Goal: Task Accomplishment & Management: Use online tool/utility

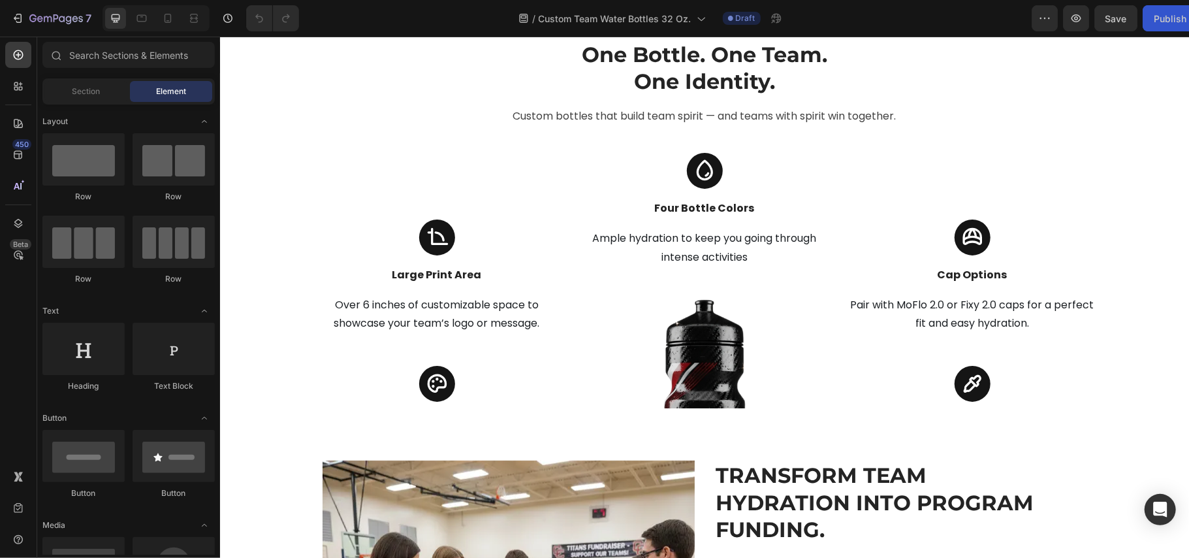
scroll to position [3831, 0]
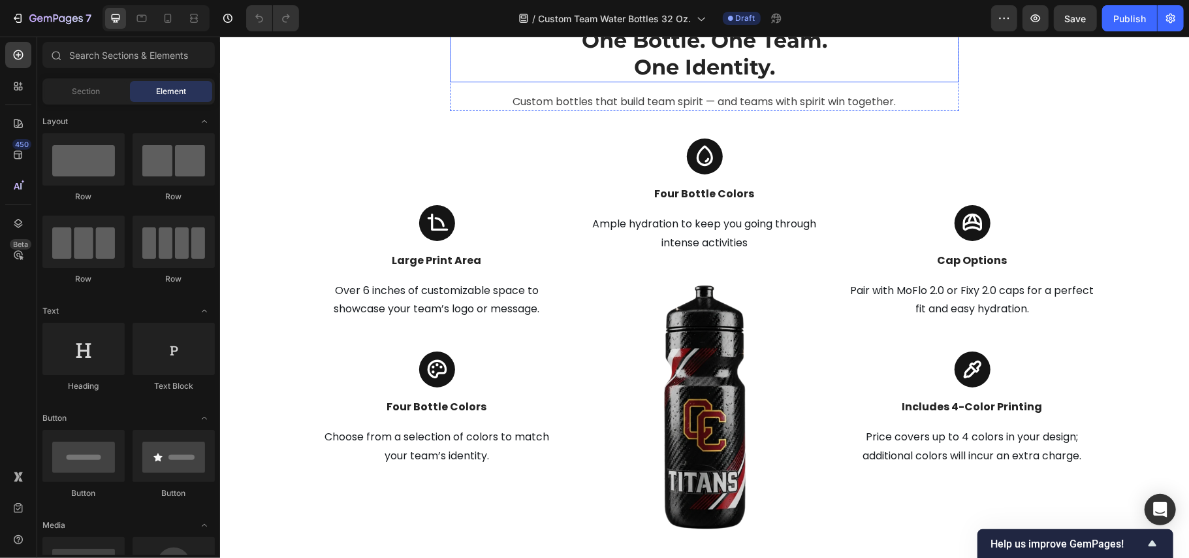
click at [719, 82] on h2 "One Bottle. One Team. One Identity." at bounding box center [704, 53] width 255 height 57
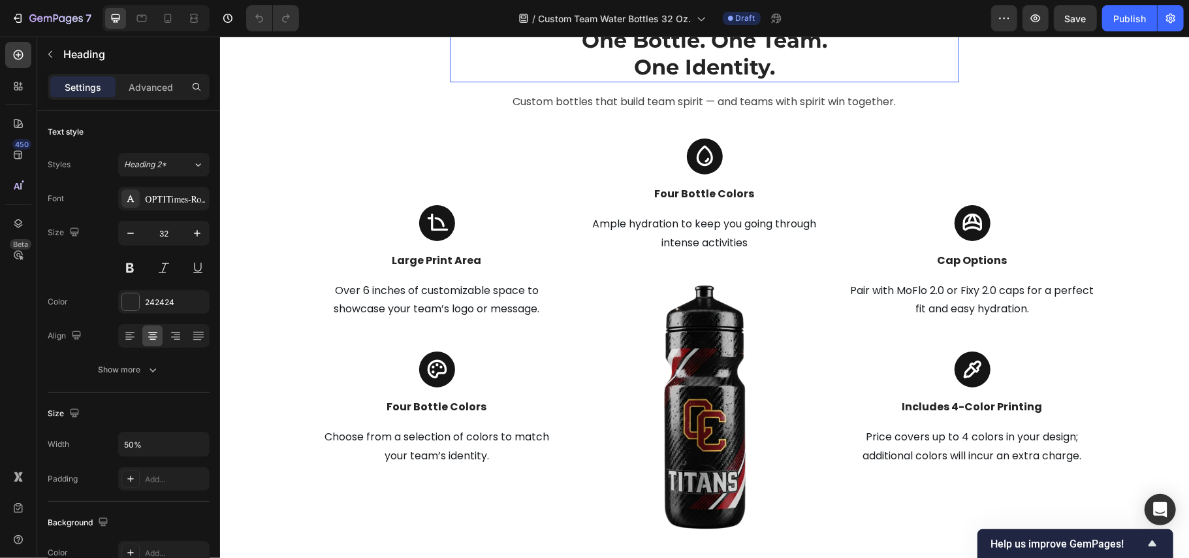
click at [719, 80] on p "One Bottle. One Team. One Identity." at bounding box center [704, 53] width 252 height 54
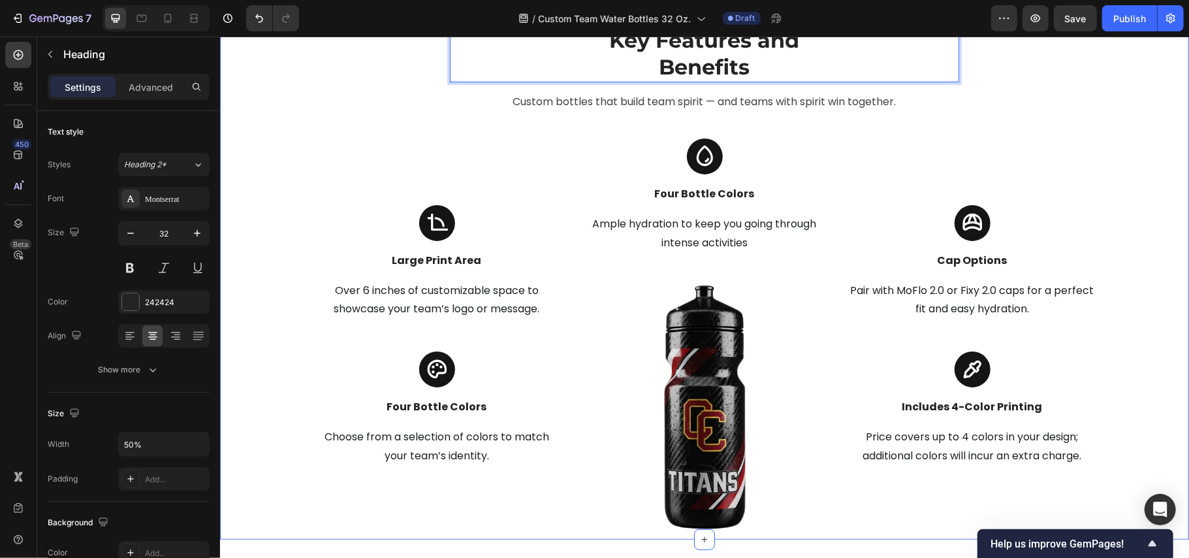
click at [1032, 180] on div "Key Features and Benefits Heading 16 Custom bottles that build team spirit — an…" at bounding box center [704, 282] width 950 height 514
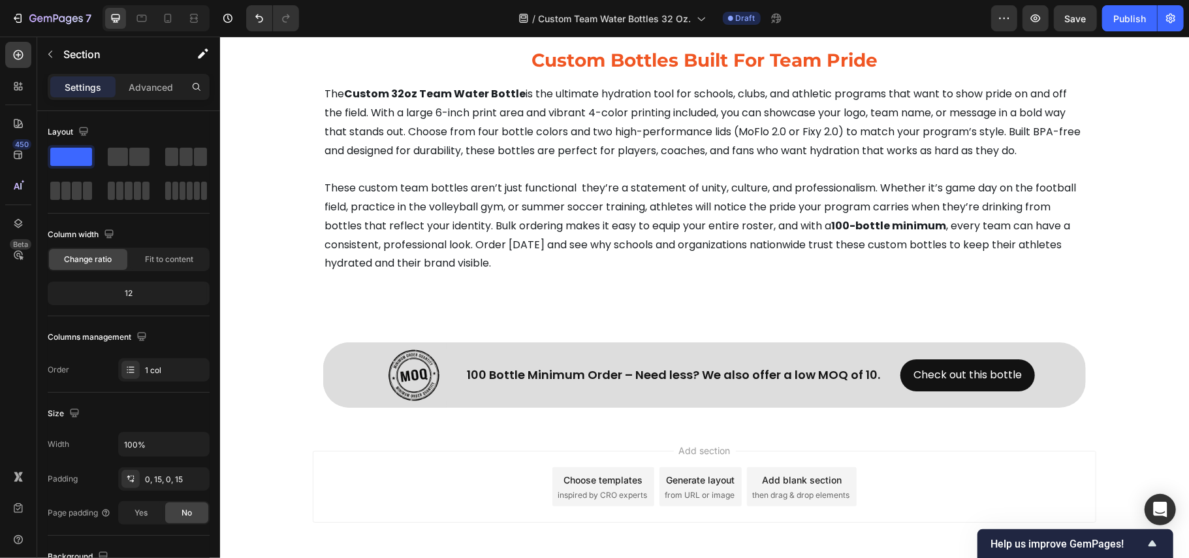
scroll to position [6704, 0]
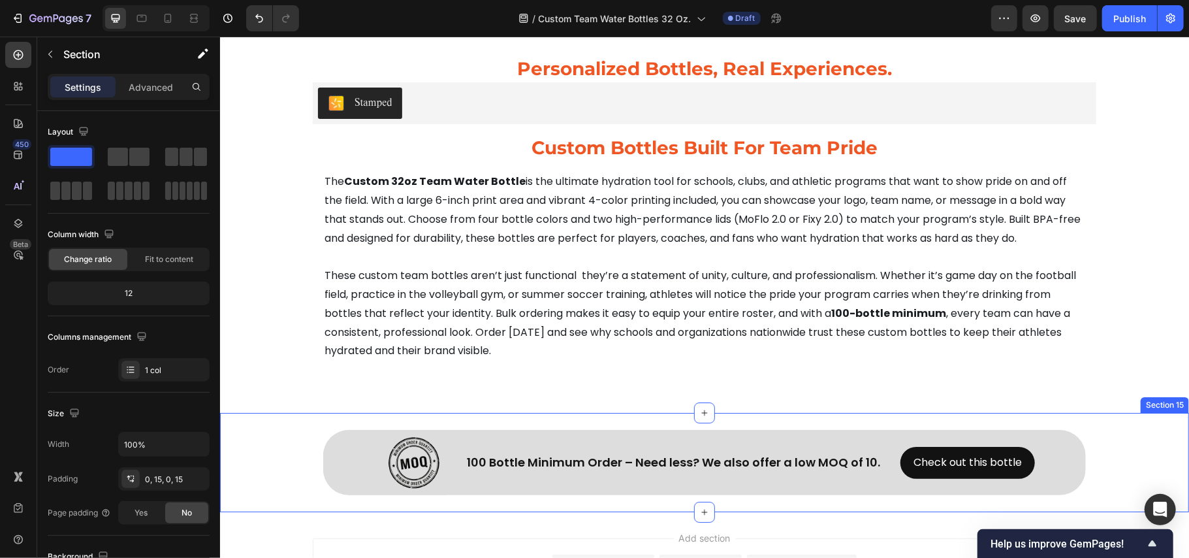
click at [264, 452] on div "Image Row 100 Bottle Minimum Order – Need less? We also offer a low MOQ of 10. …" at bounding box center [703, 462] width 969 height 86
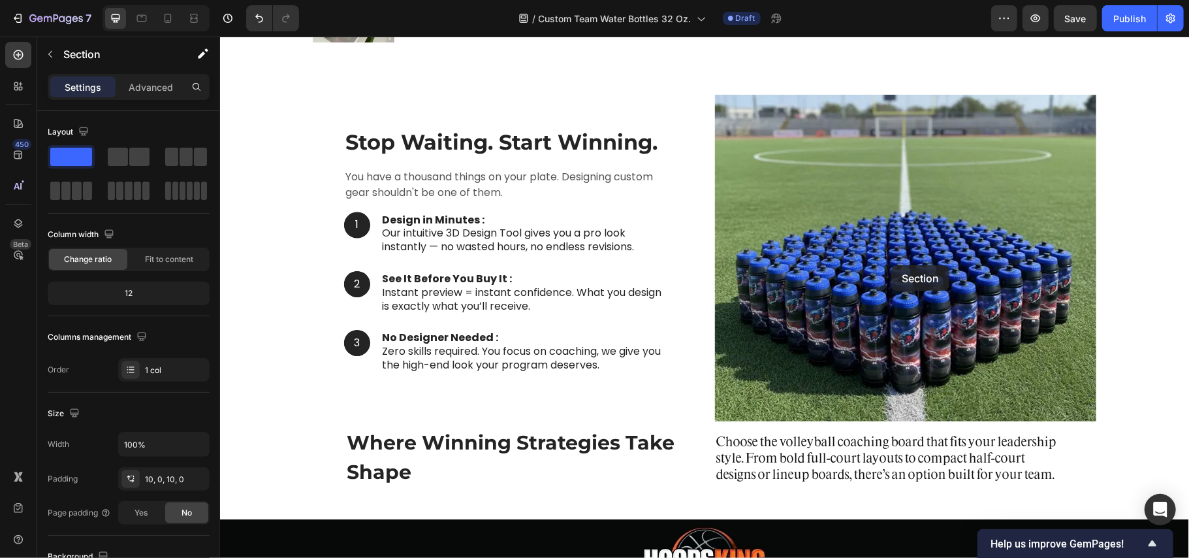
scroll to position [1044, 0]
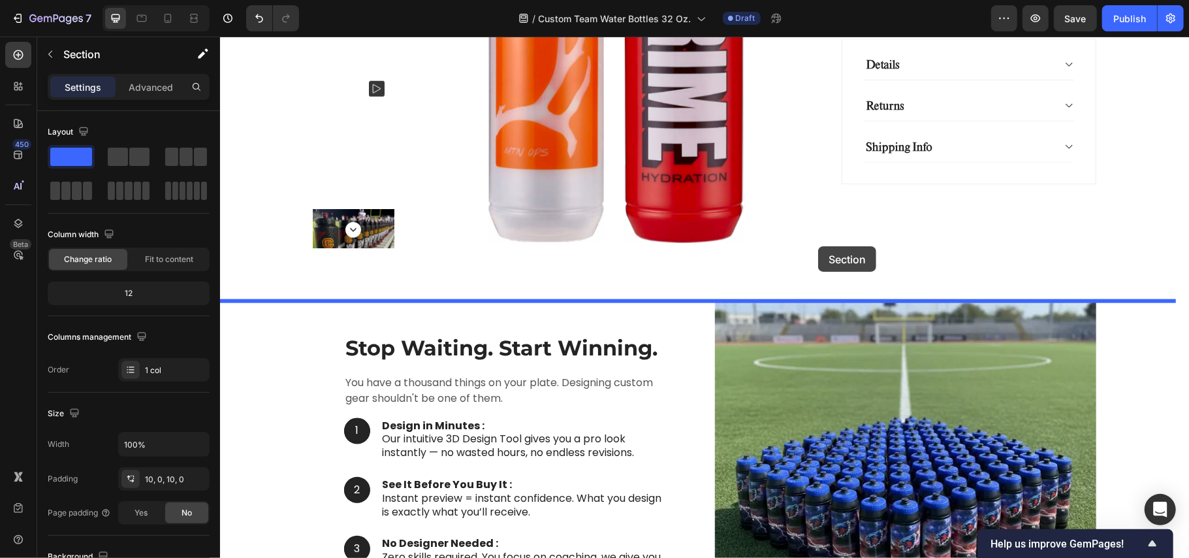
drag, startPoint x: 921, startPoint y: 404, endPoint x: 818, endPoint y: 246, distance: 189.3
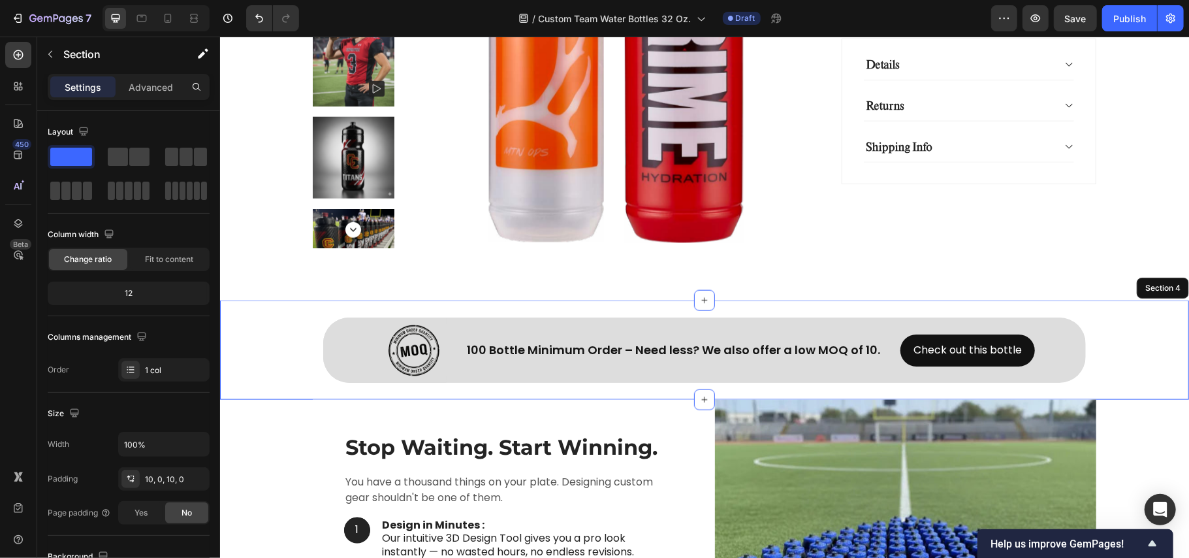
click at [1126, 345] on div "Image Row 100 Bottle Minimum Order – Need less? We also offer a low MOQ of 10. …" at bounding box center [703, 349] width 969 height 86
click at [332, 345] on div at bounding box center [384, 349] width 123 height 65
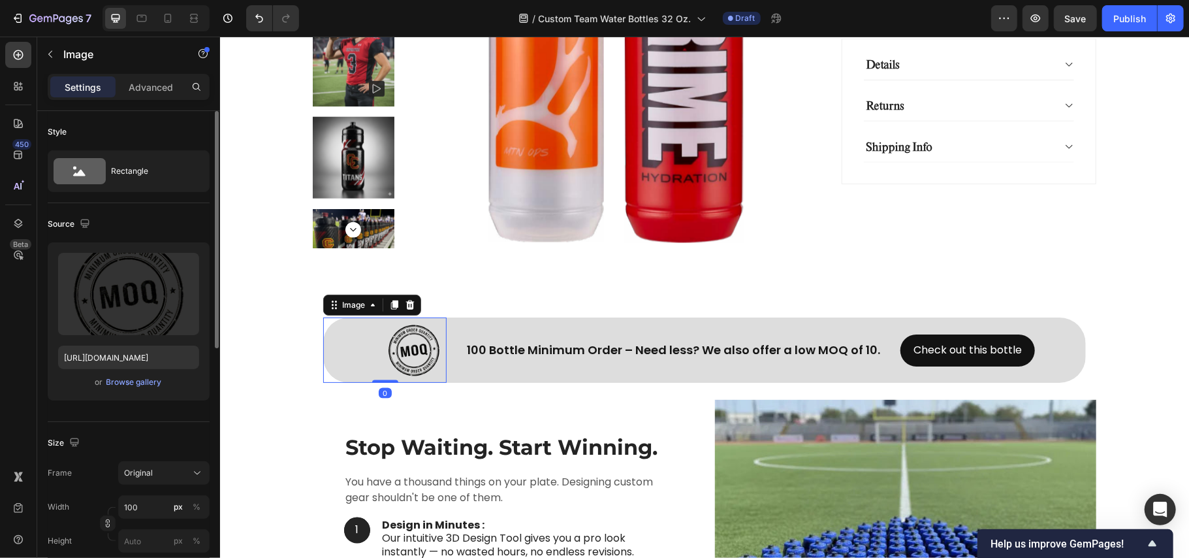
scroll to position [174, 0]
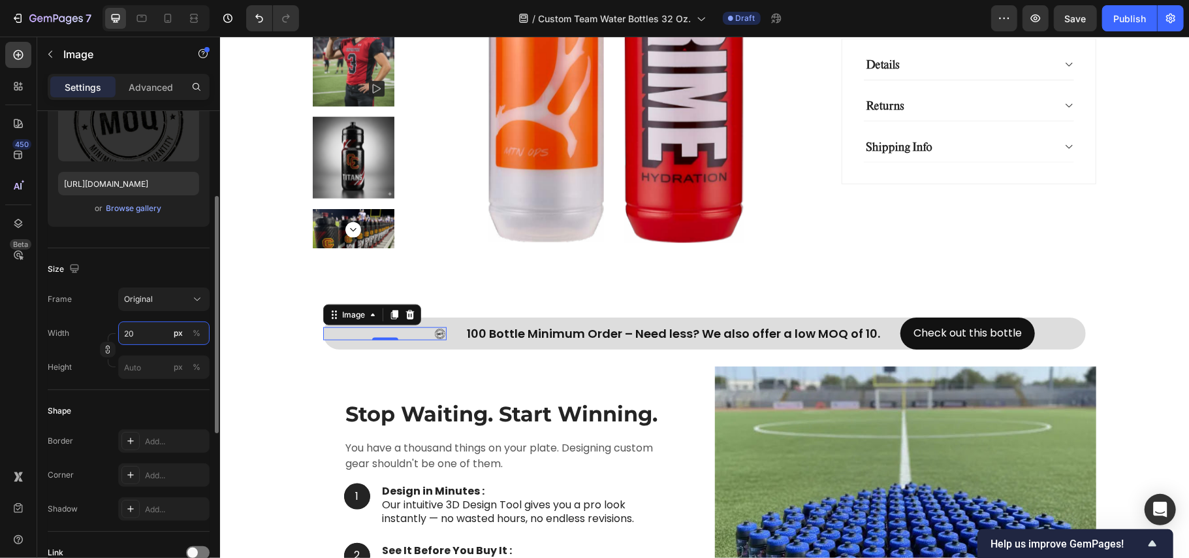
type input "200"
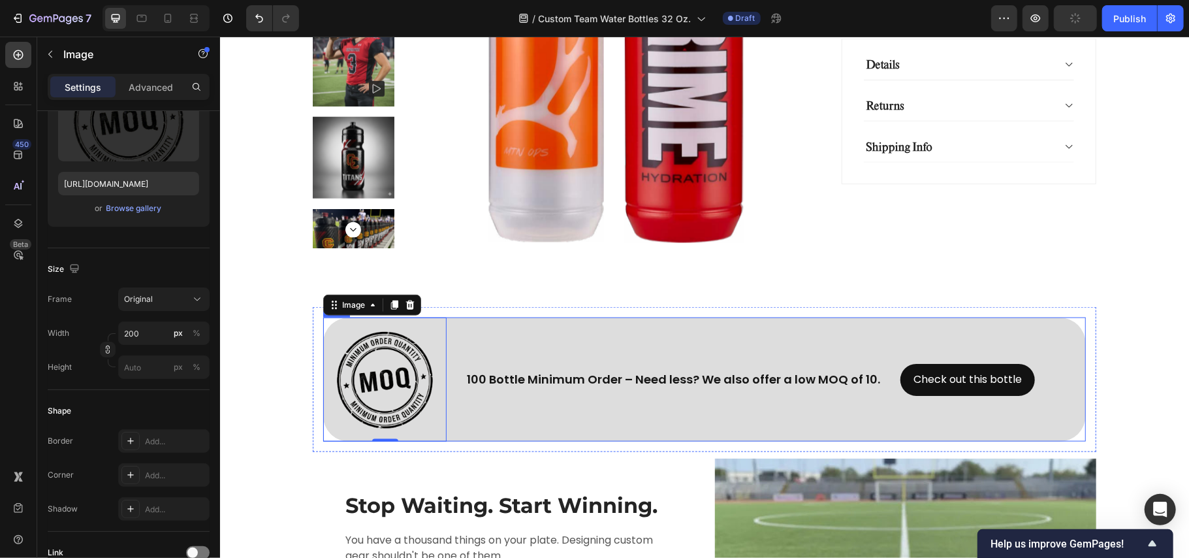
click at [617, 347] on div "100 Bottle Minimum Order – Need less? We also offer a low MOQ of 10. Text Block" at bounding box center [672, 378] width 433 height 123
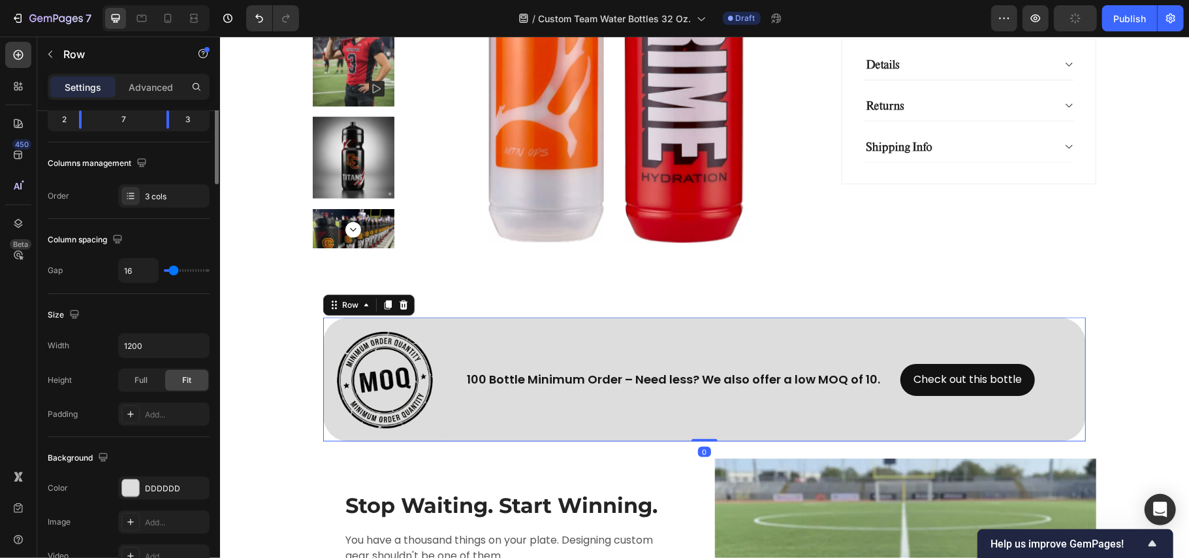
scroll to position [0, 0]
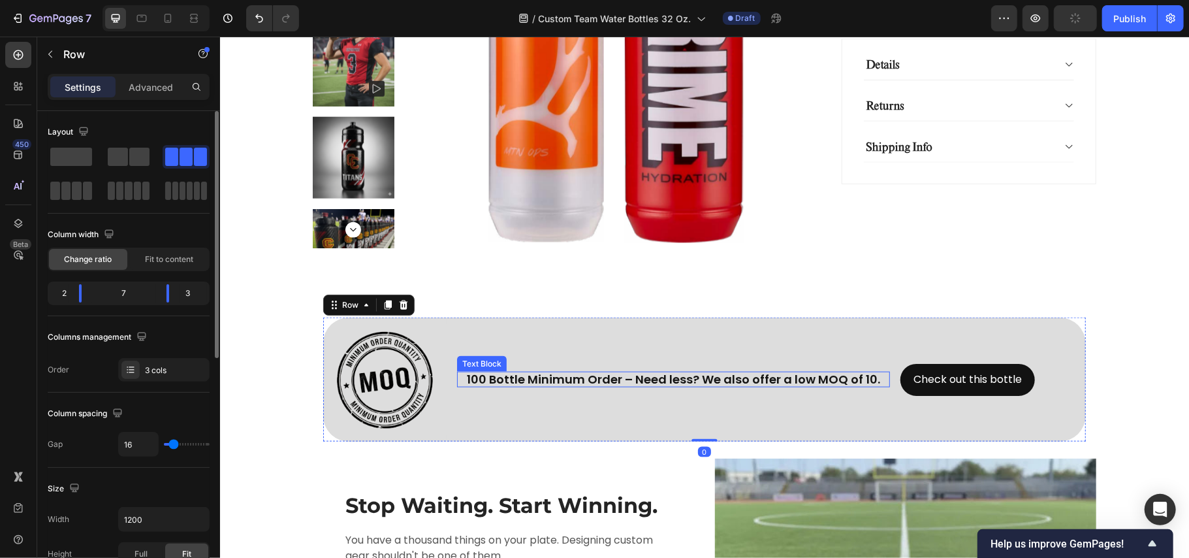
click at [628, 381] on p "100 Bottle Minimum Order – Need less? We also offer a low MOQ of 10." at bounding box center [672, 379] width 433 height 16
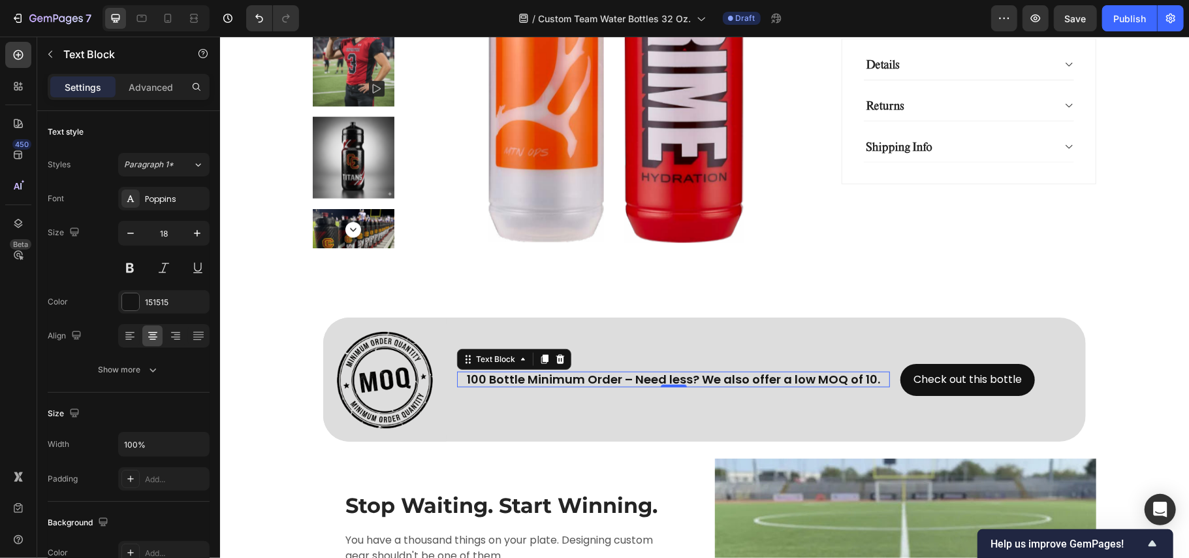
click at [628, 381] on p "100 Bottle Minimum Order – Need less? We also offer a low MOQ of 10." at bounding box center [672, 379] width 433 height 16
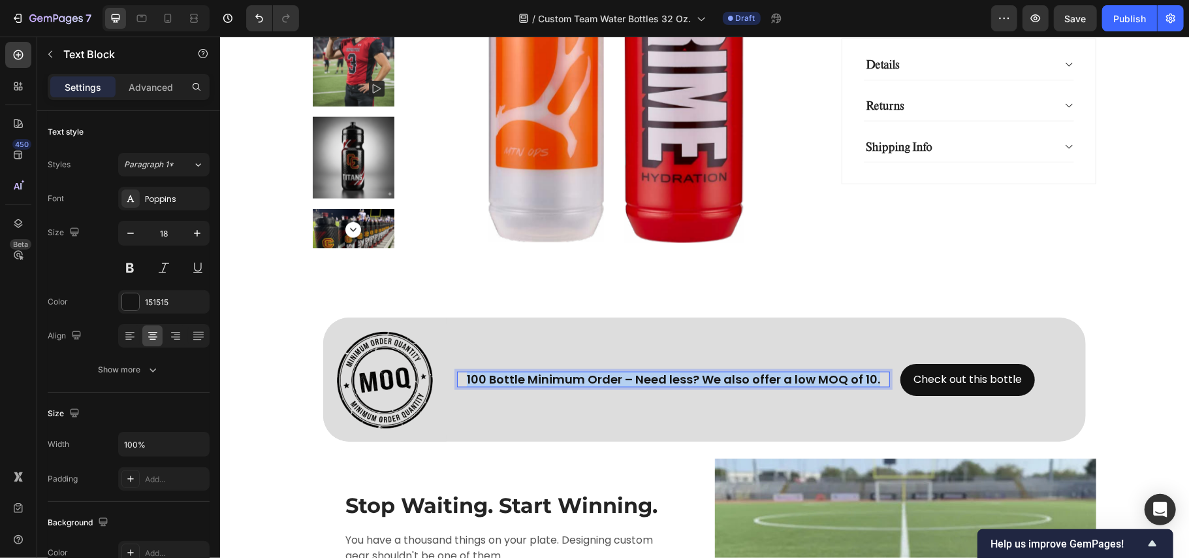
click at [628, 381] on p "100 Bottle Minimum Order – Need less? We also offer a low MOQ of 10." at bounding box center [672, 379] width 433 height 16
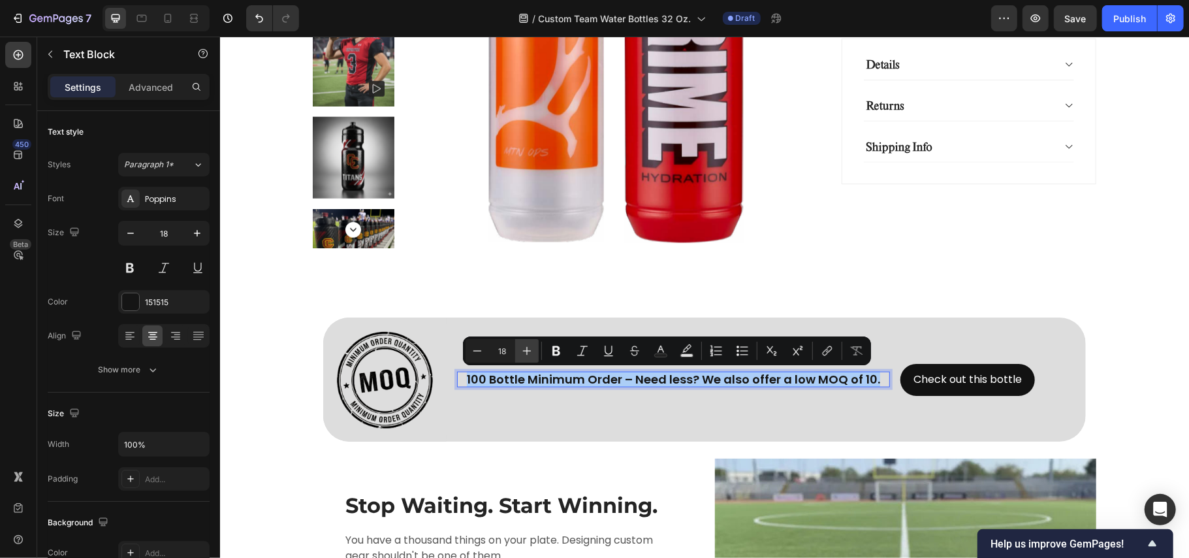
click at [528, 351] on icon "Editor contextual toolbar" at bounding box center [526, 350] width 13 height 13
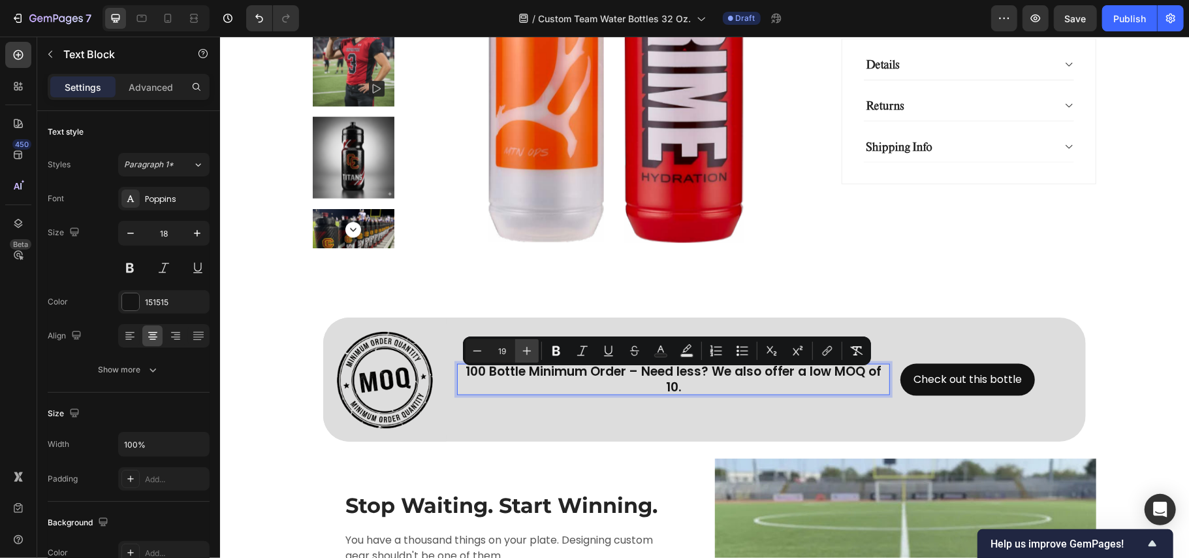
click at [528, 351] on icon "Editor contextual toolbar" at bounding box center [526, 350] width 13 height 13
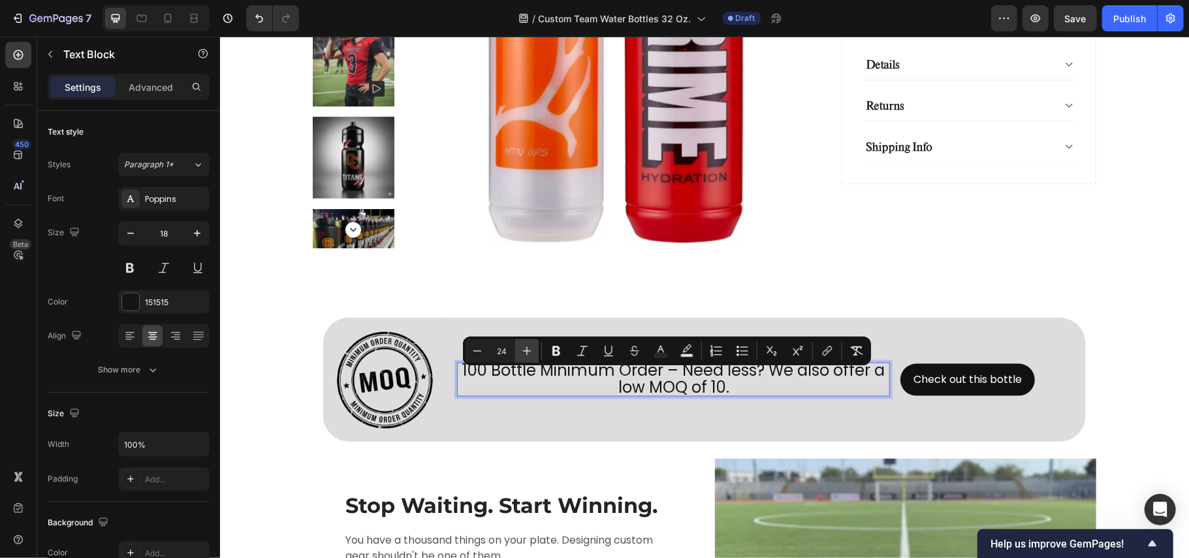
click at [528, 351] on icon "Editor contextual toolbar" at bounding box center [526, 350] width 13 height 13
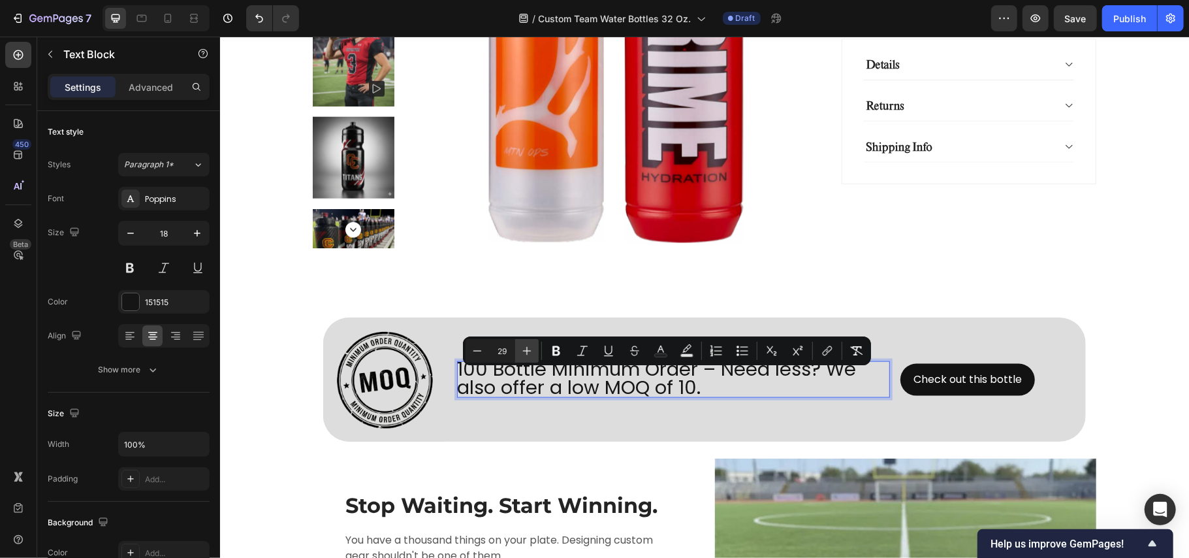
click at [528, 351] on icon "Editor contextual toolbar" at bounding box center [526, 350] width 13 height 13
type input "30"
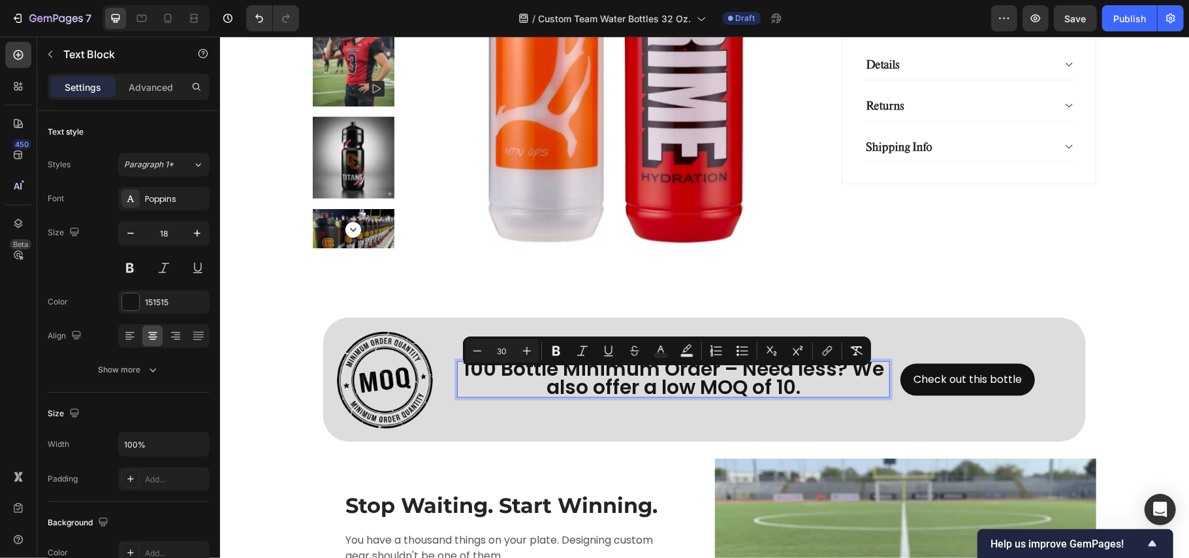
click at [0, 387] on div "450 Beta" at bounding box center [18, 297] width 37 height 521
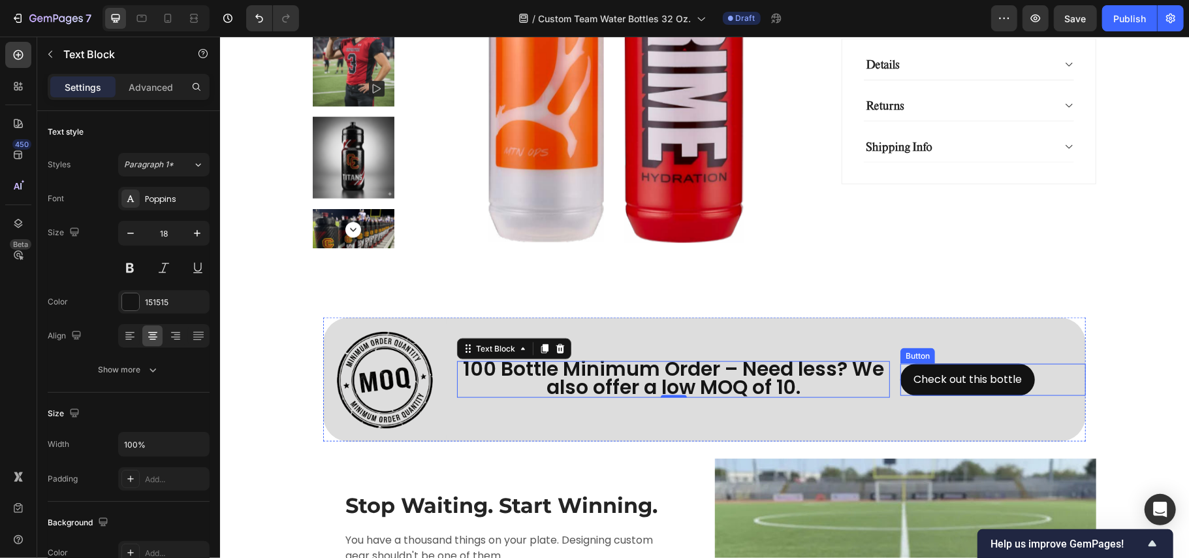
click at [1032, 387] on div "Check out this bottle Button" at bounding box center [992, 379] width 185 height 32
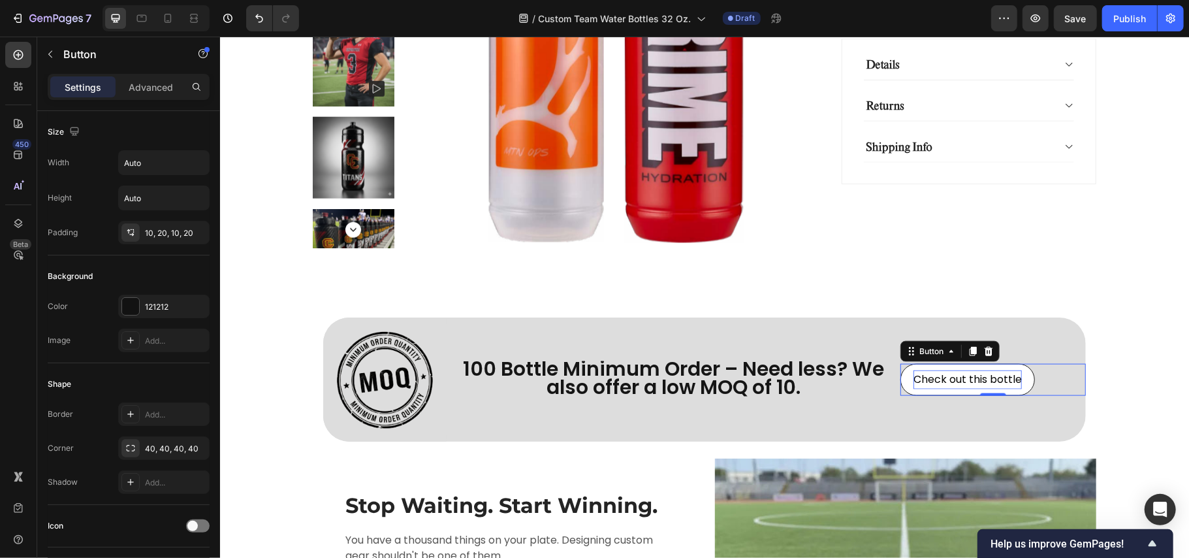
click at [980, 376] on p "Check out this bottle" at bounding box center [967, 379] width 108 height 19
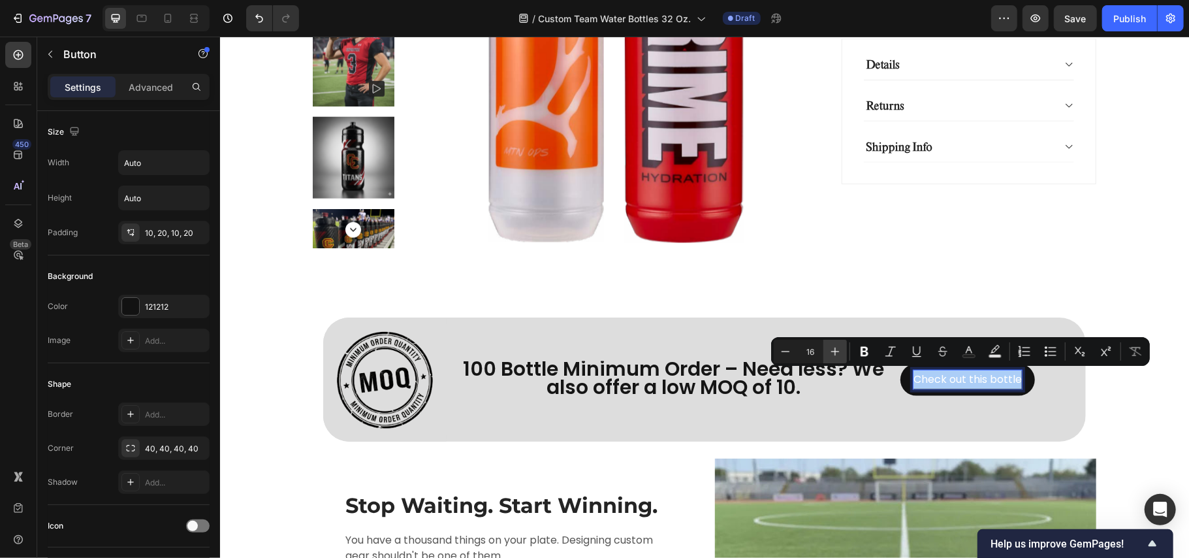
click at [836, 351] on icon "Editor contextual toolbar" at bounding box center [835, 351] width 13 height 13
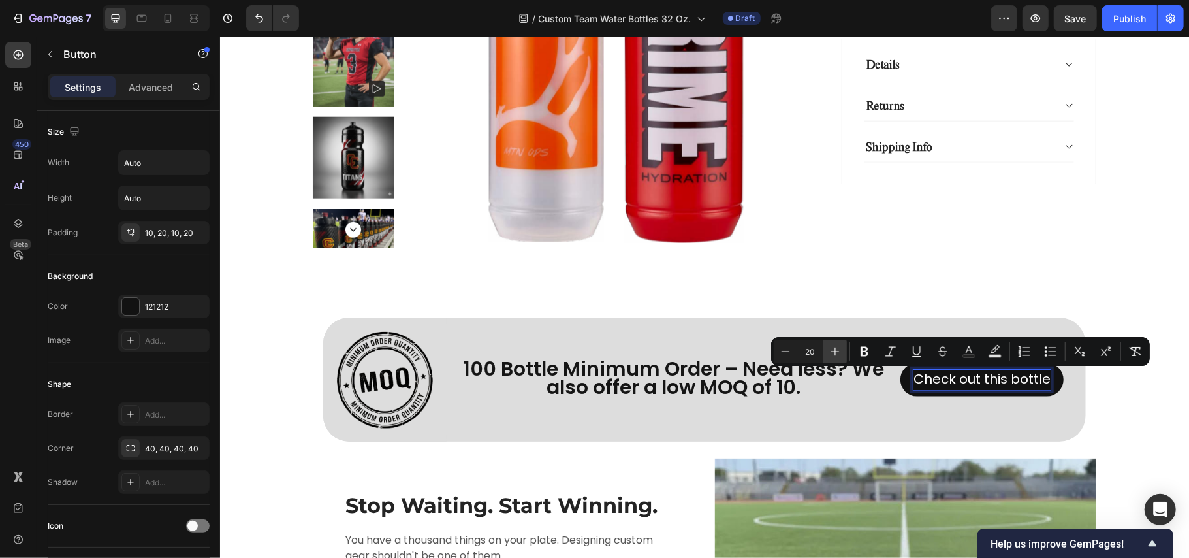
type input "21"
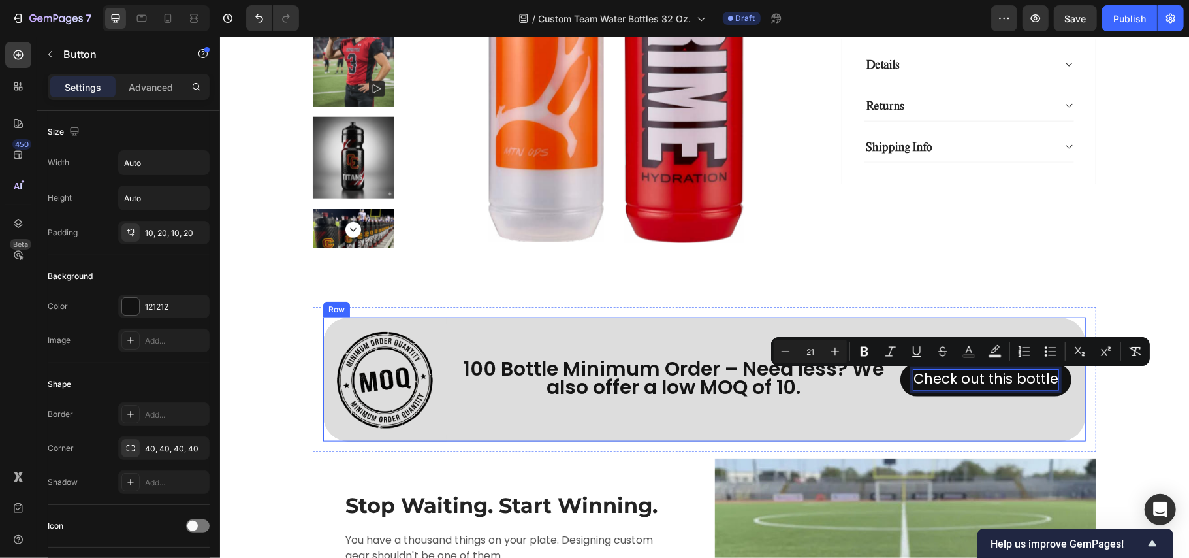
click at [814, 411] on div "100 Bottle Minimum Order – Need less? We also offer a low MOQ of 10. Text Block" at bounding box center [672, 378] width 433 height 123
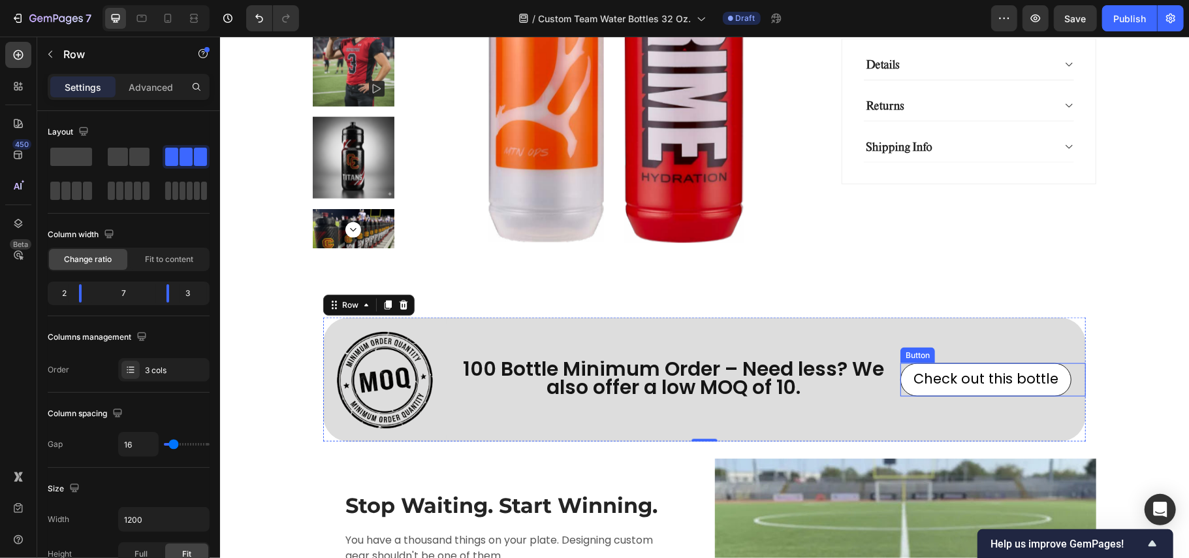
click at [935, 391] on link "Check out this bottle" at bounding box center [985, 378] width 171 height 33
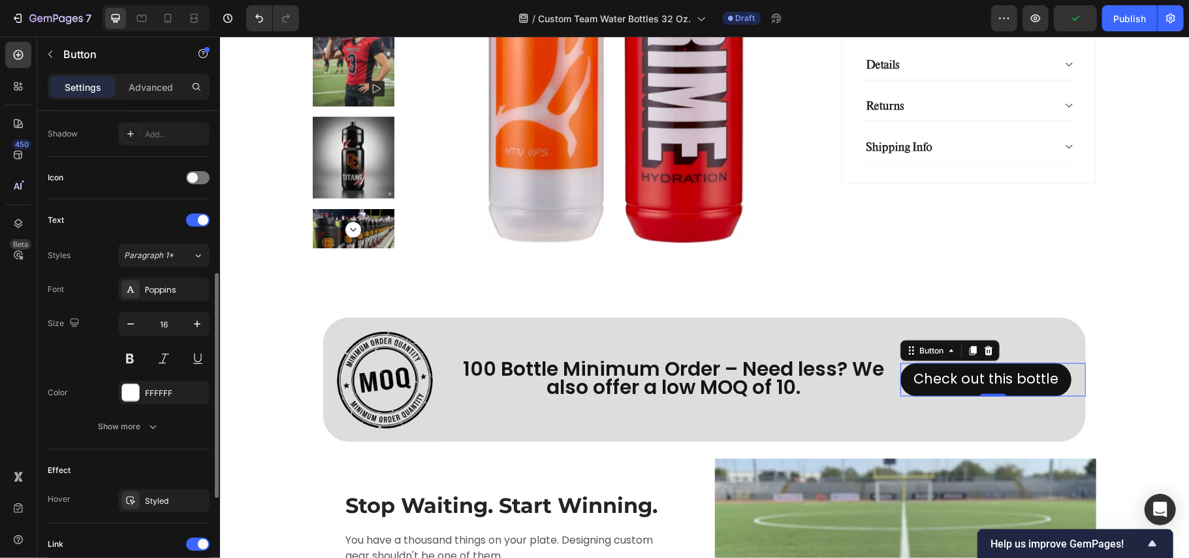
scroll to position [557, 0]
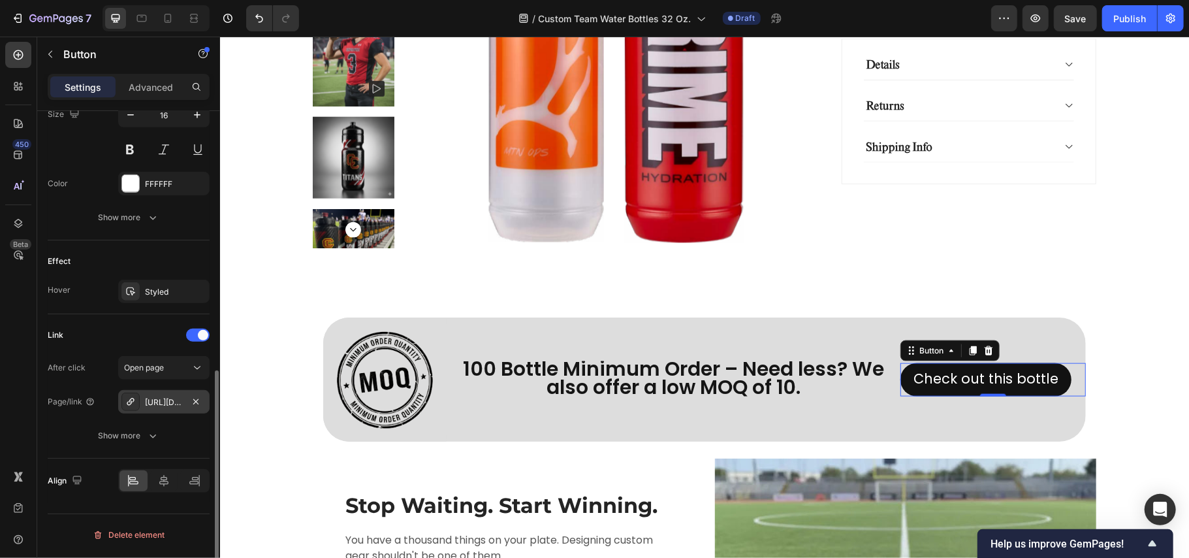
click at [153, 408] on div "[URL][DOMAIN_NAME]" at bounding box center [164, 402] width 38 height 12
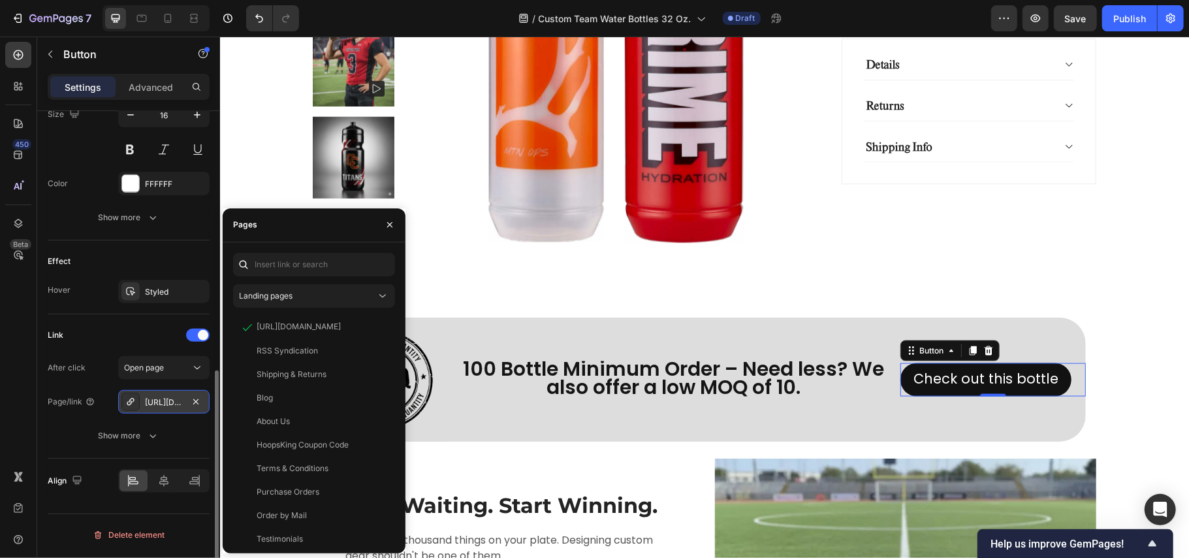
click at [153, 408] on div "[URL][DOMAIN_NAME]" at bounding box center [164, 402] width 38 height 12
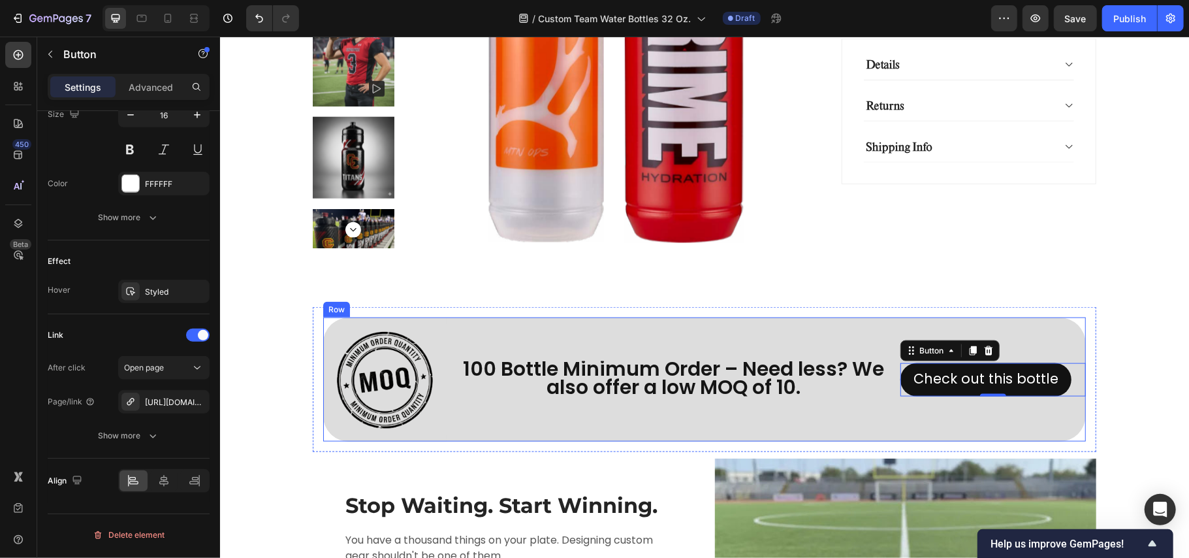
click at [677, 332] on div "100 Bottle Minimum Order – Need less? We also offer a low MOQ of 10. Text Block" at bounding box center [672, 378] width 433 height 123
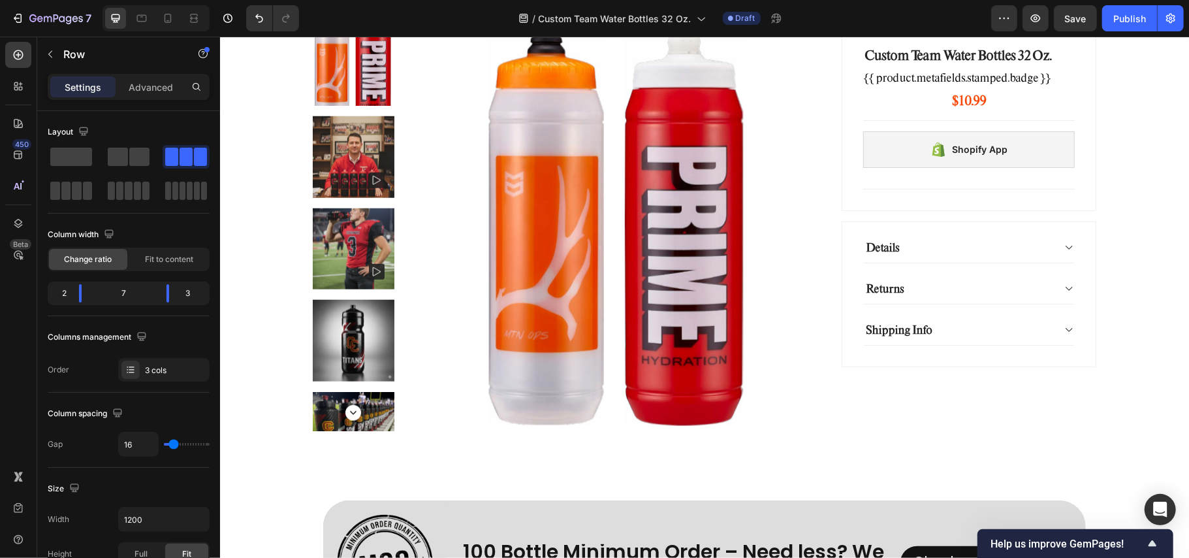
scroll to position [870, 0]
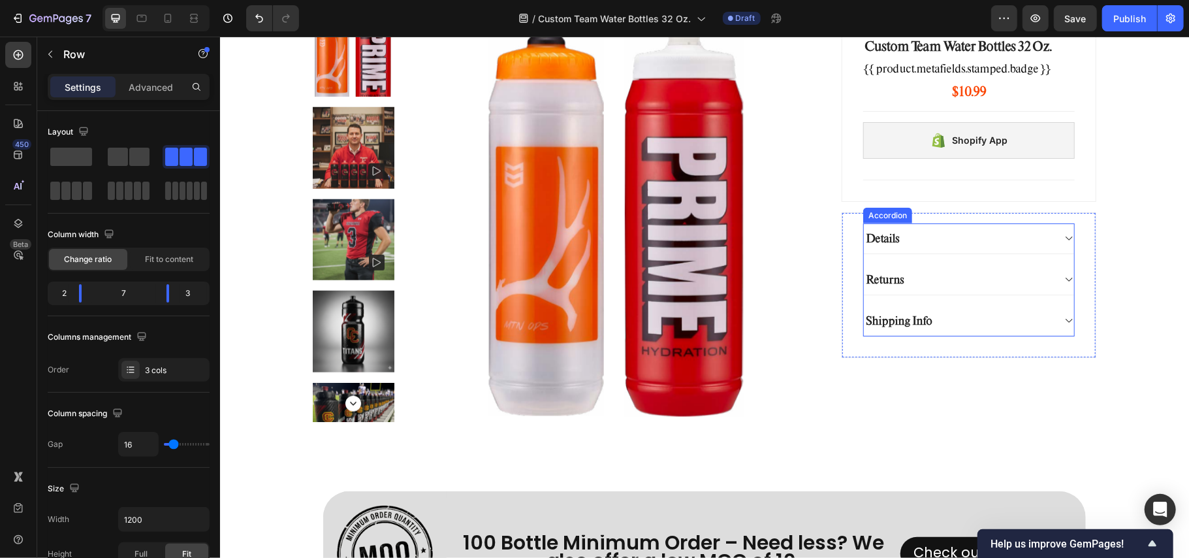
click at [934, 247] on div "Details" at bounding box center [957, 238] width 189 height 20
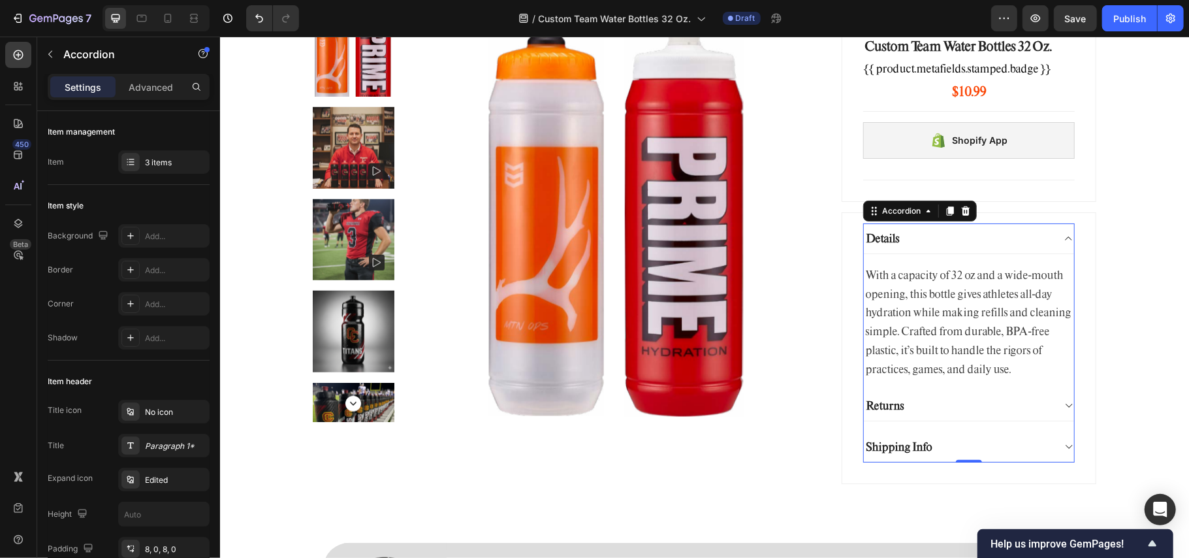
click at [934, 410] on div "Returns" at bounding box center [957, 405] width 189 height 20
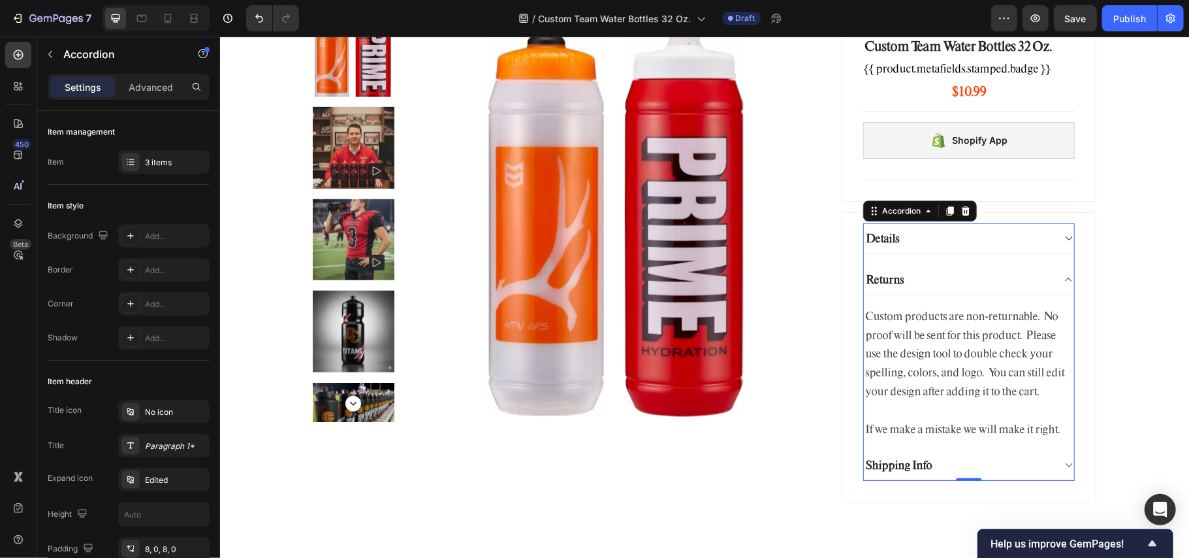
click at [942, 468] on div "Shipping Info" at bounding box center [957, 465] width 189 height 20
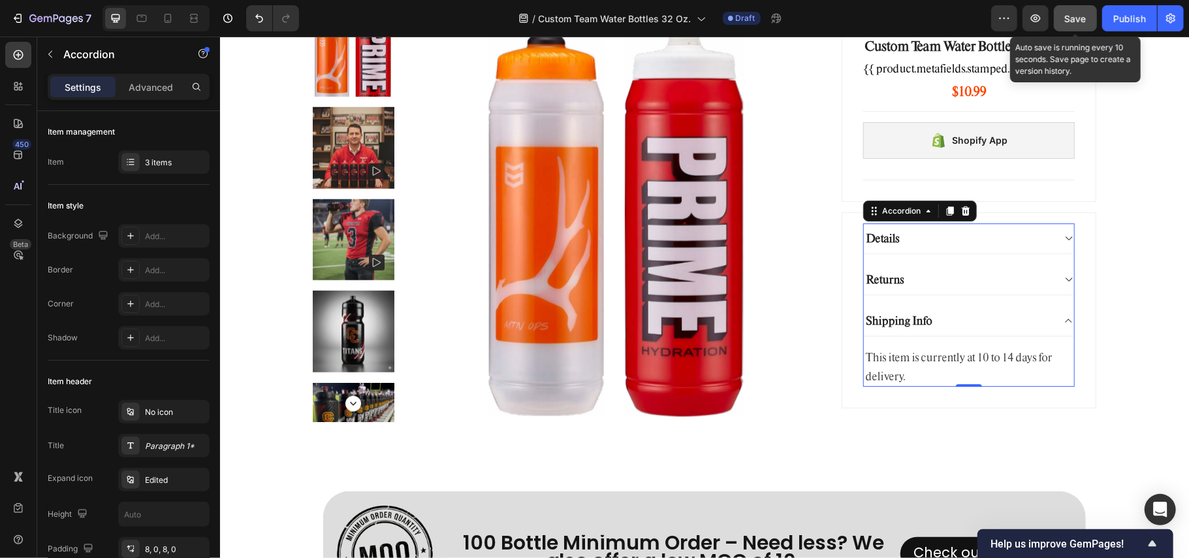
click at [1066, 18] on span "Save" at bounding box center [1076, 18] width 22 height 11
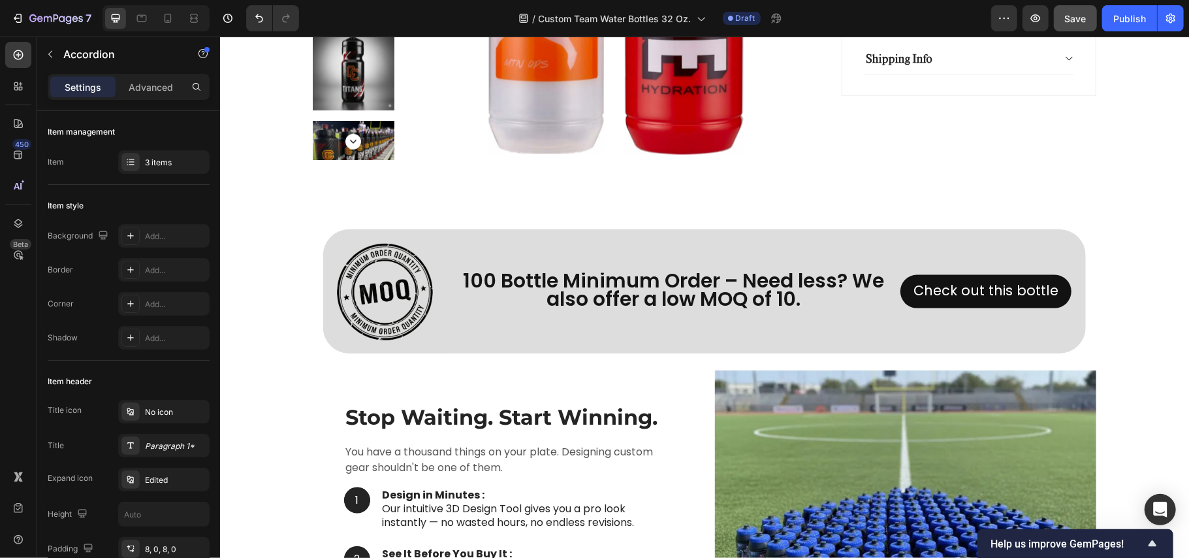
scroll to position [1045, 0]
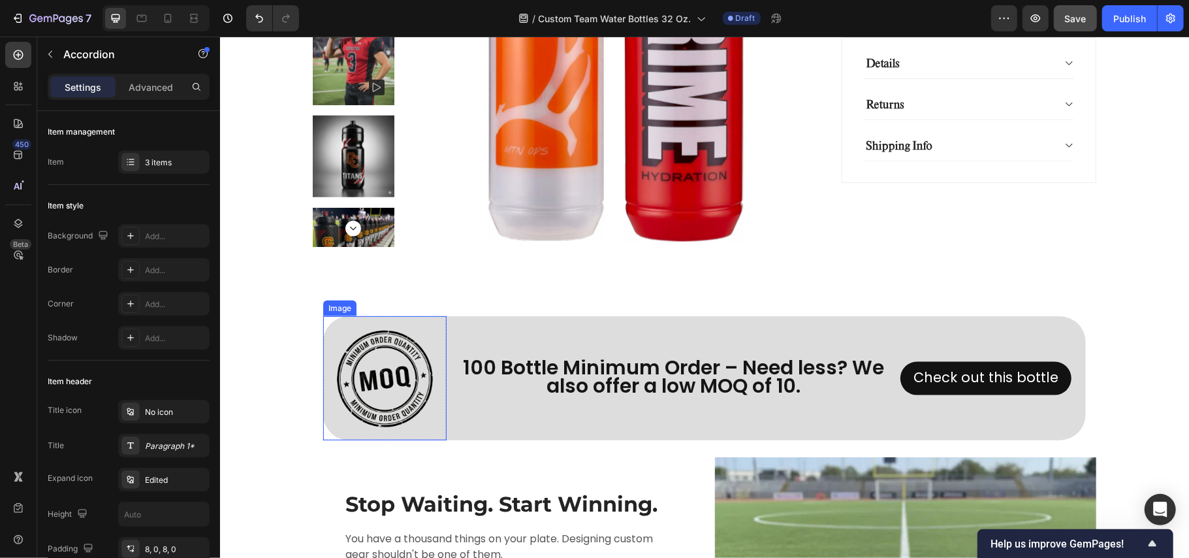
click at [413, 372] on img at bounding box center [384, 376] width 123 height 123
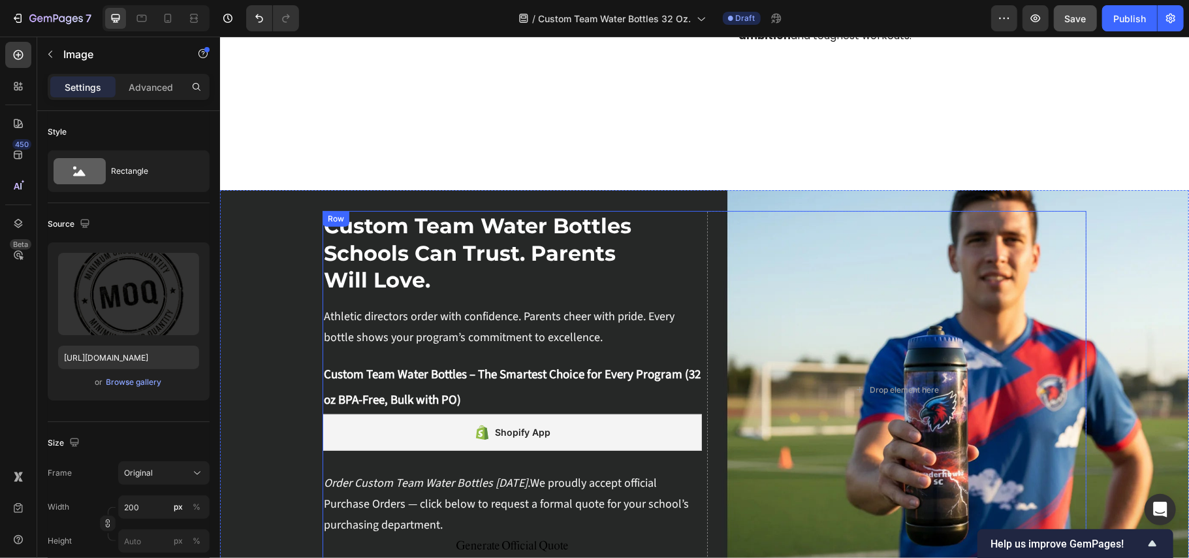
scroll to position [0, 0]
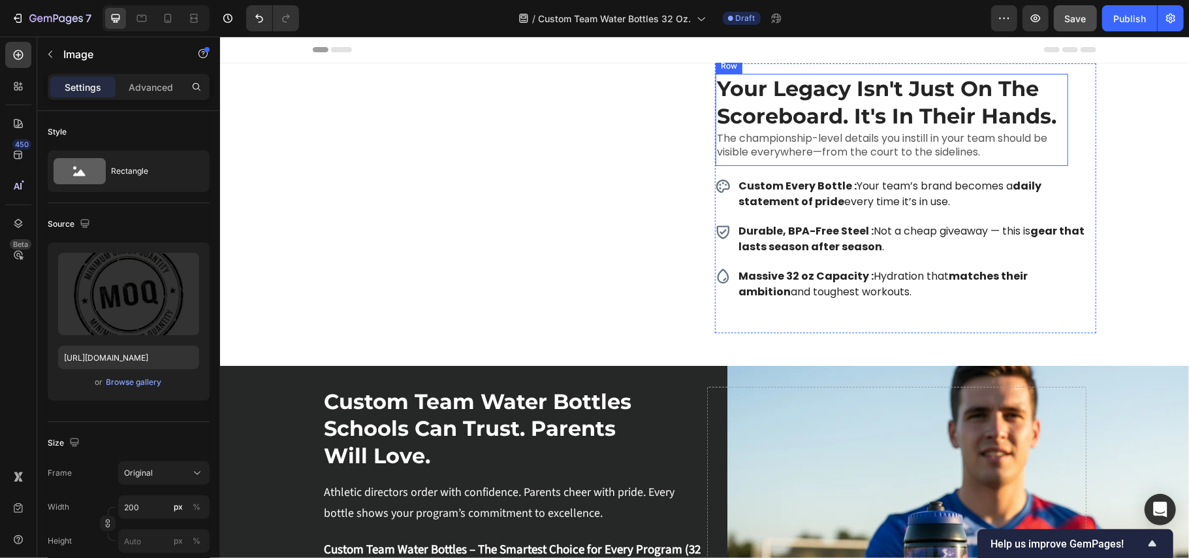
click at [882, 165] on div "Your Legacy Isn't Just On The Scoreboard. It's In Their Hands. Heading The cham…" at bounding box center [891, 119] width 353 height 92
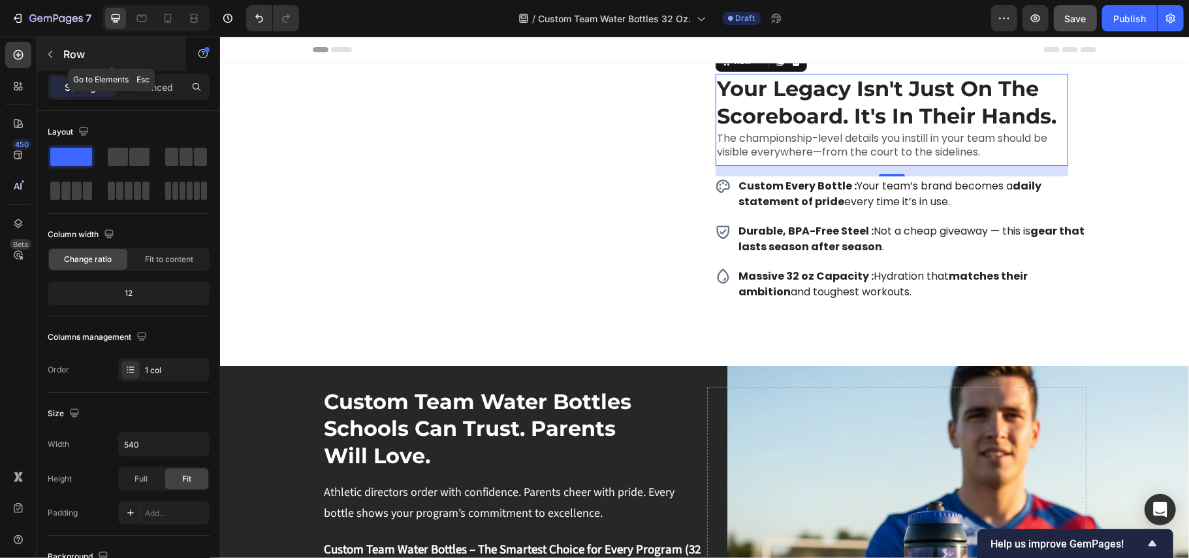
click at [53, 55] on icon "button" at bounding box center [50, 54] width 10 height 10
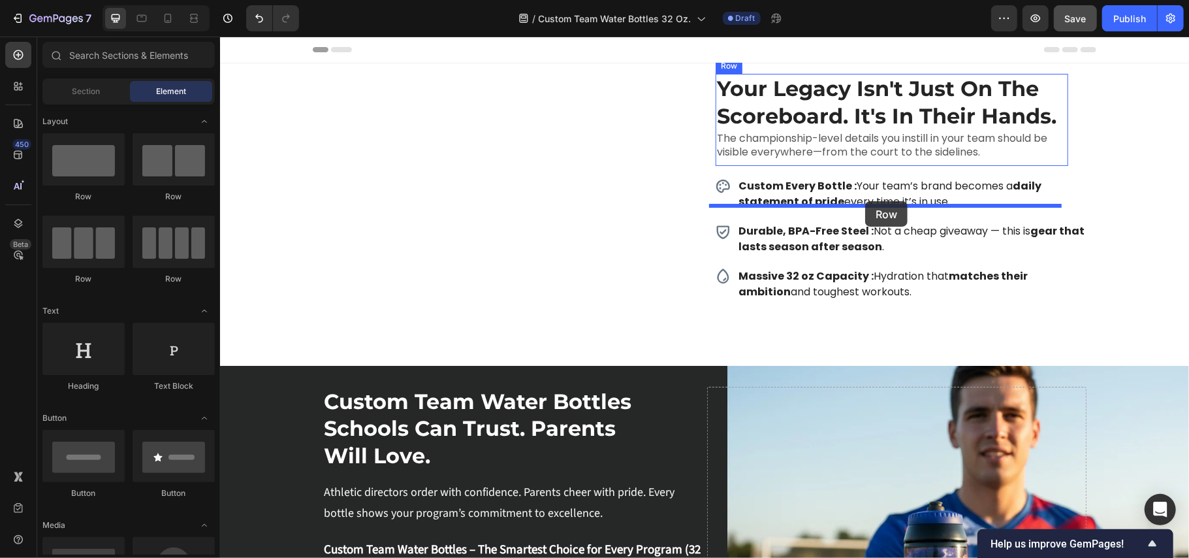
drag, startPoint x: 387, startPoint y: 202, endPoint x: 865, endPoint y: 200, distance: 478.0
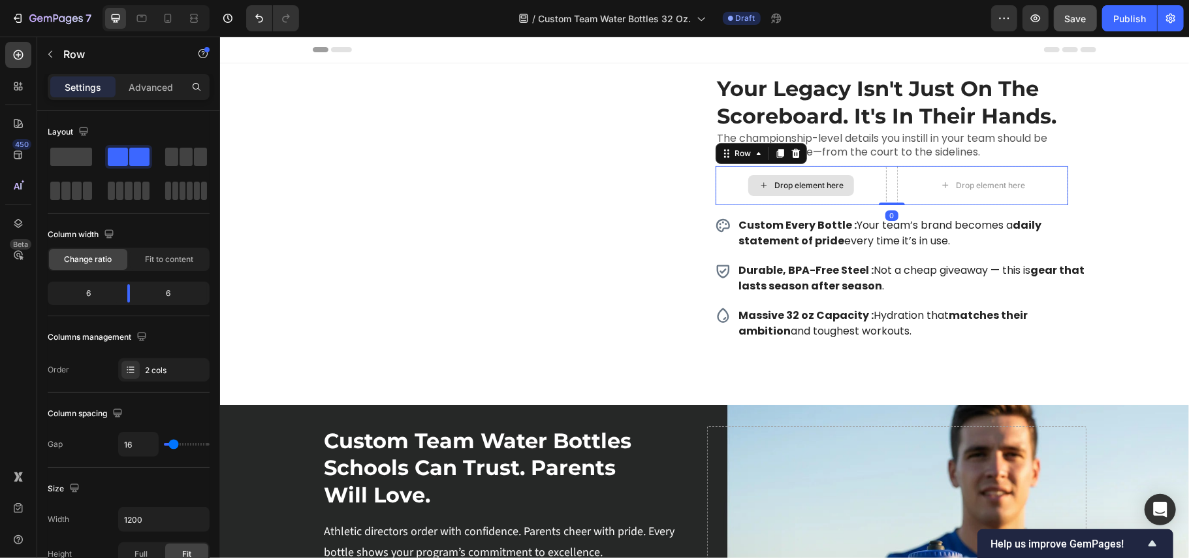
click at [818, 190] on div "Drop element here" at bounding box center [808, 185] width 69 height 10
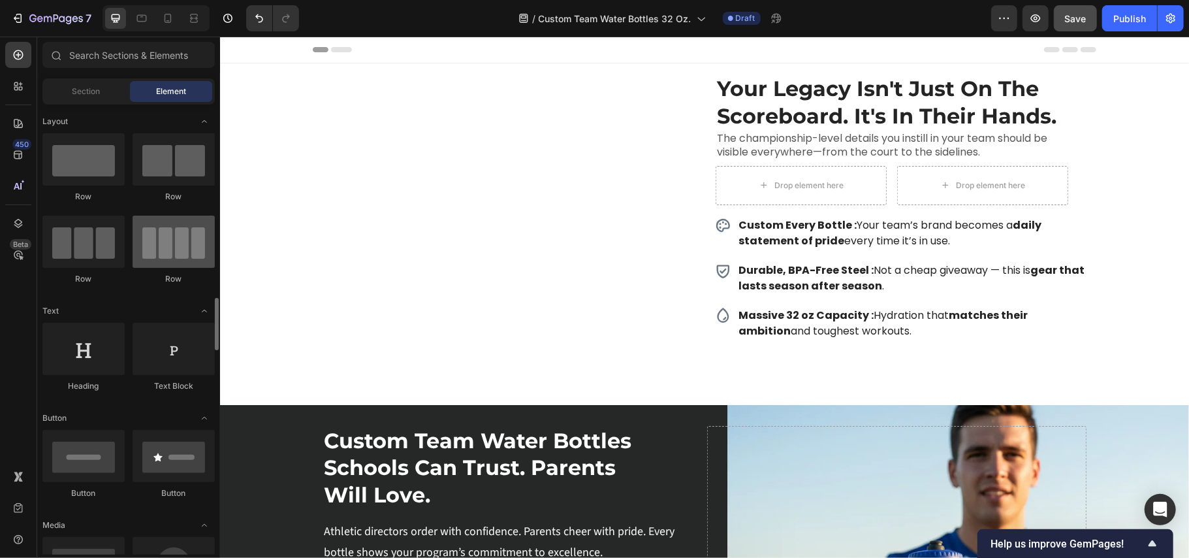
scroll to position [174, 0]
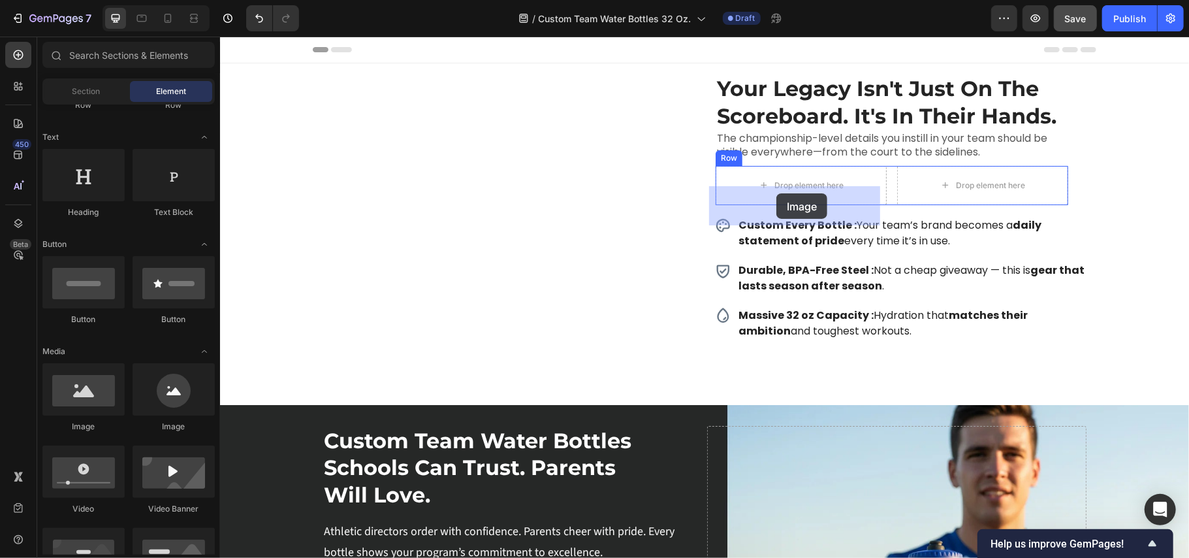
drag, startPoint x: 301, startPoint y: 426, endPoint x: 776, endPoint y: 193, distance: 528.9
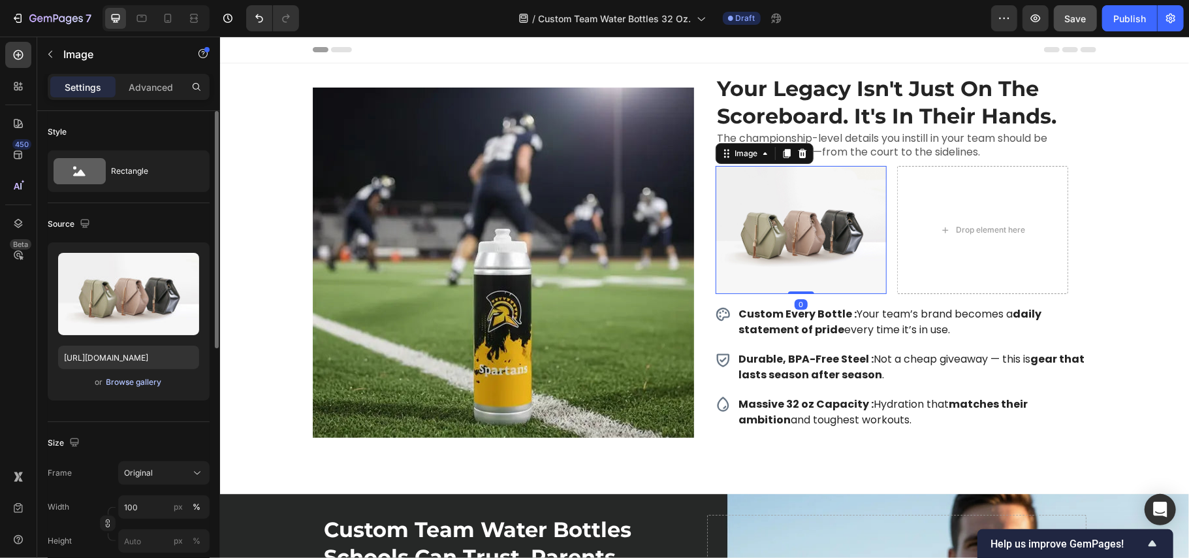
click at [136, 377] on div "Browse gallery" at bounding box center [134, 382] width 56 height 12
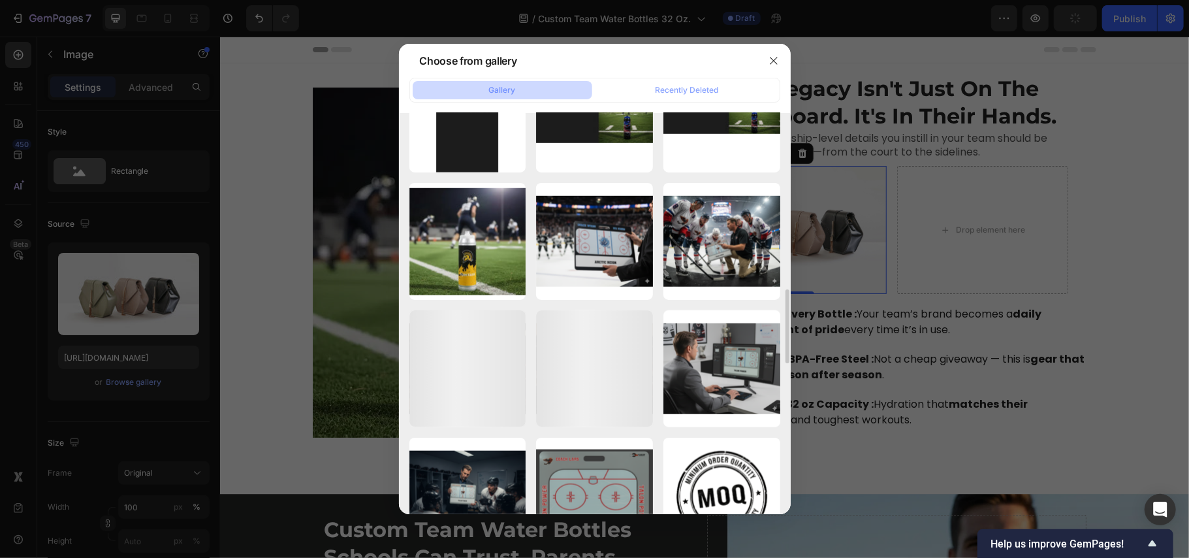
scroll to position [1045, 0]
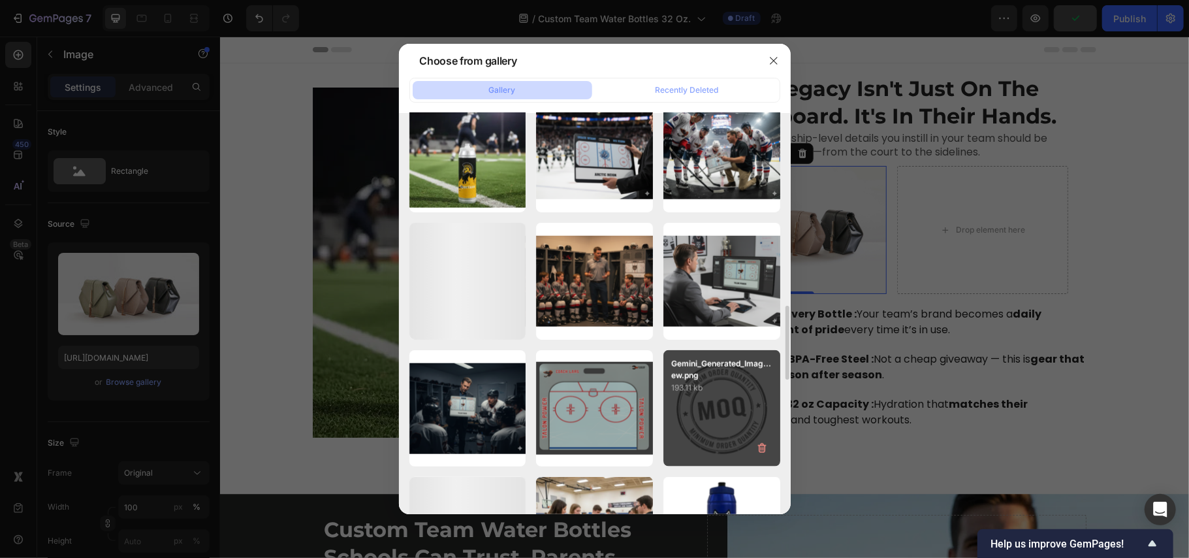
click at [710, 393] on p "193.11 kb" at bounding box center [721, 387] width 101 height 13
type input "[URL][DOMAIN_NAME]"
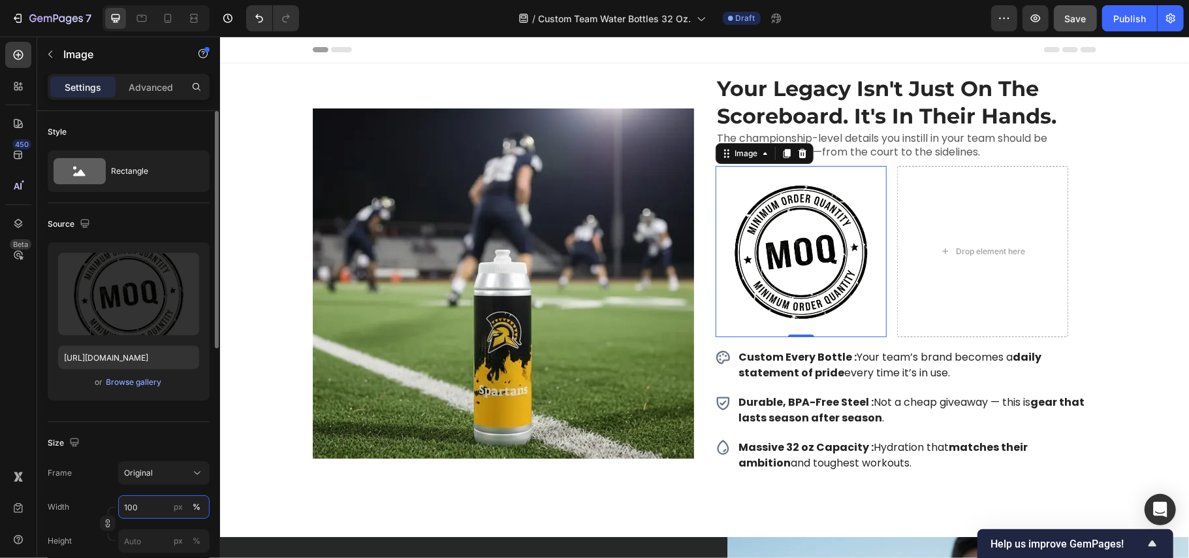
click at [148, 508] on input "100" at bounding box center [163, 507] width 91 height 24
drag, startPoint x: 148, startPoint y: 508, endPoint x: 53, endPoint y: 508, distance: 94.7
click at [53, 508] on div "Width 100 px %" at bounding box center [129, 507] width 162 height 24
click at [131, 504] on input "100" at bounding box center [163, 507] width 91 height 24
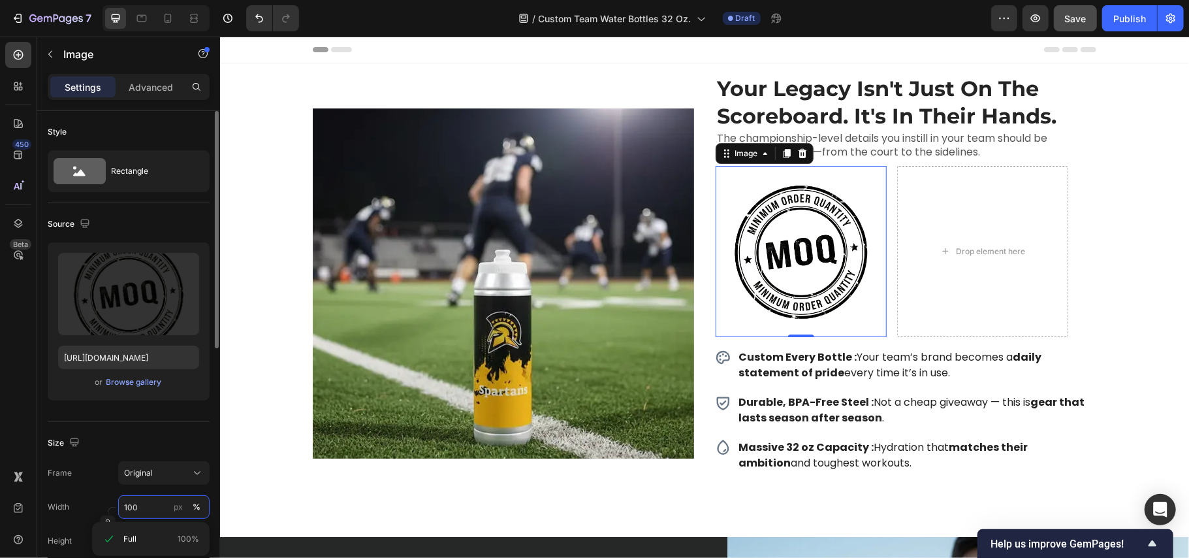
click at [131, 504] on input "100" at bounding box center [163, 507] width 91 height 24
type input "20"
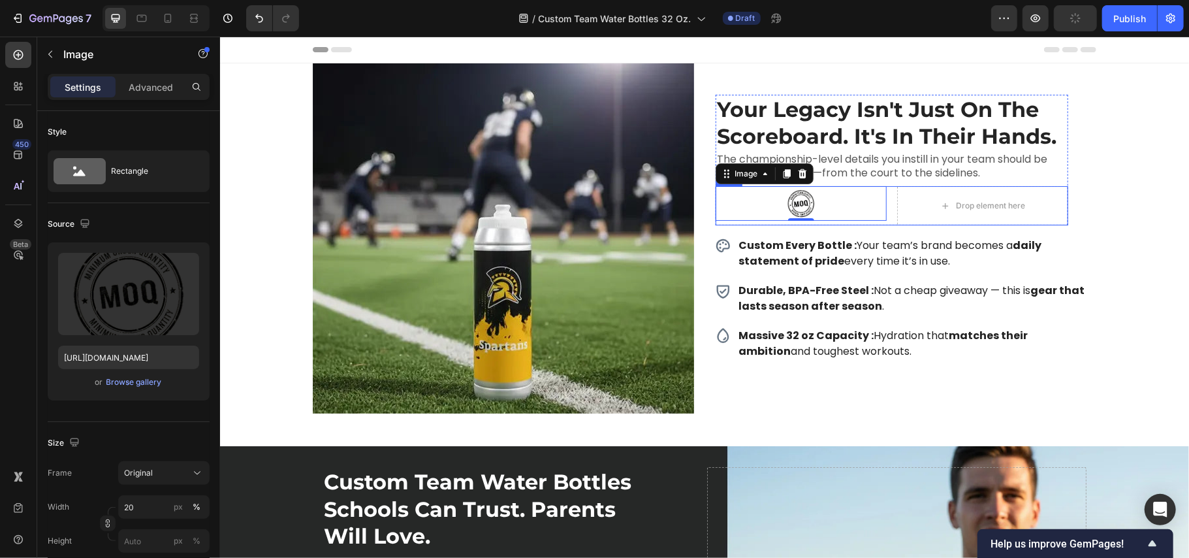
click at [878, 221] on div "Image 0" at bounding box center [800, 204] width 171 height 39
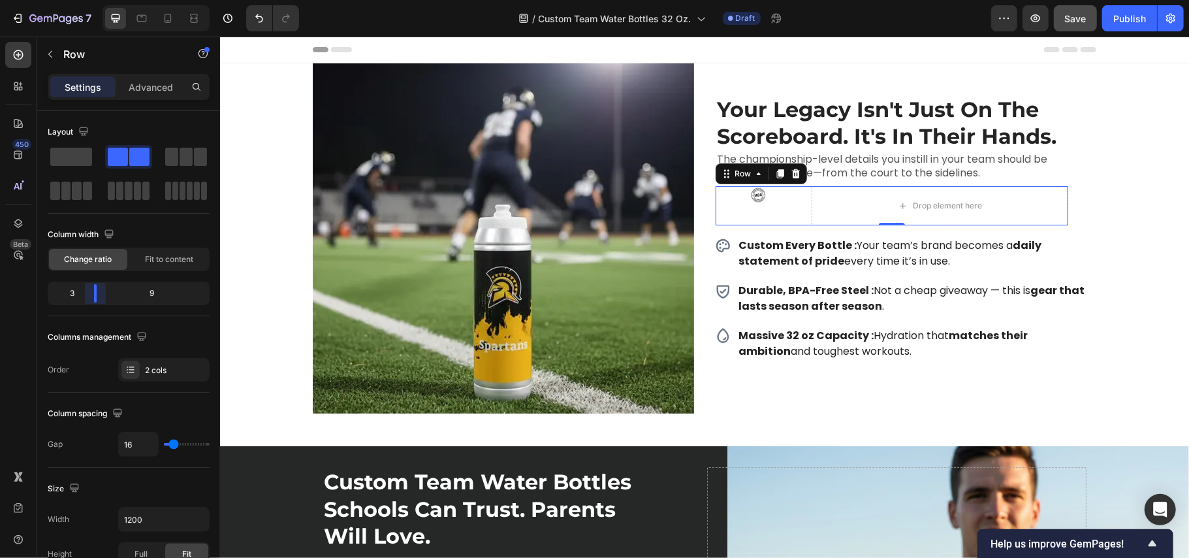
drag, startPoint x: 125, startPoint y: 294, endPoint x: 95, endPoint y: 296, distance: 30.8
click at [95, 0] on body "7 Version history / Custom Team Water Bottles 32 Oz. Draft Preview Save Publish…" at bounding box center [594, 0] width 1189 height 0
click at [756, 188] on img at bounding box center [757, 193] width 17 height 17
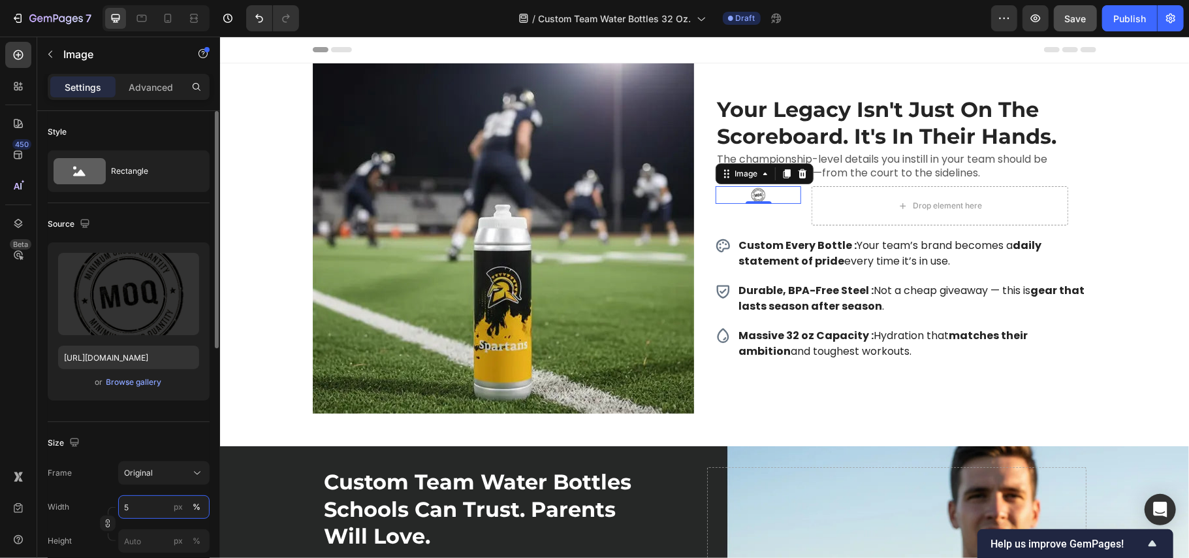
type input "50"
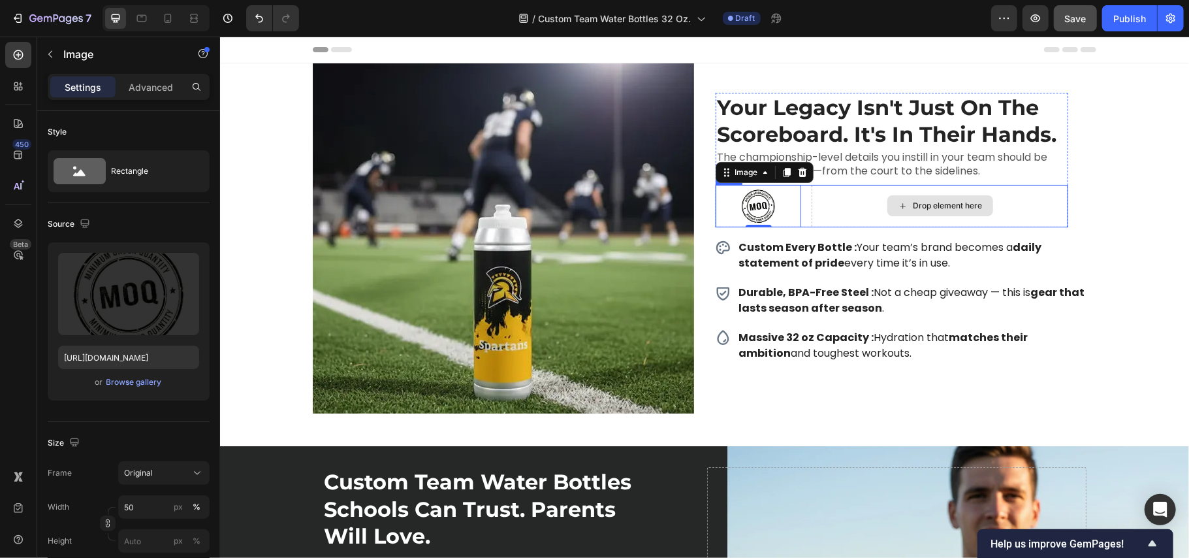
click at [811, 185] on div "Drop element here" at bounding box center [939, 205] width 257 height 43
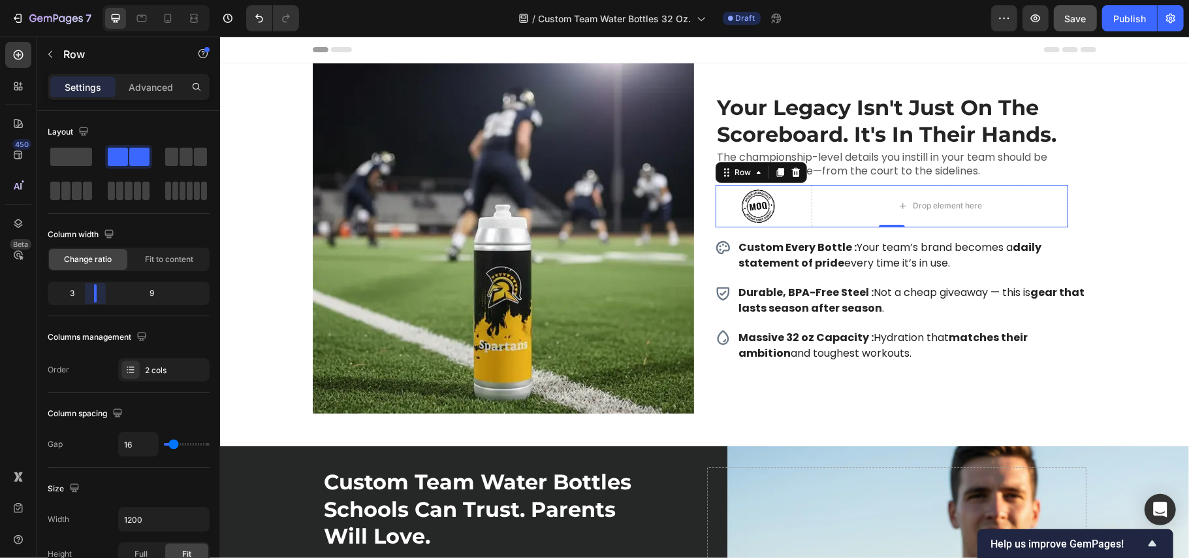
drag, startPoint x: 91, startPoint y: 288, endPoint x: 674, endPoint y: 147, distance: 599.3
click at [85, 0] on body "7 Version history / Custom Team Water Bottles 32 Oz. Draft Preview Save Publish…" at bounding box center [594, 0] width 1189 height 0
click at [854, 202] on div "Drop element here" at bounding box center [939, 205] width 257 height 43
click at [47, 49] on icon "button" at bounding box center [50, 54] width 10 height 10
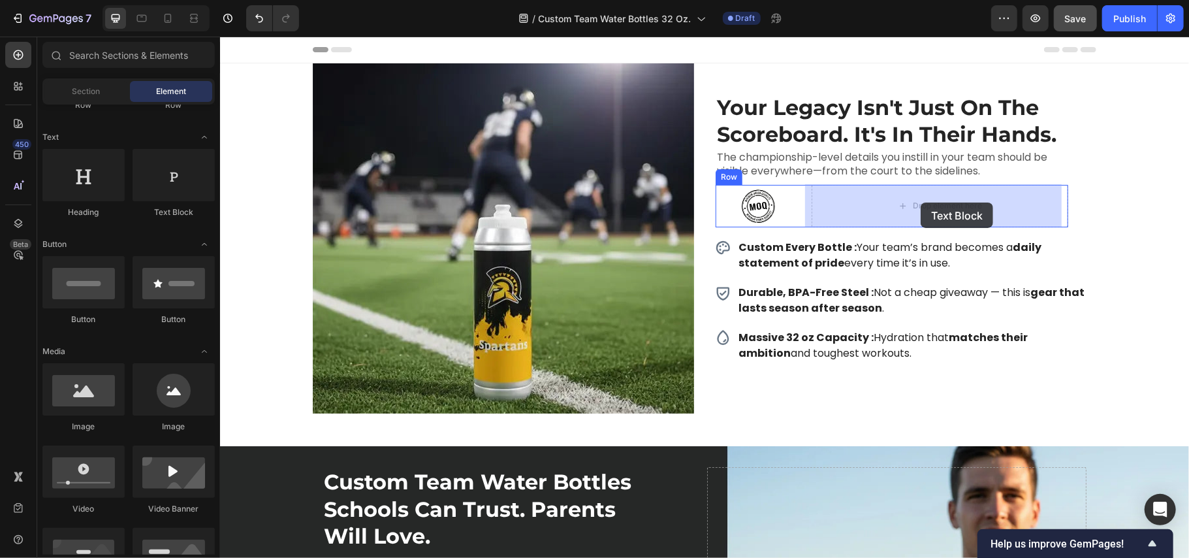
drag, startPoint x: 380, startPoint y: 214, endPoint x: 920, endPoint y: 202, distance: 540.2
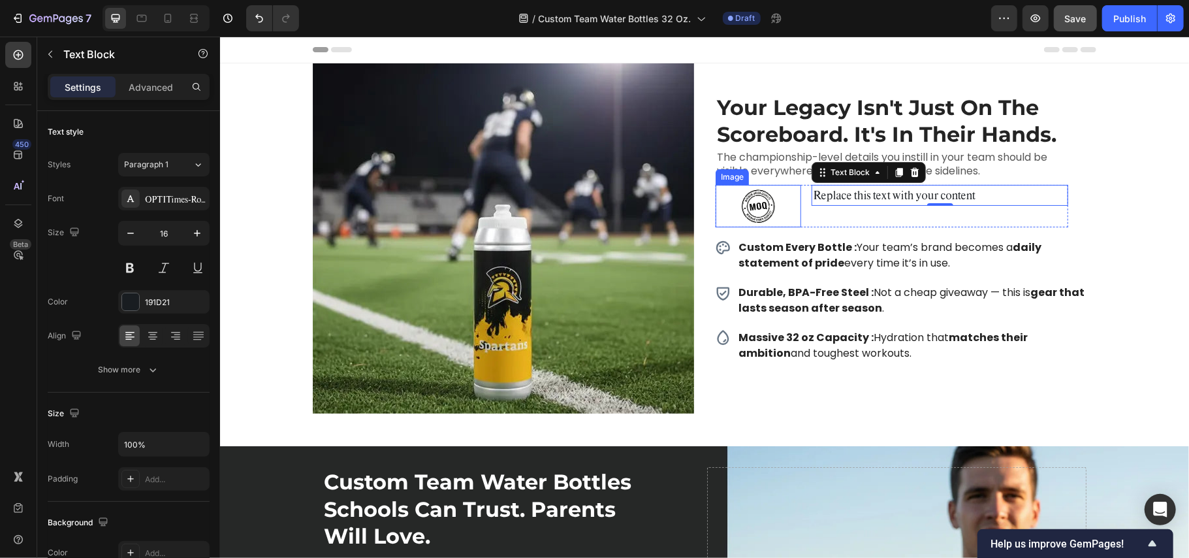
click at [787, 207] on div at bounding box center [758, 205] width 86 height 43
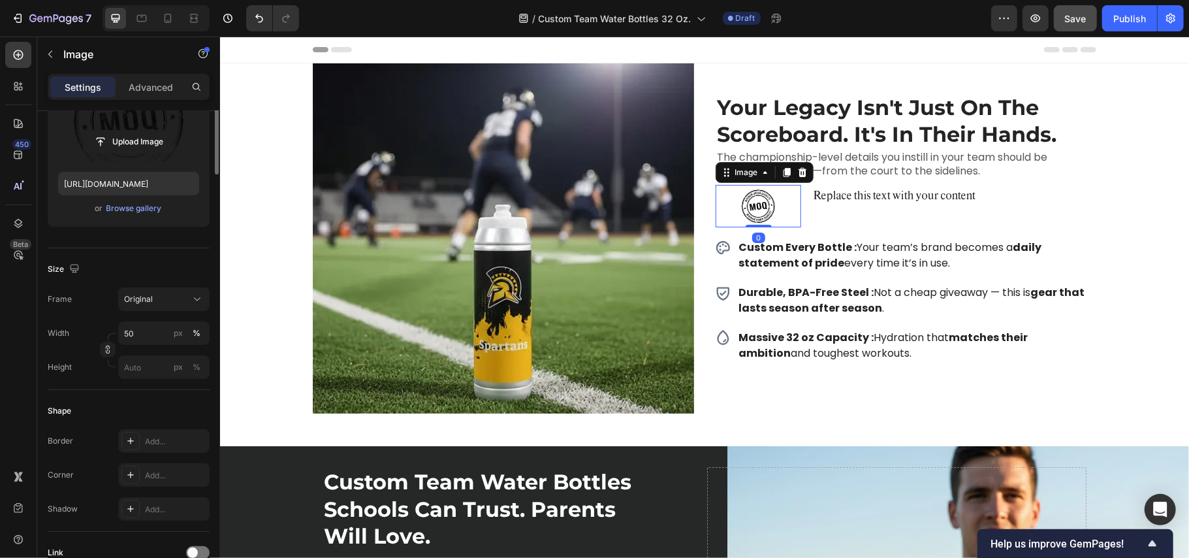
scroll to position [261, 0]
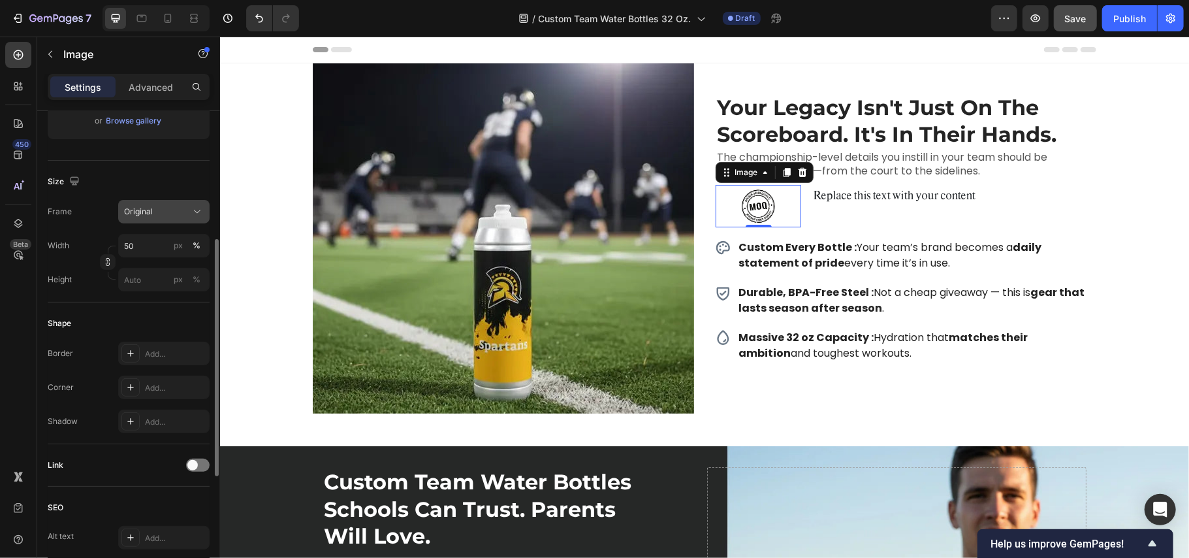
click at [152, 213] on span "Original" at bounding box center [138, 212] width 29 height 12
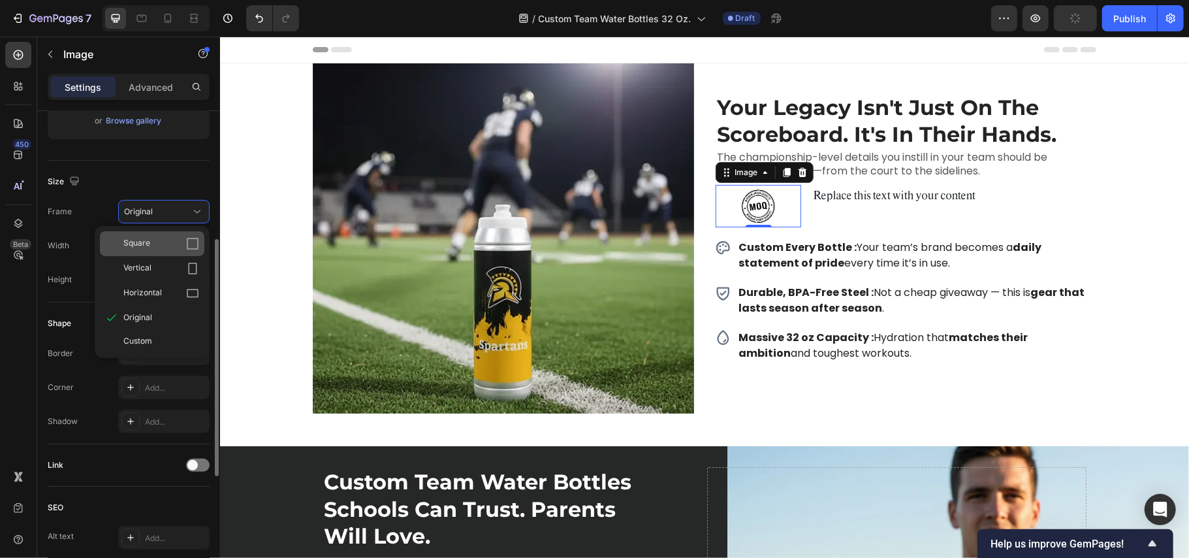
click at [152, 236] on div "Square" at bounding box center [152, 243] width 104 height 25
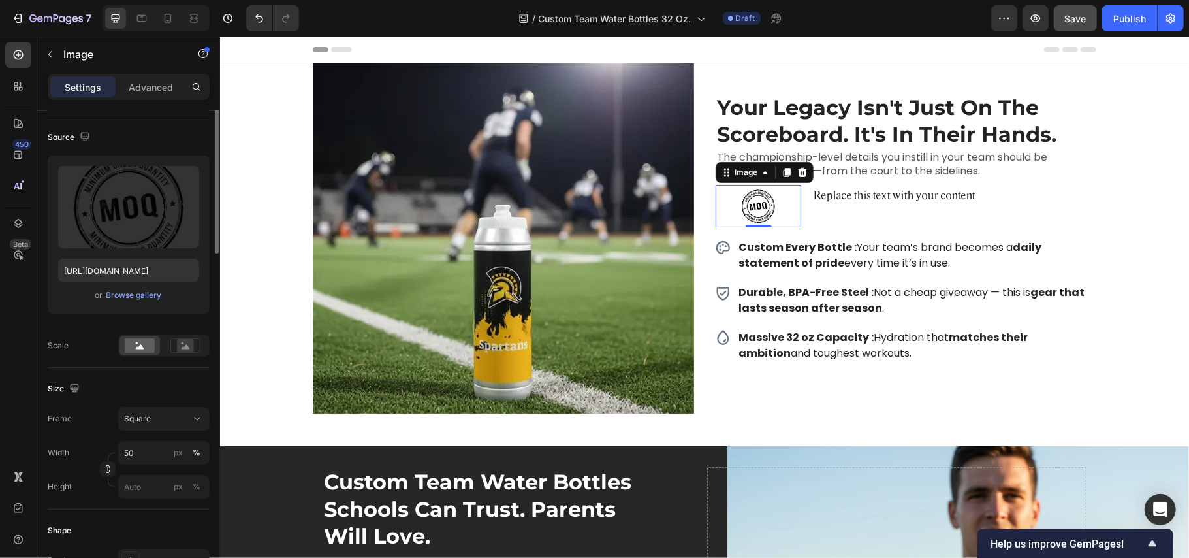
scroll to position [0, 0]
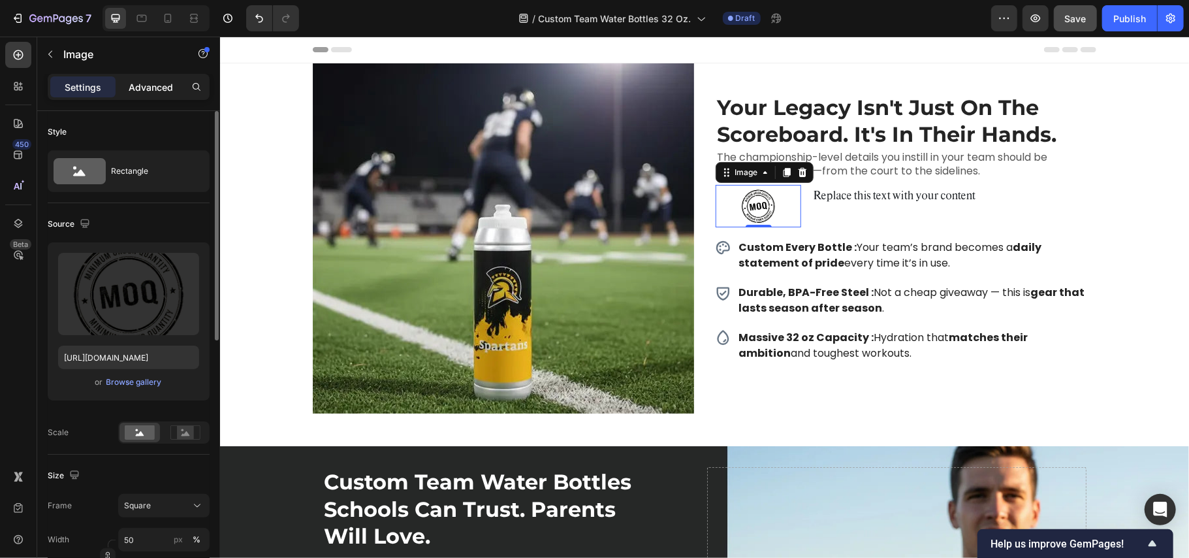
click at [149, 97] on div "Advanced" at bounding box center [150, 86] width 65 height 21
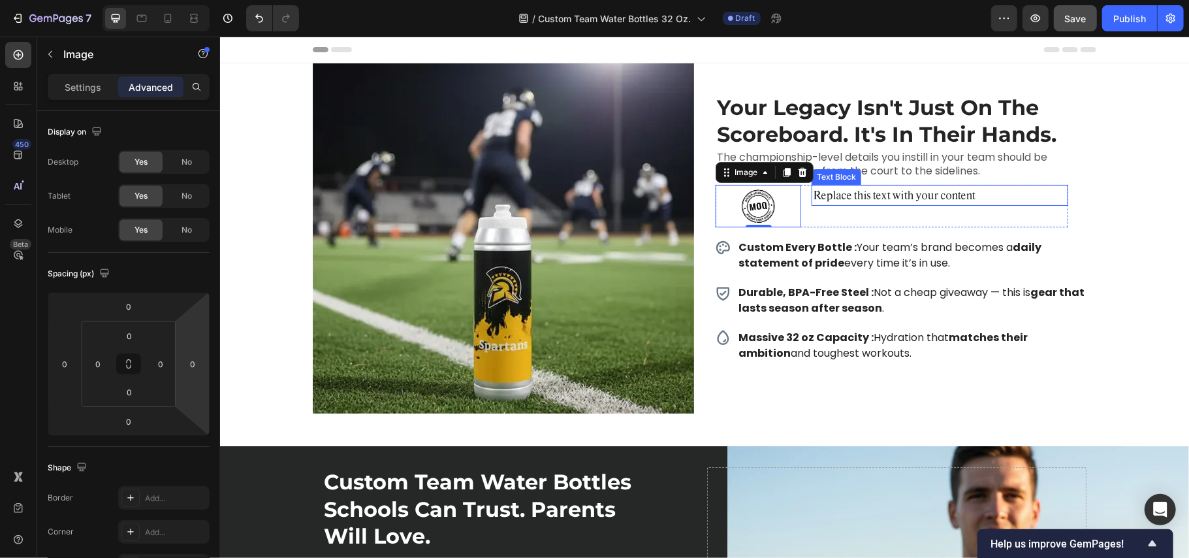
click at [855, 197] on div "Replace this text with your content" at bounding box center [939, 195] width 257 height 22
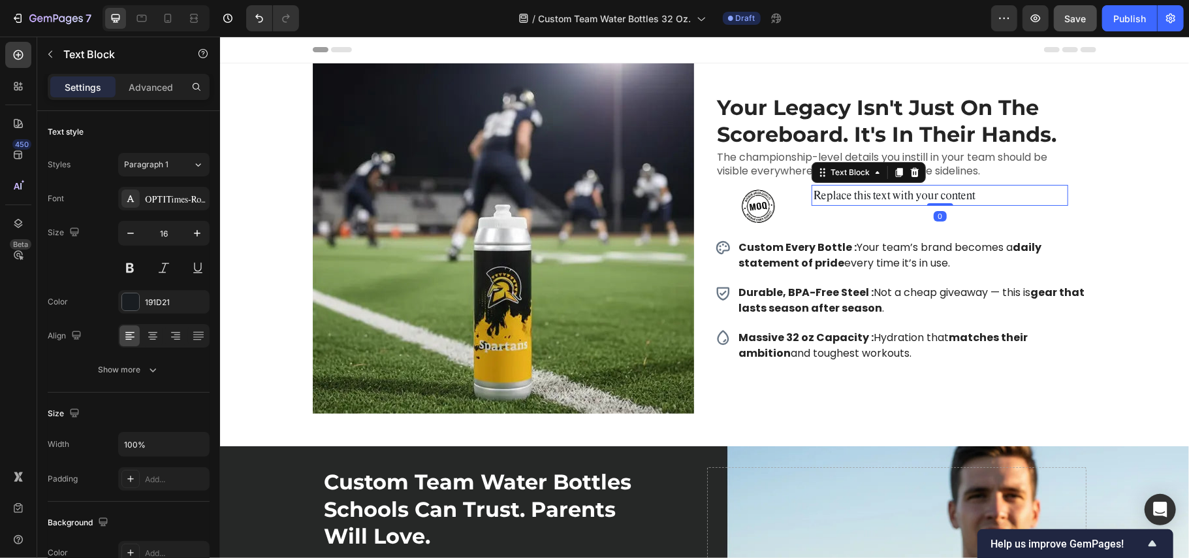
click at [855, 197] on div "Replace this text with your content" at bounding box center [939, 195] width 257 height 22
click at [855, 197] on p "Replace this text with your content" at bounding box center [939, 194] width 254 height 19
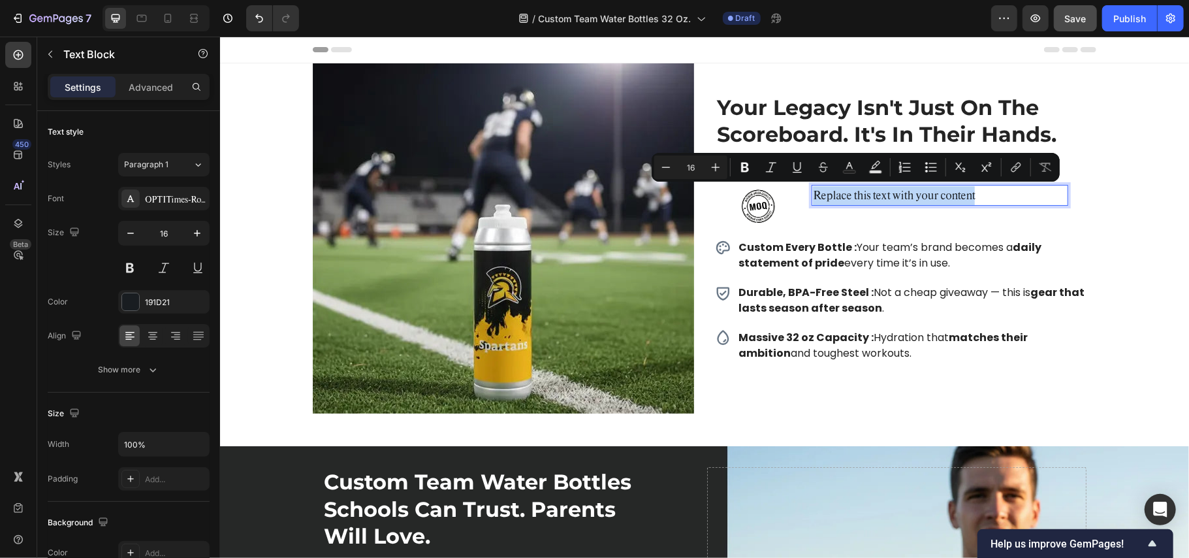
click at [855, 197] on p "Replace this text with your content" at bounding box center [939, 194] width 254 height 19
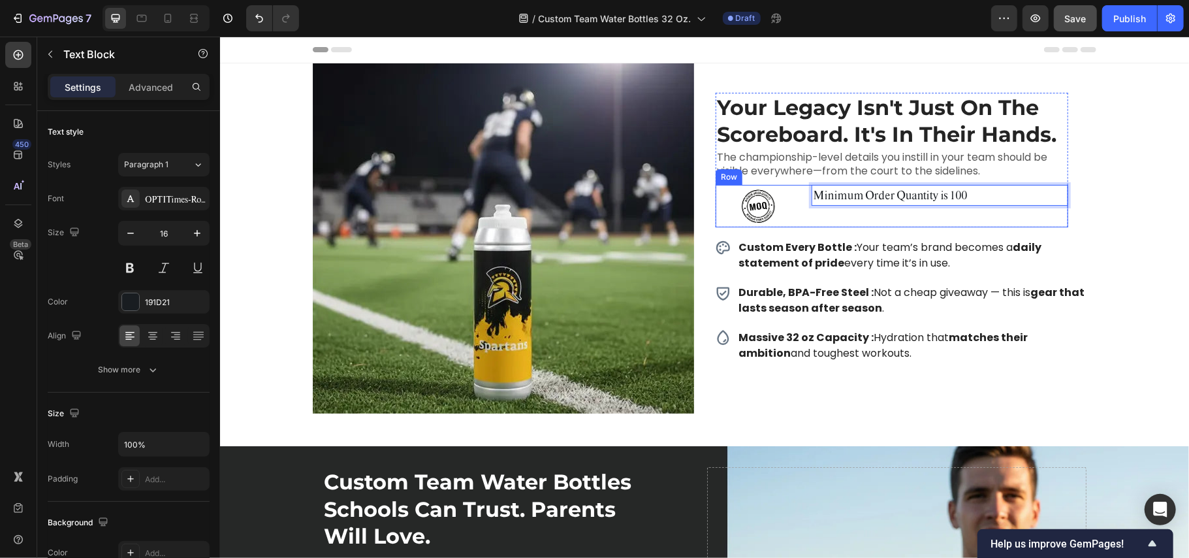
click at [822, 221] on div "Minimum Order Quantity is 100 Text Block 0" at bounding box center [939, 205] width 257 height 43
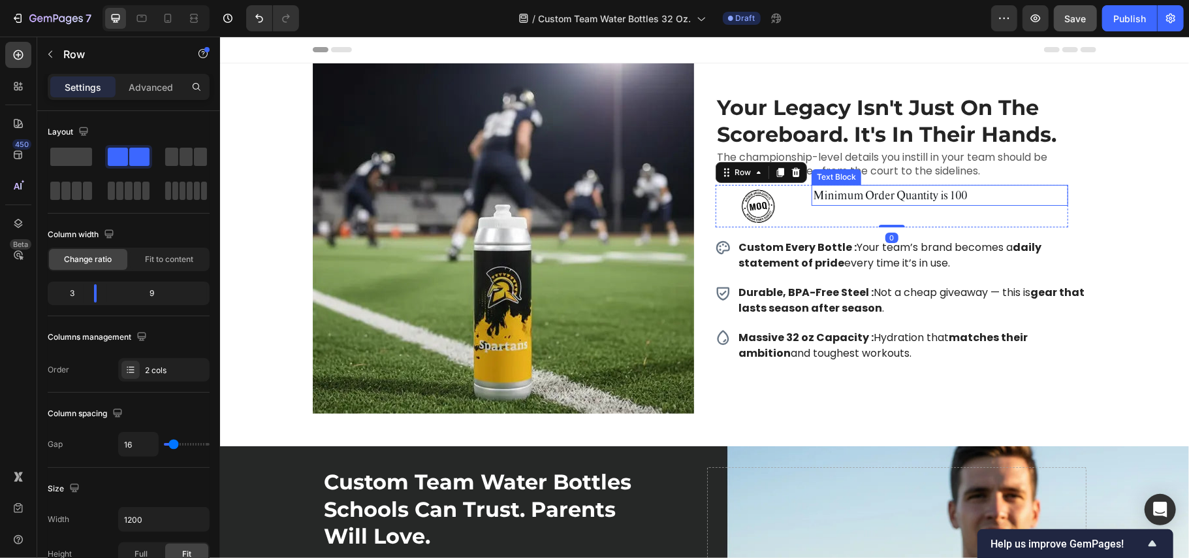
click at [844, 197] on p "Minimum Order Quantity is 100" at bounding box center [939, 194] width 254 height 19
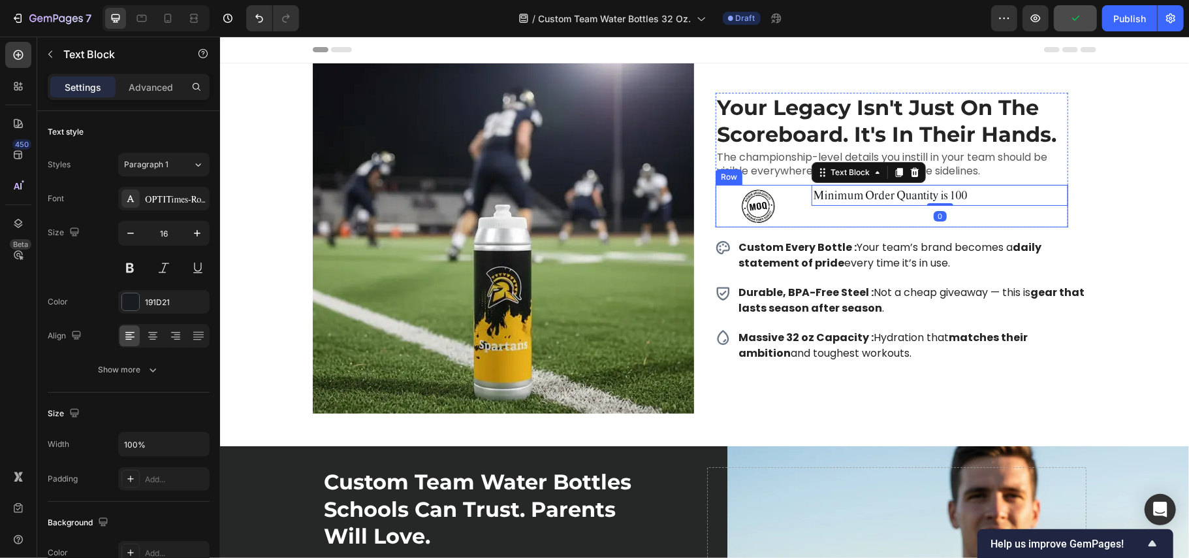
click at [797, 209] on div "Image Minimum Order Quantity is 100 Text Block 0 Row" at bounding box center [891, 205] width 353 height 43
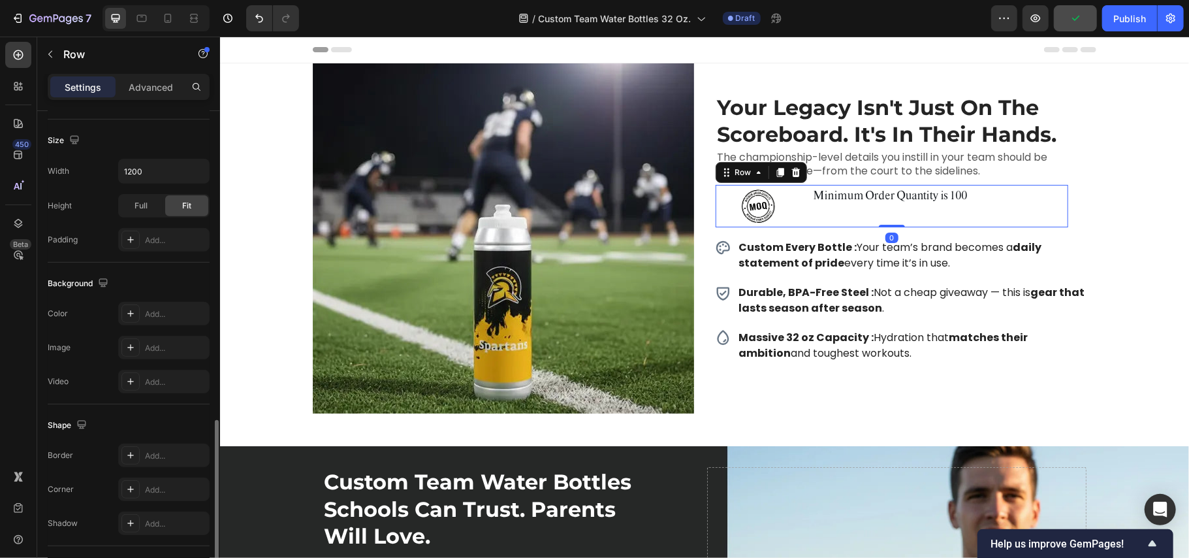
scroll to position [435, 0]
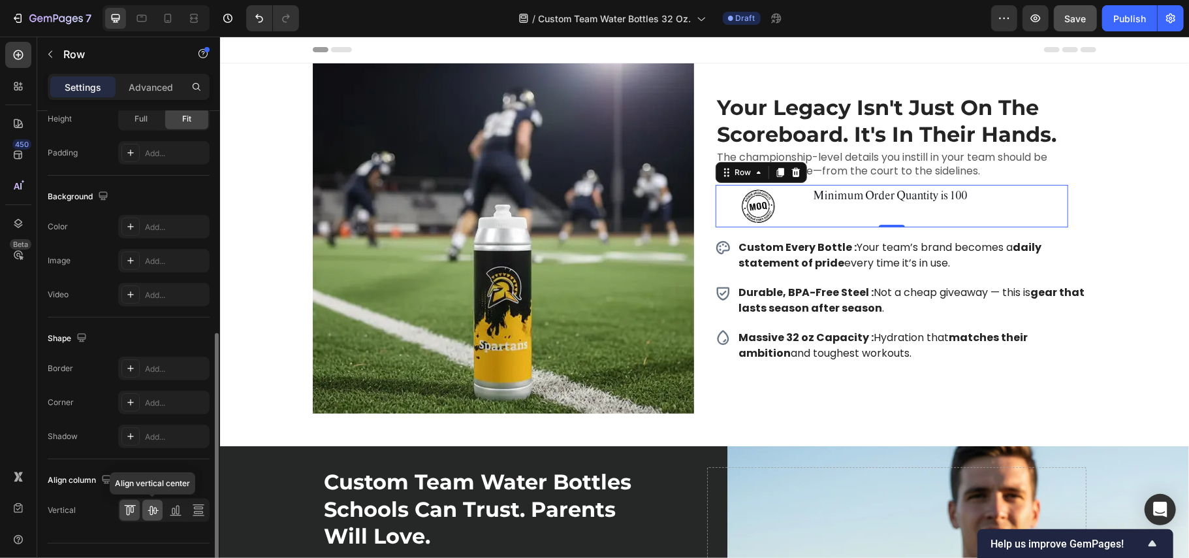
click at [149, 510] on icon at bounding box center [152, 509] width 13 height 13
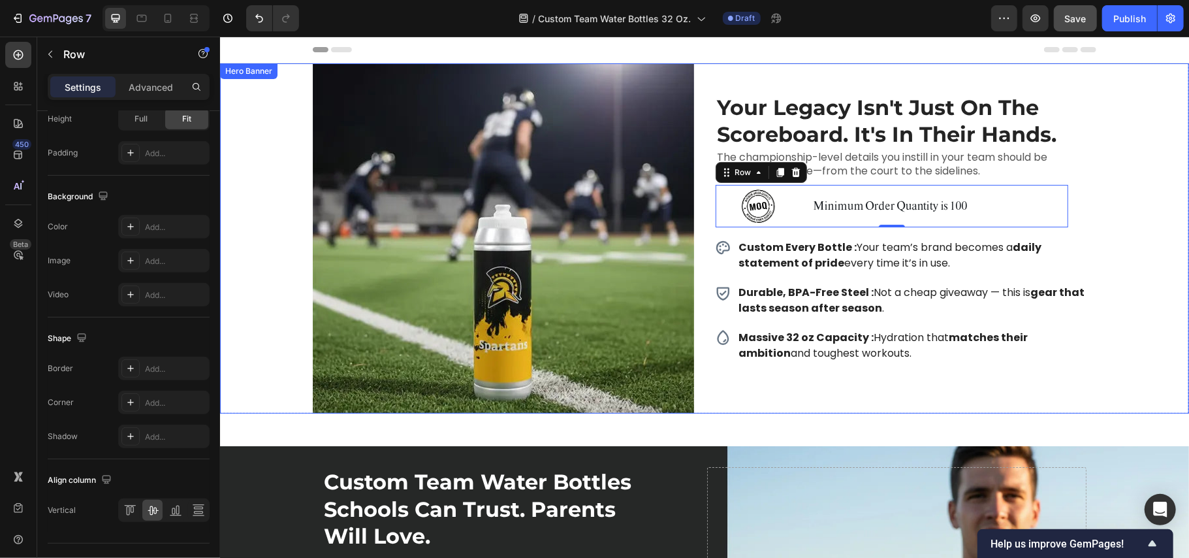
click at [1090, 188] on div "Image Carousel Your Legacy Isn't Just On The Scoreboard. It's In Their Hands. H…" at bounding box center [703, 238] width 803 height 350
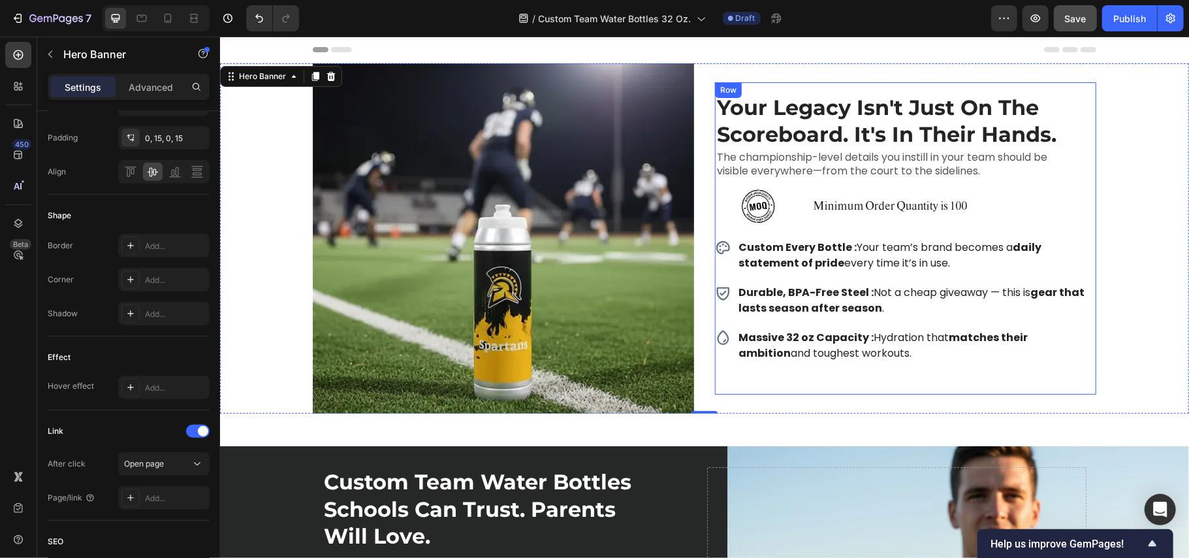
scroll to position [0, 0]
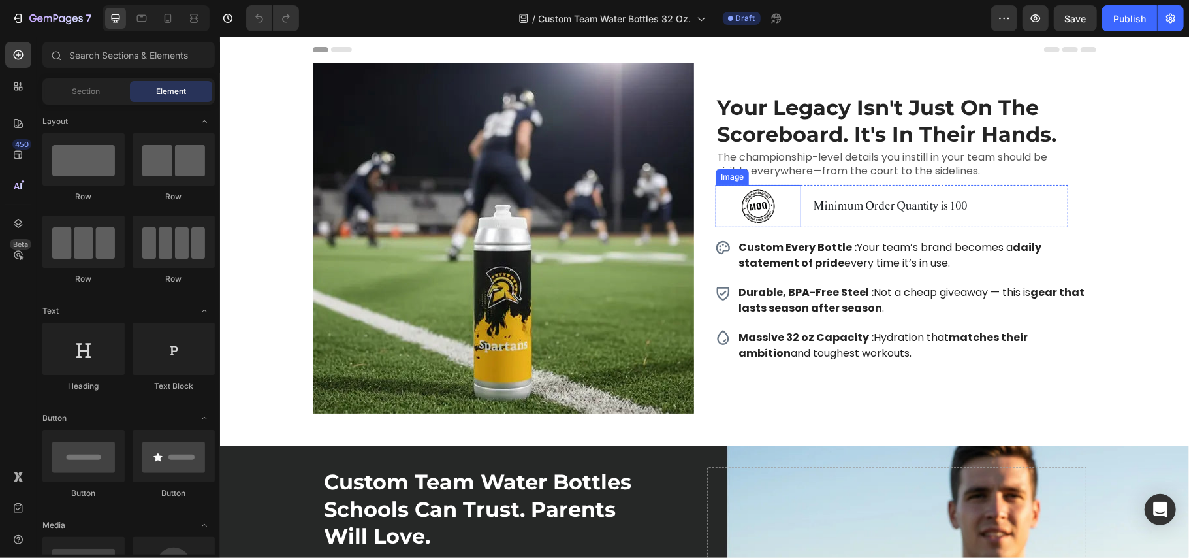
click at [790, 207] on div at bounding box center [758, 205] width 86 height 43
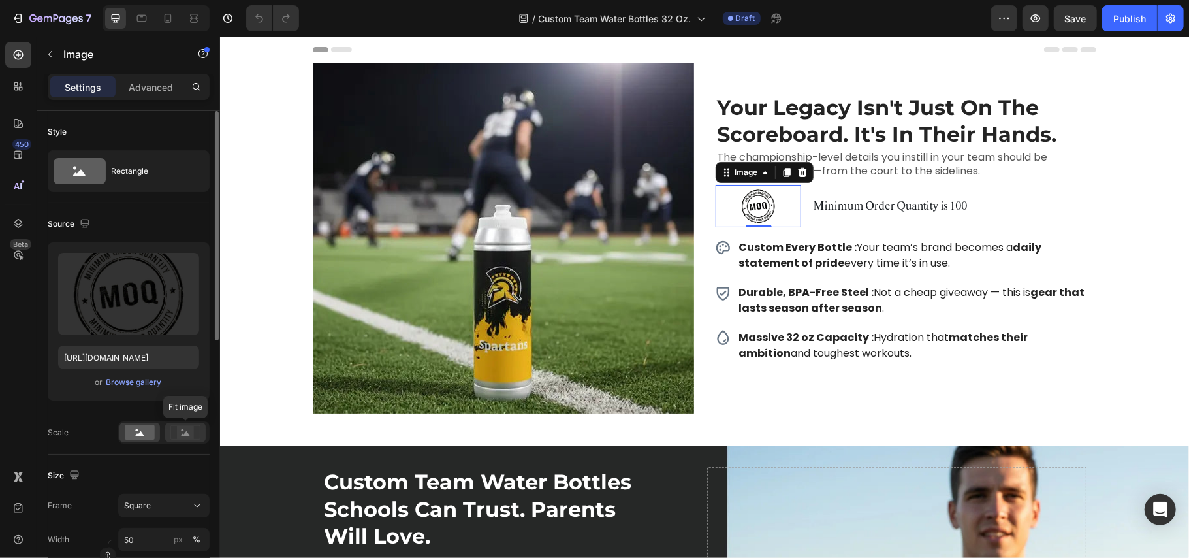
click at [188, 440] on div at bounding box center [185, 433] width 40 height 20
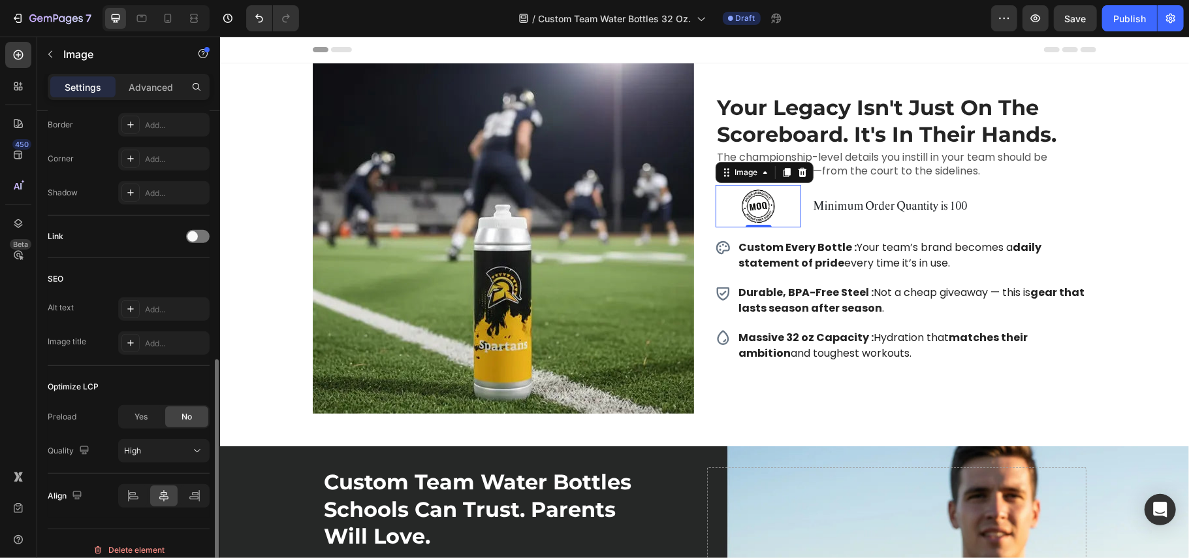
scroll to position [536, 0]
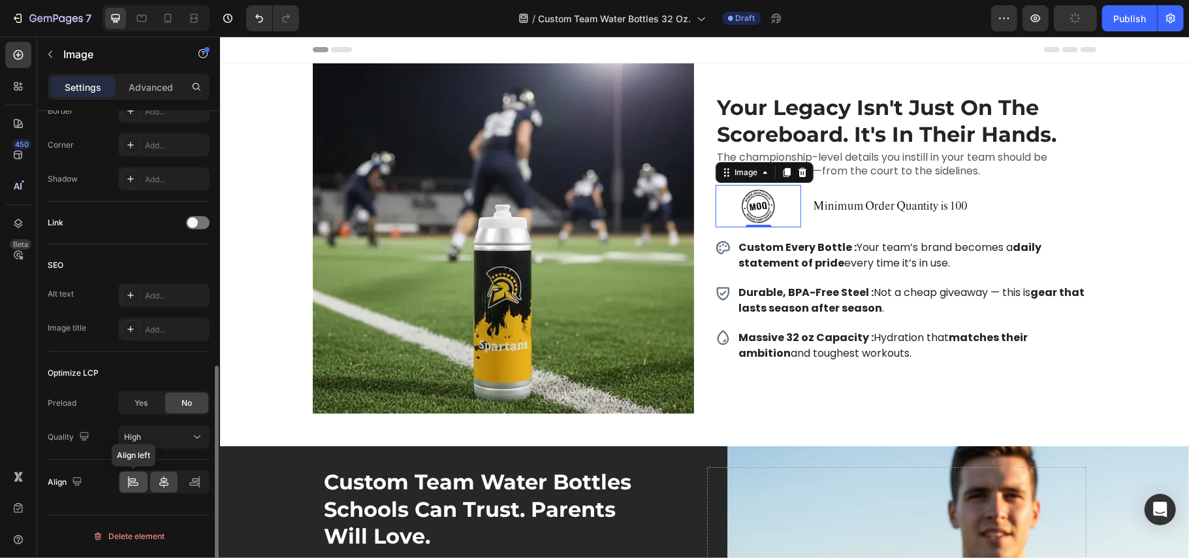
click at [128, 481] on icon at bounding box center [133, 481] width 13 height 13
click at [771, 211] on div at bounding box center [758, 205] width 86 height 43
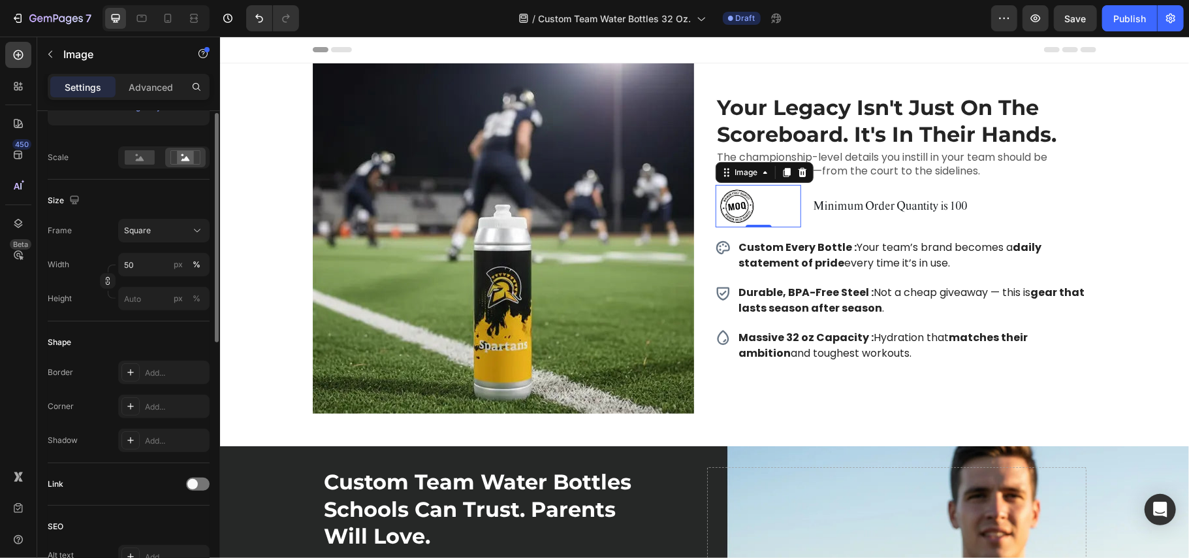
scroll to position [101, 0]
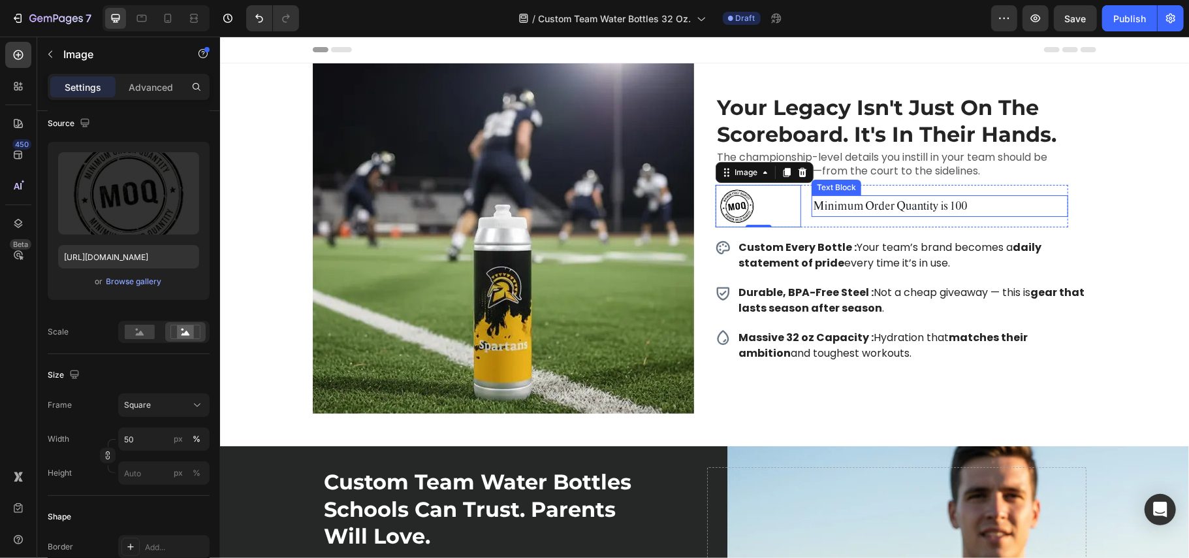
click at [882, 203] on p "Minimum Order Quantity is 100" at bounding box center [939, 205] width 254 height 19
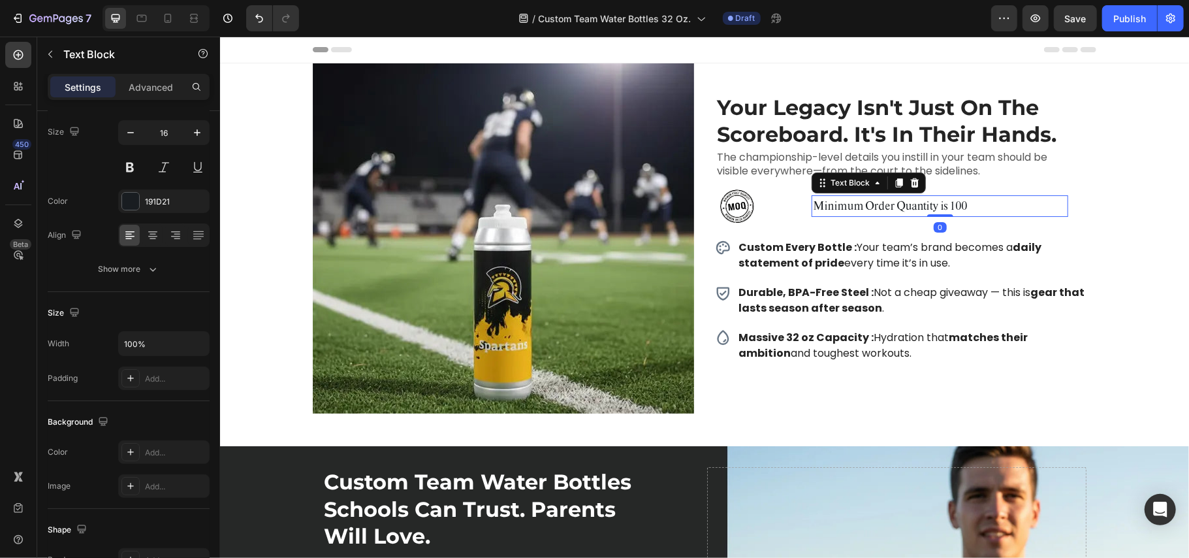
scroll to position [0, 0]
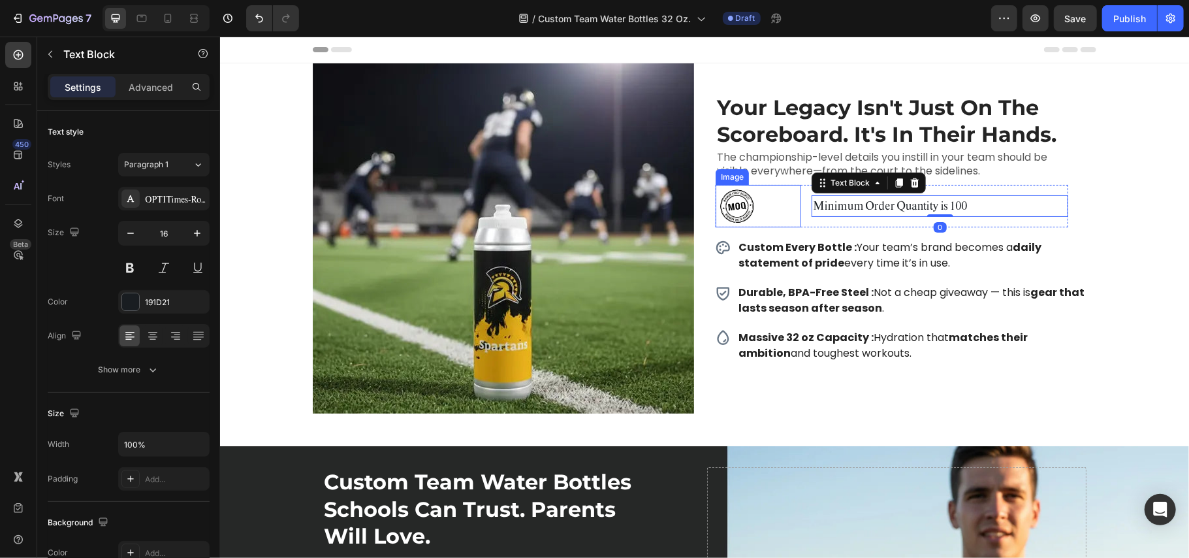
click at [765, 210] on div at bounding box center [758, 205] width 86 height 43
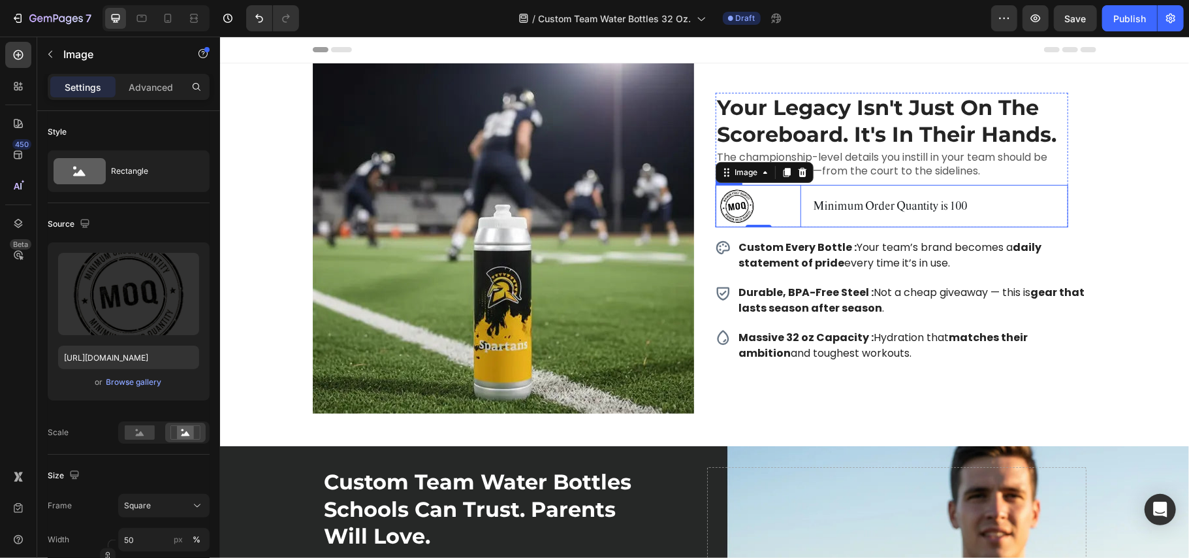
click at [798, 191] on div "Image 0 Minimum Order Quantity is 100 Text Block Row" at bounding box center [891, 205] width 353 height 43
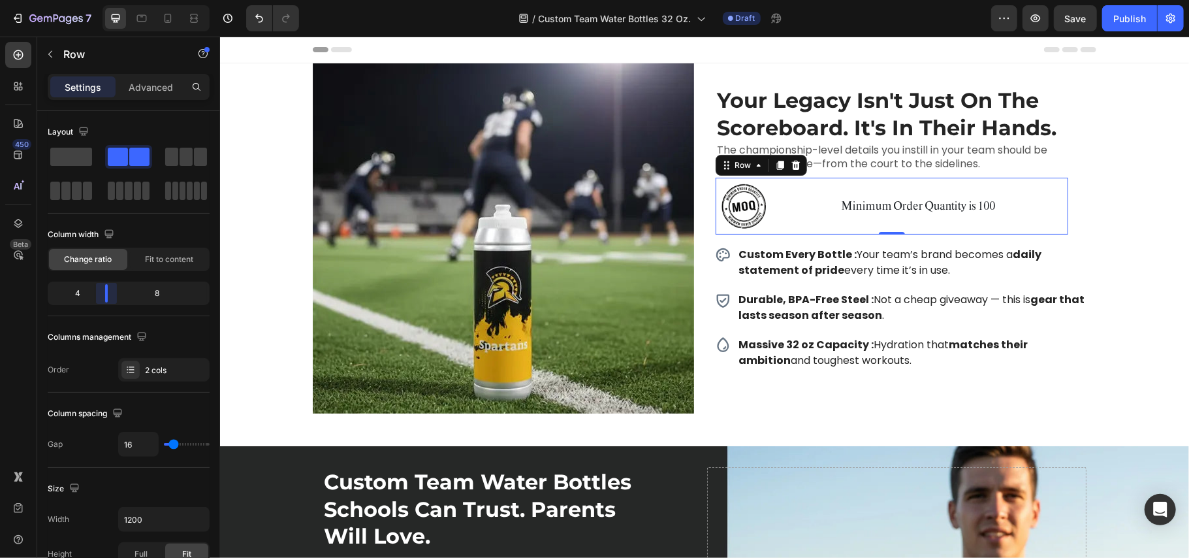
drag, startPoint x: 94, startPoint y: 296, endPoint x: 102, endPoint y: 302, distance: 9.4
click at [102, 0] on body "7 Version history / Custom Team Water Bottles 32 Oz. Draft Preview Save Publish…" at bounding box center [594, 0] width 1189 height 0
click at [152, 252] on div "Fit to content" at bounding box center [169, 259] width 78 height 21
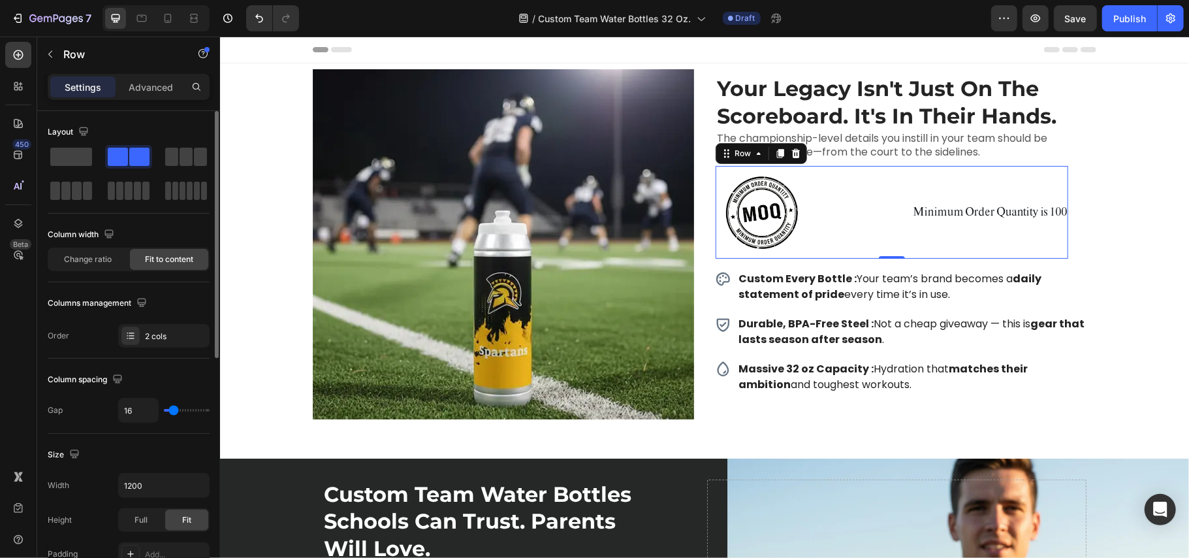
scroll to position [87, 0]
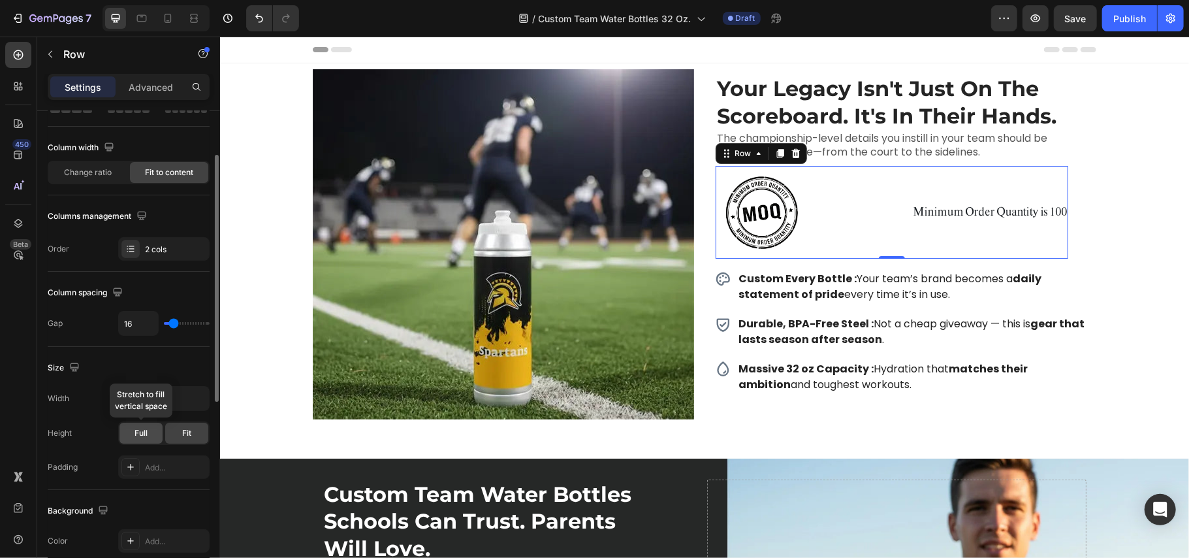
click at [142, 439] on span "Full" at bounding box center [141, 433] width 13 height 12
click at [176, 432] on div "Fit" at bounding box center [186, 433] width 43 height 21
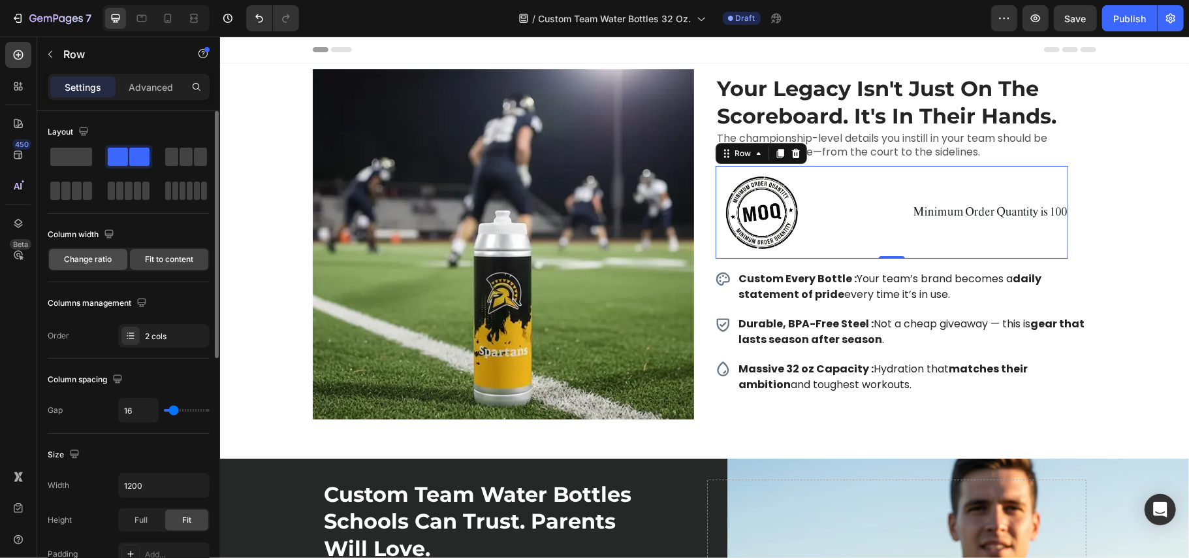
click at [108, 266] on div "Change ratio" at bounding box center [88, 259] width 78 height 21
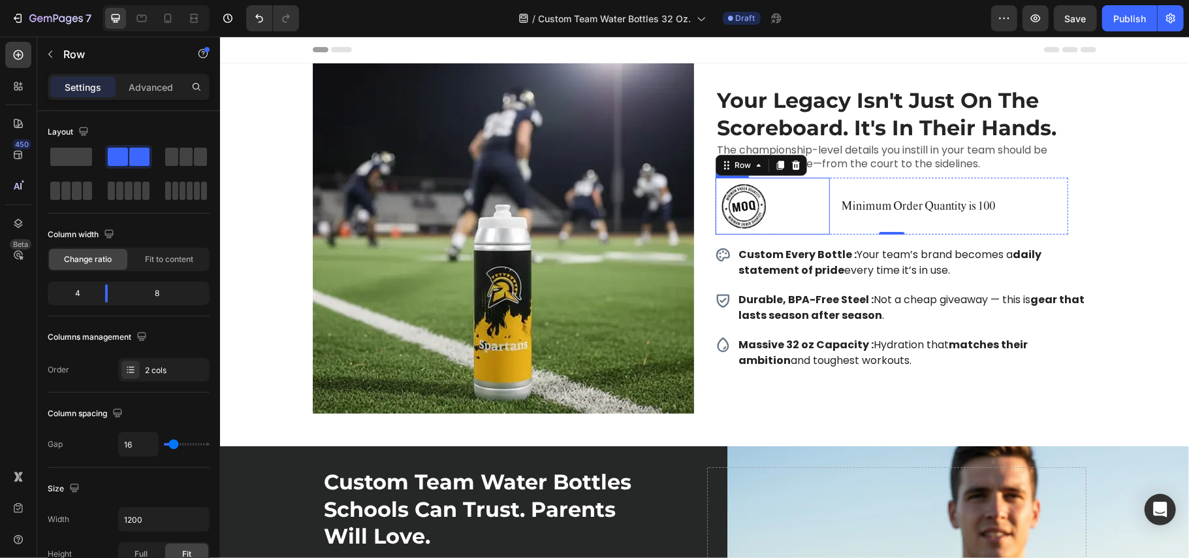
click at [821, 204] on div at bounding box center [772, 205] width 114 height 57
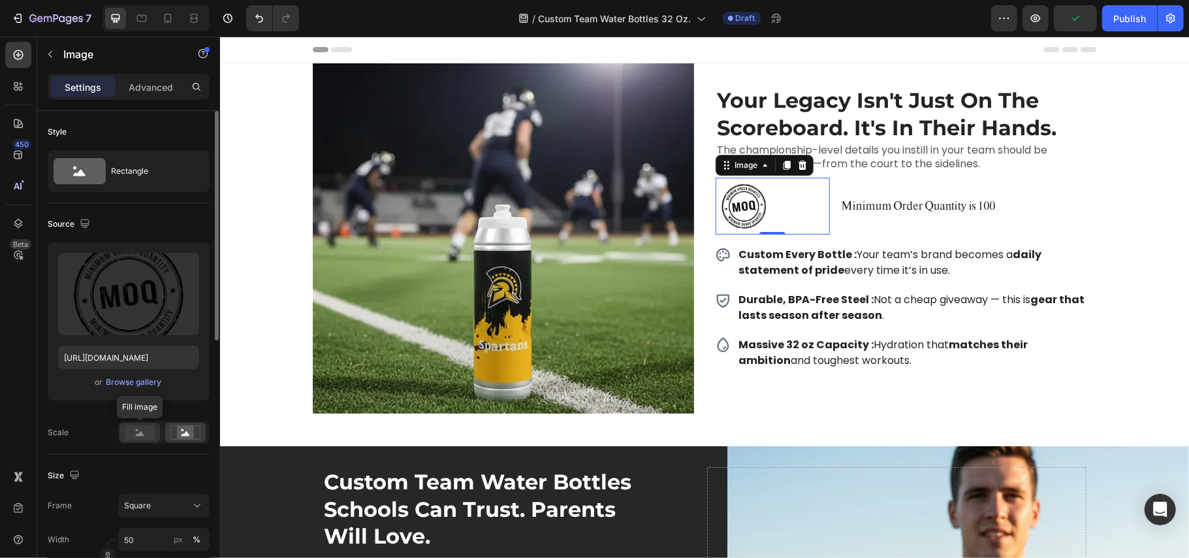
click at [146, 434] on rect at bounding box center [140, 432] width 30 height 14
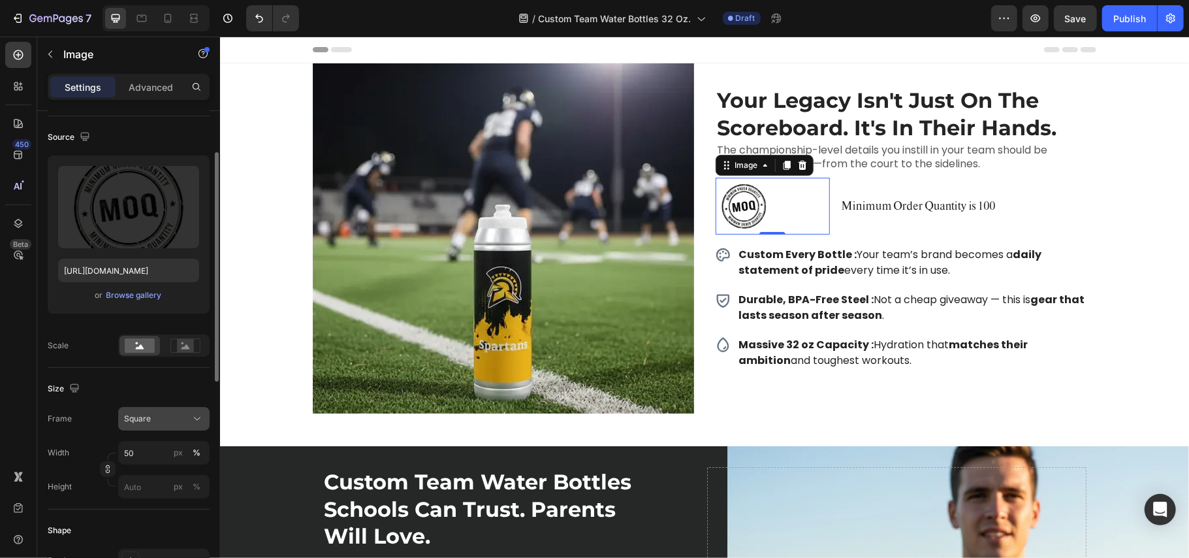
click at [146, 421] on span "Square" at bounding box center [137, 419] width 27 height 12
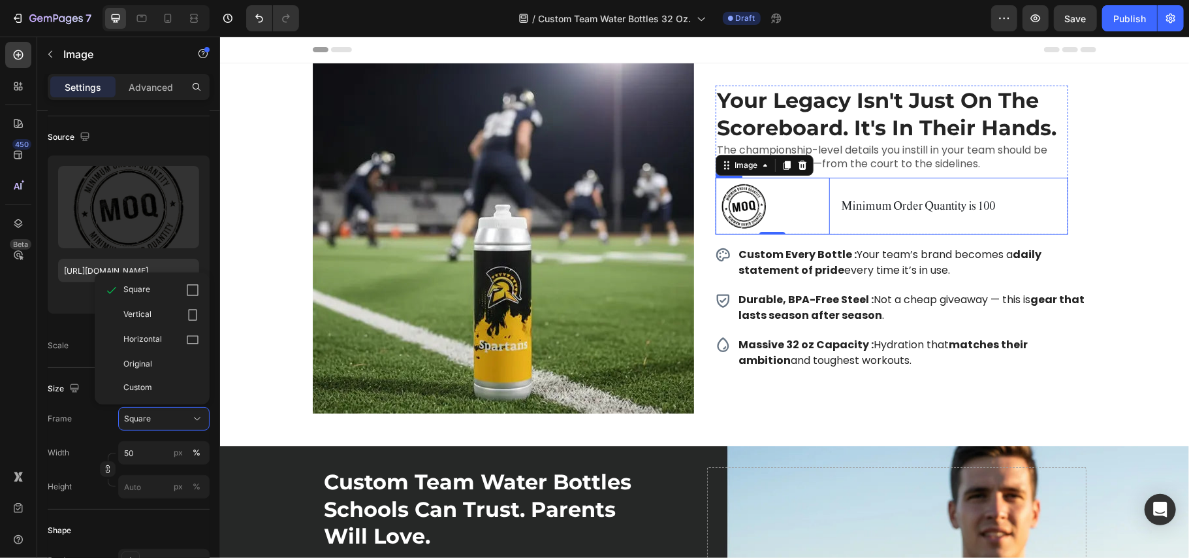
click at [827, 199] on div "Image 0 Minimum Order Quantity is 100 Text Block Row" at bounding box center [891, 205] width 353 height 57
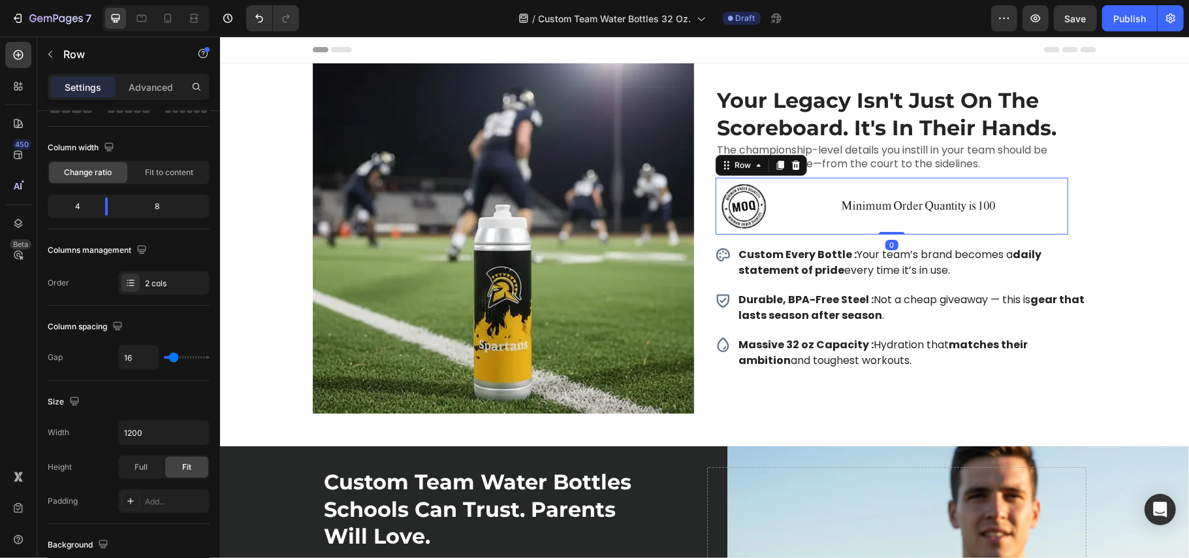
scroll to position [0, 0]
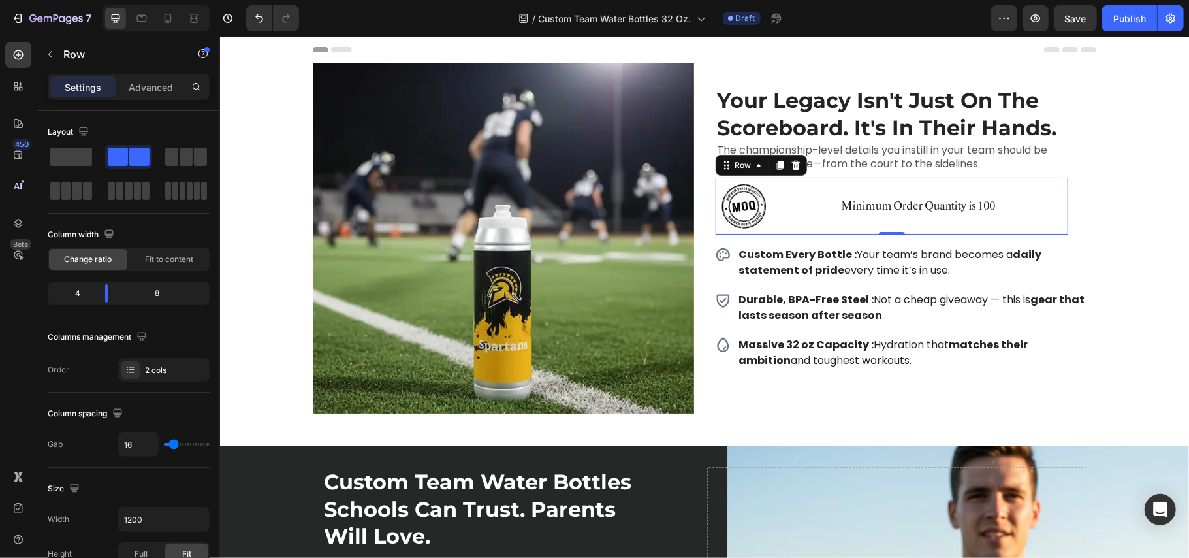
click at [840, 186] on div "Minimum Order Quantity is 100 Text Block" at bounding box center [954, 205] width 228 height 57
click at [791, 164] on icon at bounding box center [795, 164] width 8 height 9
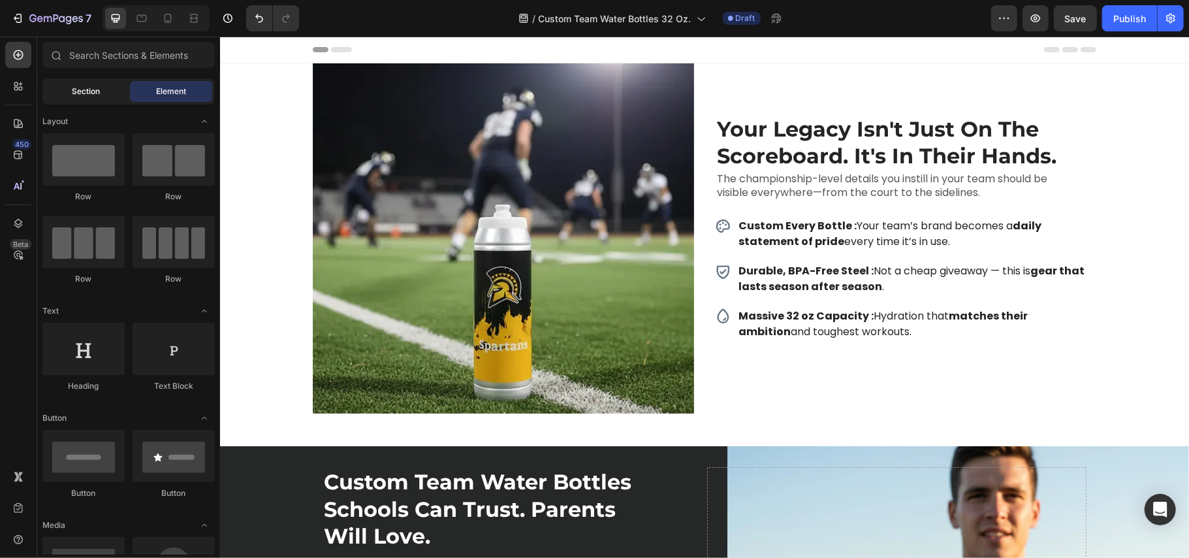
click at [68, 85] on div "Section" at bounding box center [86, 91] width 82 height 21
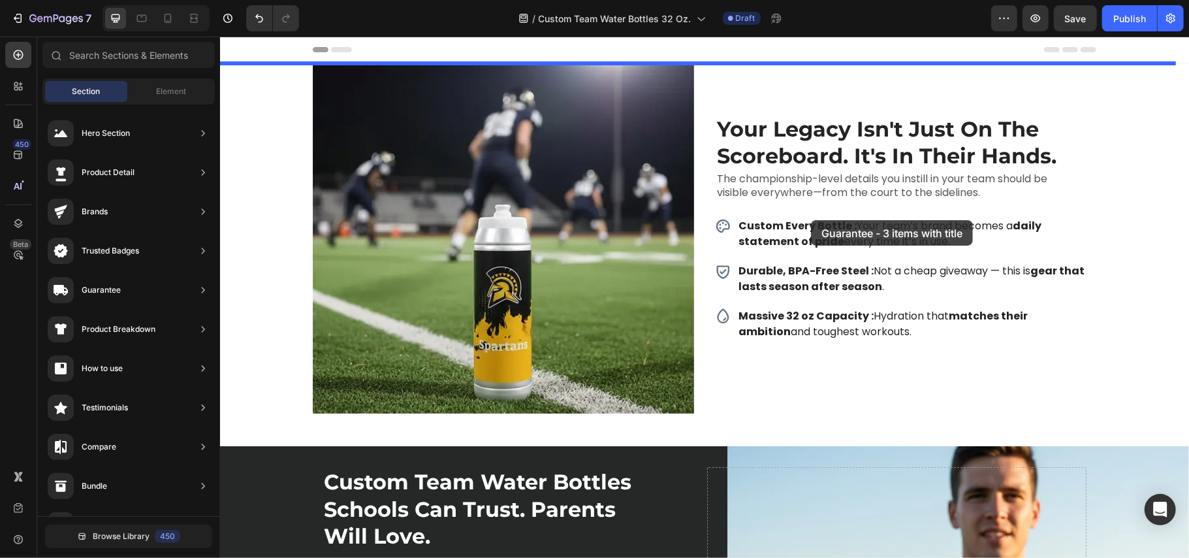
drag, startPoint x: 512, startPoint y: 155, endPoint x: 810, endPoint y: 219, distance: 305.4
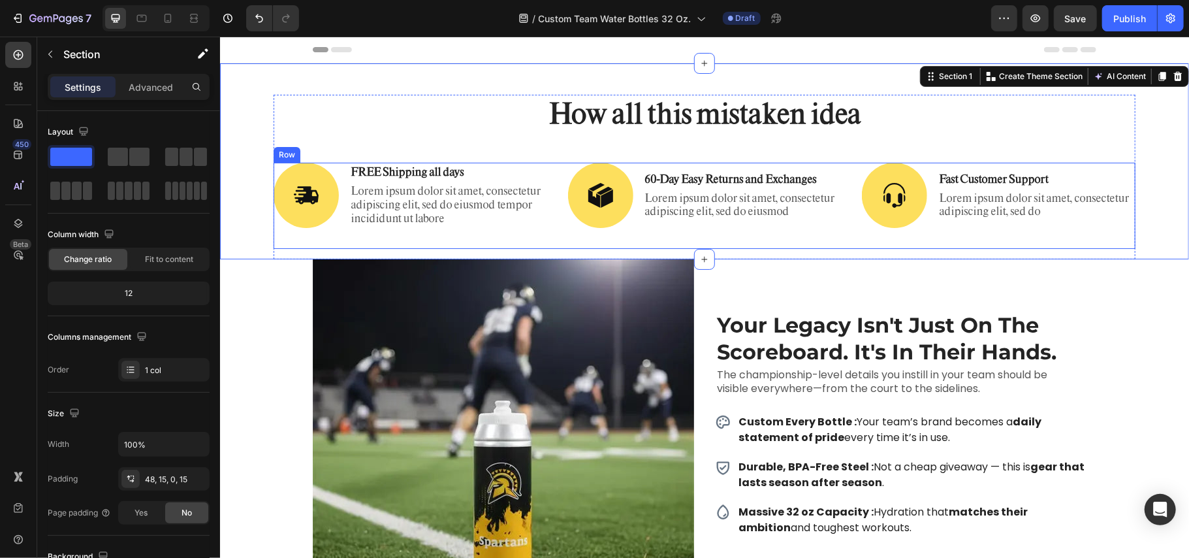
click at [539, 173] on div "Image FREE Shipping all days Text Block Lorem ipsum dolor sit amet, consectetur…" at bounding box center [704, 205] width 862 height 86
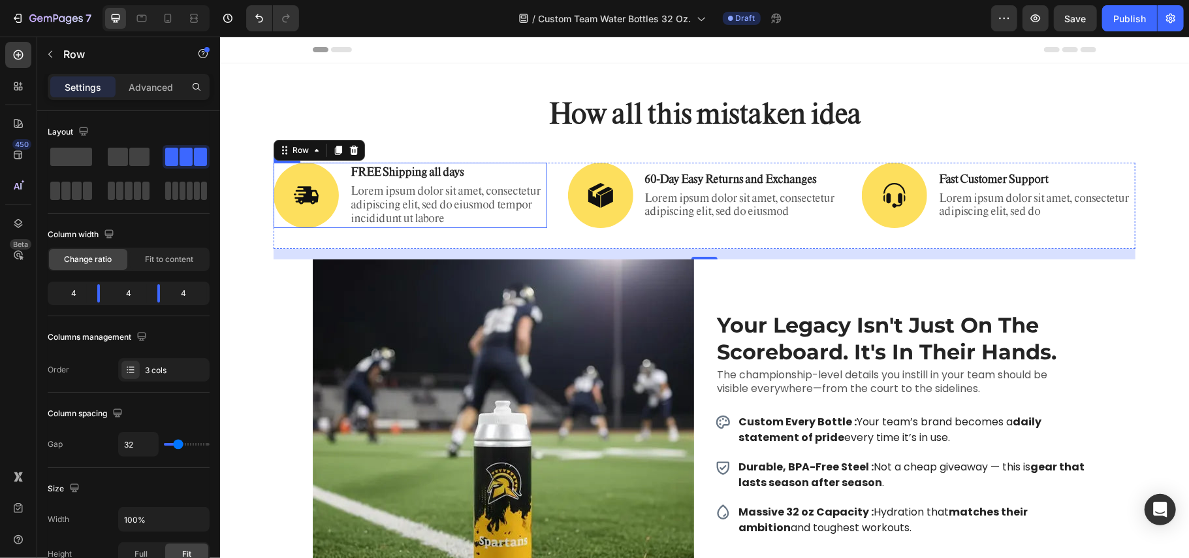
click at [338, 225] on div "Image FREE Shipping all days Text Block Lorem ipsum dolor sit amet, consectetur…" at bounding box center [410, 194] width 274 height 65
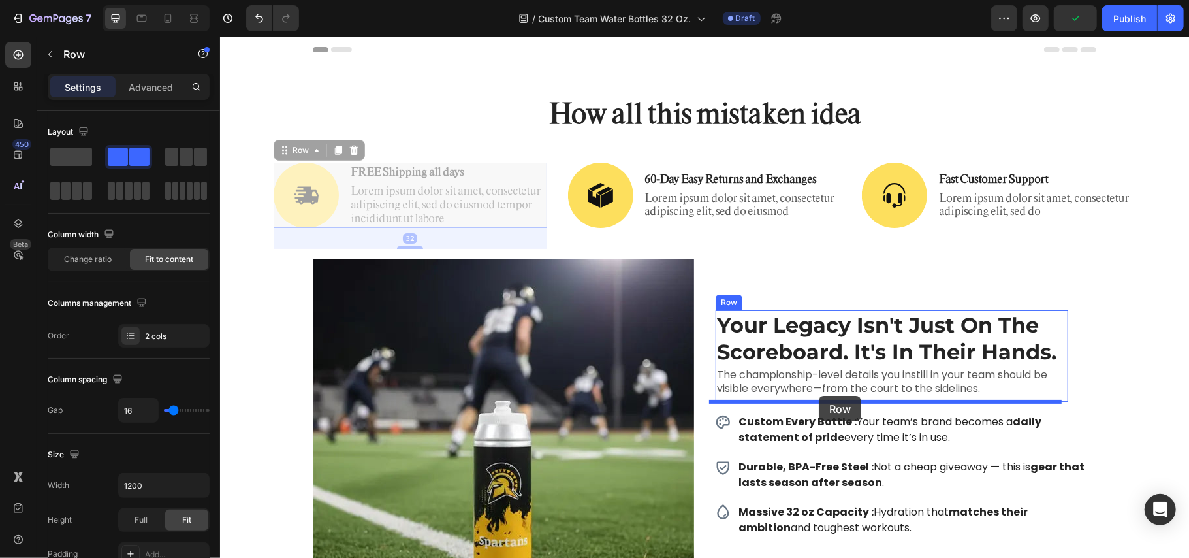
drag, startPoint x: 279, startPoint y: 152, endPoint x: 818, endPoint y: 395, distance: 591.3
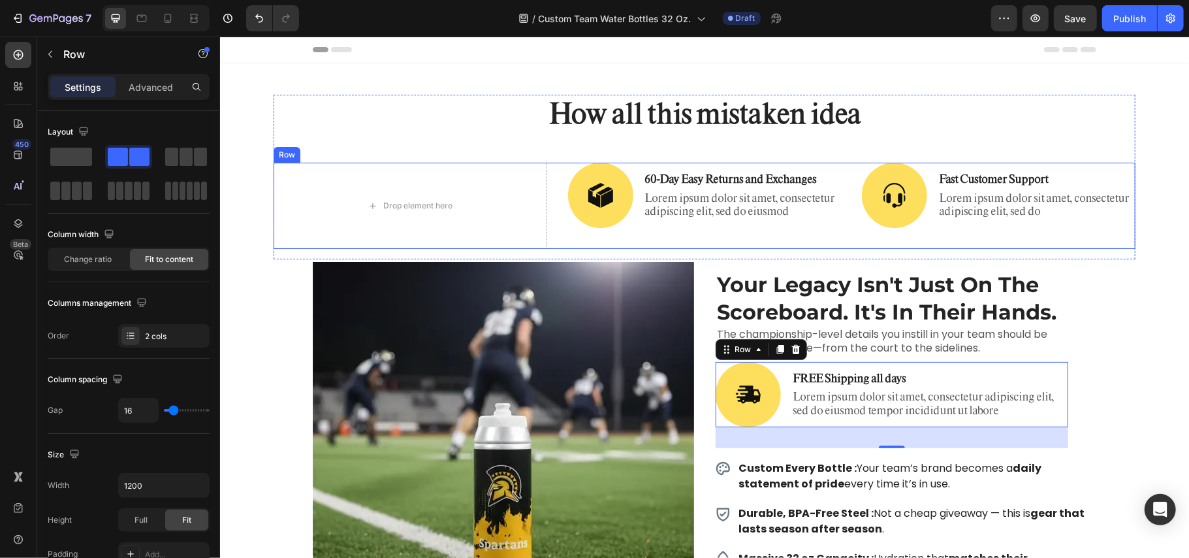
click at [869, 227] on div "Image Fast Customer Support Text Block Lorem ipsum dolor sit amet, consectetur …" at bounding box center [998, 205] width 274 height 86
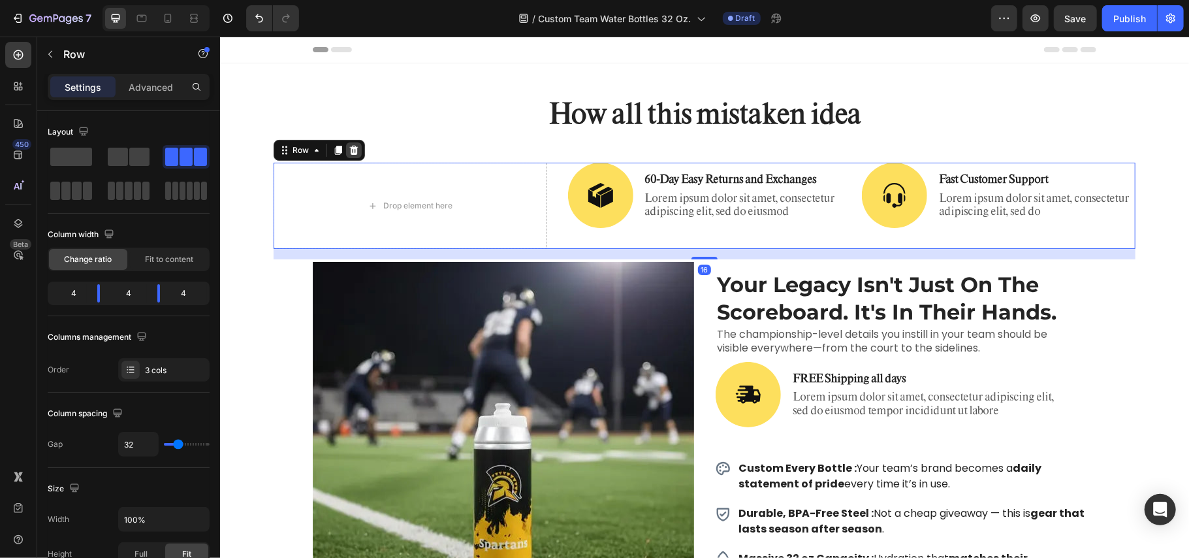
click at [349, 150] on icon at bounding box center [353, 149] width 8 height 9
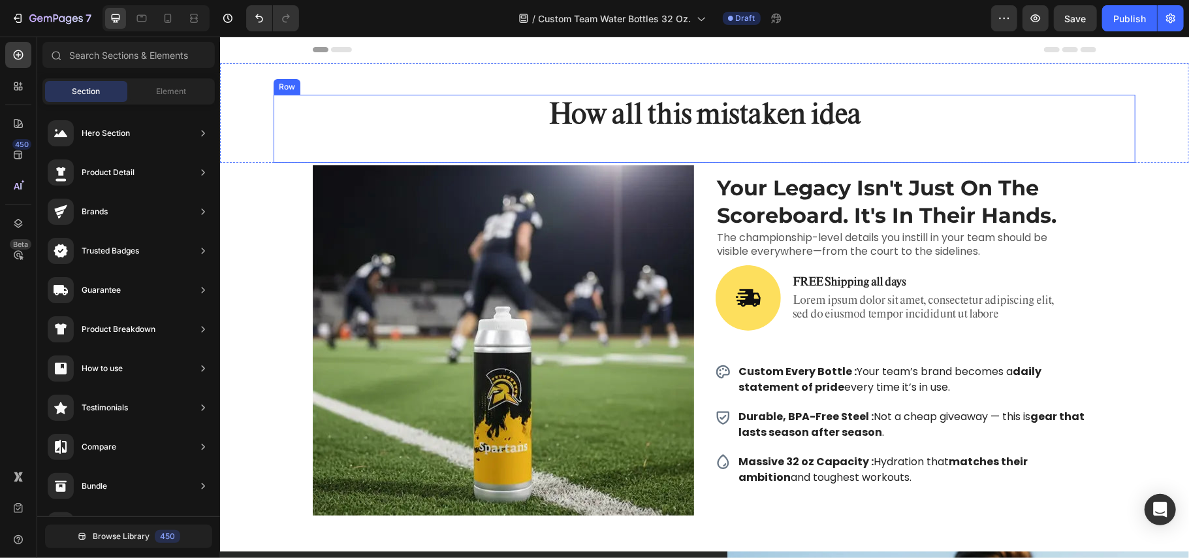
click at [910, 146] on div "How all this mistaken idea Heading" at bounding box center [704, 128] width 862 height 68
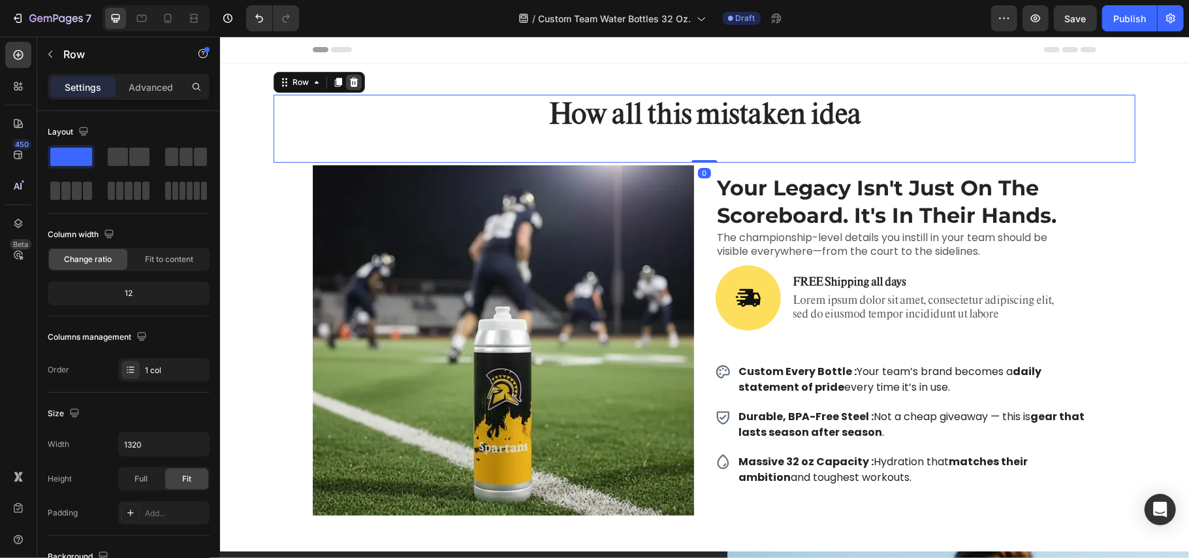
click at [349, 84] on icon at bounding box center [353, 81] width 8 height 9
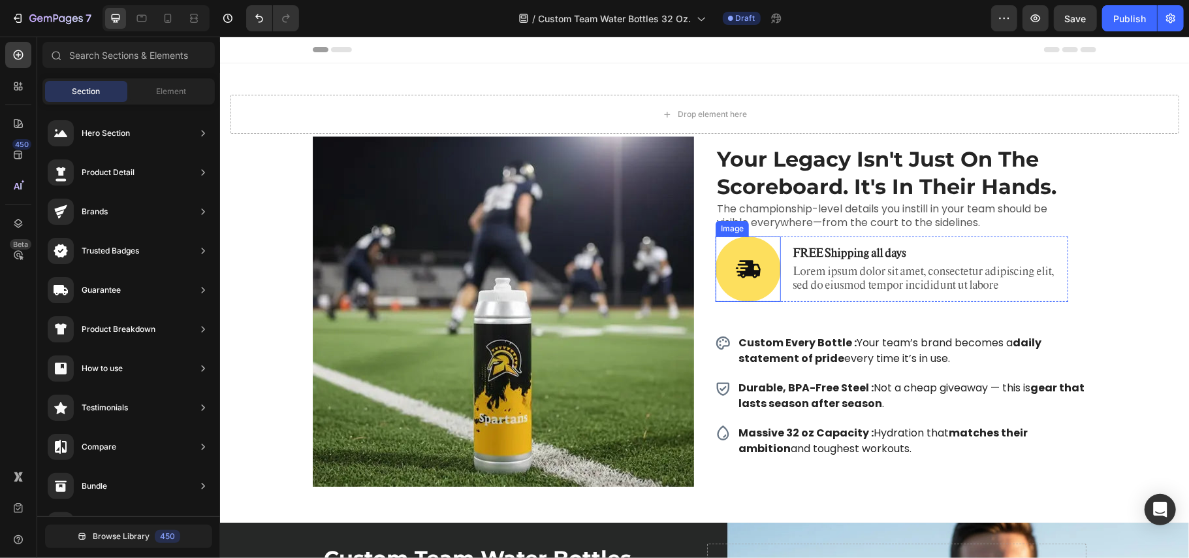
click at [730, 287] on img at bounding box center [747, 268] width 65 height 65
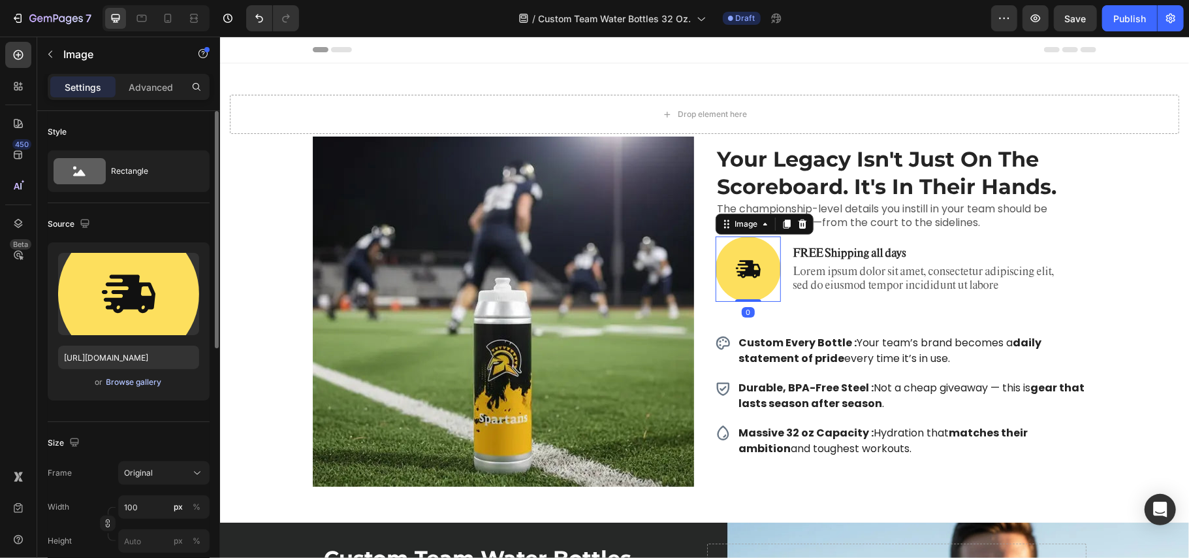
click at [135, 380] on div "Browse gallery" at bounding box center [134, 382] width 56 height 12
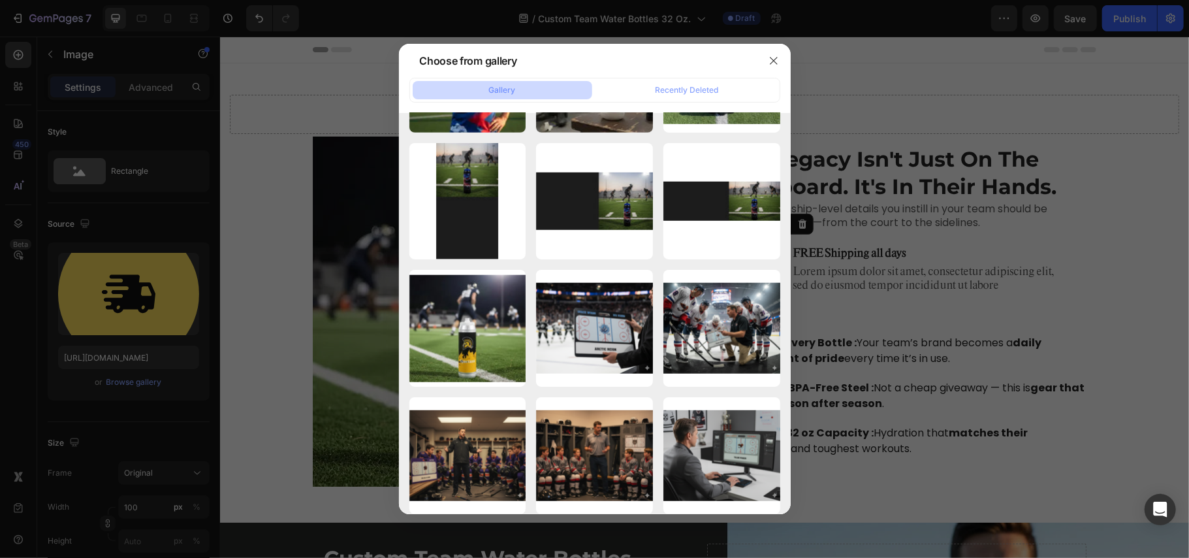
scroll to position [1007, 0]
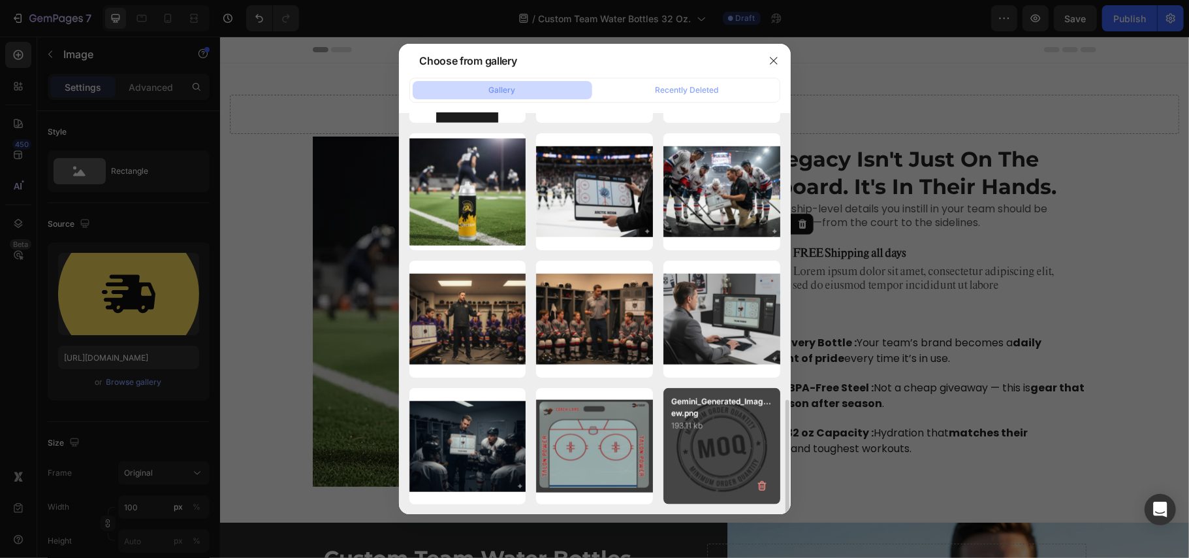
click at [718, 434] on div "Gemini_Generated_Imag...ew.png 193.11 kb" at bounding box center [721, 446] width 117 height 117
type input "[URL][DOMAIN_NAME]"
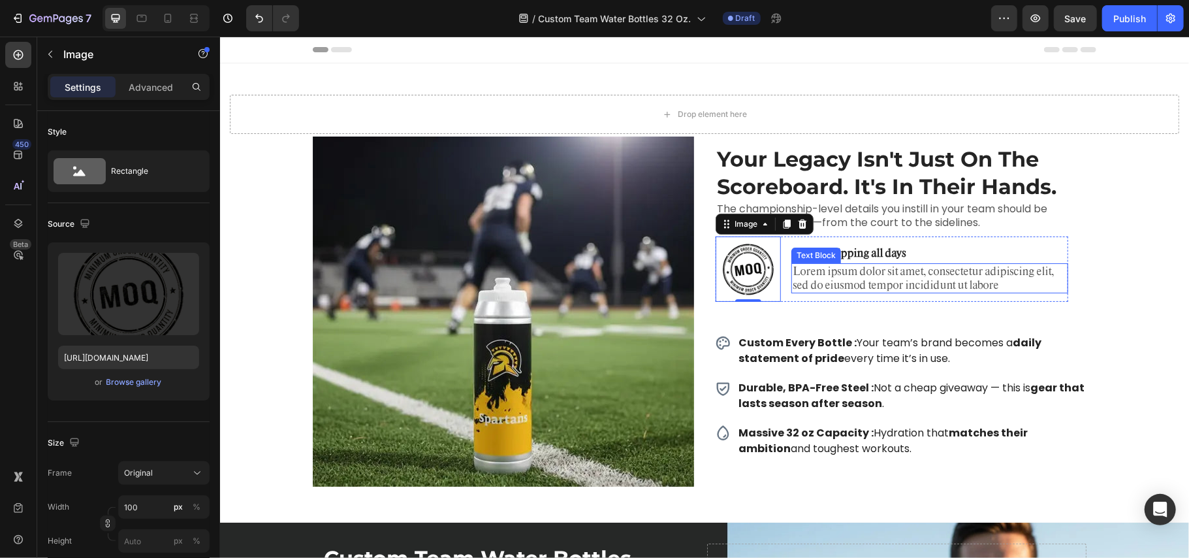
click at [850, 276] on p "Lorem ipsum dolor sit amet, consectetur adipiscing elit, sed do eiusmod tempor …" at bounding box center [929, 277] width 274 height 27
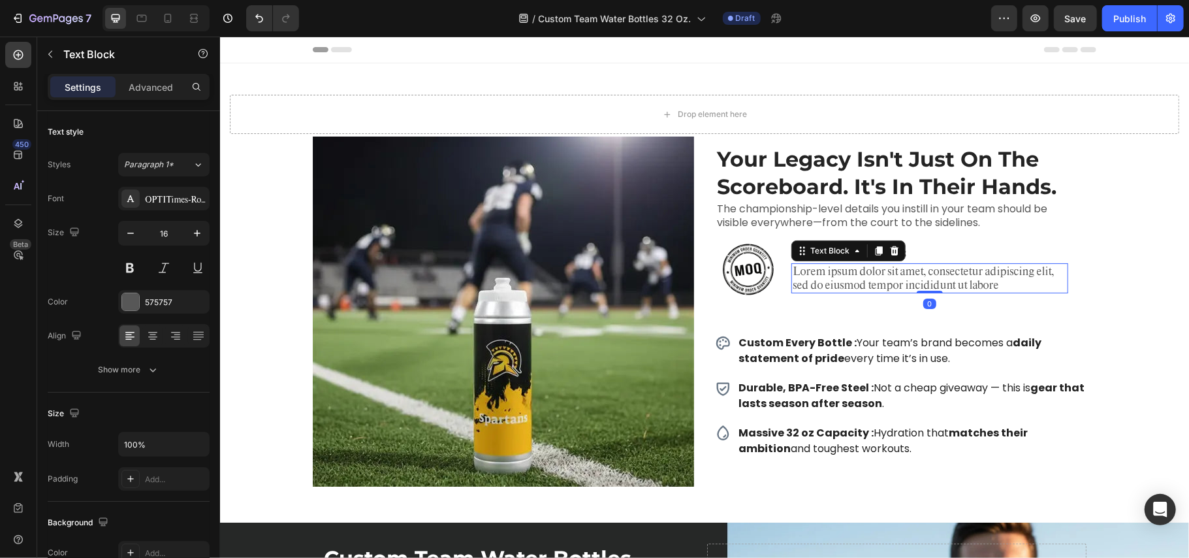
click at [850, 276] on p "Lorem ipsum dolor sit amet, consectetur adipiscing elit, sed do eiusmod tempor …" at bounding box center [929, 277] width 274 height 27
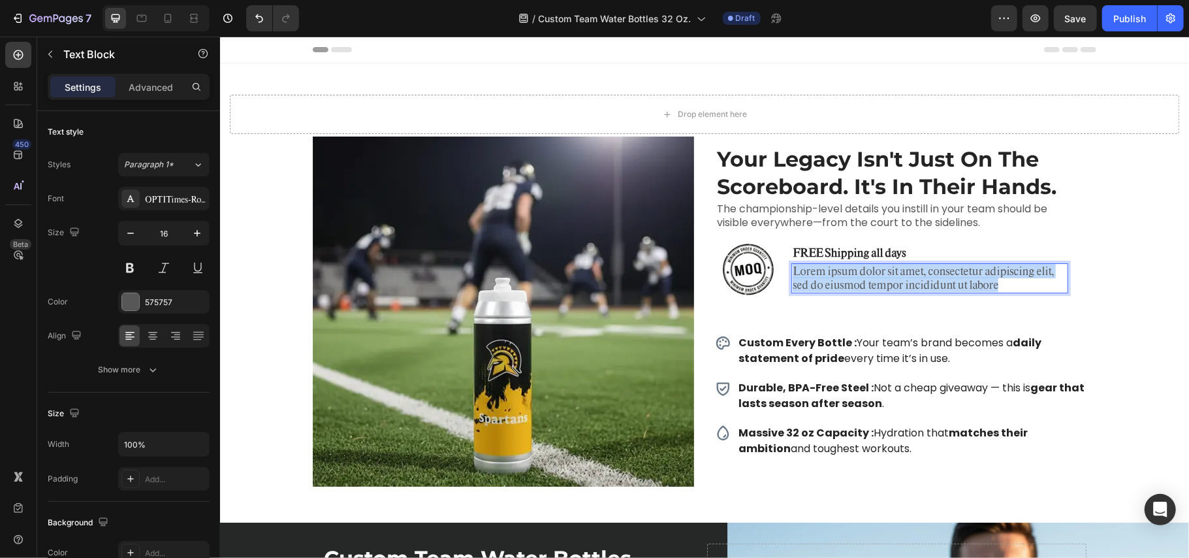
click at [850, 276] on p "Lorem ipsum dolor sit amet, consectetur adipiscing elit, sed do eiusmod tempor …" at bounding box center [929, 277] width 274 height 27
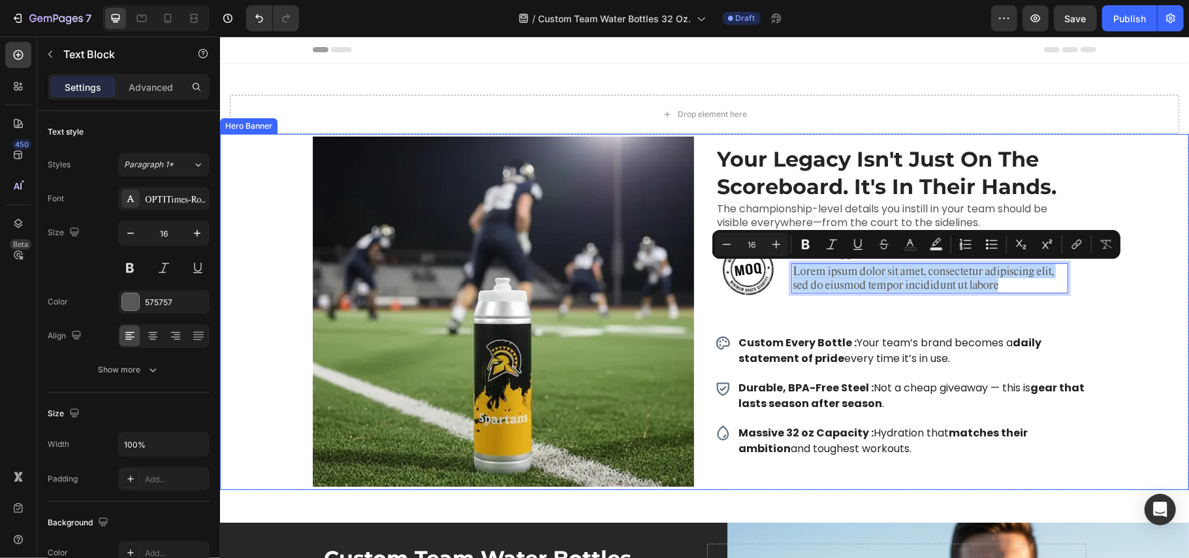
click at [1093, 283] on div "Image Carousel Your Legacy Isn't Just On The Scoreboard. It's In Their Hands. H…" at bounding box center [703, 311] width 803 height 356
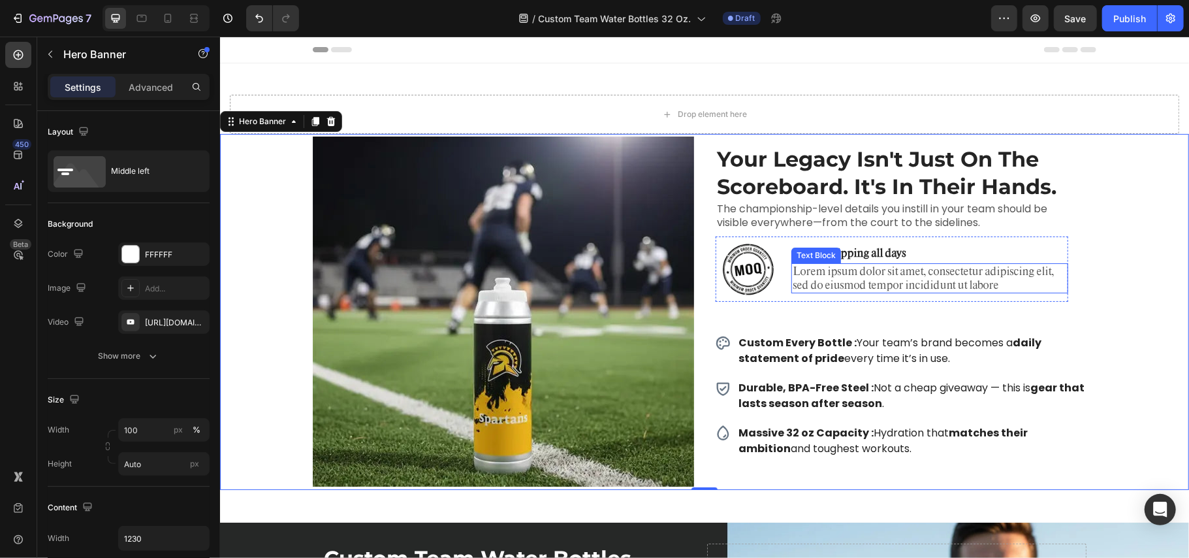
click at [948, 280] on p "Lorem ipsum dolor sit amet, consectetur adipiscing elit, sed do eiusmod tempor …" at bounding box center [929, 277] width 274 height 27
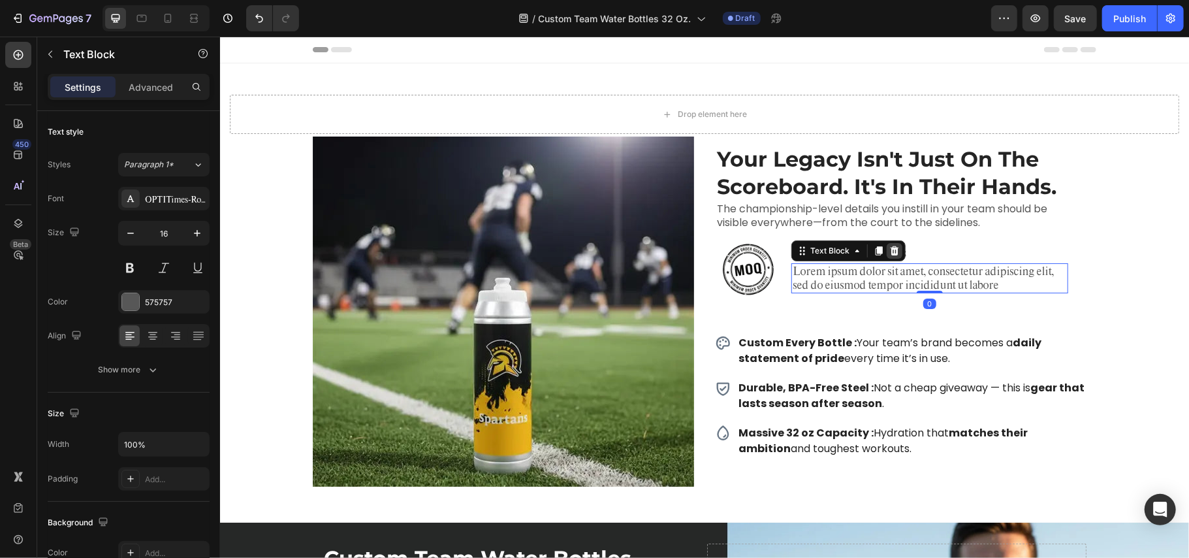
click at [889, 255] on icon at bounding box center [894, 250] width 10 height 10
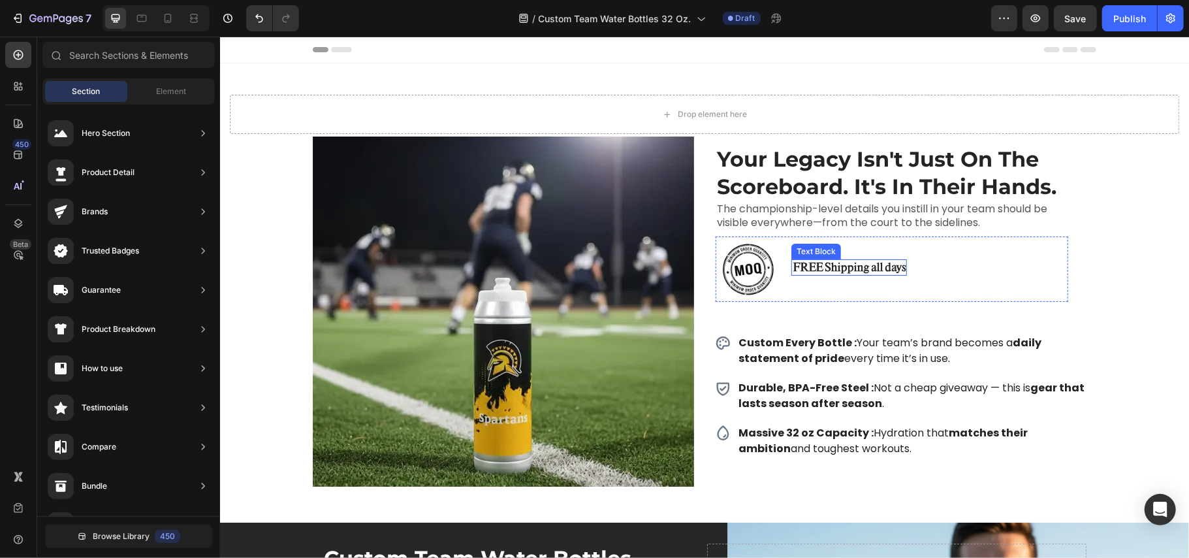
click at [859, 263] on p "FREE Shipping all days" at bounding box center [848, 267] width 113 height 14
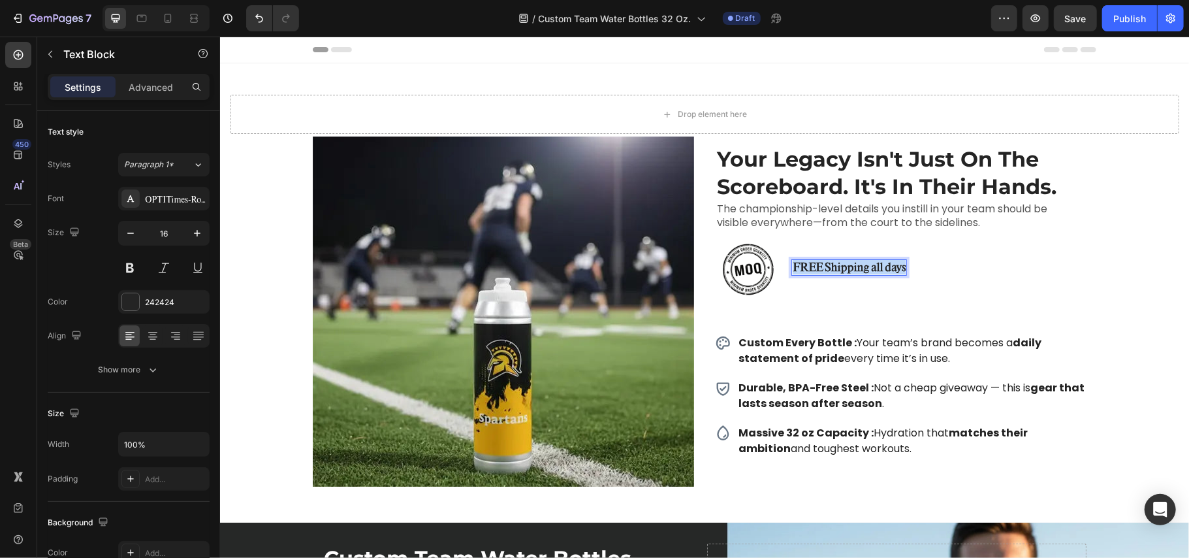
click at [859, 263] on p "FREE Shipping all days" at bounding box center [848, 267] width 113 height 14
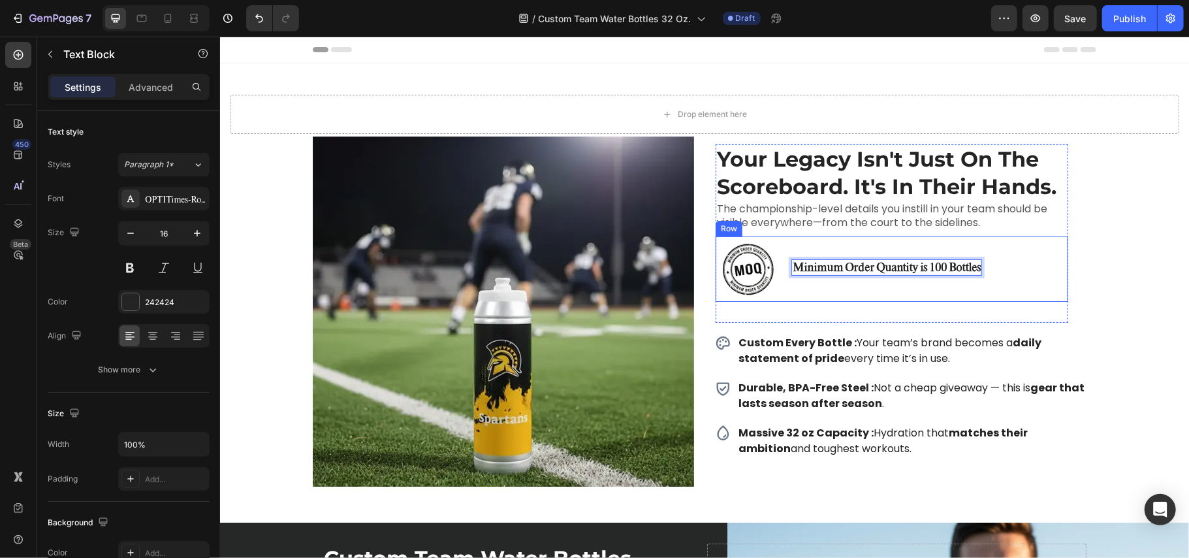
click at [846, 295] on div "Minimum Order Quantity is 100 Bottles Text Block 4" at bounding box center [886, 268] width 191 height 65
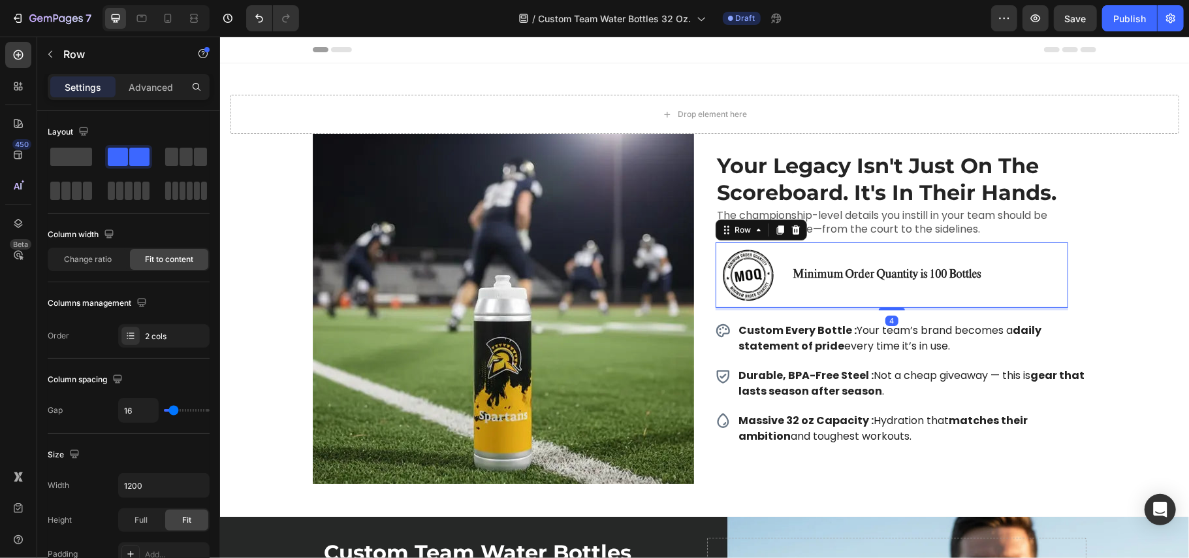
drag, startPoint x: 883, startPoint y: 319, endPoint x: 884, endPoint y: 300, distance: 18.3
click at [884, 300] on div "Image Minimum Order Quantity is 100 Bottles Text Block Row 4" at bounding box center [891, 274] width 353 height 65
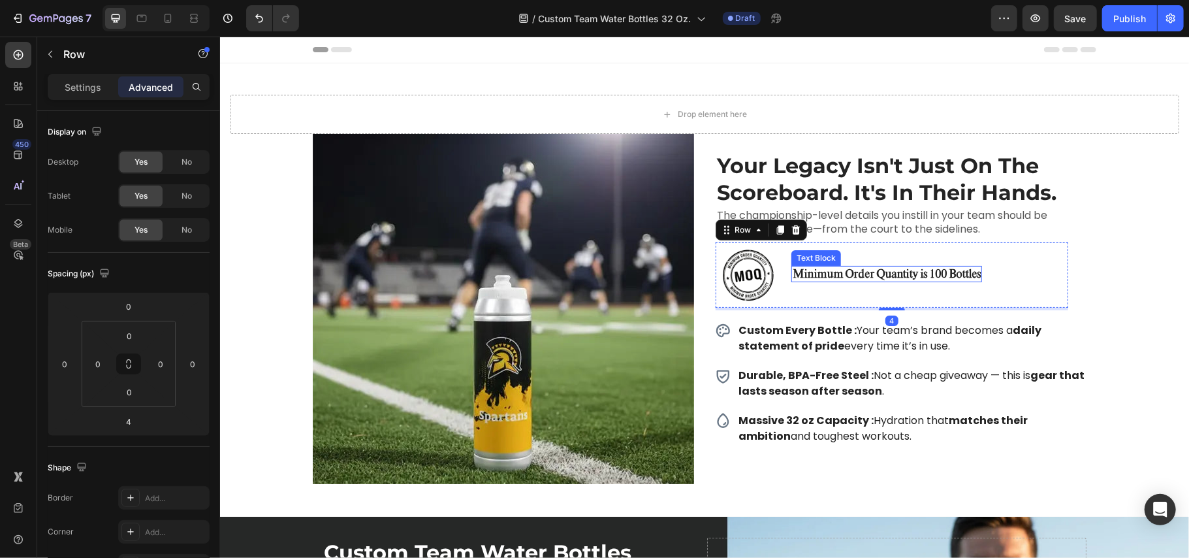
click at [964, 279] on div "Minimum Order Quantity is 100 Bottles" at bounding box center [886, 273] width 191 height 16
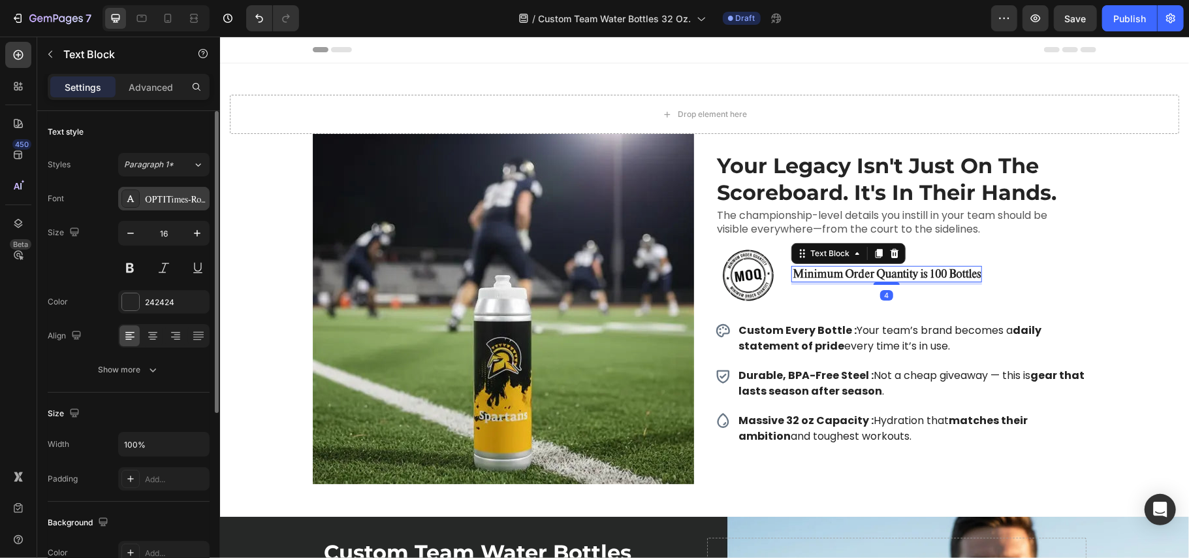
click at [167, 208] on div "OPTITimes-Roman" at bounding box center [163, 199] width 91 height 24
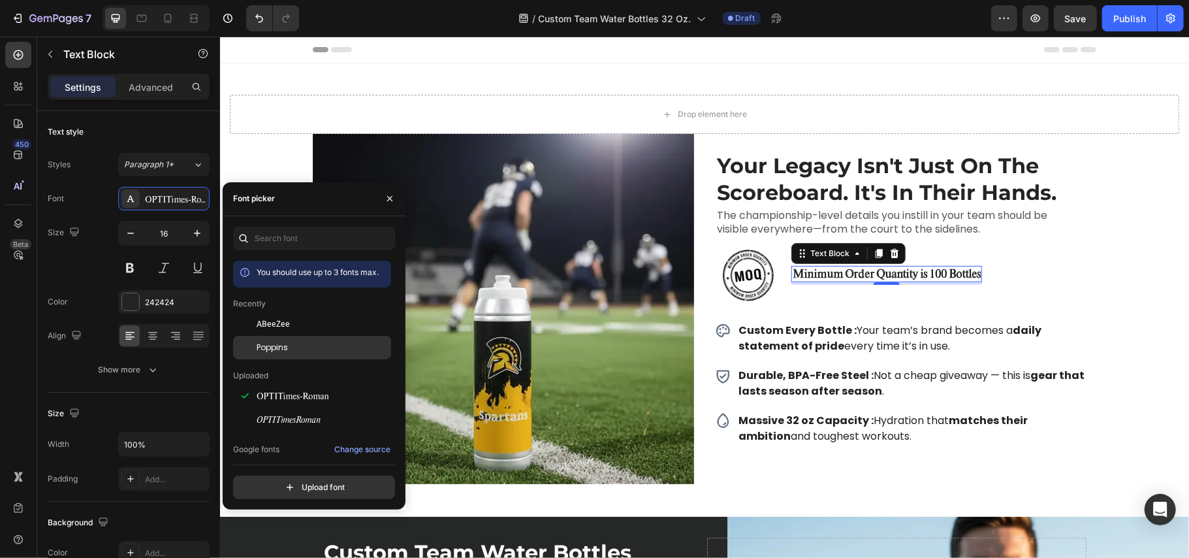
click at [304, 345] on div "Poppins" at bounding box center [323, 348] width 132 height 12
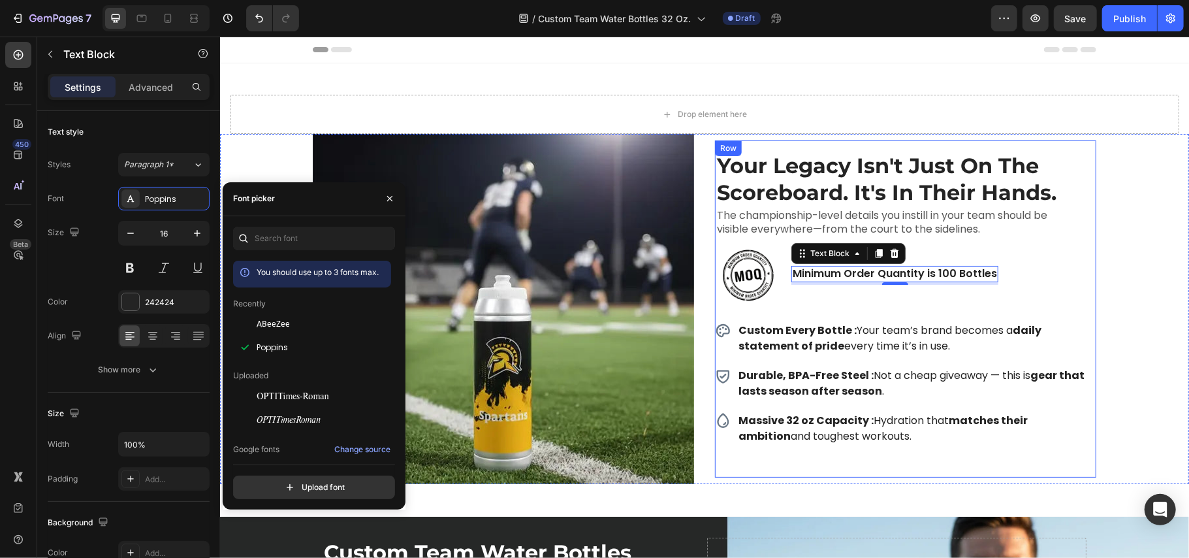
click at [1081, 268] on div "Your Legacy Isn't Just On The Scoreboard. It's In Their Hands. Heading The cham…" at bounding box center [904, 308] width 381 height 317
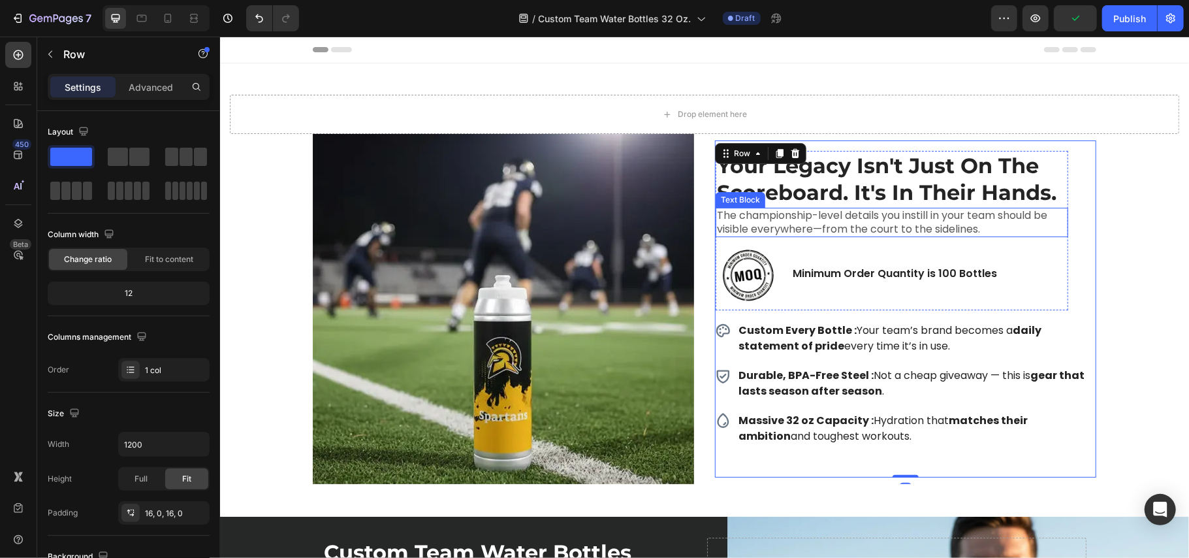
click at [893, 234] on p "The championship-level details you instill in your team should be visible every…" at bounding box center [891, 221] width 350 height 27
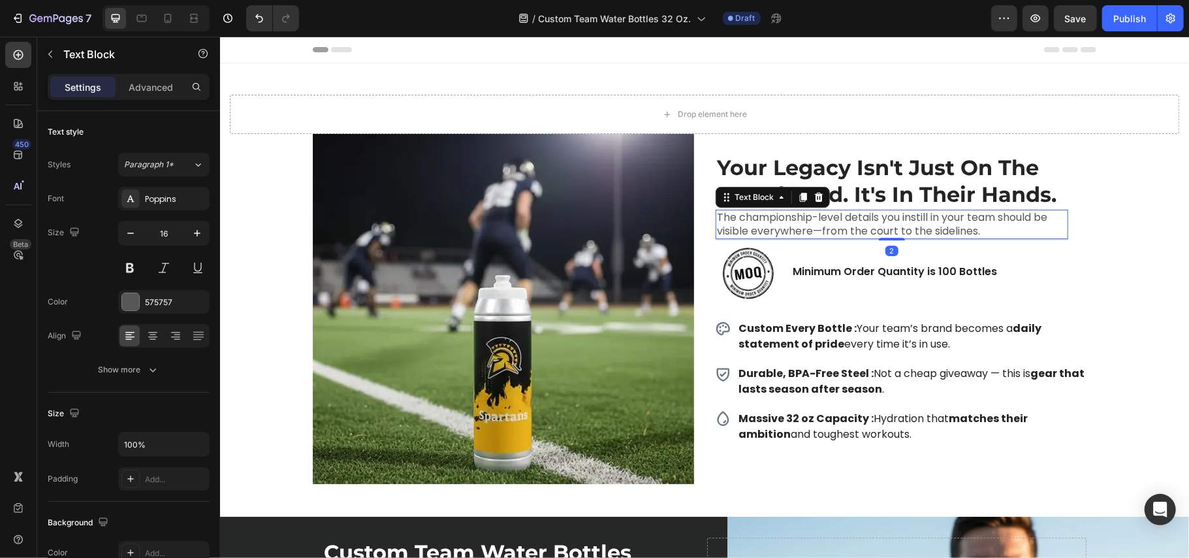
click at [892, 234] on div "The championship-level details you instill in your team should be visible every…" at bounding box center [891, 224] width 353 height 30
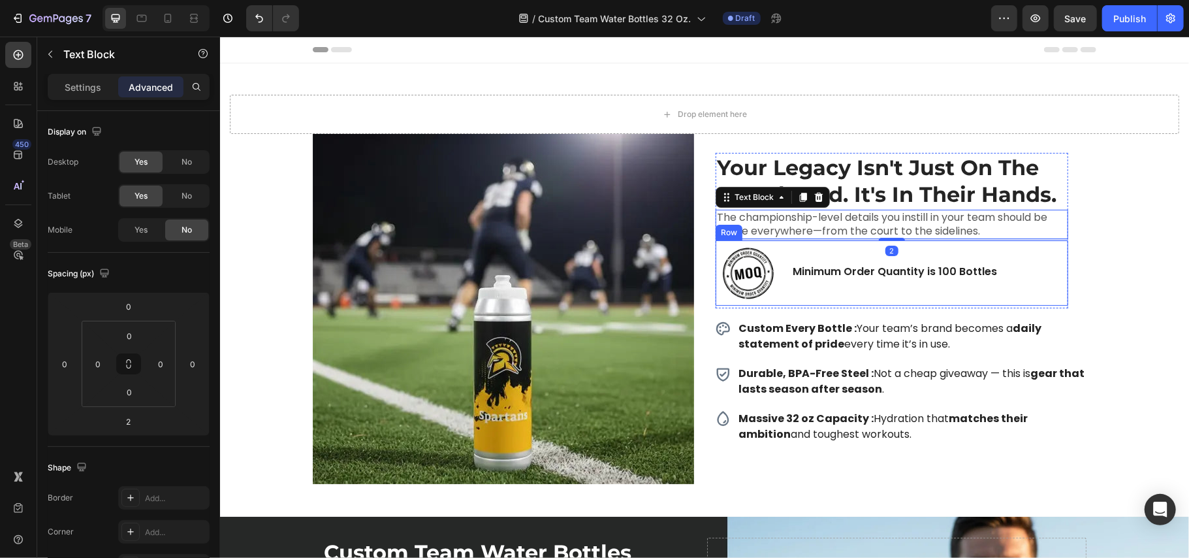
click at [1017, 285] on div "Image Minimum Order Quantity is 100 Bottles Text Block Row" at bounding box center [891, 272] width 353 height 65
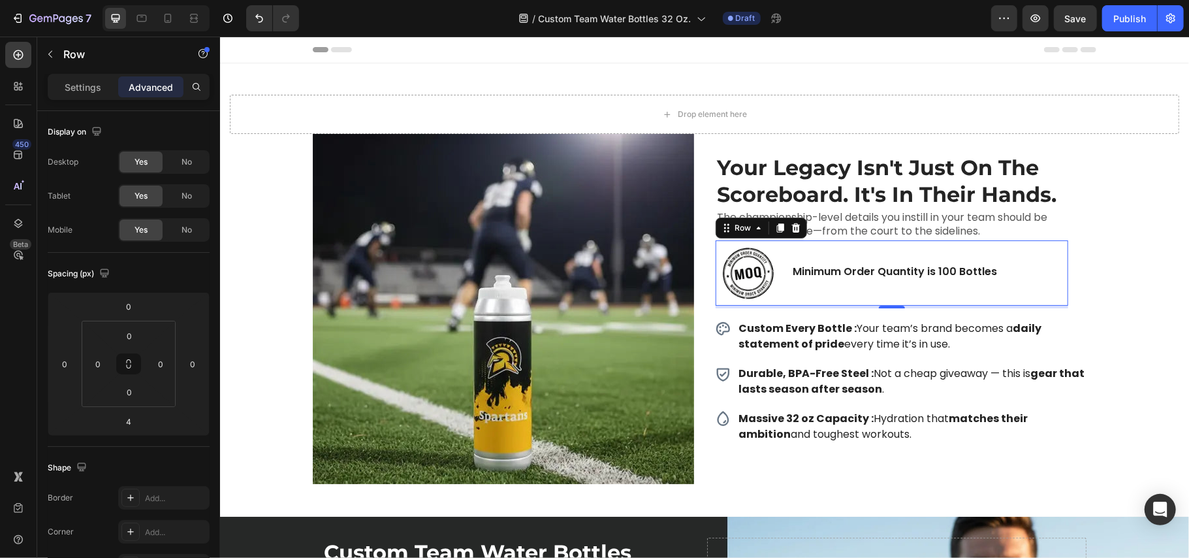
click at [887, 300] on div "Image Minimum Order Quantity is 100 Bottles Text Block Row 4" at bounding box center [891, 272] width 353 height 65
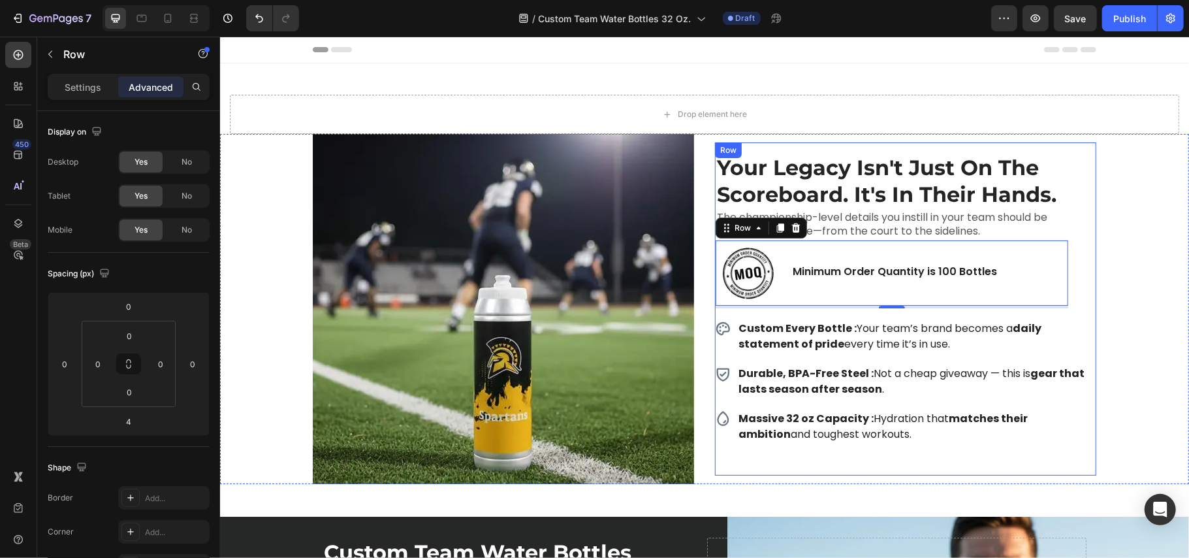
click at [771, 311] on div "Your Legacy Isn't Just On The Scoreboard. It's In Their Hands. Heading The cham…" at bounding box center [904, 308] width 381 height 313
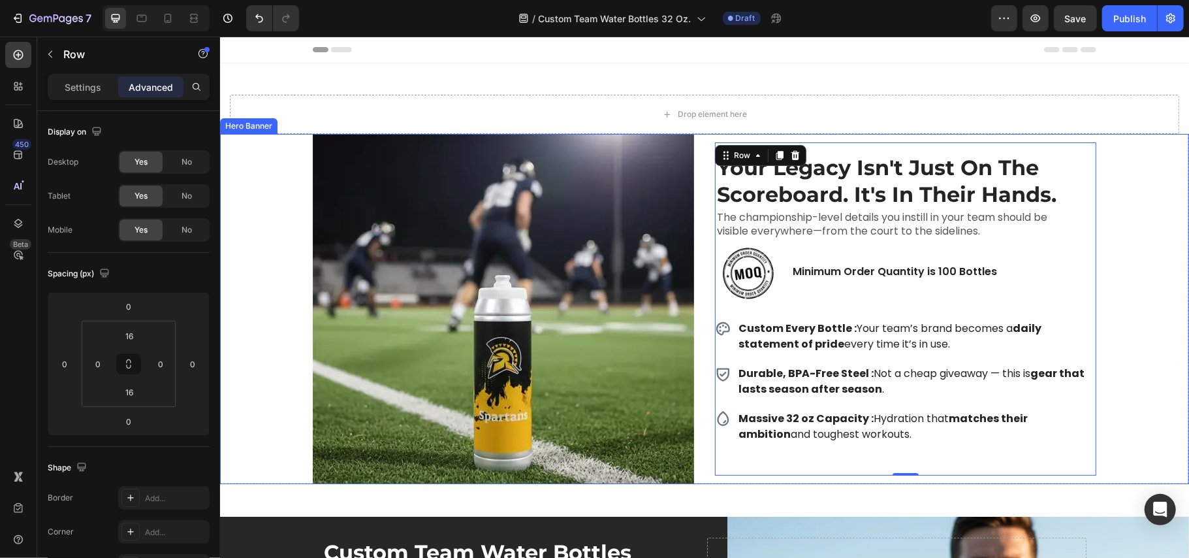
click at [1126, 262] on div "Background Image" at bounding box center [703, 308] width 969 height 350
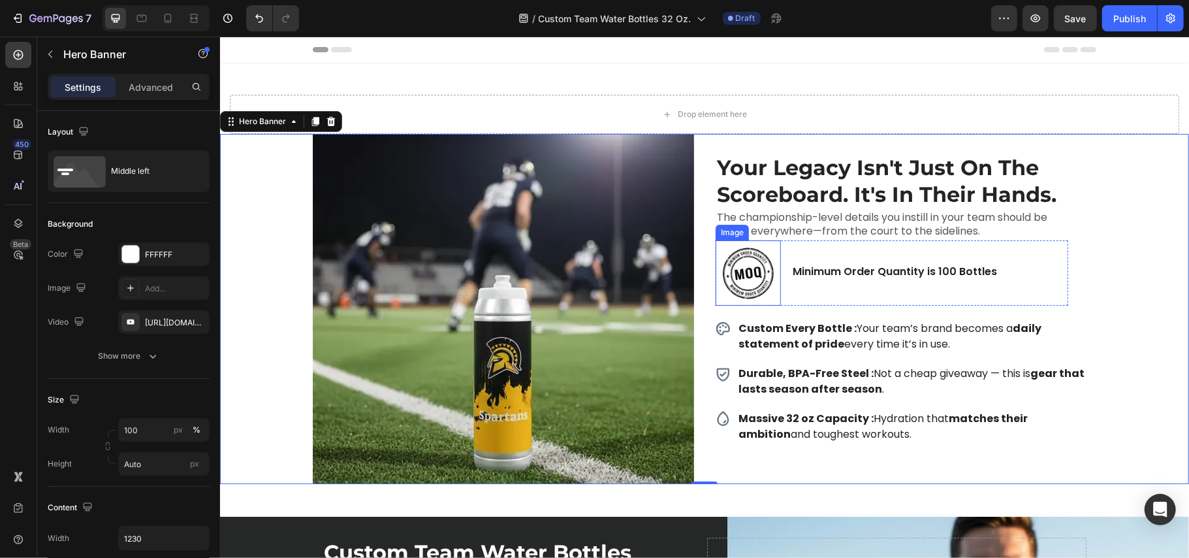
click at [766, 287] on img at bounding box center [747, 272] width 65 height 65
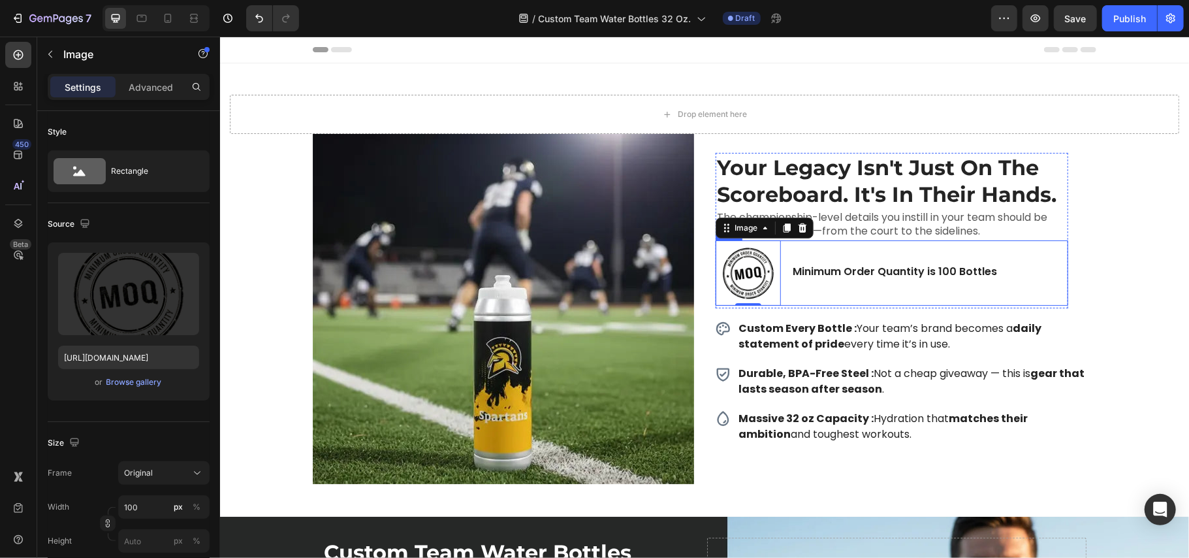
click at [776, 301] on div "Image 0 Minimum Order Quantity is 100 Bottles Text Block Row" at bounding box center [891, 272] width 353 height 65
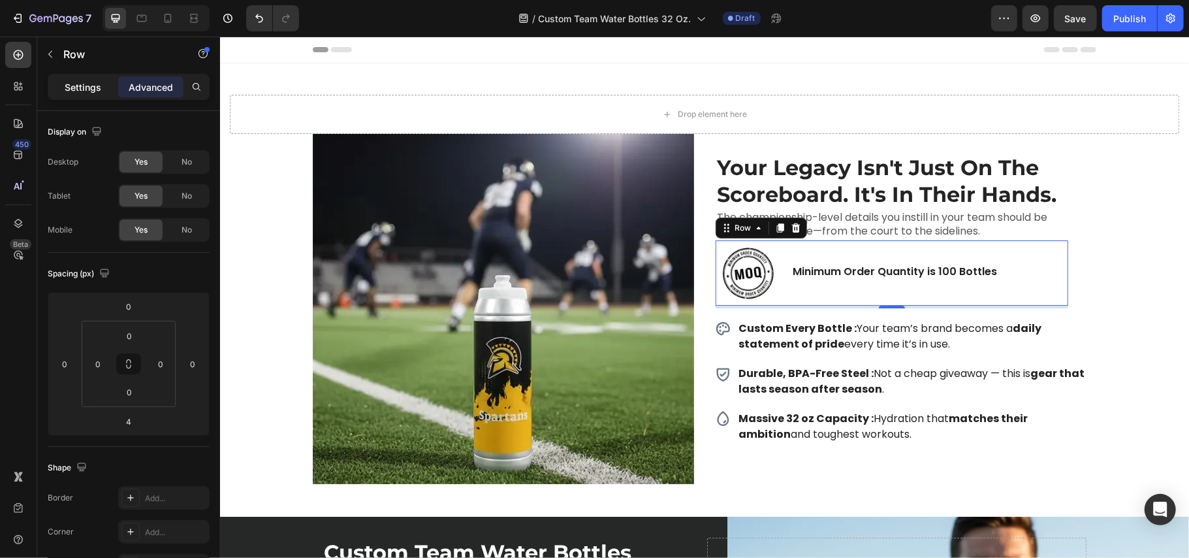
click at [65, 92] on p "Settings" at bounding box center [83, 87] width 37 height 14
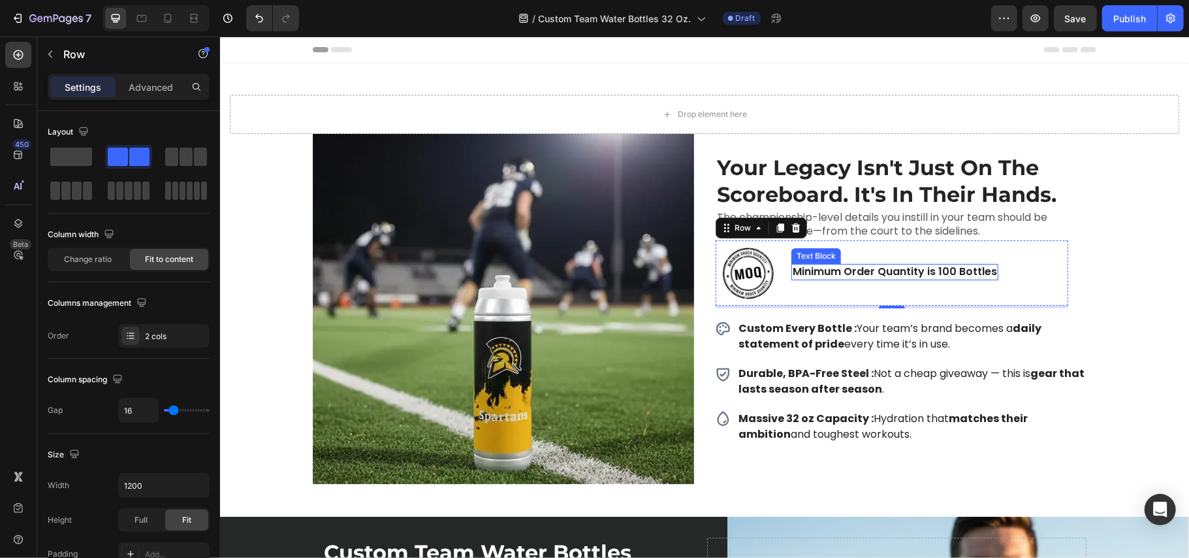
click at [823, 275] on p "Minimum Order Quantity is 100 Bottles" at bounding box center [894, 271] width 204 height 14
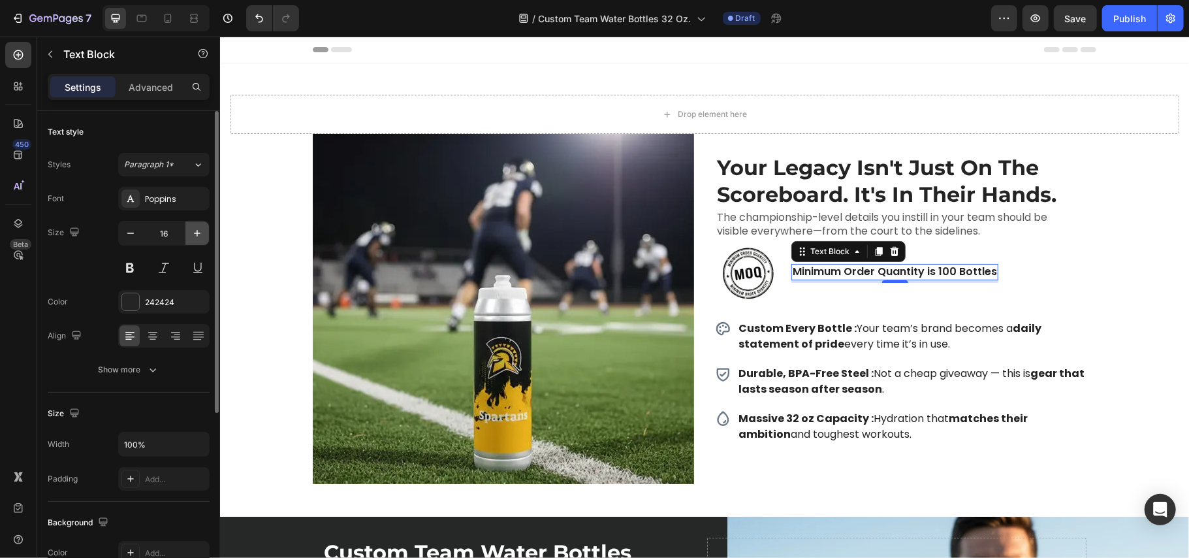
click at [193, 236] on icon "button" at bounding box center [197, 233] width 13 height 13
type input "17"
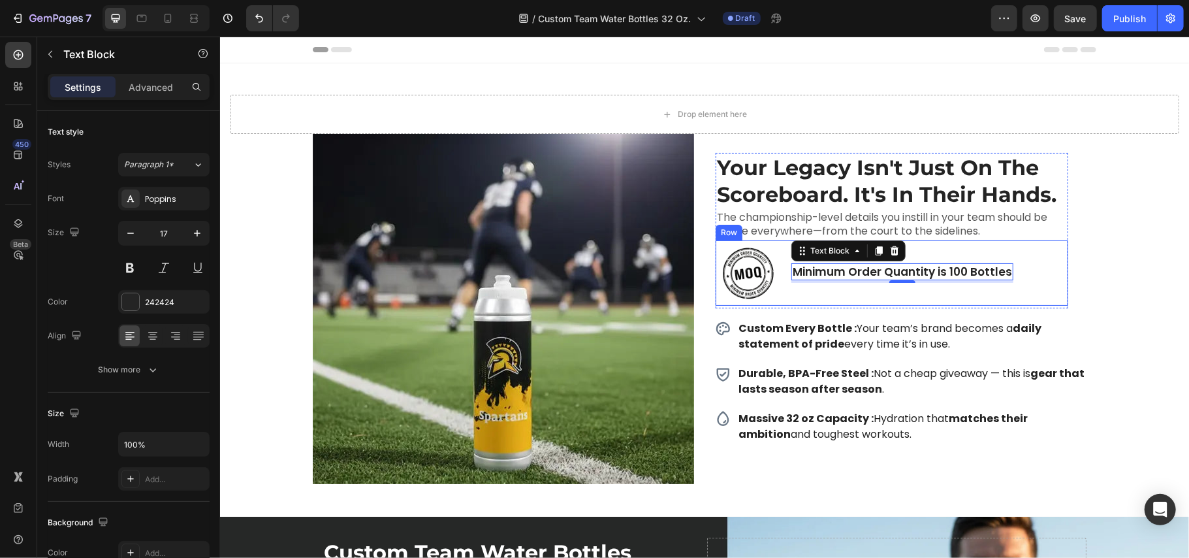
click at [916, 304] on div "Image Minimum Order Quantity is 100 Bottles Text Block 4 Row" at bounding box center [891, 272] width 353 height 65
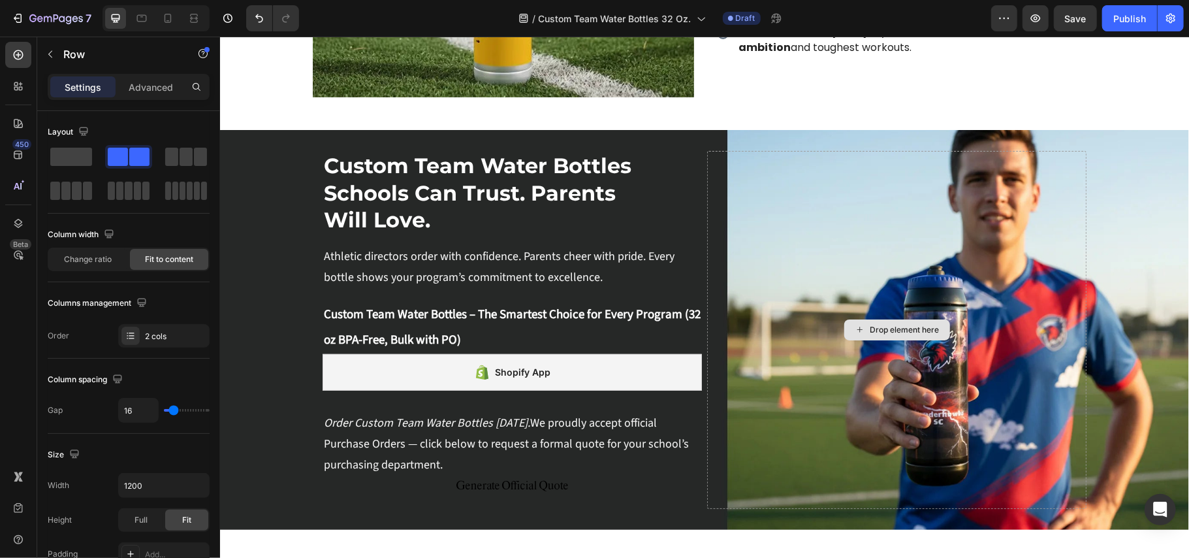
scroll to position [0, 0]
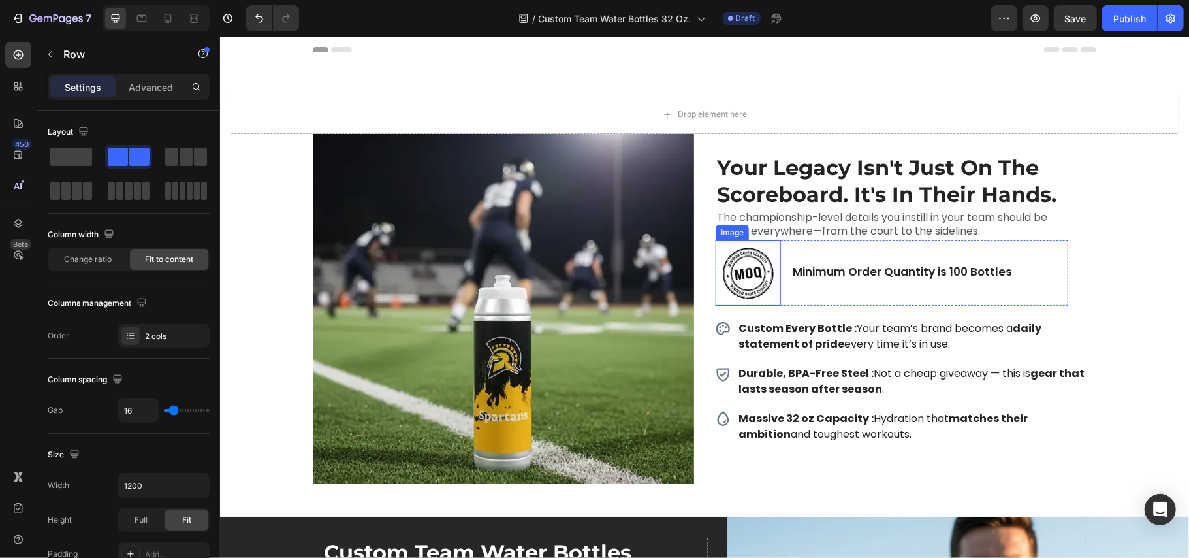
click at [772, 253] on img at bounding box center [747, 272] width 65 height 65
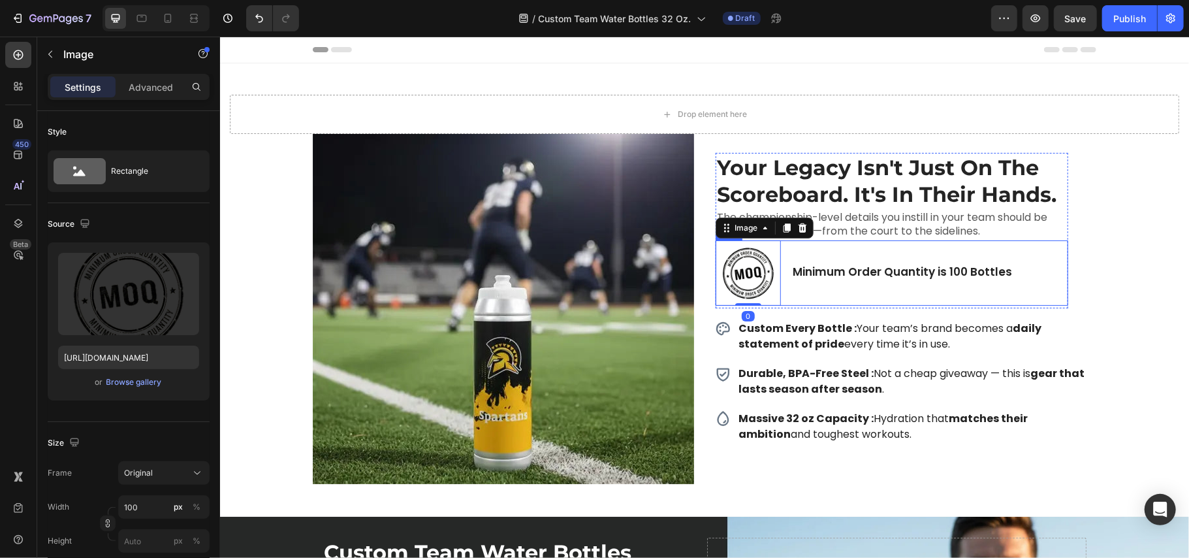
click at [799, 247] on div "Minimum Order Quantity is 100 Bottles Text Block" at bounding box center [902, 272] width 222 height 65
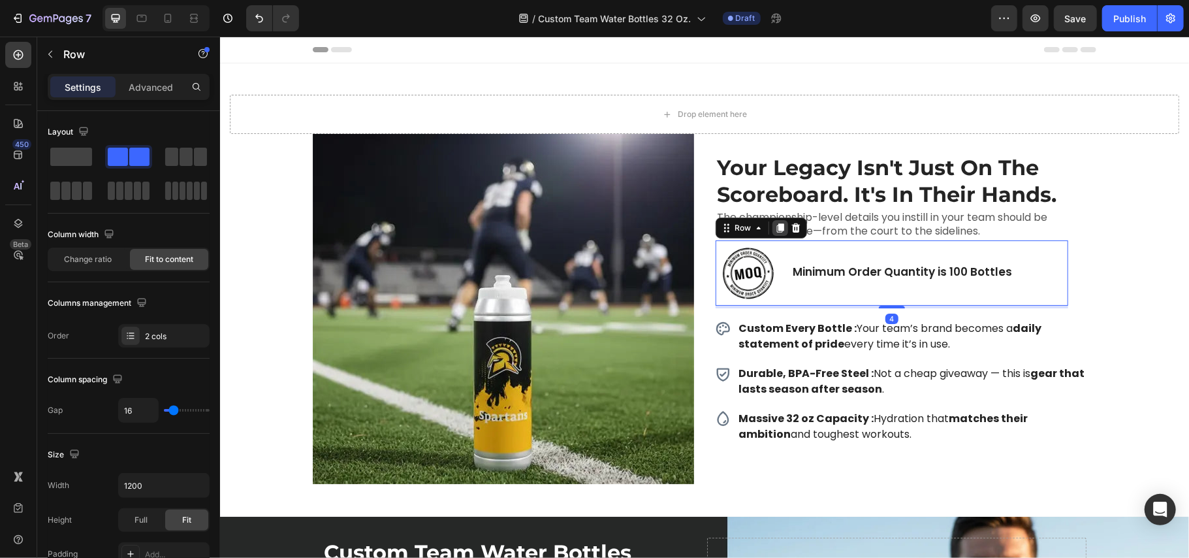
click at [774, 232] on icon at bounding box center [779, 227] width 10 height 10
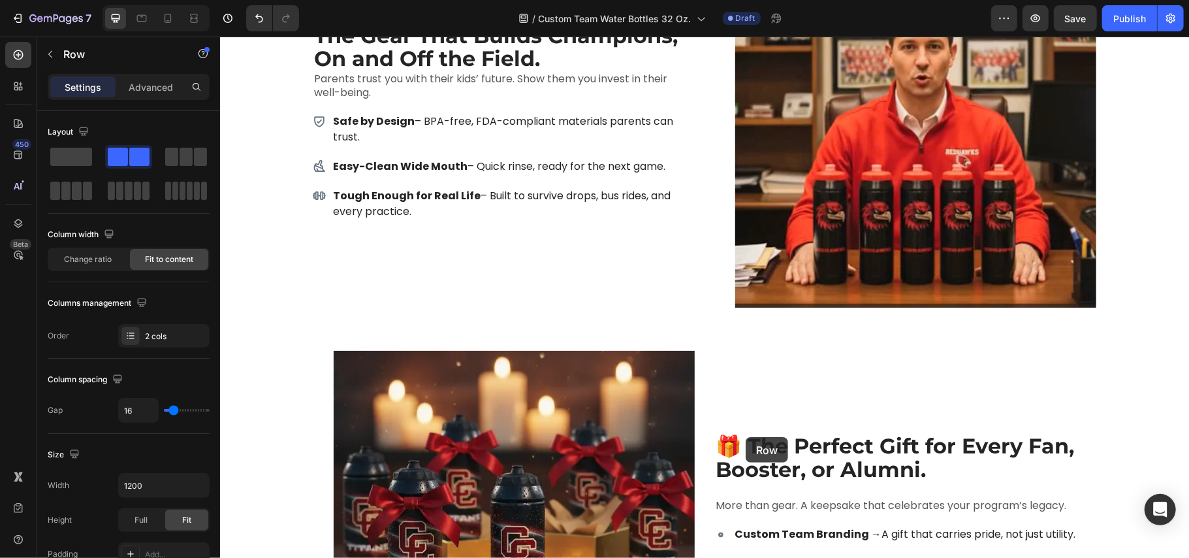
scroll to position [5224, 0]
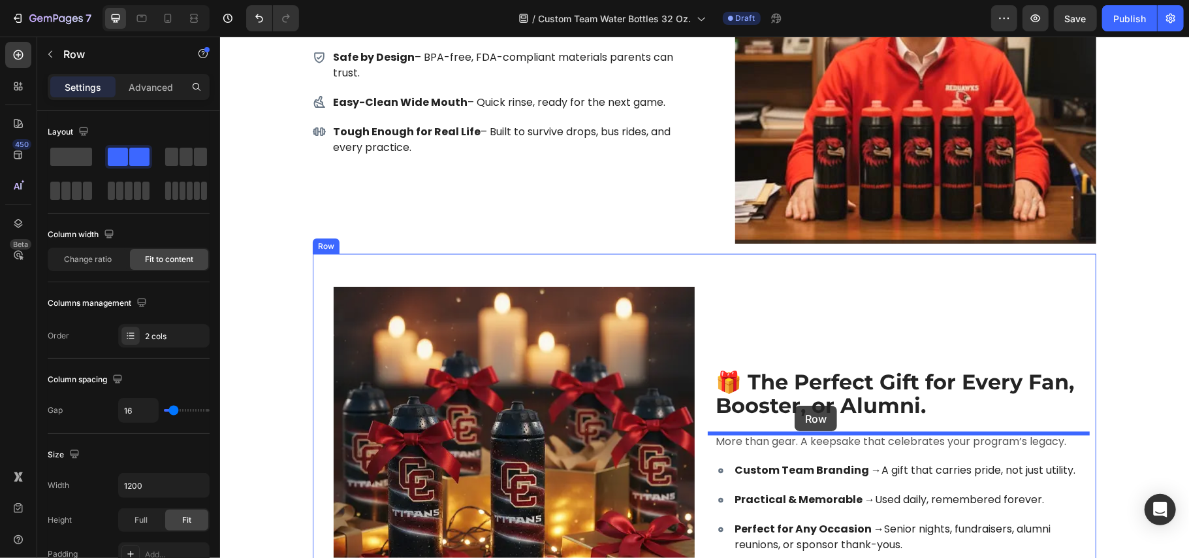
drag, startPoint x: 729, startPoint y: 291, endPoint x: 794, endPoint y: 405, distance: 131.3
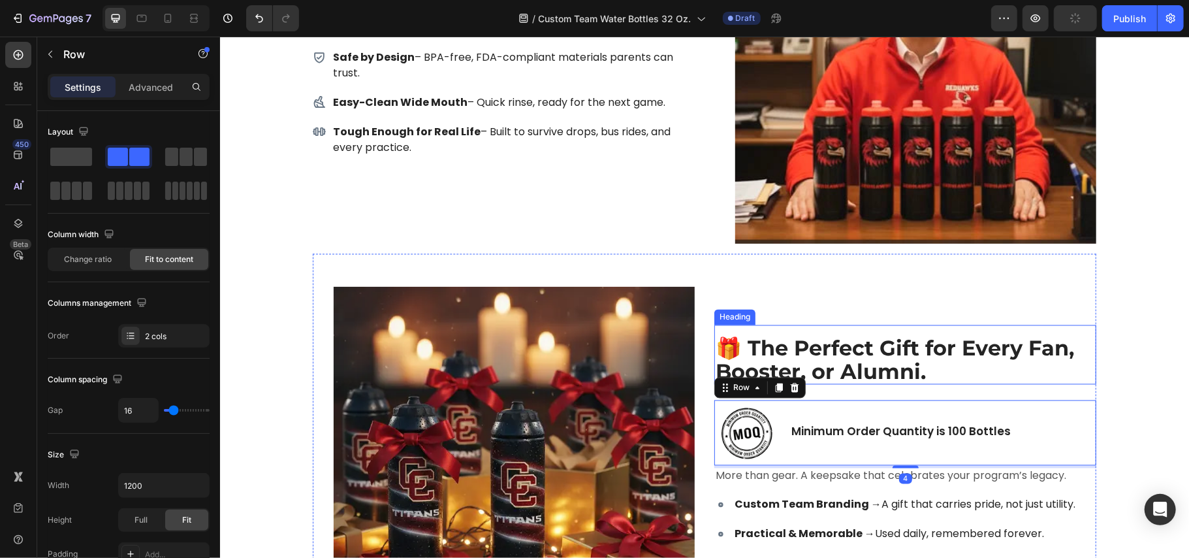
click at [929, 369] on h2 "🎁 The Perfect Gift for Every Fan, Booster, or Alumni." at bounding box center [905, 359] width 382 height 48
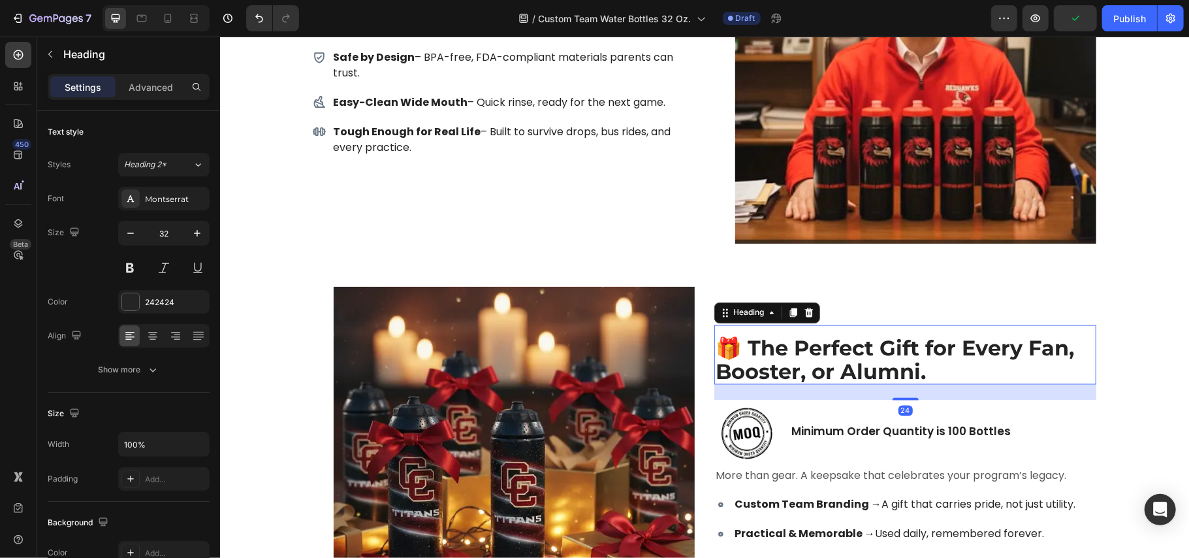
click at [902, 384] on div "24" at bounding box center [905, 384] width 382 height 0
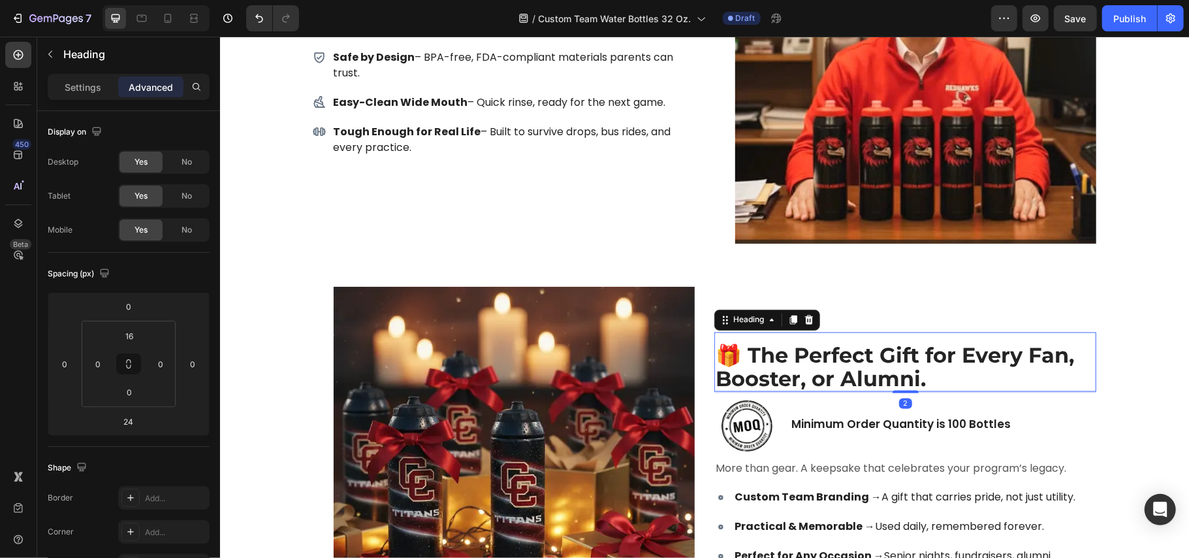
drag, startPoint x: 902, startPoint y: 399, endPoint x: 904, endPoint y: 385, distance: 14.5
click at [904, 385] on div "🎁 The Perfect Gift for Every Fan, Booster, or Alumni. Heading 2" at bounding box center [905, 361] width 382 height 59
type input "2"
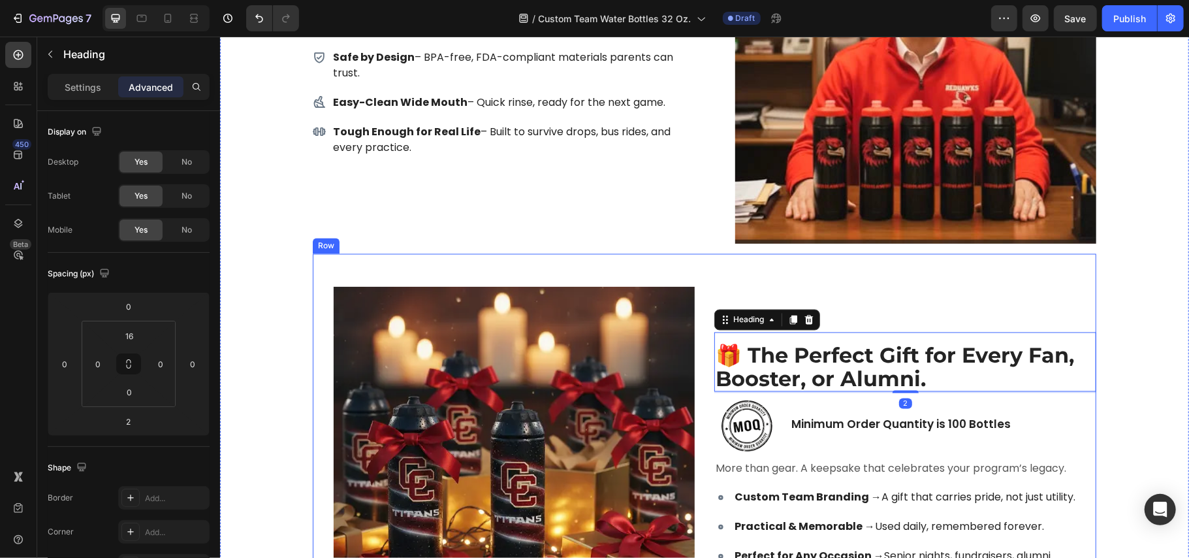
click at [976, 285] on div "🎁 The Perfect Gift for Every Fan, Booster, or Alumni. Heading 2 Image Minimum O…" at bounding box center [704, 450] width 784 height 394
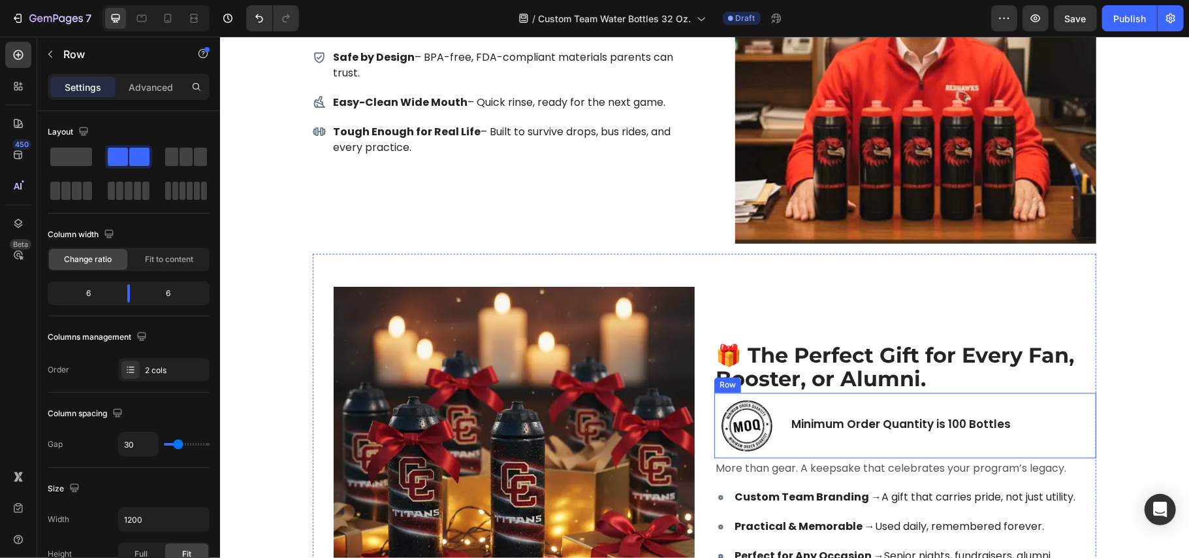
click at [1011, 408] on div "Image Minimum Order Quantity is 100 Bottles Text Block Row" at bounding box center [905, 424] width 382 height 65
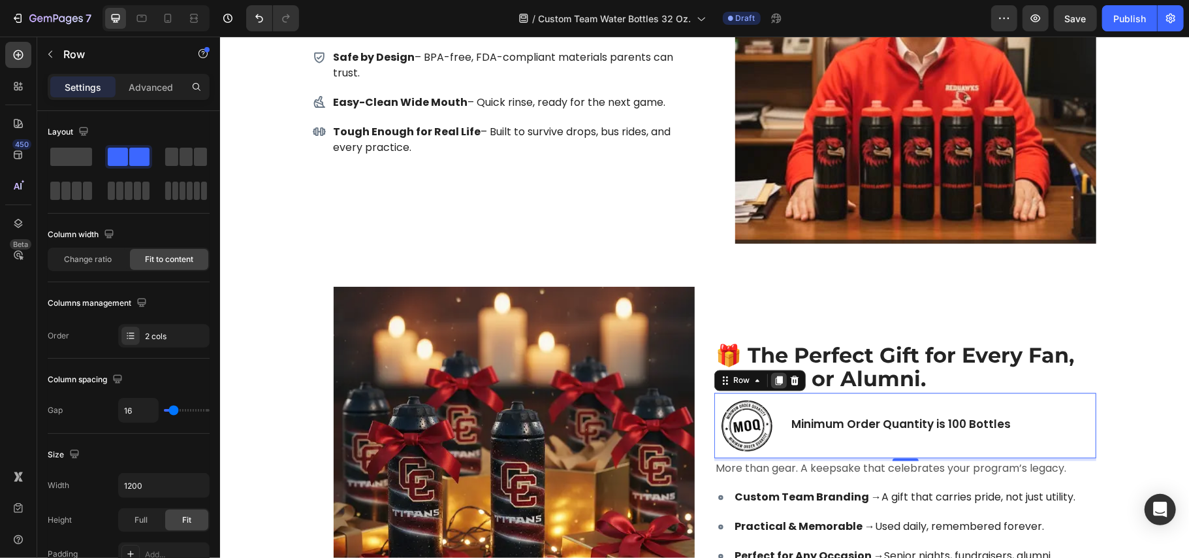
click at [773, 384] on icon at bounding box center [778, 380] width 10 height 10
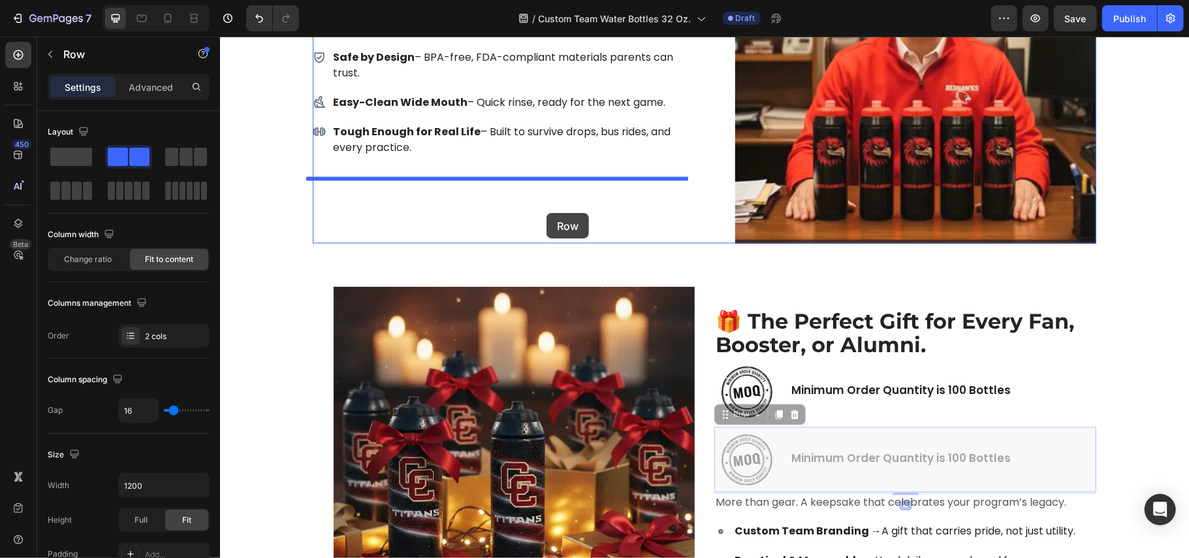
scroll to position [4963, 0]
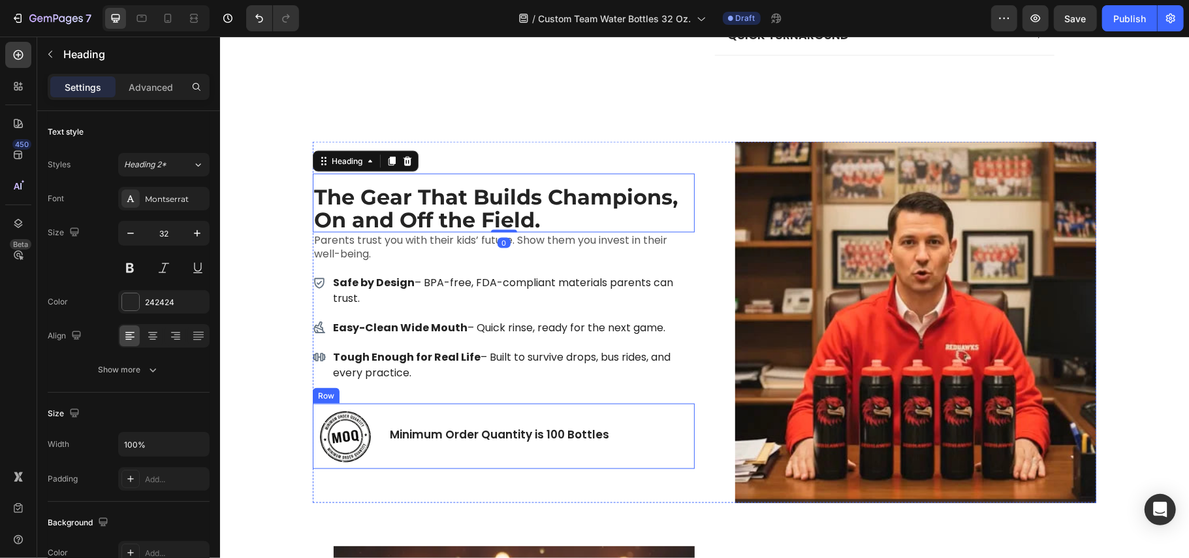
click at [408, 416] on div "Minimum Order Quantity is 100 Bottles Text Block" at bounding box center [499, 435] width 222 height 65
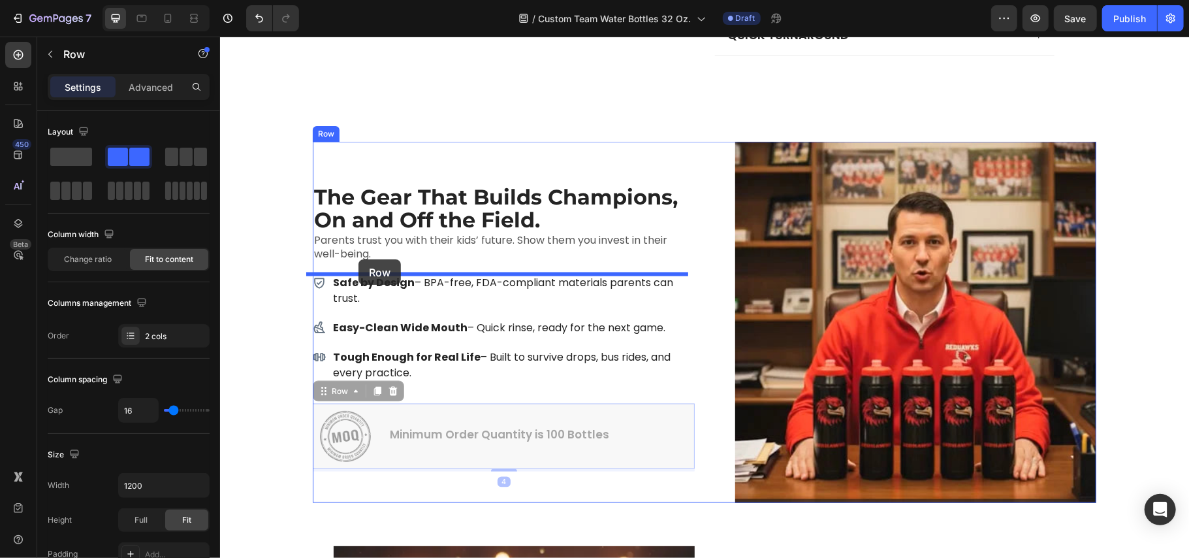
drag, startPoint x: 338, startPoint y: 394, endPoint x: 358, endPoint y: 259, distance: 137.2
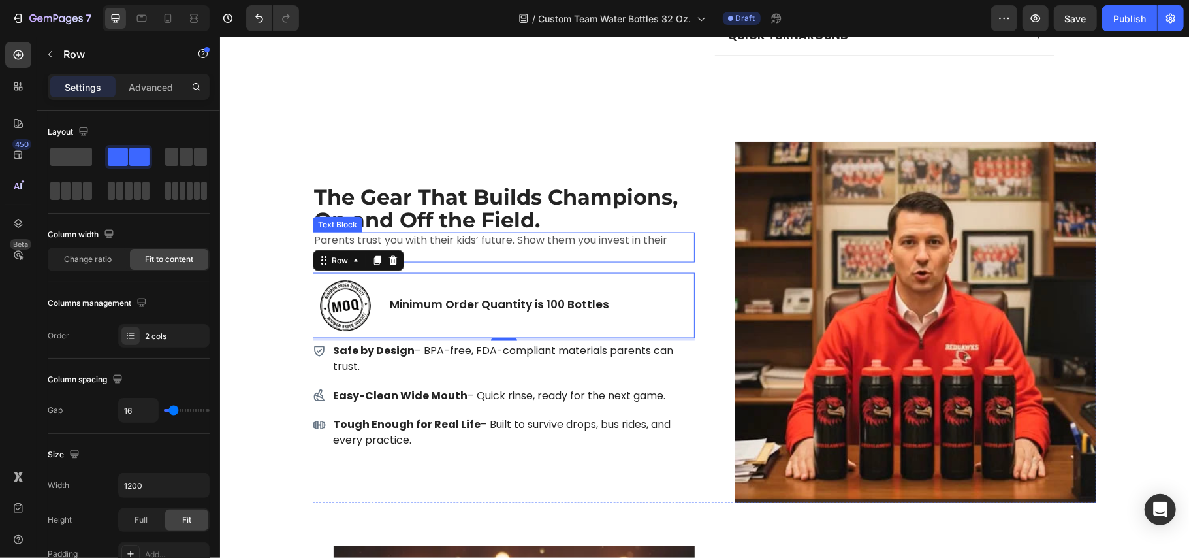
click at [590, 249] on p "Parents trust you with their kids’ future. Show them you invest in their well-b…" at bounding box center [502, 246] width 379 height 27
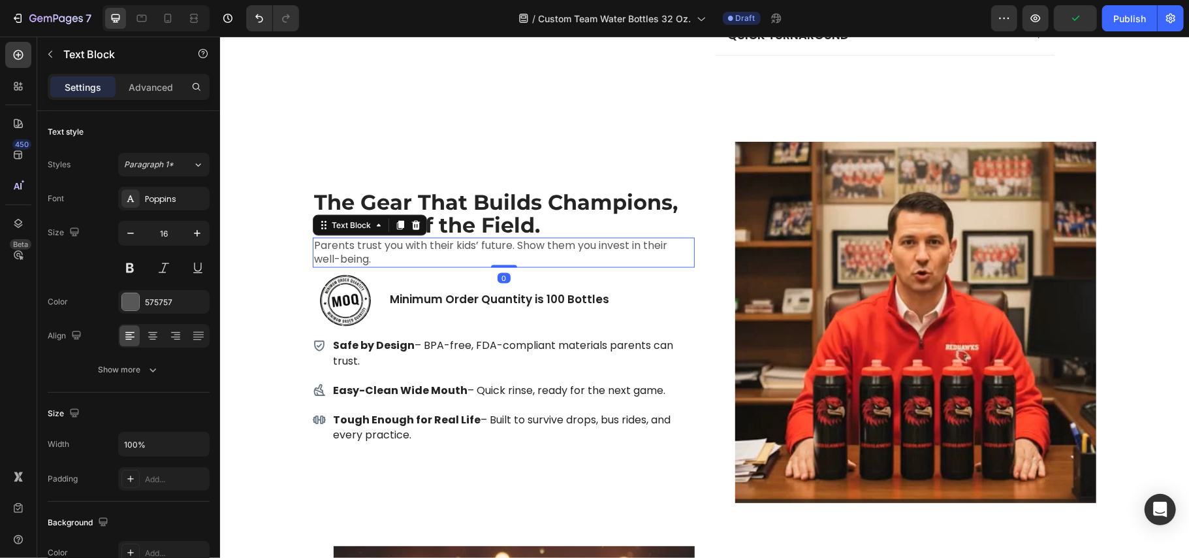
drag, startPoint x: 503, startPoint y: 272, endPoint x: 503, endPoint y: 261, distance: 10.4
click at [503, 261] on div "Parents trust you with their kids’ future. Show them you invest in their well-b…" at bounding box center [503, 252] width 382 height 30
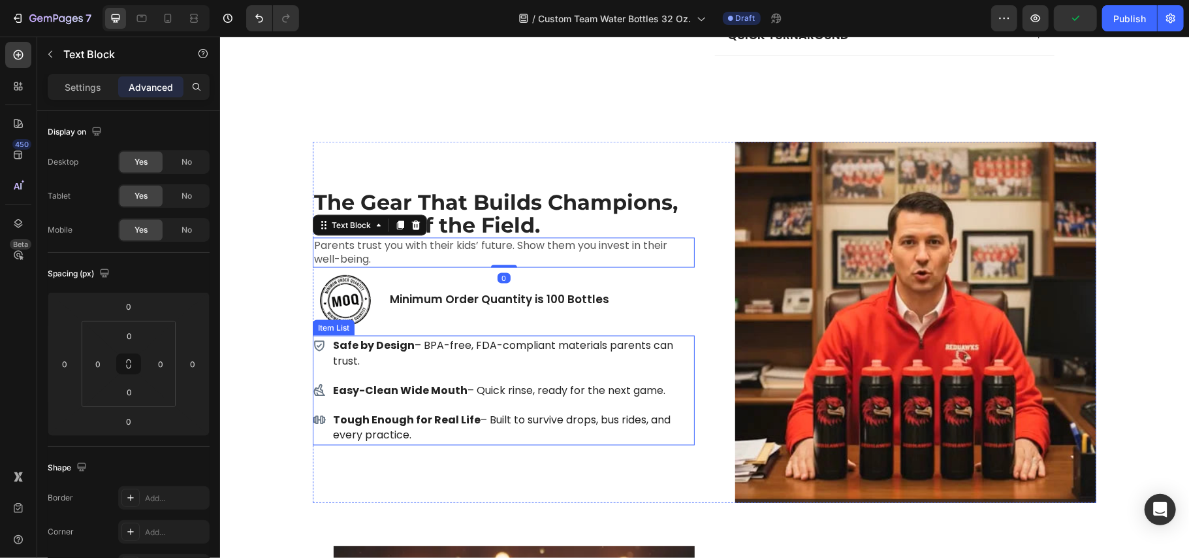
click at [567, 361] on p "Safe by Design – BPA-free, FDA-compliant materials parents can trust." at bounding box center [512, 352] width 360 height 31
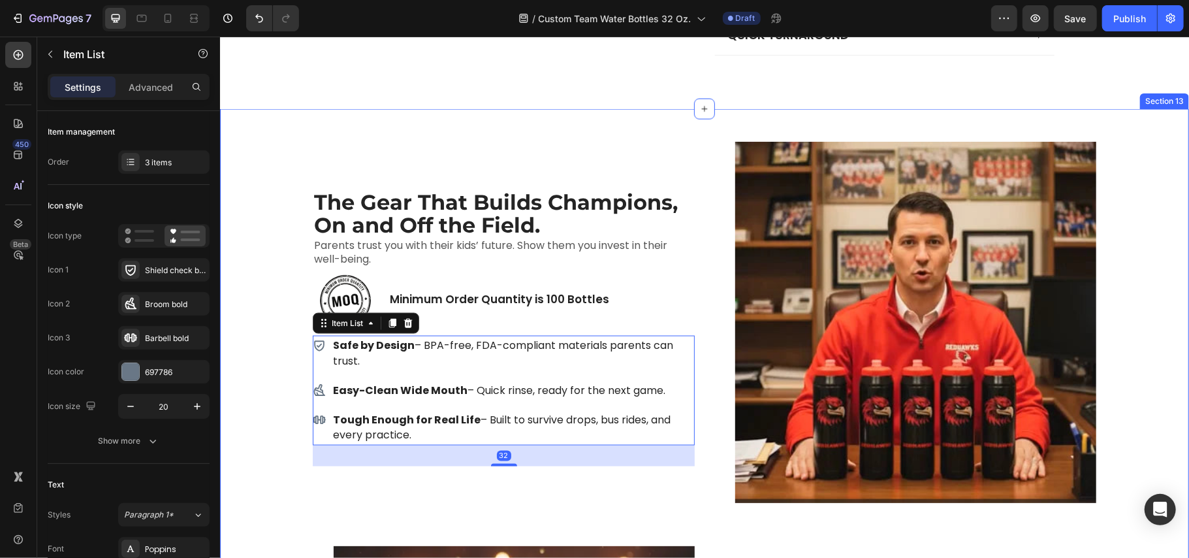
click at [274, 342] on div "The Gear That Builds Champions, On and Off the Field. Heading Parents trust you…" at bounding box center [704, 529] width 950 height 776
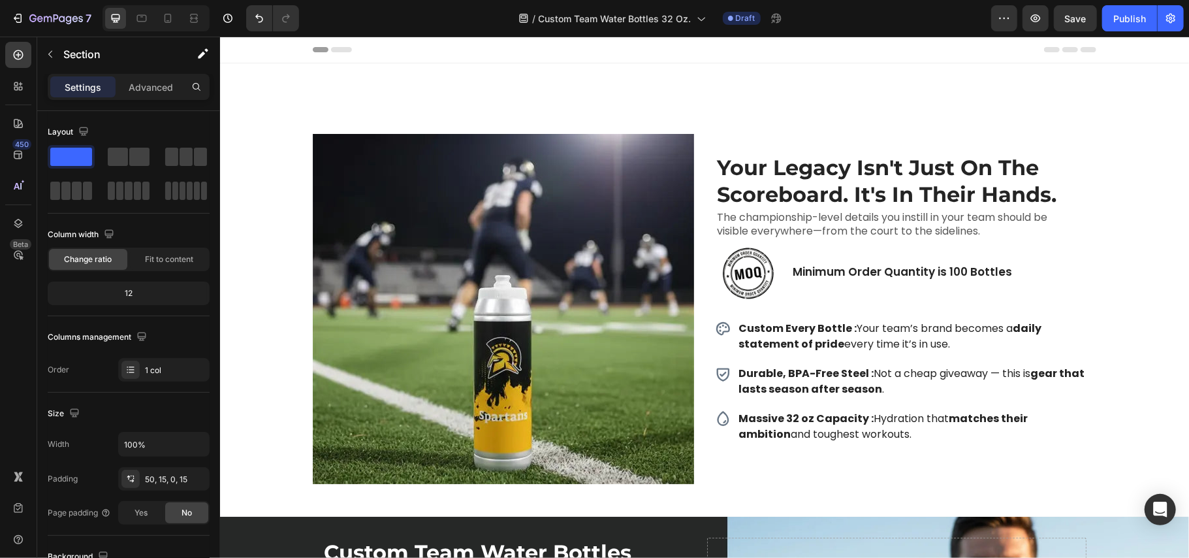
scroll to position [348, 0]
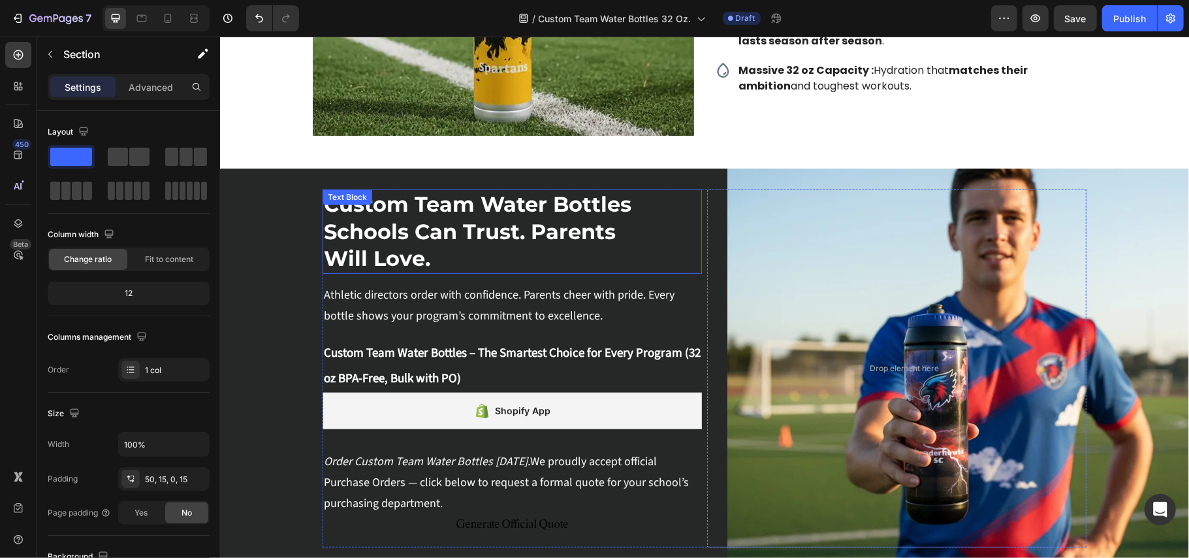
click at [413, 246] on strong "Custom Team Water Bottles Schools Can Trust. Parents Will Love." at bounding box center [477, 231] width 308 height 80
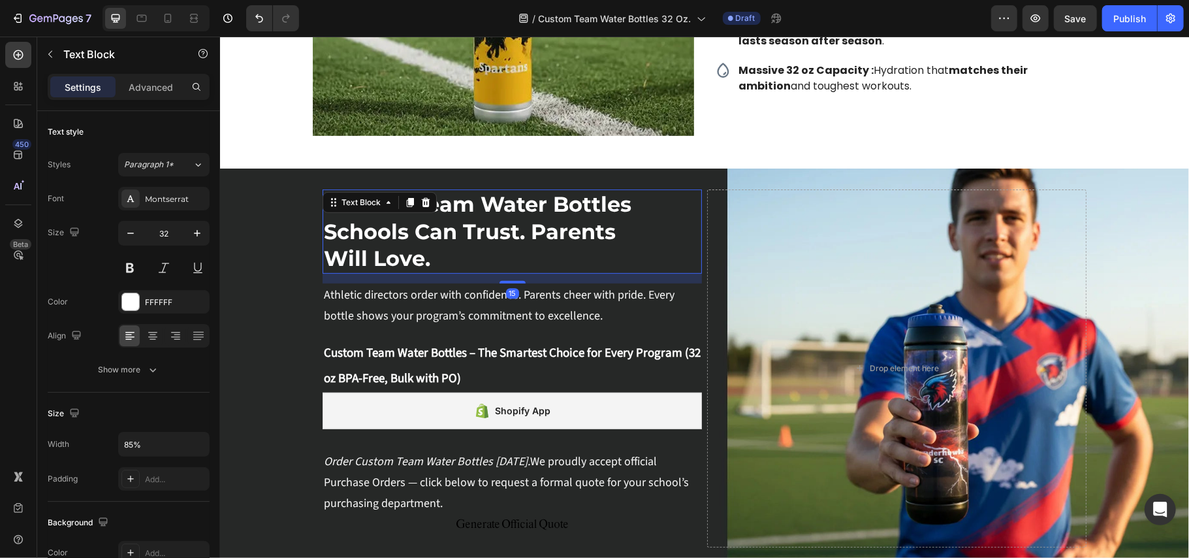
click at [498, 228] on strong "Custom Team Water Bottles Schools Can Trust. Parents Will Love." at bounding box center [477, 231] width 308 height 80
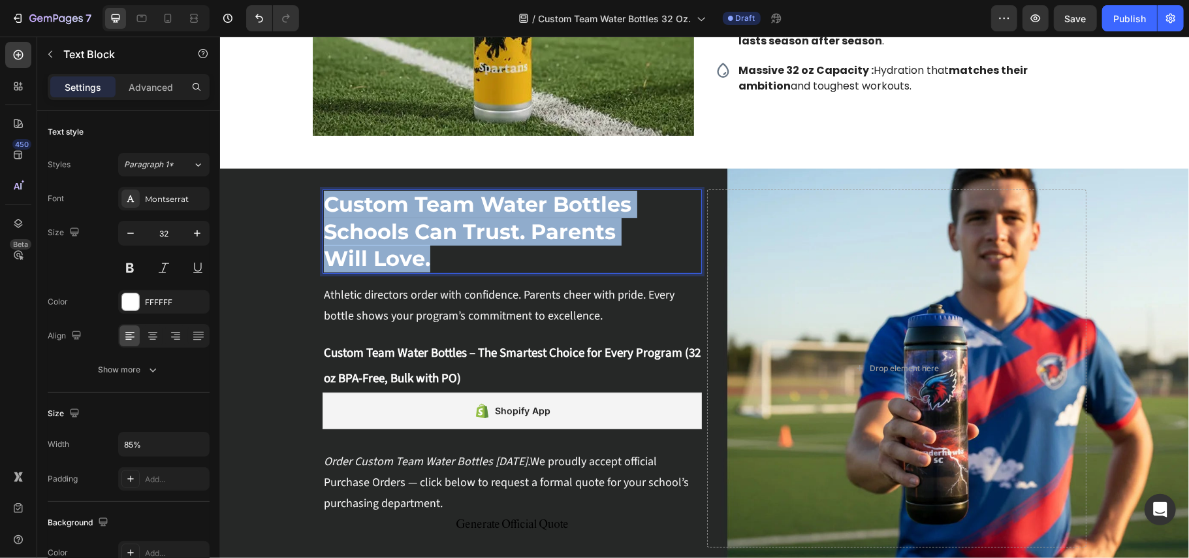
click at [498, 228] on strong "Custom Team Water Bottles Schools Can Trust. Parents Will Love." at bounding box center [477, 231] width 308 height 80
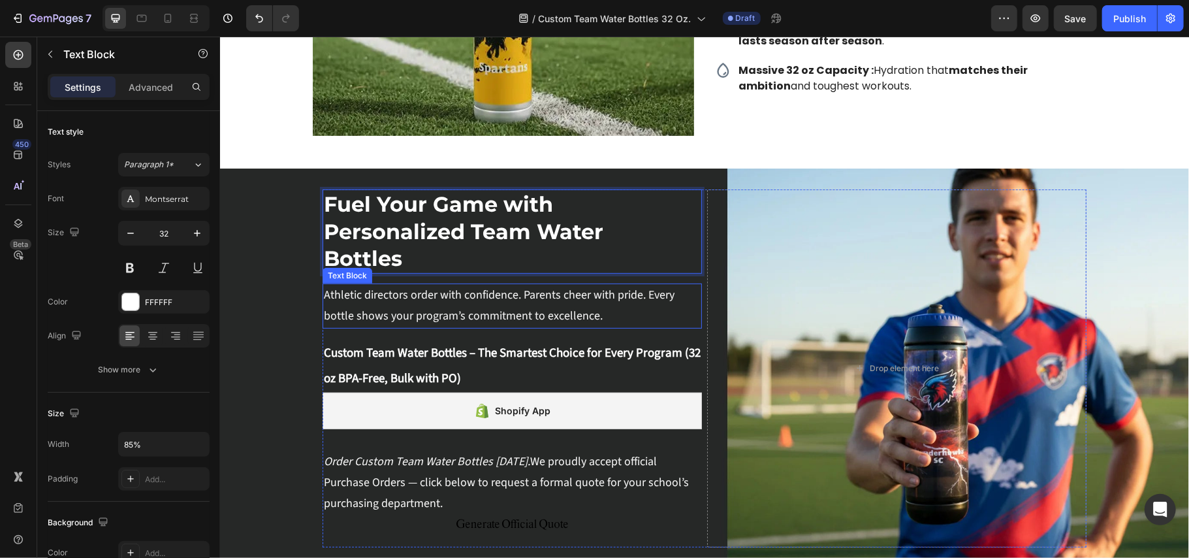
click at [463, 311] on p "Athletic directors order with confidence. Parents cheer with pride. Every bottl…" at bounding box center [511, 305] width 377 height 42
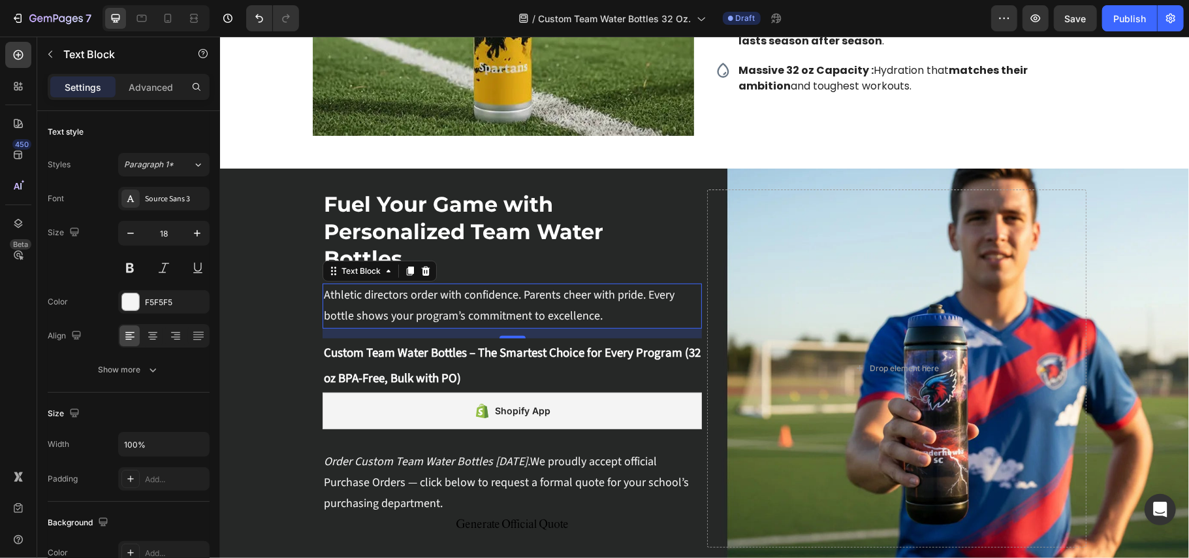
click at [547, 292] on p "Athletic directors order with confidence. Parents cheer with pride. Every bottl…" at bounding box center [511, 305] width 377 height 42
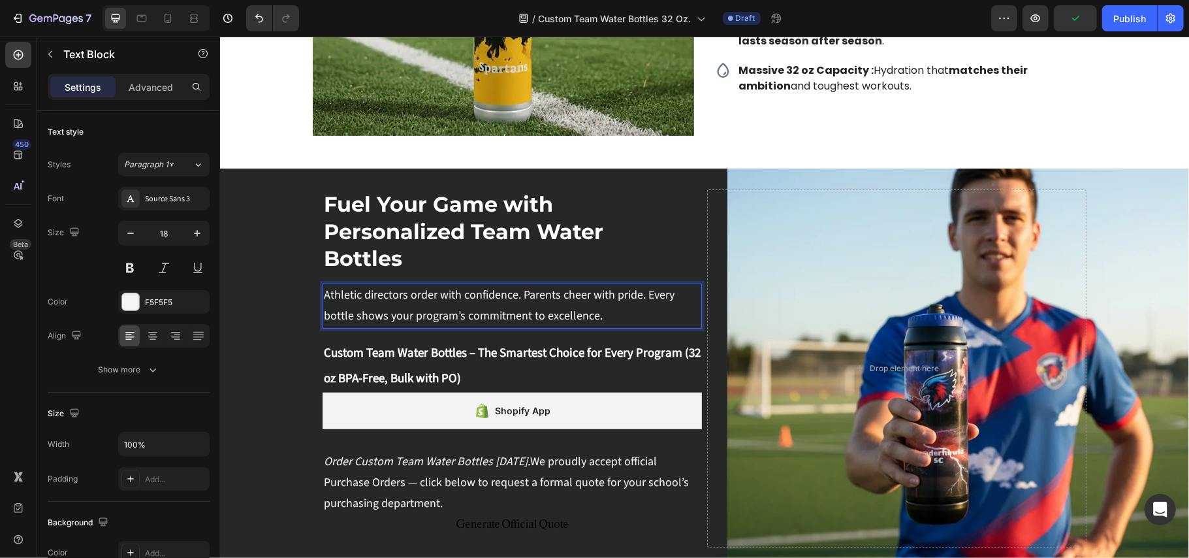
click at [549, 293] on p "Athletic directors order with confidence. Parents cheer with pride. Every bottl…" at bounding box center [511, 305] width 377 height 42
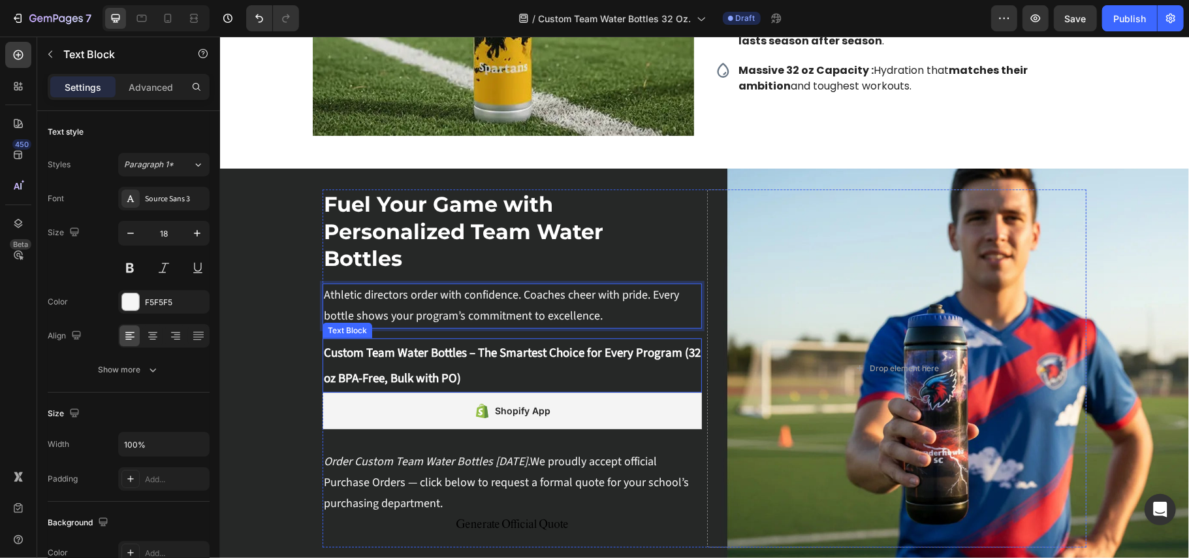
click at [564, 349] on strong "Custom Team Water Bottles – The Smartest Choice for Every Program (32 oz BPA-Fr…" at bounding box center [511, 365] width 377 height 44
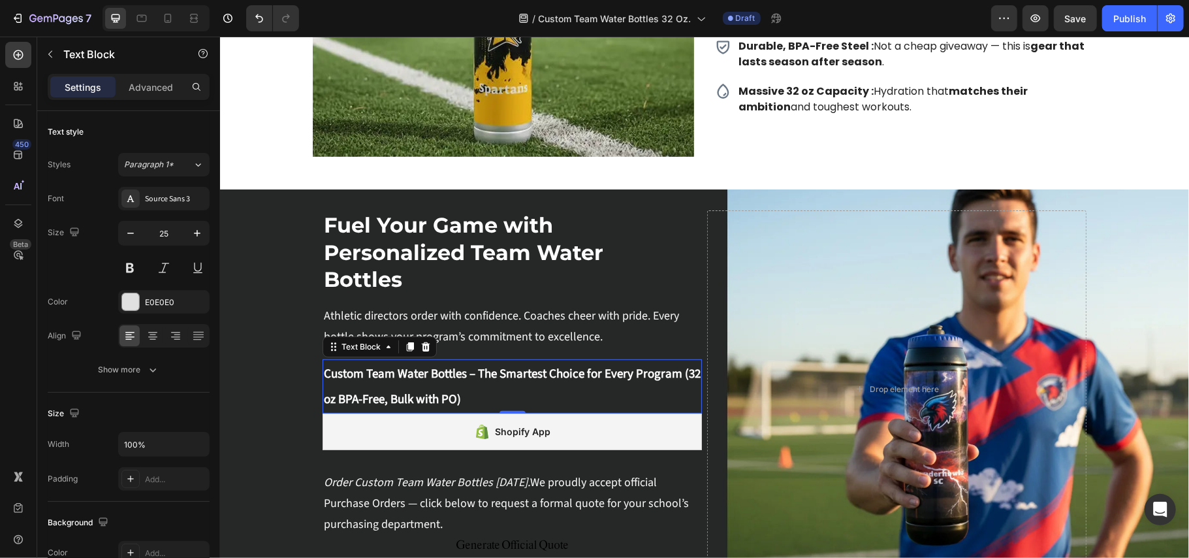
scroll to position [174, 0]
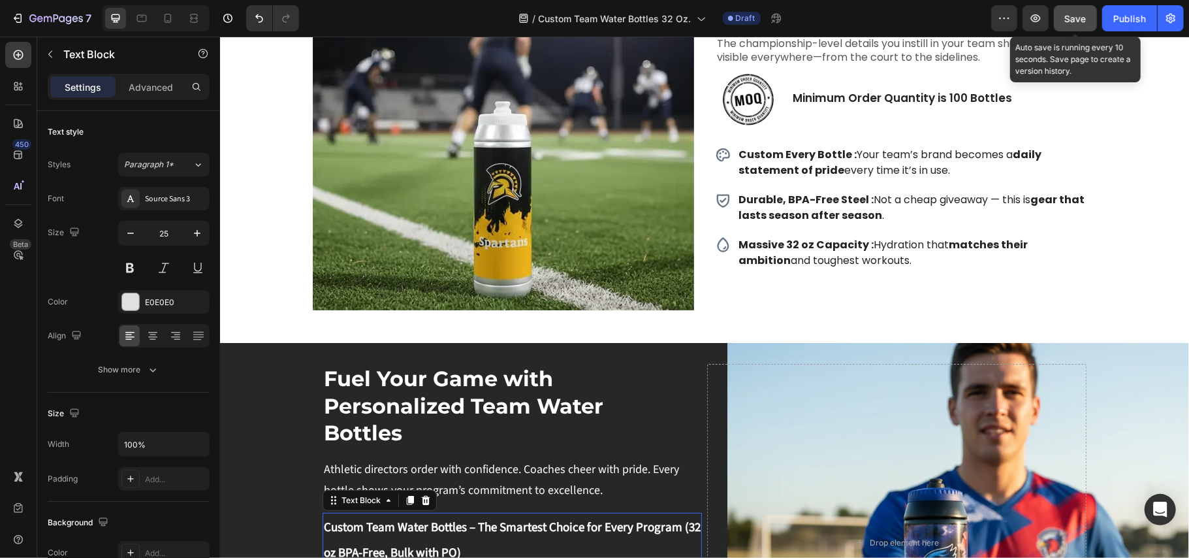
click at [1072, 8] on button "Save" at bounding box center [1075, 18] width 43 height 26
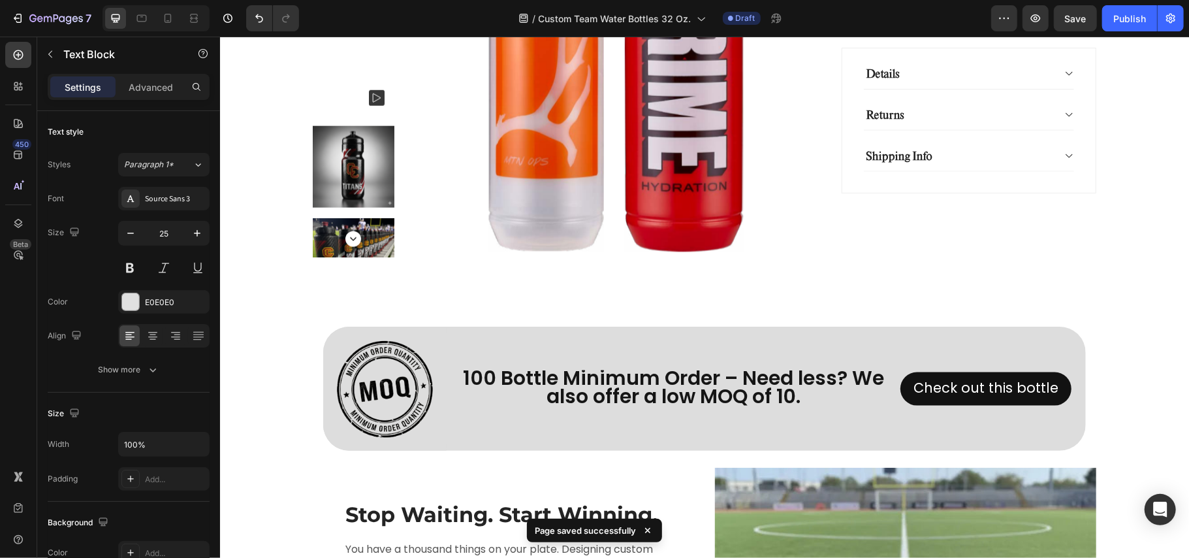
scroll to position [1132, 0]
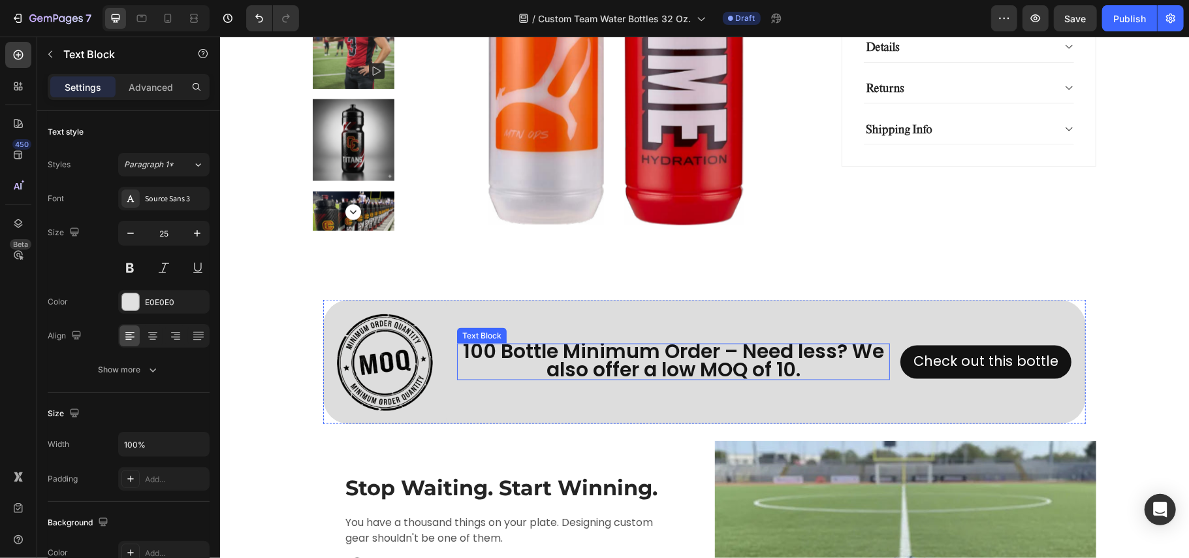
click at [717, 357] on span "100 Bottle Minimum Order – Need less? We also offer a low MOQ of 10." at bounding box center [672, 359] width 421 height 46
click at [774, 370] on span "100 Bottle Minimum Order – Need less? We also offer a low MOQ of 10." at bounding box center [672, 359] width 421 height 46
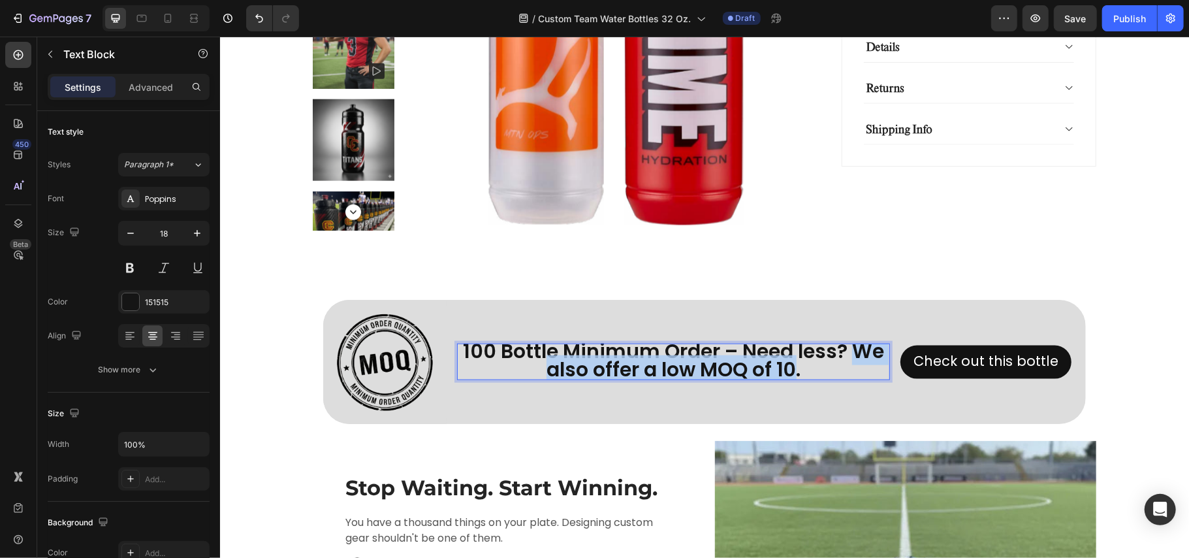
drag, startPoint x: 786, startPoint y: 368, endPoint x: 844, endPoint y: 352, distance: 59.6
click at [844, 352] on span "100 Bottle Minimum Order – Need less? We also offer a low MOQ of 10." at bounding box center [672, 359] width 421 height 46
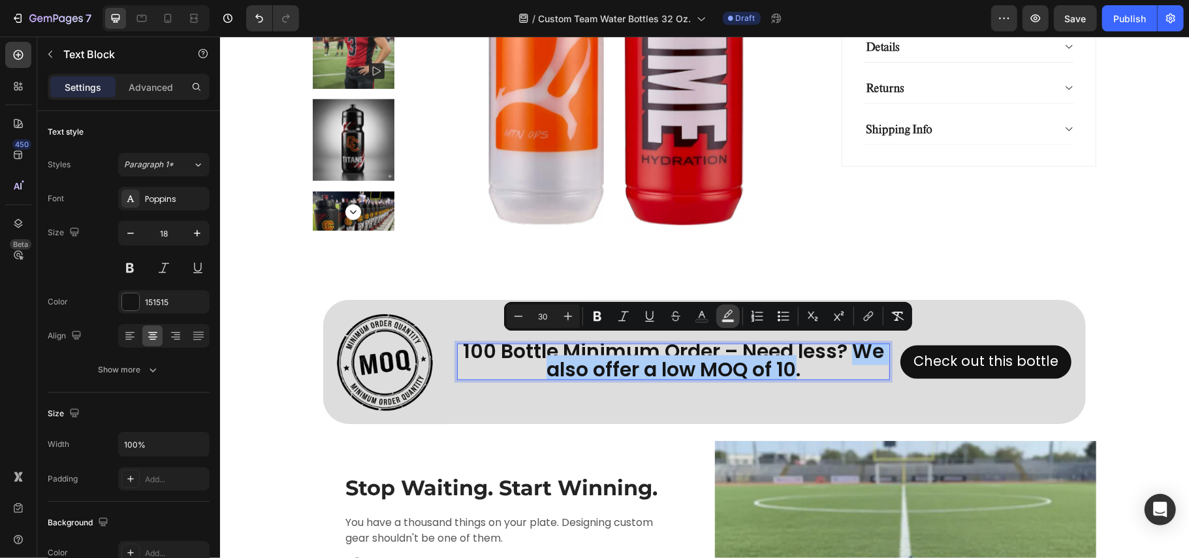
click at [729, 312] on icon "Editor contextual toolbar" at bounding box center [728, 314] width 9 height 8
type input "000000"
type input "77"
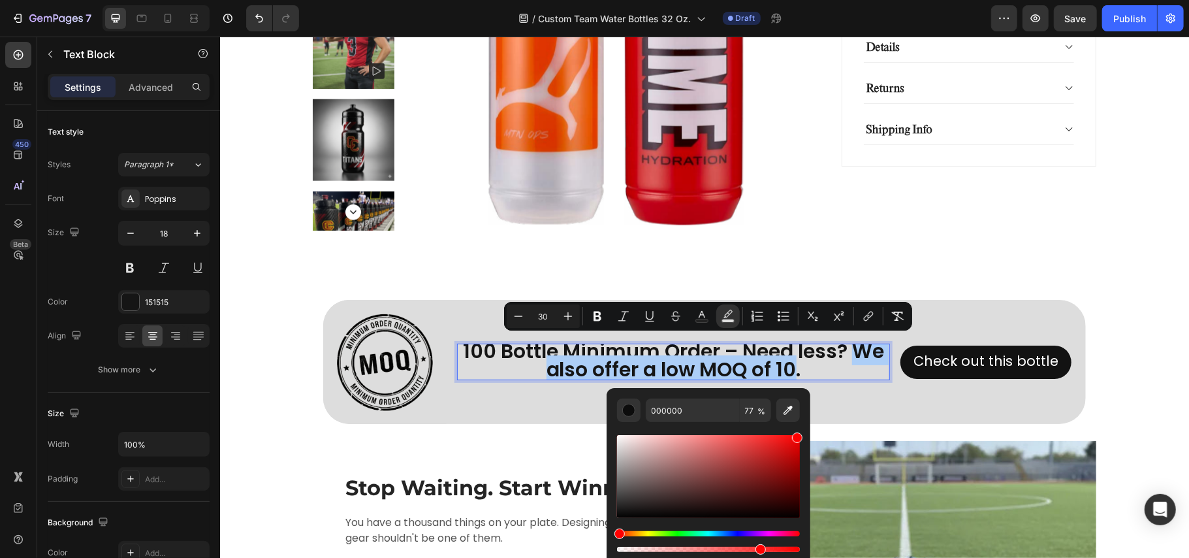
drag, startPoint x: 780, startPoint y: 440, endPoint x: 801, endPoint y: 434, distance: 21.7
click at [800, 435] on div "Editor contextual toolbar" at bounding box center [708, 476] width 183 height 83
type input "FF0000"
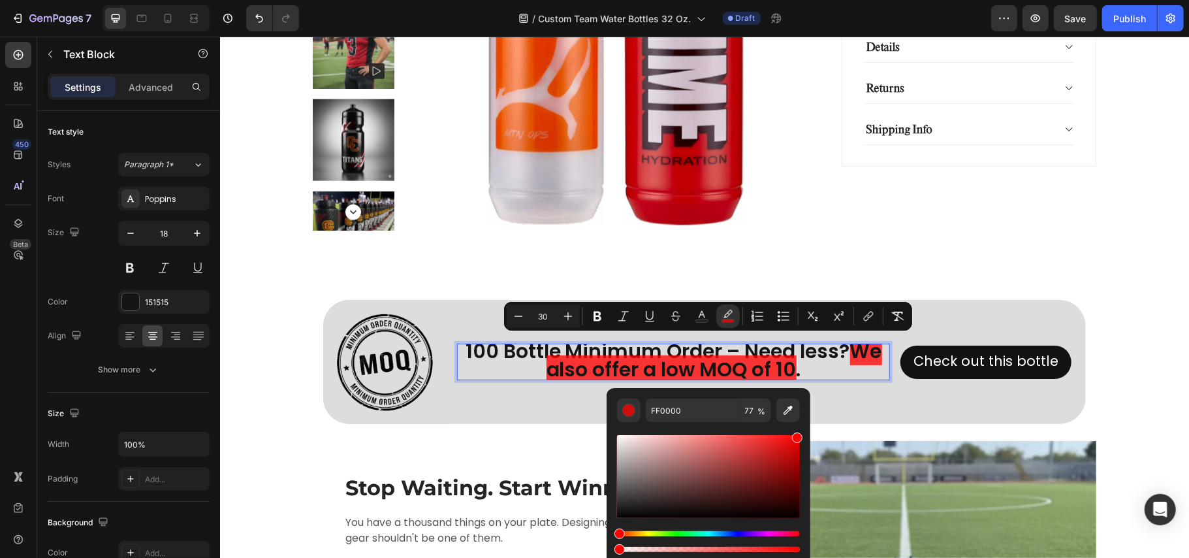
drag, startPoint x: 628, startPoint y: 549, endPoint x: 607, endPoint y: 552, distance: 21.1
click at [607, 552] on div "FF0000 77 %" at bounding box center [709, 471] width 204 height 167
type input "0"
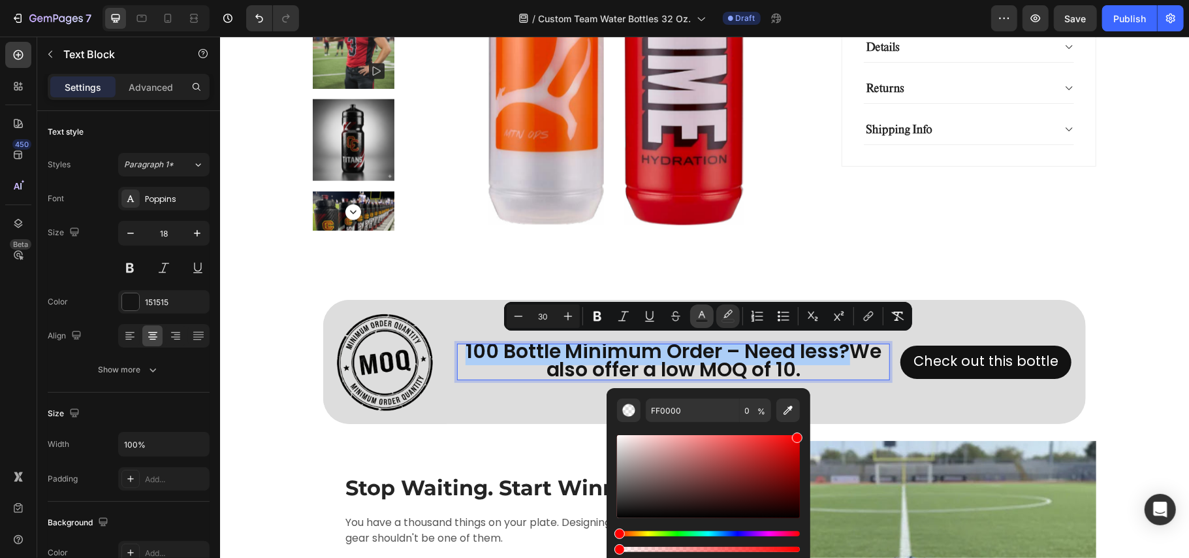
click at [704, 316] on icon "Editor contextual toolbar" at bounding box center [702, 314] width 7 height 7
type input "151515"
click at [800, 440] on div "Editor contextual toolbar" at bounding box center [708, 476] width 183 height 83
type input "ED0000"
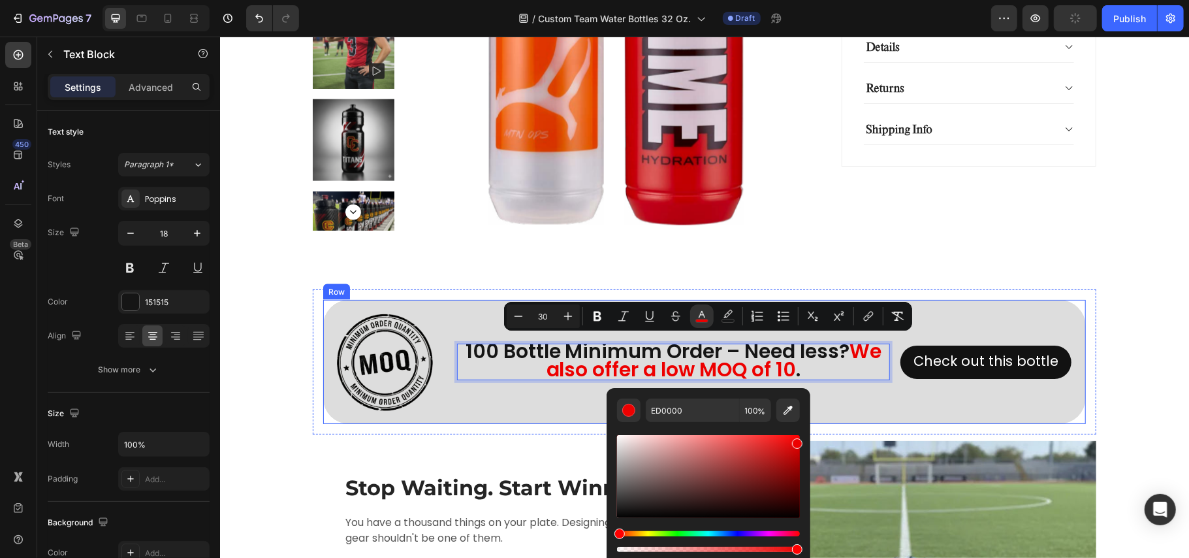
click at [503, 402] on div "100 Bottle Minimum Order – Need less? We also offer a low MOQ of 10 . Text Bloc…" at bounding box center [672, 360] width 433 height 123
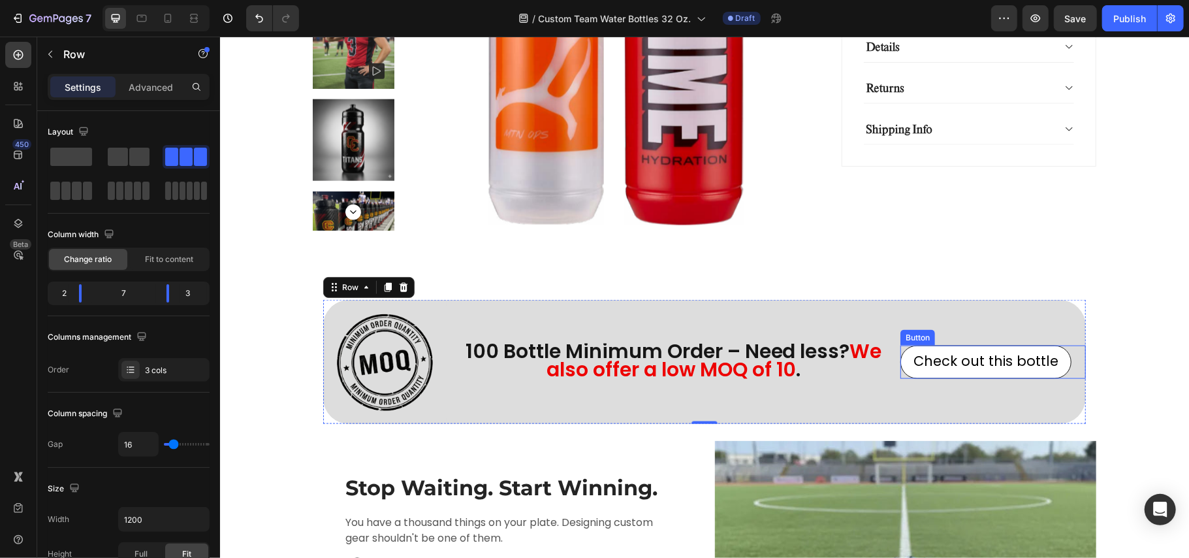
click at [1011, 374] on link "Check out this bottle" at bounding box center [985, 361] width 171 height 33
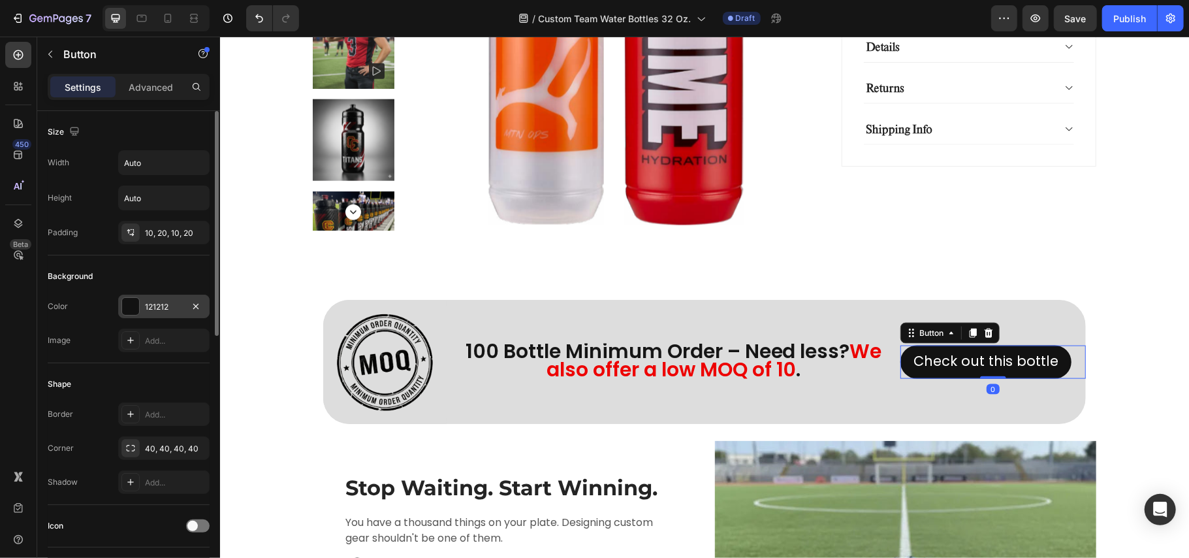
click at [142, 311] on div "121212" at bounding box center [163, 307] width 91 height 24
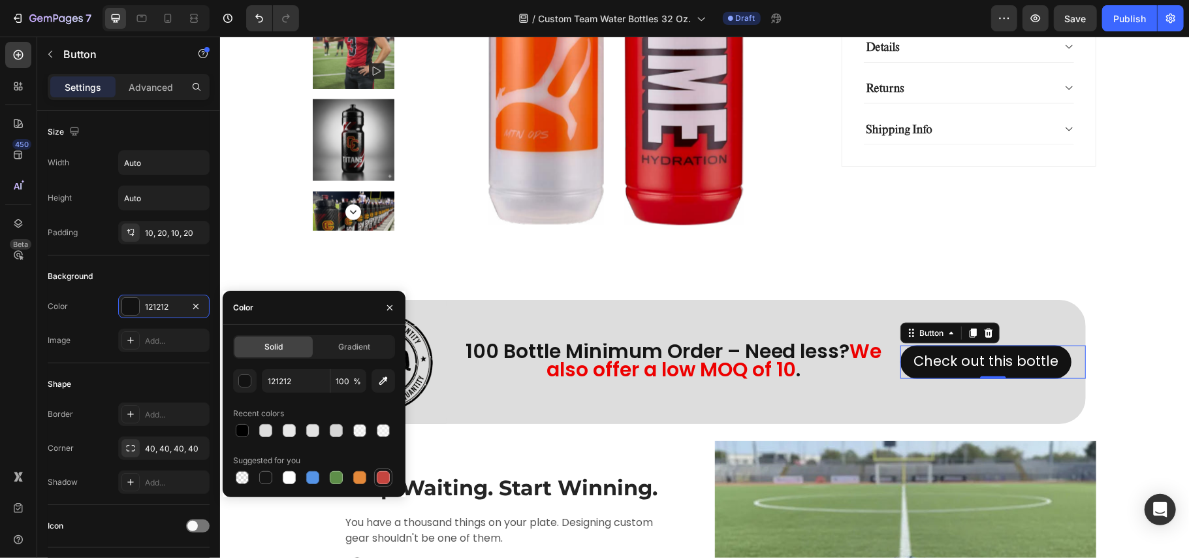
click at [390, 479] on div at bounding box center [383, 478] width 16 height 16
type input "C5453F"
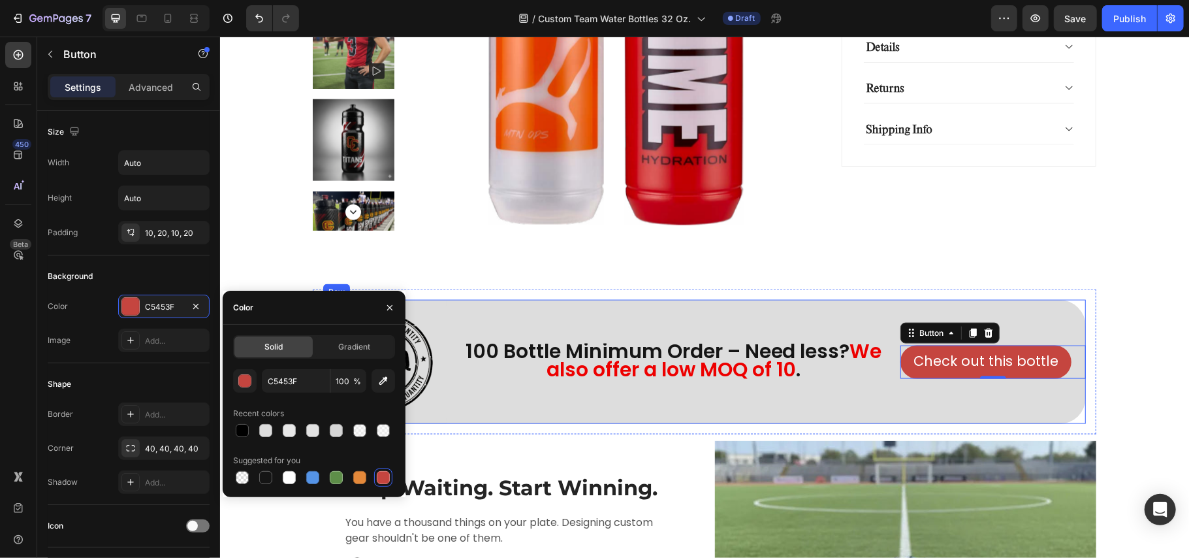
click at [789, 400] on div "100 Bottle Minimum Order – Need less? We also offer a low MOQ of 10 . Text Block" at bounding box center [672, 360] width 433 height 123
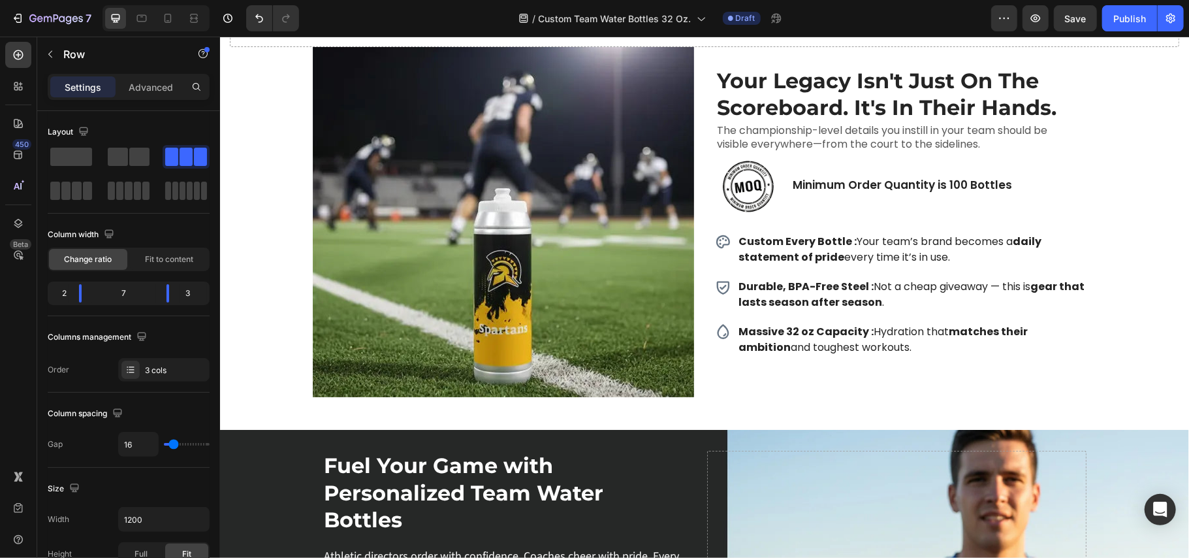
scroll to position [0, 0]
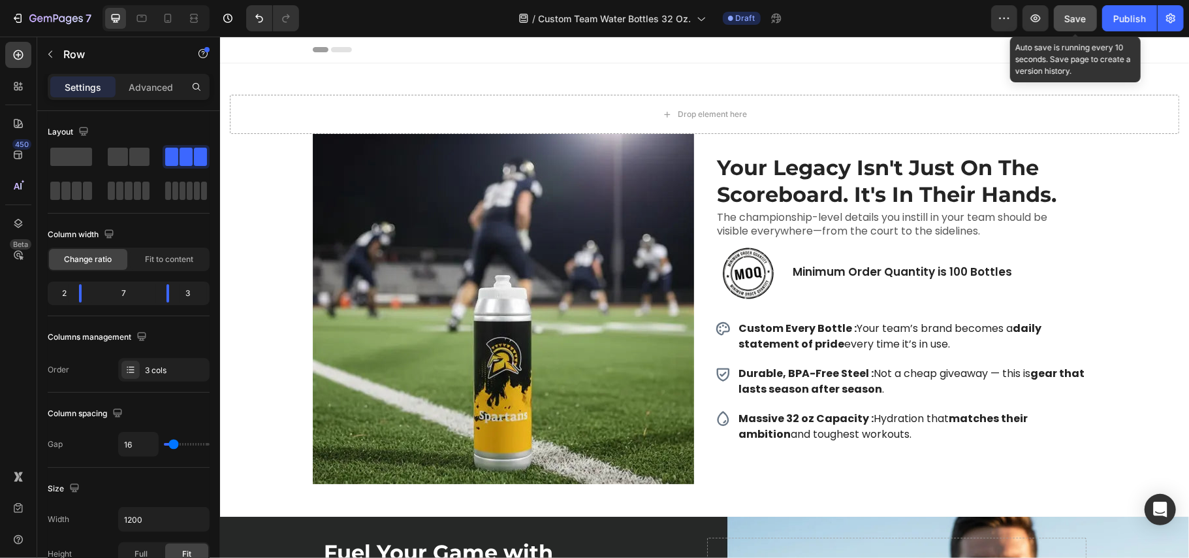
click at [1074, 20] on span "Save" at bounding box center [1076, 18] width 22 height 11
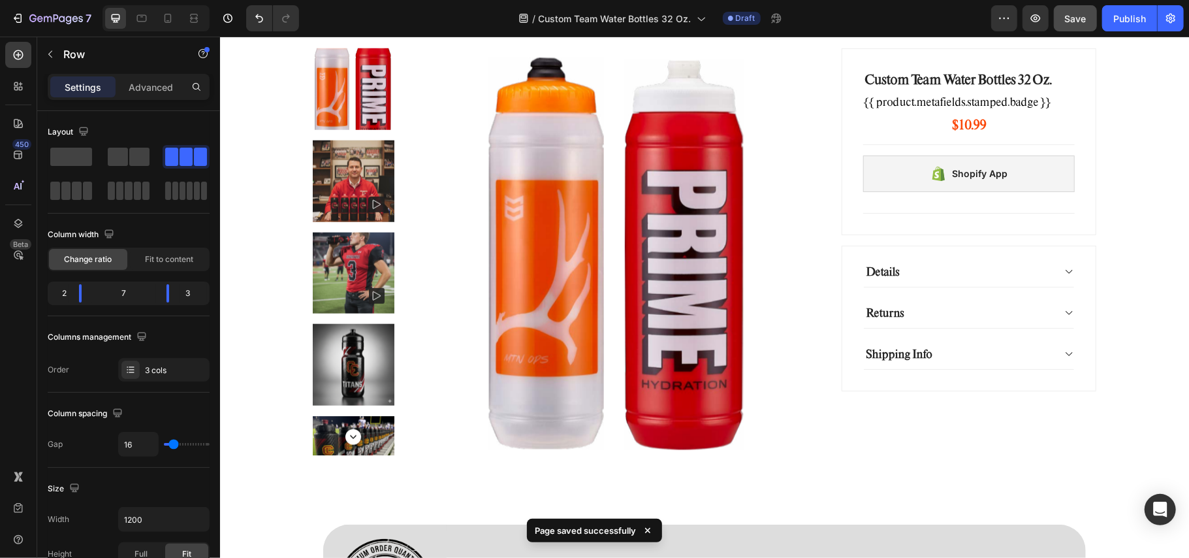
scroll to position [1219, 0]
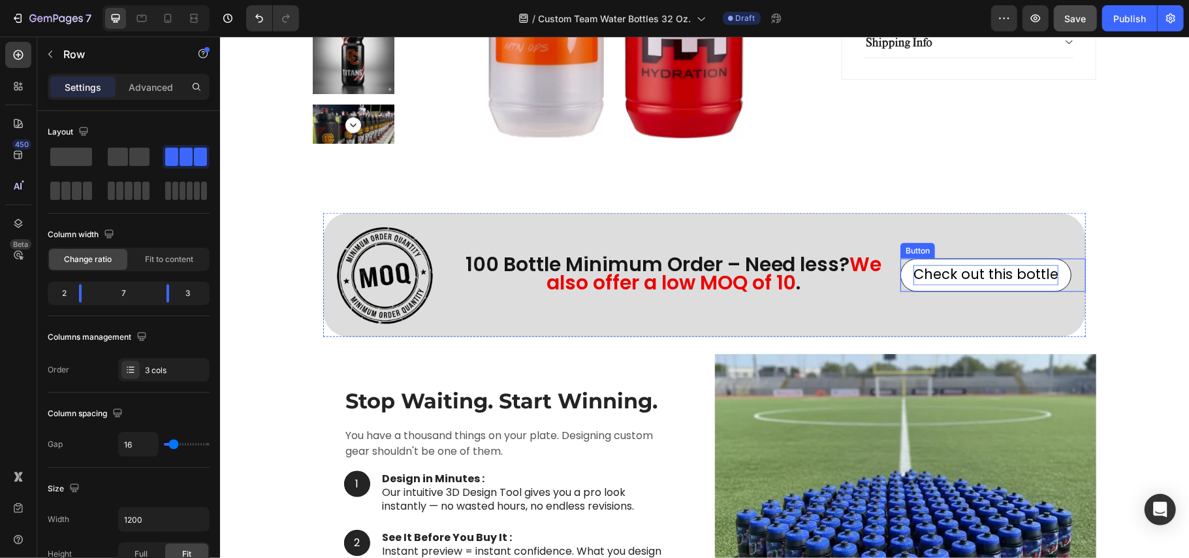
click at [913, 281] on span "Check out this bottle" at bounding box center [985, 273] width 145 height 19
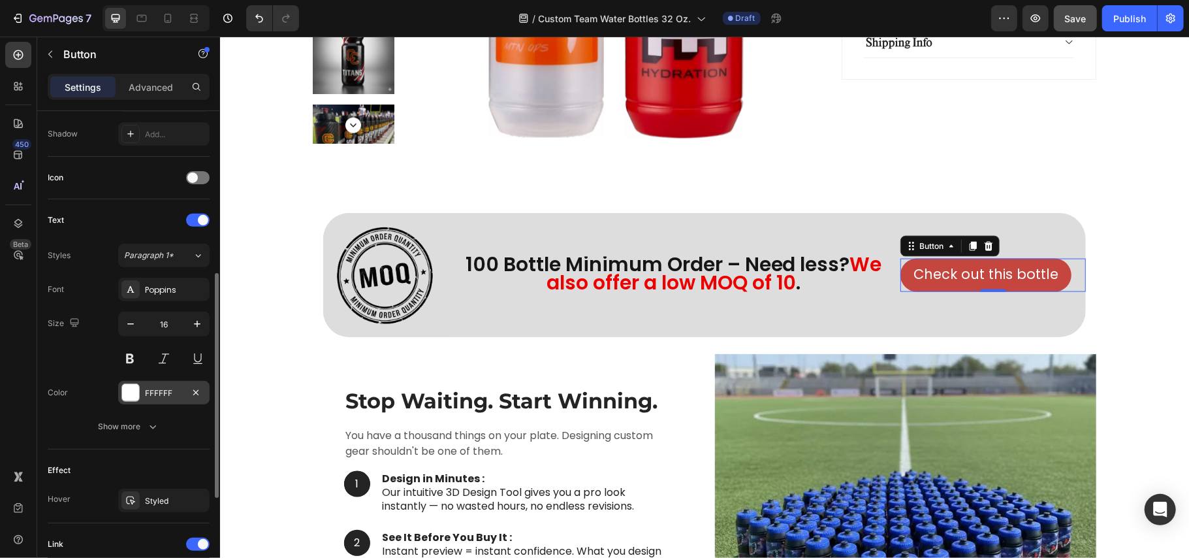
scroll to position [522, 0]
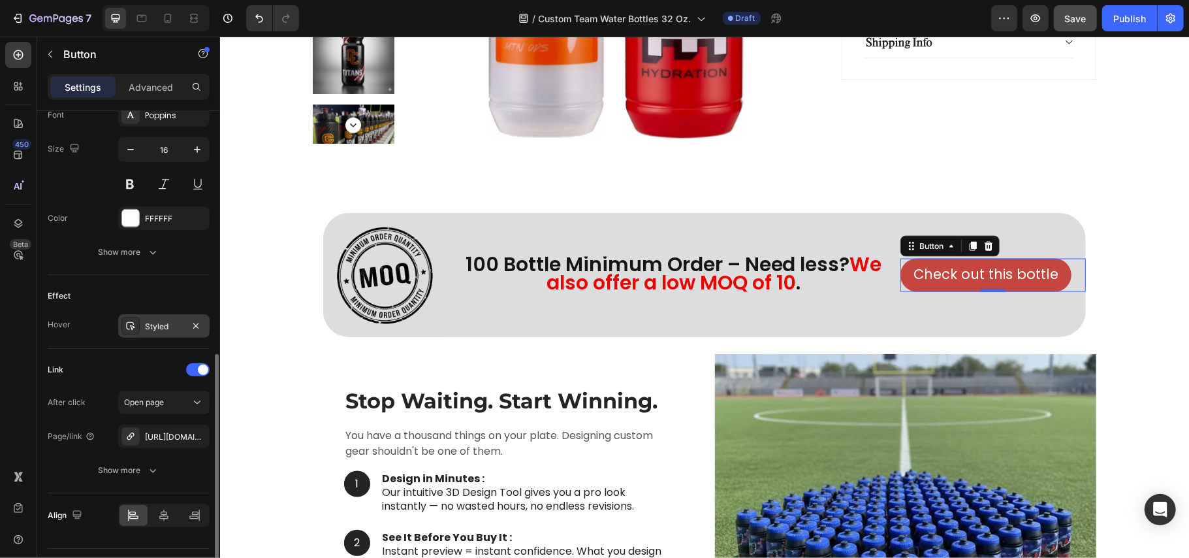
click at [149, 325] on div "Styled" at bounding box center [164, 327] width 38 height 12
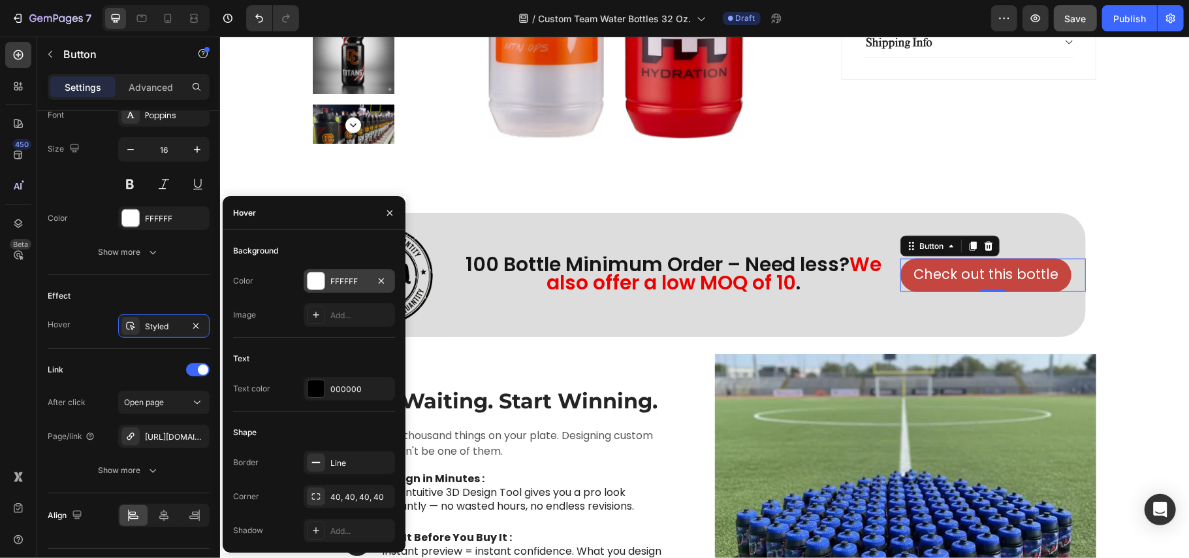
click at [334, 277] on div "FFFFFF" at bounding box center [349, 282] width 38 height 12
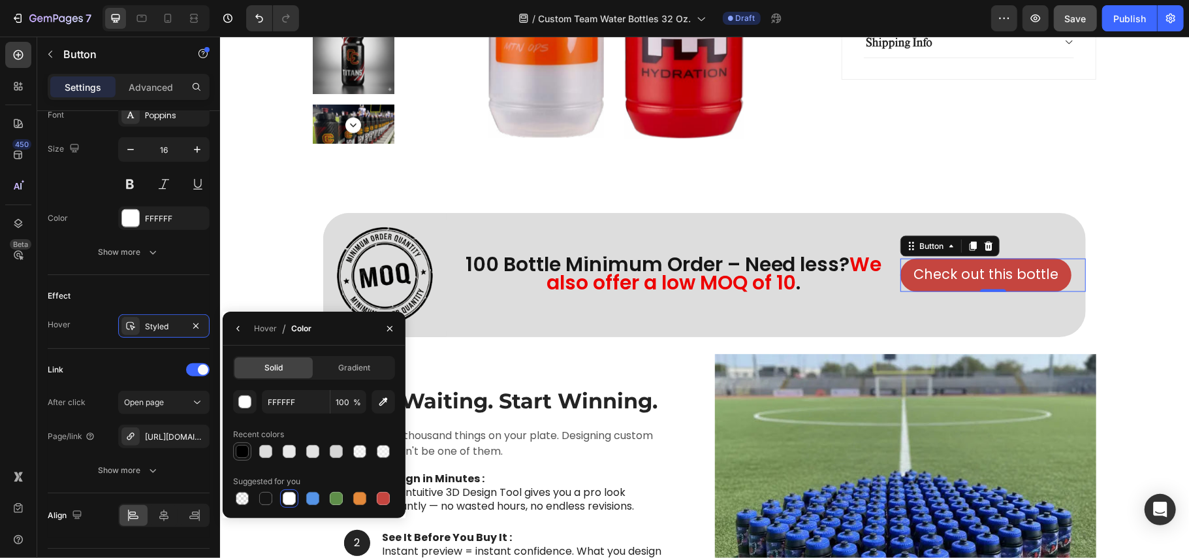
click at [244, 451] on div at bounding box center [242, 451] width 13 height 13
type input "000000"
click at [147, 319] on div "Styled" at bounding box center [163, 326] width 91 height 24
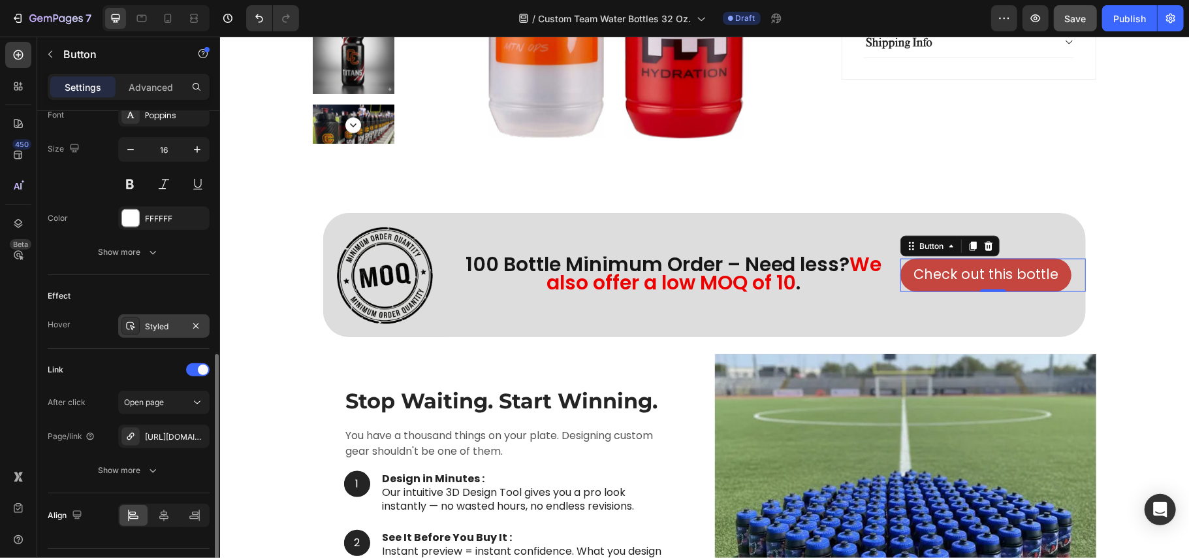
click at [147, 323] on div "Styled" at bounding box center [164, 327] width 38 height 12
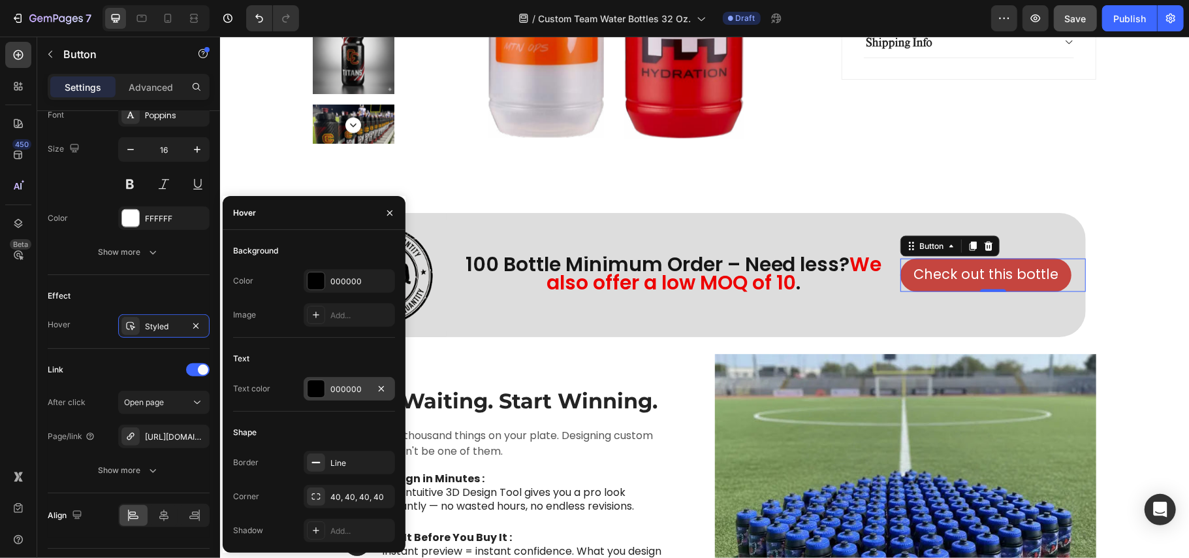
click at [311, 385] on div at bounding box center [316, 388] width 17 height 17
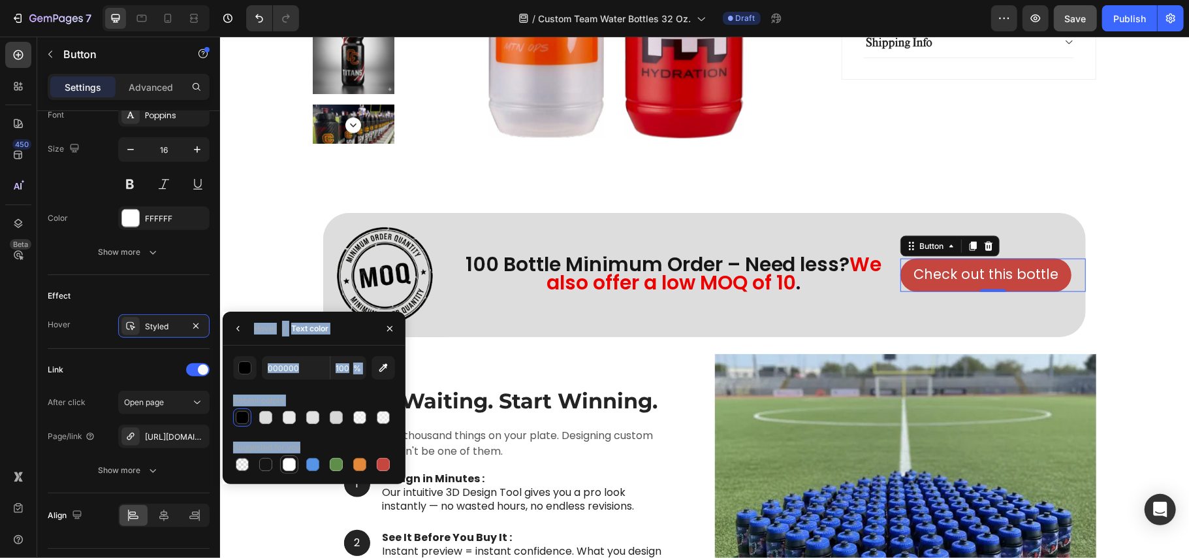
click at [293, 463] on div at bounding box center [289, 464] width 13 height 13
type input "FFFFFF"
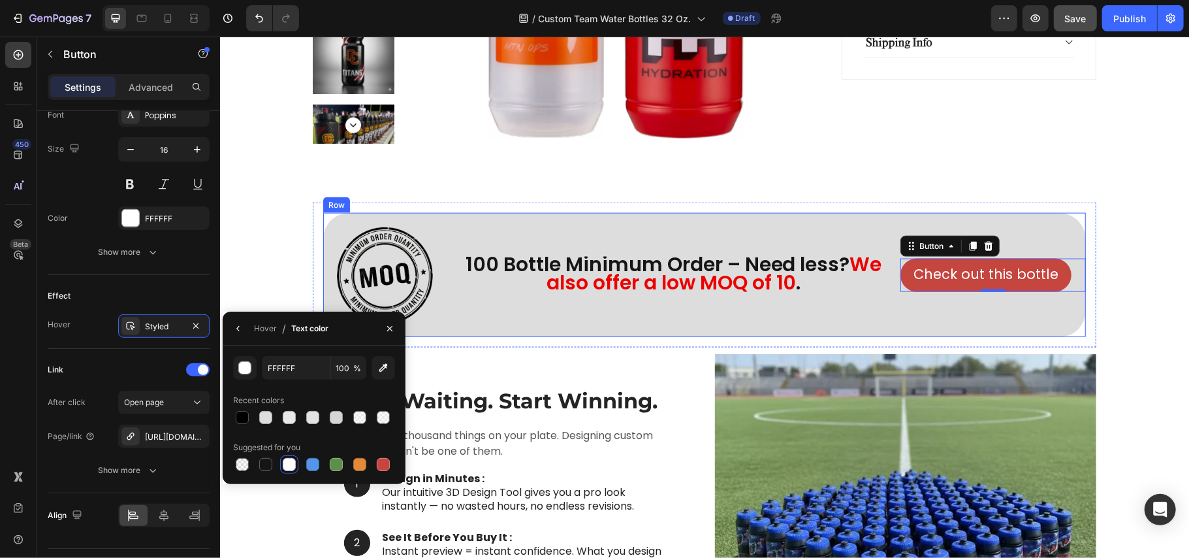
click at [769, 324] on div "100 Bottle Minimum Order – Need less? We also offer a low MOQ of 10 . Text Block" at bounding box center [672, 273] width 433 height 123
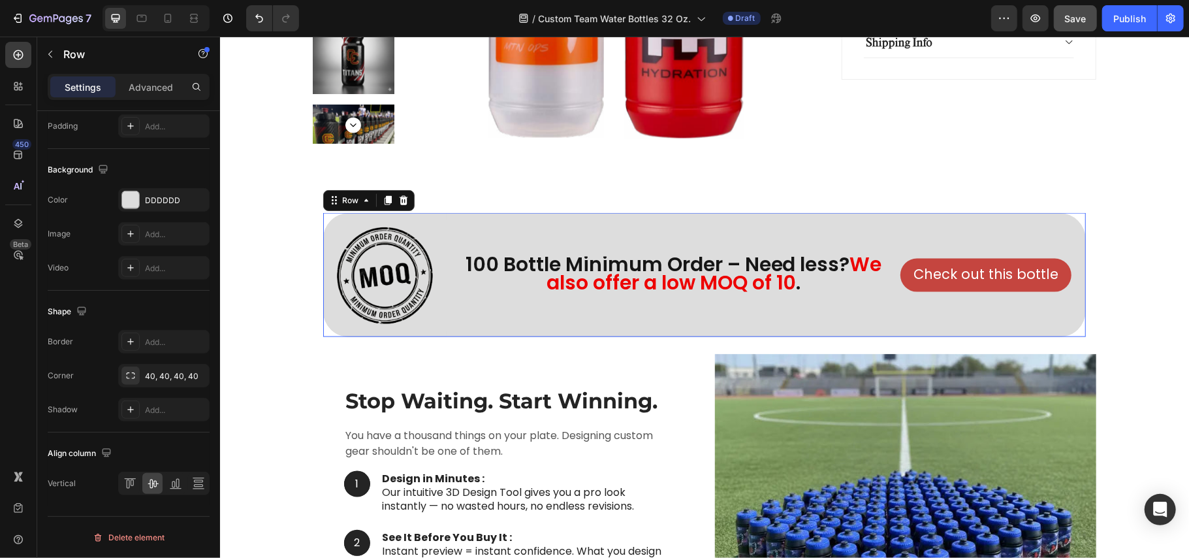
scroll to position [0, 0]
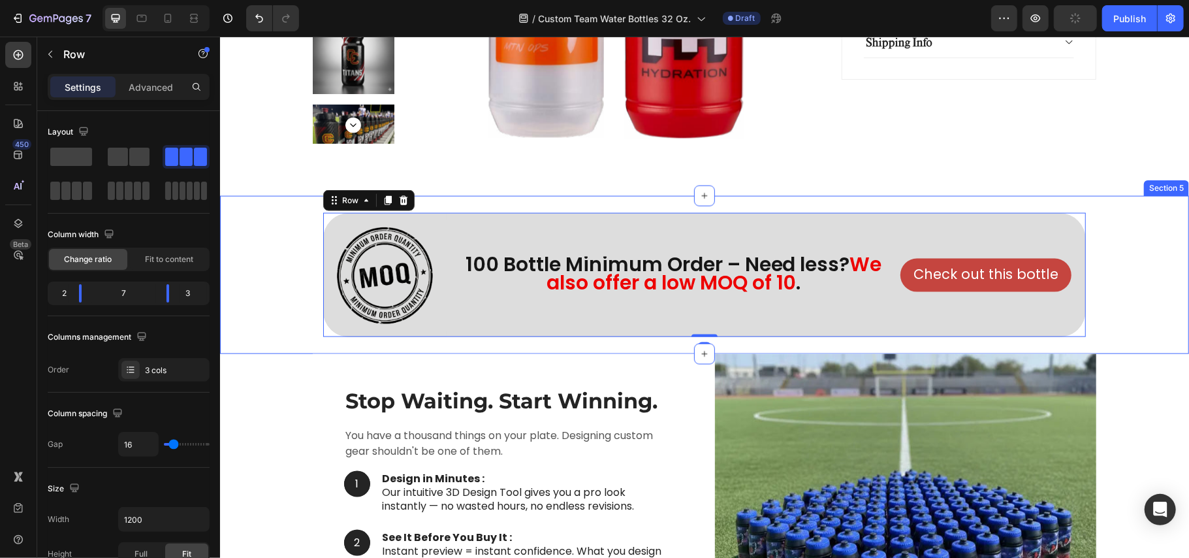
click at [267, 309] on div "Image Row 100 Bottle Minimum Order – Need less? We also offer a low MOQ of 10 .…" at bounding box center [703, 274] width 969 height 144
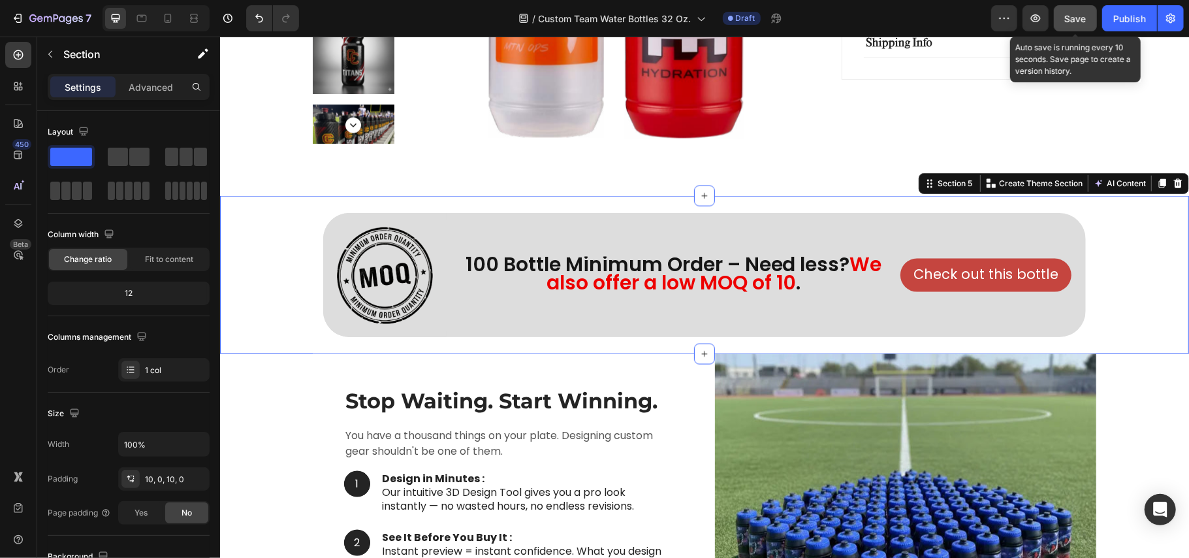
click at [1071, 14] on span "Save" at bounding box center [1076, 18] width 22 height 11
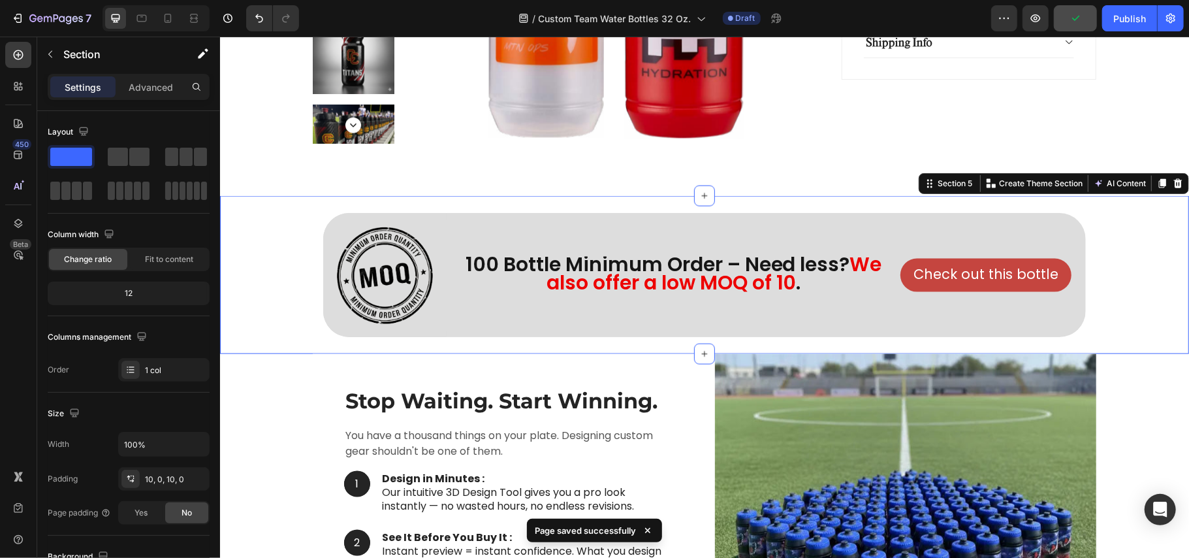
click at [256, 246] on div "Image Row 100 Bottle Minimum Order – Need less? We also offer a low MOQ of 10 .…" at bounding box center [703, 274] width 969 height 144
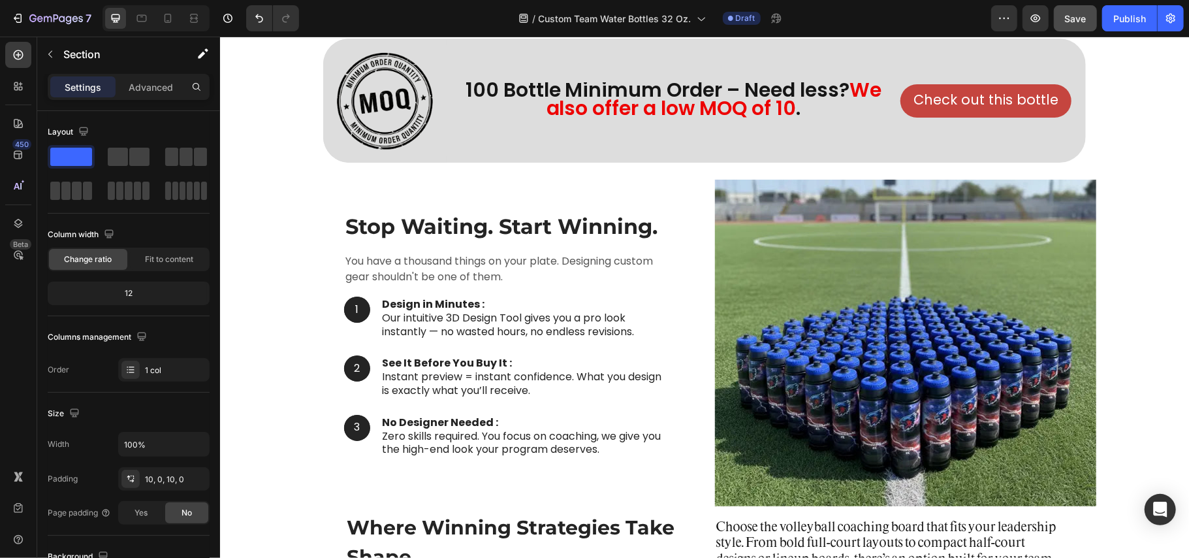
scroll to position [1567, 0]
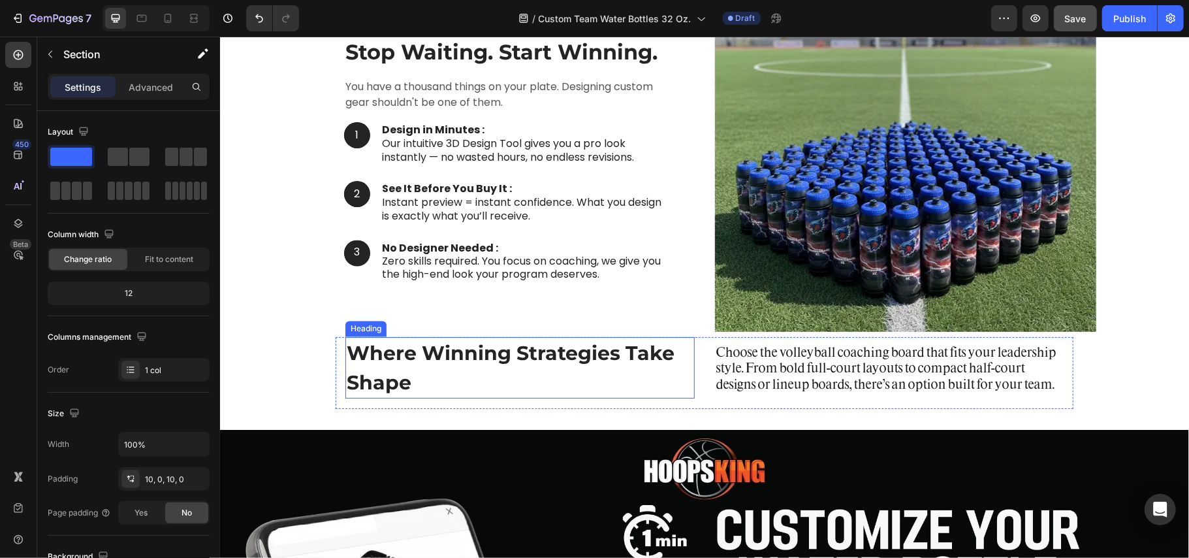
click at [398, 359] on strong "Where Winning Strategies Take Shape" at bounding box center [510, 367] width 328 height 54
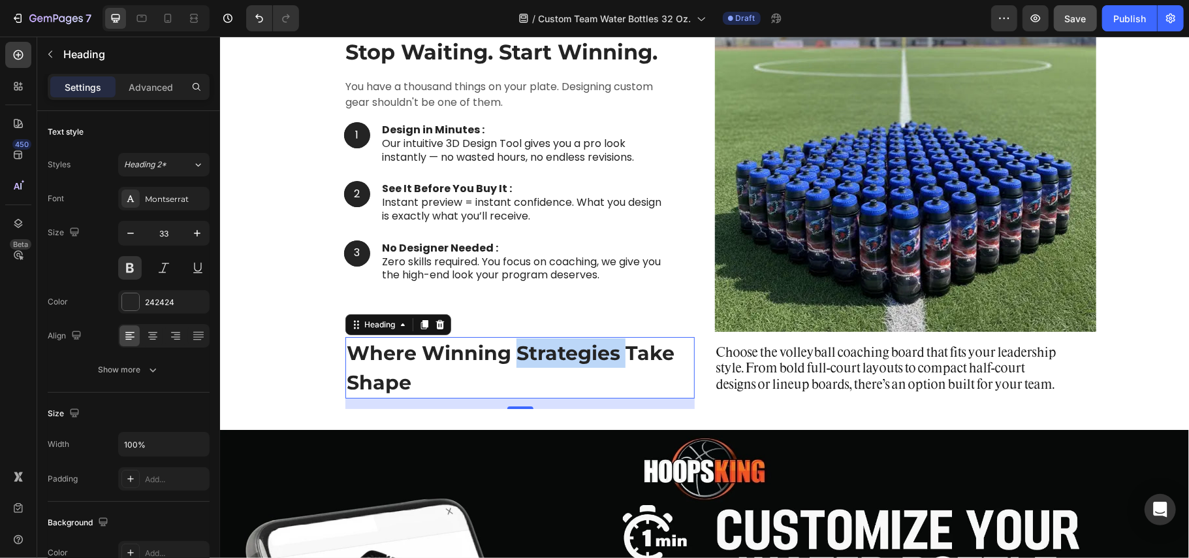
click at [526, 355] on strong "Where Winning Strategies Take Shape" at bounding box center [510, 367] width 328 height 54
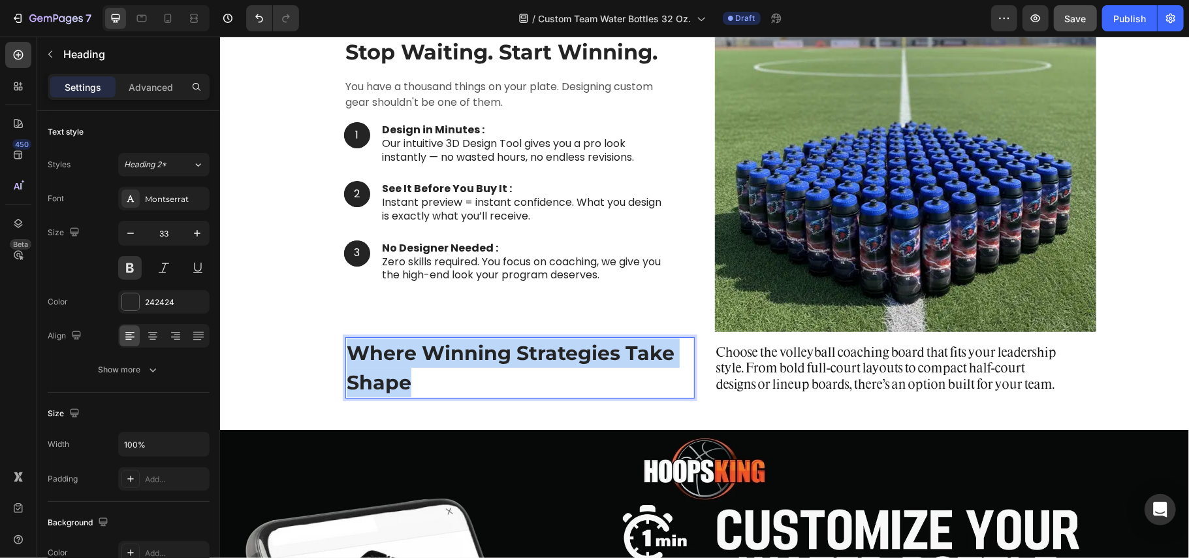
click at [526, 355] on strong "Where Winning Strategies Take Shape" at bounding box center [510, 367] width 328 height 54
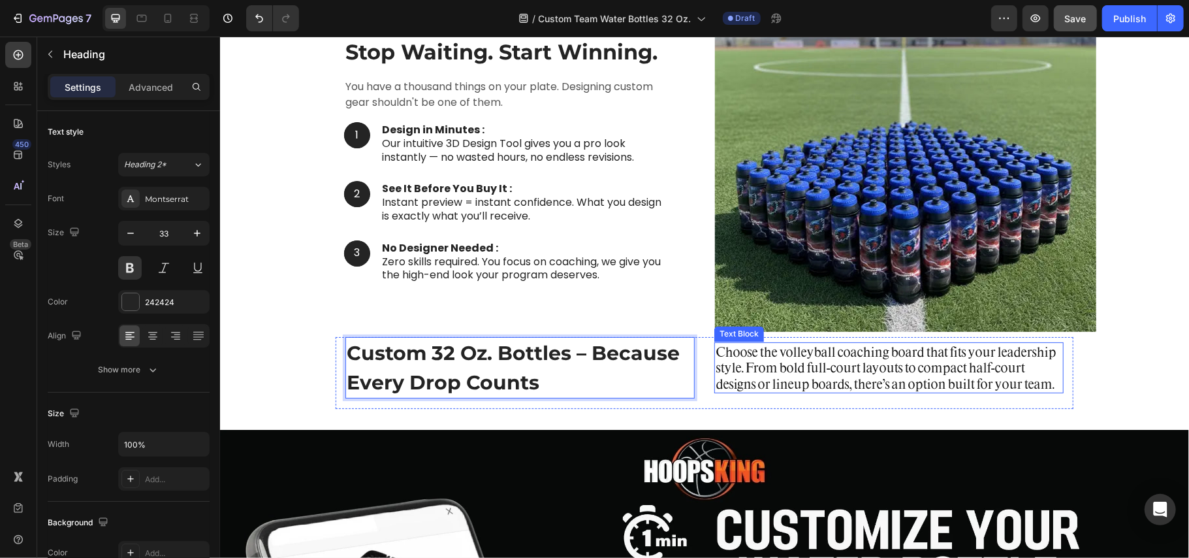
click at [839, 374] on p "Choose the volleyball coaching board that fits your leadership style. From bold…" at bounding box center [888, 367] width 347 height 48
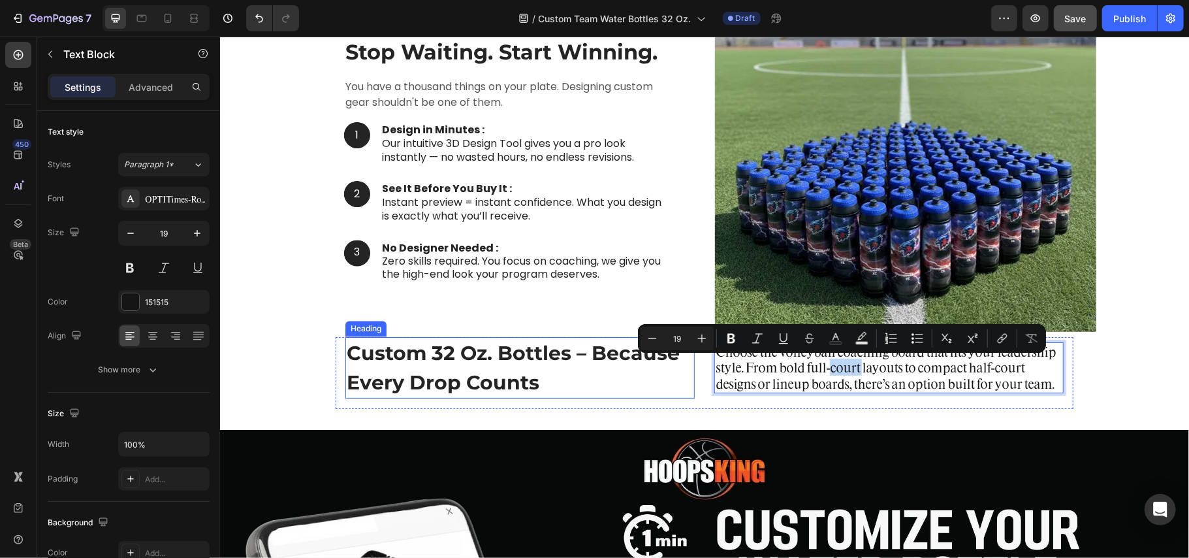
click at [453, 362] on strong "Custom 32 Oz. Bottles – Because Every Drop Counts" at bounding box center [512, 367] width 333 height 54
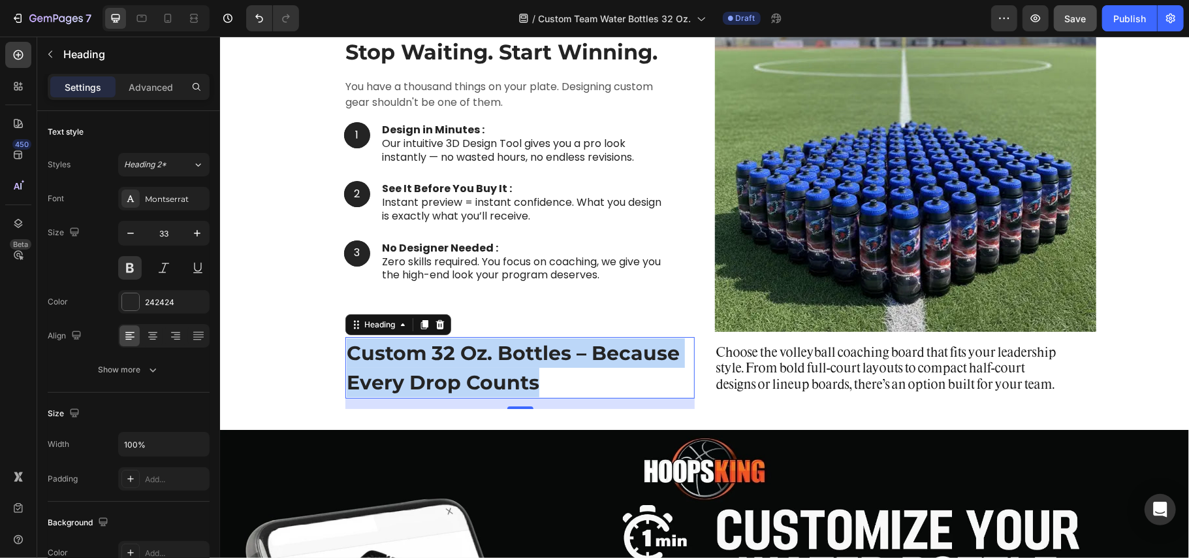
click at [453, 362] on strong "Custom 32 Oz. Bottles – Because Every Drop Counts" at bounding box center [512, 367] width 333 height 54
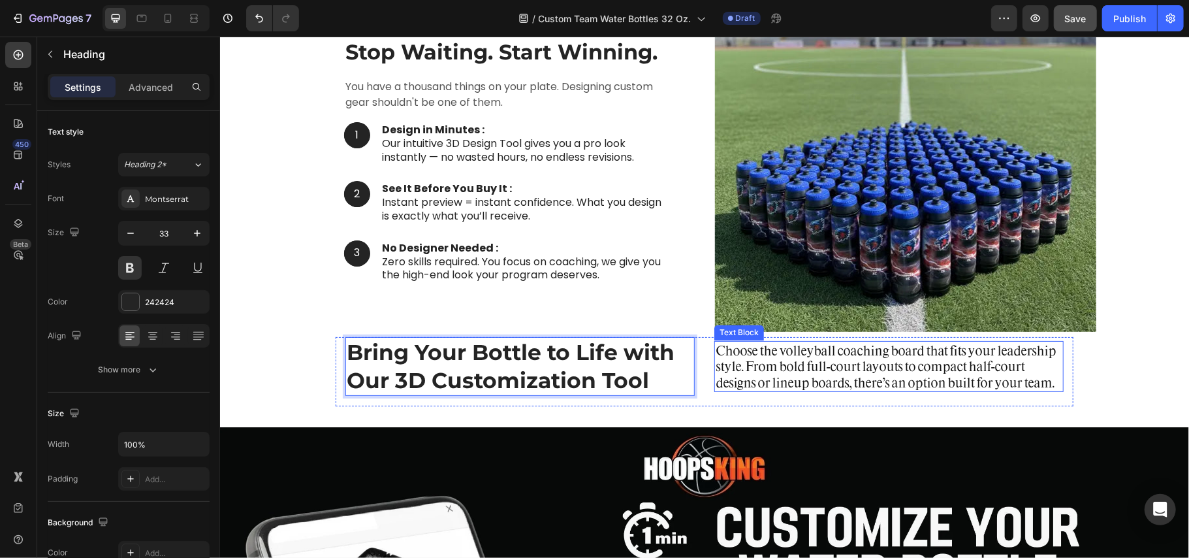
click at [765, 365] on p "Choose the volleyball coaching board that fits your leadership style. From bold…" at bounding box center [888, 366] width 347 height 48
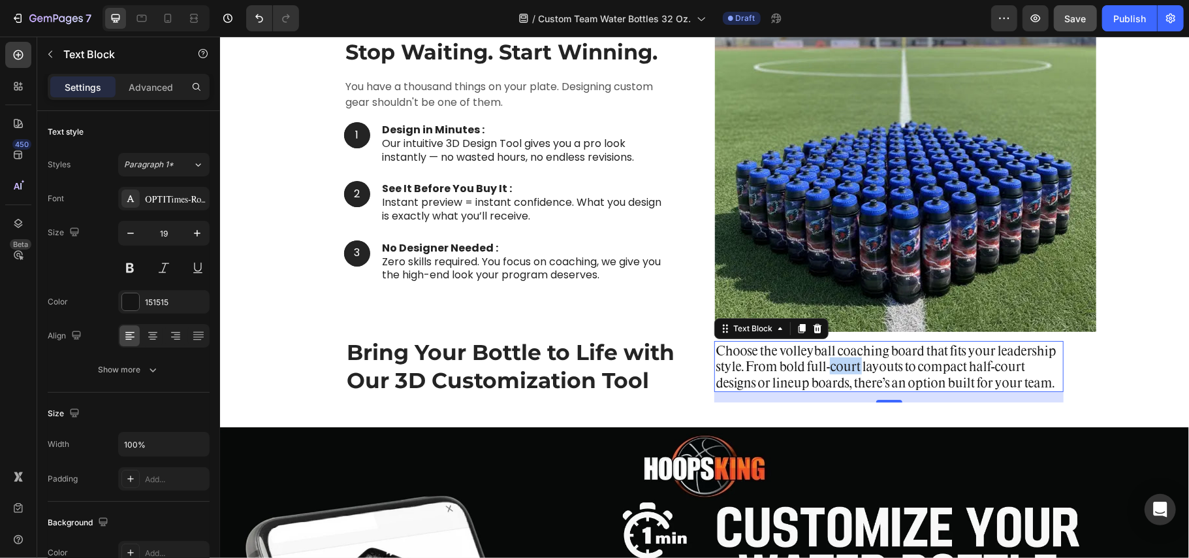
click at [845, 364] on p "Choose the volleyball coaching board that fits your leadership style. From bold…" at bounding box center [888, 366] width 347 height 48
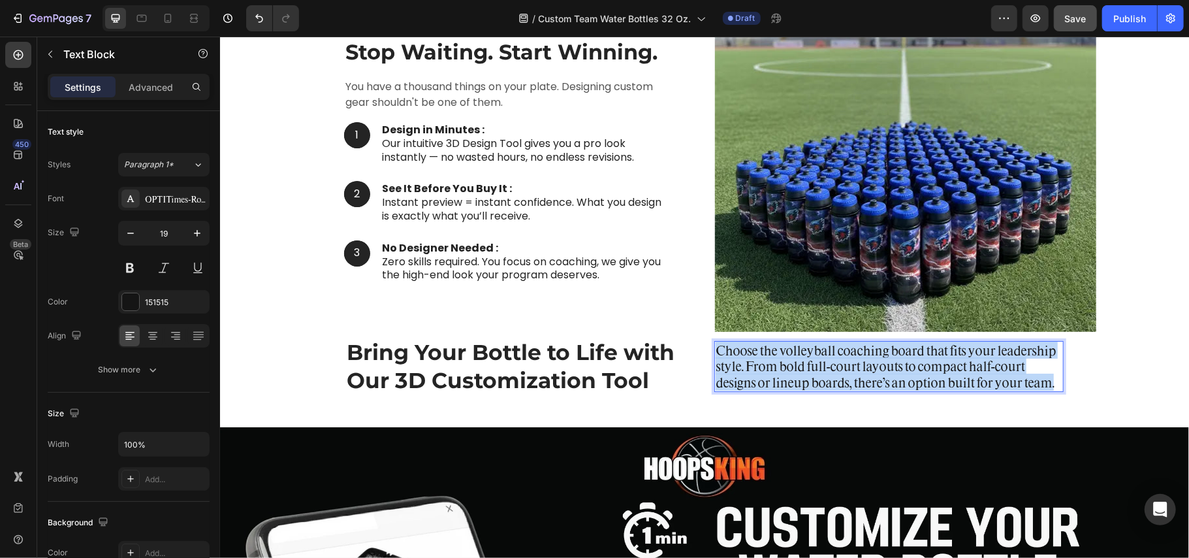
click at [845, 364] on p "Choose the volleyball coaching board that fits your leadership style. From bold…" at bounding box center [888, 366] width 347 height 48
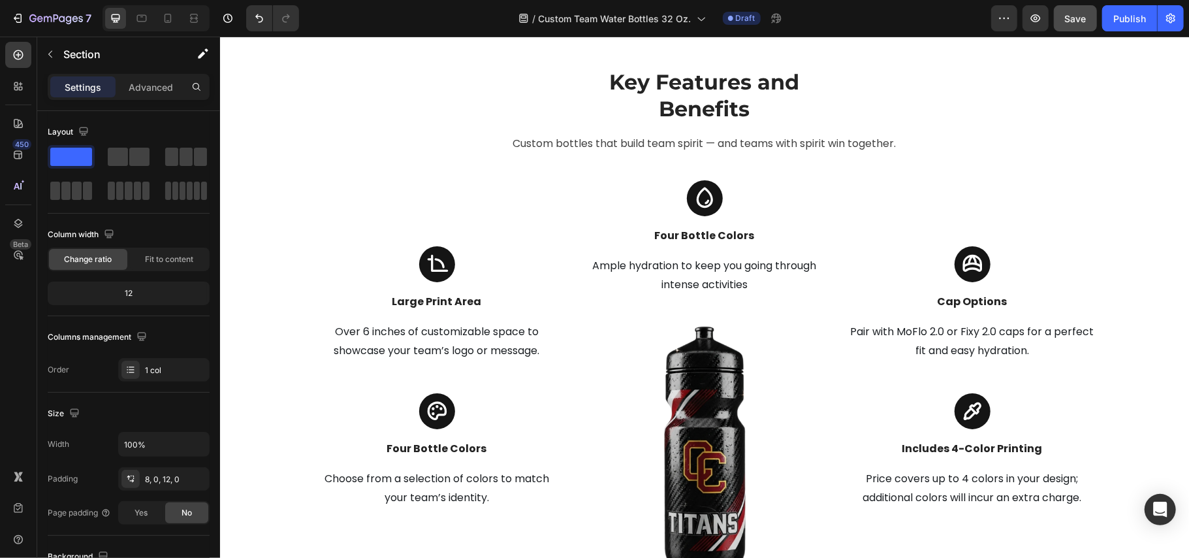
scroll to position [4092, 0]
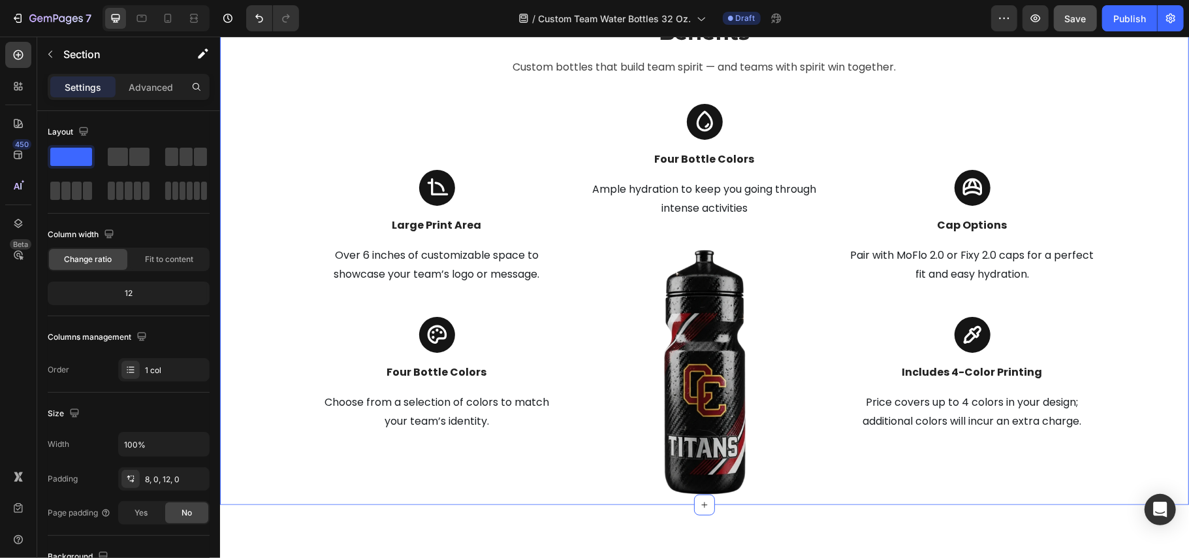
click at [278, 126] on div "Key Features and Benefits Heading Custom bottles that build team spirit — and t…" at bounding box center [704, 247] width 950 height 514
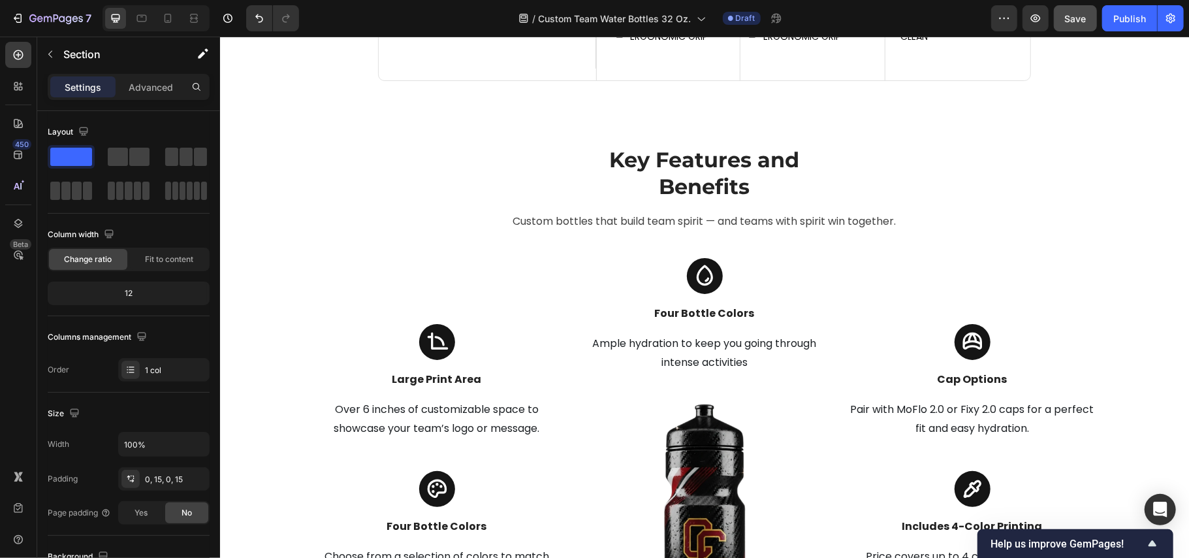
scroll to position [4005, 0]
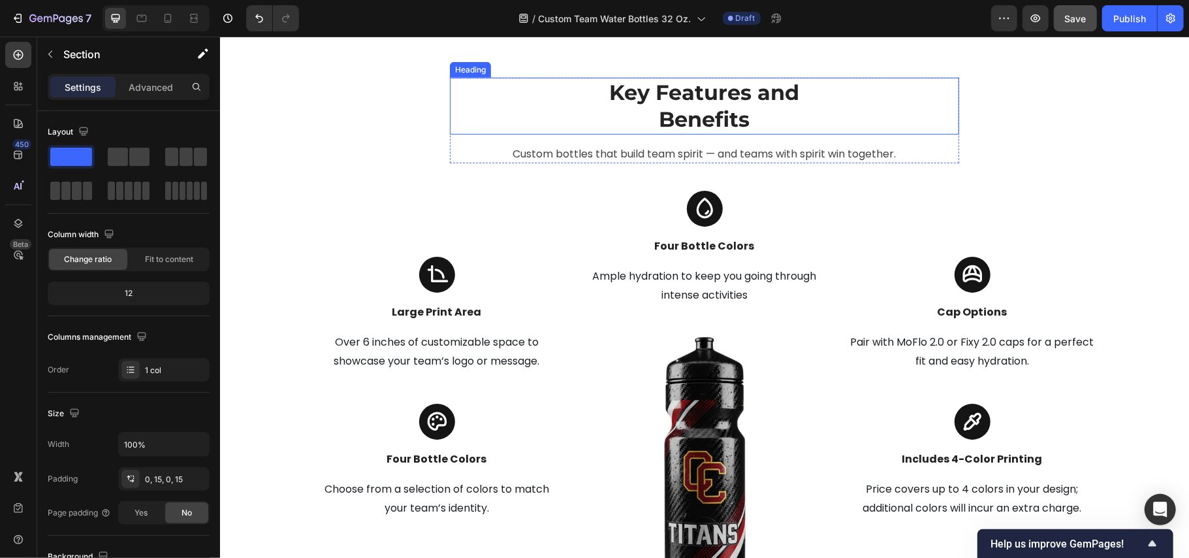
click at [884, 134] on div "Key Features and Benefits" at bounding box center [703, 105] width 509 height 57
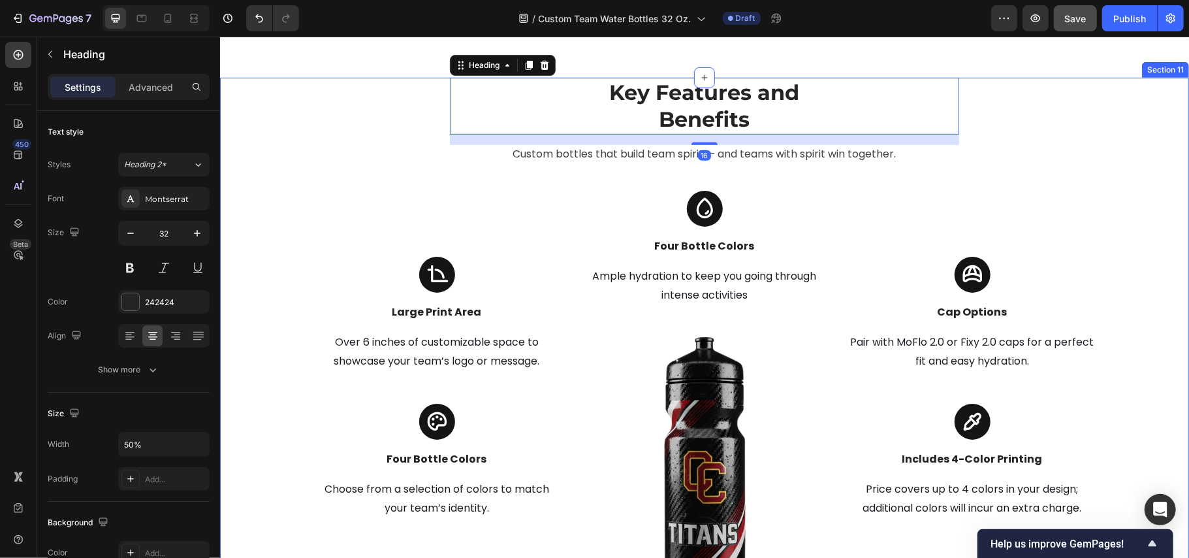
click at [1113, 200] on div "Key Features and Benefits Heading 16 Custom bottles that build team spirit — an…" at bounding box center [704, 334] width 950 height 514
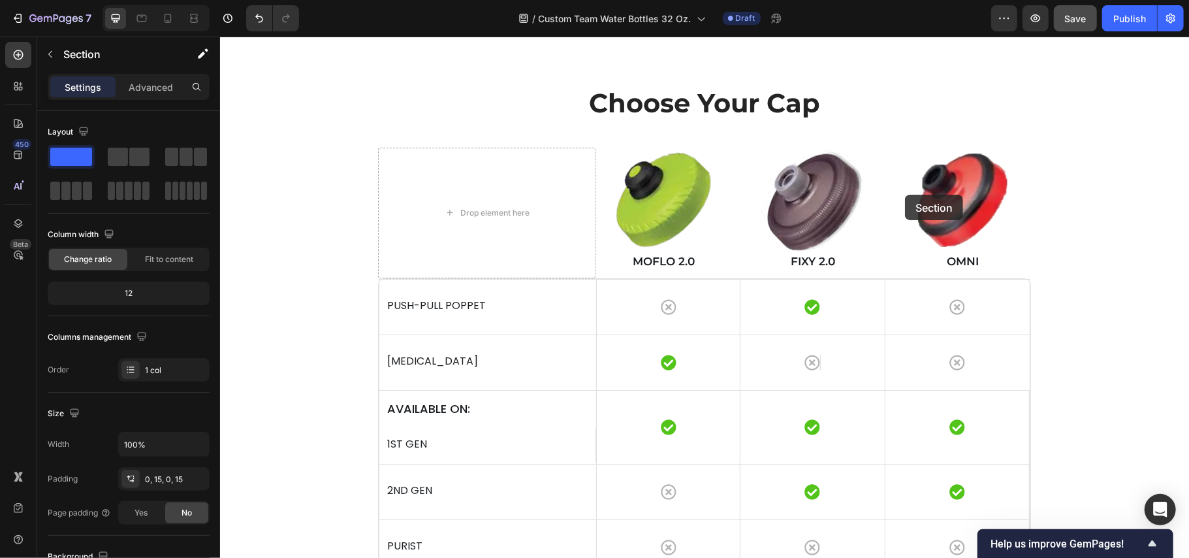
scroll to position [3135, 0]
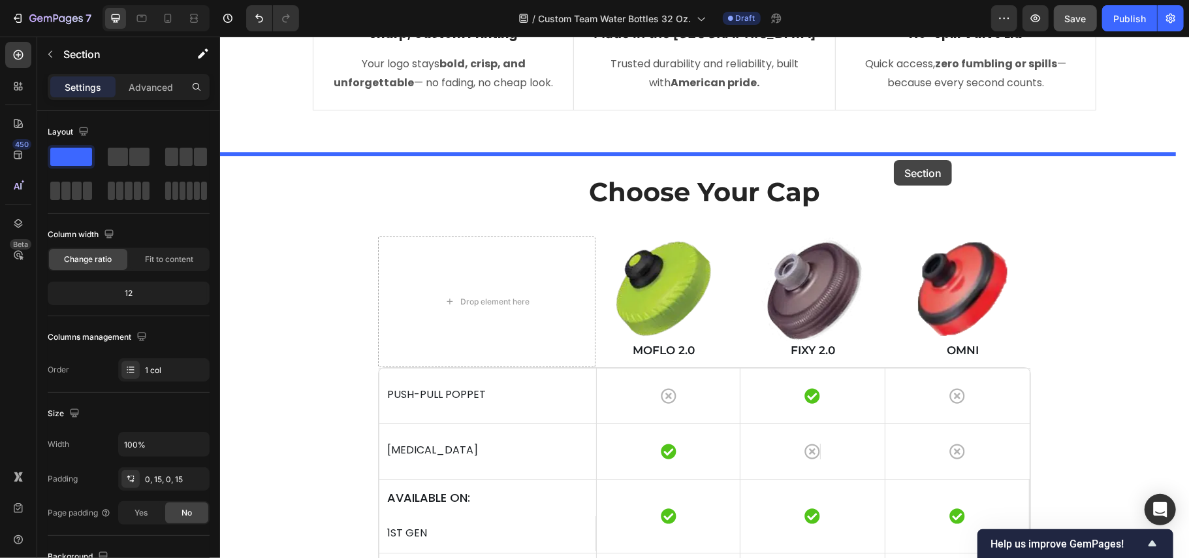
drag, startPoint x: 935, startPoint y: 248, endPoint x: 893, endPoint y: 159, distance: 98.2
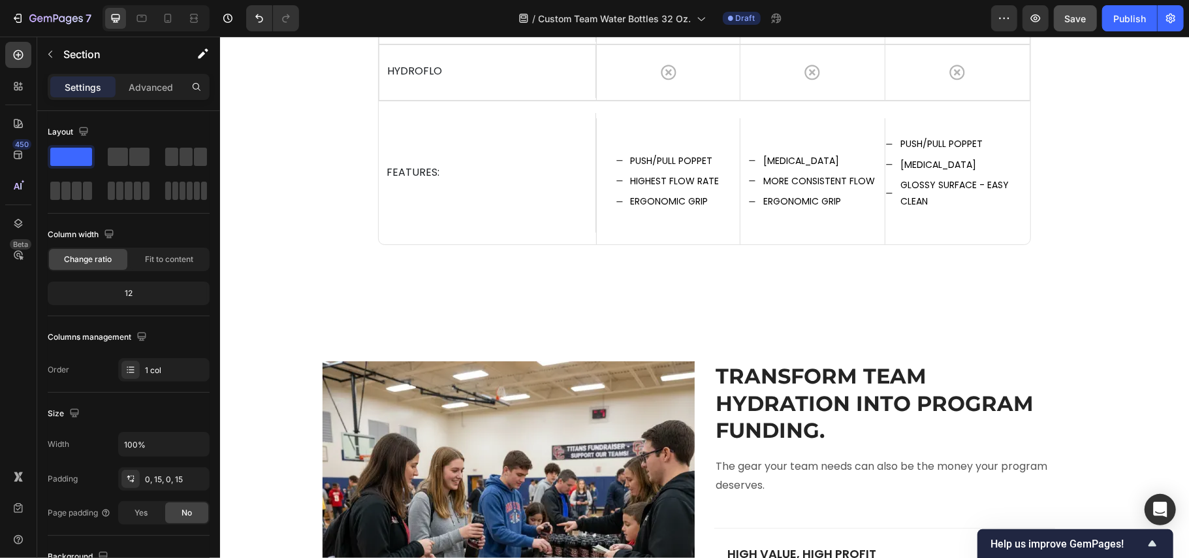
scroll to position [4554, 0]
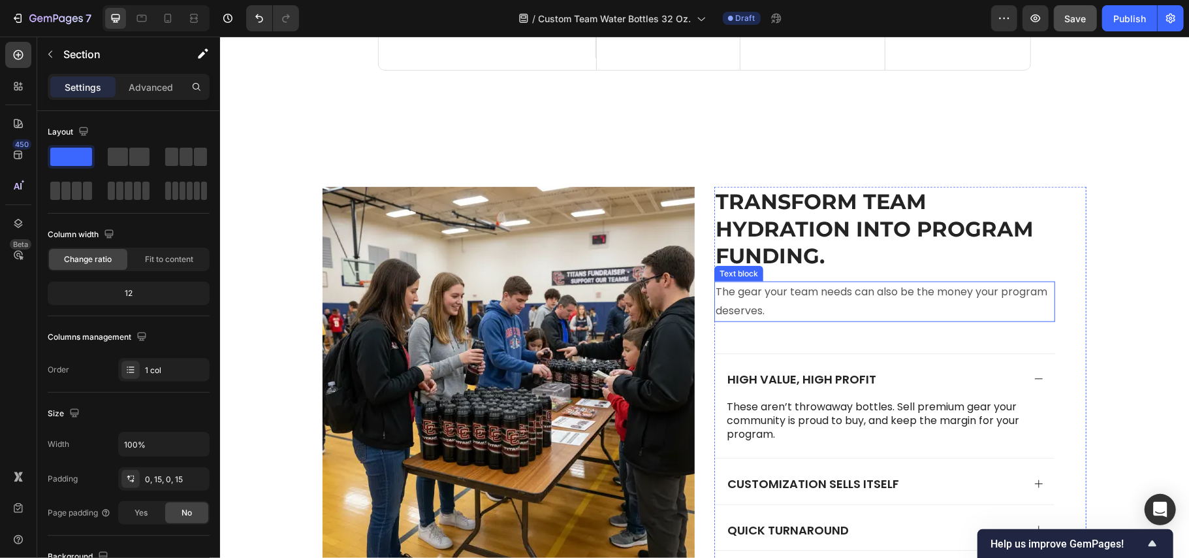
click at [853, 308] on p "The gear your team needs can also be the money your program deserves." at bounding box center [884, 301] width 338 height 38
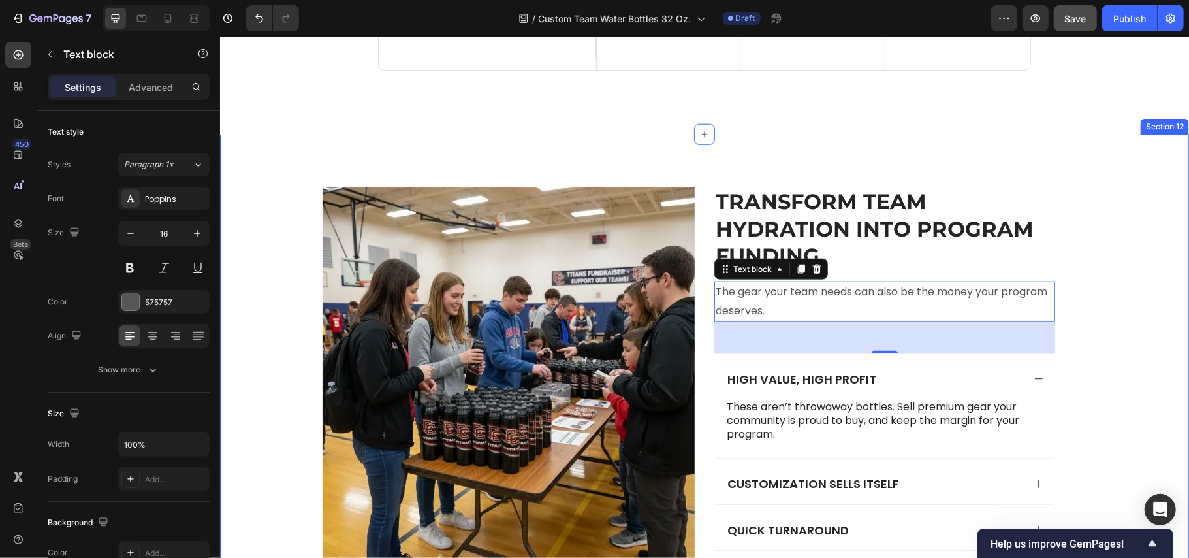
click at [1108, 291] on div "Image Transform Team Hydration Into Program Funding. Heading The gear your team…" at bounding box center [703, 378] width 943 height 385
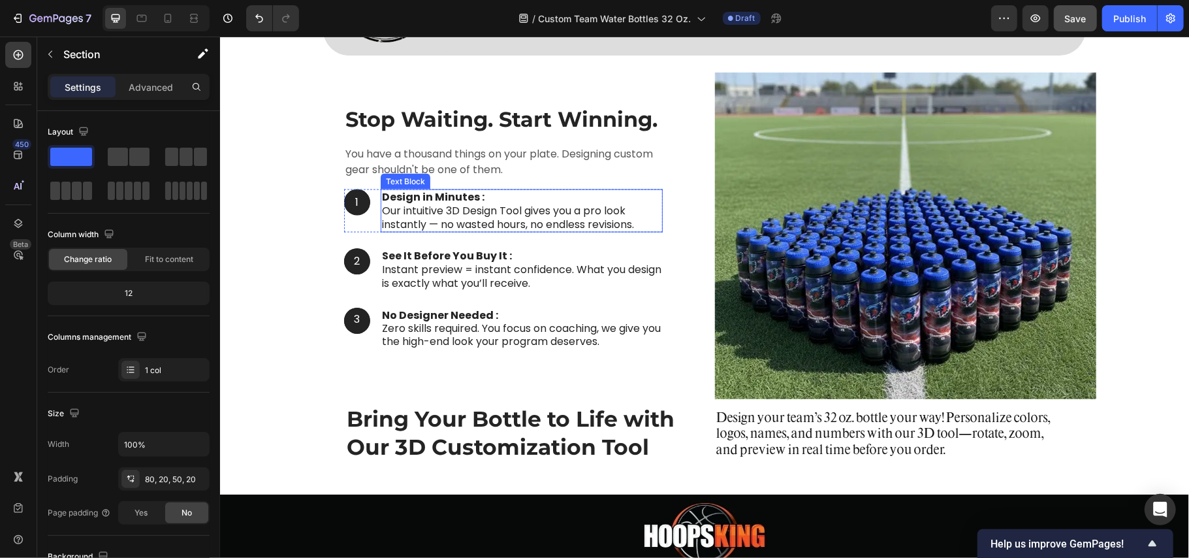
scroll to position [1332, 0]
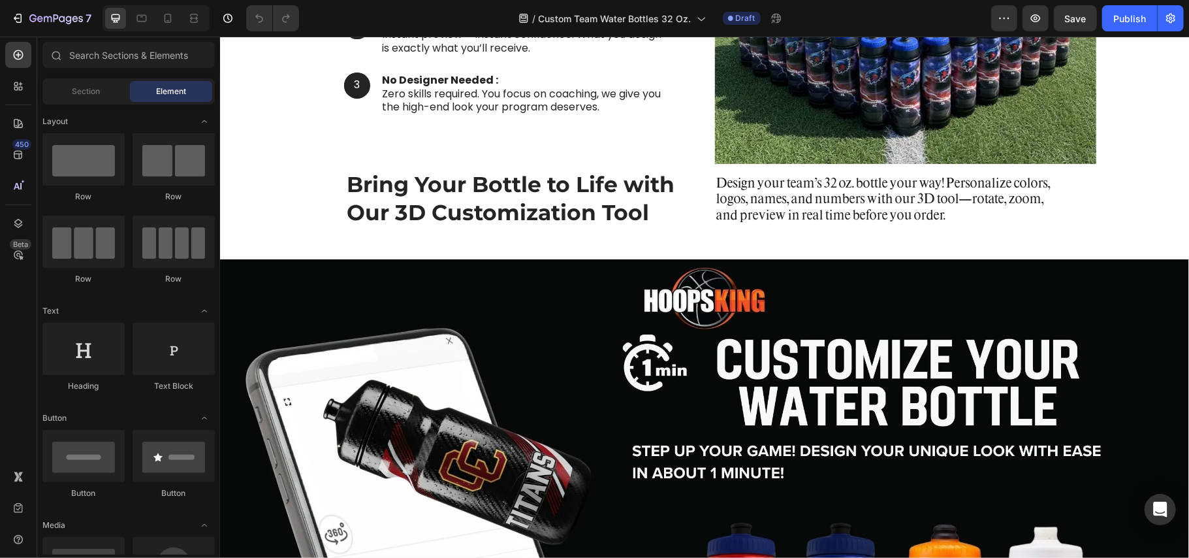
scroll to position [1828, 0]
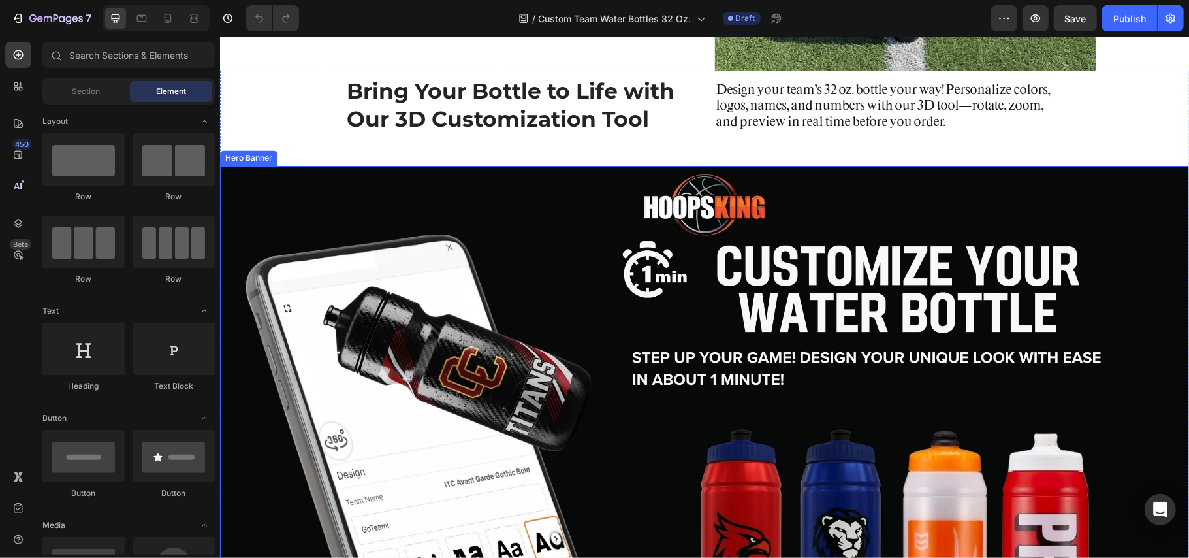
click at [526, 214] on div "Background Image" at bounding box center [703, 455] width 969 height 581
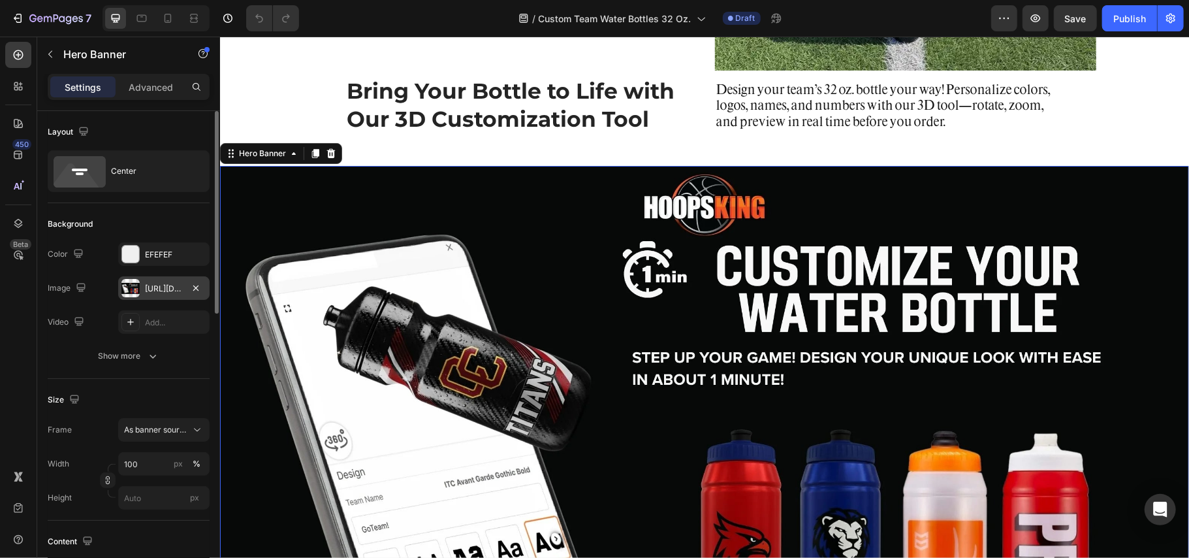
click at [155, 287] on div "https://cdn.shopify.com/s/files/1/0752/5249/8730/files/gempages_517222236088697…" at bounding box center [164, 289] width 38 height 12
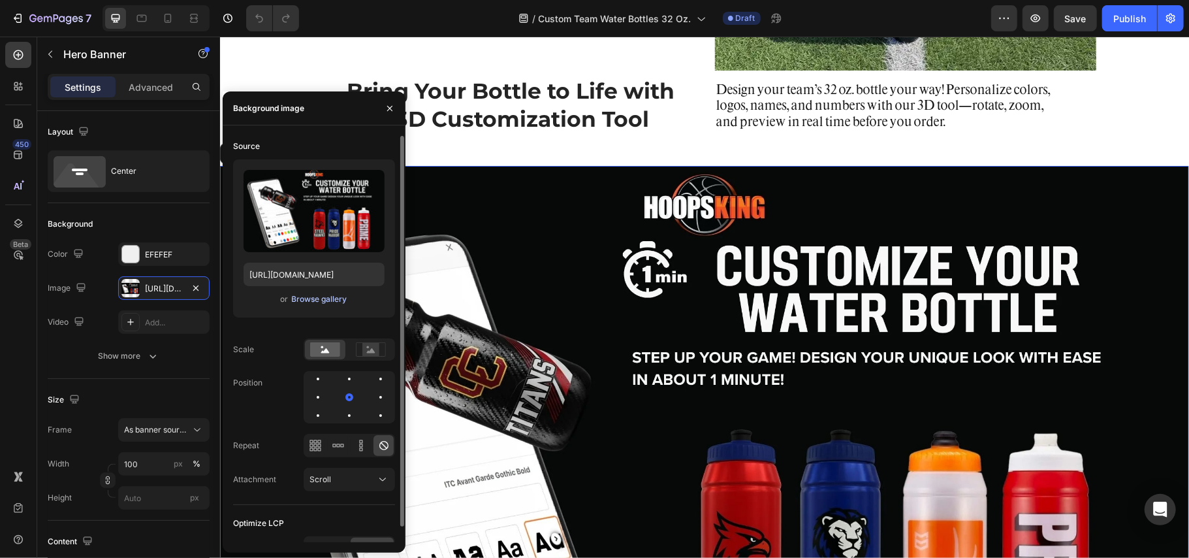
click at [311, 301] on div "Browse gallery" at bounding box center [320, 299] width 56 height 12
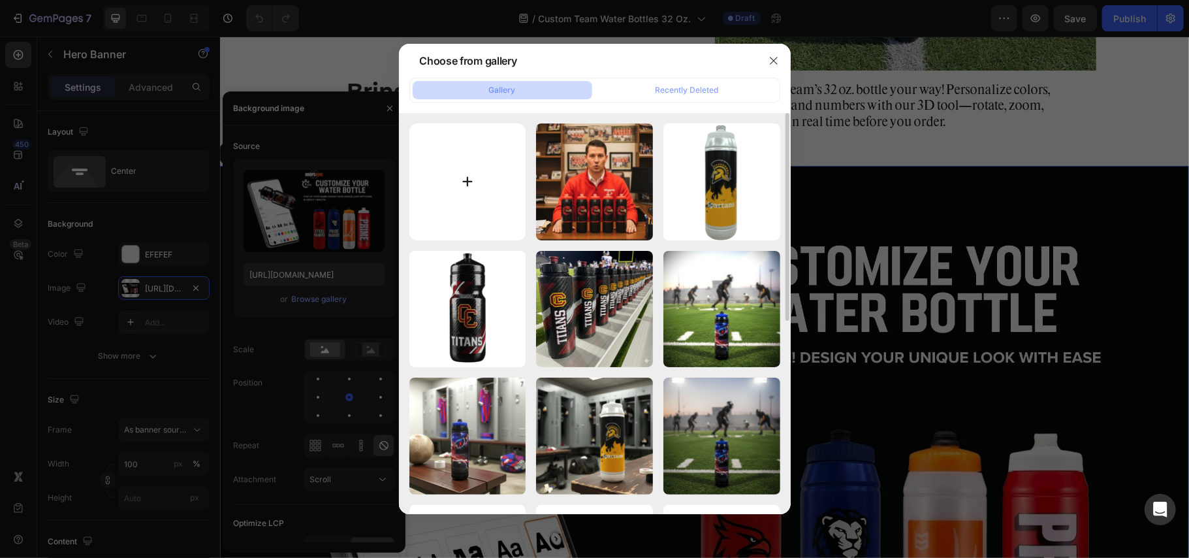
click at [475, 173] on input "file" at bounding box center [467, 181] width 117 height 117
type input "C:\fakepath\926canvaweb.webp"
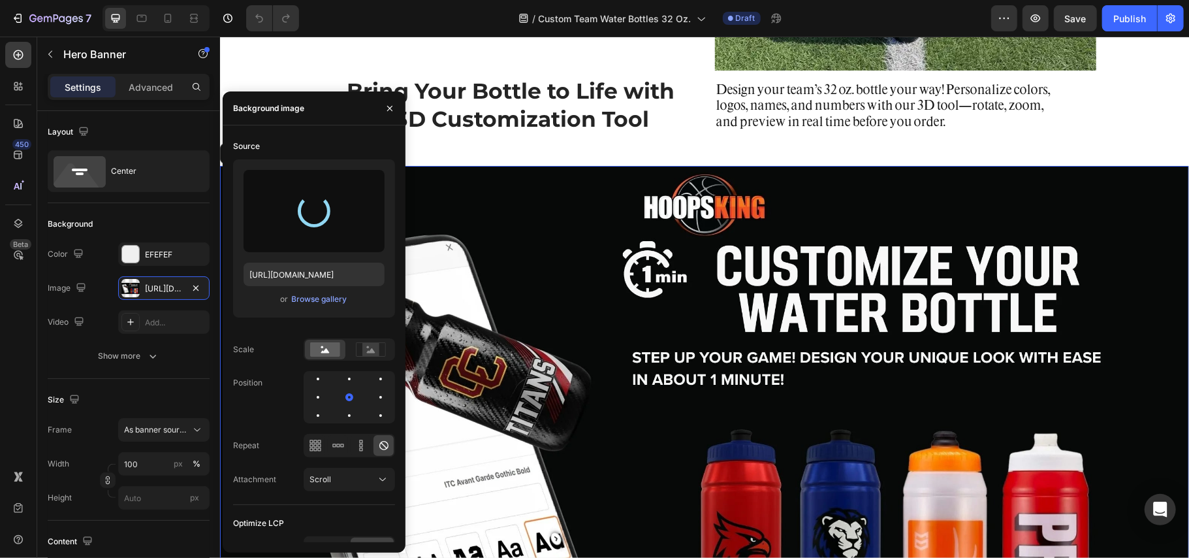
type input "https://cdn.shopify.com/s/files/1/0752/5249/8730/files/gempages_517222236088697…"
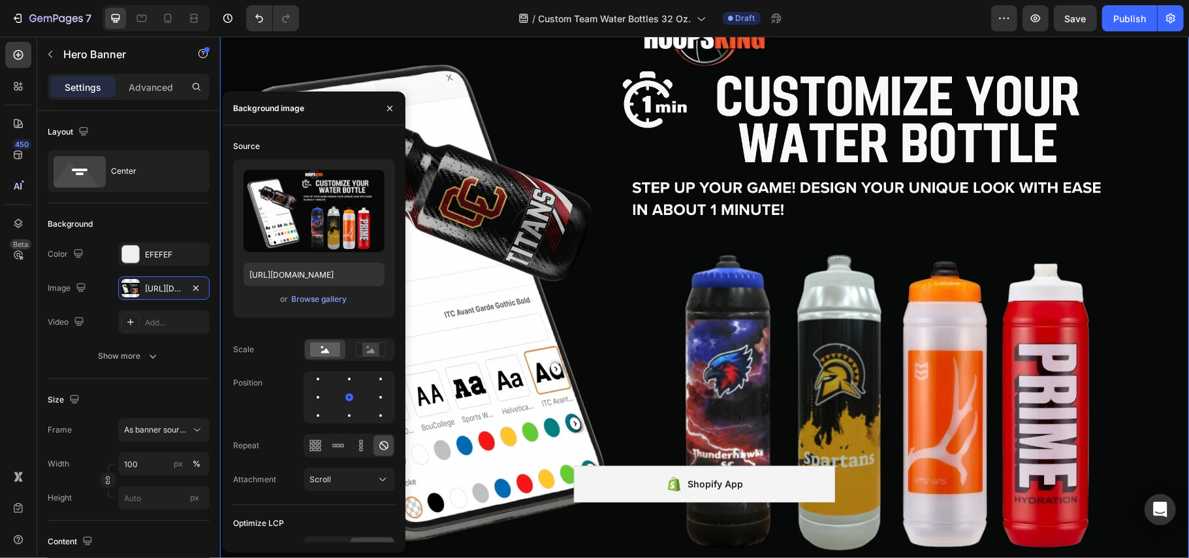
scroll to position [2002, 0]
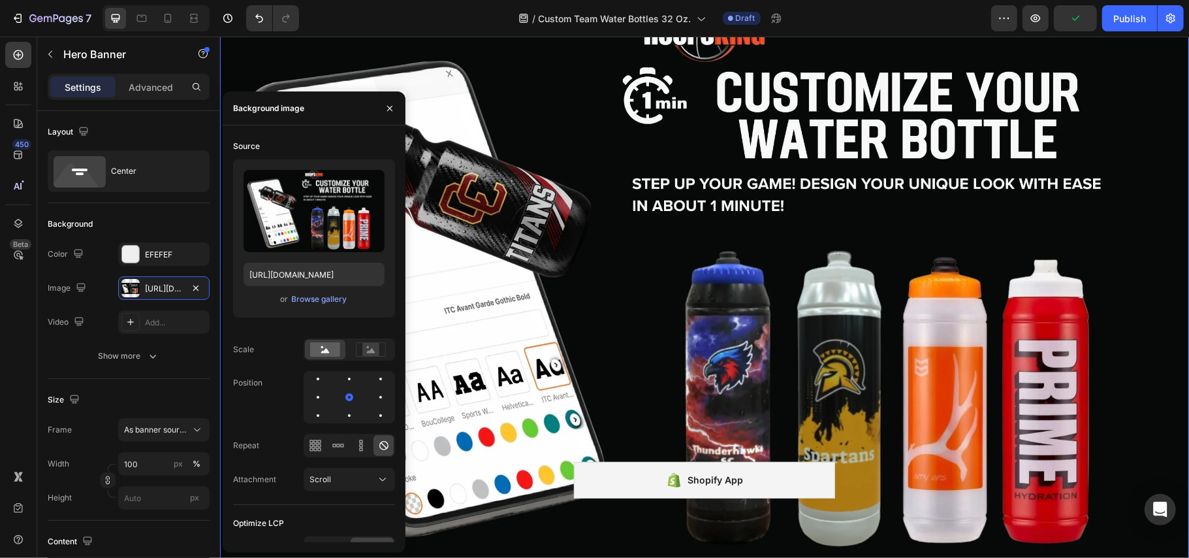
click at [598, 254] on div "Background Image" at bounding box center [703, 282] width 969 height 581
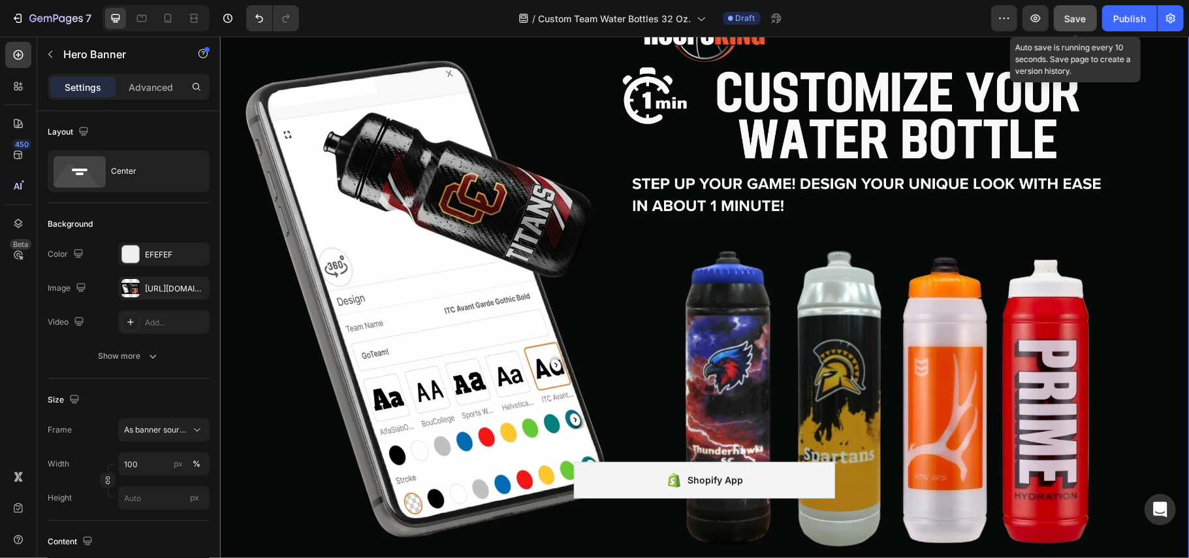
click at [1075, 22] on span "Save" at bounding box center [1076, 18] width 22 height 11
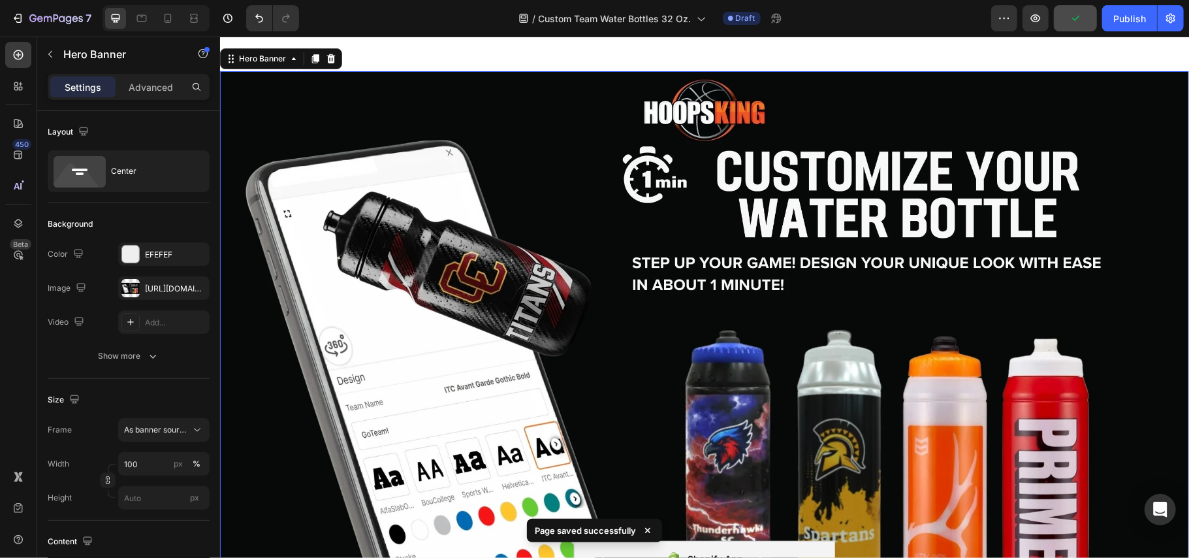
scroll to position [1915, 0]
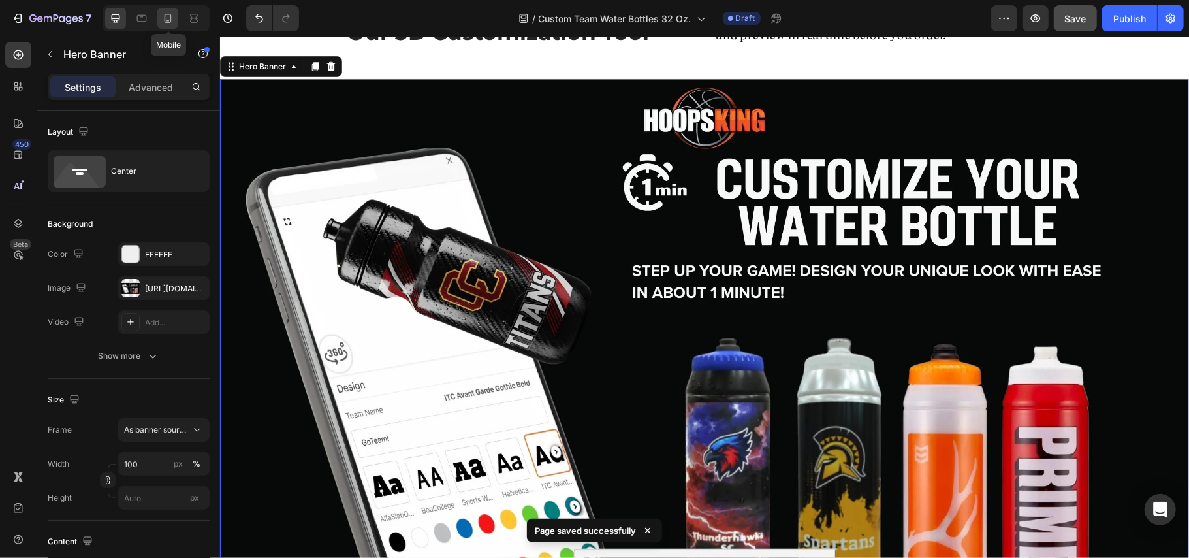
click at [173, 22] on icon at bounding box center [167, 18] width 13 height 13
type input "100%"
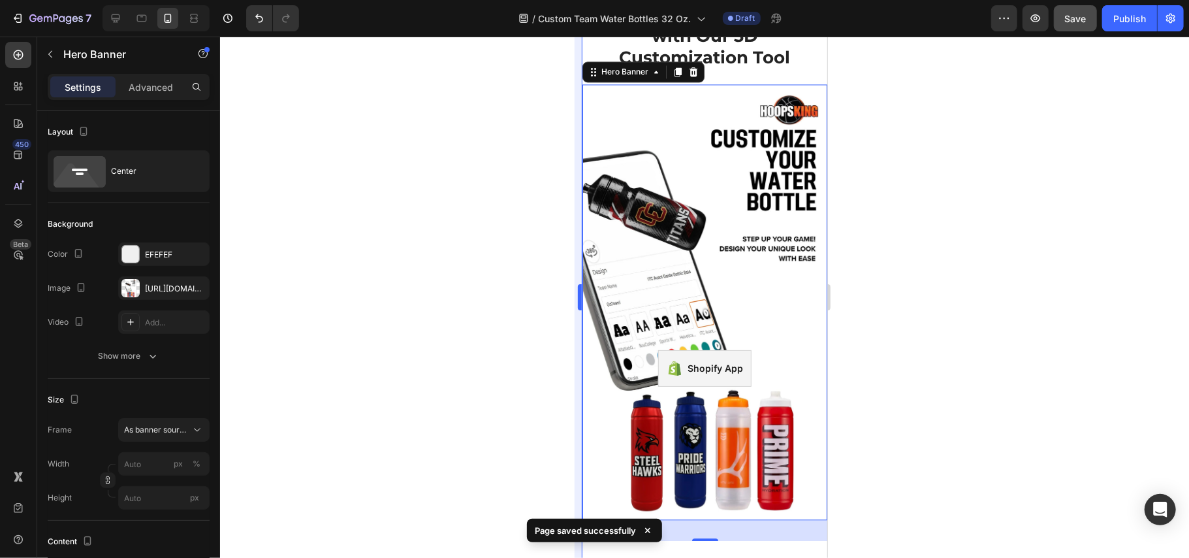
scroll to position [1917, 0]
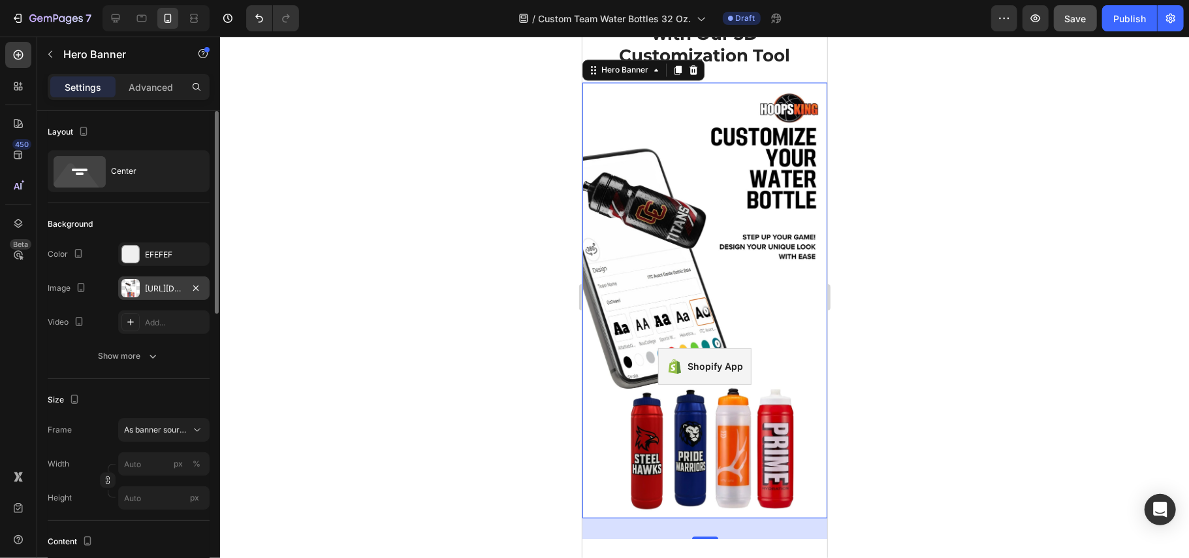
click at [148, 293] on div "https://cdn.shopify.com/s/files/1/0752/5249/8730/files/gempages_517222236088697…" at bounding box center [164, 289] width 38 height 12
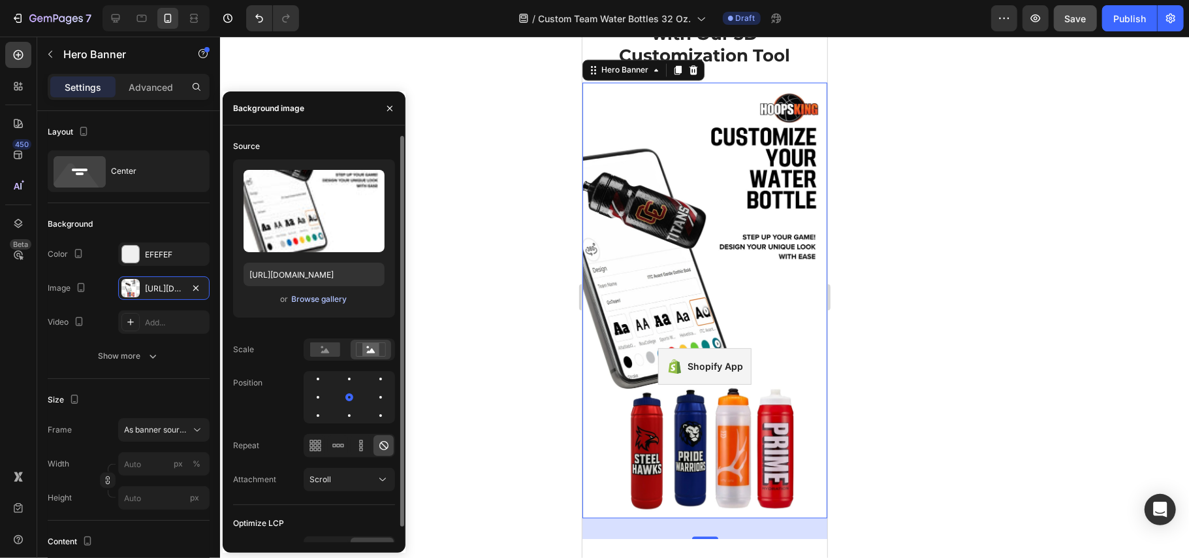
click at [324, 293] on div "Browse gallery" at bounding box center [320, 299] width 56 height 12
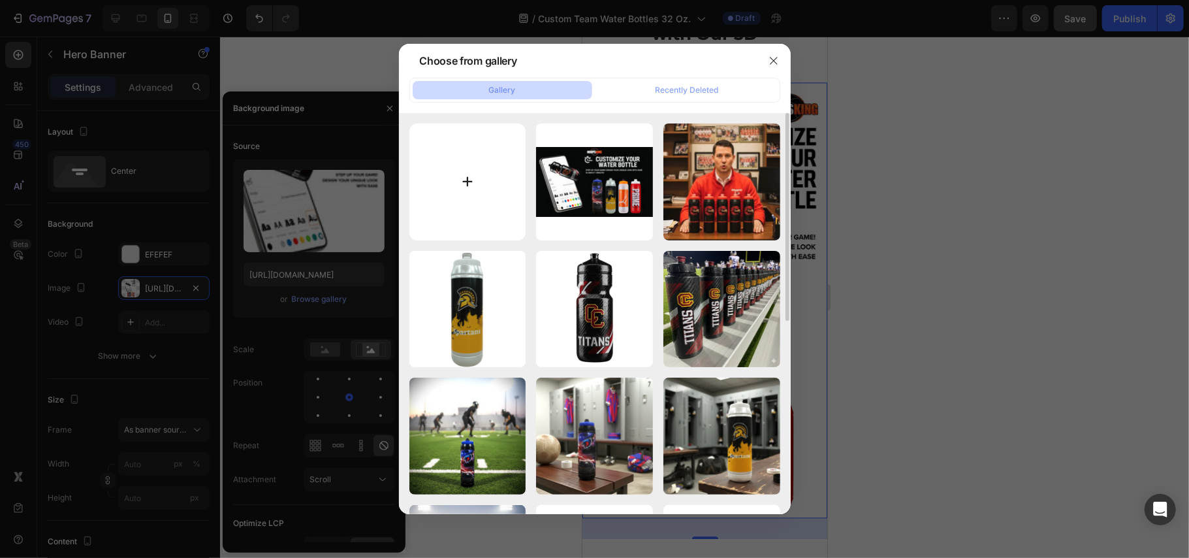
click at [471, 191] on input "file" at bounding box center [467, 181] width 117 height 117
type input "C:\fakepath\mobtitan.webp"
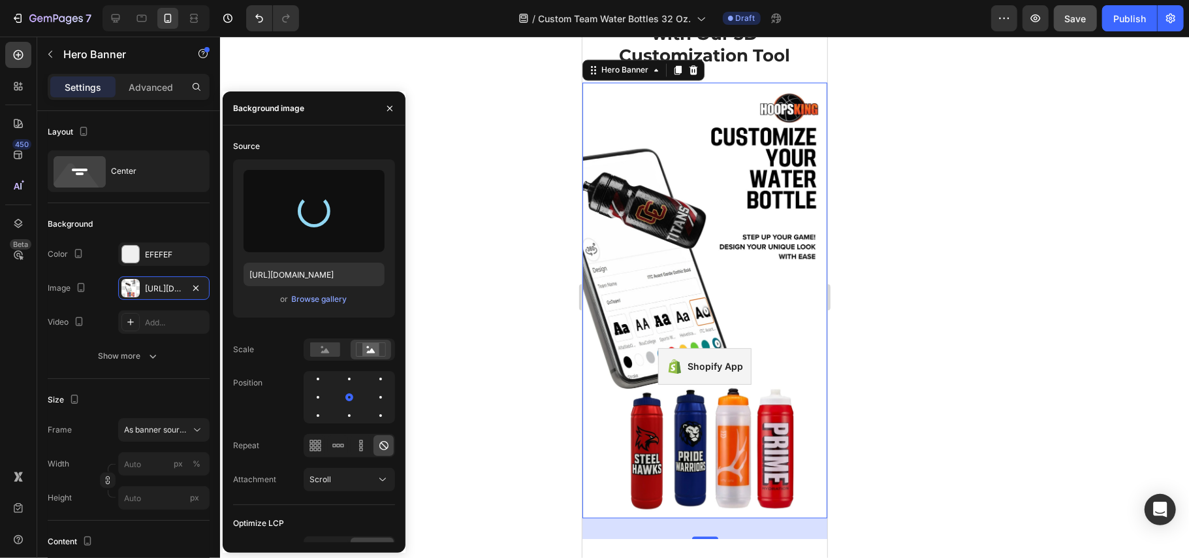
type input "https://cdn.shopify.com/s/files/1/0752/5249/8730/files/gempages_517222236088697…"
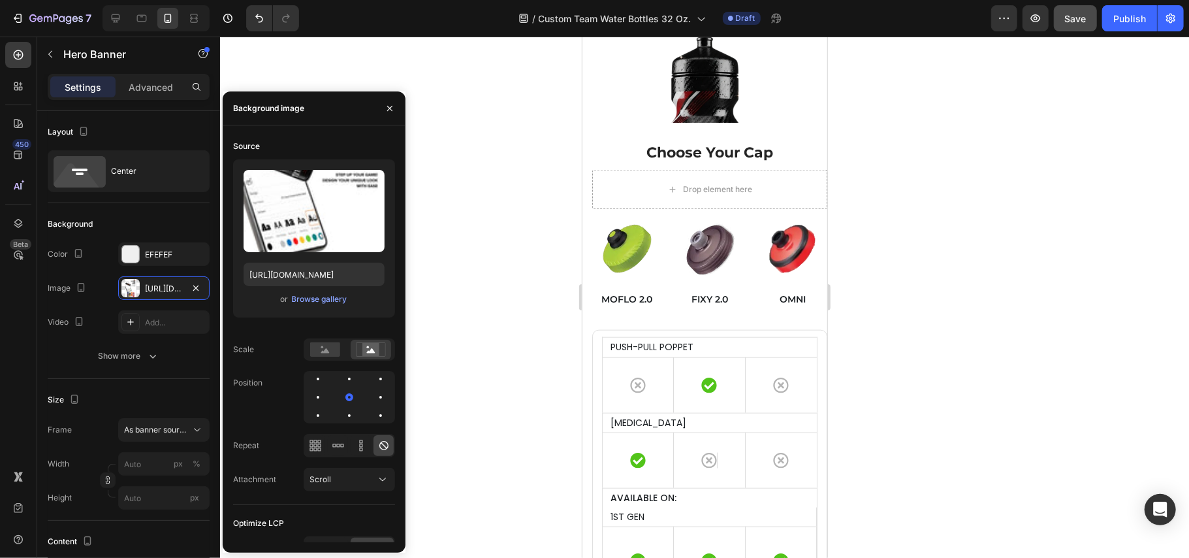
scroll to position [4442, 0]
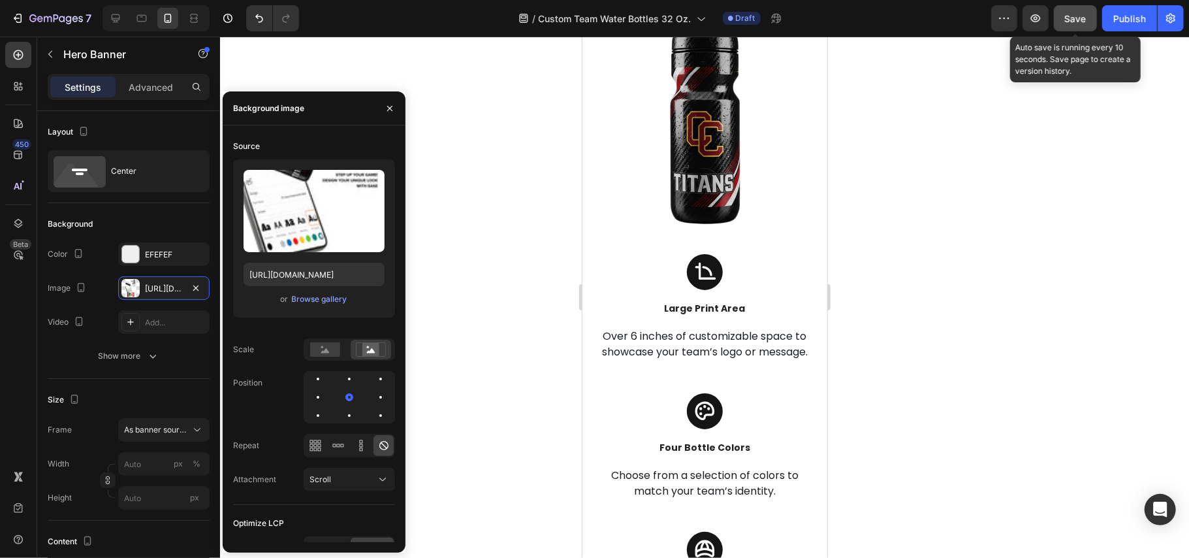
click at [1069, 14] on span "Save" at bounding box center [1076, 18] width 22 height 11
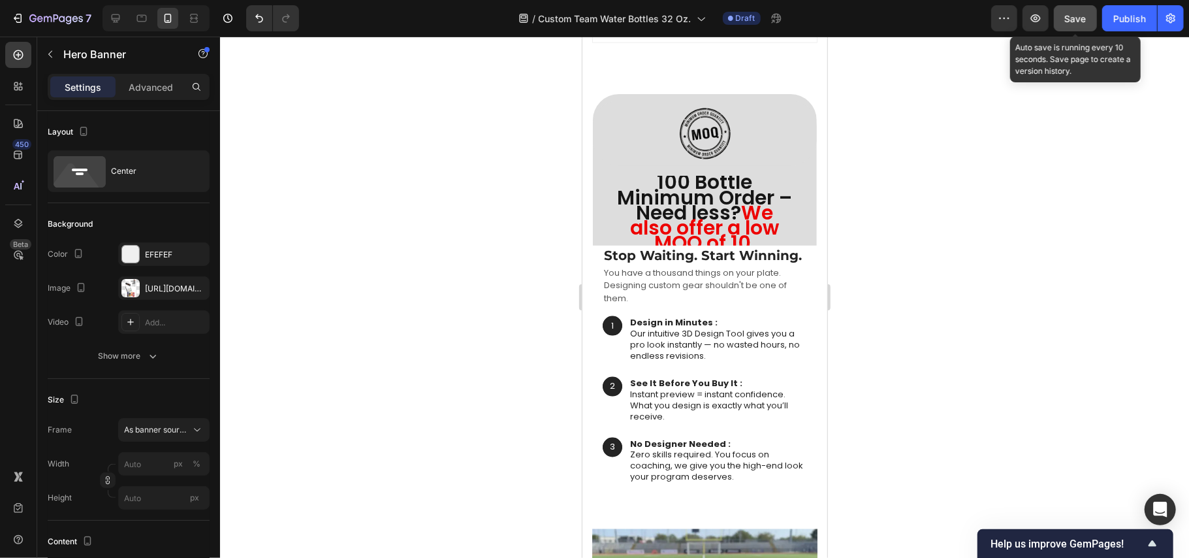
scroll to position [1269, 0]
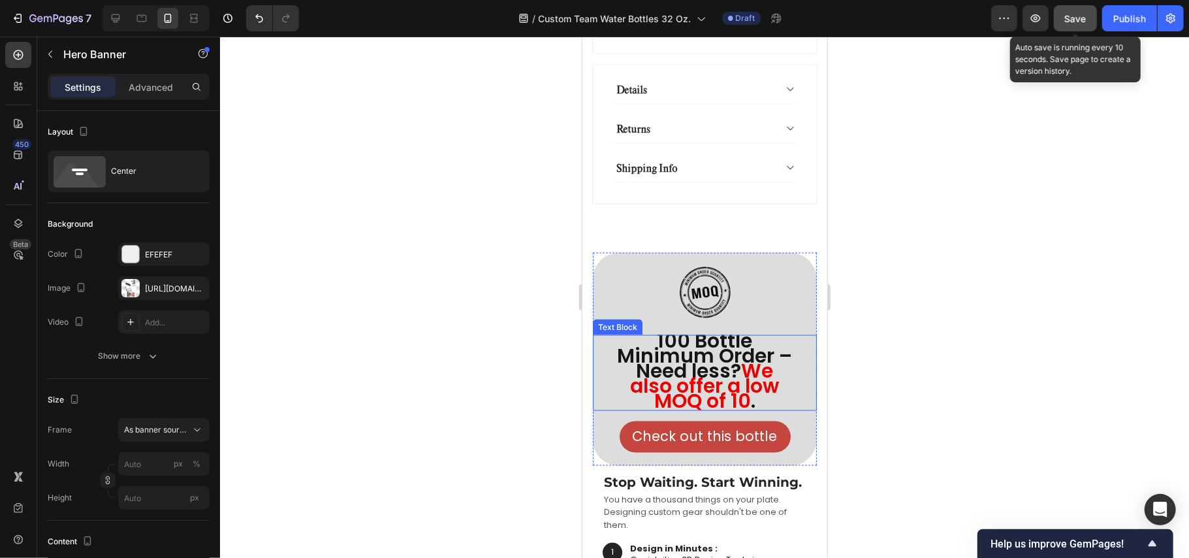
click at [728, 384] on span "100 Bottle Minimum Order – Need less?" at bounding box center [703, 355] width 175 height 58
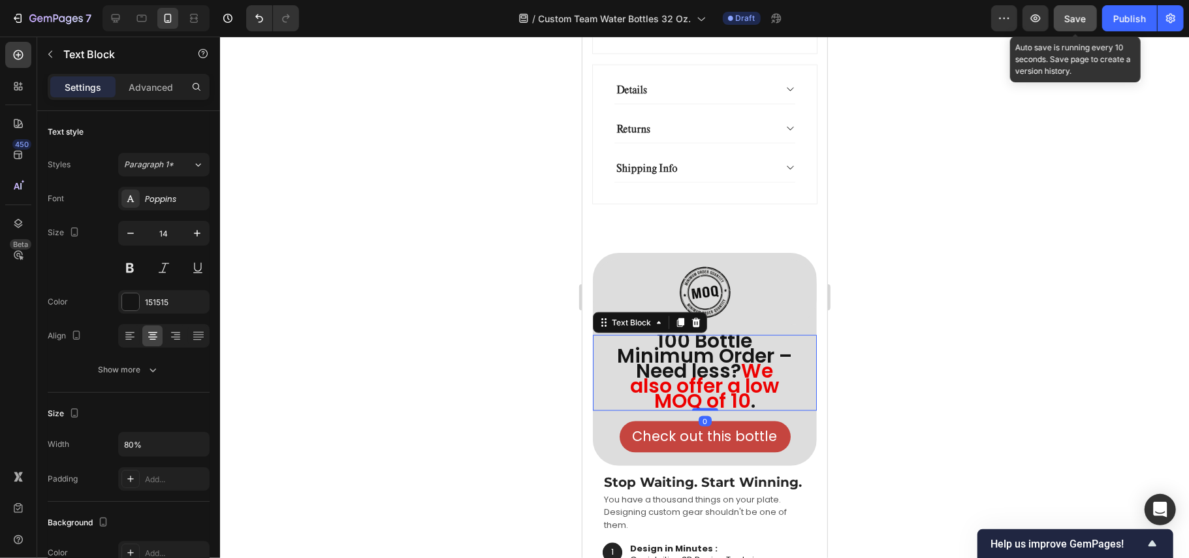
click at [728, 384] on span "100 Bottle Minimum Order – Need less?" at bounding box center [703, 355] width 175 height 58
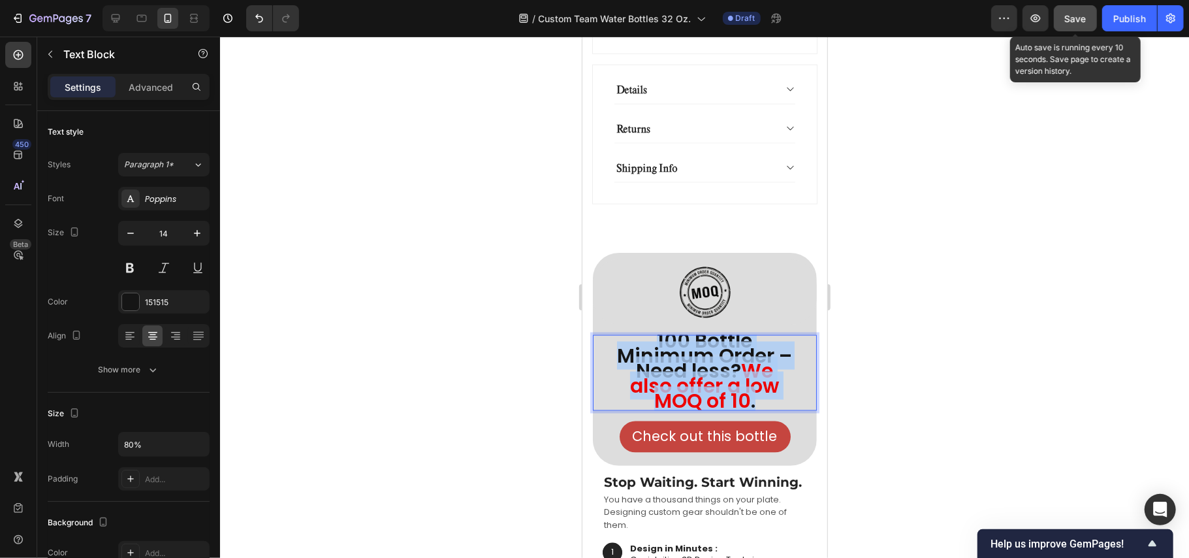
click at [728, 384] on span "100 Bottle Minimum Order – Need less?" at bounding box center [703, 355] width 175 height 58
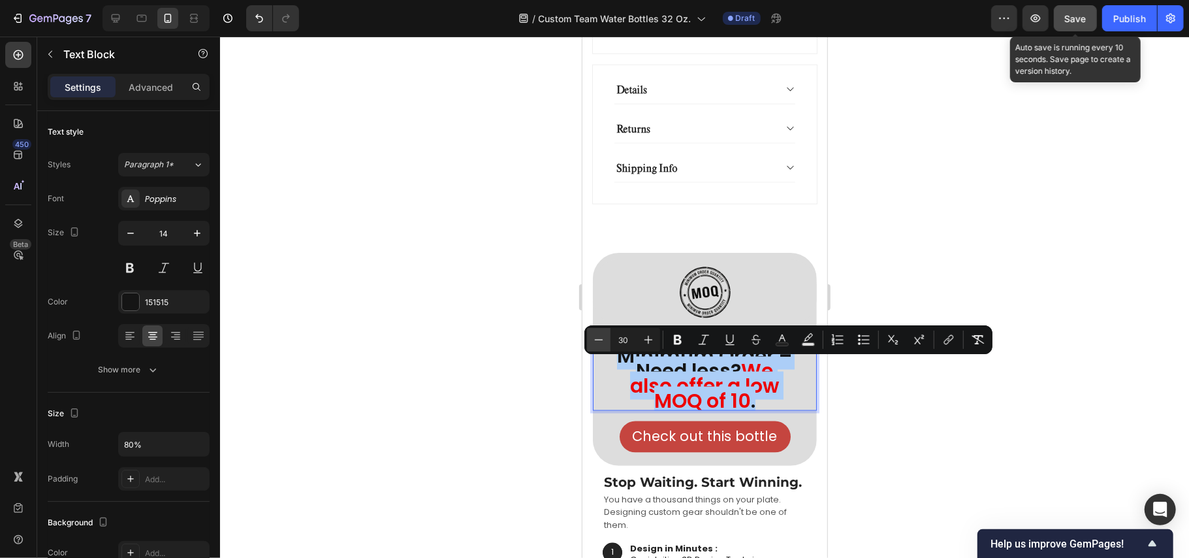
click at [598, 334] on icon "Editor contextual toolbar" at bounding box center [598, 339] width 13 height 13
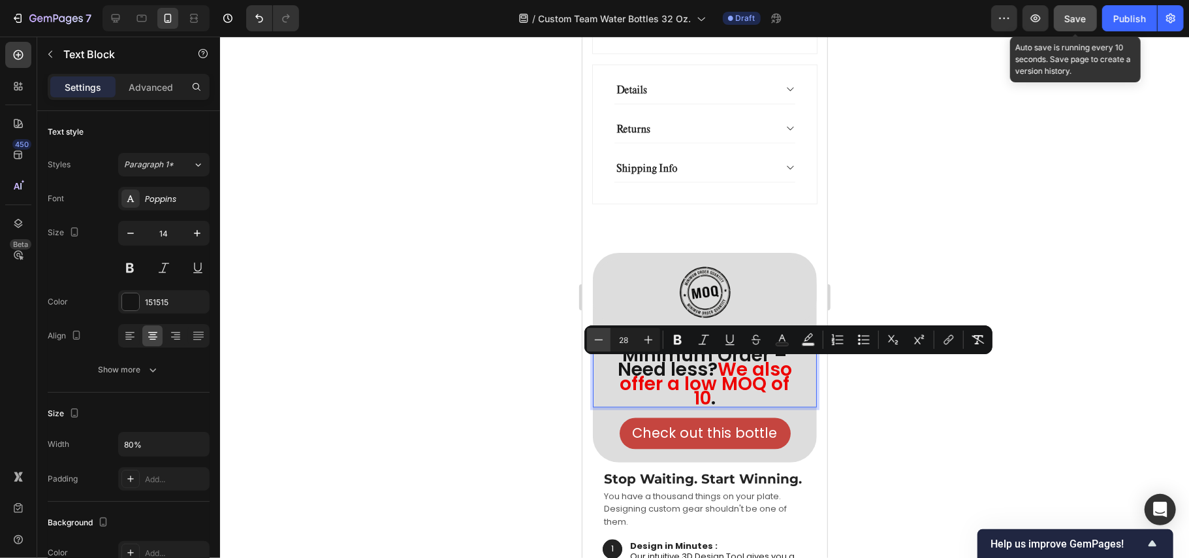
click at [598, 334] on icon "Editor contextual toolbar" at bounding box center [598, 339] width 13 height 13
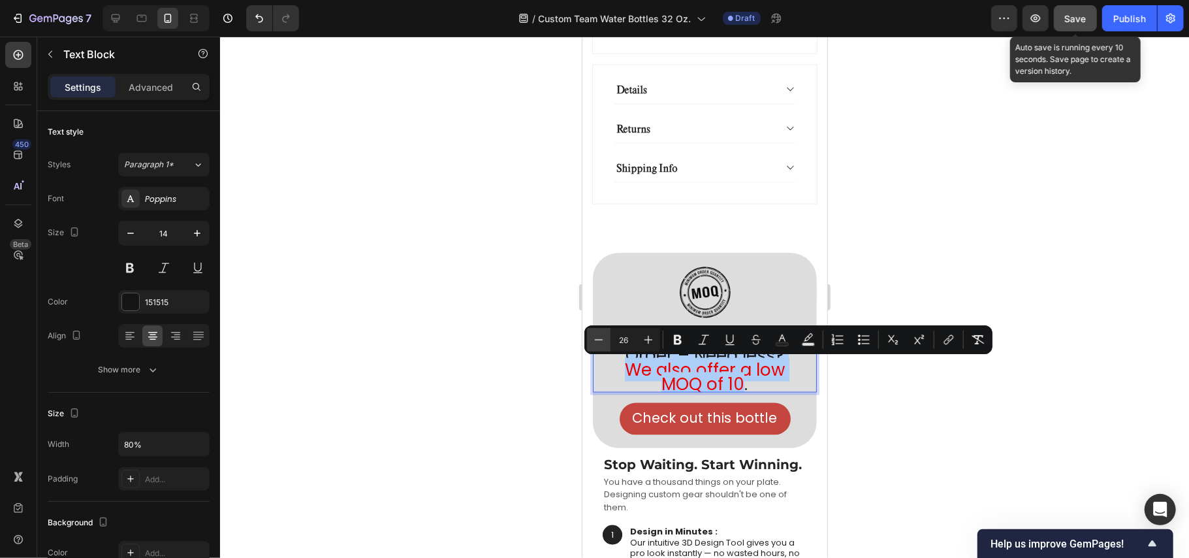
click at [598, 334] on icon "Editor contextual toolbar" at bounding box center [598, 339] width 13 height 13
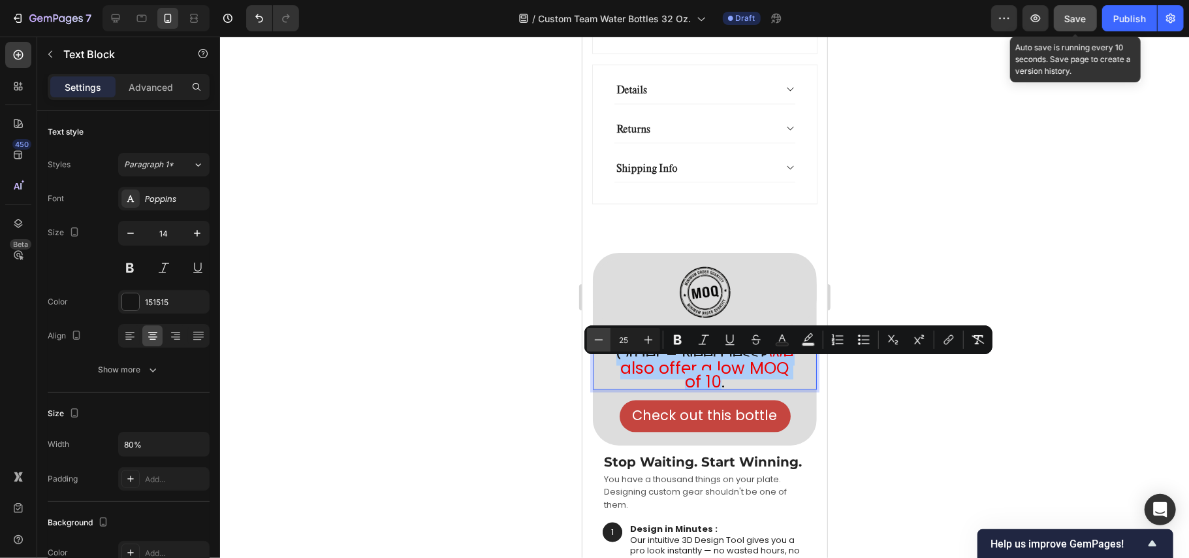
click at [598, 334] on icon "Editor contextual toolbar" at bounding box center [598, 339] width 13 height 13
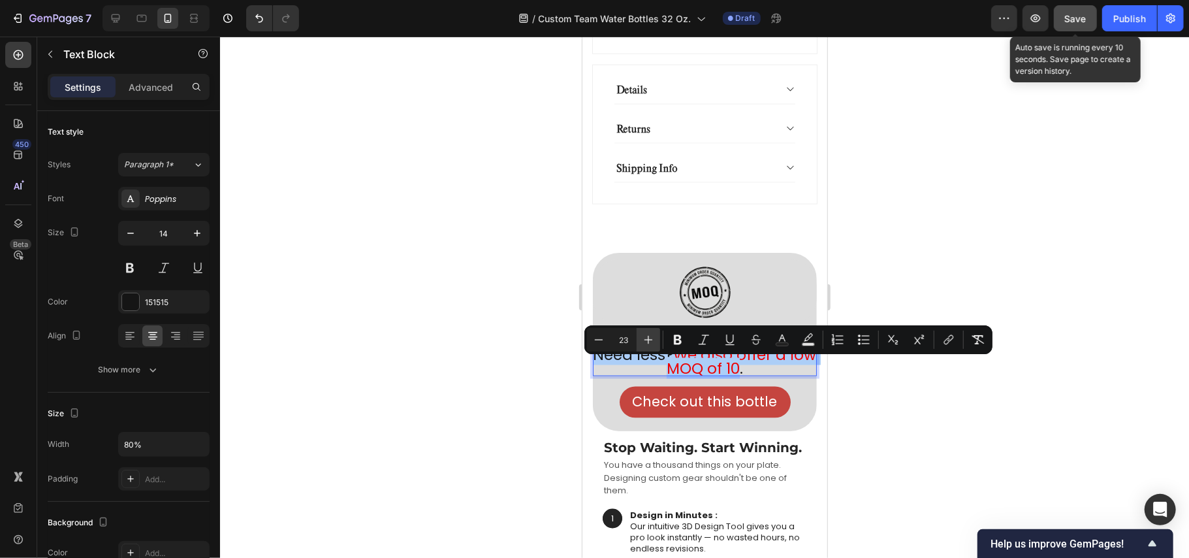
click at [648, 341] on icon "Editor contextual toolbar" at bounding box center [648, 339] width 13 height 13
click at [599, 343] on icon "Editor contextual toolbar" at bounding box center [598, 339] width 13 height 13
type input "23"
click at [197, 231] on icon "button" at bounding box center [197, 233] width 13 height 13
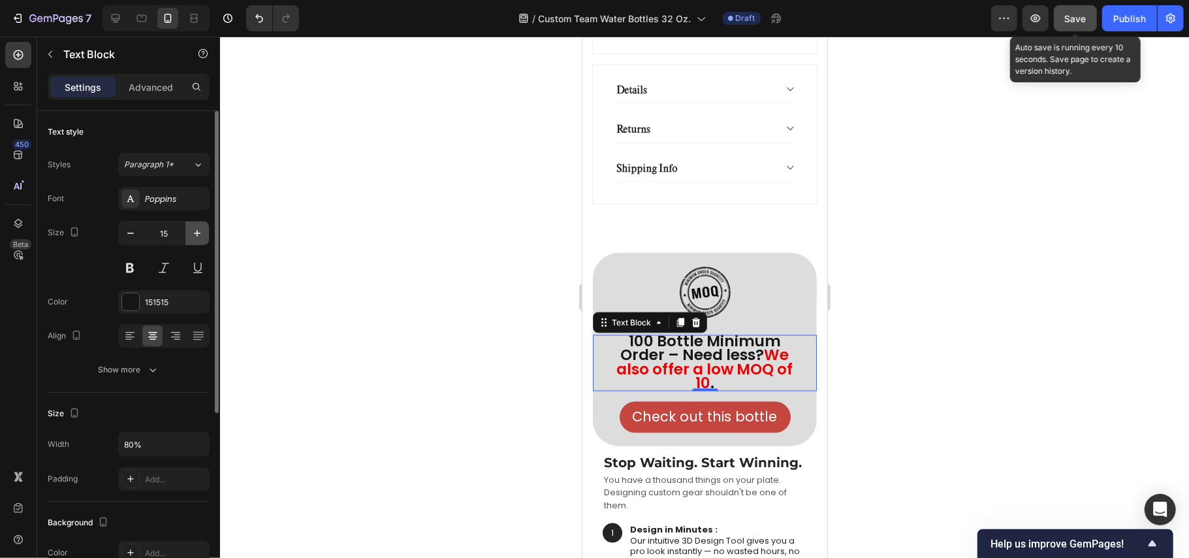
click at [197, 231] on icon "button" at bounding box center [197, 233] width 13 height 13
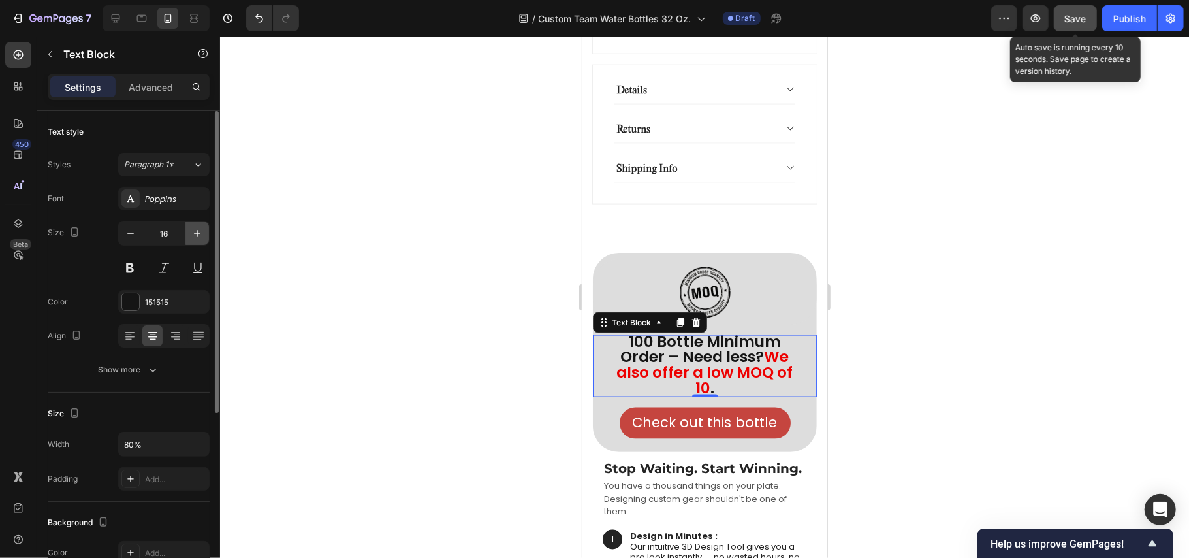
click at [197, 231] on icon "button" at bounding box center [197, 233] width 13 height 13
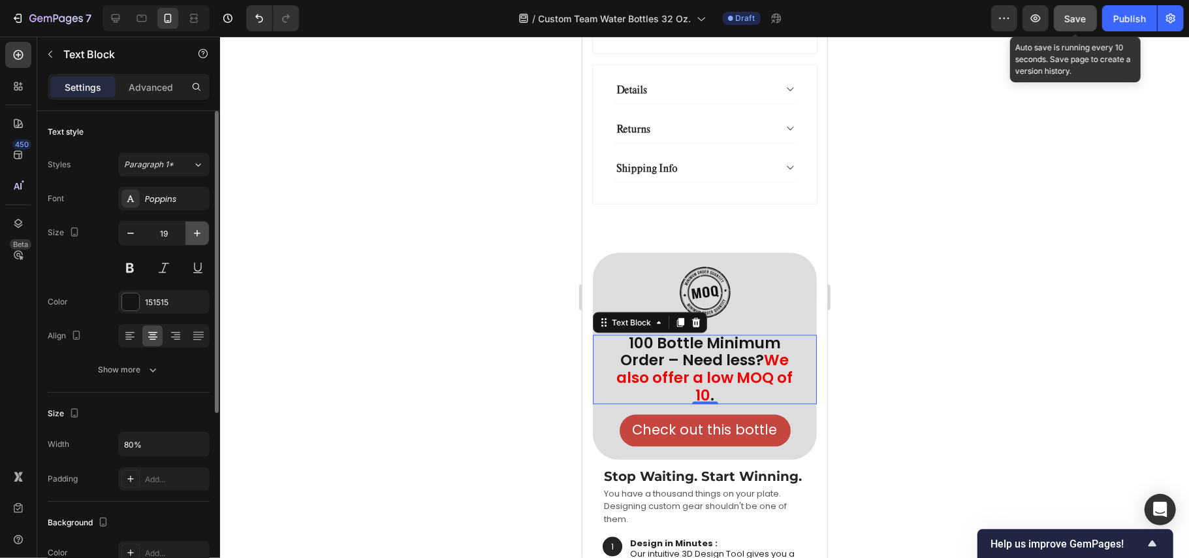
click at [197, 231] on icon "button" at bounding box center [197, 233] width 13 height 13
type input "22"
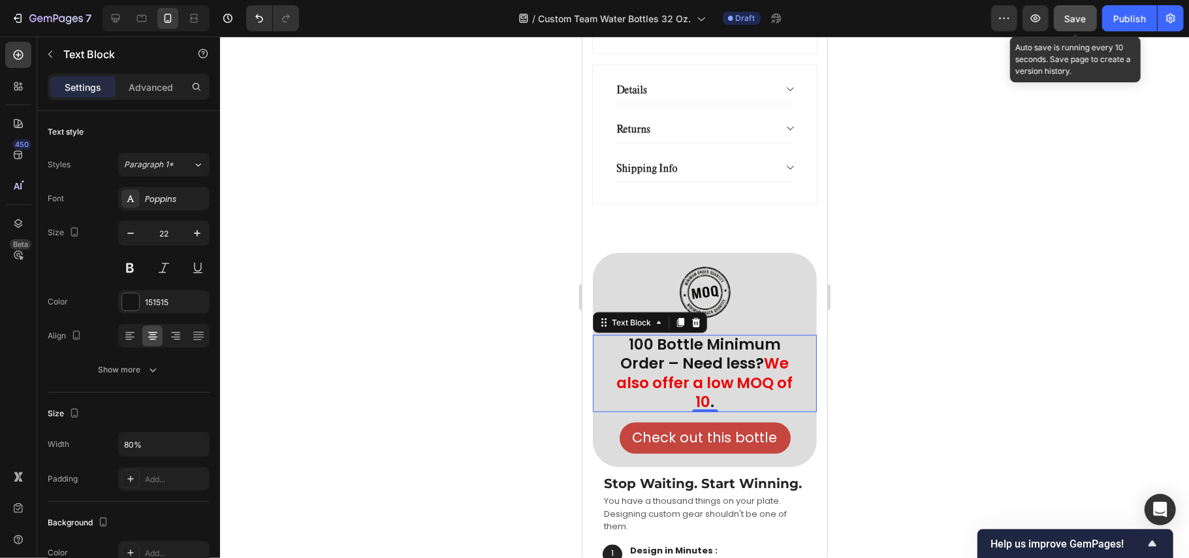
click at [443, 288] on div at bounding box center [704, 297] width 969 height 521
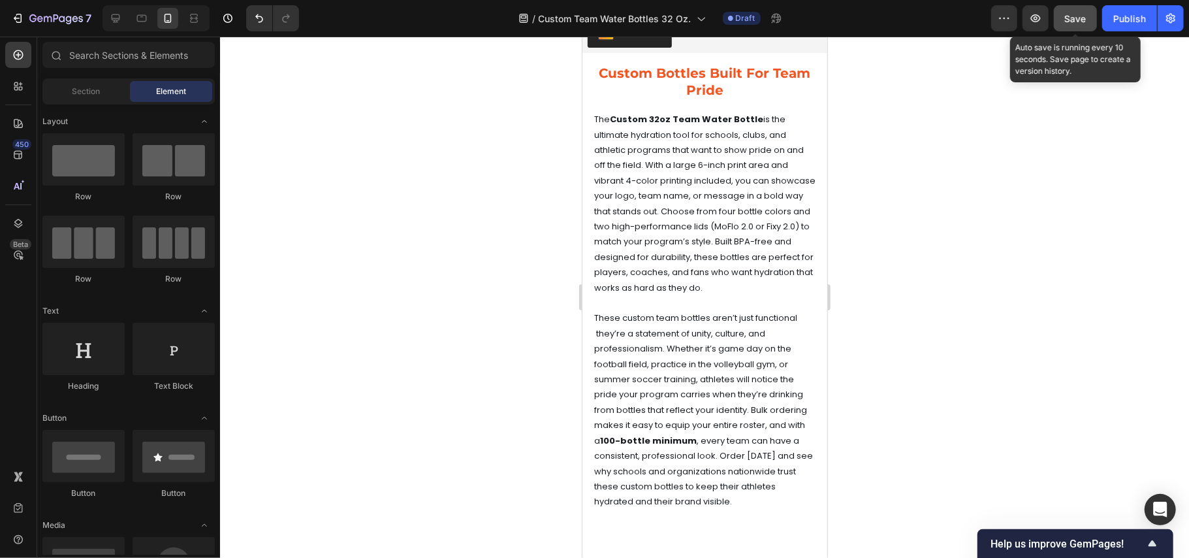
scroll to position [9454, 0]
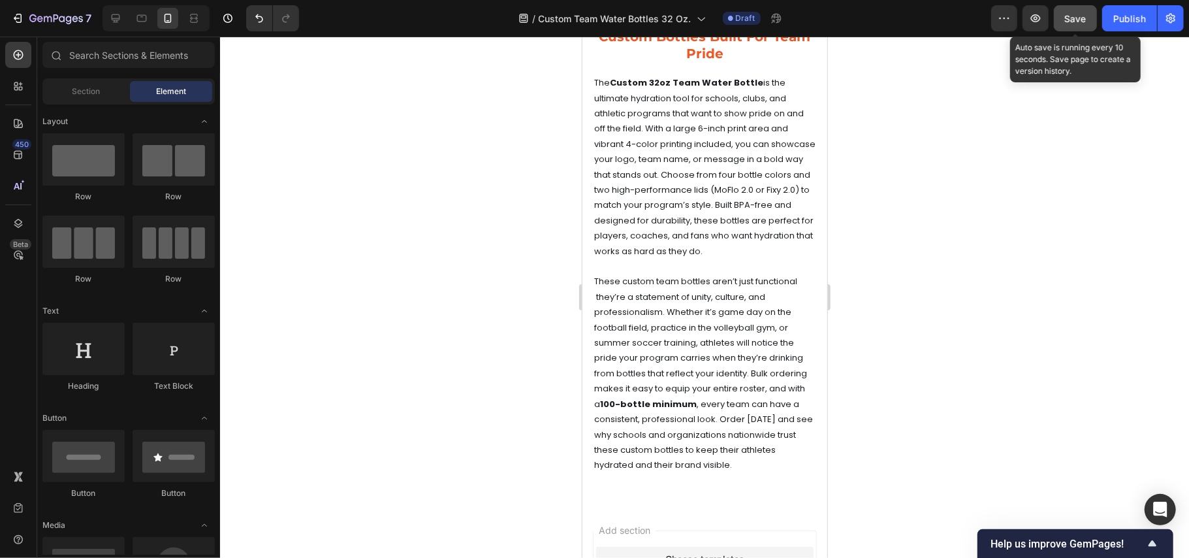
click at [1076, 14] on span "Save" at bounding box center [1076, 18] width 22 height 11
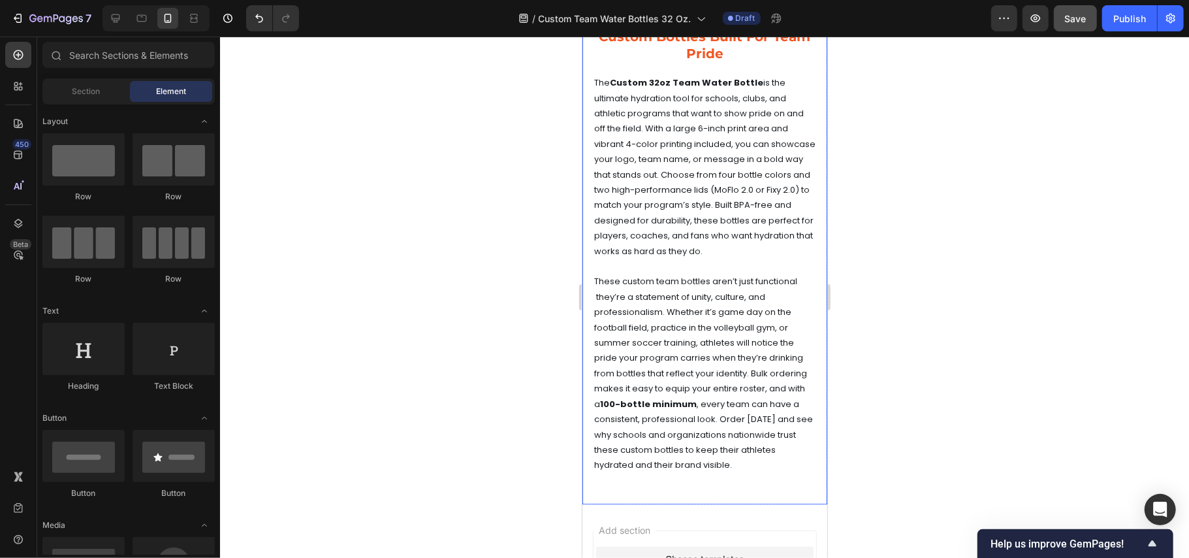
click at [783, 150] on div "custom bottles built for team pride Heading The Custom 32oz Team Water Bottle i…" at bounding box center [704, 260] width 245 height 488
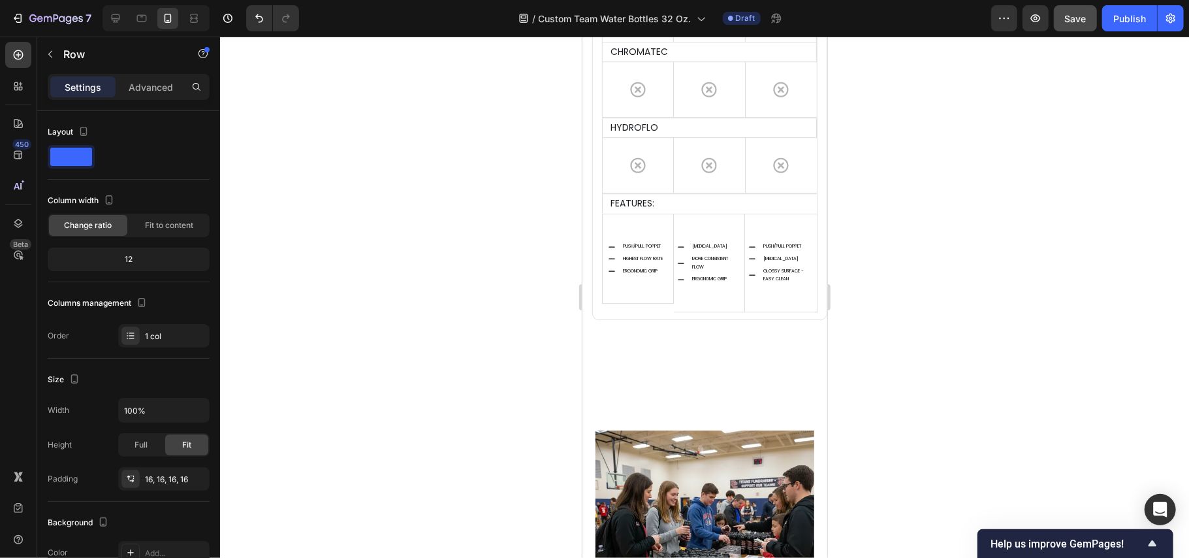
scroll to position [6196, 0]
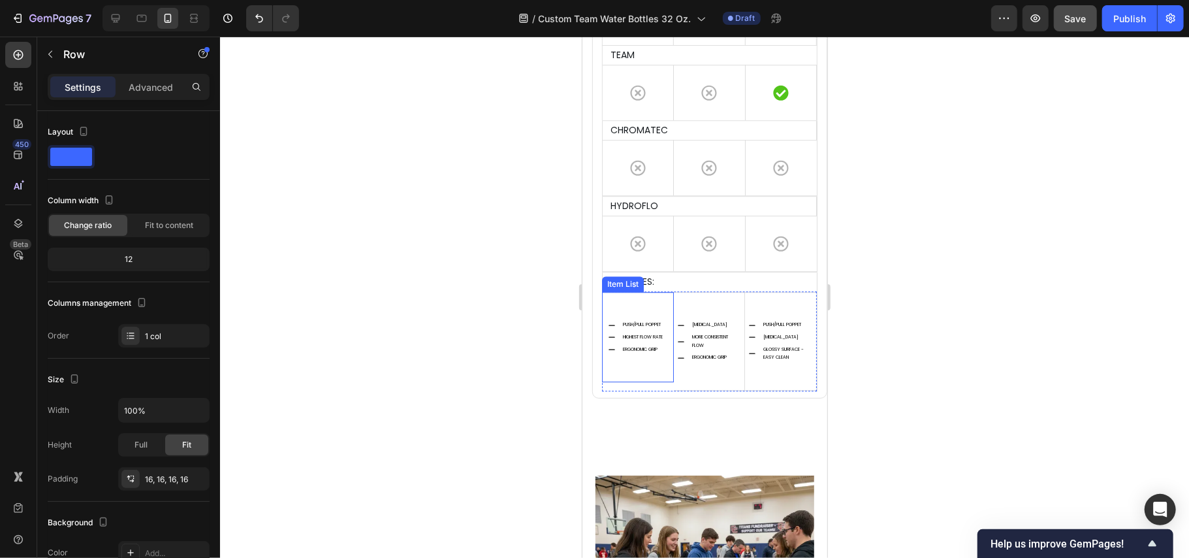
click at [653, 353] on p "ERGONOMIC GRIP" at bounding box center [642, 349] width 40 height 8
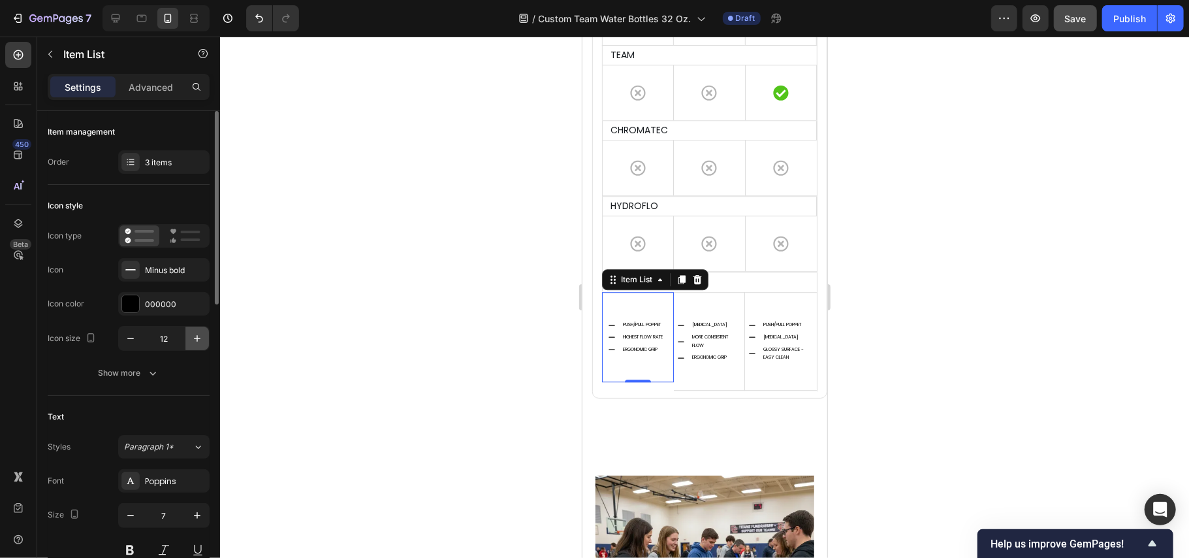
click at [200, 342] on icon "button" at bounding box center [197, 338] width 13 height 13
type input "14"
click at [631, 353] on p "ERGONOMIC GRIP" at bounding box center [643, 349] width 40 height 8
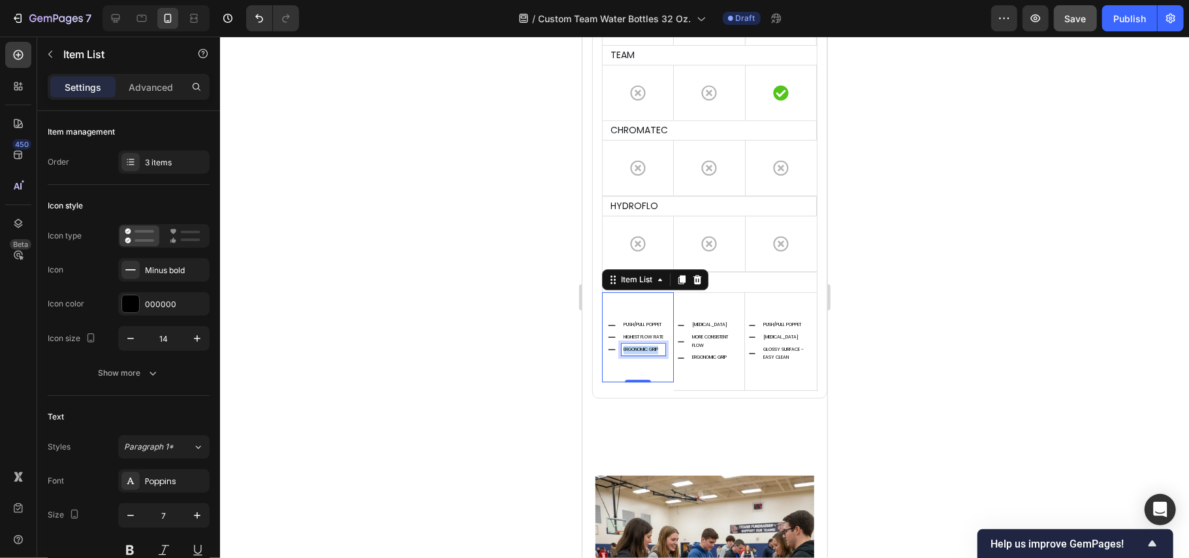
click at [631, 353] on p "ERGONOMIC GRIP" at bounding box center [643, 349] width 40 height 8
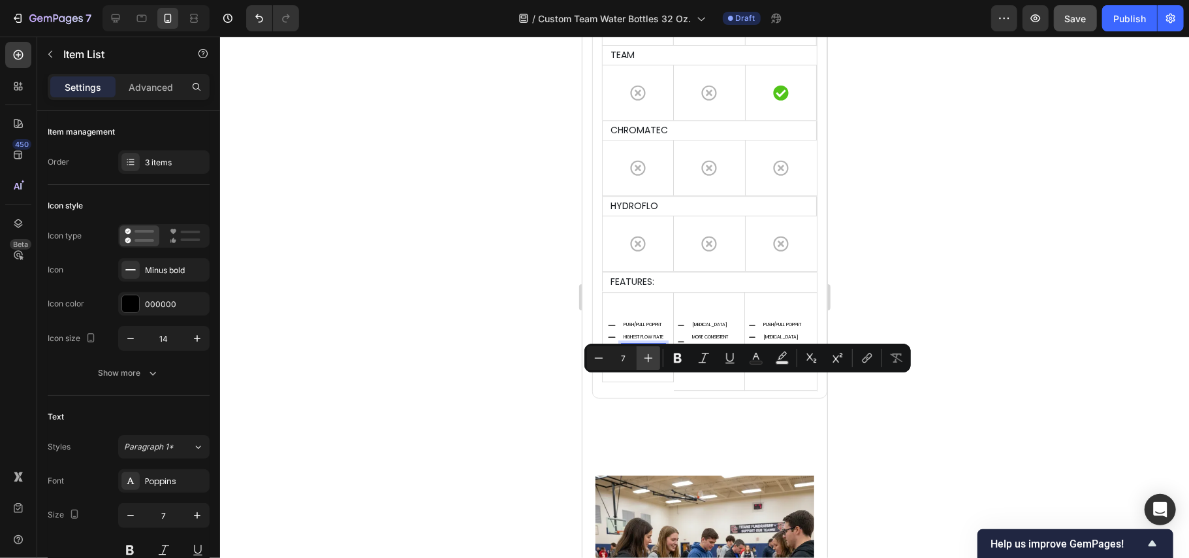
click at [651, 359] on icon "Editor contextual toolbar" at bounding box center [648, 357] width 13 height 13
type input "11"
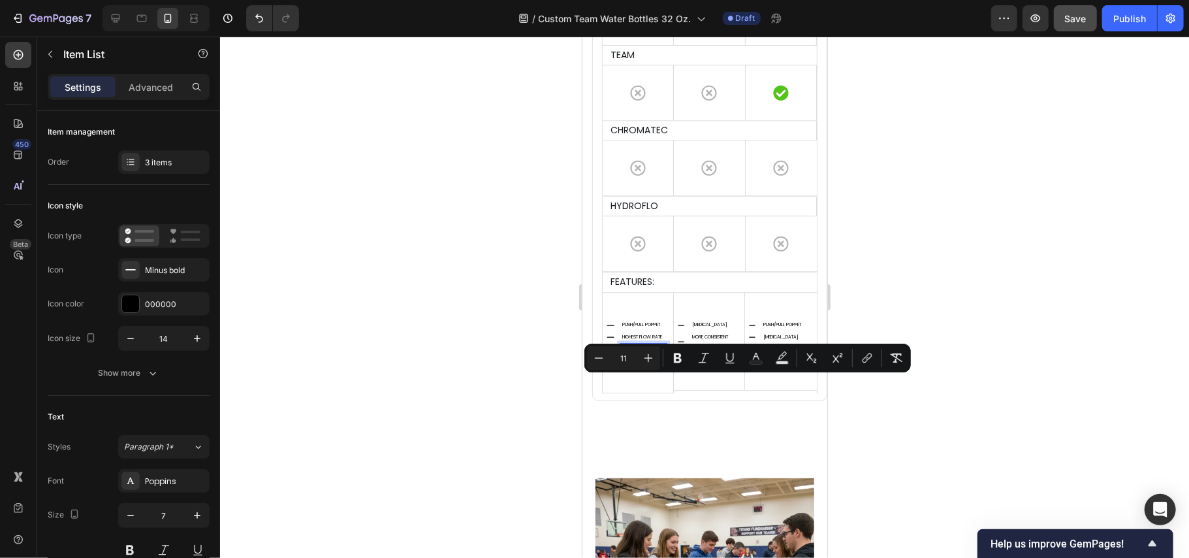
click at [481, 364] on div at bounding box center [704, 297] width 969 height 521
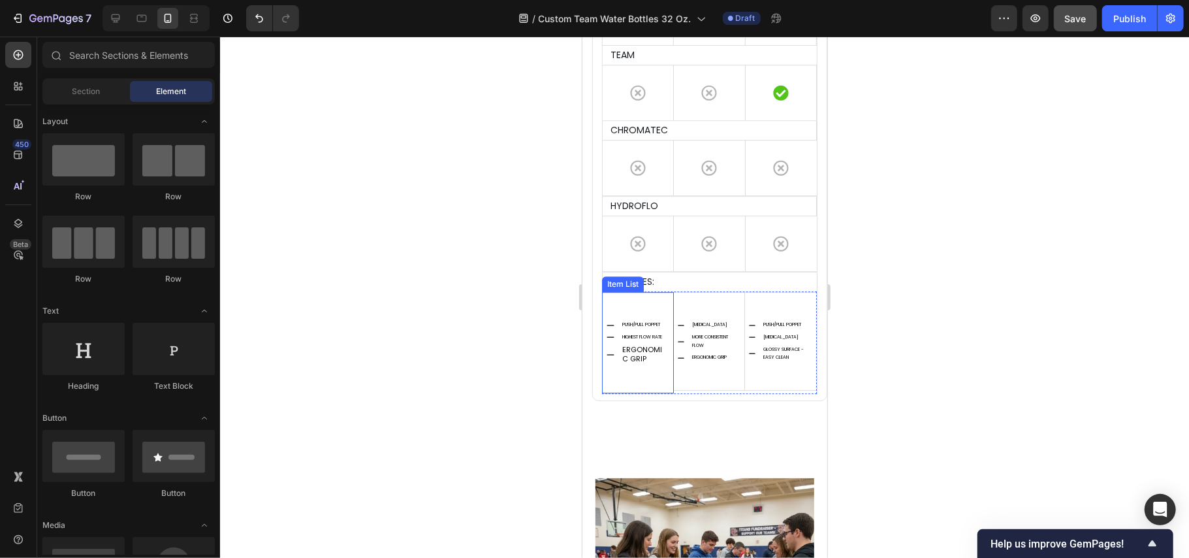
click at [633, 341] on p "HIGHEST FLOW RATE" at bounding box center [643, 336] width 42 height 8
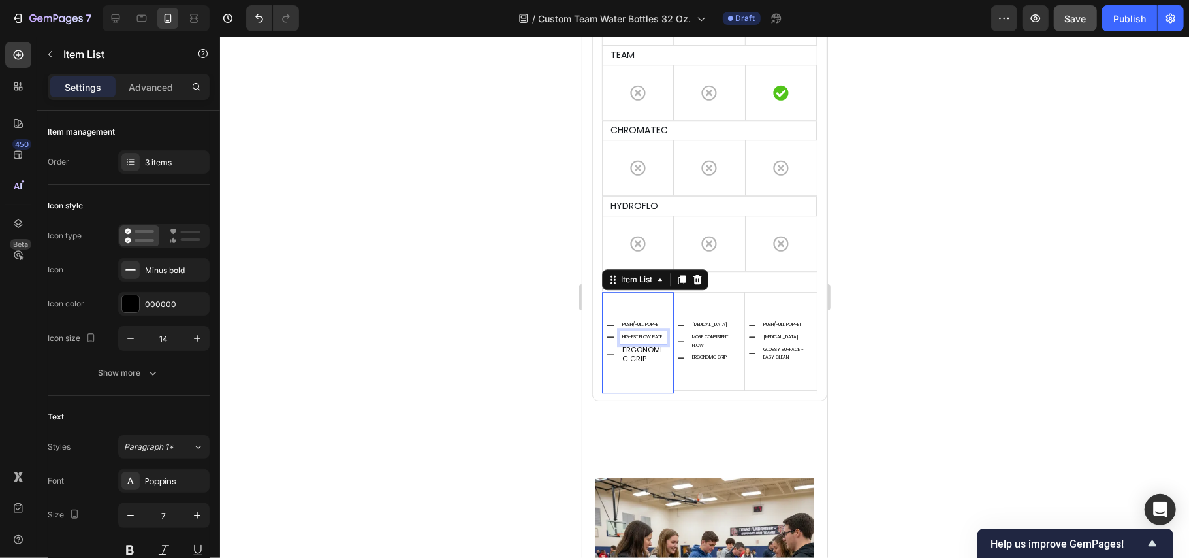
click at [633, 341] on p "HIGHEST FLOW RATE" at bounding box center [643, 336] width 42 height 8
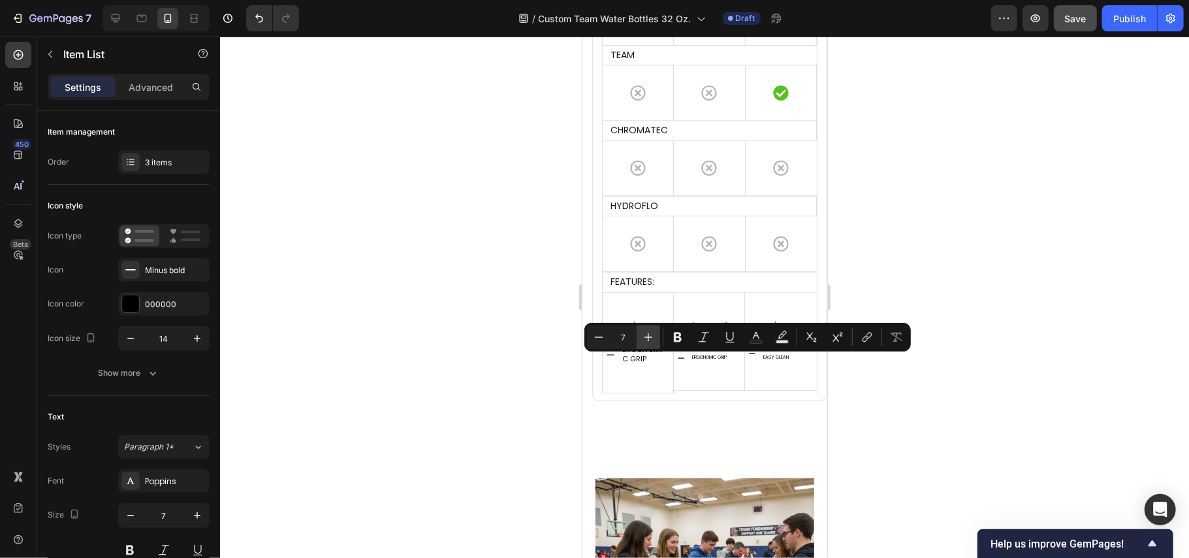
click at [645, 335] on icon "Editor contextual toolbar" at bounding box center [648, 336] width 13 height 13
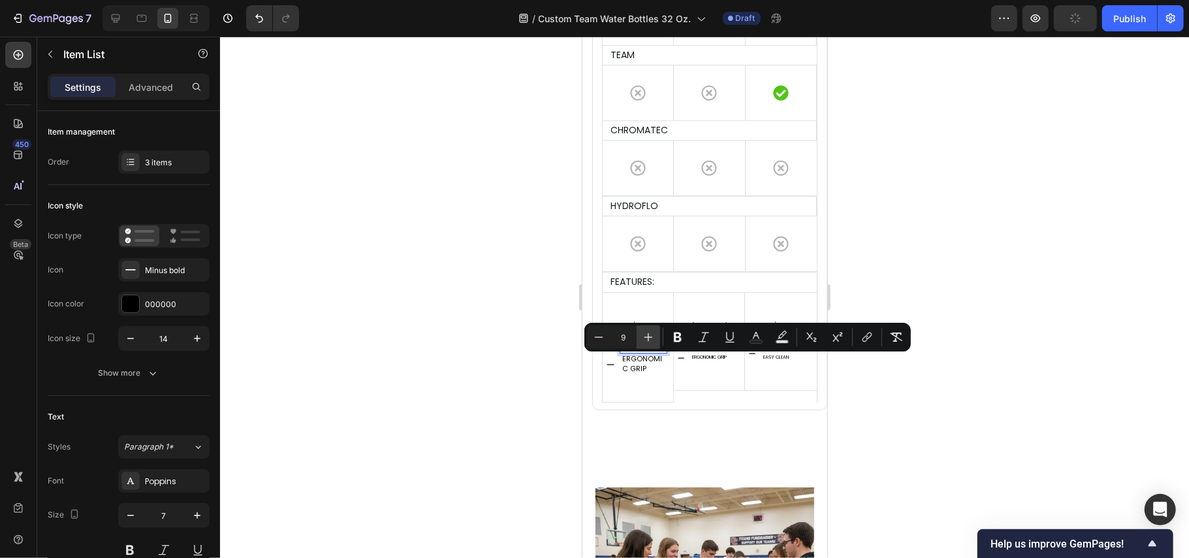
click at [645, 335] on icon "Editor contextual toolbar" at bounding box center [648, 336] width 13 height 13
type input "11"
click at [532, 375] on div at bounding box center [704, 297] width 969 height 521
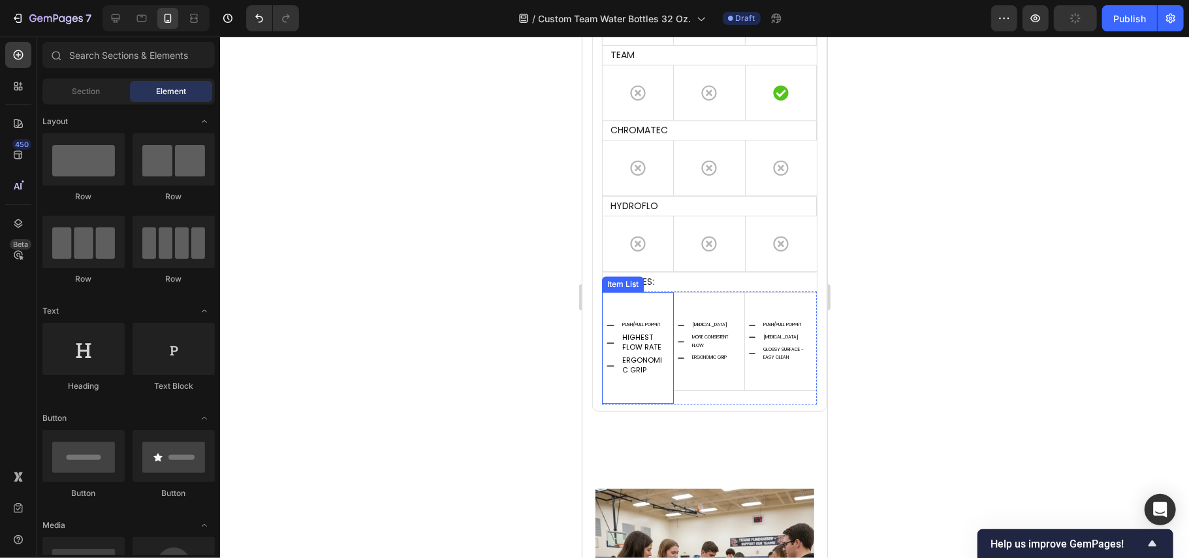
click at [623, 328] on p "PUSH/PULL POPPET" at bounding box center [643, 324] width 42 height 8
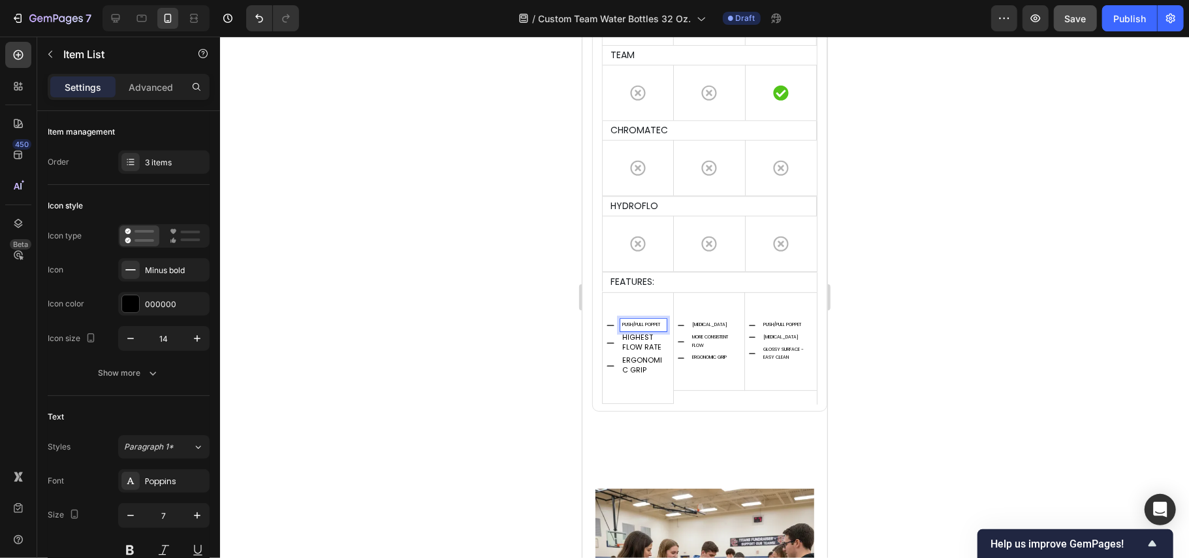
click at [623, 328] on p "PUSH/PULL POPPET" at bounding box center [643, 324] width 42 height 8
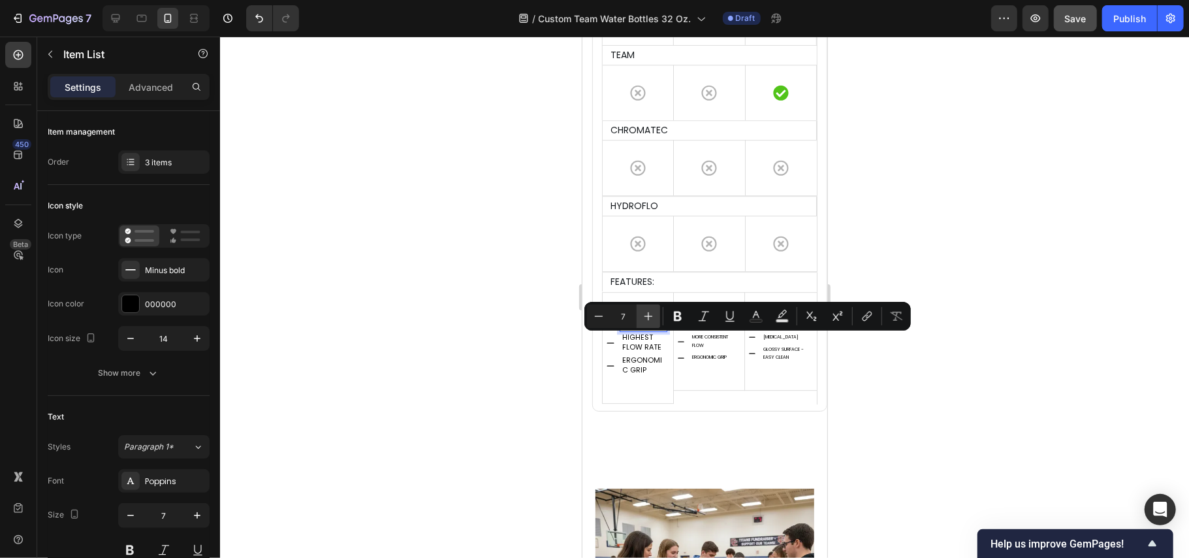
click at [644, 319] on icon "Editor contextual toolbar" at bounding box center [648, 316] width 13 height 13
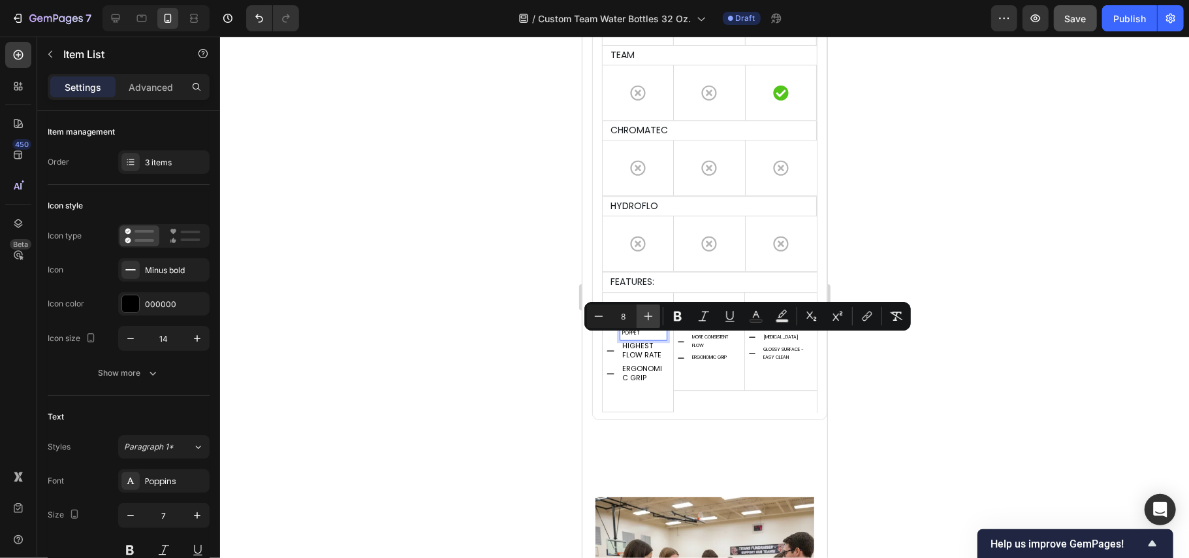
click at [644, 319] on icon "Editor contextual toolbar" at bounding box center [648, 316] width 13 height 13
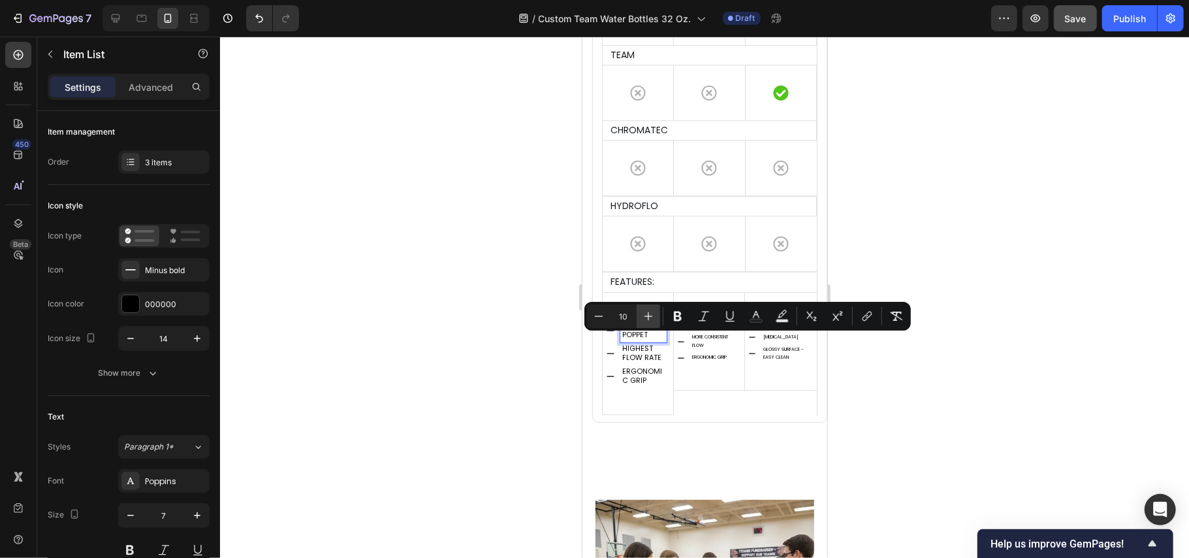
type input "11"
click at [487, 349] on div at bounding box center [704, 297] width 969 height 521
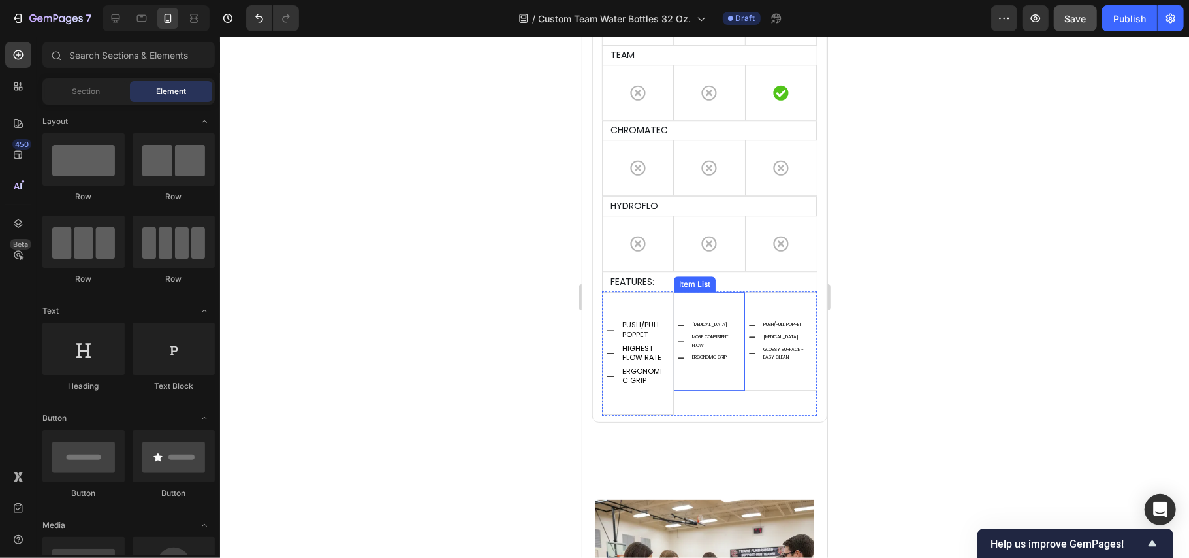
click at [692, 328] on p "[MEDICAL_DATA]" at bounding box center [716, 324] width 48 height 8
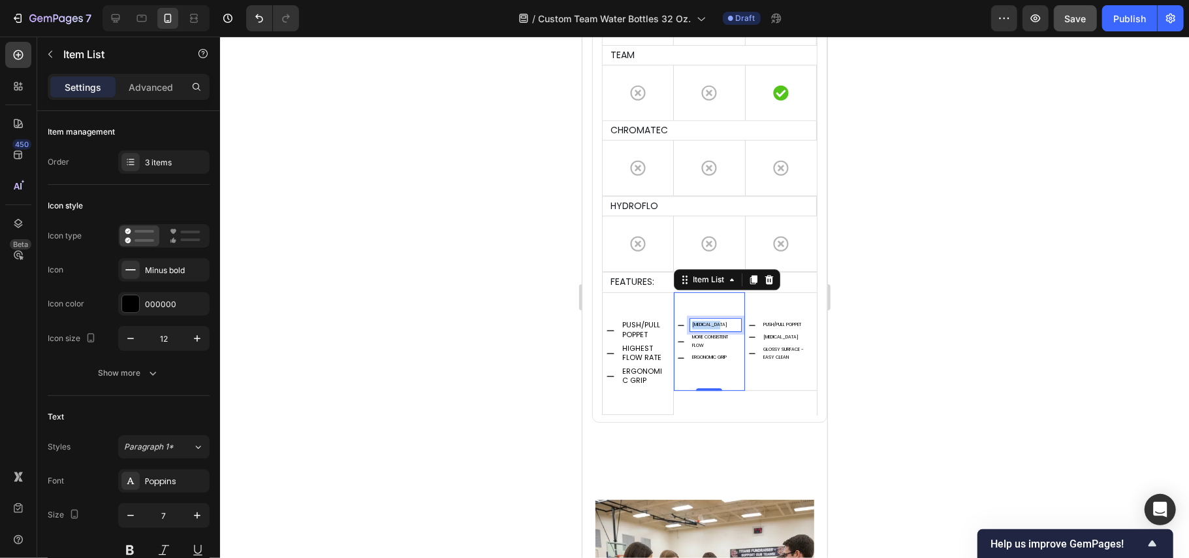
click at [692, 328] on p "[MEDICAL_DATA]" at bounding box center [716, 324] width 48 height 8
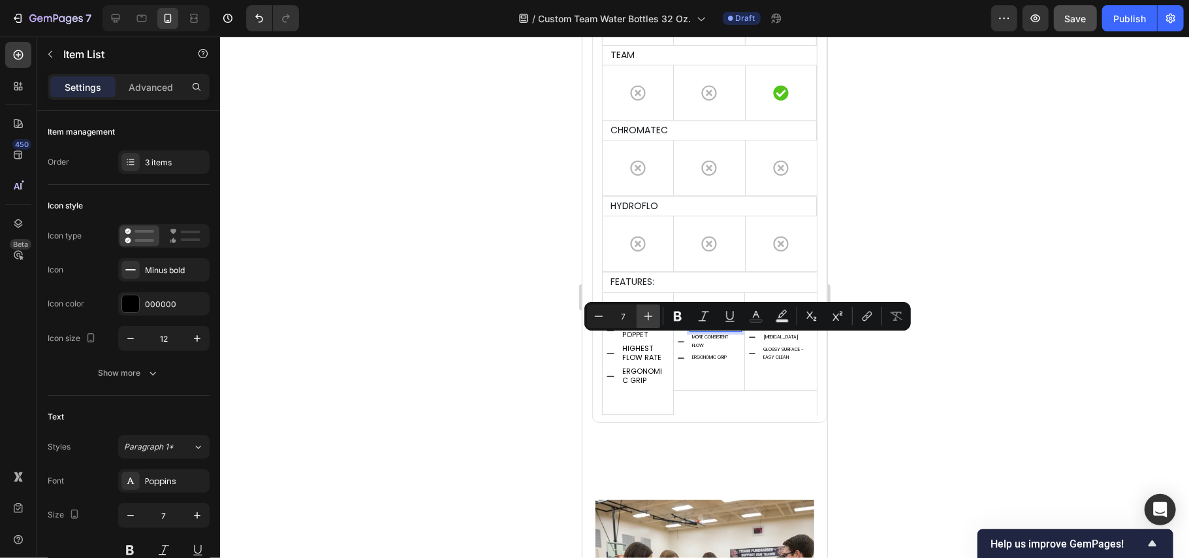
click at [645, 319] on icon "Editor contextual toolbar" at bounding box center [648, 316] width 13 height 13
type input "11"
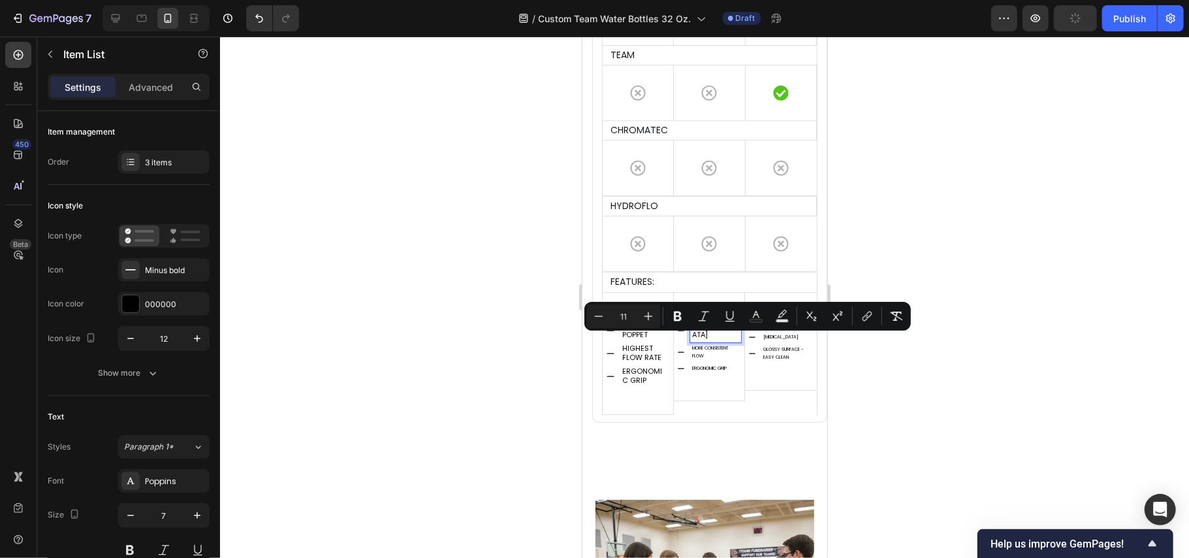
click at [699, 360] on p "MORE CONSISTENT FLOW" at bounding box center [716, 351] width 48 height 16
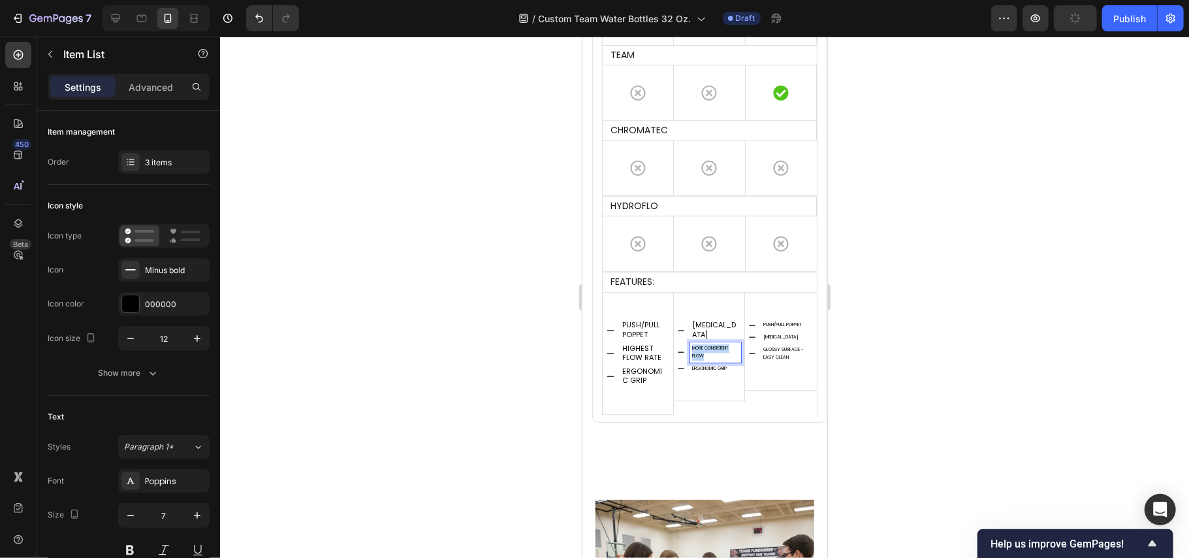
click at [699, 360] on p "MORE CONSISTENT FLOW" at bounding box center [716, 351] width 48 height 16
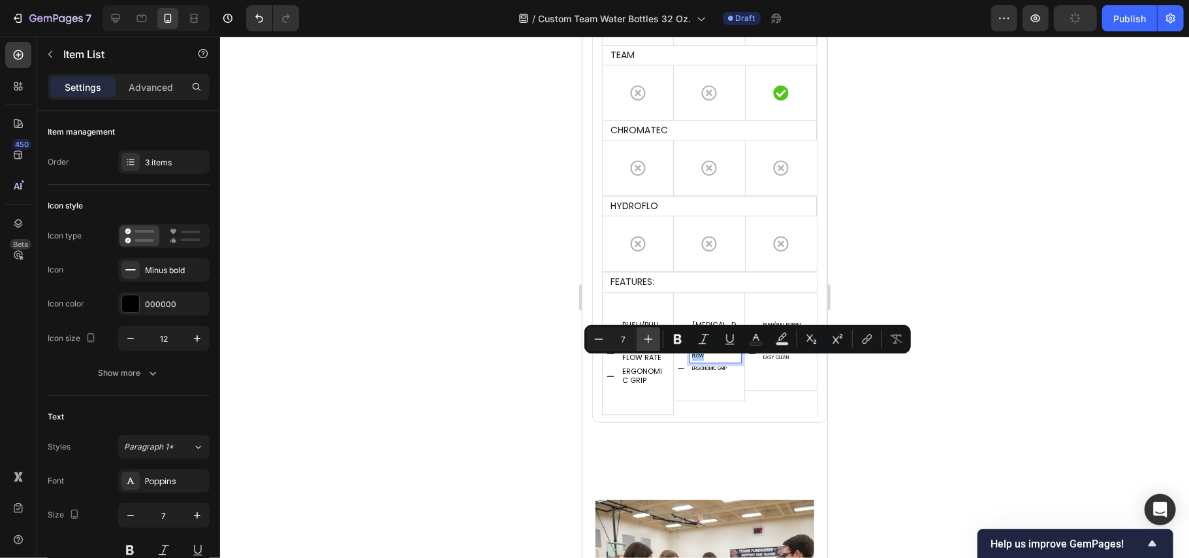
click at [652, 340] on icon "Editor contextual toolbar" at bounding box center [648, 338] width 13 height 13
type input "10"
click at [716, 384] on div "ERGONOMIC GRIP" at bounding box center [716, 378] width 52 height 12
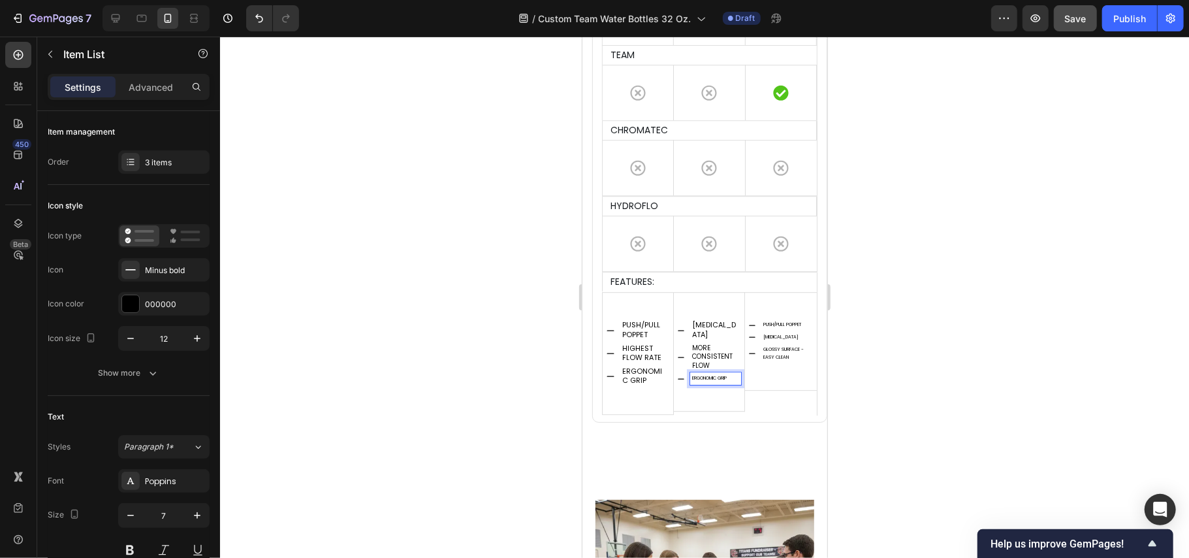
click at [710, 382] on p "ERGONOMIC GRIP" at bounding box center [716, 378] width 48 height 8
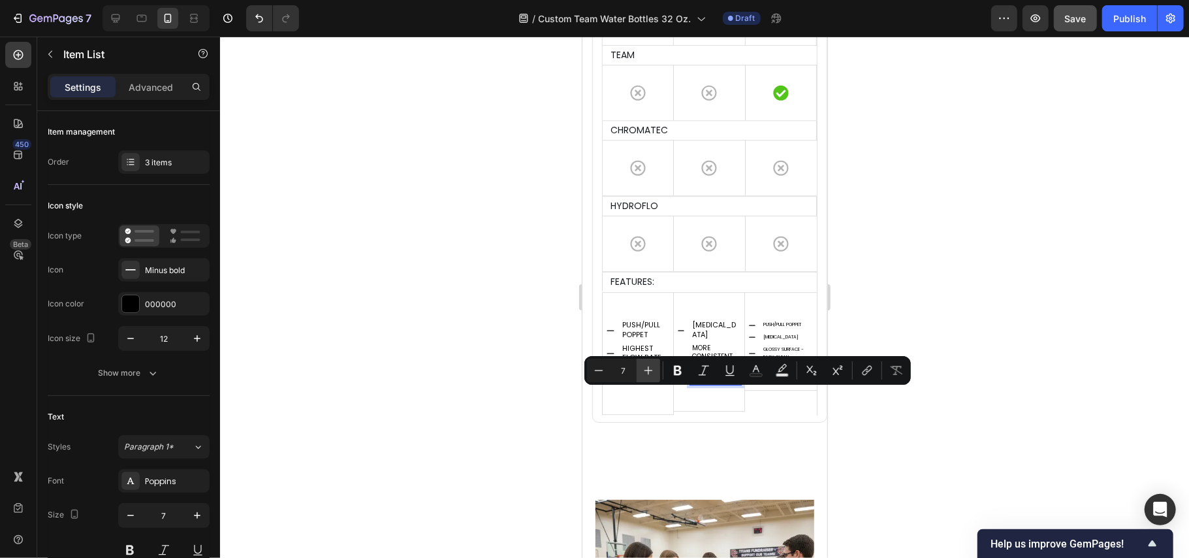
click at [649, 367] on icon "Editor contextual toolbar" at bounding box center [648, 370] width 13 height 13
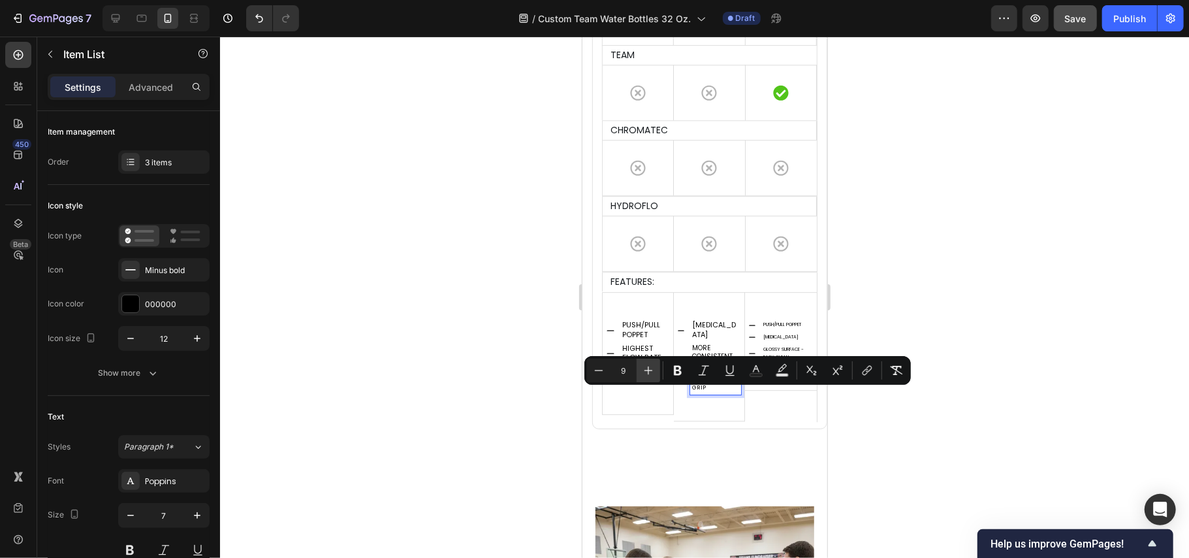
click at [649, 367] on icon "Editor contextual toolbar" at bounding box center [648, 370] width 13 height 13
type input "10"
click at [705, 336] on span "[MEDICAL_DATA]" at bounding box center [714, 329] width 44 height 20
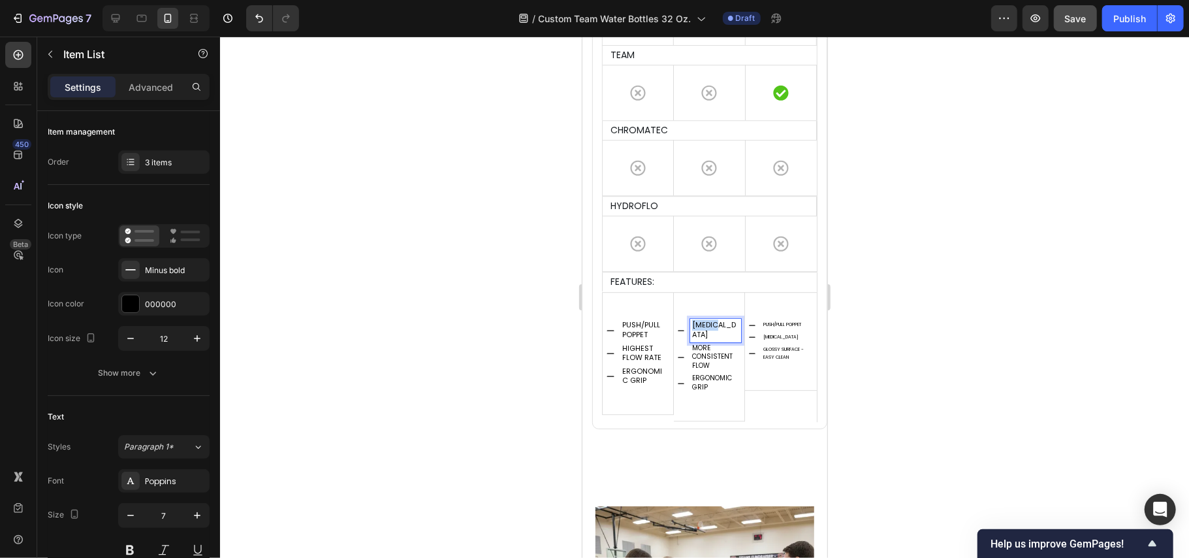
click at [705, 336] on span "[MEDICAL_DATA]" at bounding box center [714, 329] width 44 height 20
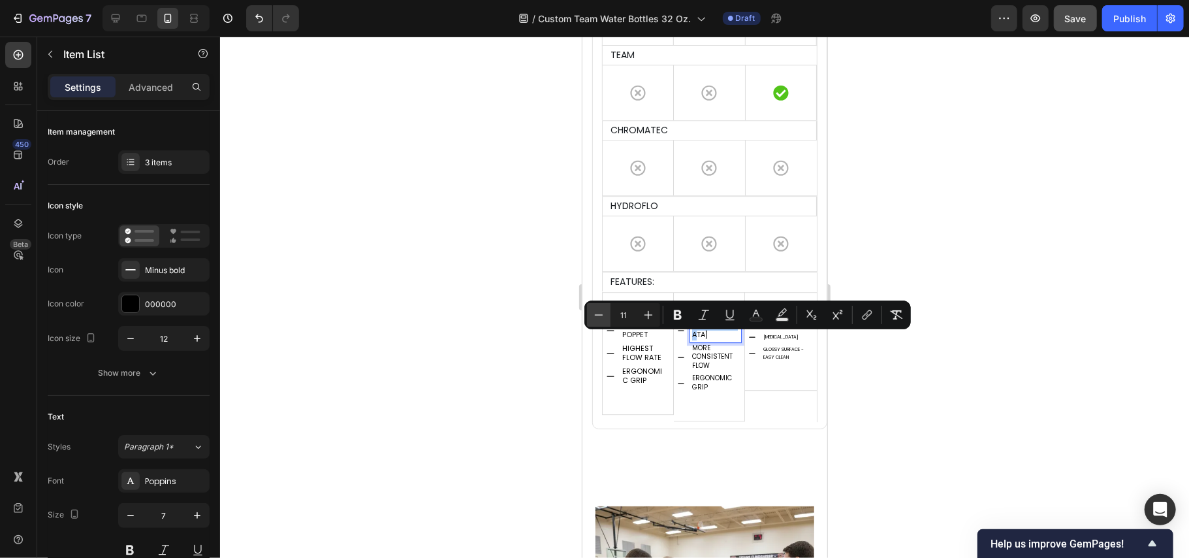
click at [601, 312] on icon "Editor contextual toolbar" at bounding box center [598, 314] width 13 height 13
type input "10"
click at [634, 339] on span "PUSH/PULL POPPET" at bounding box center [641, 329] width 38 height 20
click at [601, 315] on icon "Editor contextual toolbar" at bounding box center [598, 314] width 13 height 13
type input "10"
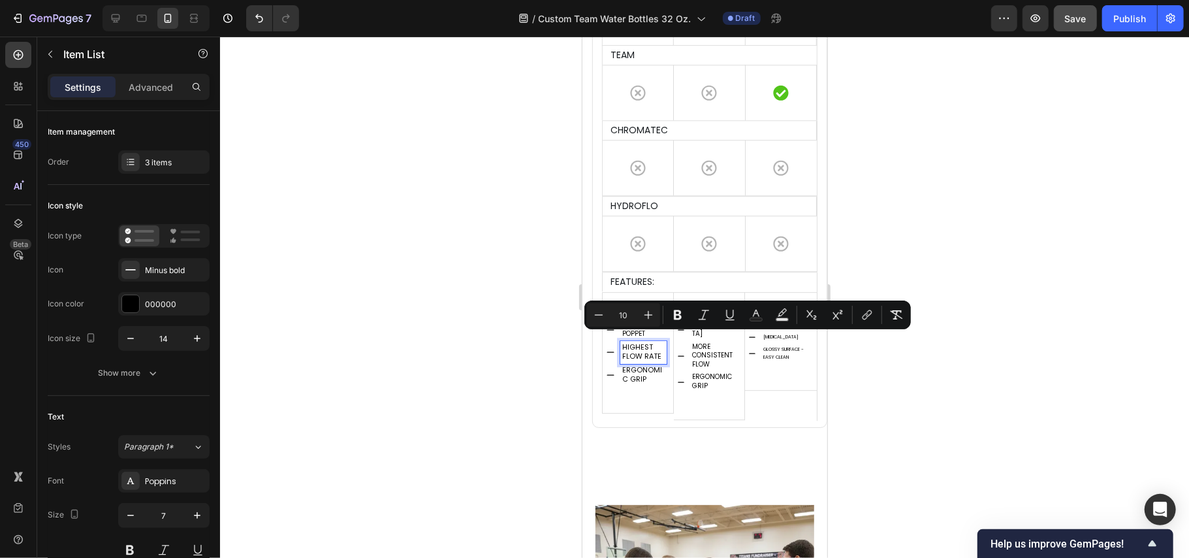
click at [636, 361] on span "HIGHEST FLOW RATE" at bounding box center [641, 351] width 39 height 20
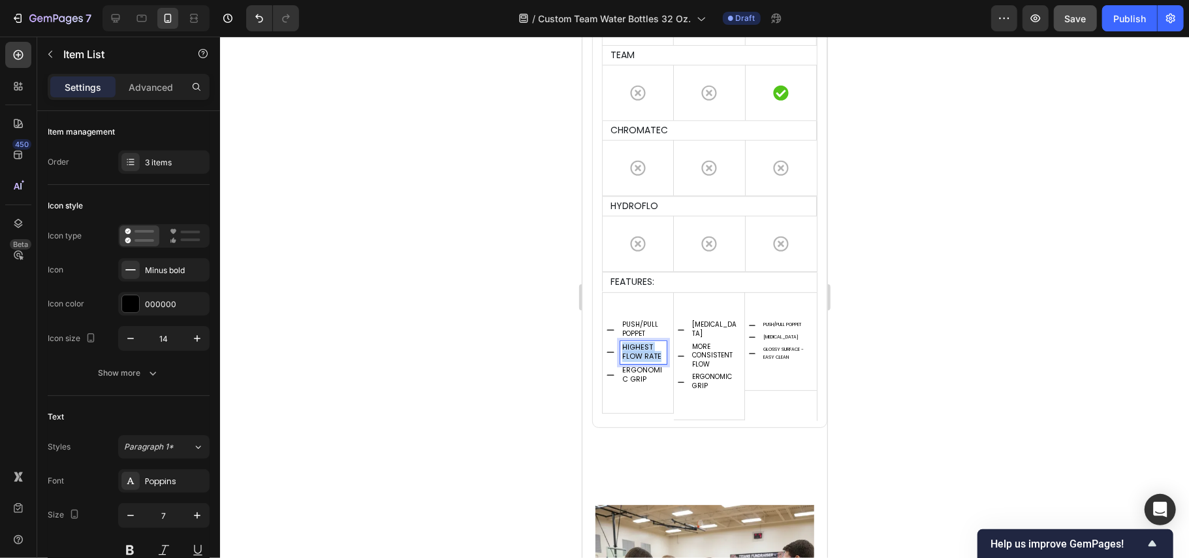
click at [636, 361] on span "HIGHEST FLOW RATE" at bounding box center [641, 351] width 39 height 20
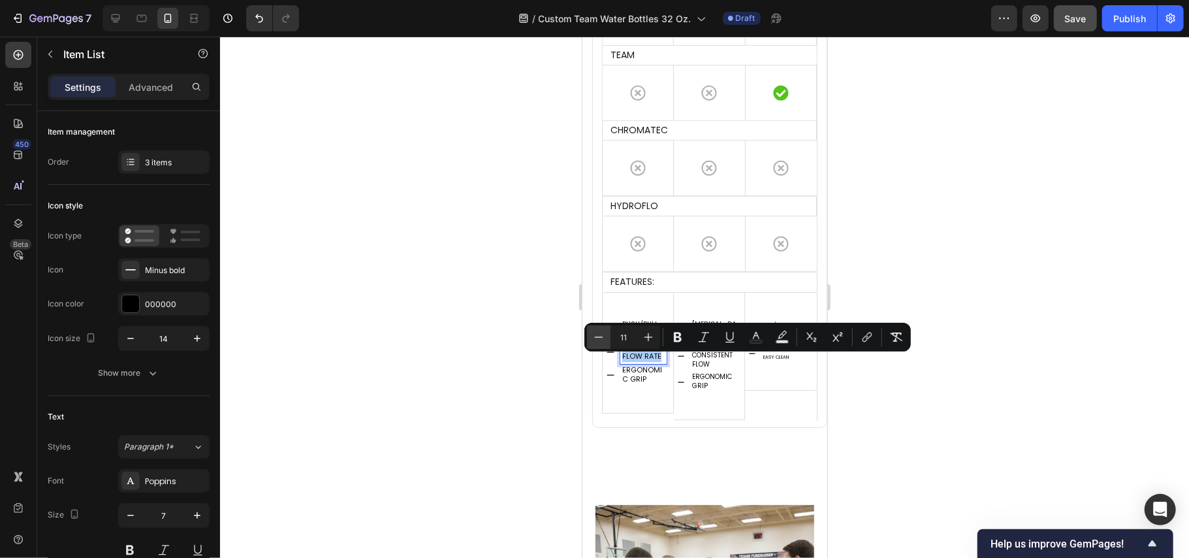
click at [598, 337] on icon "Editor contextual toolbar" at bounding box center [598, 336] width 13 height 13
type input "10"
click at [632, 383] on span "ERGONOMIC GRIP" at bounding box center [642, 372] width 40 height 20
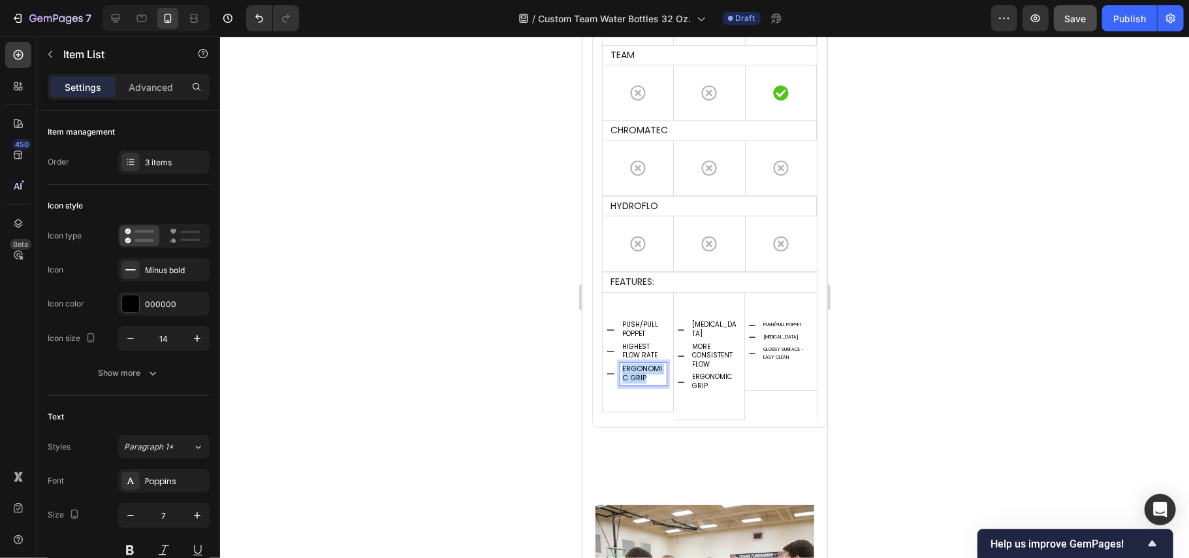
click at [632, 383] on span "ERGONOMIC GRIP" at bounding box center [642, 372] width 40 height 20
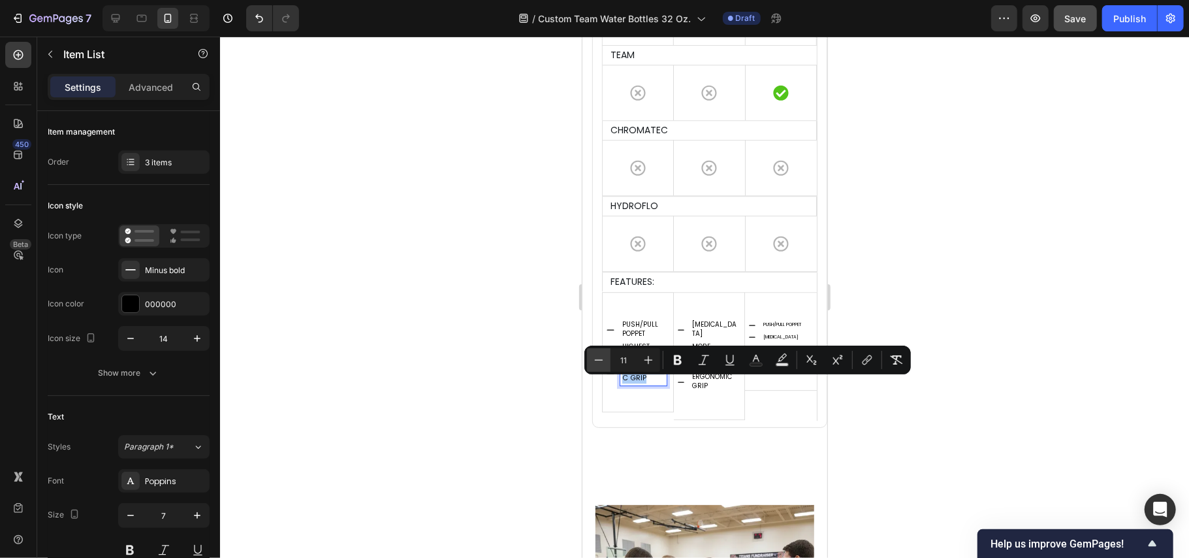
click at [607, 359] on button "Minus" at bounding box center [599, 360] width 24 height 24
type input "10"
click at [526, 377] on div at bounding box center [704, 297] width 969 height 521
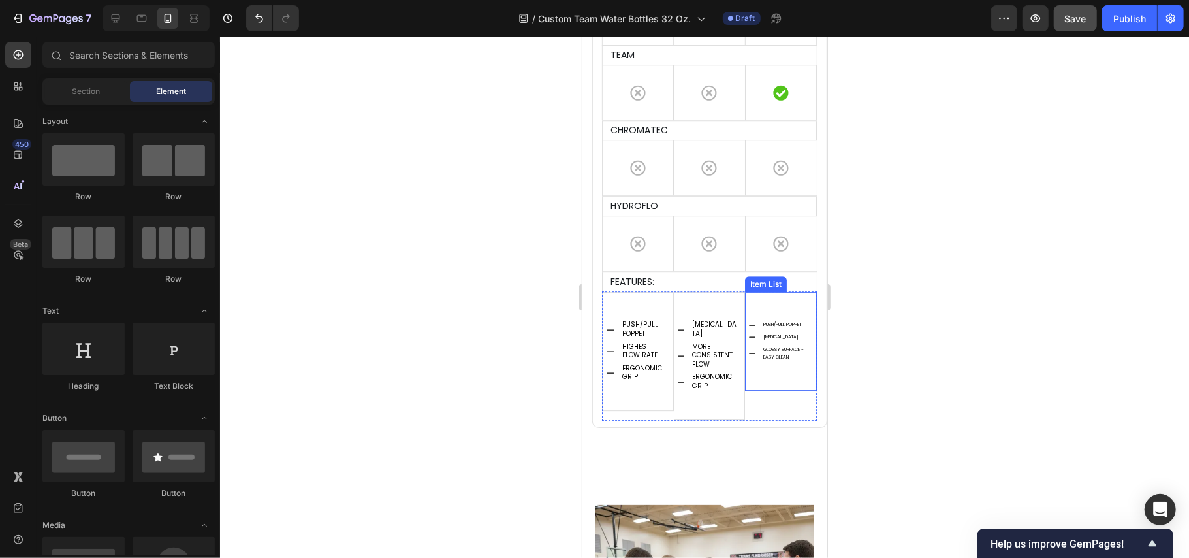
click at [772, 328] on p "PUSH/PULL POPPET" at bounding box center [787, 324] width 48 height 8
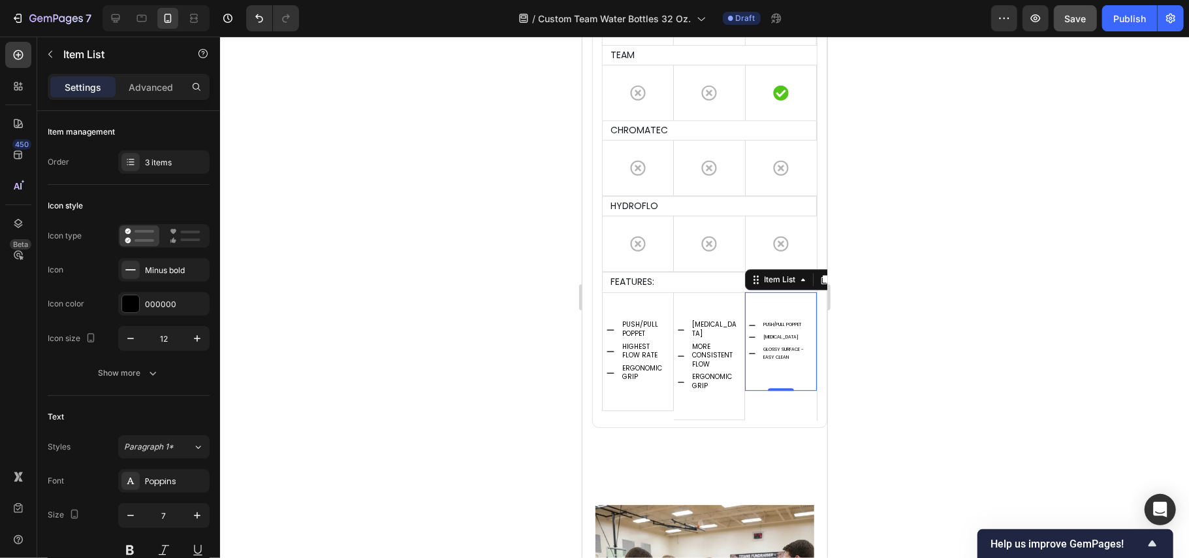
click at [772, 328] on p "PUSH/PULL POPPET" at bounding box center [787, 324] width 48 height 8
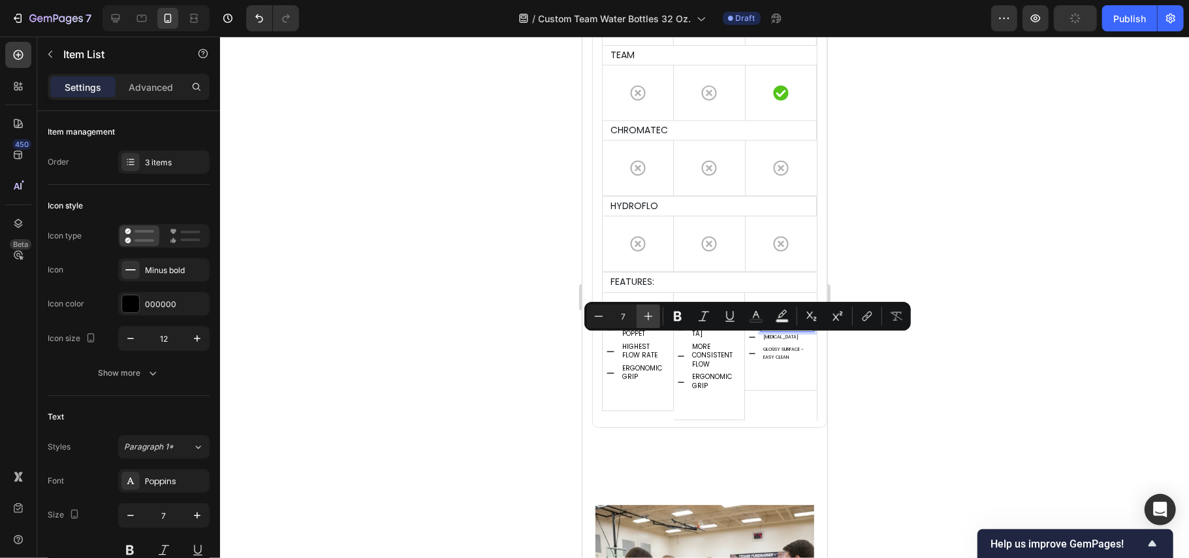
click at [646, 314] on icon "Editor contextual toolbar" at bounding box center [648, 316] width 13 height 13
type input "10"
click at [762, 353] on div "[MEDICAL_DATA]" at bounding box center [787, 346] width 52 height 12
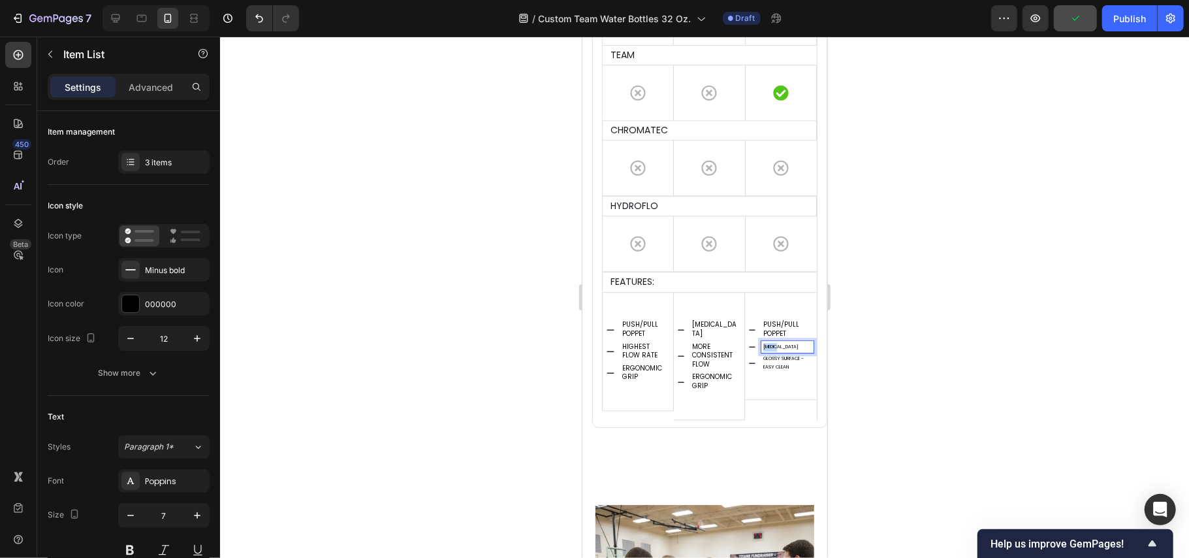
click at [762, 353] on div "[MEDICAL_DATA]" at bounding box center [787, 346] width 52 height 12
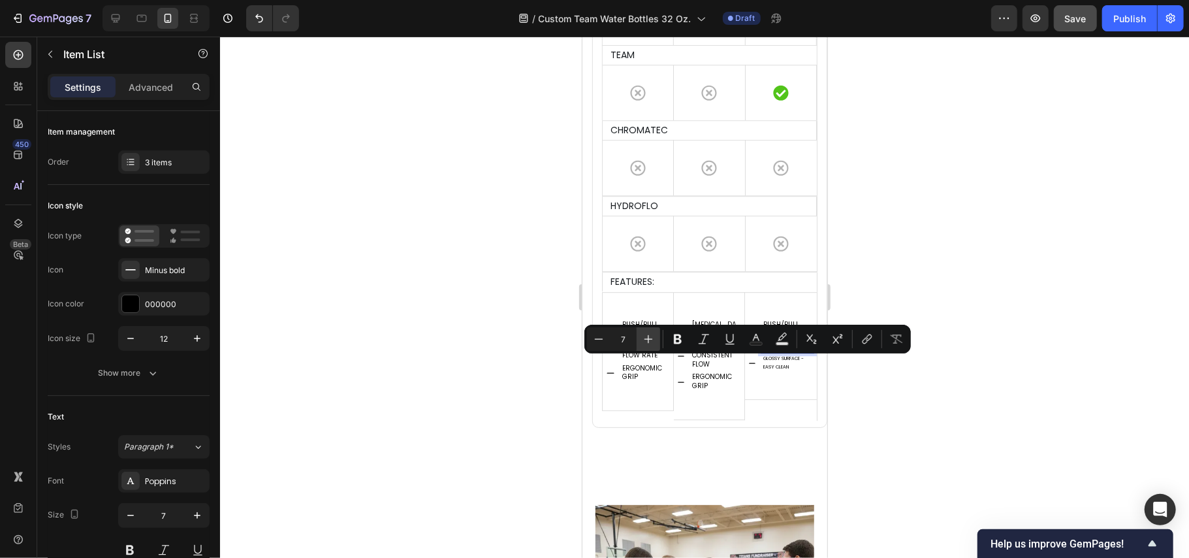
click at [654, 341] on button "Plus" at bounding box center [649, 339] width 24 height 24
type input "10"
click at [773, 376] on p "GLOSSY SURFACE - EASY CLEAN" at bounding box center [787, 372] width 48 height 16
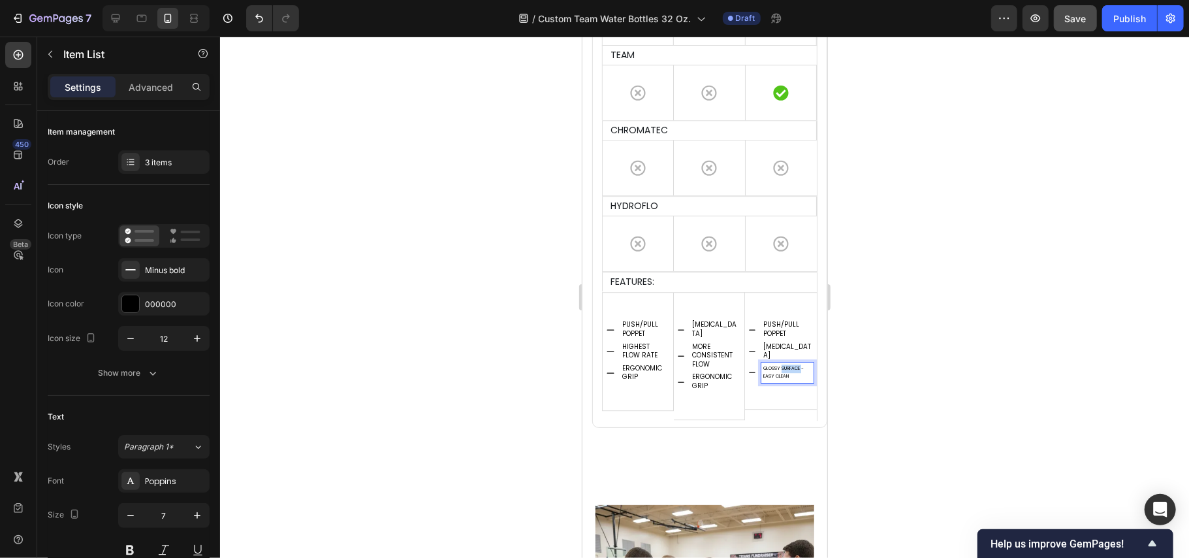
click at [773, 376] on p "GLOSSY SURFACE - EASY CLEAN" at bounding box center [787, 372] width 48 height 16
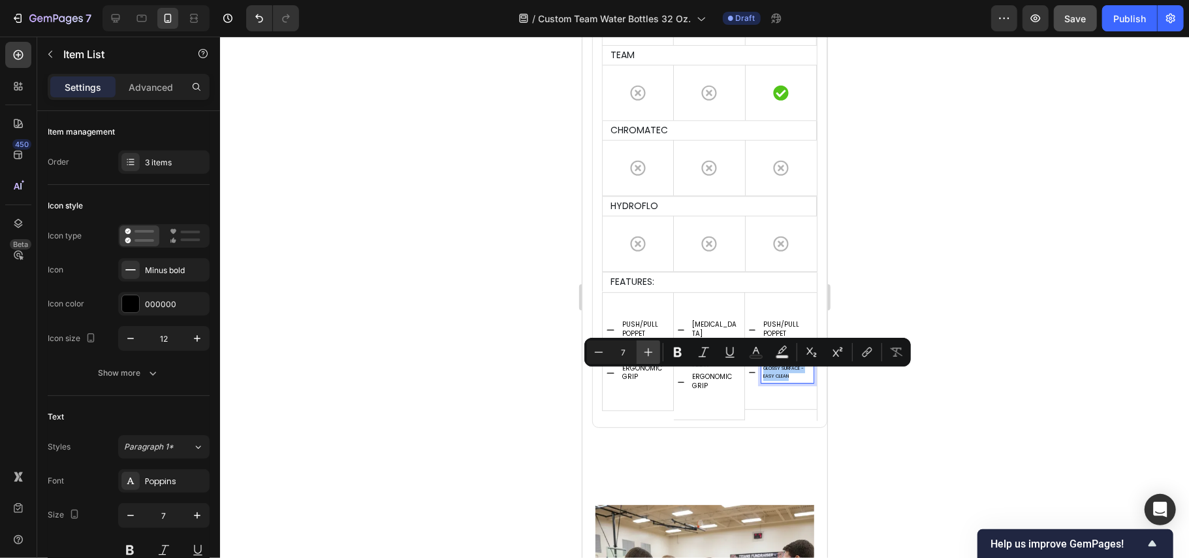
click at [643, 356] on icon "Editor contextual toolbar" at bounding box center [648, 351] width 13 height 13
type input "10"
click at [528, 363] on div at bounding box center [704, 297] width 969 height 521
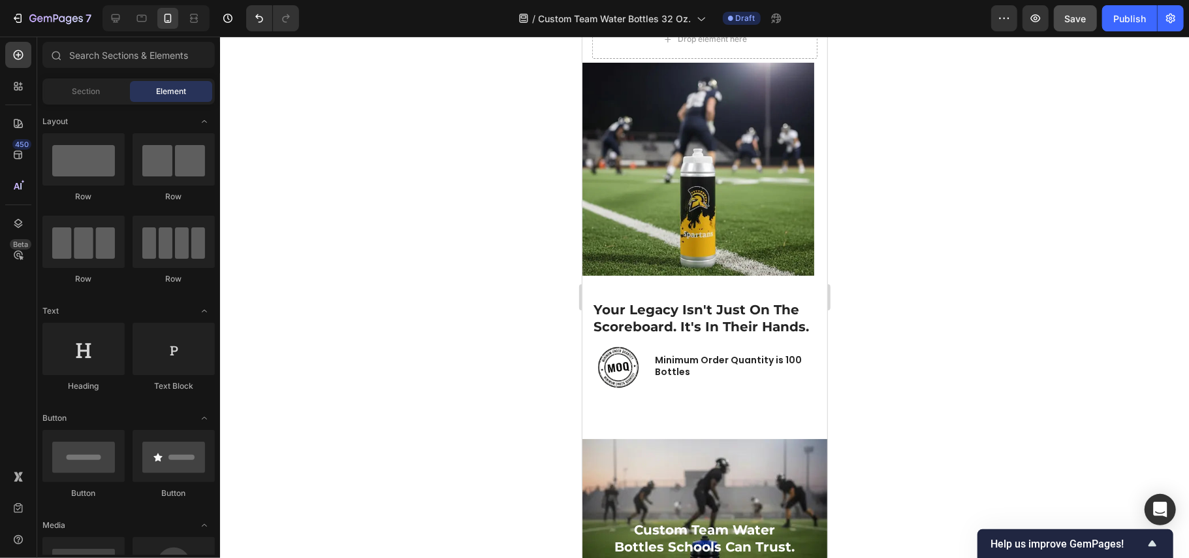
scroll to position [0, 0]
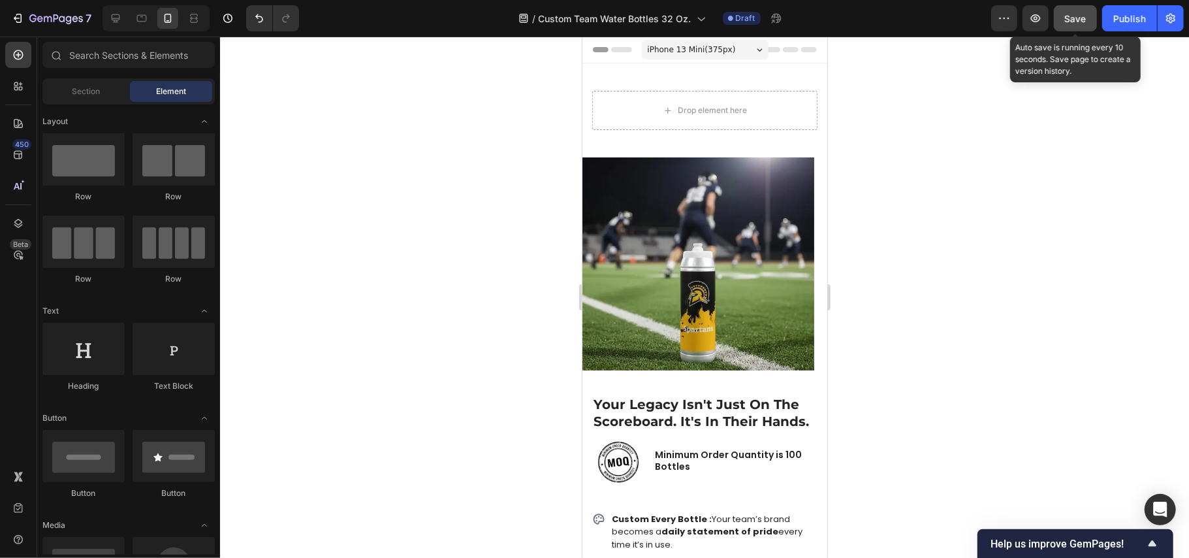
click at [1076, 22] on span "Save" at bounding box center [1076, 18] width 22 height 11
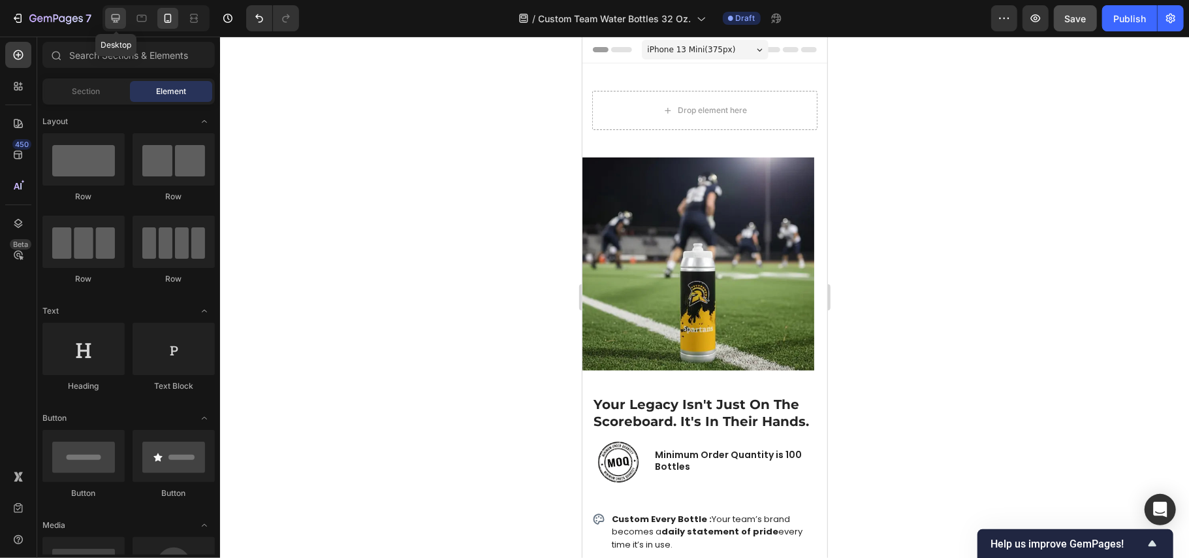
click at [118, 22] on icon at bounding box center [115, 18] width 13 height 13
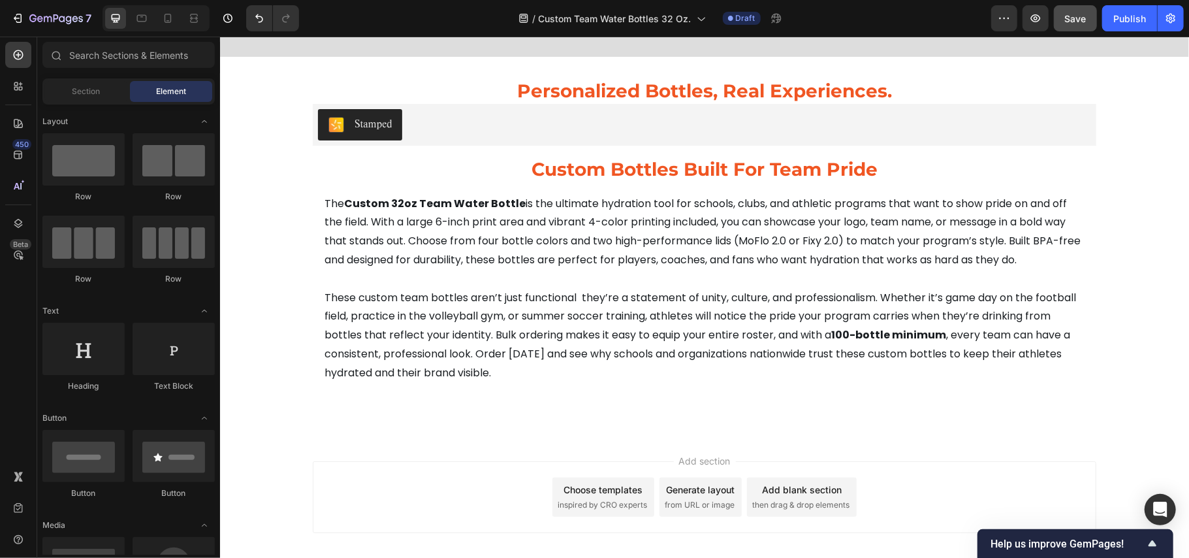
scroll to position [6960, 0]
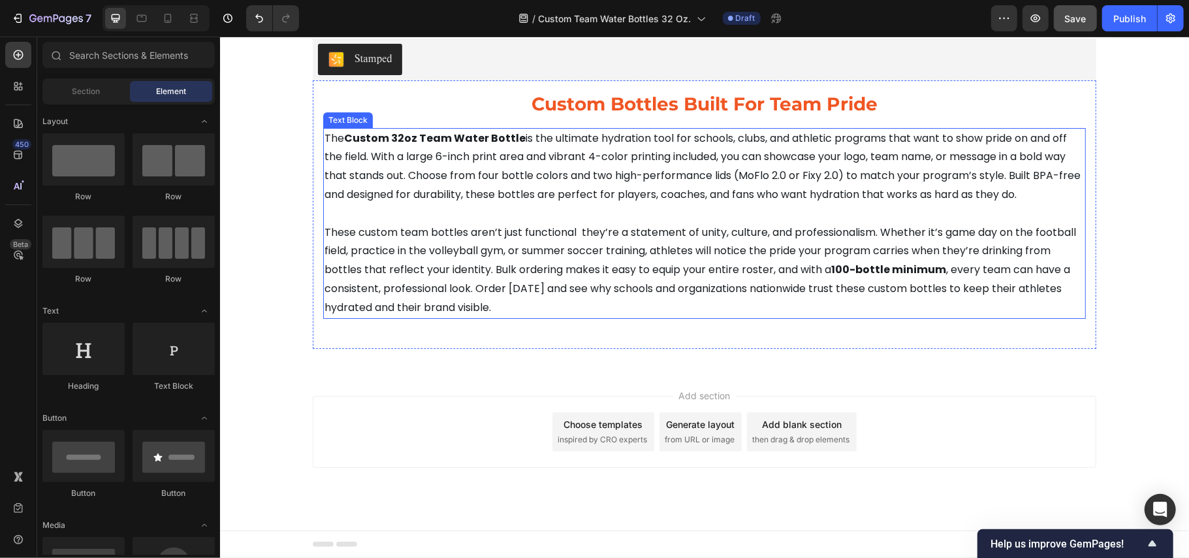
click at [593, 169] on p "The Custom 32oz Team Water Bottle is the ultimate hydration tool for schools, c…" at bounding box center [704, 166] width 760 height 75
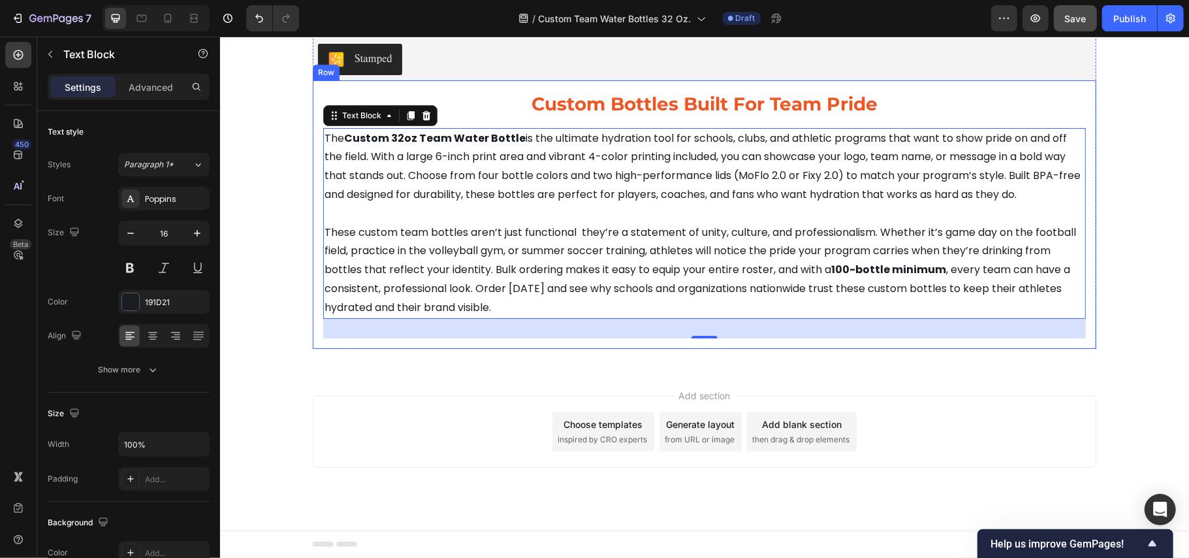
click at [1083, 107] on div "custom bottles built for team pride Heading The Custom 32oz Team Water Bottle i…" at bounding box center [704, 214] width 784 height 268
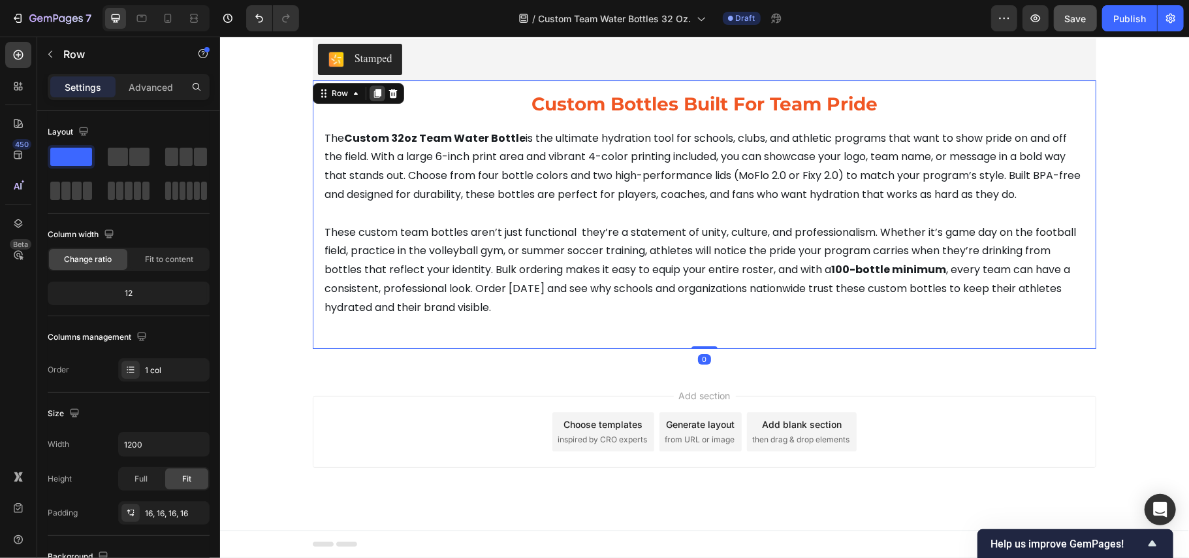
click at [372, 88] on icon at bounding box center [377, 93] width 10 height 10
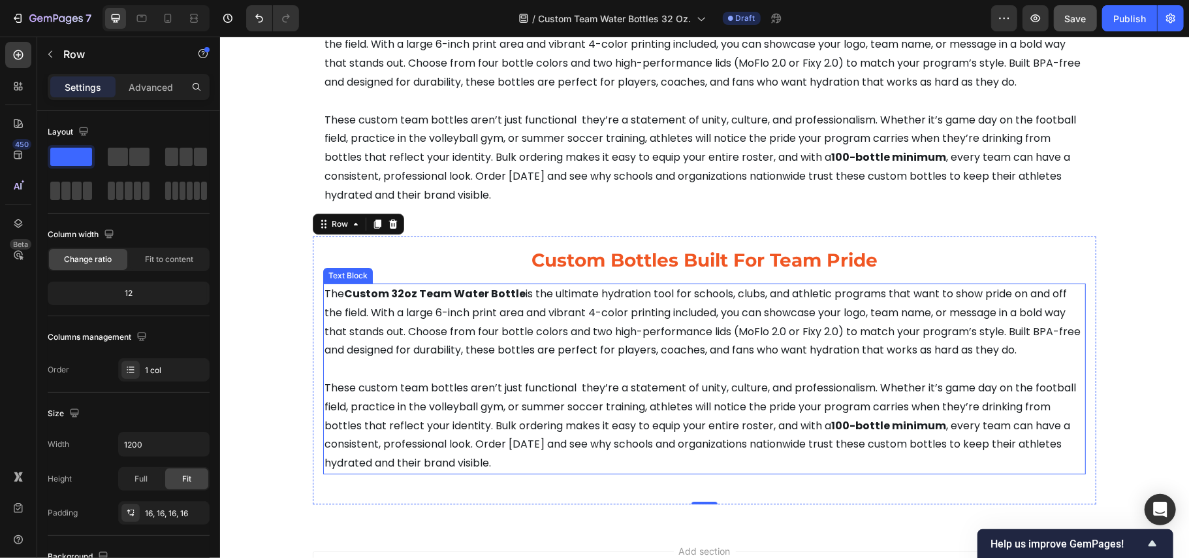
scroll to position [7134, 0]
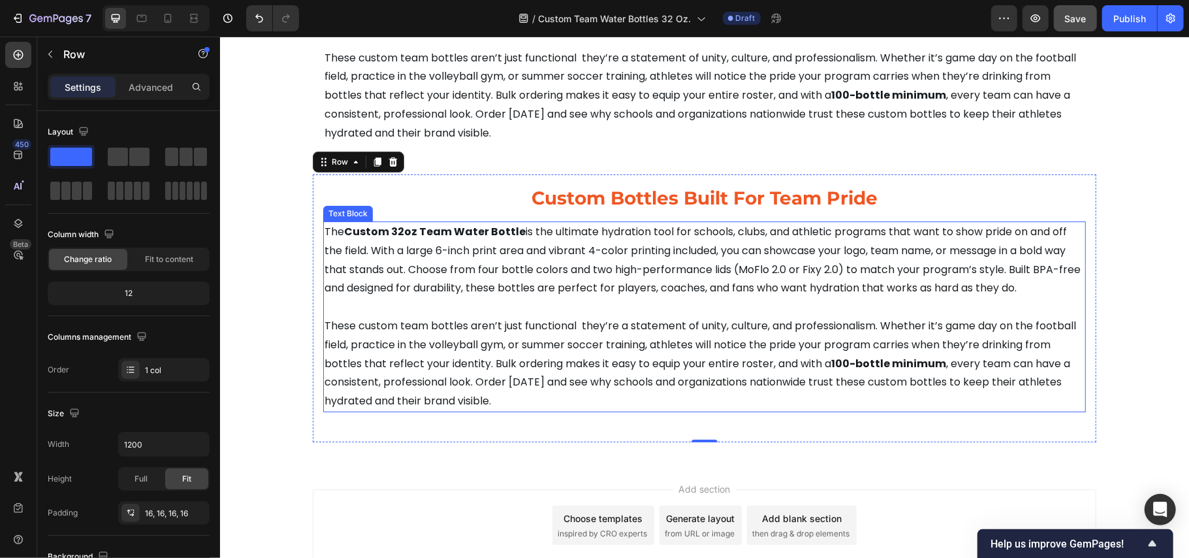
click at [588, 271] on p "The Custom 32oz Team Water Bottle is the ultimate hydration tool for schools, c…" at bounding box center [704, 259] width 760 height 75
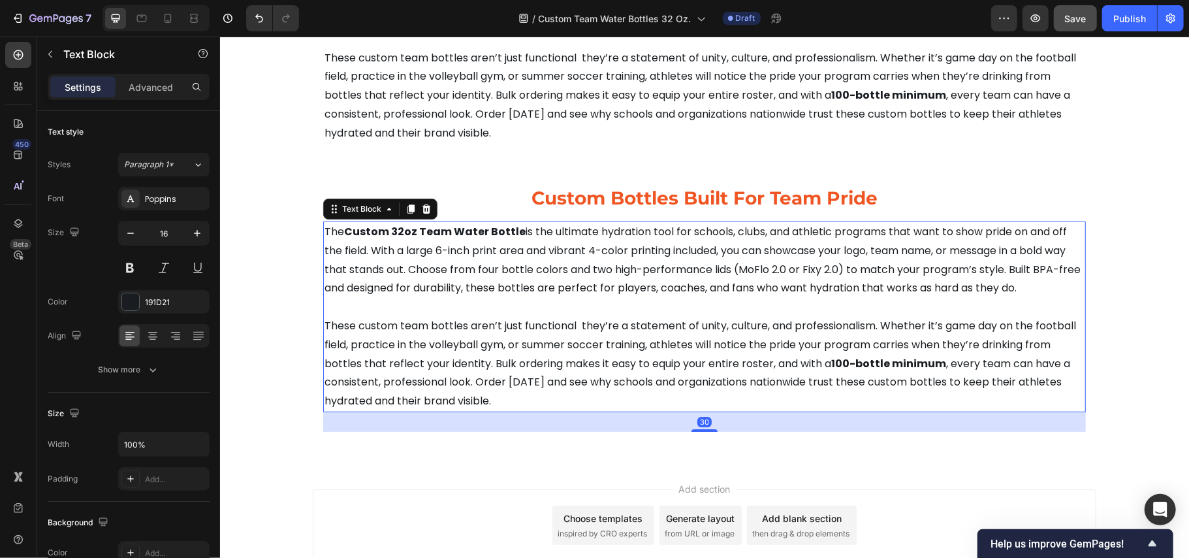
click at [588, 271] on p "The Custom 32oz Team Water Bottle is the ultimate hydration tool for schools, c…" at bounding box center [704, 259] width 760 height 75
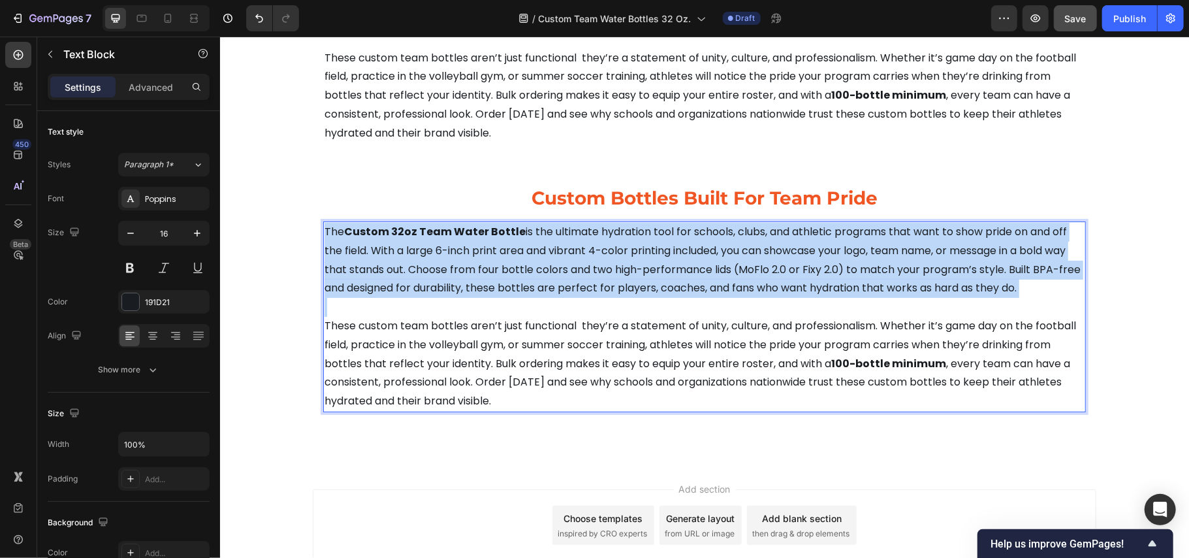
click at [588, 271] on p "The Custom 32oz Team Water Bottle is the ultimate hydration tool for schools, c…" at bounding box center [704, 259] width 760 height 75
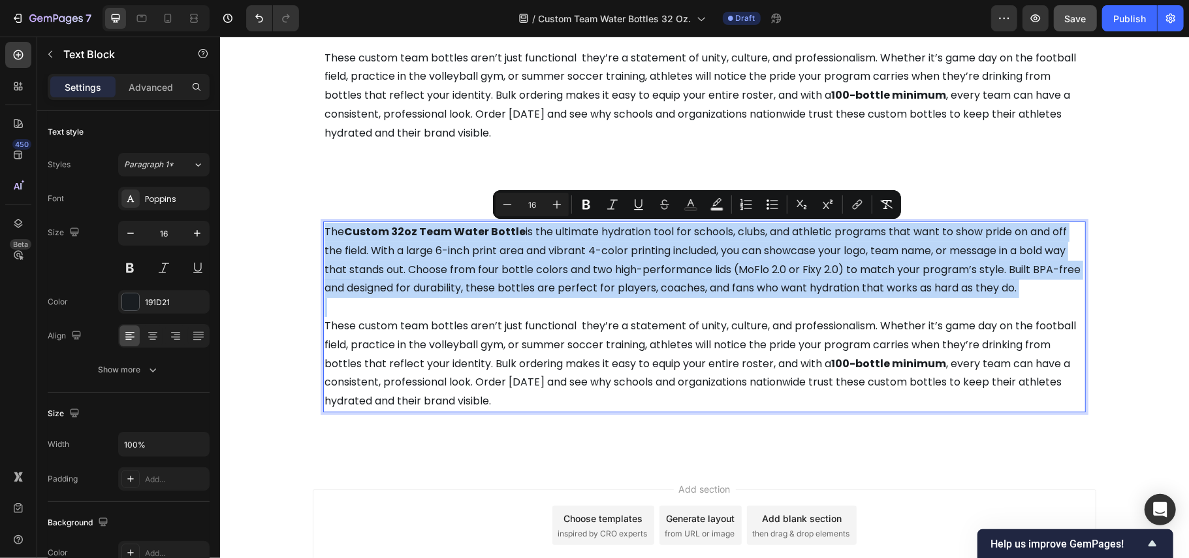
click at [588, 271] on p "The Custom 32oz Team Water Bottle is the ultimate hydration tool for schools, c…" at bounding box center [704, 259] width 760 height 75
click at [675, 276] on p "The Custom 32oz Team Water Bottle is the ultimate hydration tool for schools, c…" at bounding box center [704, 259] width 760 height 75
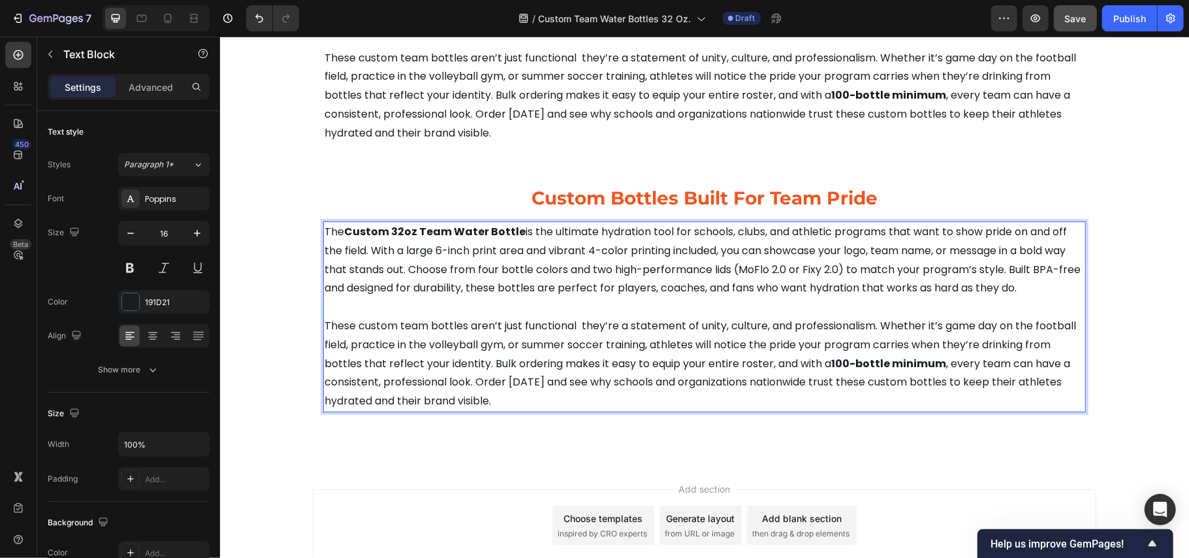
click at [505, 398] on p "These custom team bottles aren’t just functional they’re a statement of unity, …" at bounding box center [704, 353] width 760 height 113
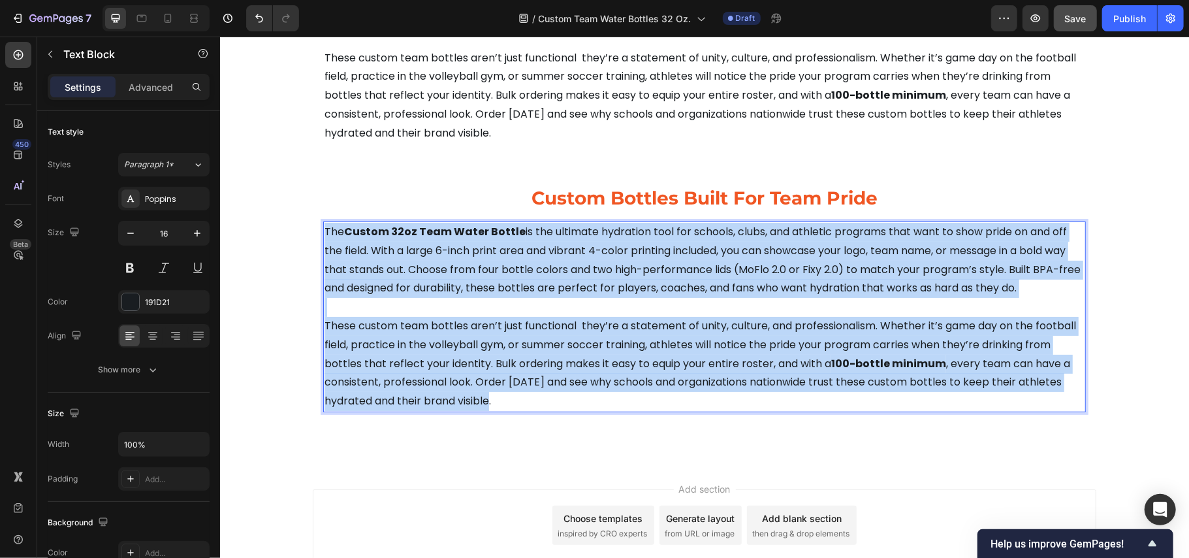
drag, startPoint x: 500, startPoint y: 400, endPoint x: 316, endPoint y: 232, distance: 248.7
click at [323, 232] on div "The Custom 32oz Team Water Bottle is the ultimate hydration tool for schools, c…" at bounding box center [704, 316] width 763 height 191
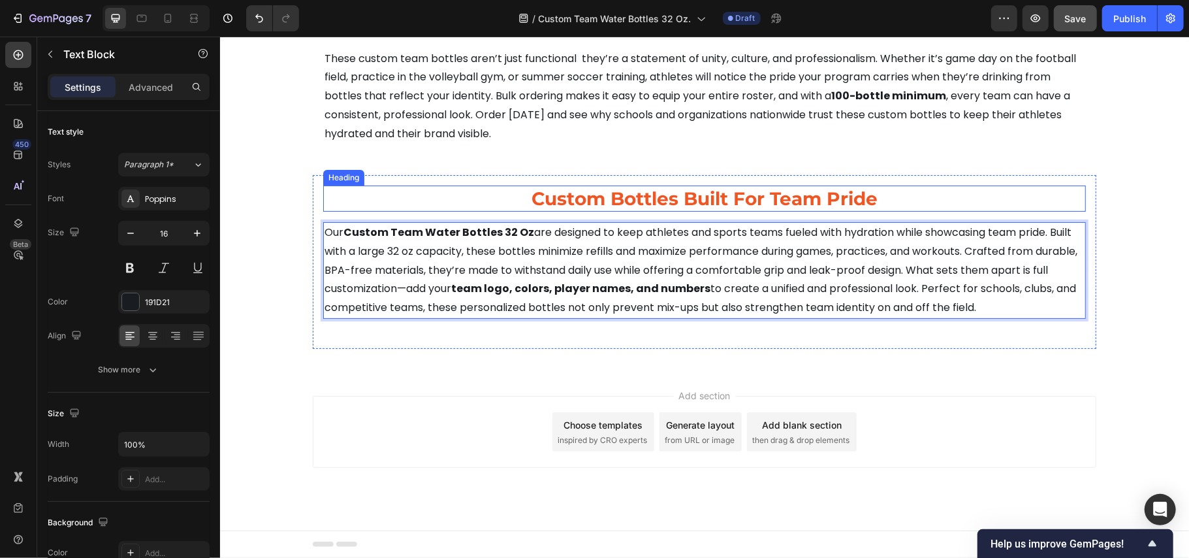
click at [654, 202] on h2 "custom bottles built for team pride" at bounding box center [704, 198] width 763 height 26
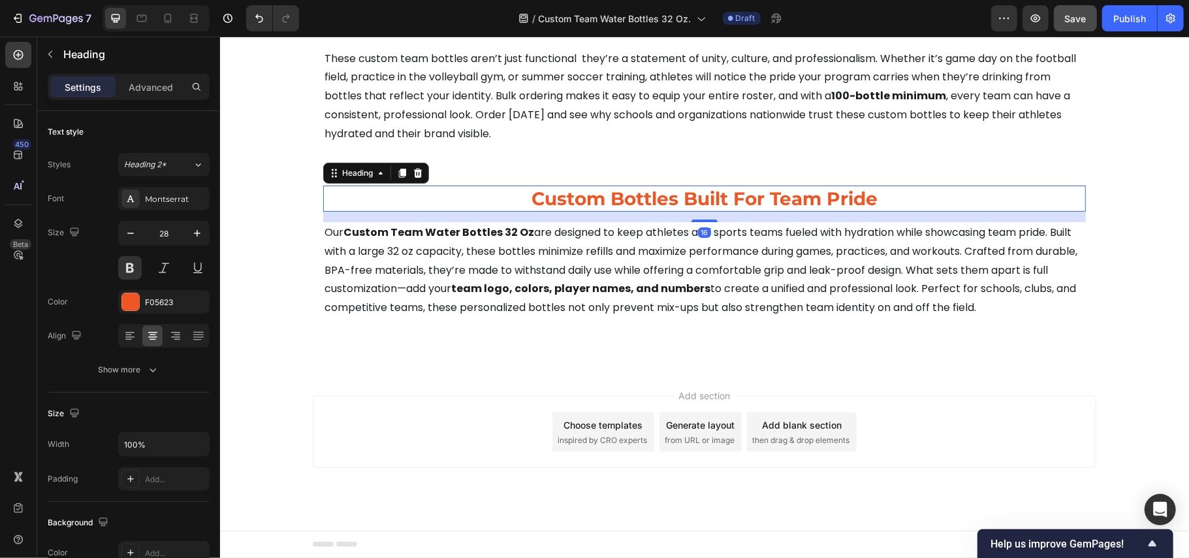
click at [654, 202] on h2 "custom bottles built for team pride" at bounding box center [704, 198] width 763 height 26
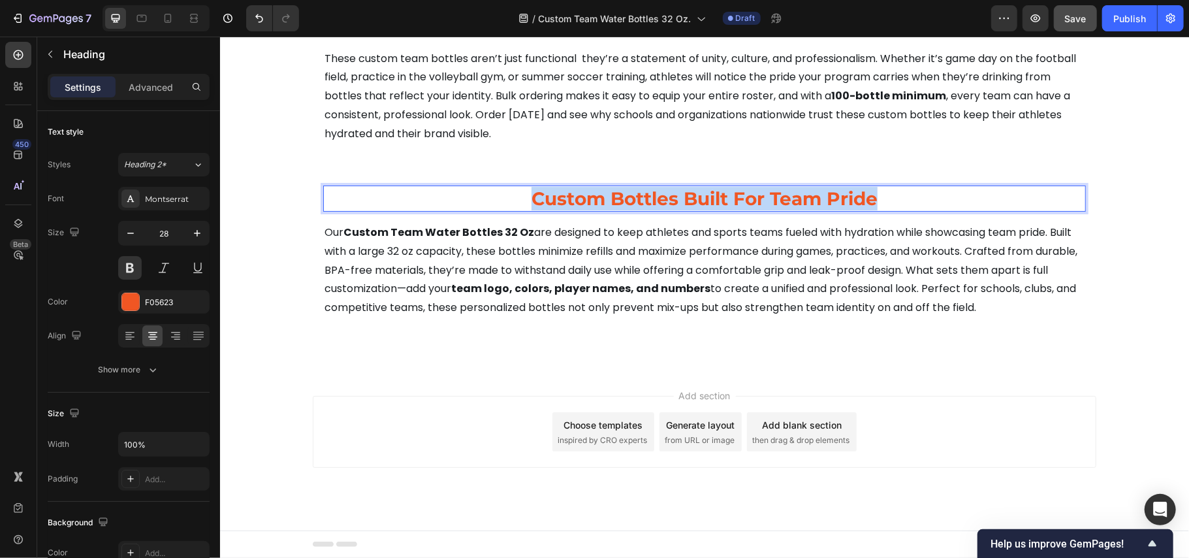
click at [654, 202] on p "custom bottles built for team pride" at bounding box center [704, 198] width 760 height 24
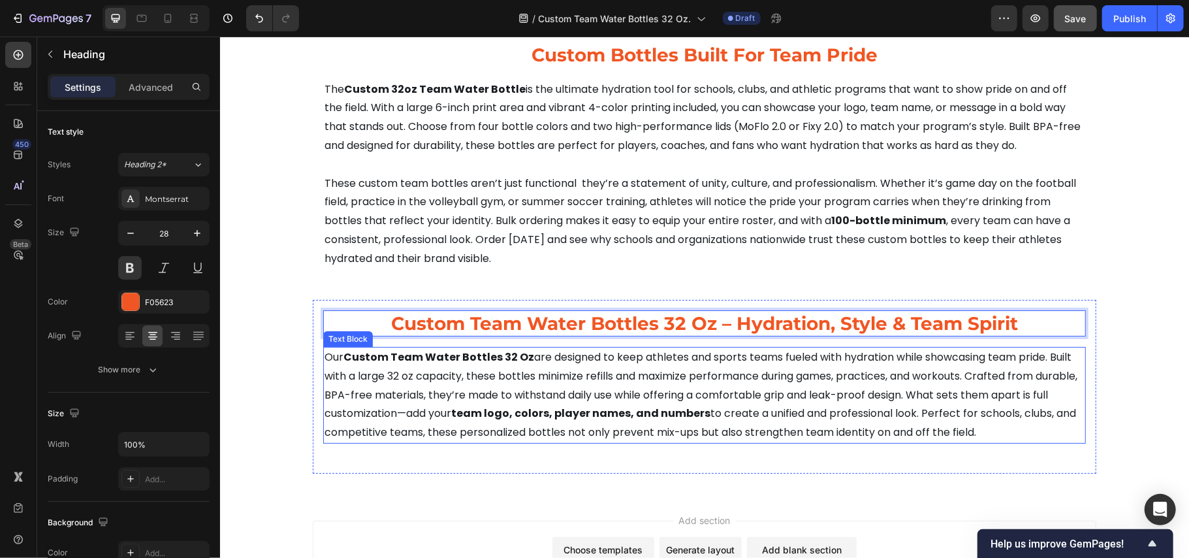
scroll to position [6960, 0]
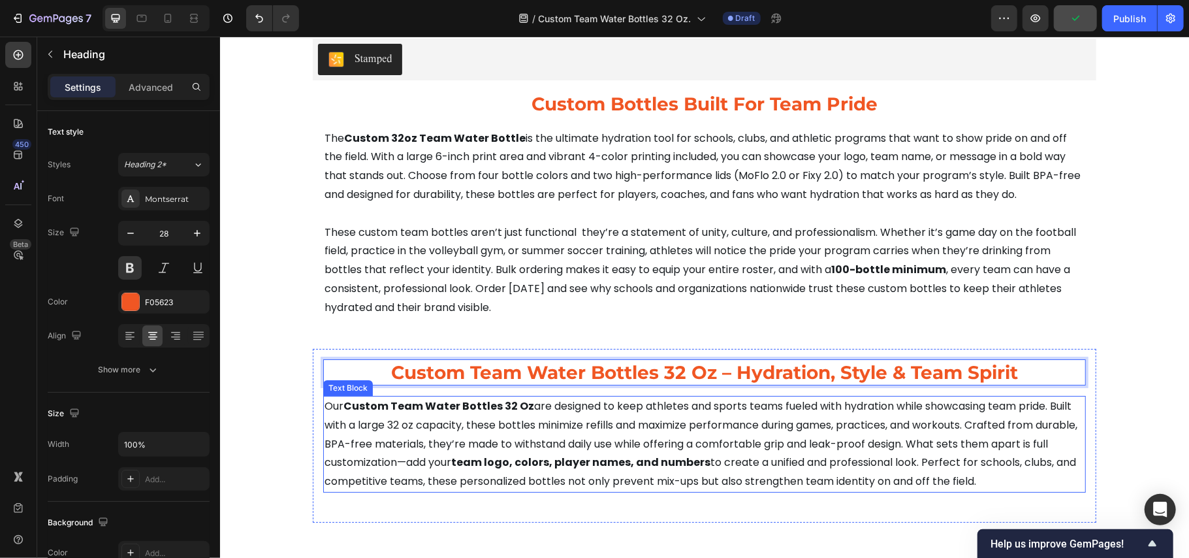
click at [1022, 403] on p "Our Custom Team Water Bottles 32 Oz are designed to keep athletes and sports te…" at bounding box center [704, 443] width 760 height 94
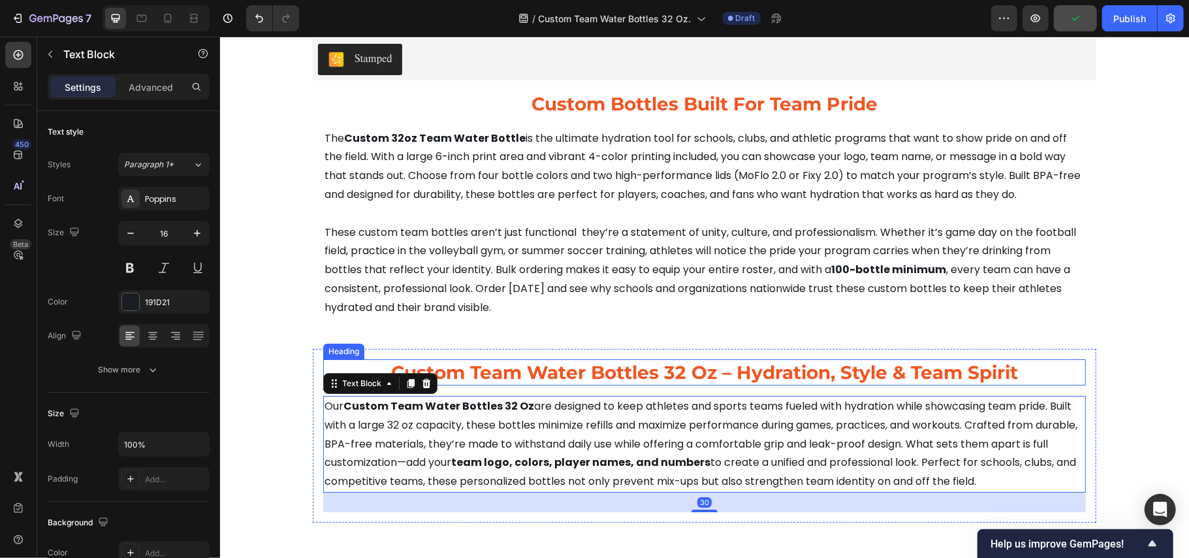
click at [1049, 379] on p "Custom Team Water Bottles 32 Oz – Hydration, Style & Team Spirit" at bounding box center [704, 372] width 760 height 24
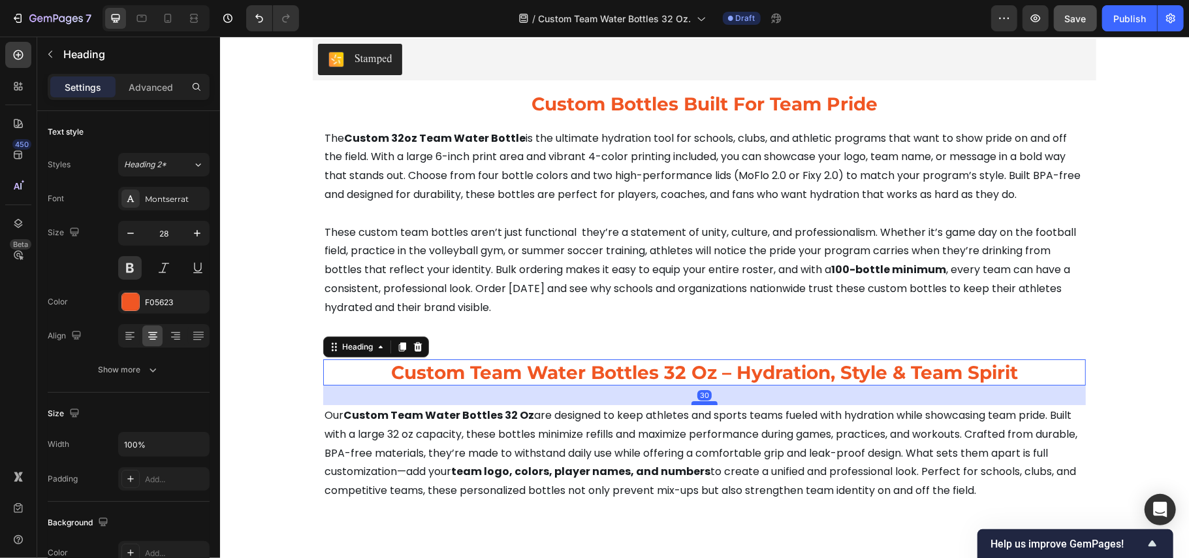
drag, startPoint x: 701, startPoint y: 392, endPoint x: 699, endPoint y: 402, distance: 9.3
click at [699, 402] on div at bounding box center [704, 402] width 26 height 4
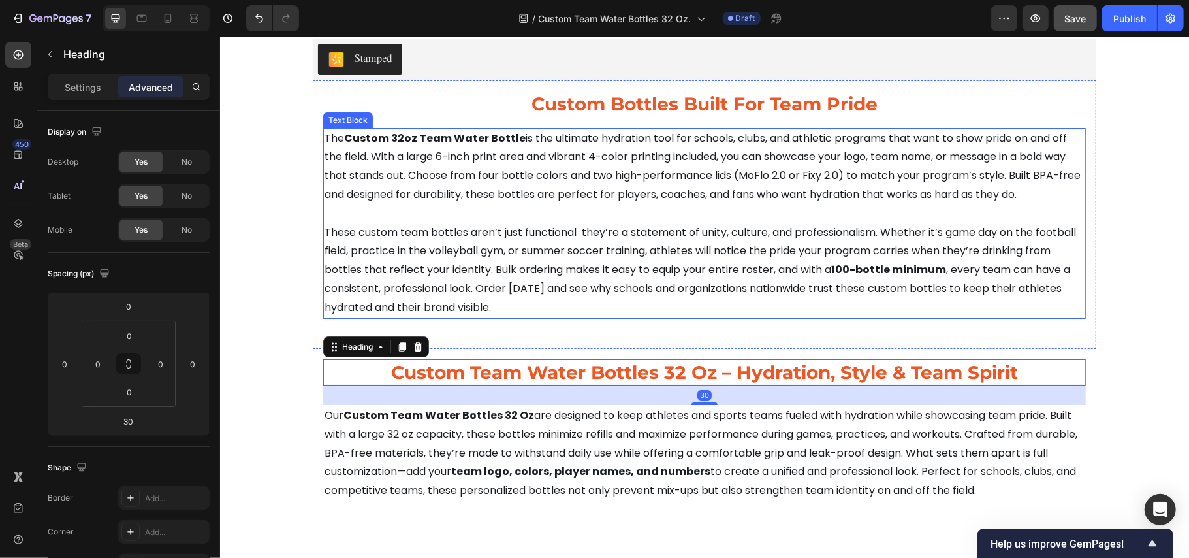
click at [731, 306] on p "These custom team bottles aren’t just functional they’re a statement of unity, …" at bounding box center [704, 260] width 760 height 113
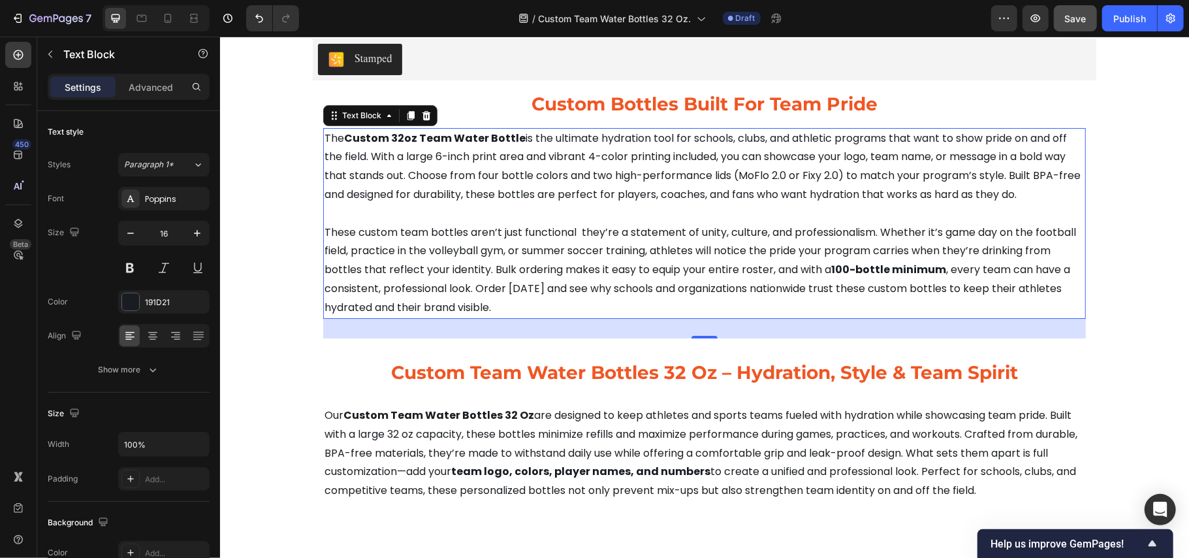
click at [697, 250] on p "These custom team bottles aren’t just functional they’re a statement of unity, …" at bounding box center [704, 260] width 760 height 113
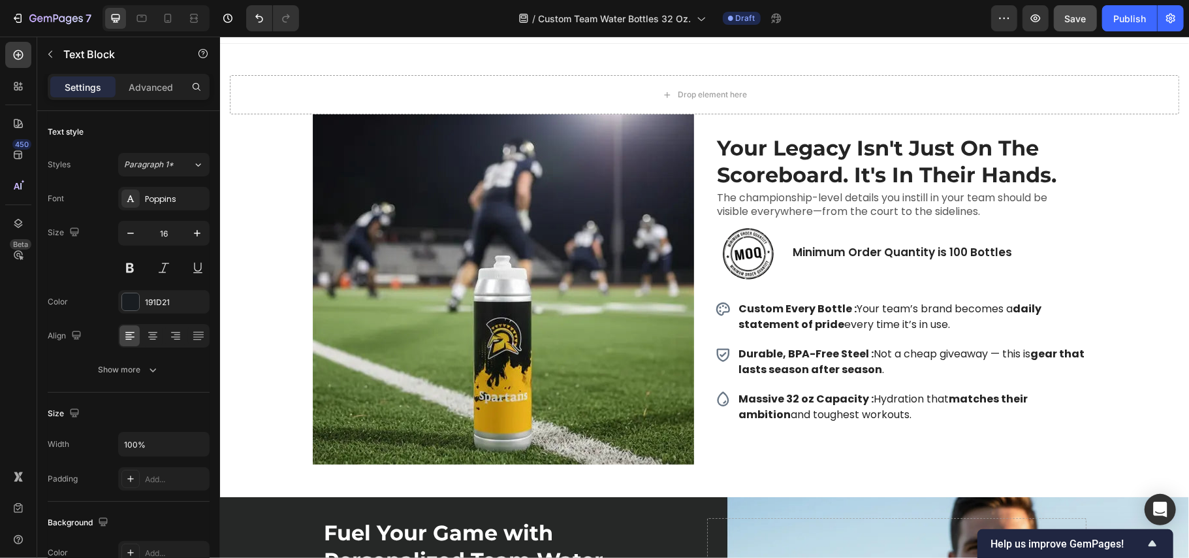
scroll to position [11, 0]
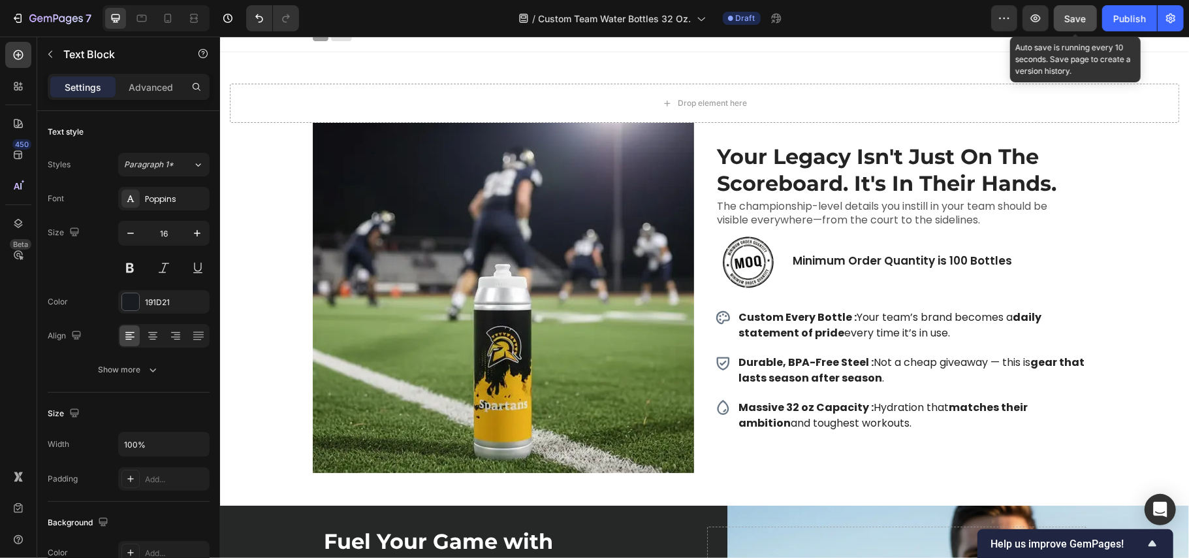
click at [1075, 14] on span "Save" at bounding box center [1076, 18] width 22 height 11
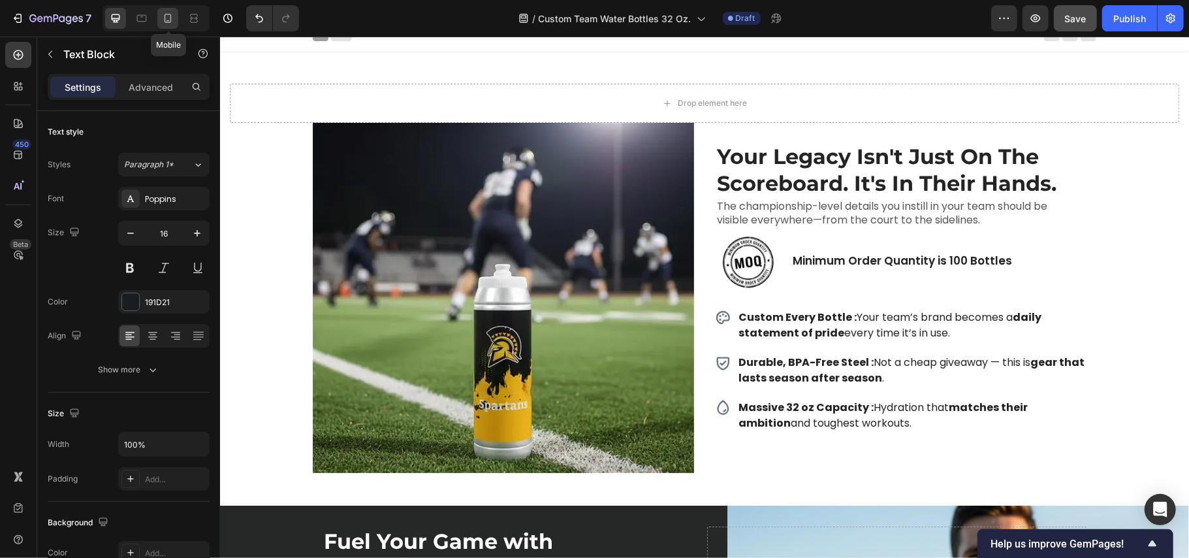
click at [170, 17] on icon at bounding box center [167, 18] width 13 height 13
type input "13"
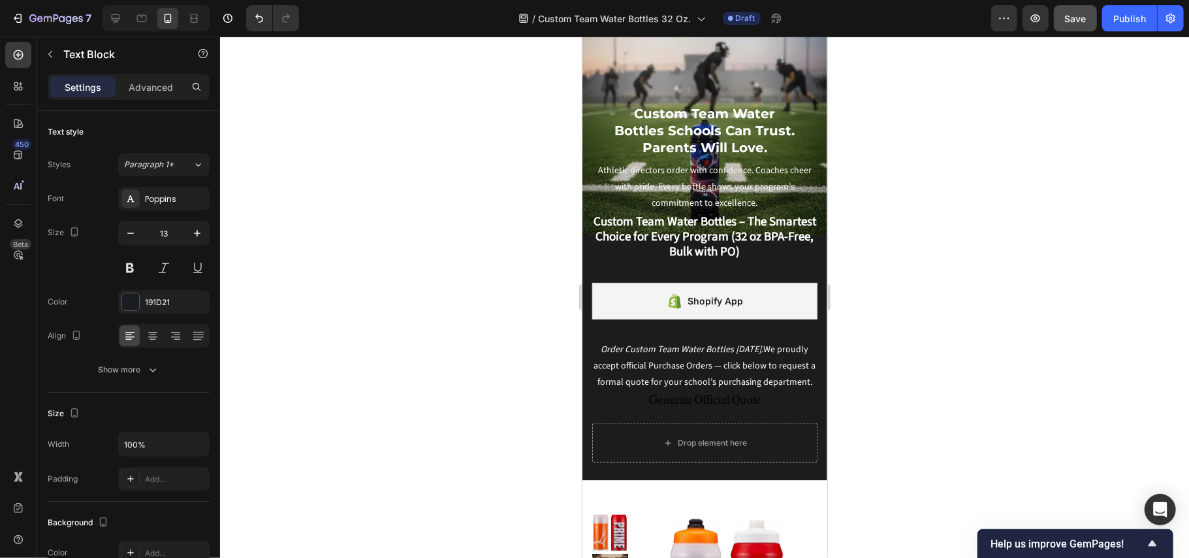
scroll to position [609, 0]
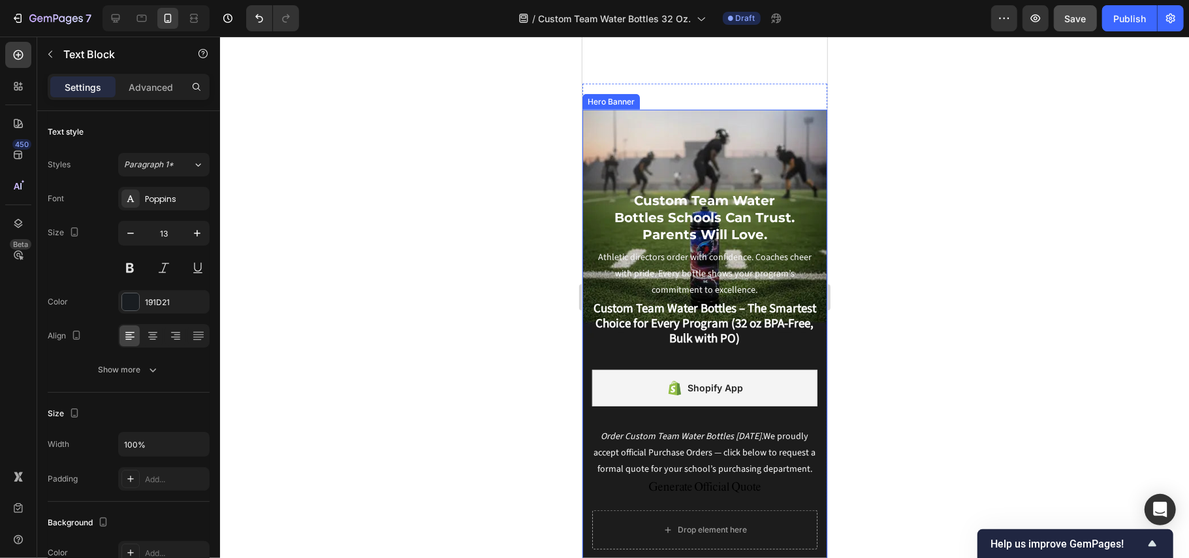
click at [652, 129] on div "Background Image" at bounding box center [704, 338] width 245 height 458
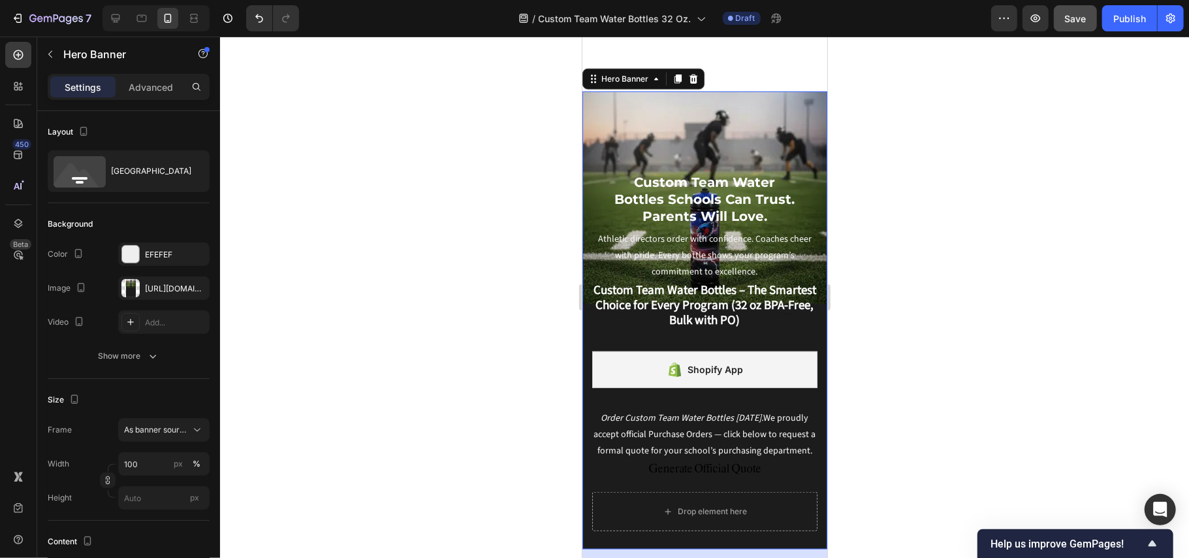
click at [592, 127] on div "Background Image" at bounding box center [704, 320] width 245 height 458
click at [165, 285] on div "https://cdn.shopify.com/s/files/1/0752/5249/8730/files/gempages_517222236088697…" at bounding box center [164, 289] width 38 height 12
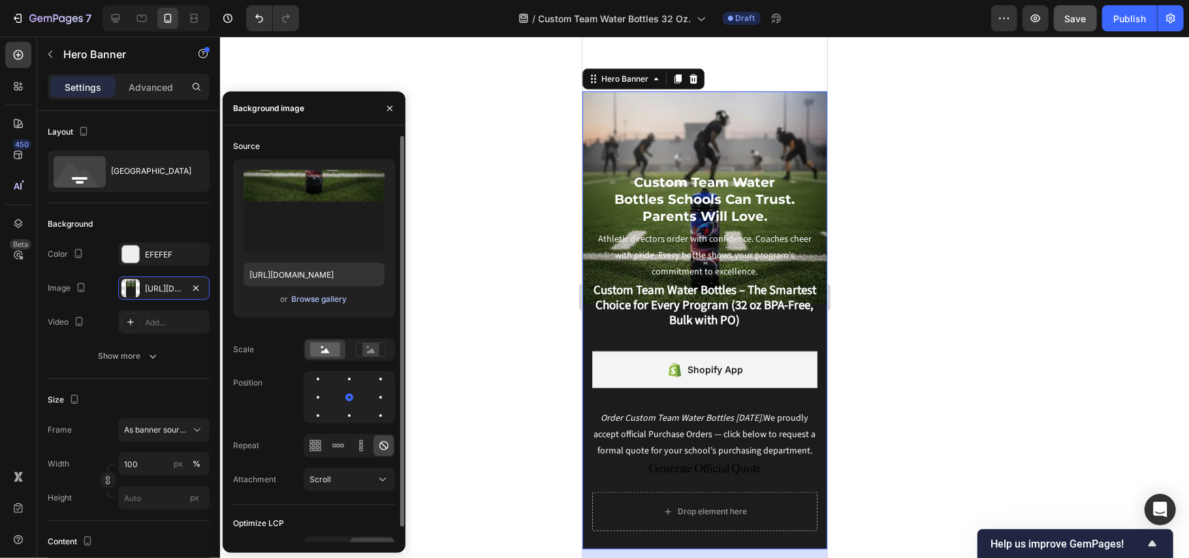
click at [325, 298] on div "Browse gallery" at bounding box center [320, 299] width 56 height 12
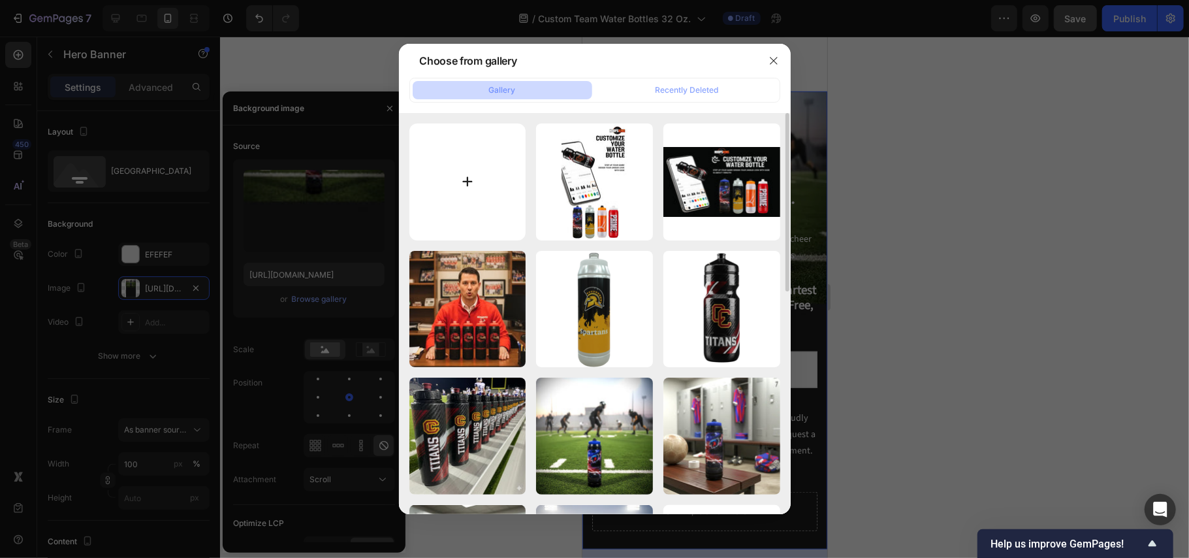
click at [477, 174] on input "file" at bounding box center [467, 181] width 117 height 117
click at [464, 182] on input "file" at bounding box center [467, 181] width 117 height 117
type input "C:\fakepath\9256.webp"
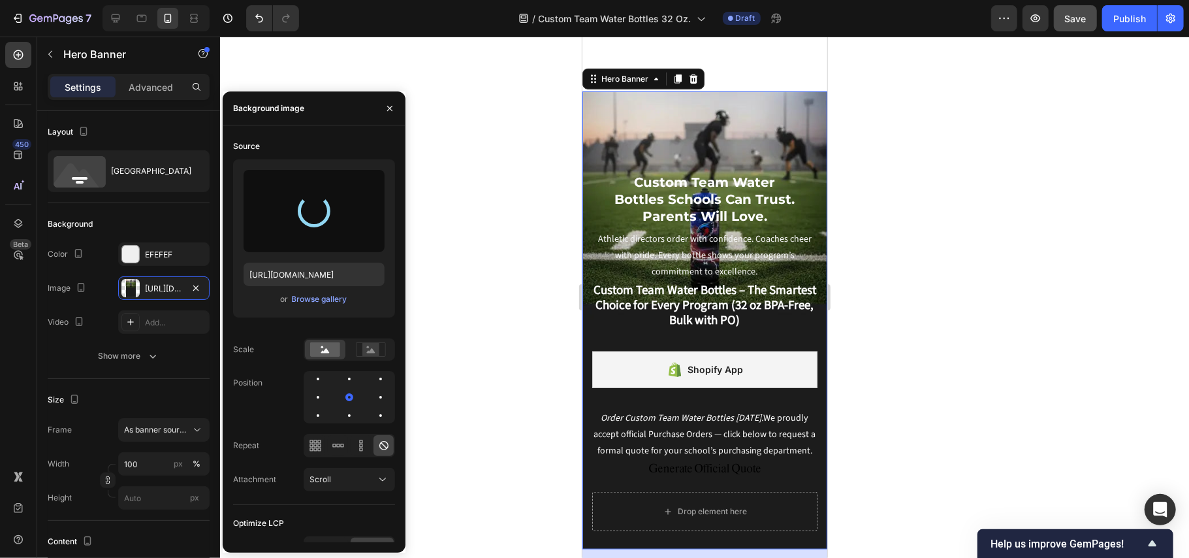
type input "https://cdn.shopify.com/s/files/1/0752/5249/8730/files/gempages_517222236088697…"
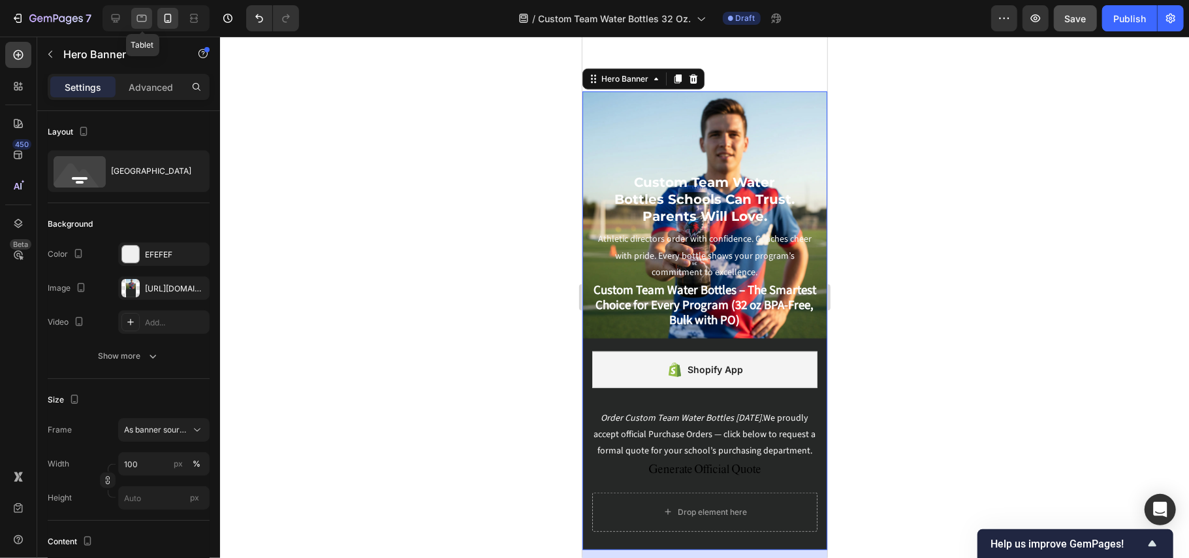
click at [146, 20] on icon at bounding box center [142, 18] width 10 height 7
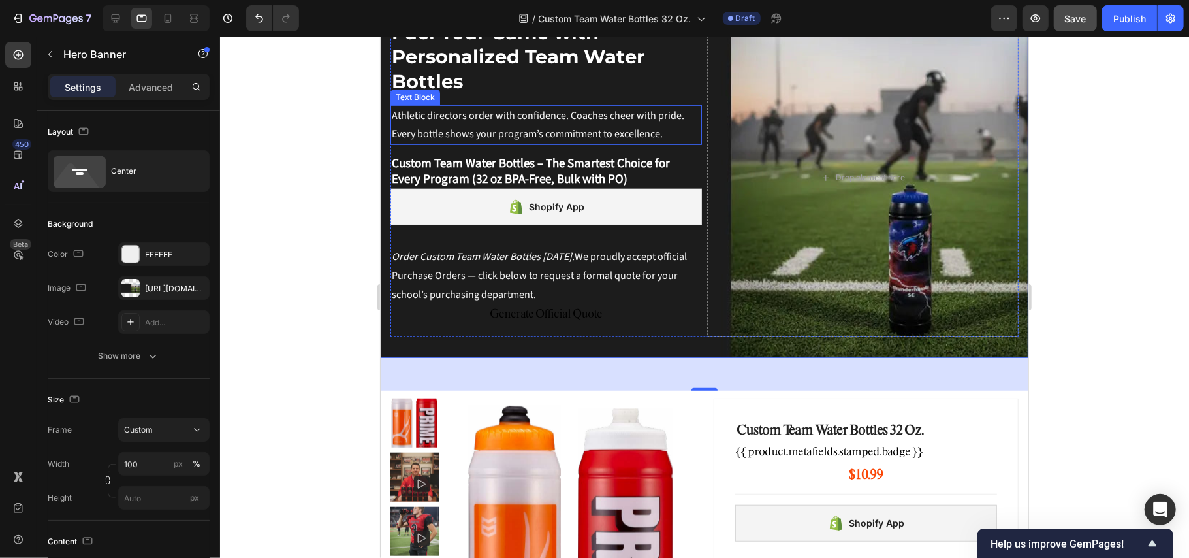
scroll to position [475, 0]
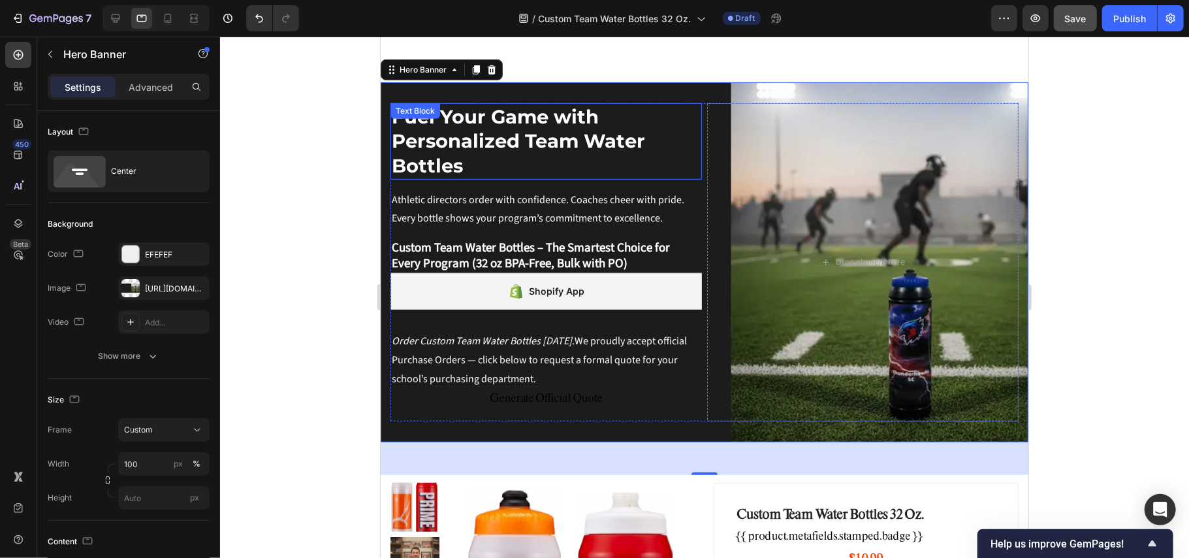
click at [524, 133] on strong "Fuel Your Game with Personalized Team Water Bottles" at bounding box center [517, 140] width 253 height 72
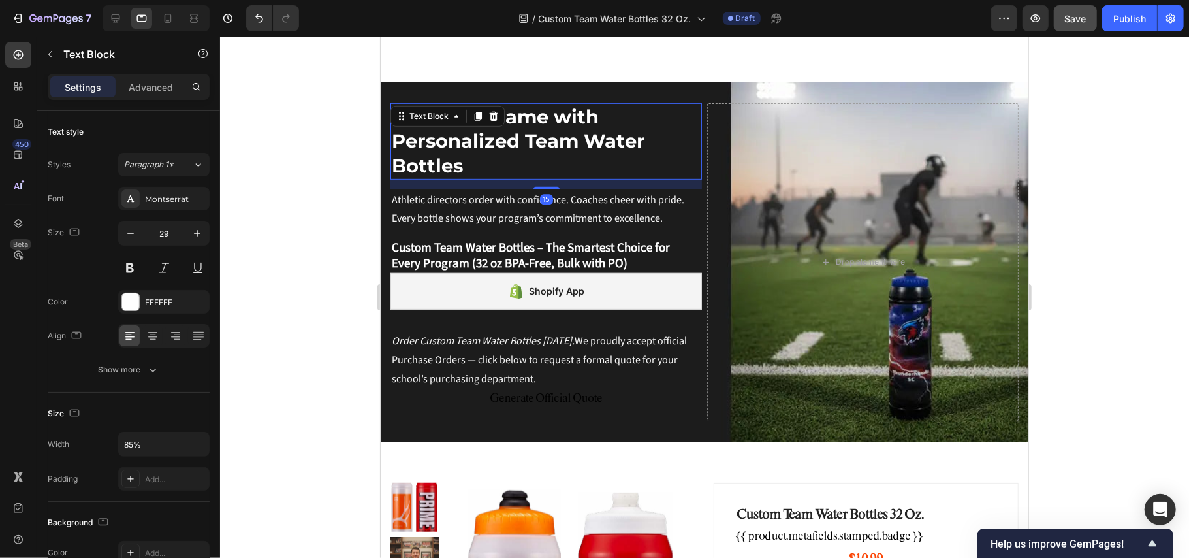
click at [524, 133] on strong "Fuel Your Game with Personalized Team Water Bottles" at bounding box center [517, 140] width 253 height 72
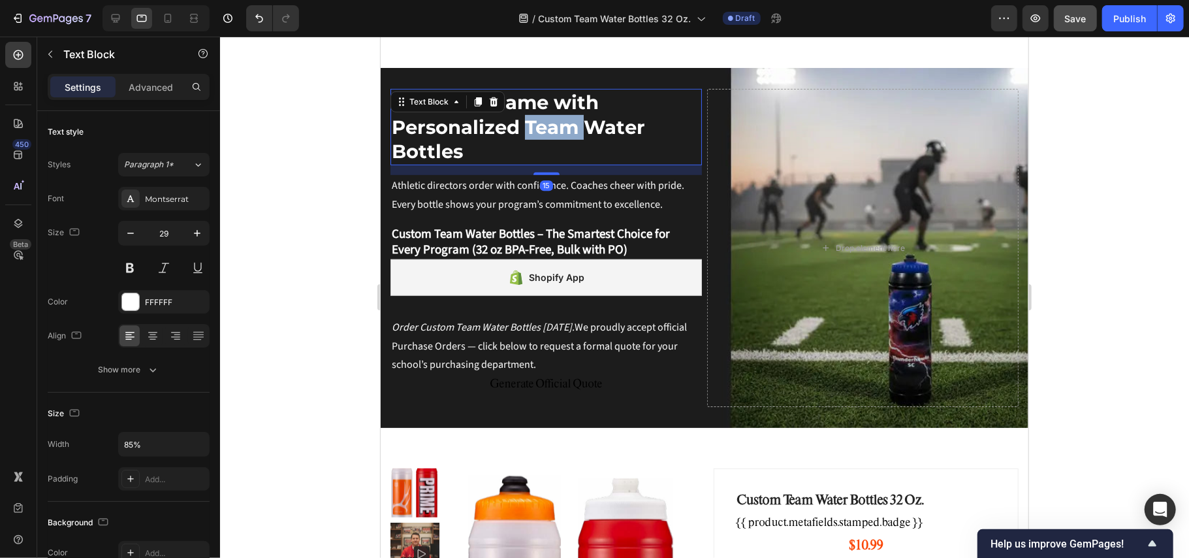
click at [524, 133] on strong "Fuel Your Game with Personalized Team Water Bottles" at bounding box center [517, 126] width 253 height 72
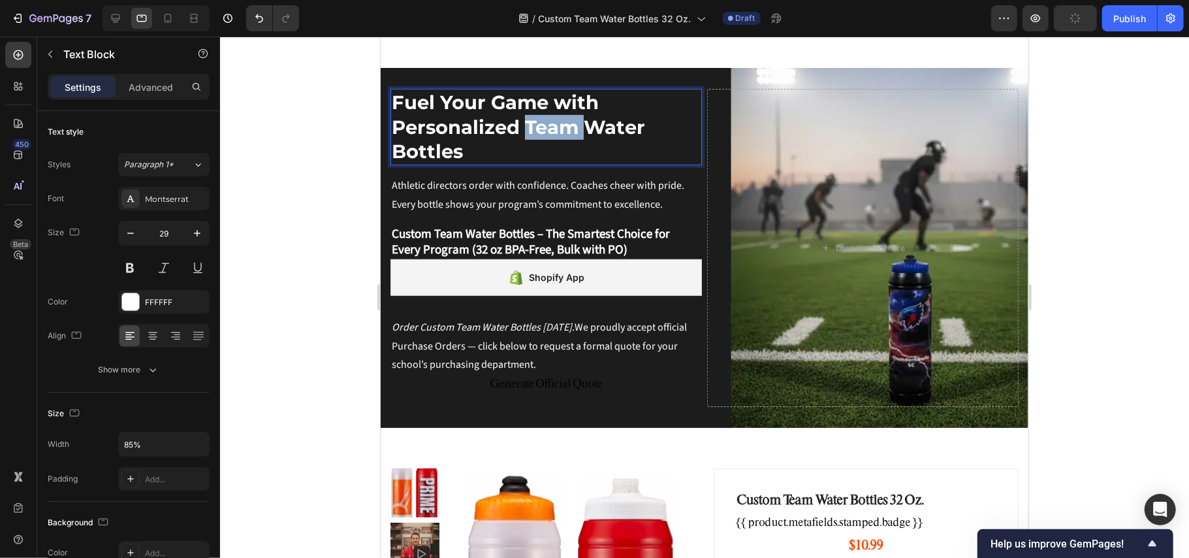
click at [524, 133] on strong "Fuel Your Game with Personalized Team Water Bottles" at bounding box center [517, 126] width 253 height 72
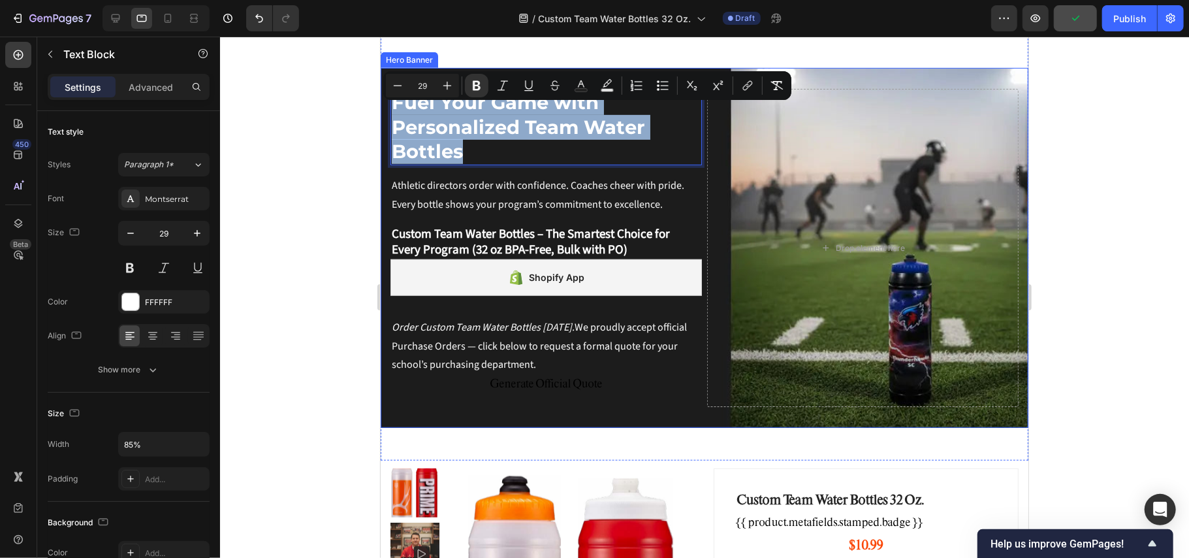
click at [875, 92] on div "Fuel Your Game with Personalized Team Water Bottles Text Block 15 Custom Team W…" at bounding box center [704, 247] width 648 height 360
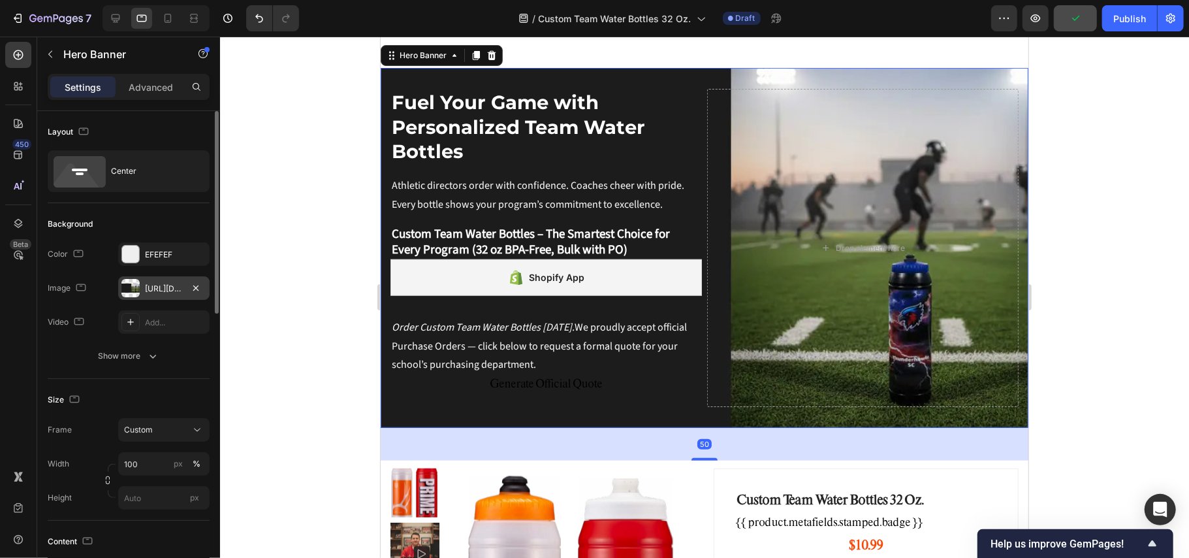
click at [166, 282] on div "https://cdn.shopify.com/s/files/1/0752/5249/8730/files/gempages_517222236088697…" at bounding box center [163, 288] width 91 height 24
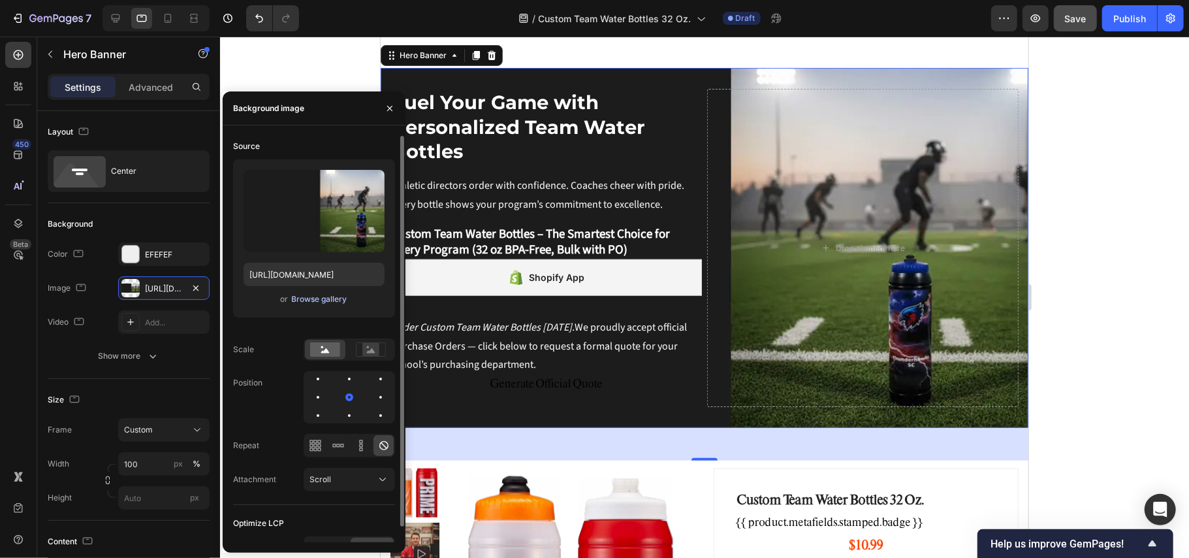
click at [325, 298] on div "Browse gallery" at bounding box center [320, 299] width 56 height 12
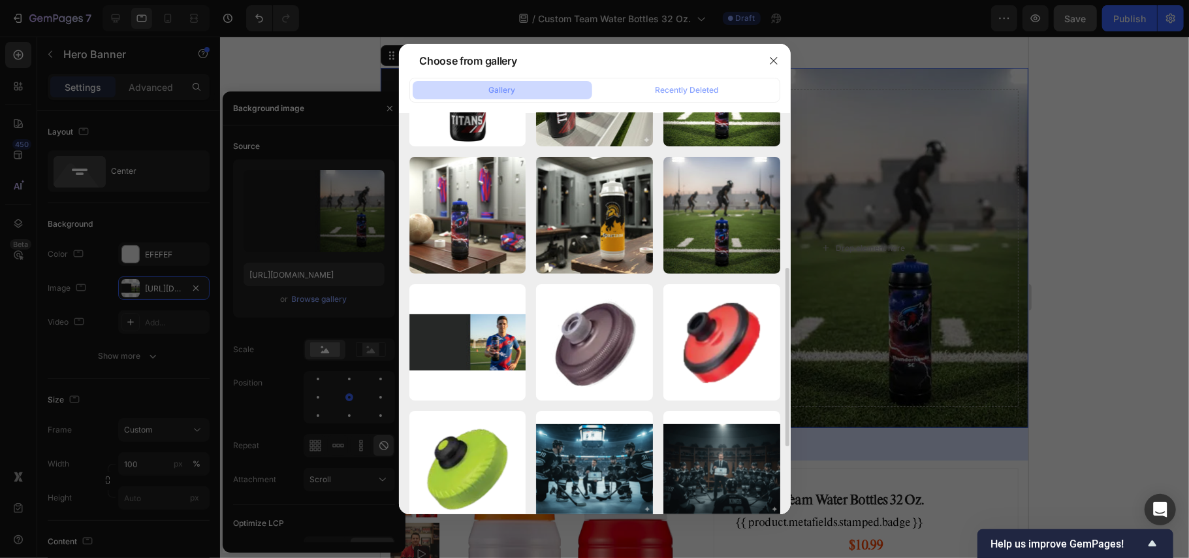
scroll to position [499, 0]
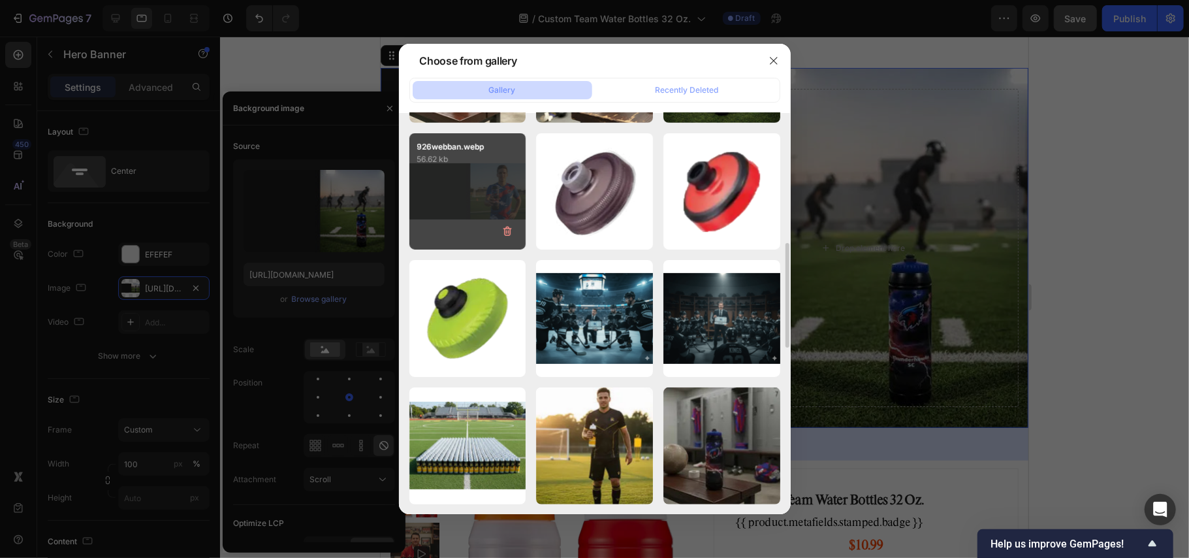
click at [473, 194] on div "926webban.webp 56.62 kb" at bounding box center [467, 191] width 117 height 117
type input "https://cdn.shopify.com/s/files/1/0752/5249/8730/files/gempages_517222236088697…"
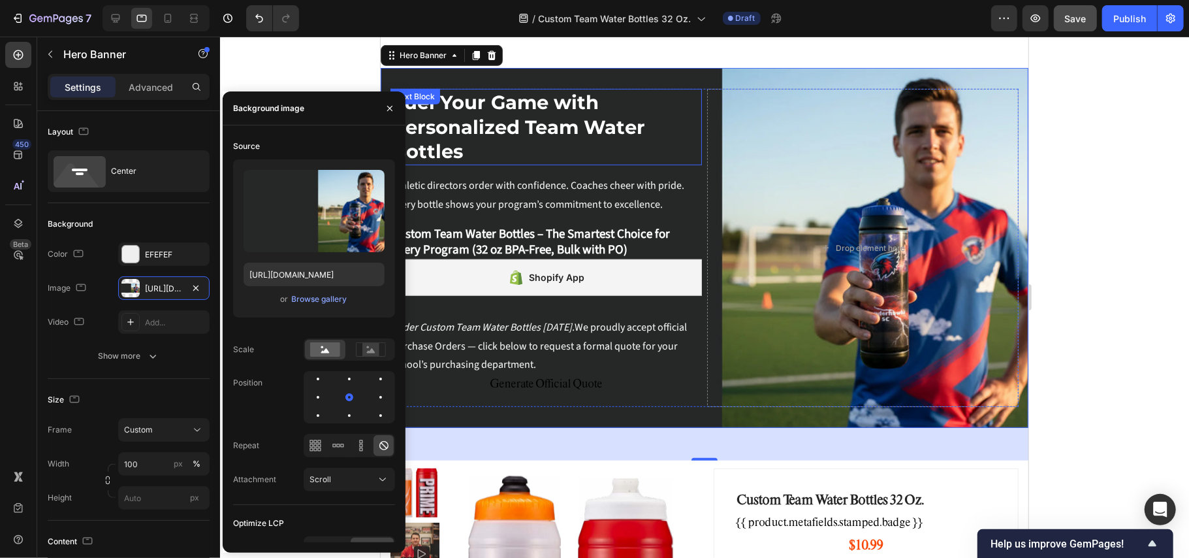
click at [505, 129] on strong "Fuel Your Game with Personalized Team Water Bottles" at bounding box center [517, 126] width 253 height 72
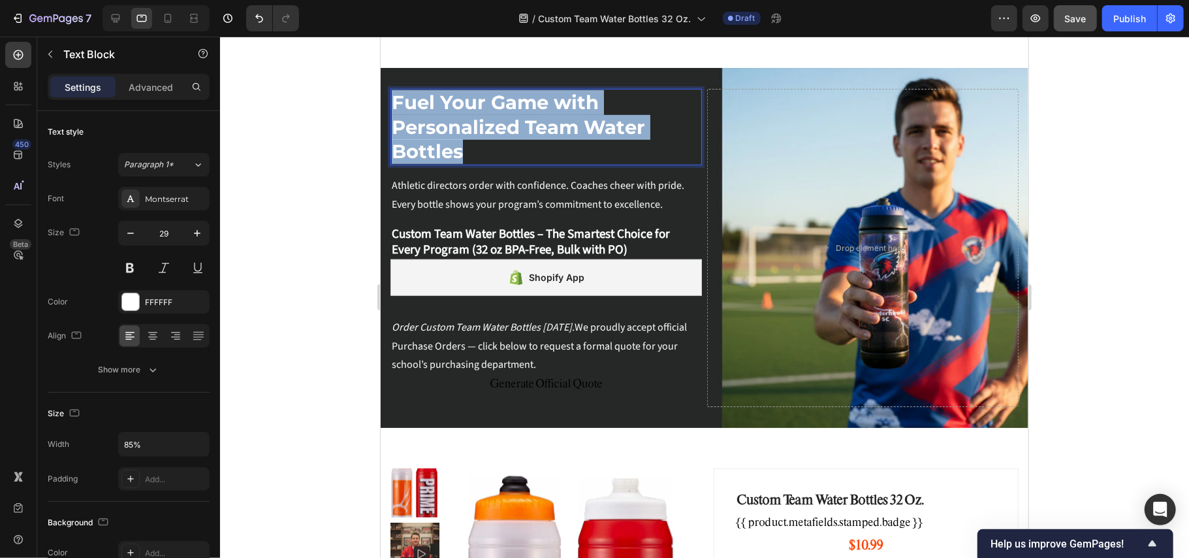
click at [505, 129] on strong "Fuel Your Game with Personalized Team Water Bottles" at bounding box center [517, 126] width 253 height 72
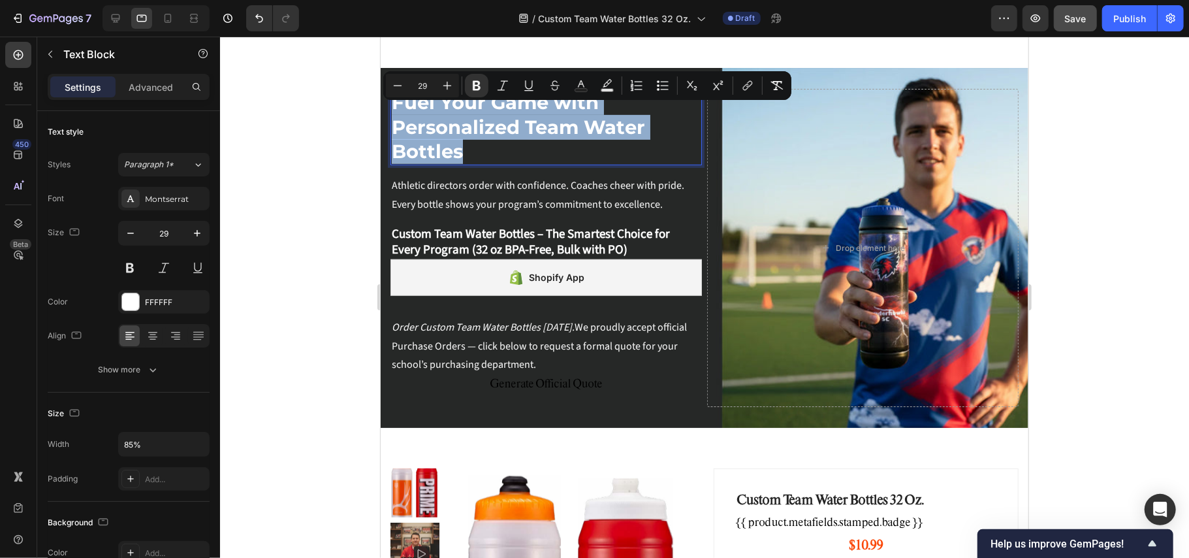
copy strong "Fuel Your Game with Personalized Team Water Bottles"
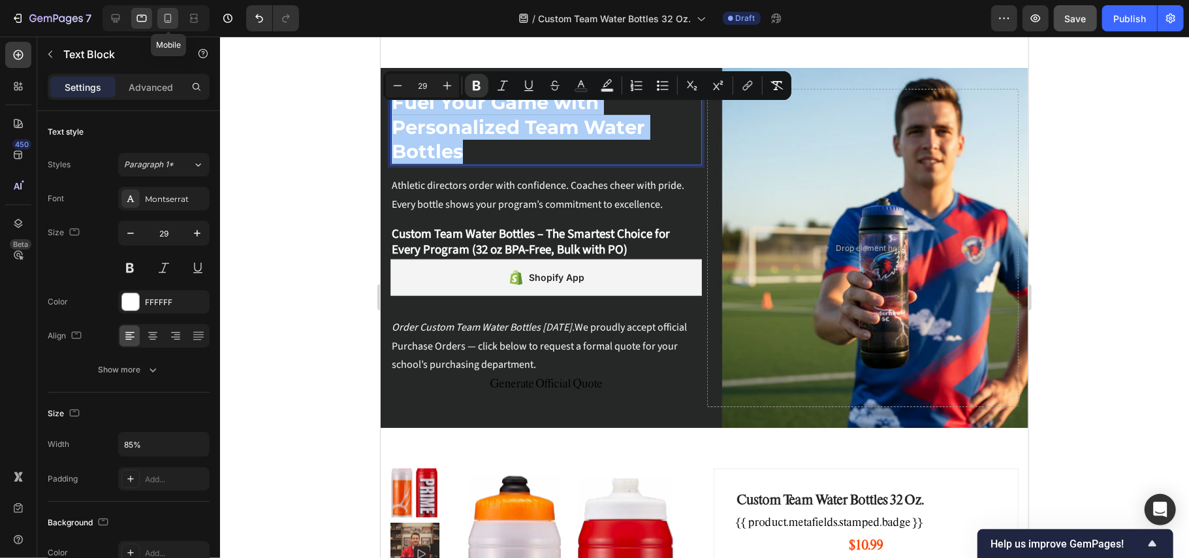
click at [174, 18] on icon at bounding box center [167, 18] width 13 height 13
type input "20"
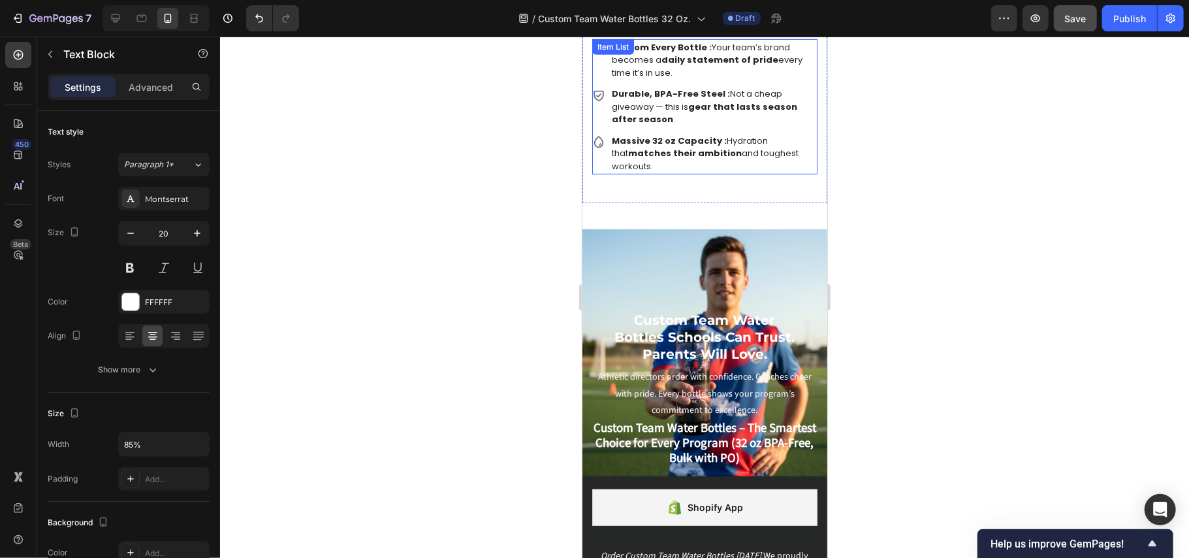
scroll to position [430, 0]
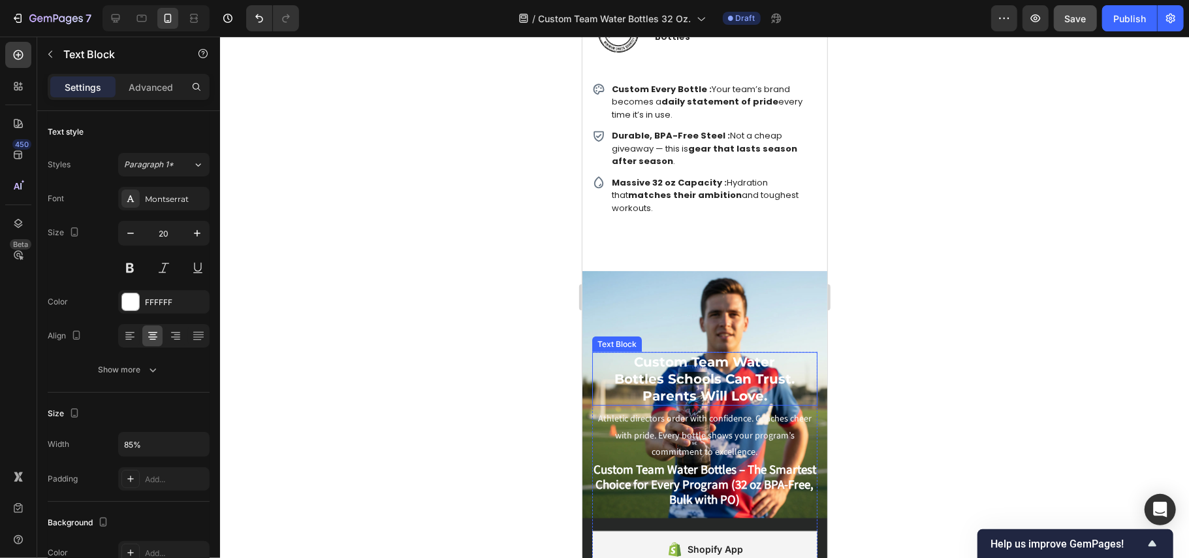
click at [668, 353] on strong "Custom Team Water Bottles Schools Can Trust. Parents Will Love." at bounding box center [704, 378] width 180 height 50
click at [668, 354] on div "Text Block" at bounding box center [649, 364] width 114 height 21
click at [750, 353] on strong "Custom Team Water Bottles Schools Can Trust. Parents Will Love." at bounding box center [704, 378] width 180 height 50
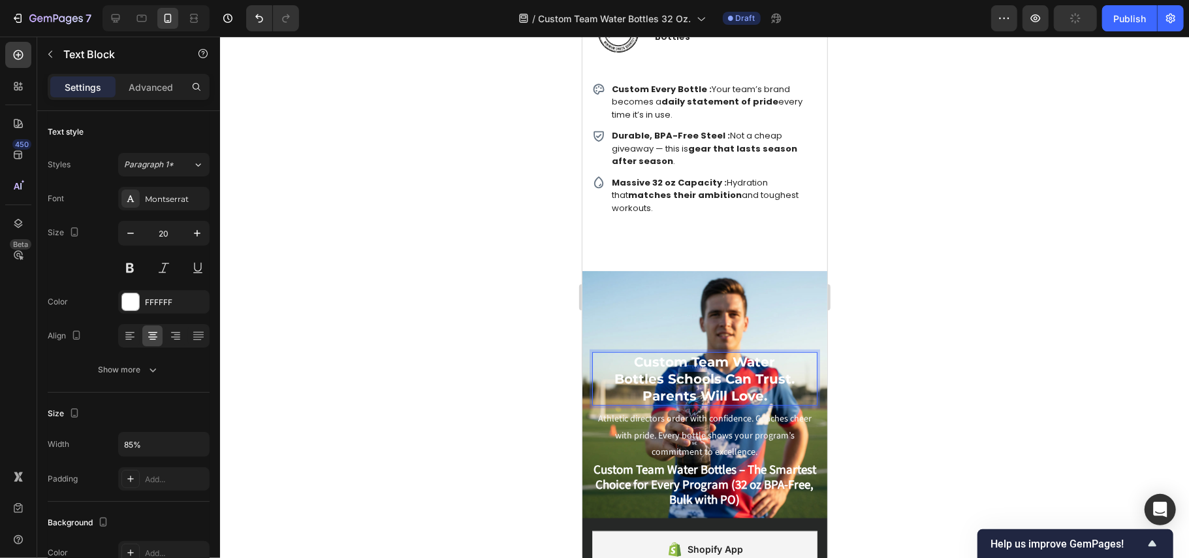
click at [694, 353] on strong "Custom Team Water Bottles Schools Can Trust. Parents Will Love." at bounding box center [704, 378] width 180 height 50
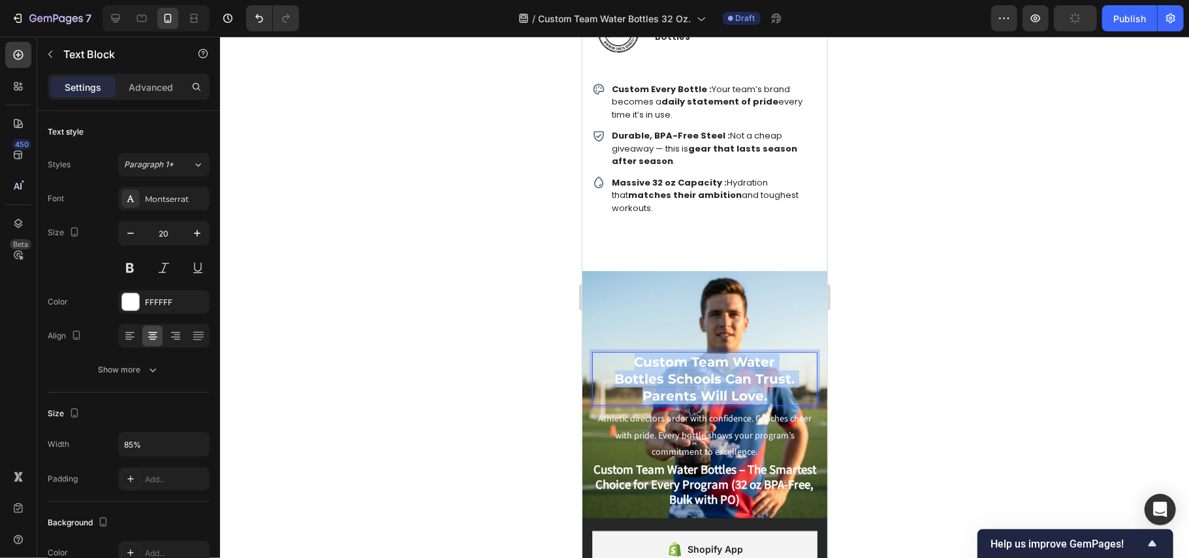
click at [694, 353] on strong "Custom Team Water Bottles Schools Can Trust. Parents Will Love." at bounding box center [704, 378] width 180 height 50
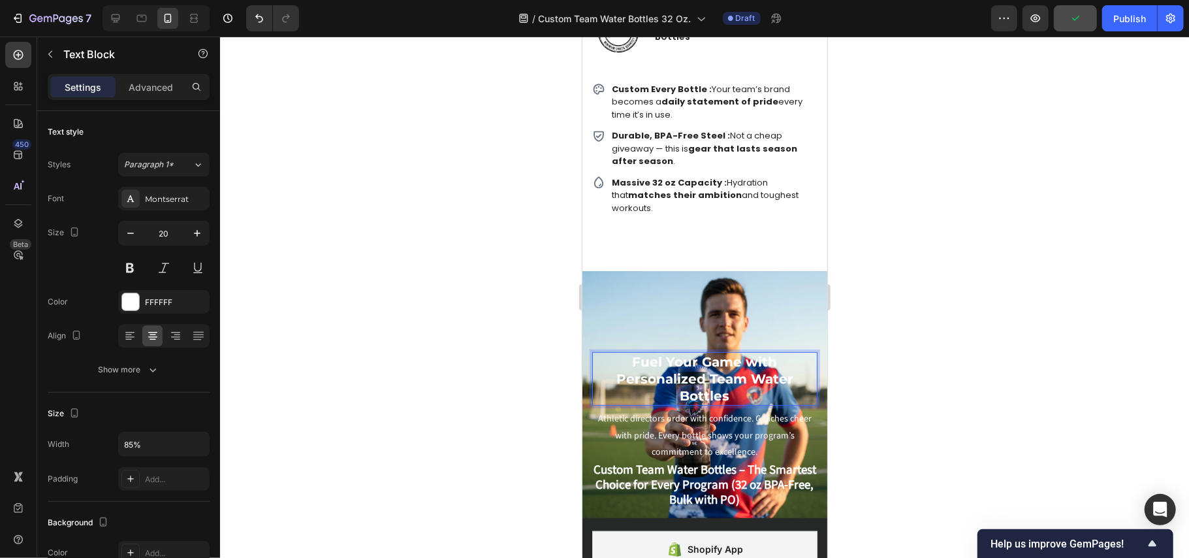
click at [883, 343] on div at bounding box center [704, 297] width 969 height 521
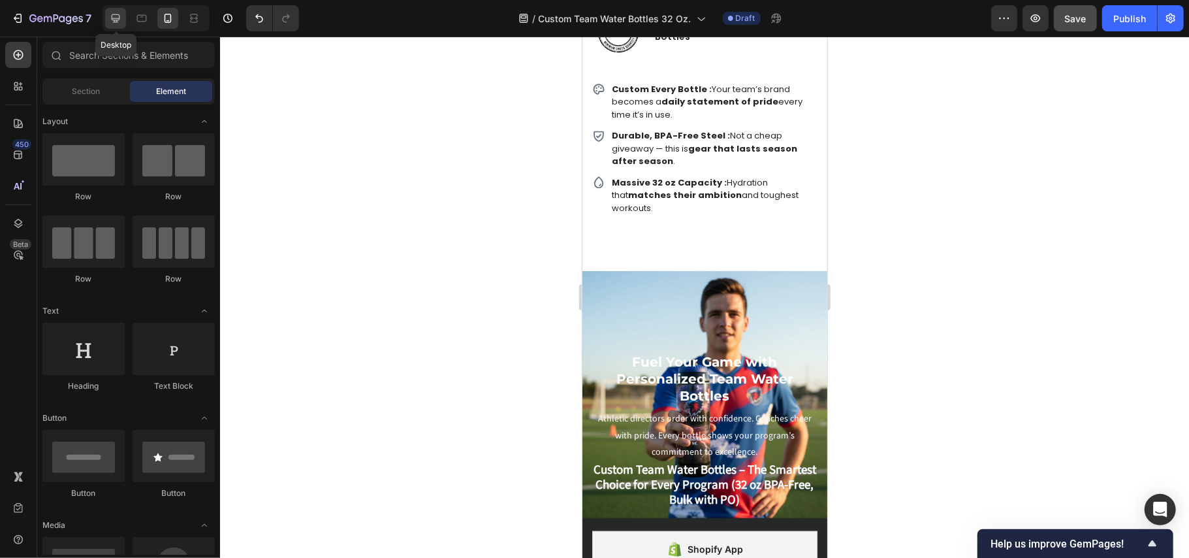
click at [114, 18] on icon at bounding box center [116, 18] width 8 height 8
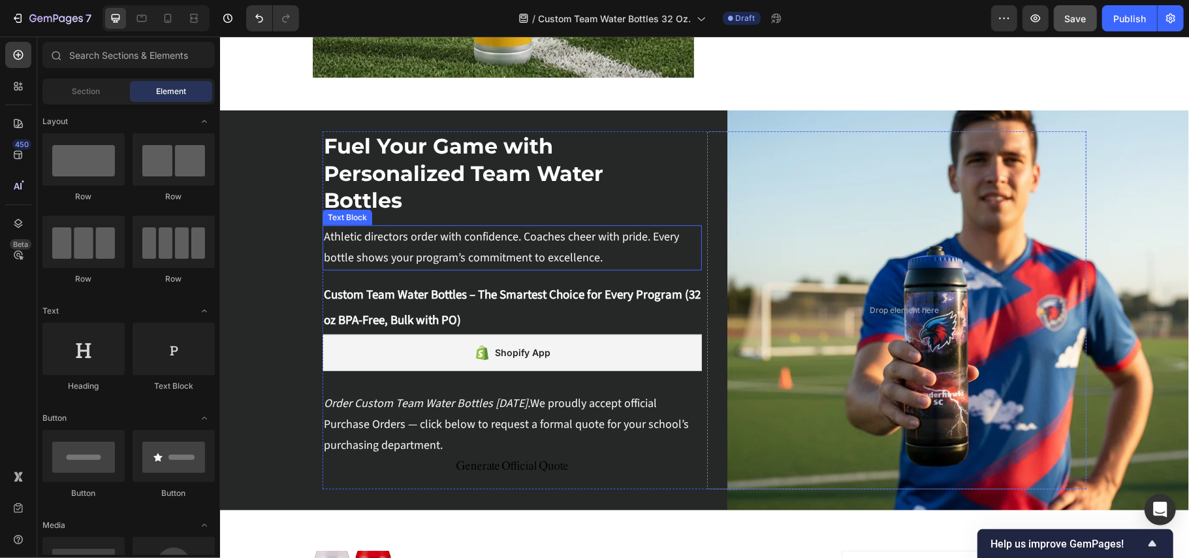
click at [413, 240] on p "Athletic directors order with confidence. Coaches cheer with pride. Every bottl…" at bounding box center [511, 247] width 377 height 42
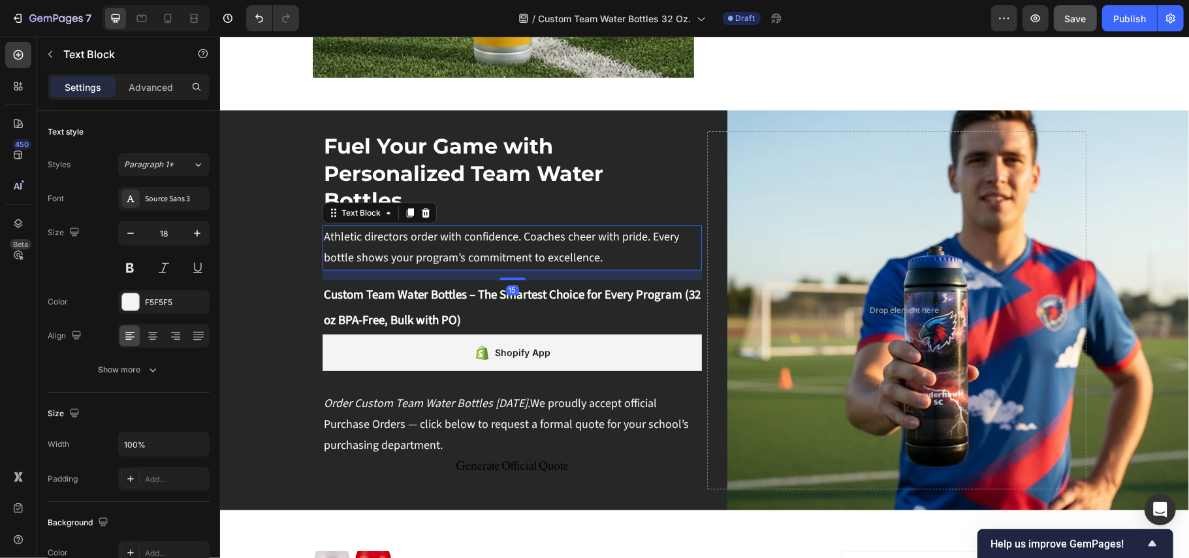
click at [413, 240] on p "Athletic directors order with confidence. Coaches cheer with pride. Every bottl…" at bounding box center [511, 247] width 377 height 42
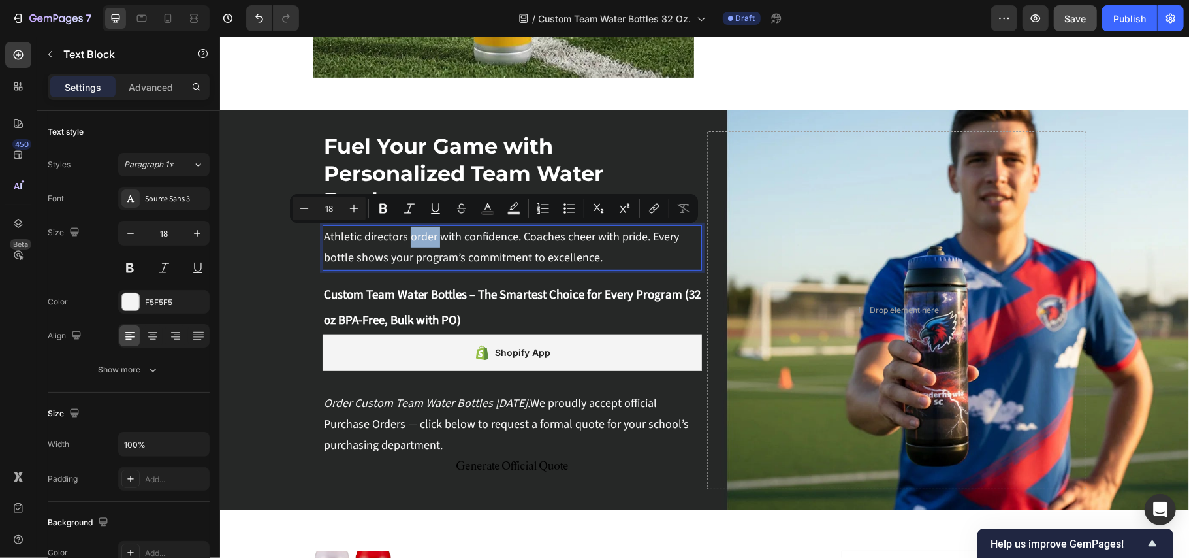
copy p "Athletic directors order with confidence. Coaches cheer with pride. Every bottl…"
click at [172, 16] on icon at bounding box center [167, 18] width 13 height 13
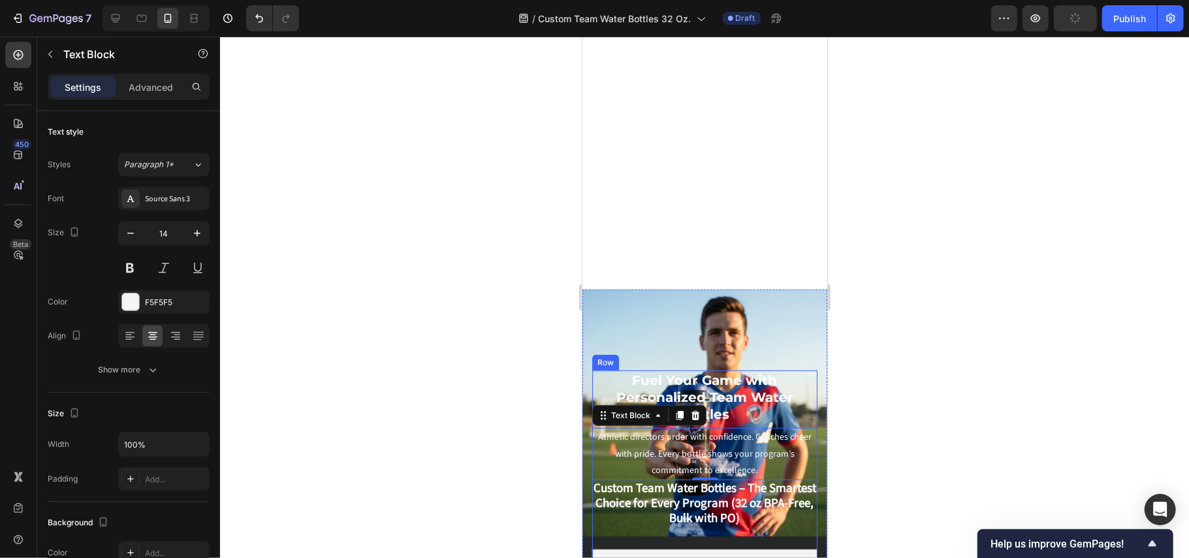
scroll to position [735, 0]
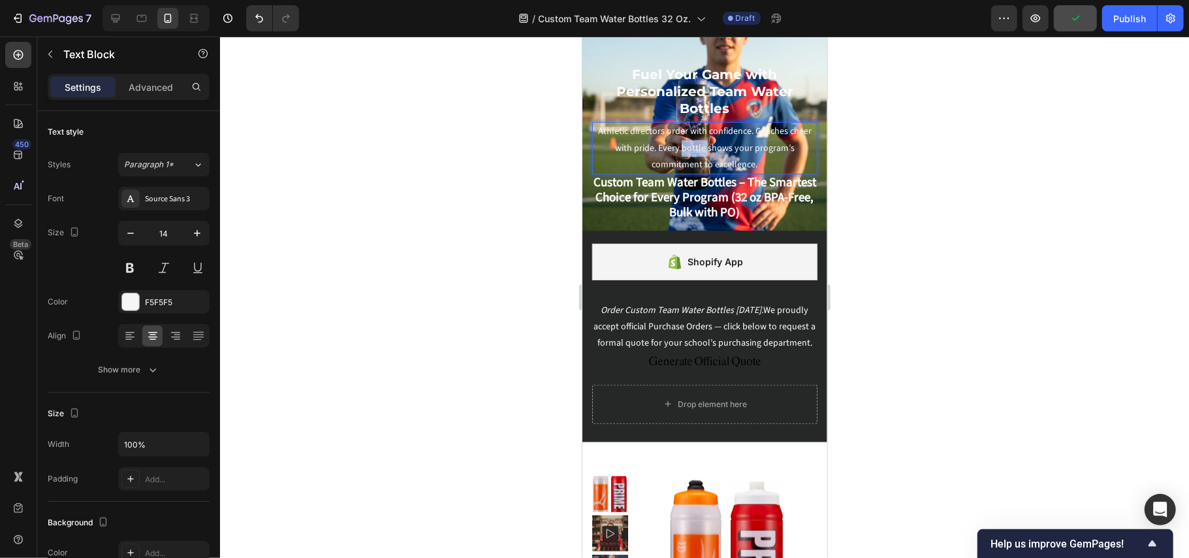
click at [696, 123] on p "Athletic directors order with confidence. Coaches cheer with pride. Every bottl…" at bounding box center [704, 148] width 223 height 50
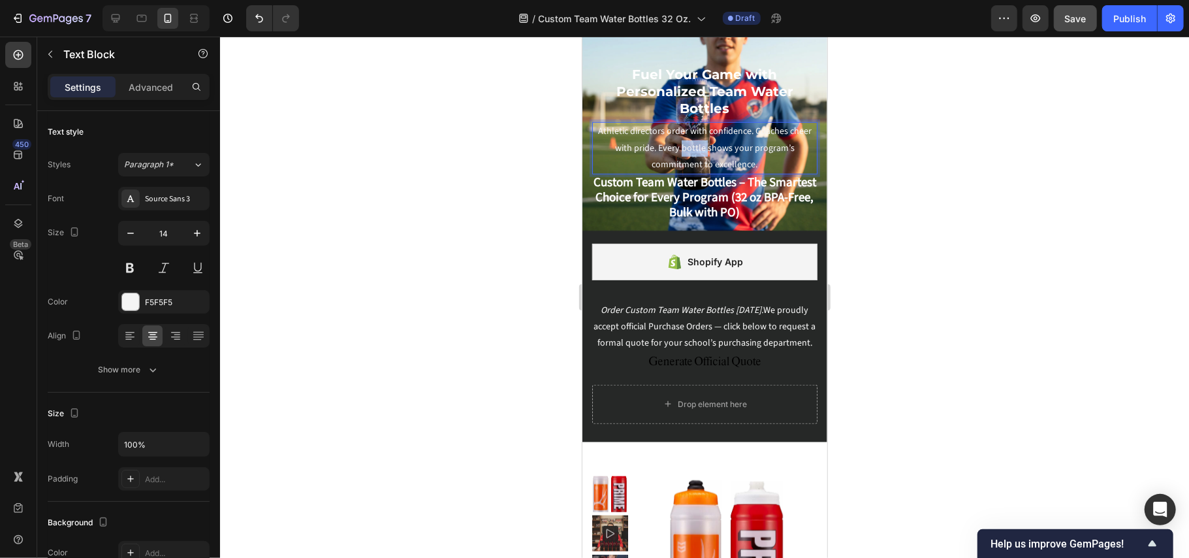
click at [696, 123] on p "Athletic directors order with confidence. Coaches cheer with pride. Every bottl…" at bounding box center [704, 148] width 223 height 50
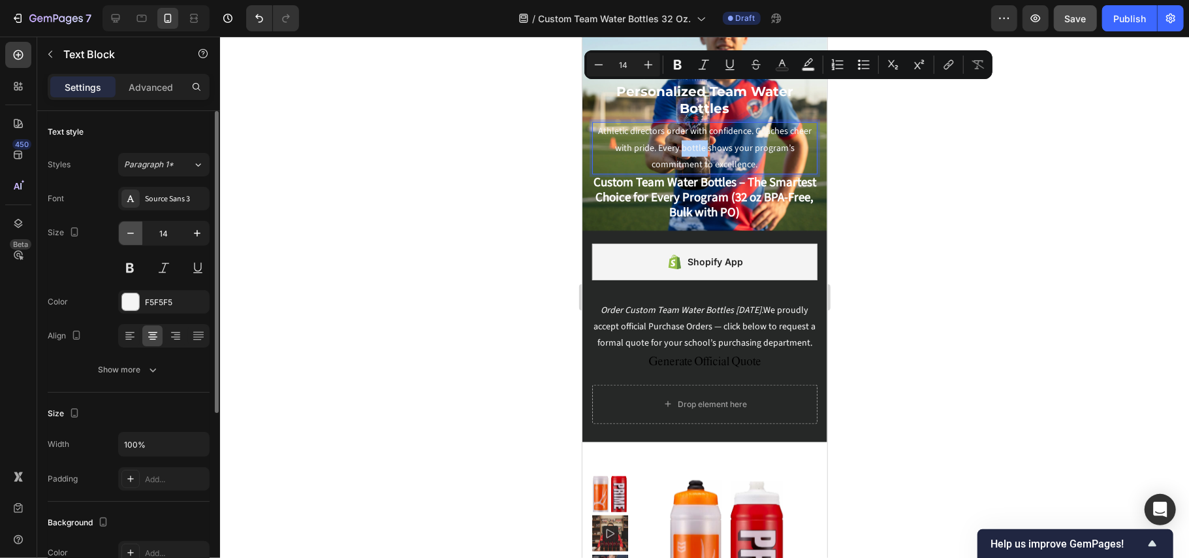
click at [136, 234] on icon "button" at bounding box center [130, 233] width 13 height 13
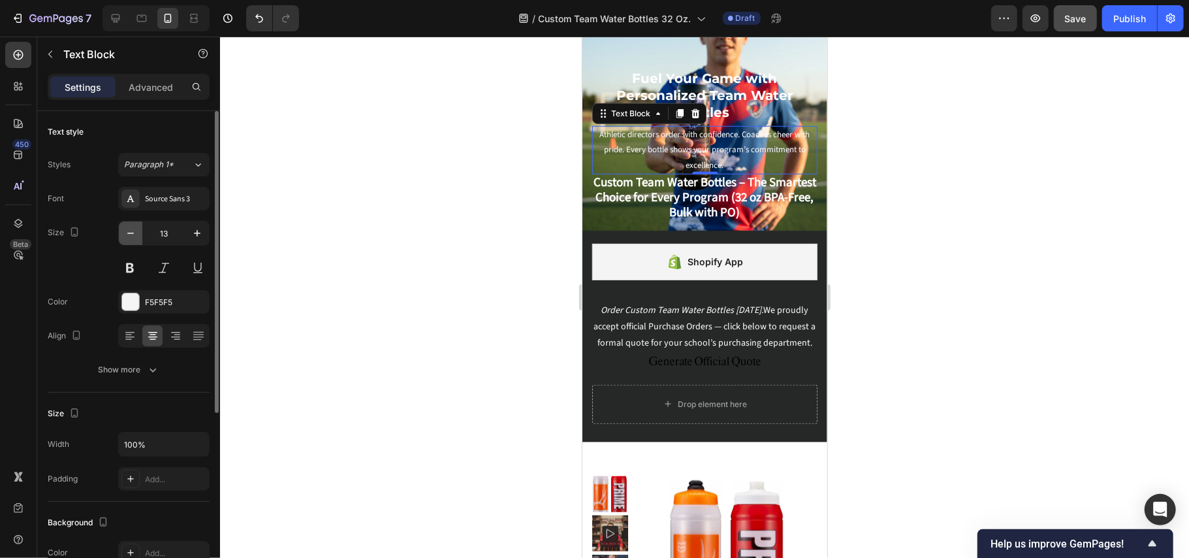
click at [136, 234] on icon "button" at bounding box center [130, 233] width 13 height 13
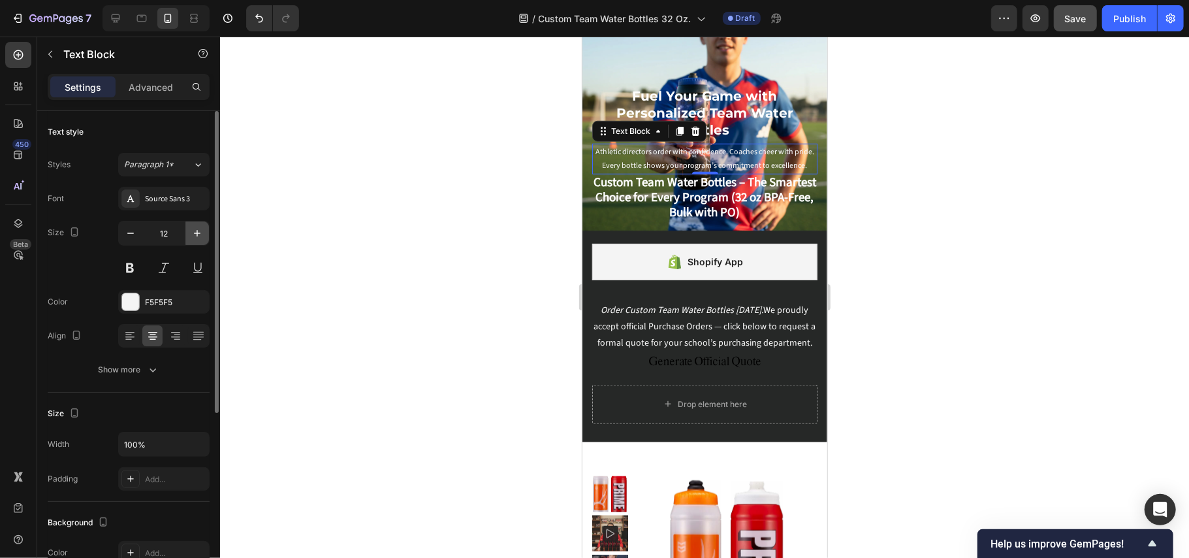
click at [195, 236] on icon "button" at bounding box center [197, 233] width 13 height 13
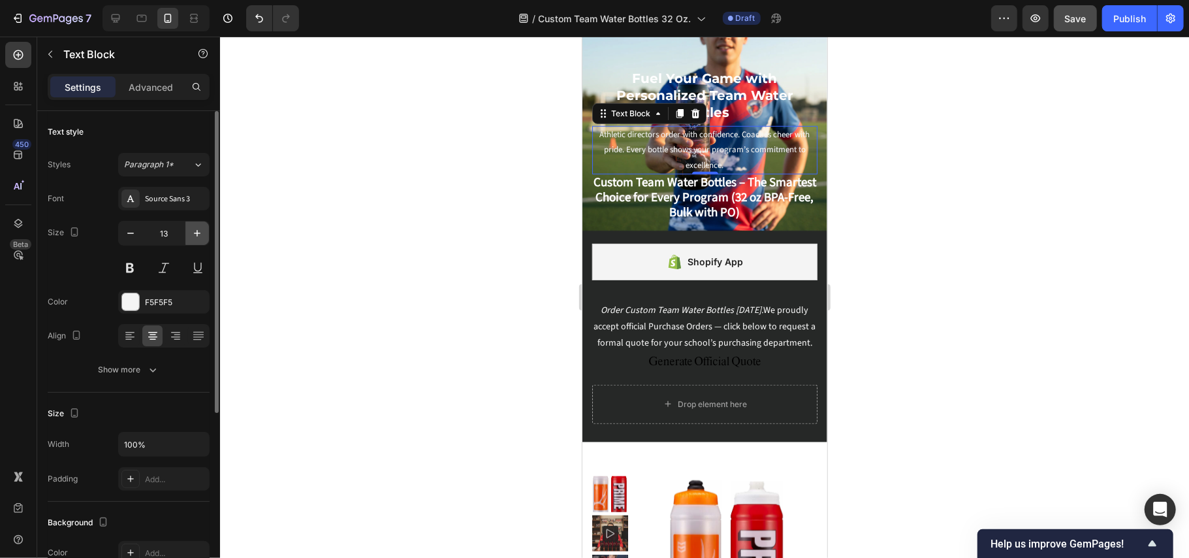
click at [196, 236] on icon "button" at bounding box center [197, 233] width 13 height 13
type input "14"
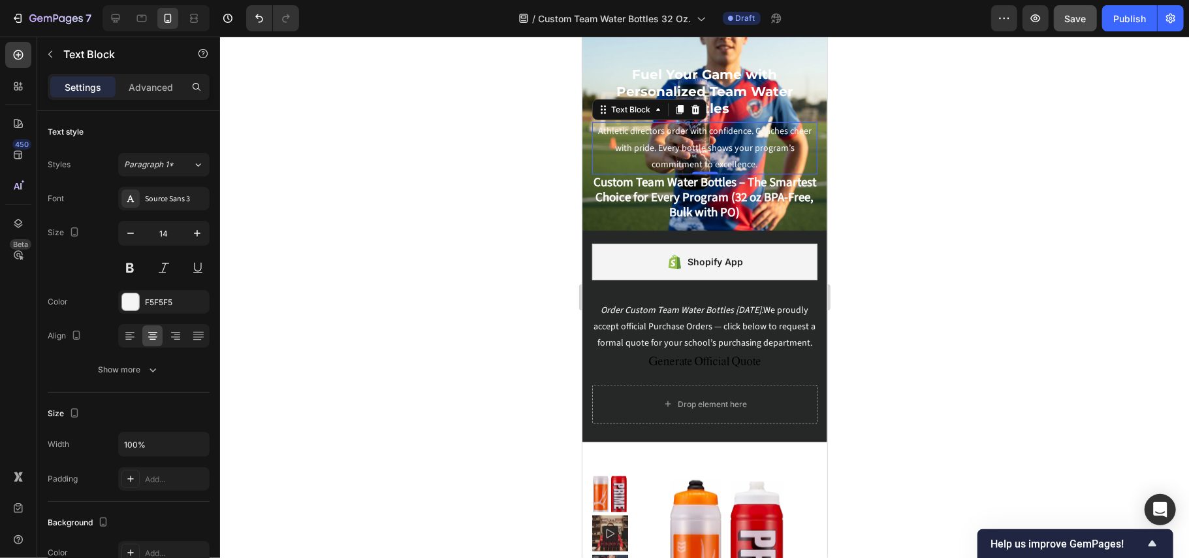
click at [699, 184] on div "15" at bounding box center [704, 189] width 13 height 10
click at [697, 173] on strong "Custom Team Water Bottles – The Smartest Choice for Every Program (32 oz BPA-Fr…" at bounding box center [704, 197] width 223 height 48
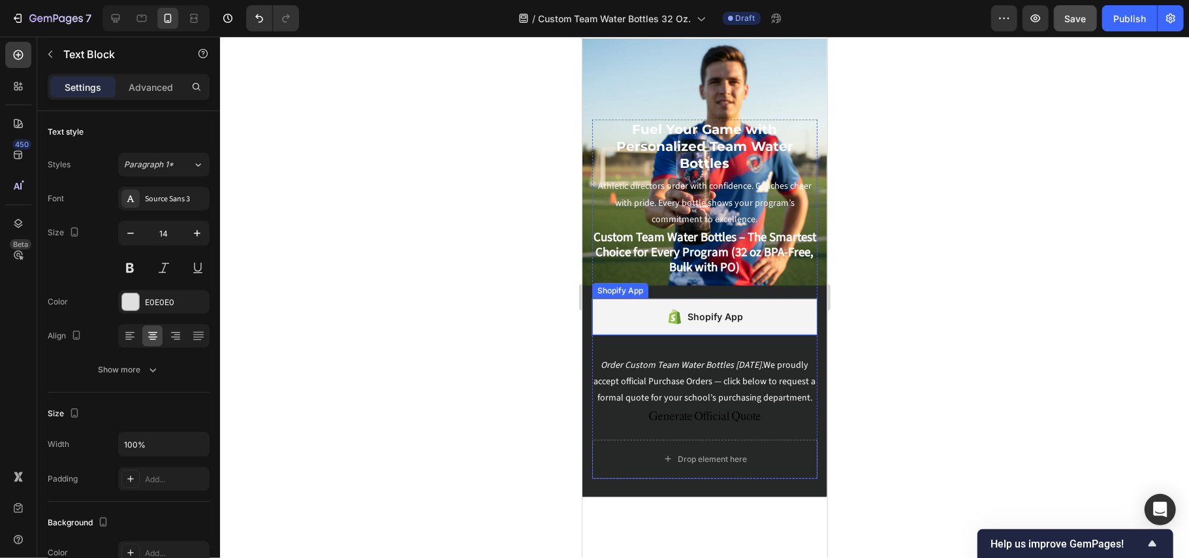
scroll to position [609, 0]
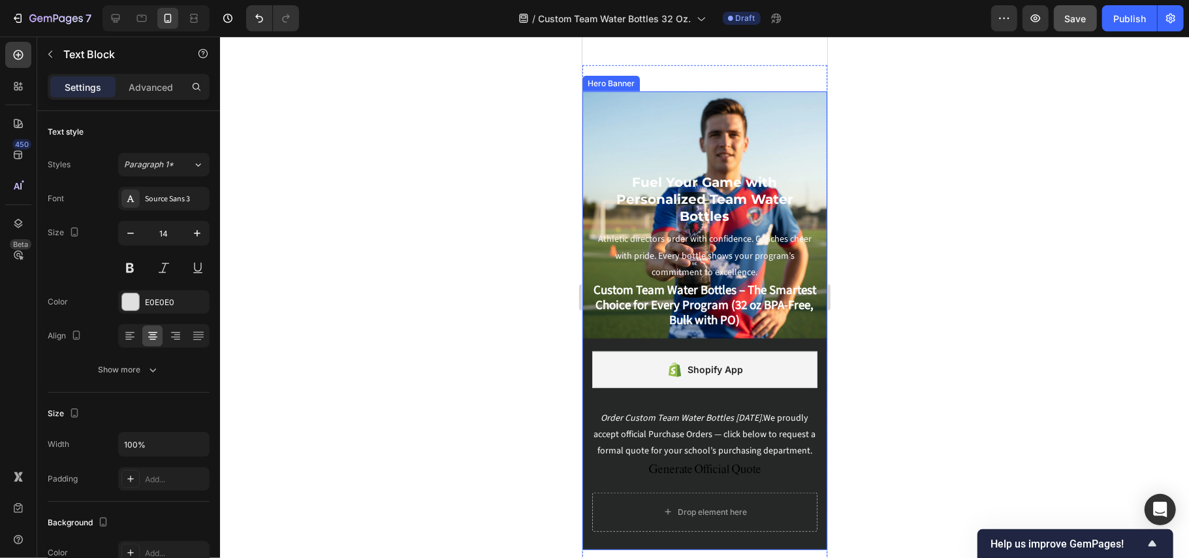
click at [788, 121] on div "Background Image" at bounding box center [704, 320] width 245 height 458
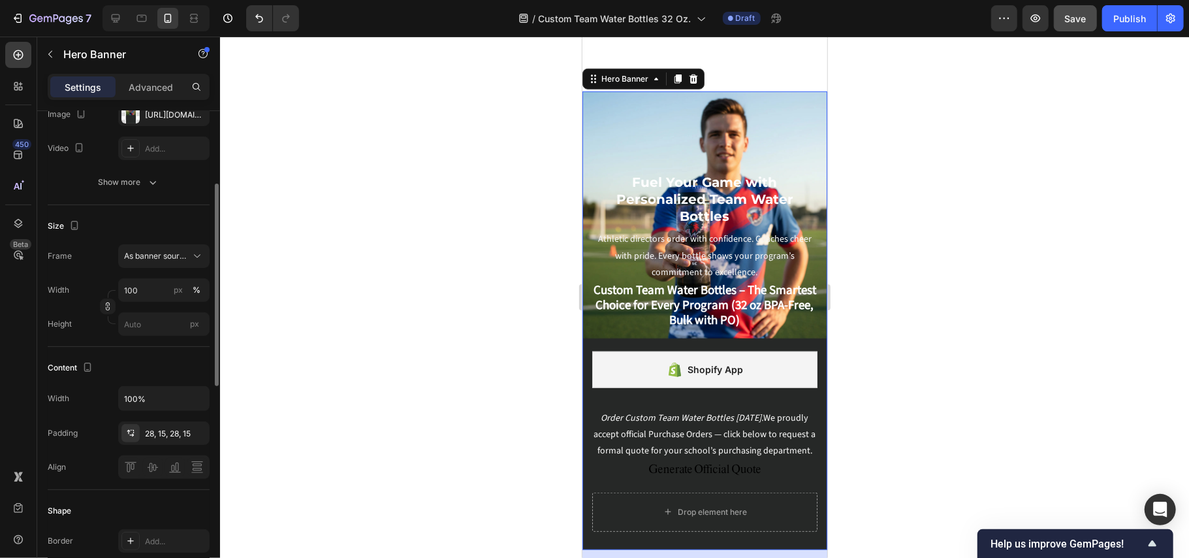
scroll to position [0, 0]
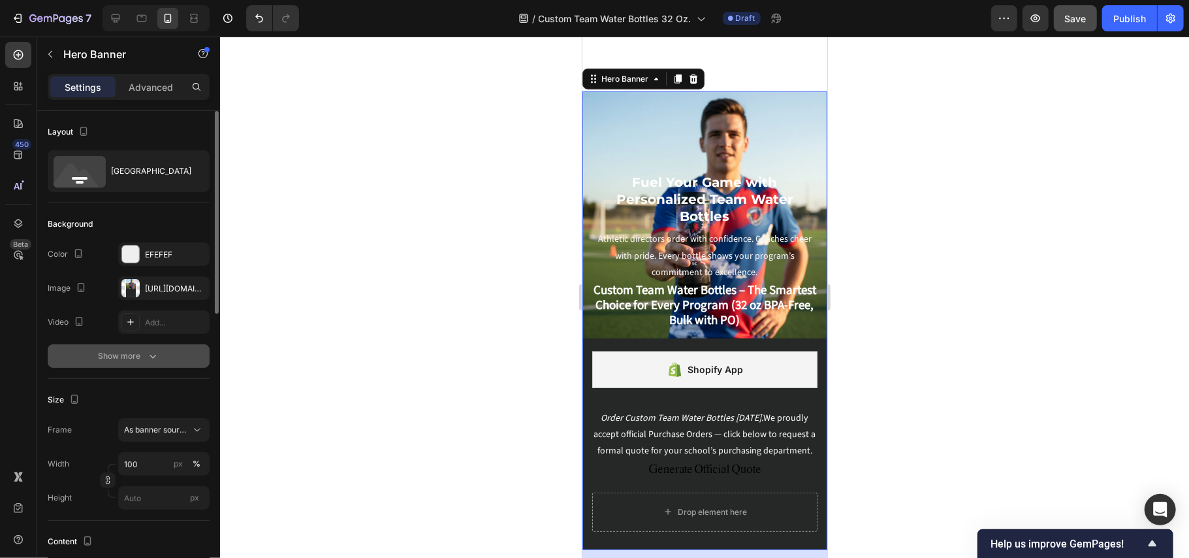
click at [112, 358] on div "Show more" at bounding box center [129, 355] width 61 height 13
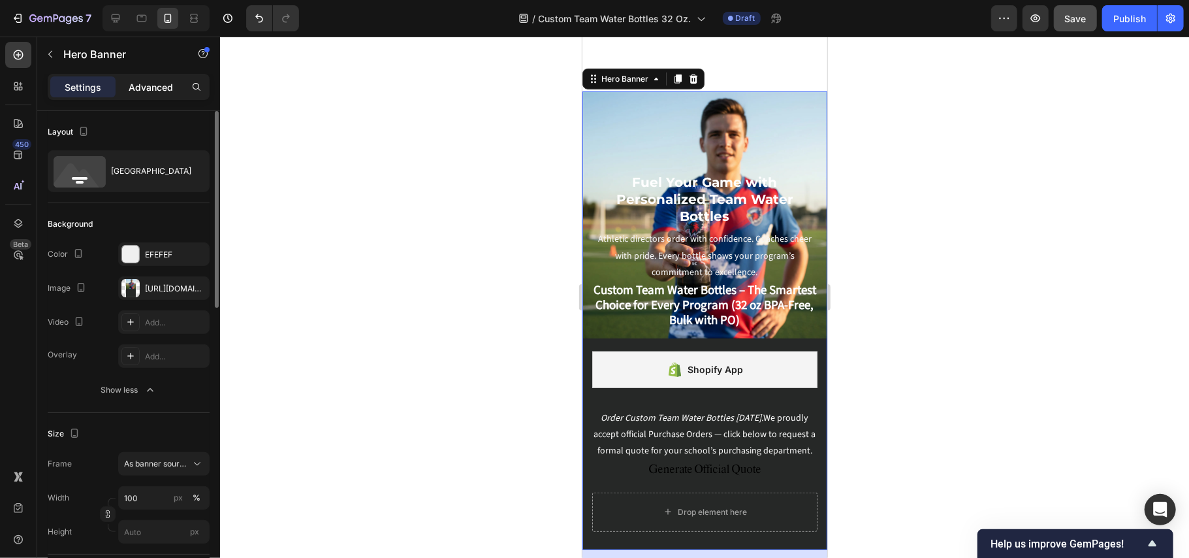
click at [155, 84] on p "Advanced" at bounding box center [151, 87] width 44 height 14
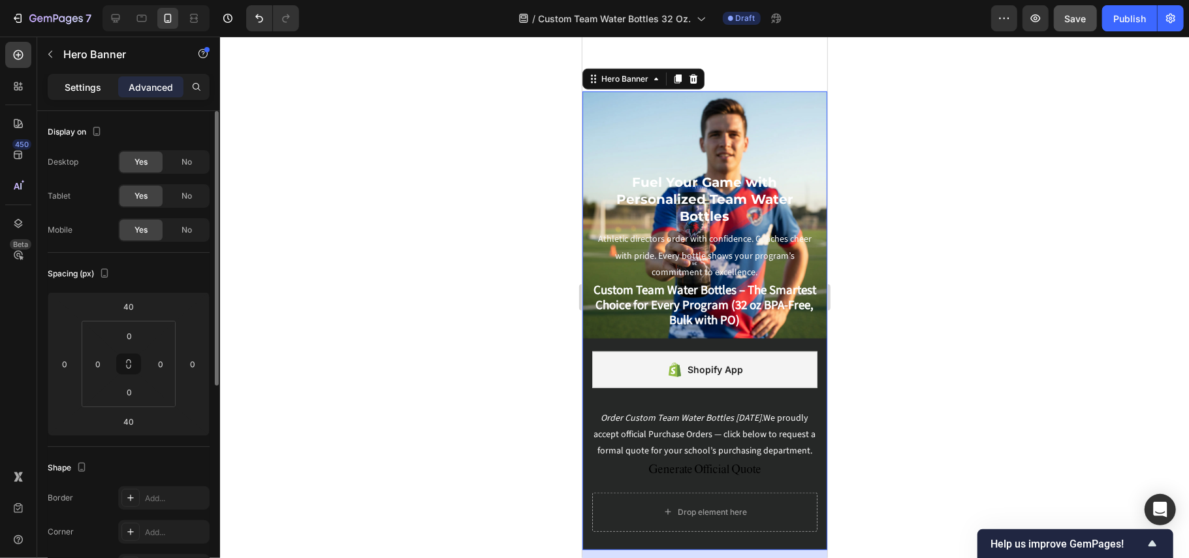
click at [84, 82] on p "Settings" at bounding box center [83, 87] width 37 height 14
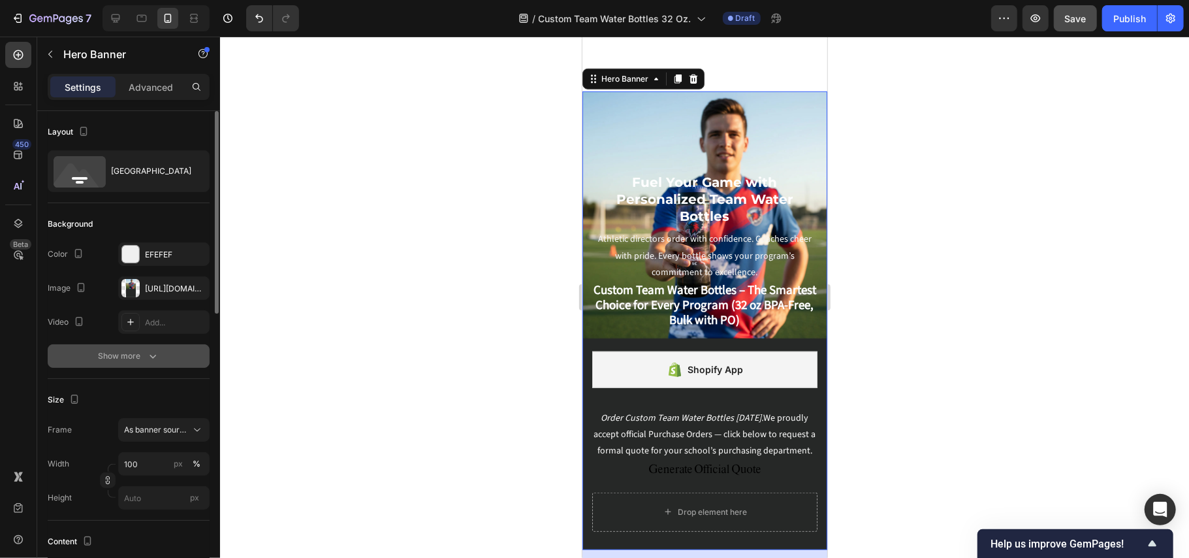
click at [129, 359] on div "Show more" at bounding box center [129, 355] width 61 height 13
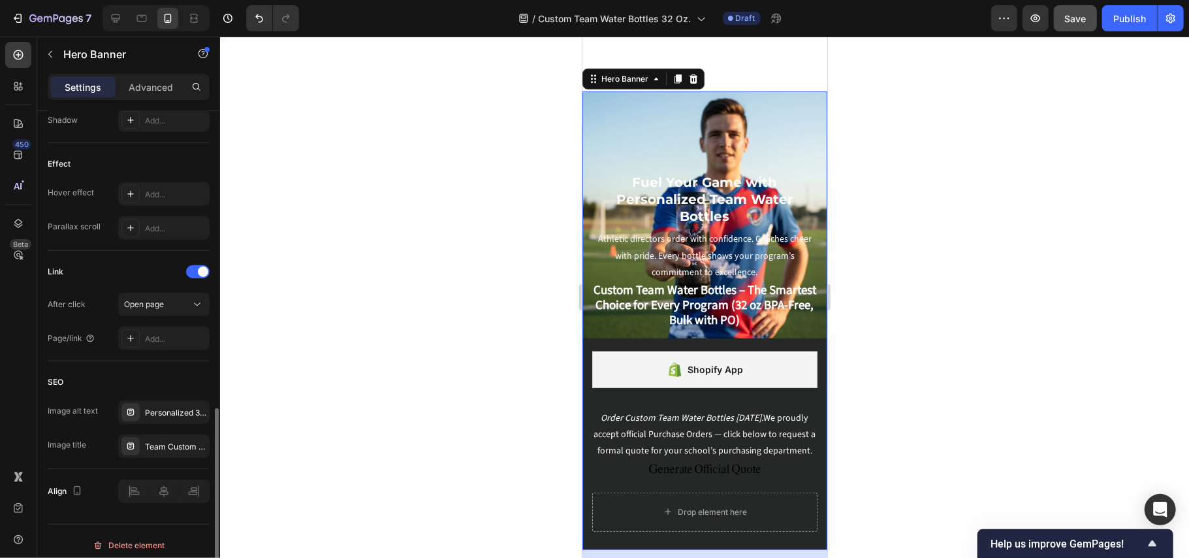
scroll to position [706, 0]
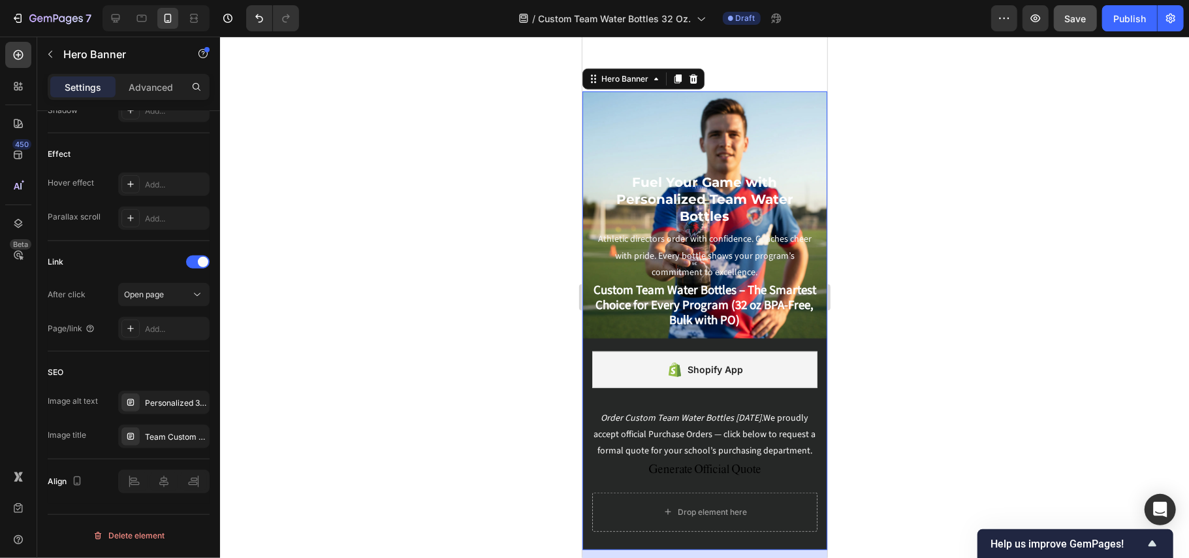
click at [603, 153] on div "Fuel Your Game with Personalized Team Water Bottles Text Block Fuel Your Game w…" at bounding box center [704, 350] width 245 height 395
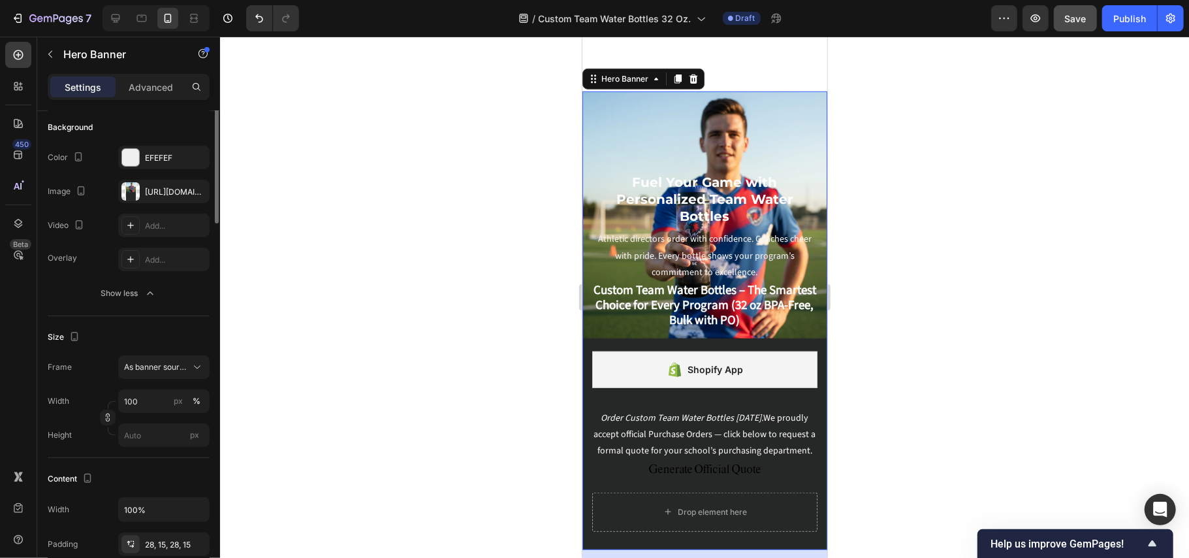
scroll to position [0, 0]
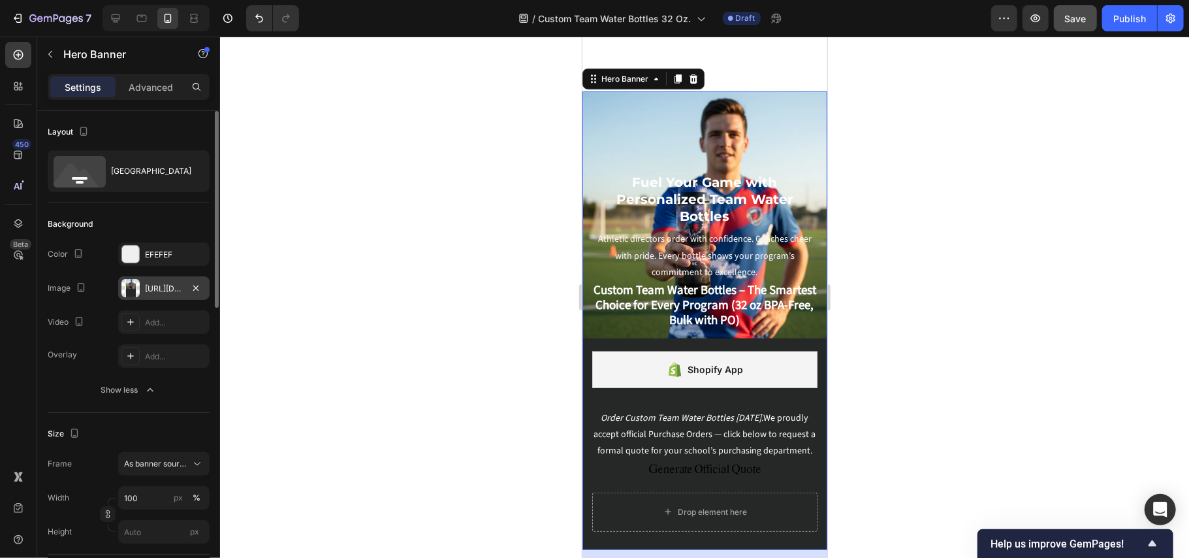
click at [155, 290] on div "https://cdn.shopify.com/s/files/1/0752/5249/8730/files/gempages_517222236088697…" at bounding box center [164, 289] width 38 height 12
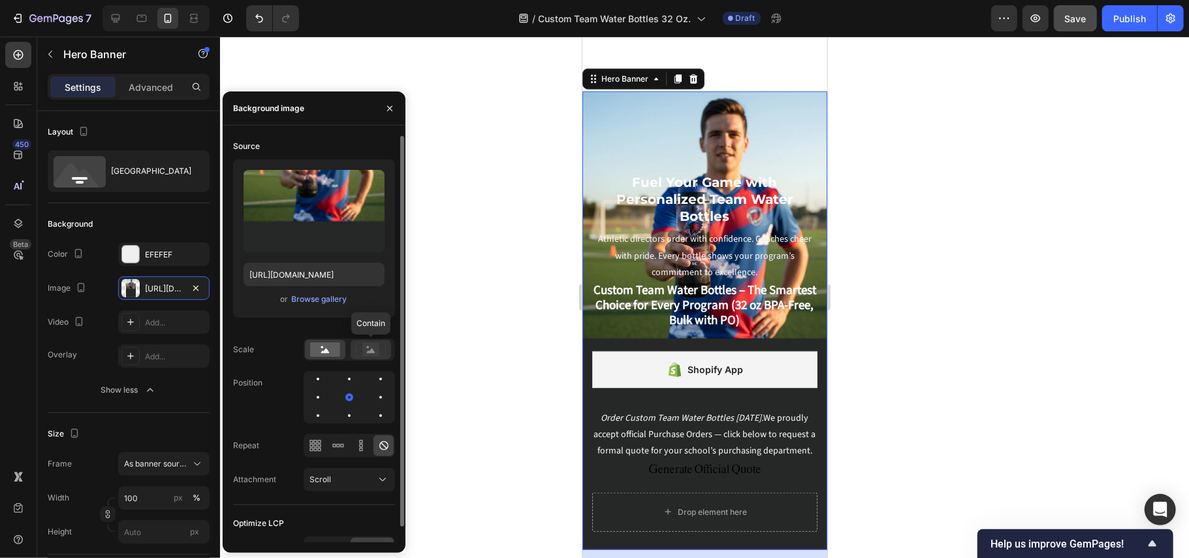
click at [371, 351] on icon at bounding box center [371, 350] width 8 height 5
click at [325, 351] on icon at bounding box center [325, 350] width 8 height 5
click at [0, 384] on div "450 Beta" at bounding box center [18, 297] width 37 height 521
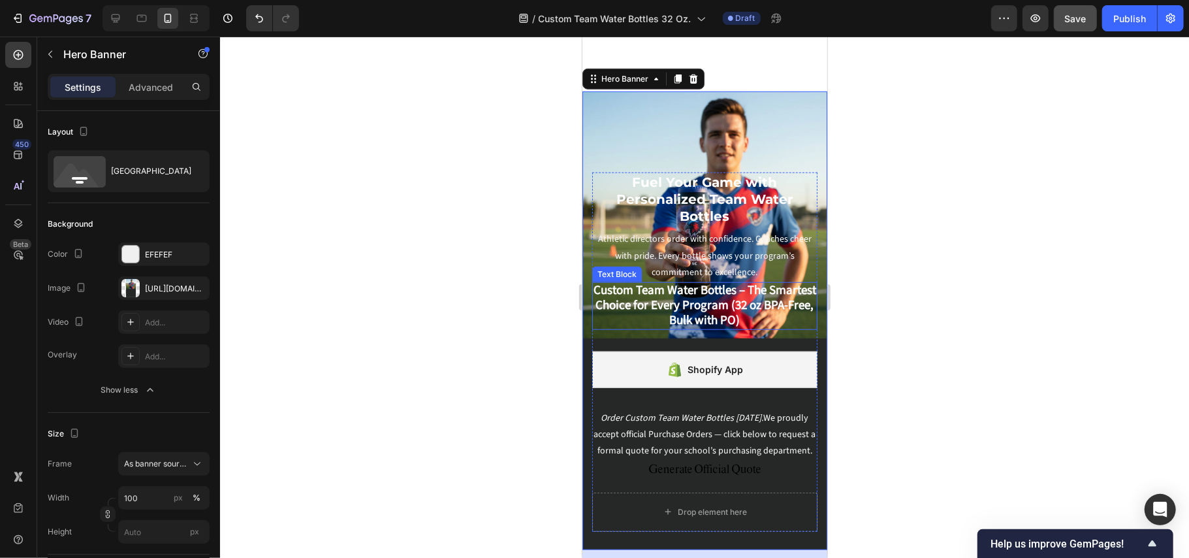
click at [798, 301] on p "Custom Team Water Bottles – The Smartest Choice for Every Program (32 oz BPA-Fr…" at bounding box center [704, 305] width 223 height 45
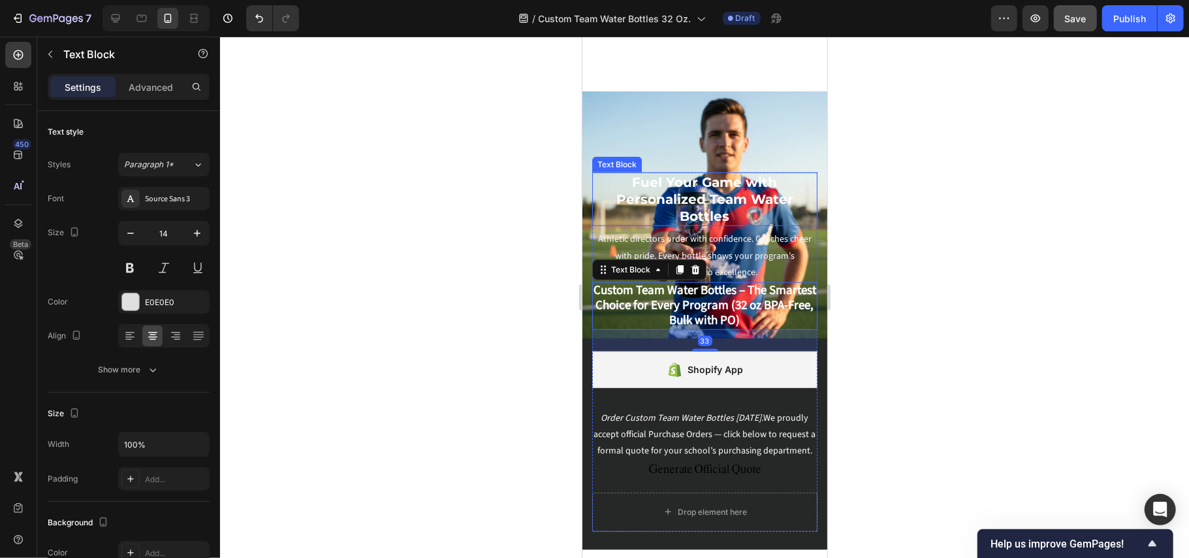
click at [599, 172] on div "Fuel Your Game with Personalized Team Water Bottles Text Block" at bounding box center [704, 199] width 225 height 54
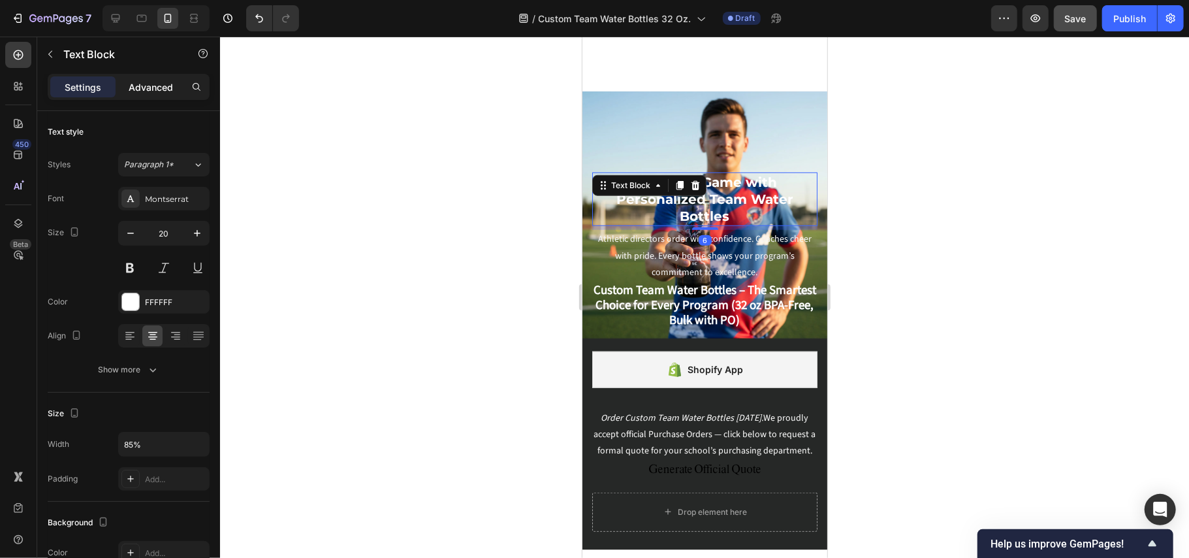
click at [155, 85] on p "Advanced" at bounding box center [151, 87] width 44 height 14
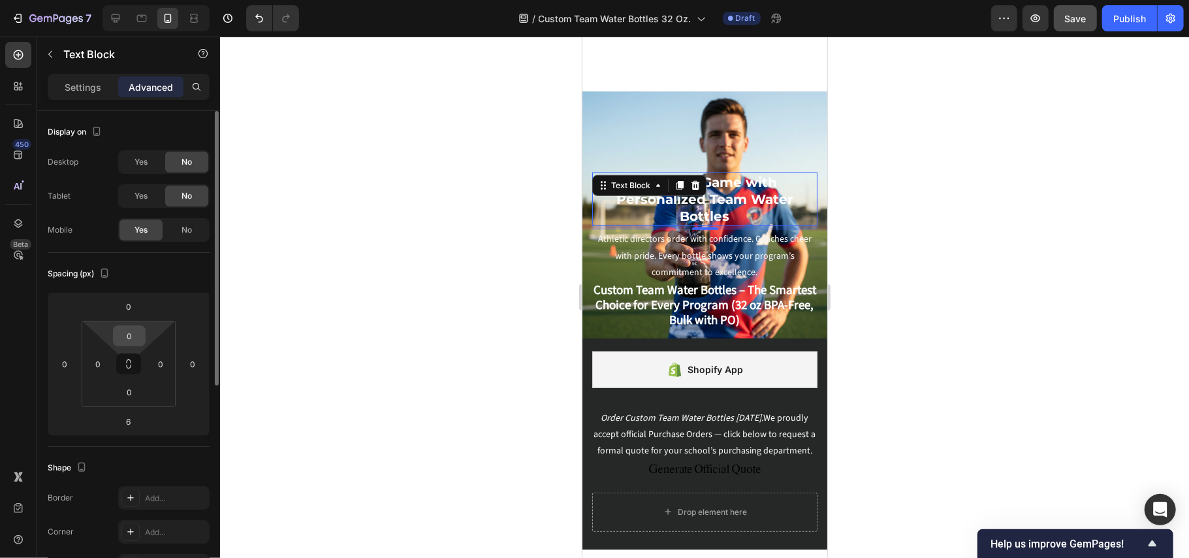
click at [133, 332] on input "0" at bounding box center [129, 336] width 26 height 20
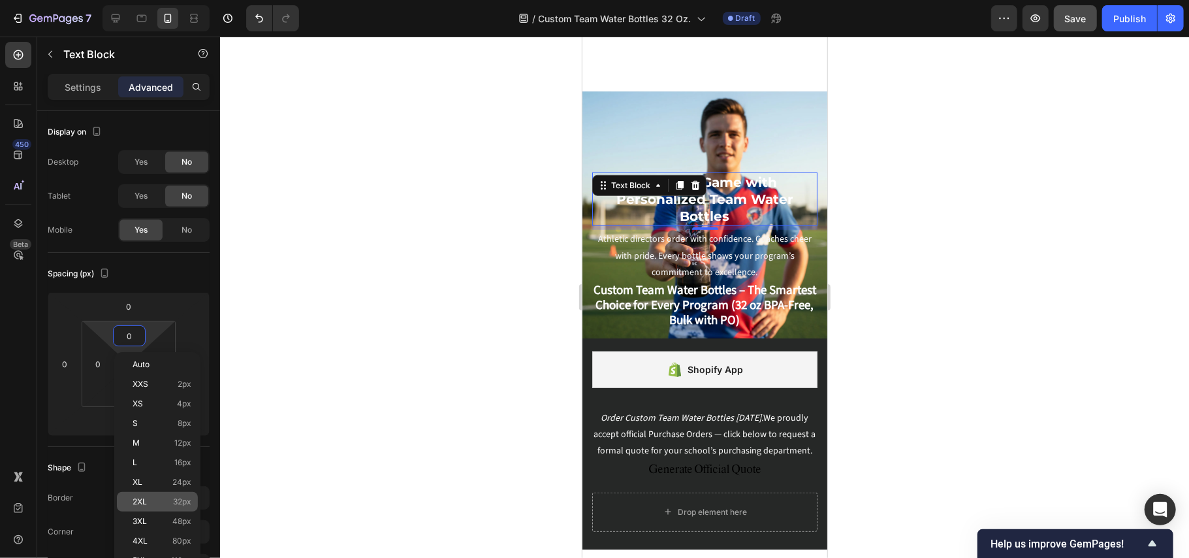
click at [155, 500] on p "2XL 32px" at bounding box center [162, 501] width 59 height 9
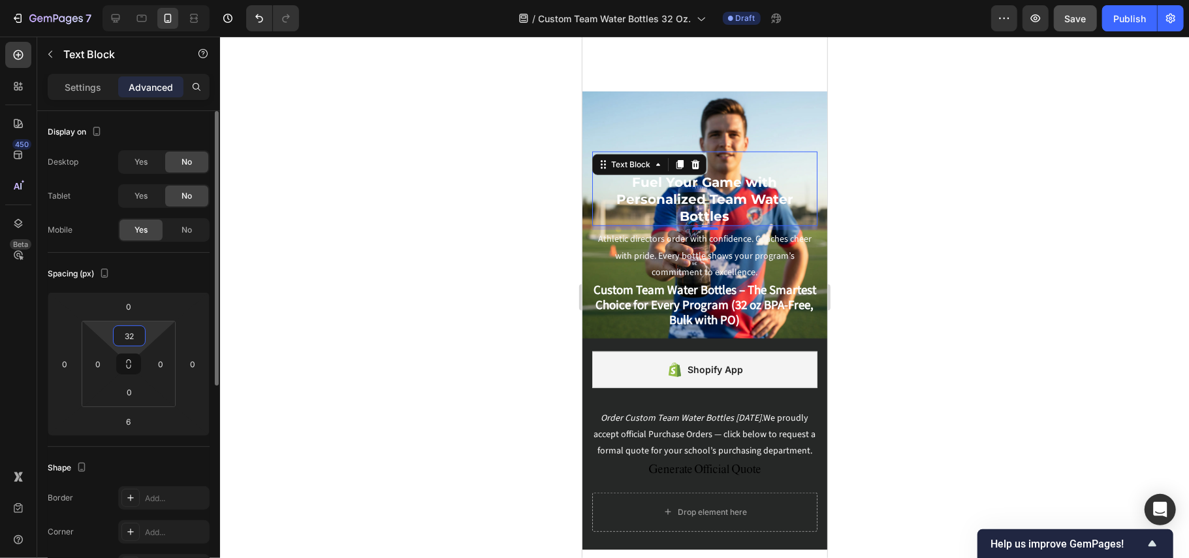
click at [132, 338] on input "32" at bounding box center [129, 336] width 26 height 20
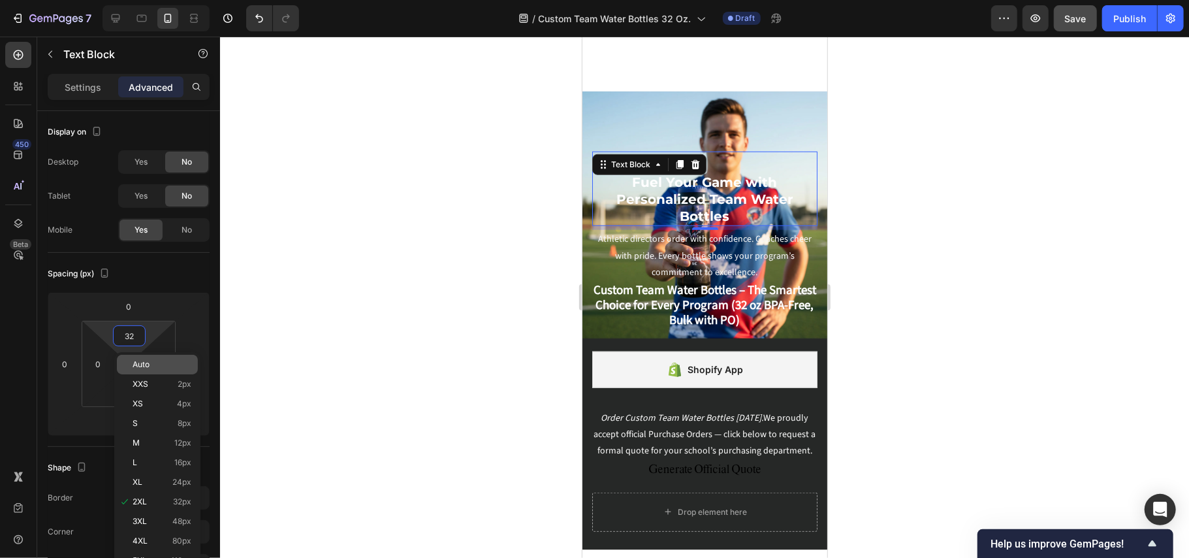
click at [138, 372] on div "Auto" at bounding box center [157, 365] width 81 height 20
type input "Auto"
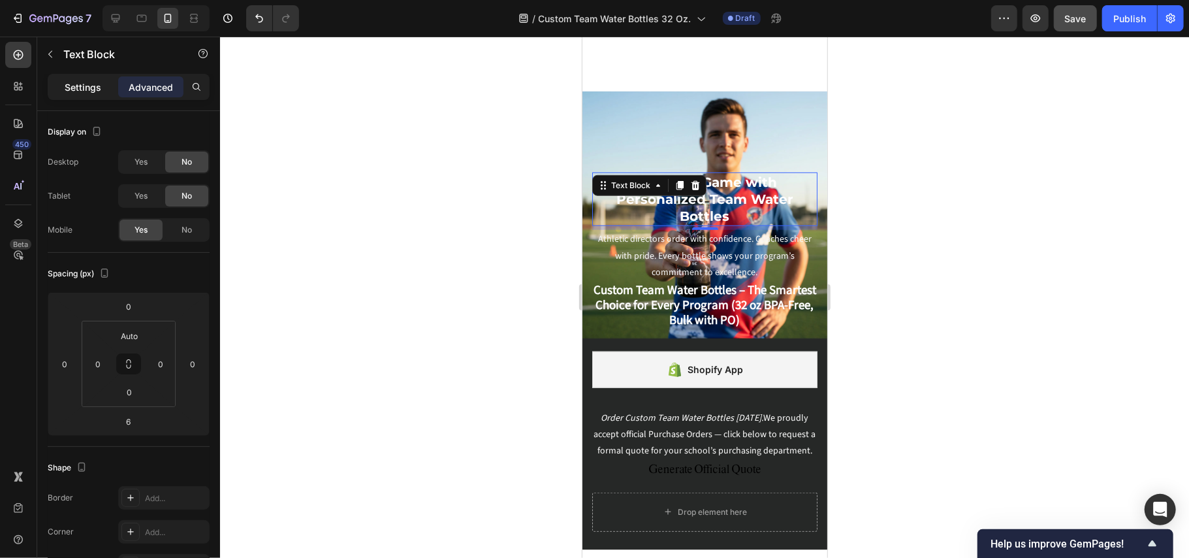
click at [84, 82] on p "Settings" at bounding box center [83, 87] width 37 height 14
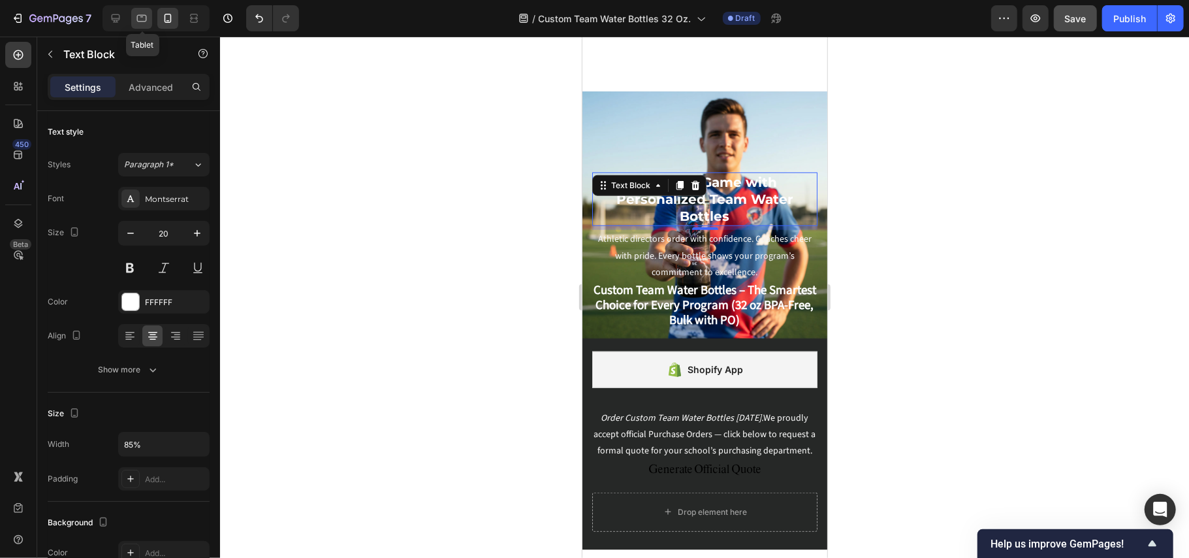
click at [136, 18] on icon at bounding box center [141, 18] width 13 height 13
type input "29"
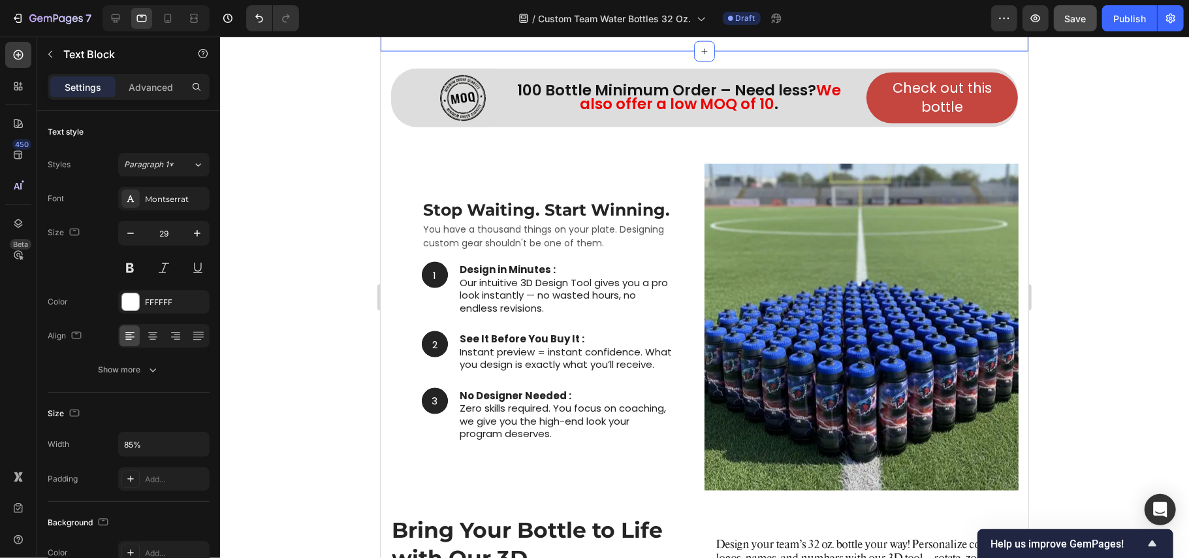
scroll to position [1306, 0]
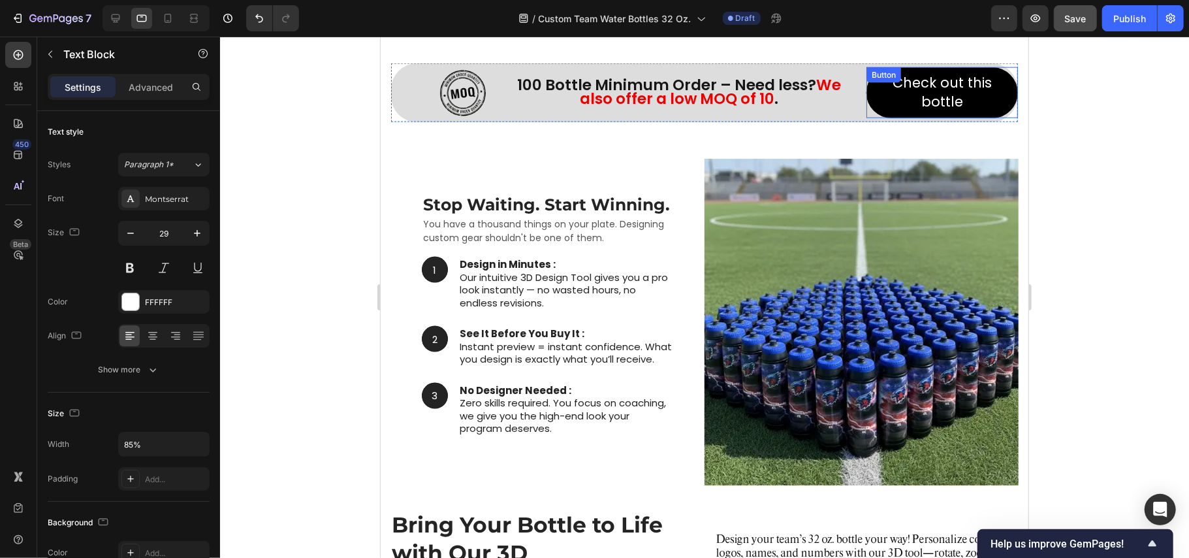
click at [866, 110] on link "Check out this bottle" at bounding box center [942, 92] width 152 height 51
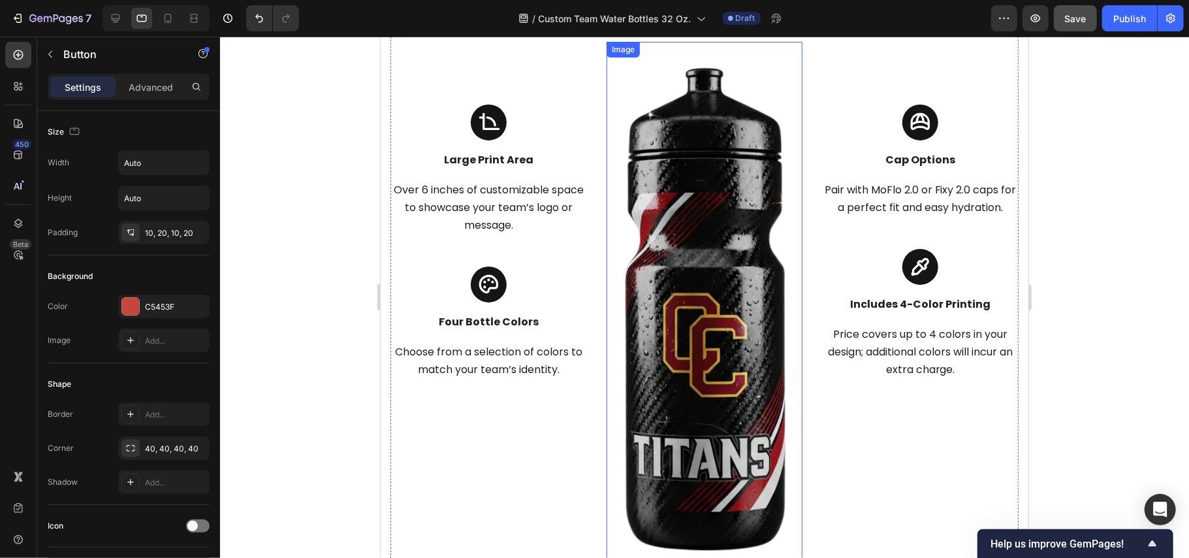
scroll to position [3135, 0]
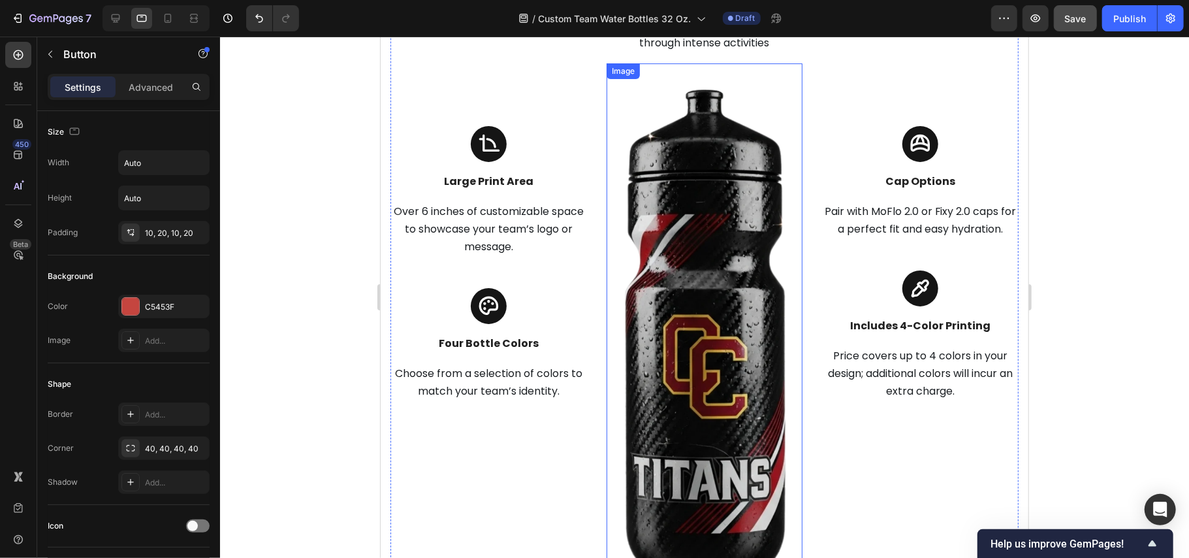
click at [673, 199] on img at bounding box center [704, 335] width 197 height 514
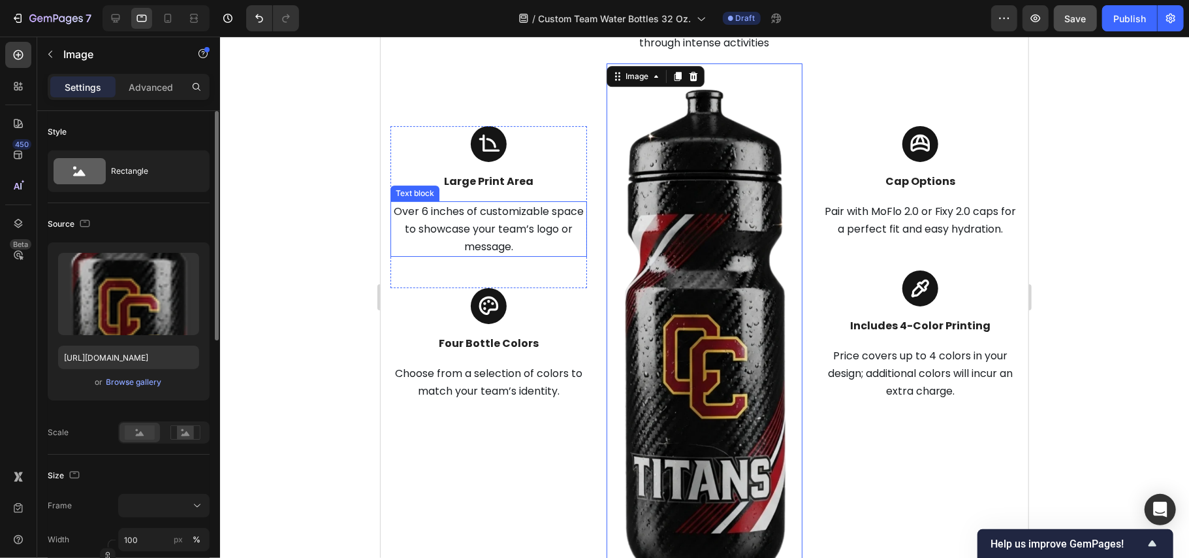
scroll to position [174, 0]
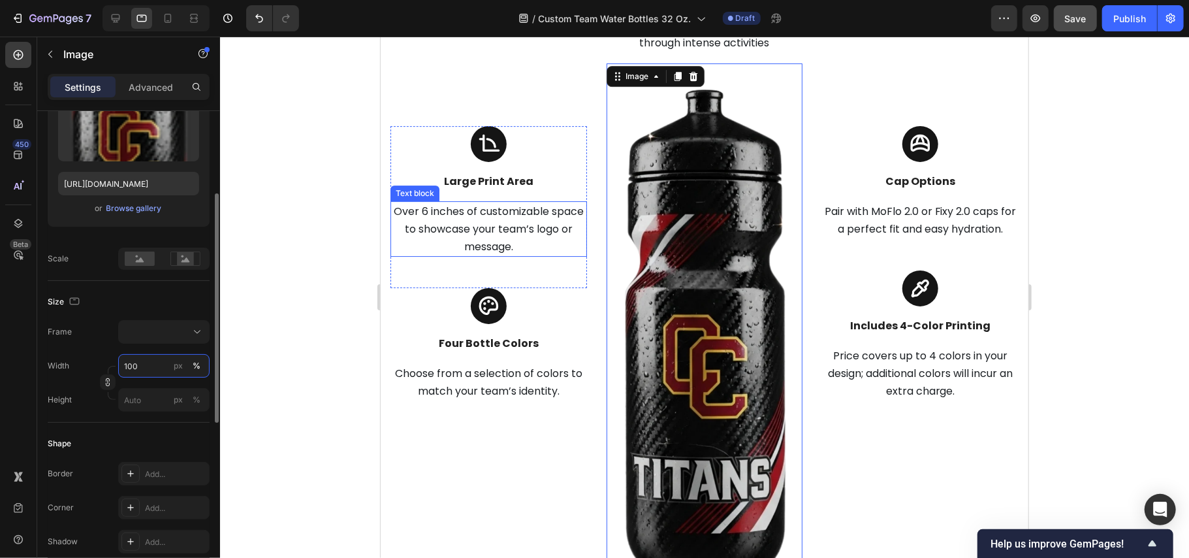
click at [144, 358] on input "100" at bounding box center [163, 366] width 91 height 24
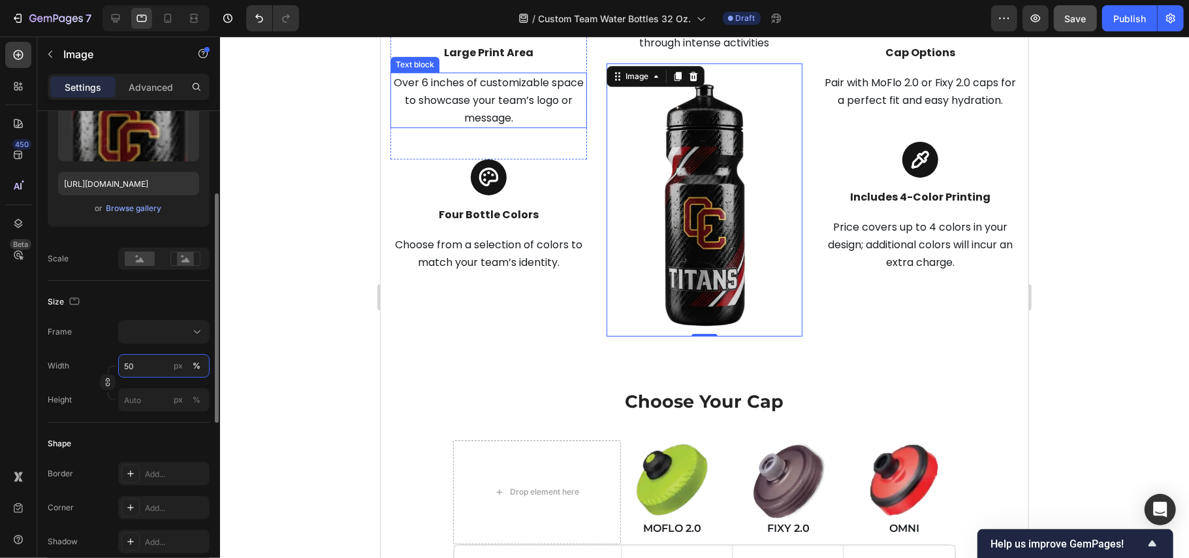
scroll to position [3009, 0]
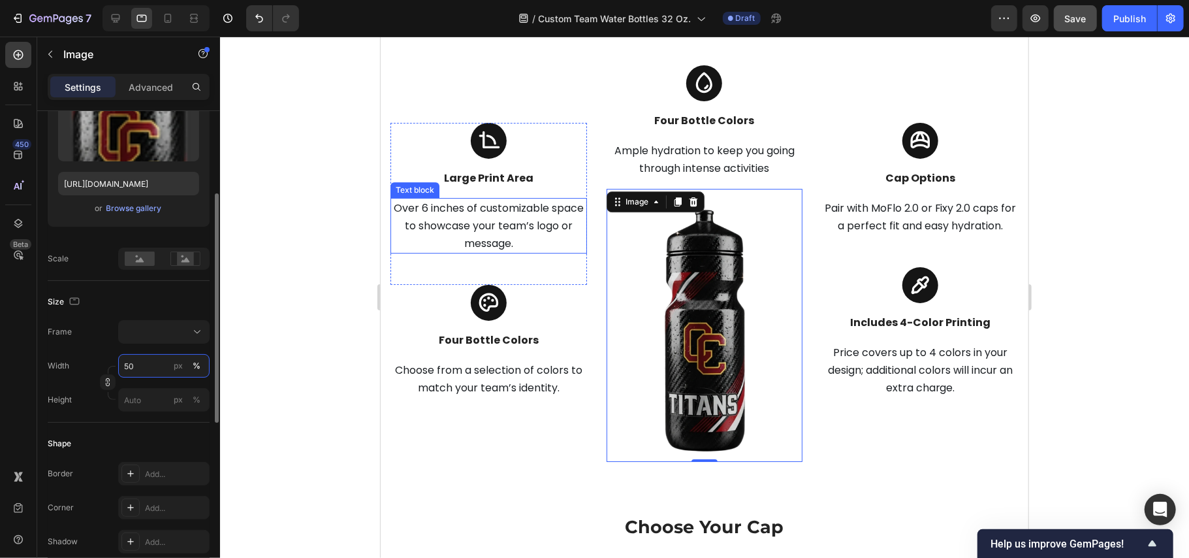
drag, startPoint x: 127, startPoint y: 367, endPoint x: 110, endPoint y: 368, distance: 16.4
click at [110, 368] on div "Width 50 px % Height px %" at bounding box center [129, 382] width 162 height 57
type input "40"
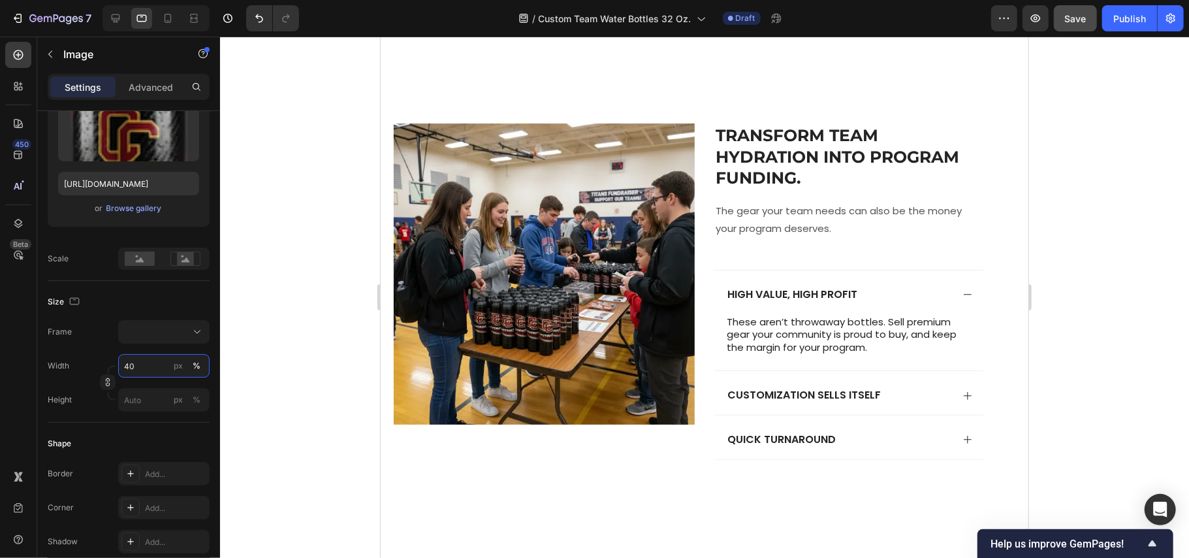
scroll to position [4029, 0]
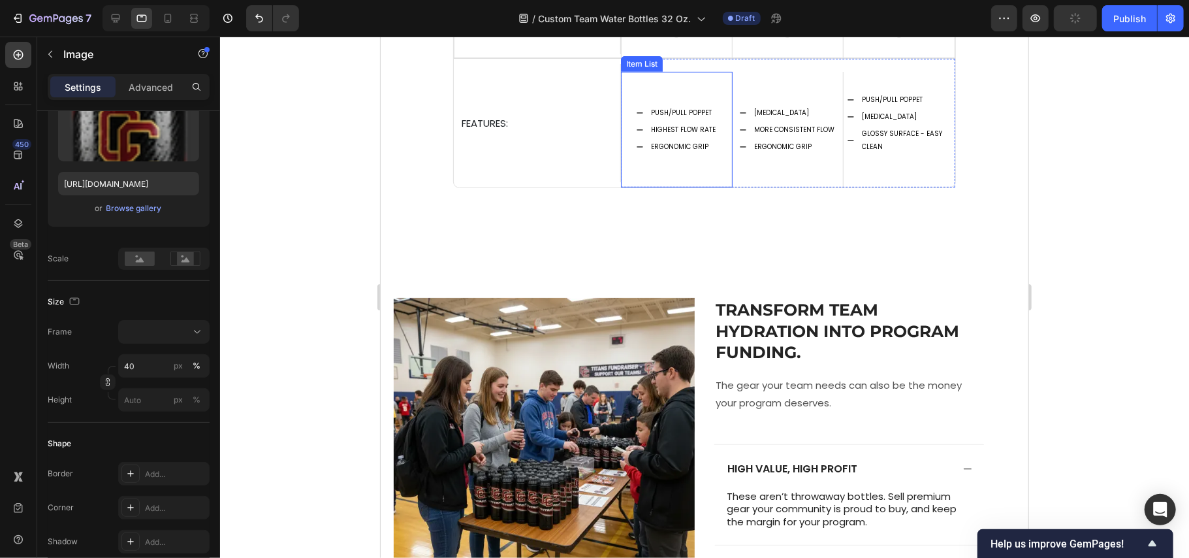
click at [678, 110] on span "PUSH/PULL POPPET" at bounding box center [680, 112] width 61 height 10
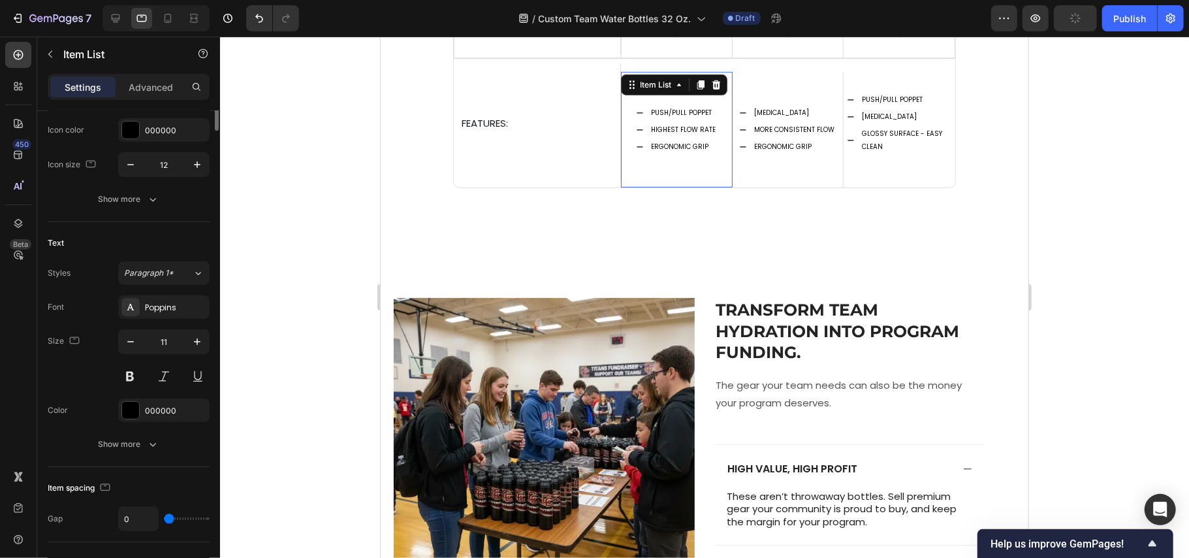
scroll to position [0, 0]
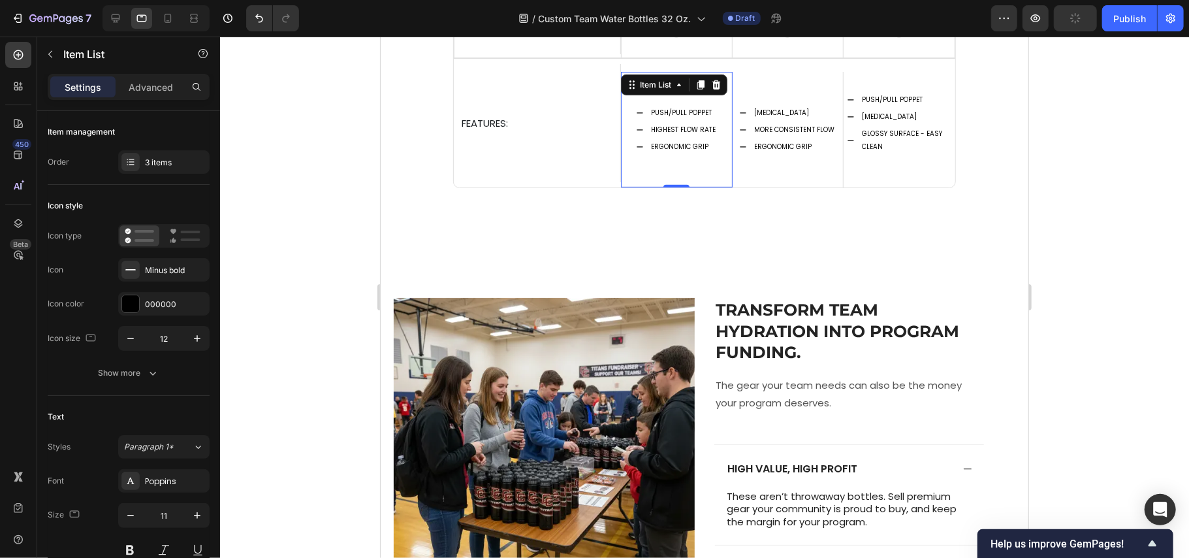
click at [674, 116] on span "PUSH/PULL POPPET" at bounding box center [680, 112] width 61 height 10
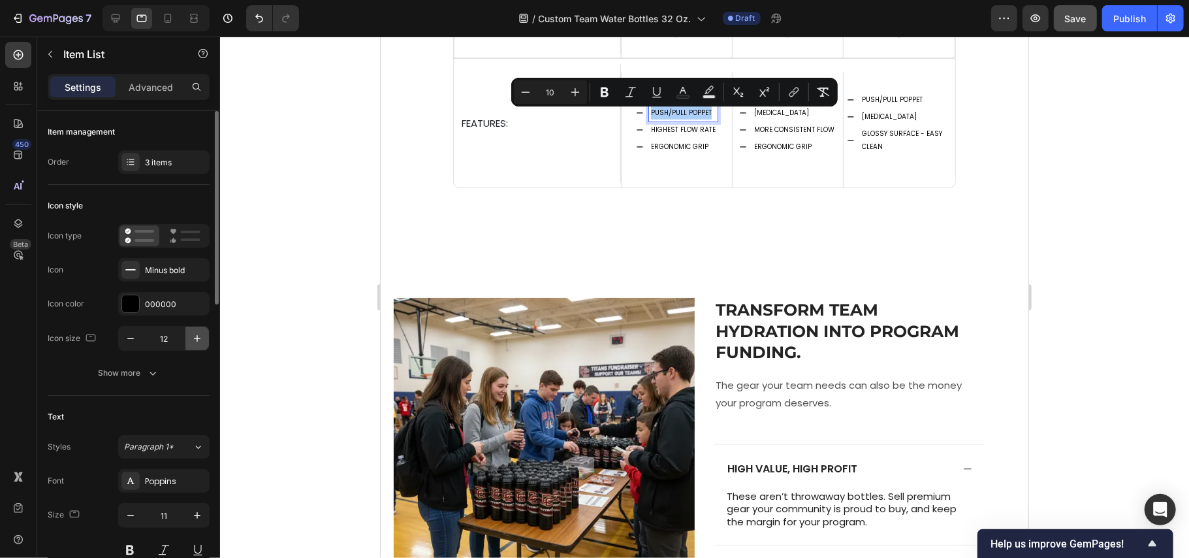
click at [196, 338] on icon "button" at bounding box center [197, 338] width 7 height 7
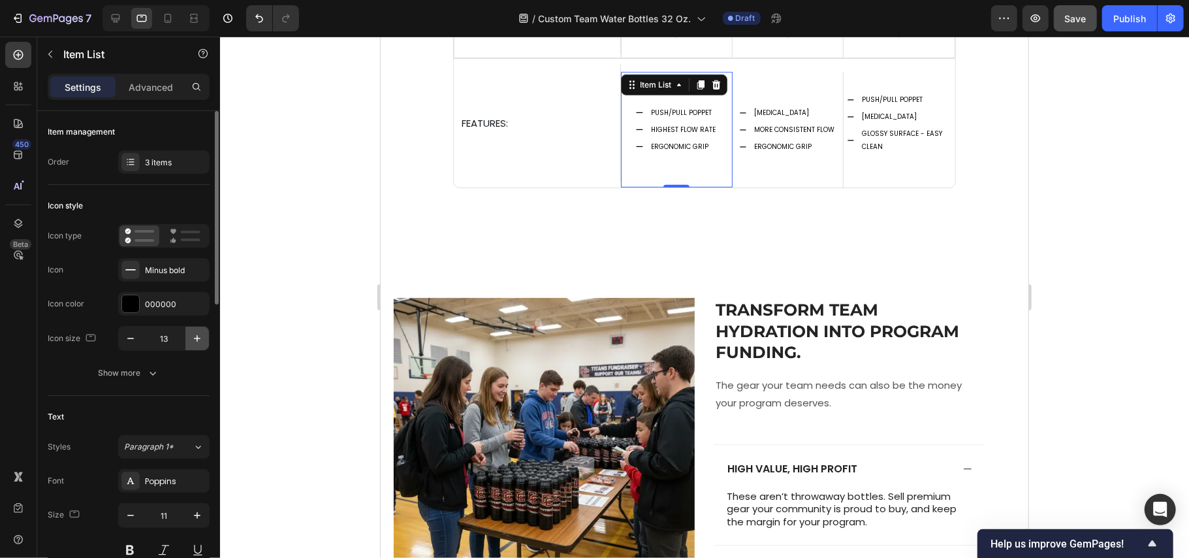
click at [196, 338] on icon "button" at bounding box center [197, 338] width 7 height 7
type input "14"
click at [651, 117] on span "PUSH/PULL POPPET" at bounding box center [681, 112] width 61 height 10
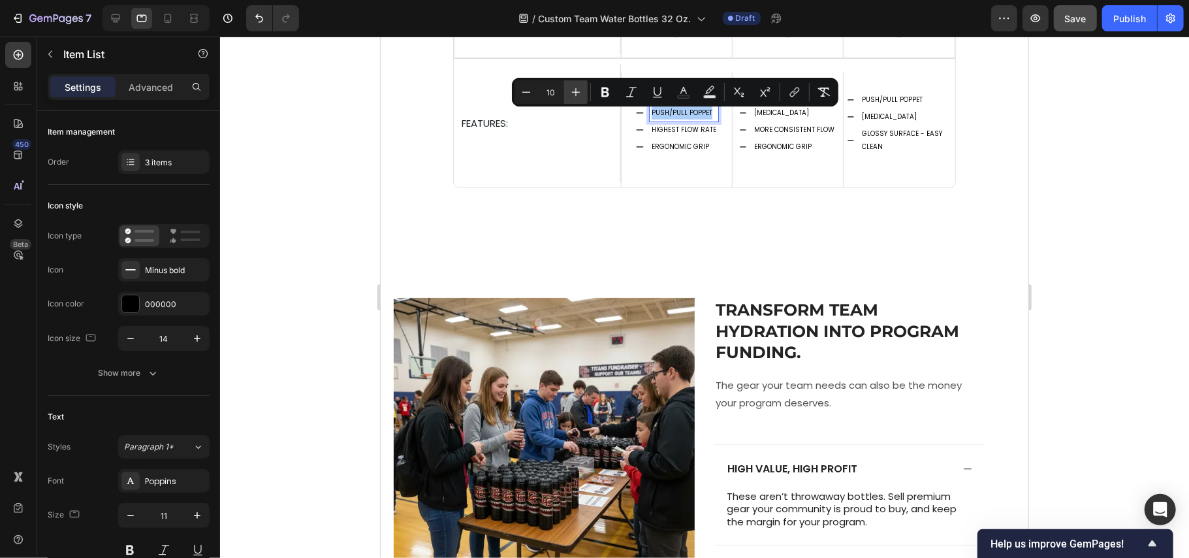
click at [567, 95] on button "Plus" at bounding box center [576, 92] width 24 height 24
type input "12"
click at [663, 133] on span "HIGHEST FLOW RATE" at bounding box center [682, 129] width 65 height 10
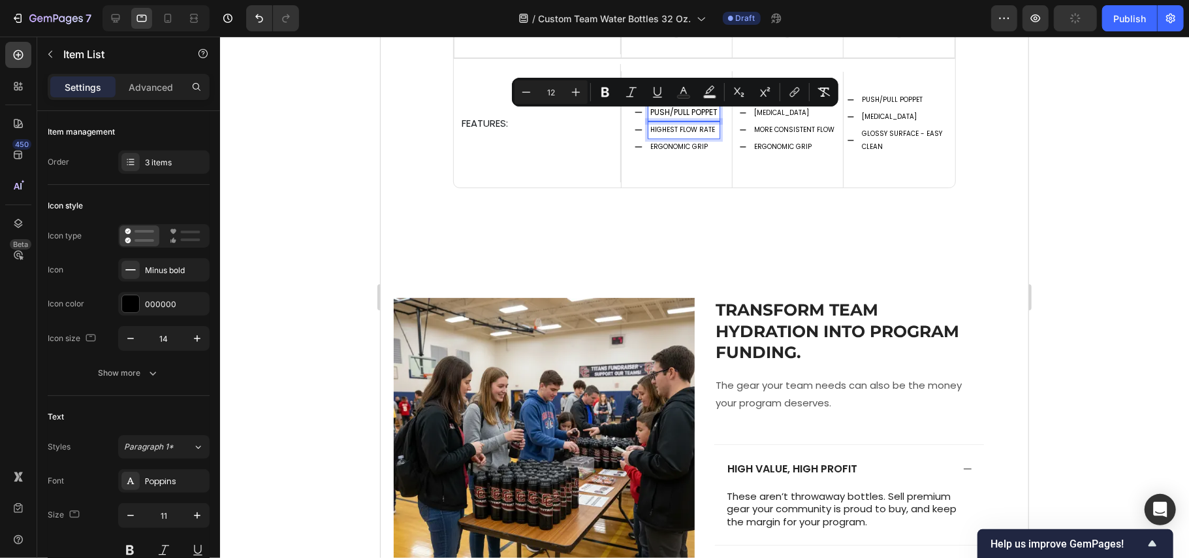
click at [663, 133] on span "HIGHEST FLOW RATE" at bounding box center [682, 129] width 65 height 10
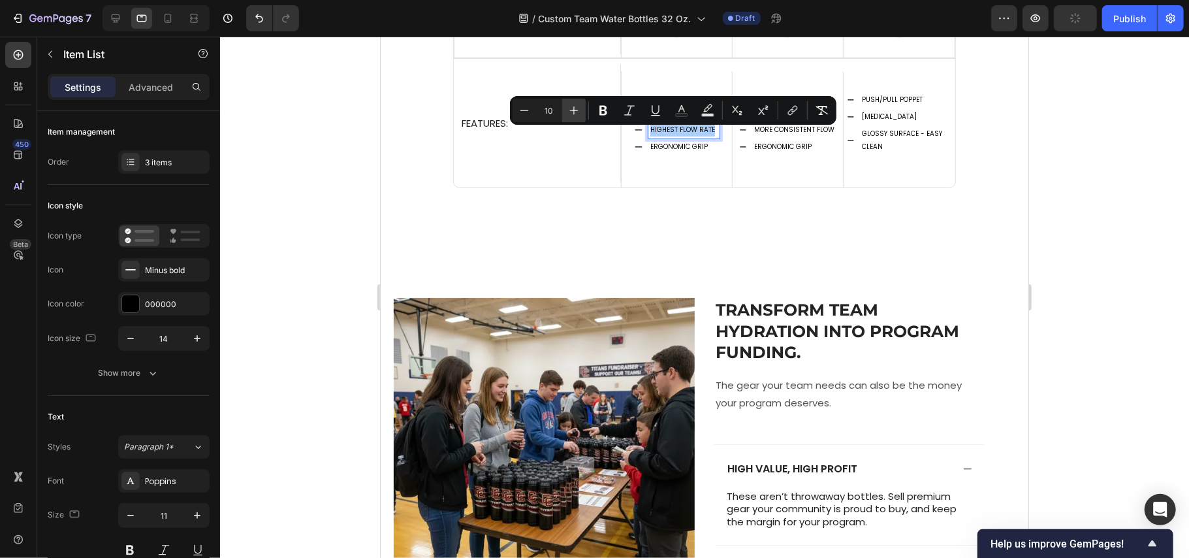
click at [575, 112] on icon "Editor contextual toolbar" at bounding box center [573, 110] width 13 height 13
type input "12"
click at [663, 151] on span "ERGONOMIC GRIP" at bounding box center [673, 146] width 57 height 10
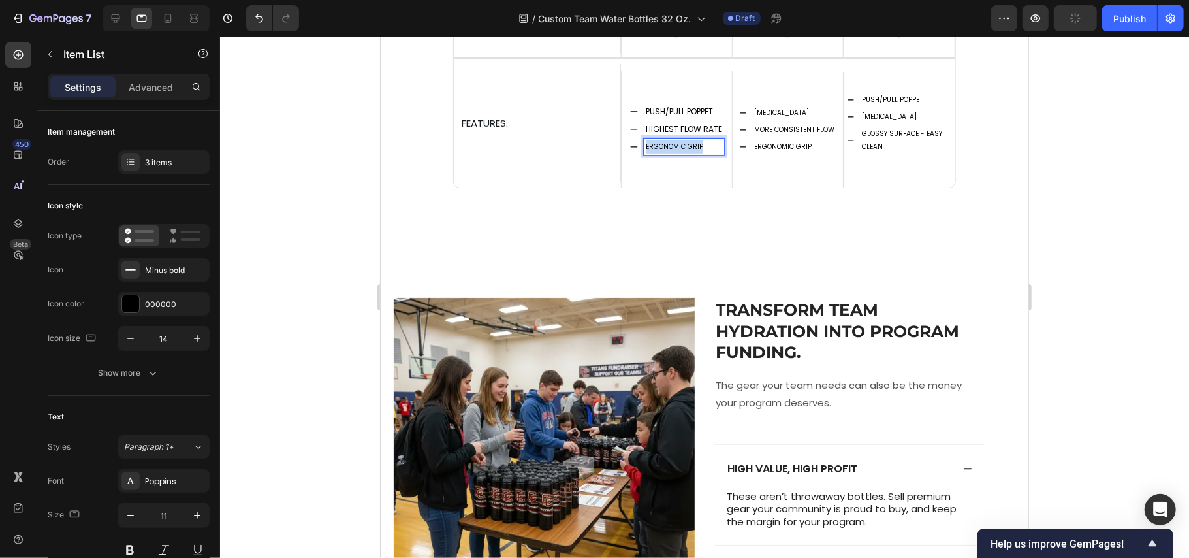
click at [663, 151] on span "ERGONOMIC GRIP" at bounding box center [673, 146] width 57 height 10
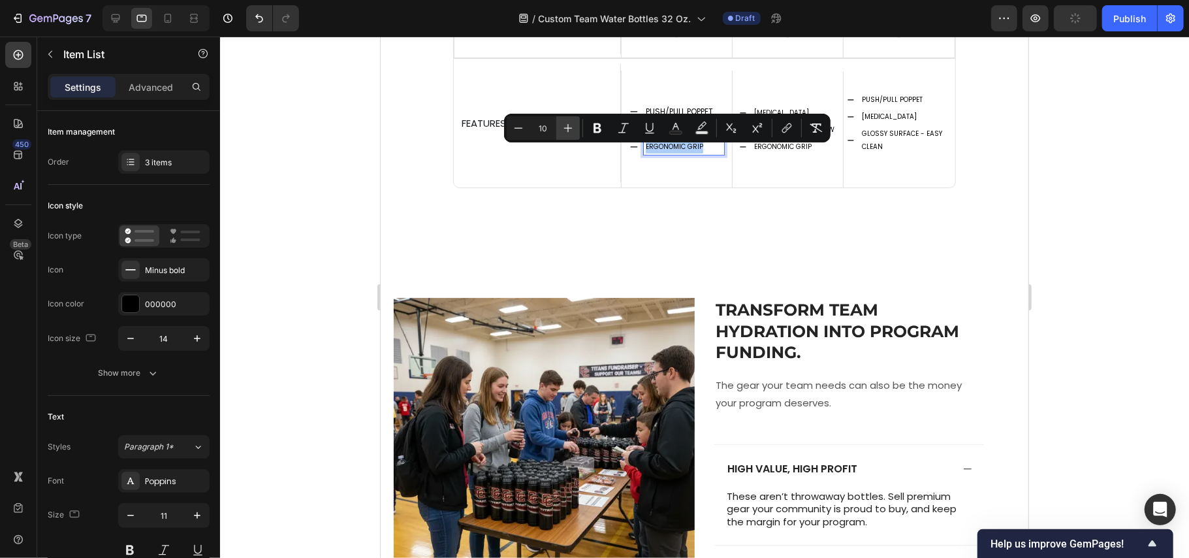
click at [562, 123] on icon "Editor contextual toolbar" at bounding box center [568, 127] width 13 height 13
type input "12"
click at [482, 178] on div "FEATURES: Text block" at bounding box center [536, 122] width 167 height 118
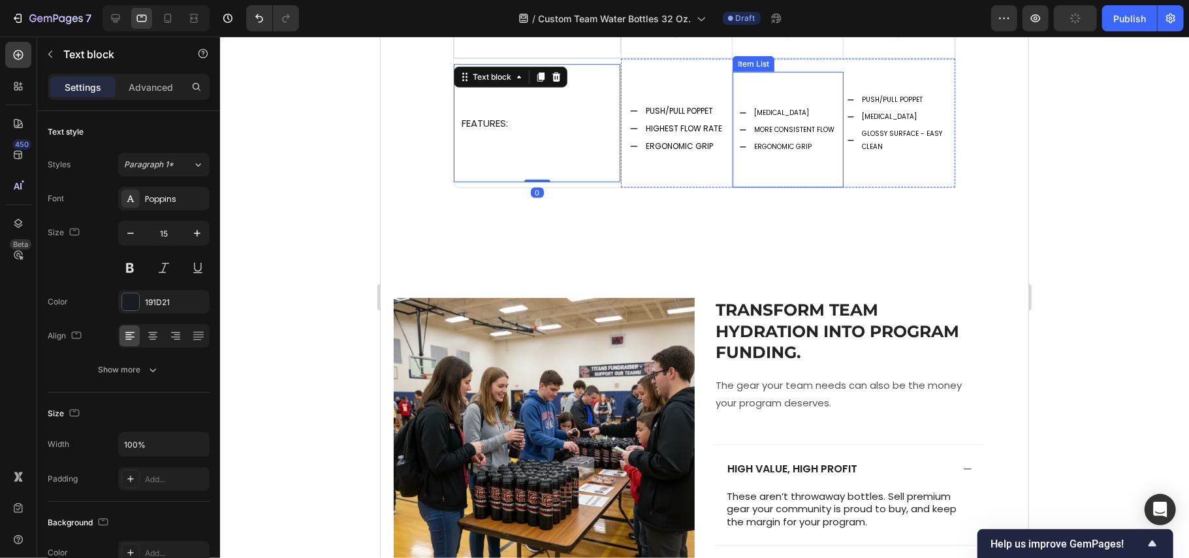
click at [786, 116] on span "[MEDICAL_DATA]" at bounding box center [781, 112] width 55 height 10
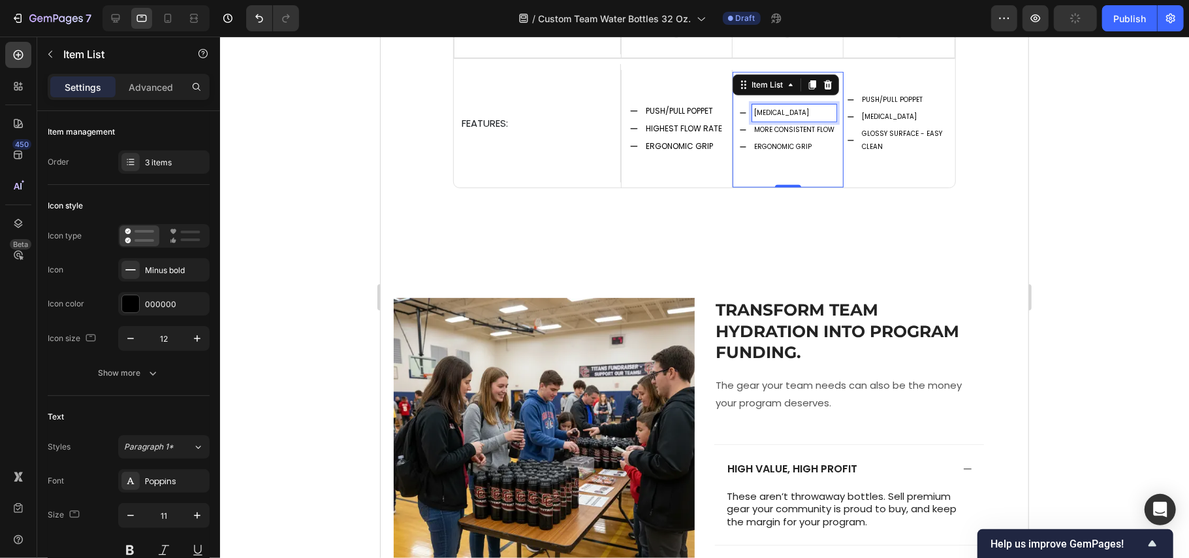
click at [786, 116] on span "[MEDICAL_DATA]" at bounding box center [781, 112] width 55 height 10
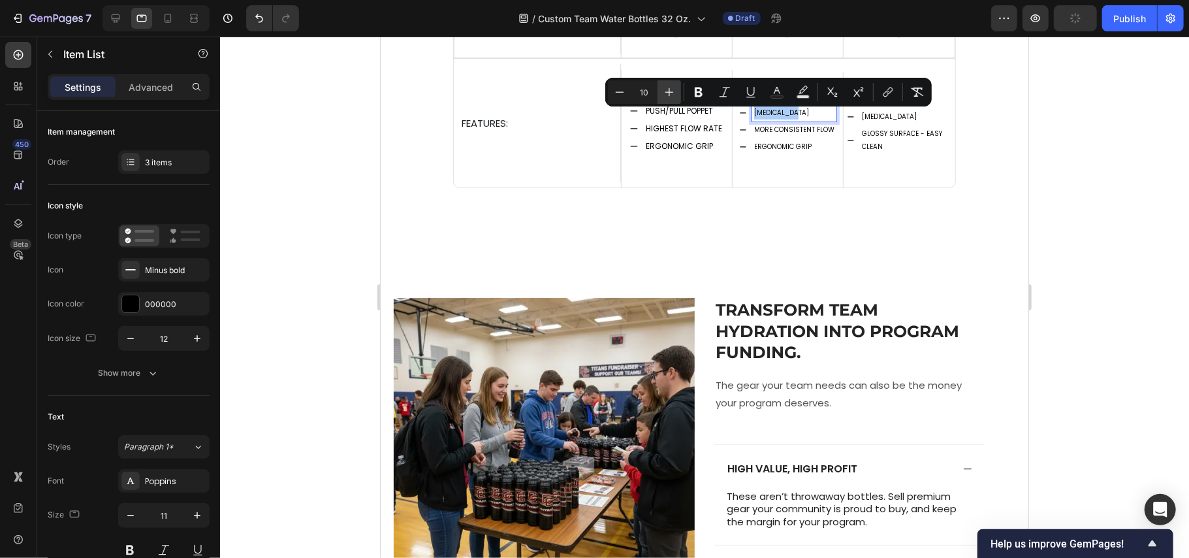
click at [669, 89] on icon "Editor contextual toolbar" at bounding box center [669, 92] width 13 height 13
type input "12"
click at [763, 133] on span "MORE CONSISTENT FLOW" at bounding box center [794, 129] width 80 height 10
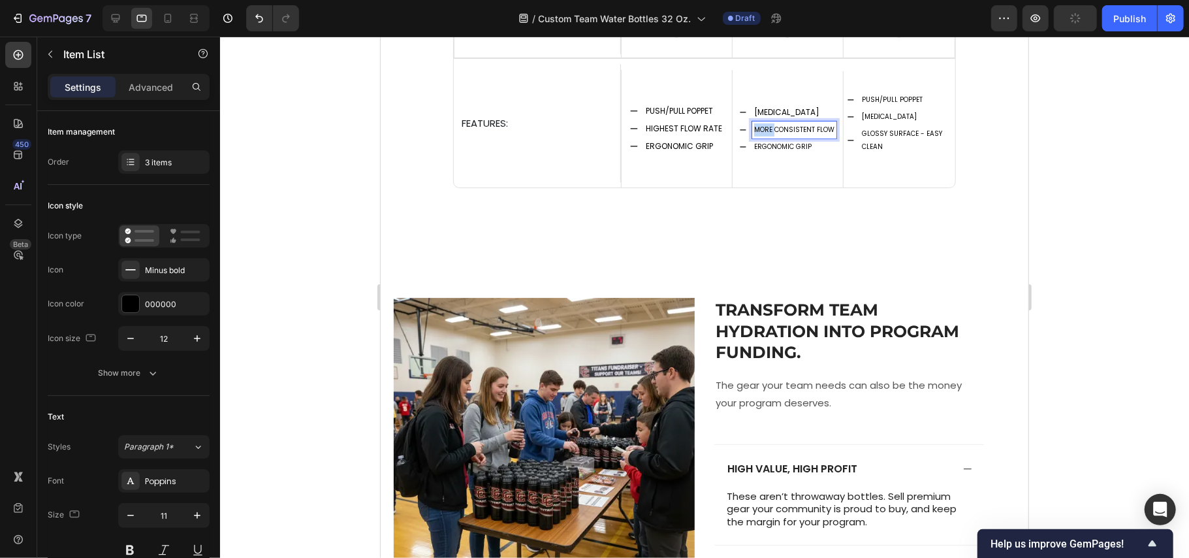
click at [763, 133] on span "MORE CONSISTENT FLOW" at bounding box center [794, 129] width 80 height 10
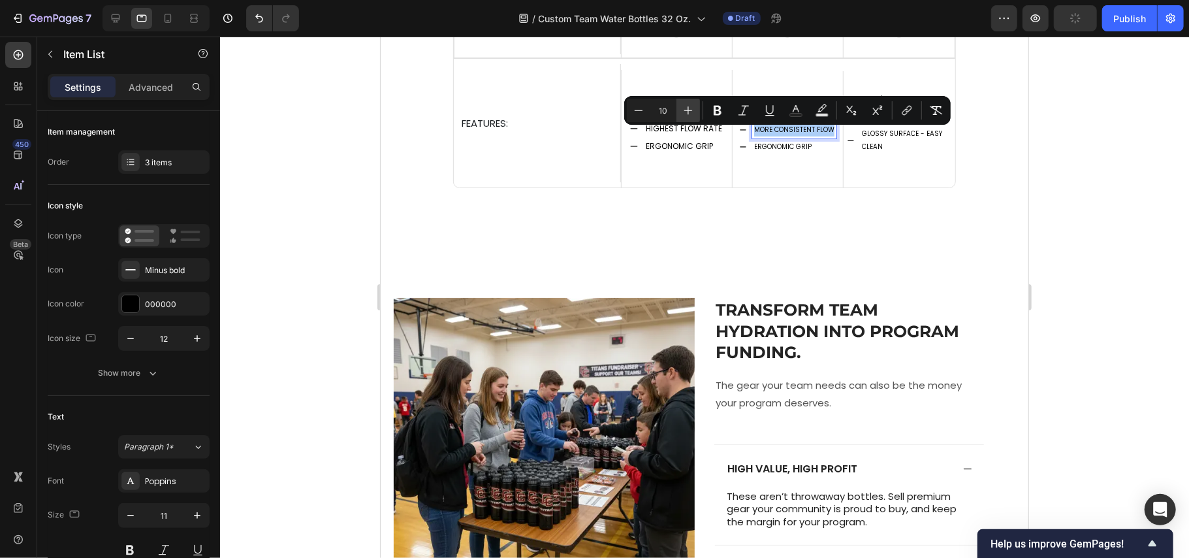
click at [690, 104] on icon "Editor contextual toolbar" at bounding box center [688, 110] width 13 height 13
drag, startPoint x: 690, startPoint y: 103, endPoint x: 381, endPoint y: 133, distance: 311.0
click at [690, 104] on icon "Editor contextual toolbar" at bounding box center [688, 110] width 13 height 13
type input "12"
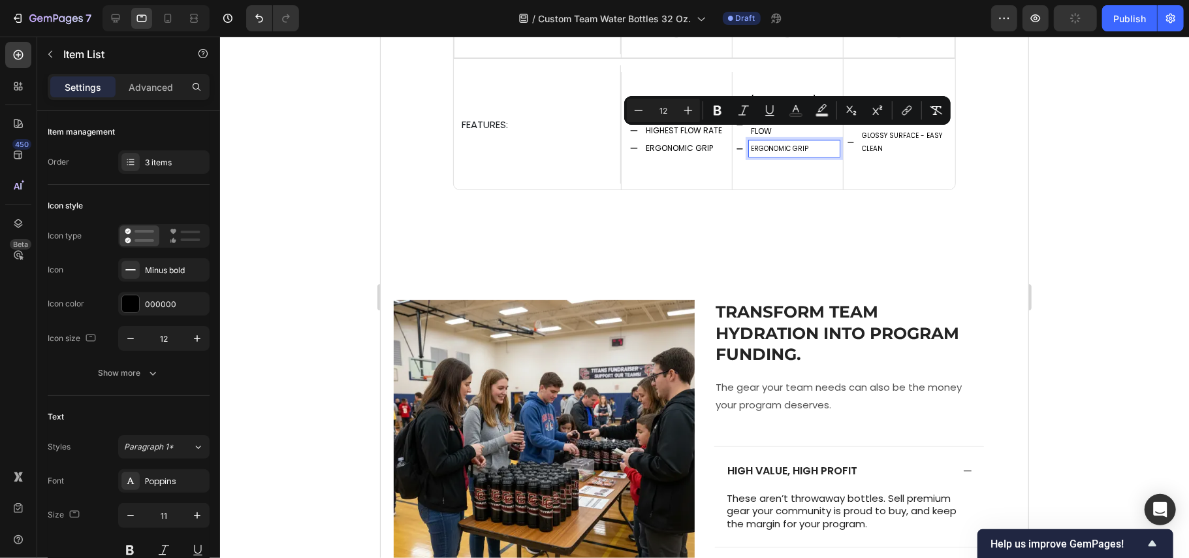
click at [769, 149] on span "ERGONOMIC GRIP" at bounding box center [778, 148] width 57 height 10
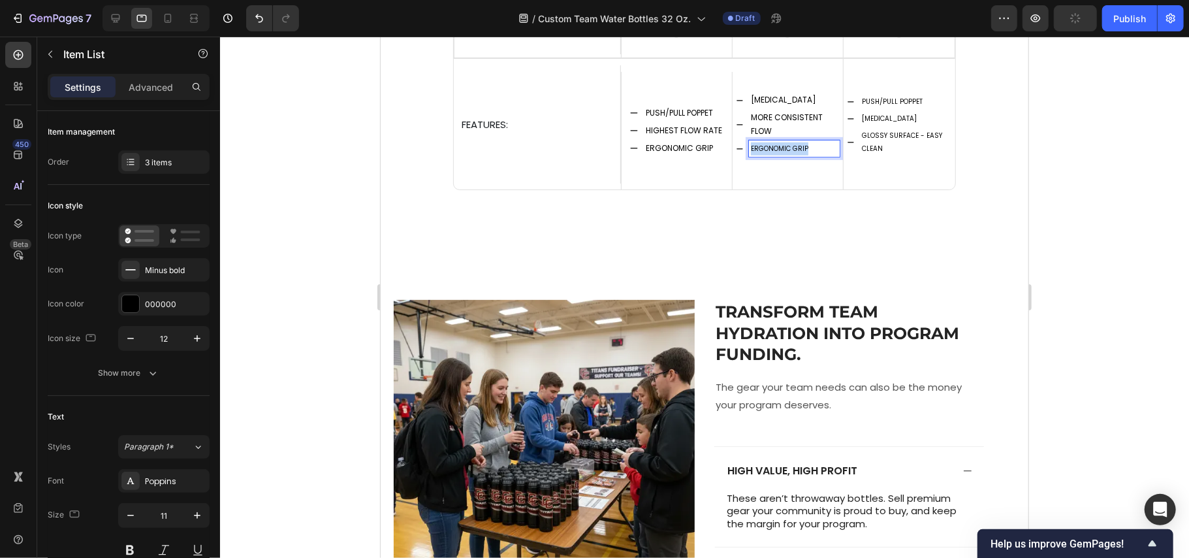
click at [769, 149] on span "ERGONOMIC GRIP" at bounding box center [778, 148] width 57 height 10
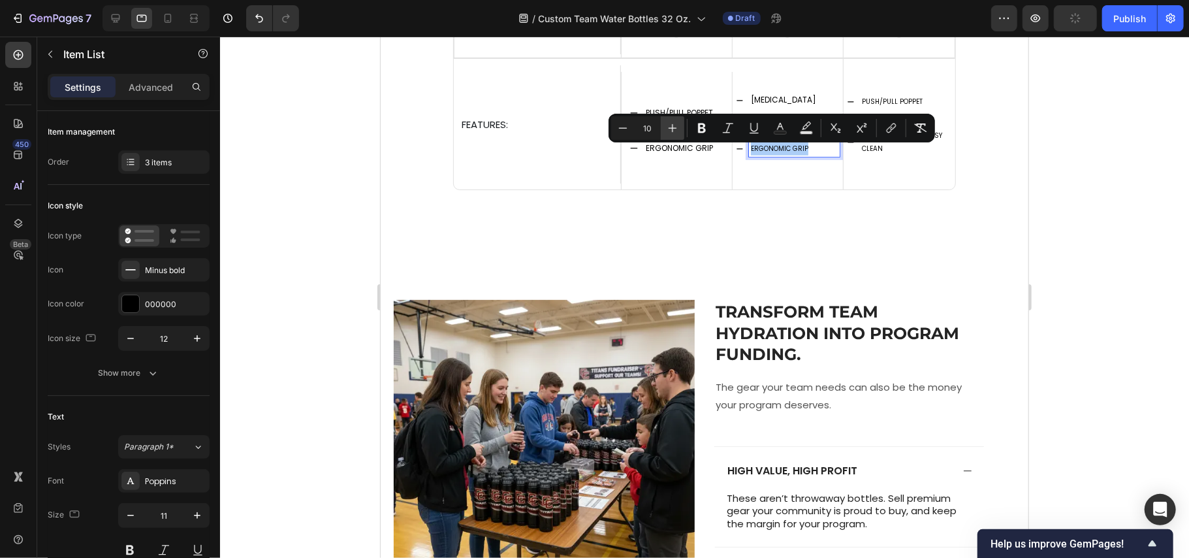
click at [682, 126] on button "Plus" at bounding box center [673, 128] width 24 height 24
click at [680, 125] on button "Plus" at bounding box center [673, 128] width 24 height 24
type input "12"
click at [910, 153] on p "GLOSSY SURFACE - EASY CLEAN" at bounding box center [905, 142] width 88 height 26
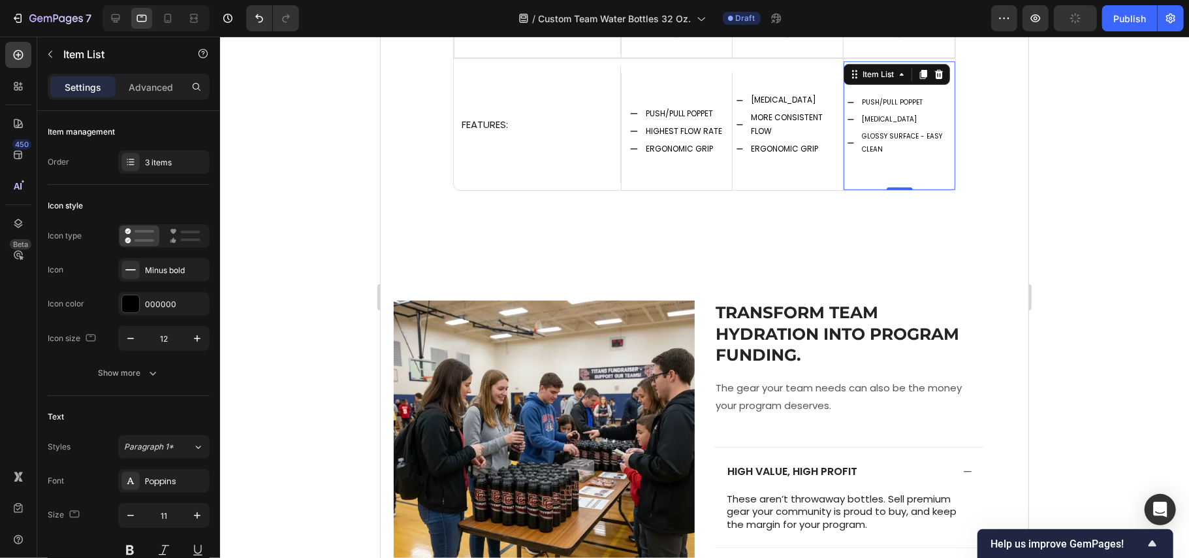
click at [888, 108] on p "PUSH/PULL POPPET" at bounding box center [905, 101] width 88 height 13
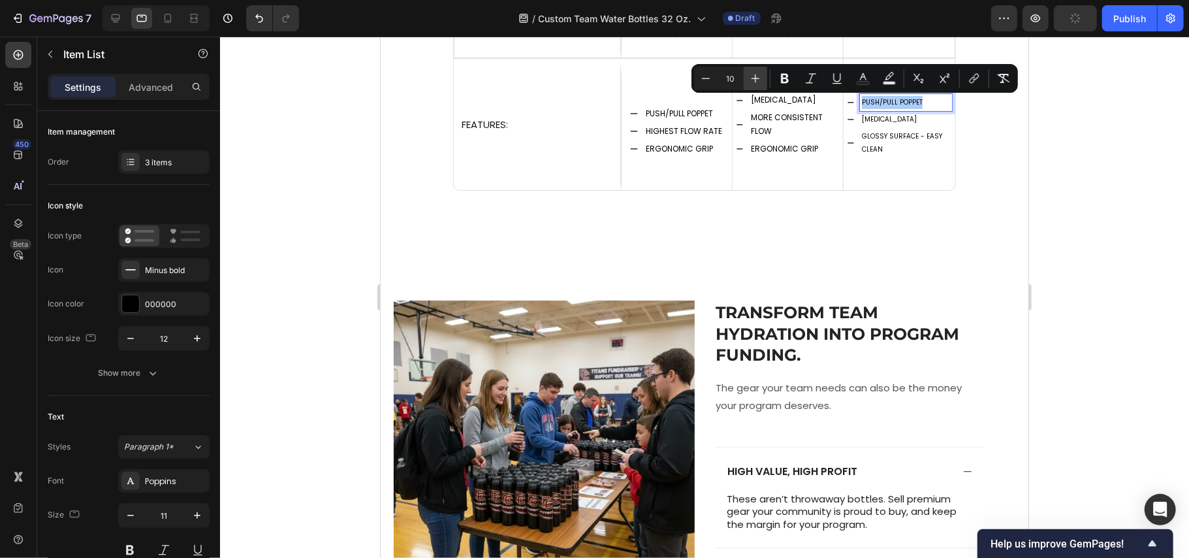
click at [756, 86] on button "Plus" at bounding box center [756, 79] width 24 height 24
type input "12"
click at [880, 122] on span "[MEDICAL_DATA]" at bounding box center [888, 119] width 55 height 10
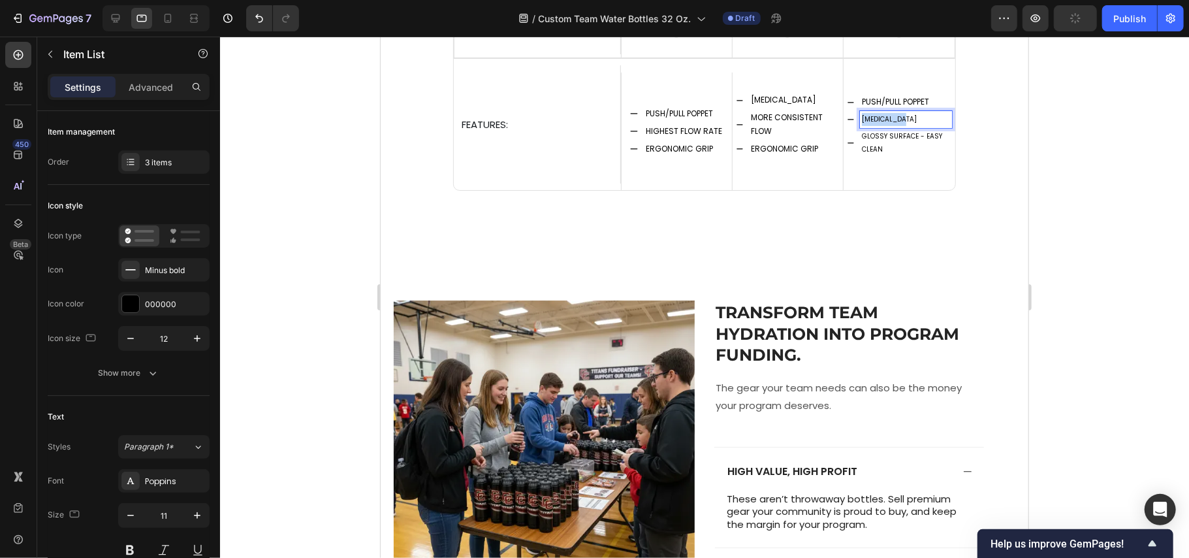
click at [880, 122] on span "[MEDICAL_DATA]" at bounding box center [888, 119] width 55 height 10
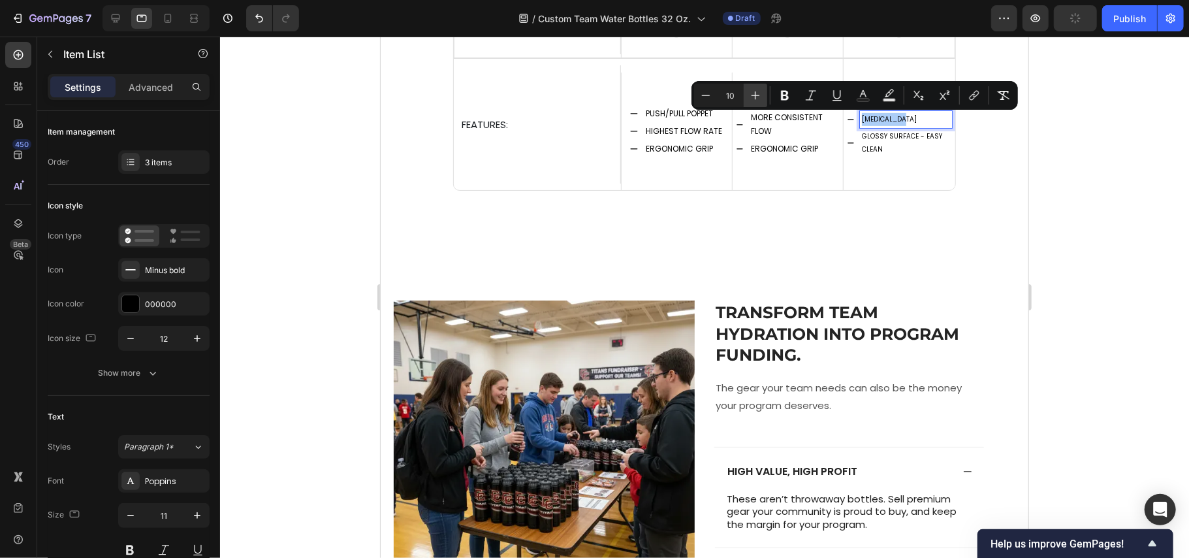
click at [758, 95] on icon "Editor contextual toolbar" at bounding box center [755, 95] width 13 height 13
type input "12"
click at [868, 139] on span "GLOSSY SURFACE - EASY CLEAN" at bounding box center [901, 142] width 80 height 23
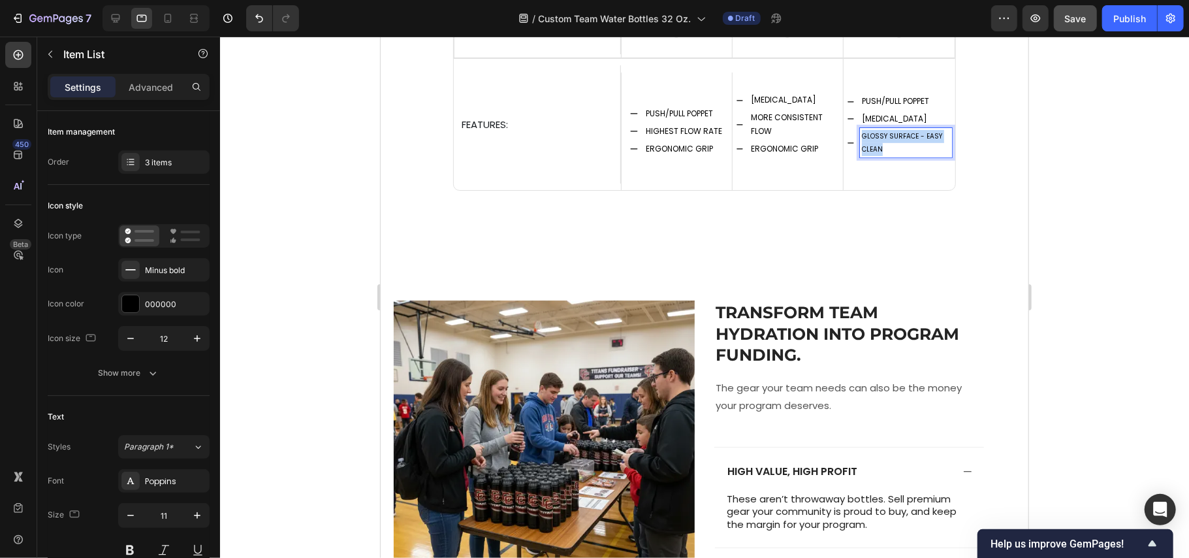
click at [868, 139] on span "GLOSSY SURFACE - EASY CLEAN" at bounding box center [901, 142] width 80 height 23
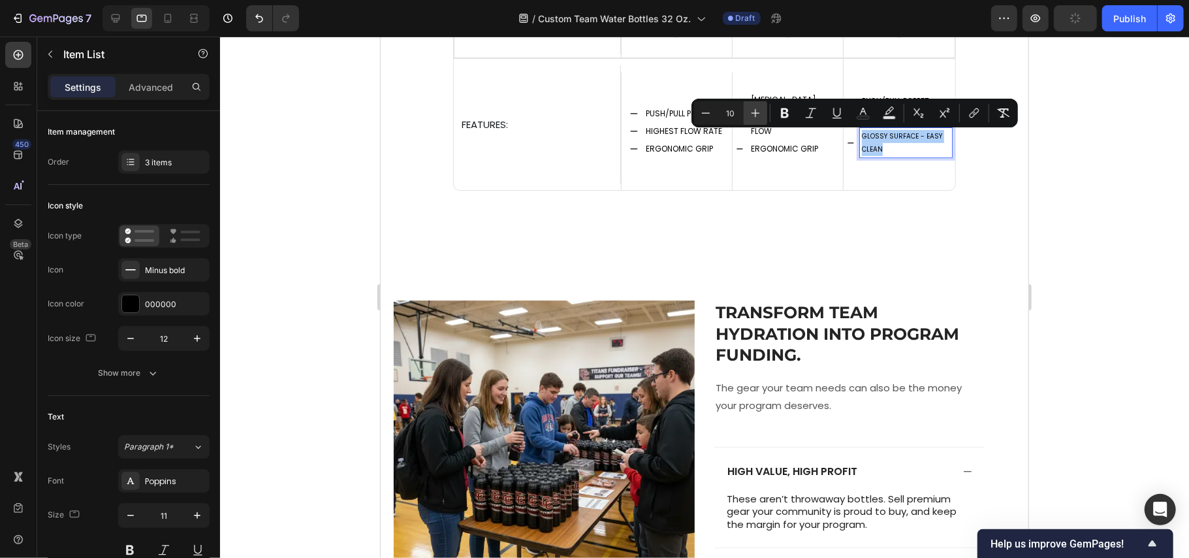
click at [761, 112] on button "Plus" at bounding box center [756, 113] width 24 height 24
type input "12"
click at [878, 155] on p "GLOSSY SURFACE - EASY CLEAN" at bounding box center [905, 141] width 88 height 27
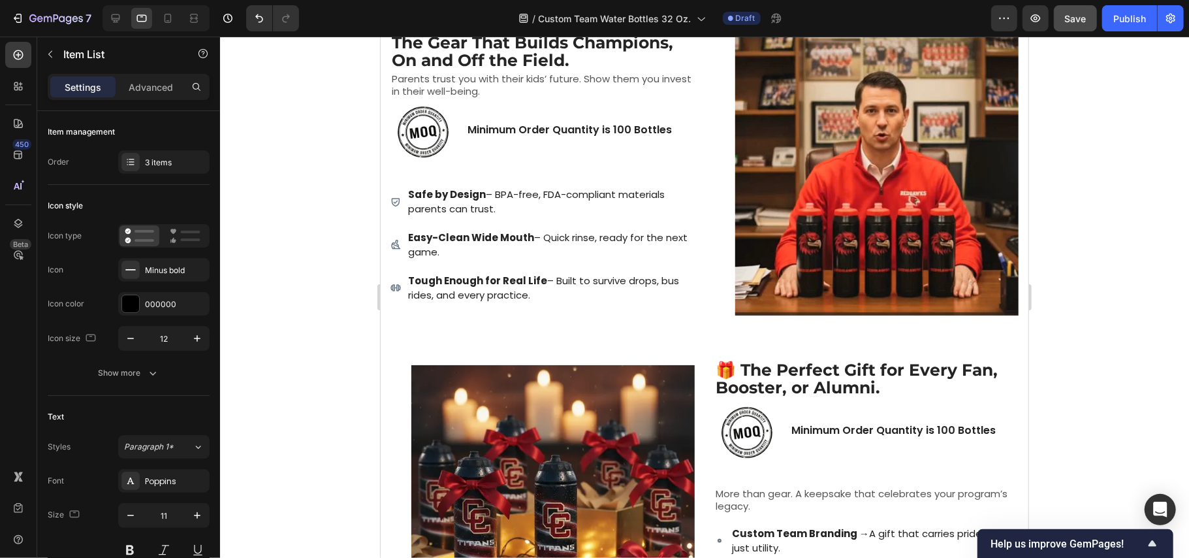
scroll to position [4725, 0]
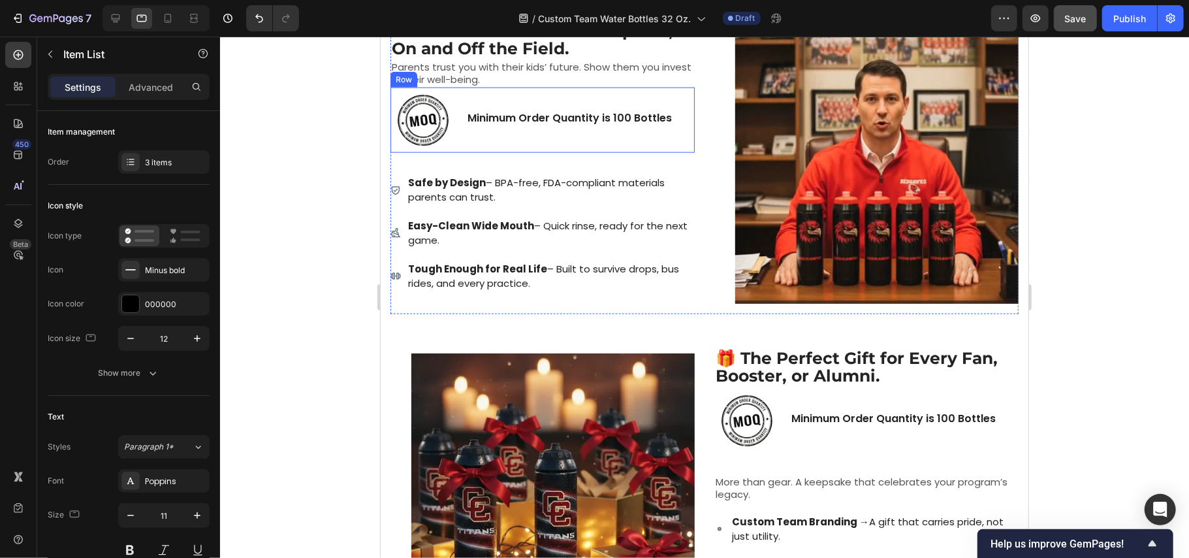
click at [526, 136] on div "Minimum Order Quantity is 100 Bottles Text Block" at bounding box center [569, 119] width 207 height 65
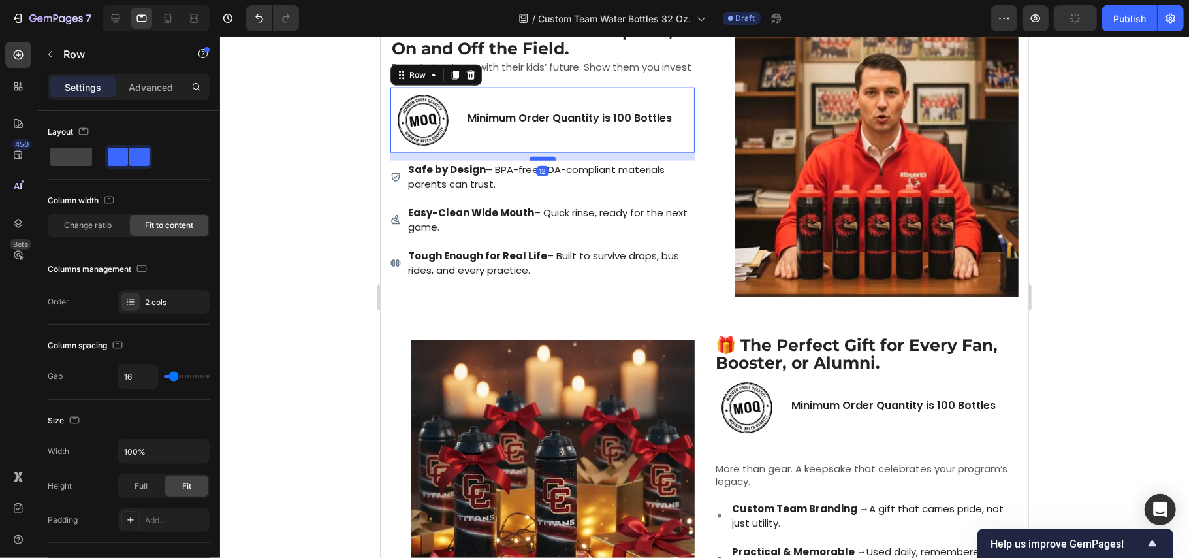
drag, startPoint x: 542, startPoint y: 170, endPoint x: 541, endPoint y: 157, distance: 13.1
click at [541, 157] on div at bounding box center [542, 158] width 26 height 4
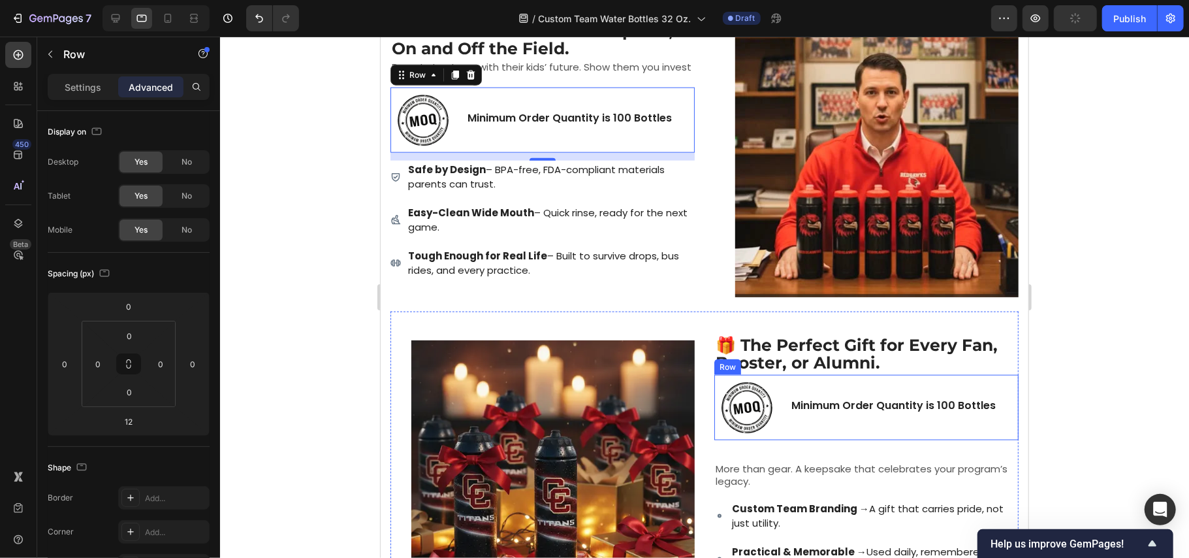
click at [863, 436] on div "Minimum Order Quantity is 100 Bottles Text Block" at bounding box center [893, 406] width 207 height 65
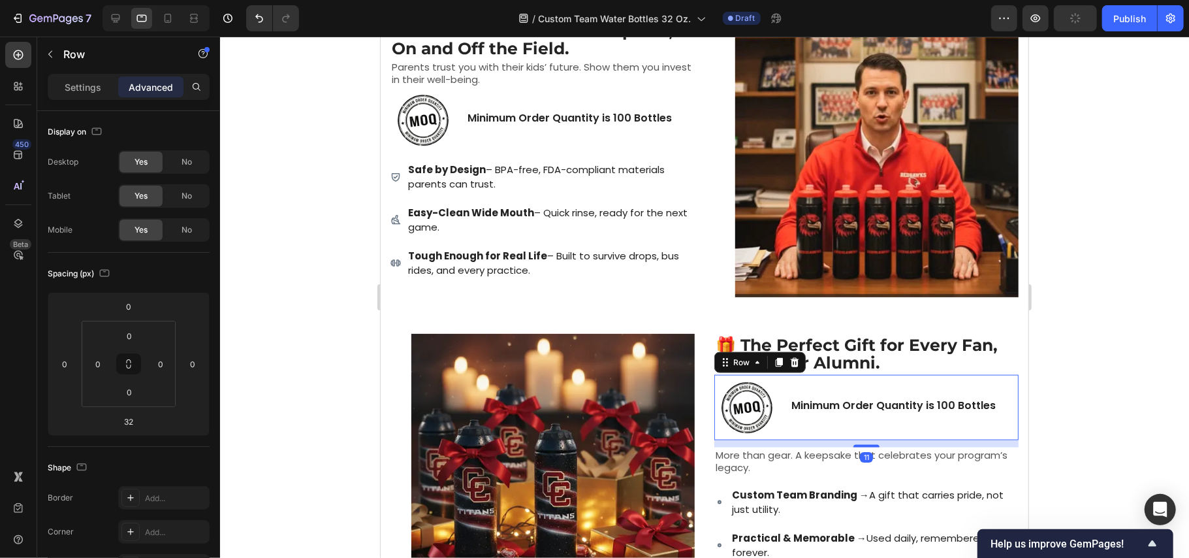
drag, startPoint x: 865, startPoint y: 458, endPoint x: 865, endPoint y: 444, distance: 13.7
click at [865, 444] on div at bounding box center [866, 445] width 26 height 3
type input "11"
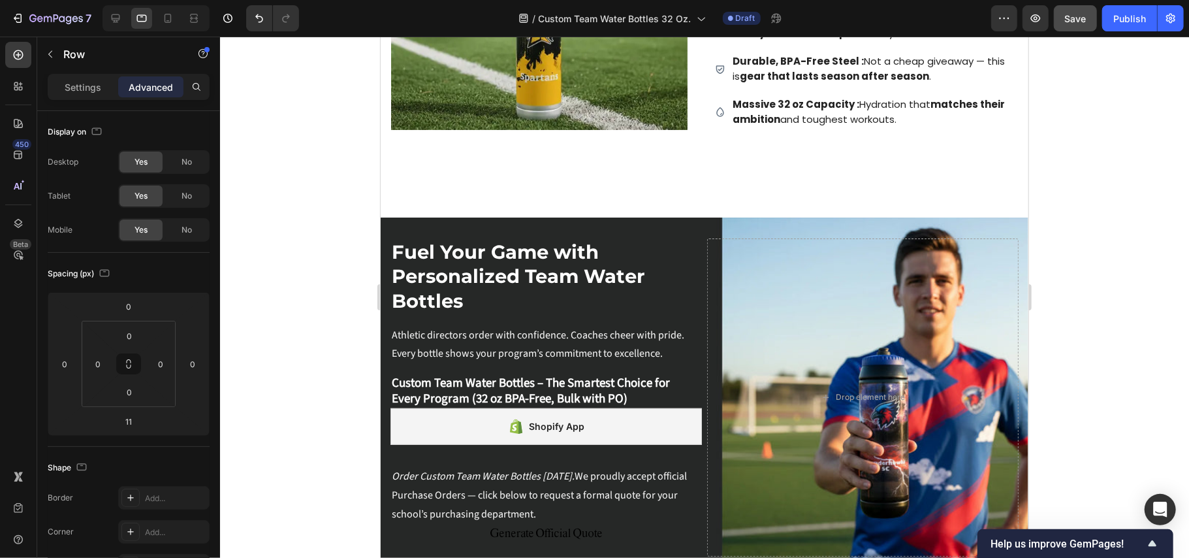
scroll to position [0, 0]
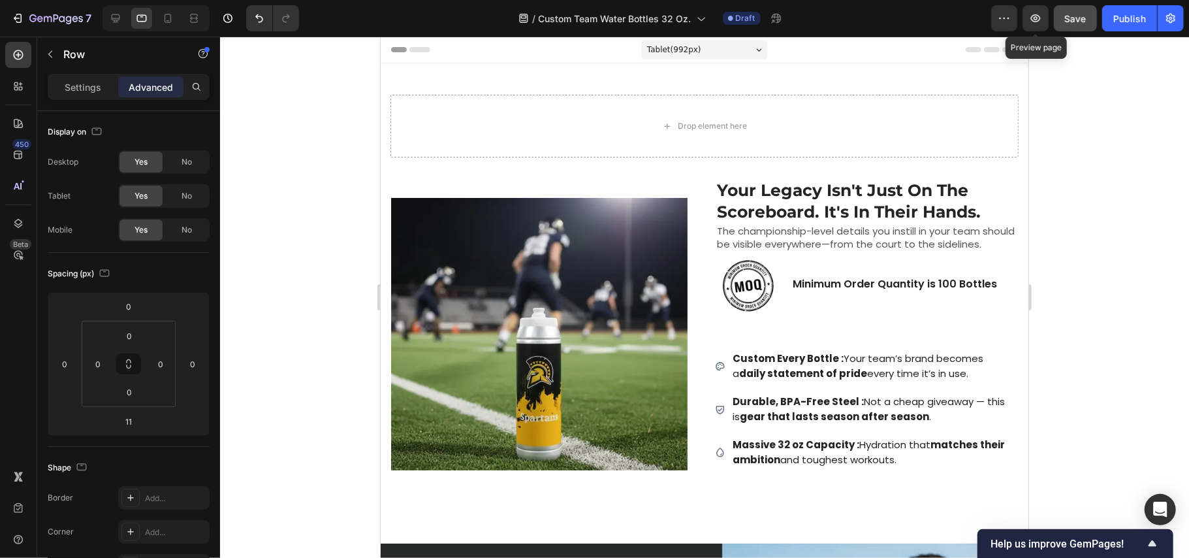
click at [1062, 21] on button "Save" at bounding box center [1075, 18] width 43 height 26
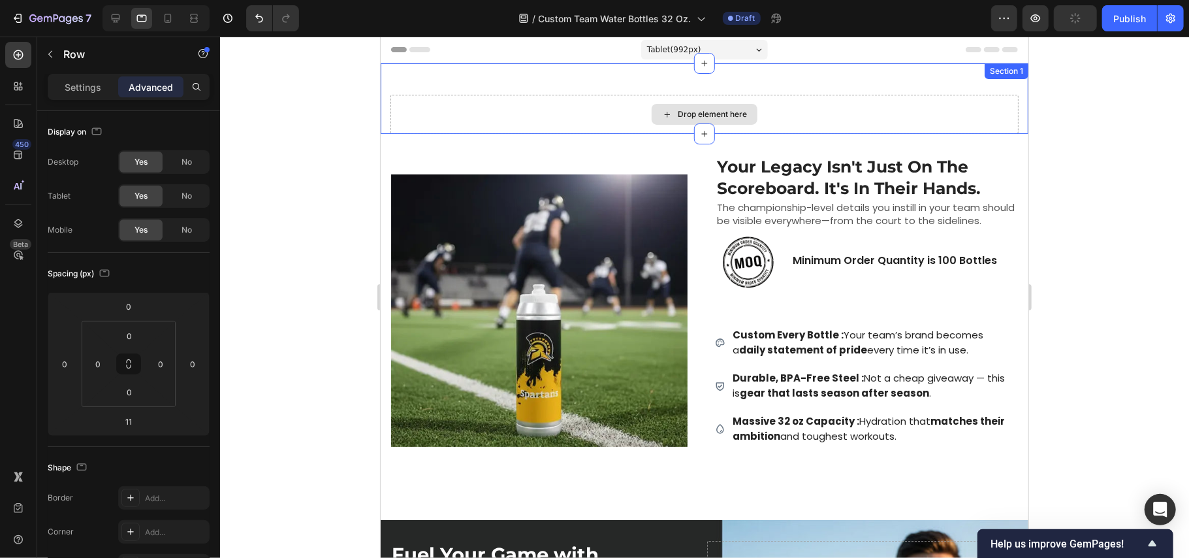
click at [944, 121] on div "Drop element here" at bounding box center [704, 113] width 628 height 39
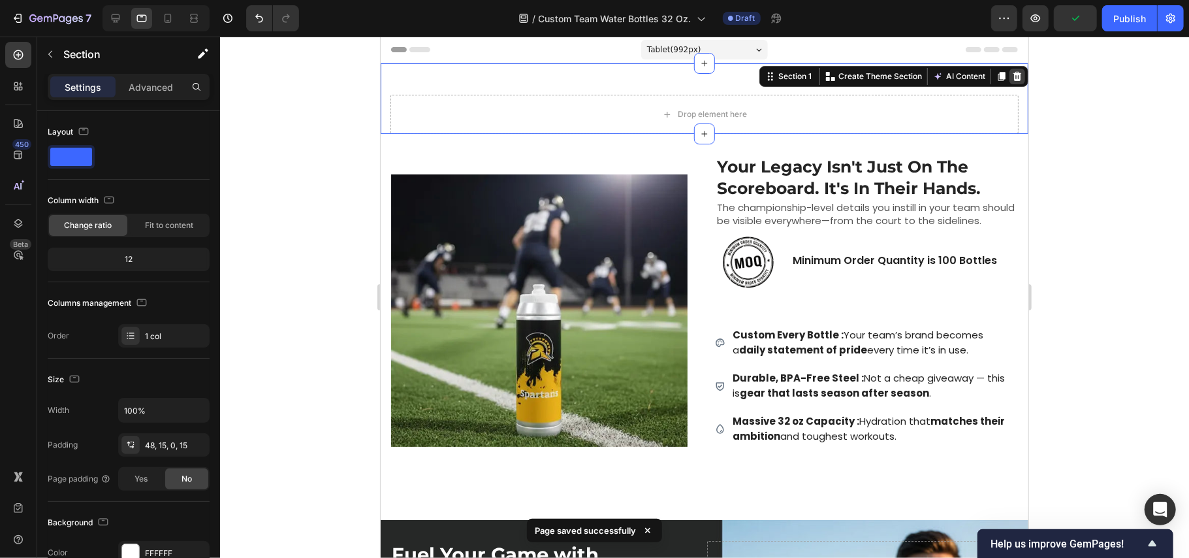
click at [1013, 76] on icon at bounding box center [1017, 75] width 8 height 9
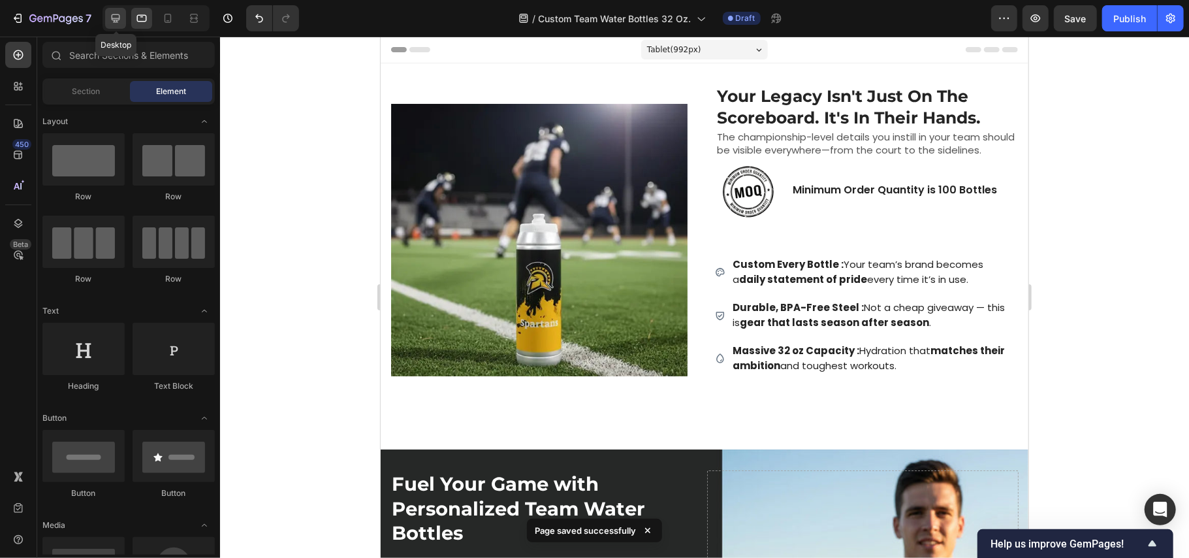
click at [115, 19] on icon at bounding box center [115, 18] width 13 height 13
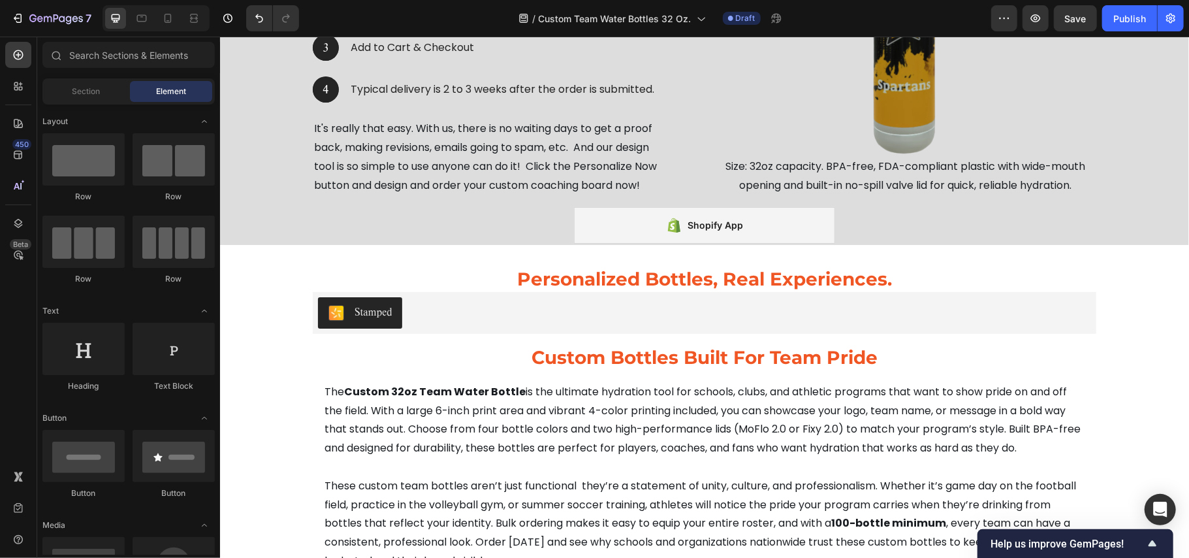
scroll to position [6704, 0]
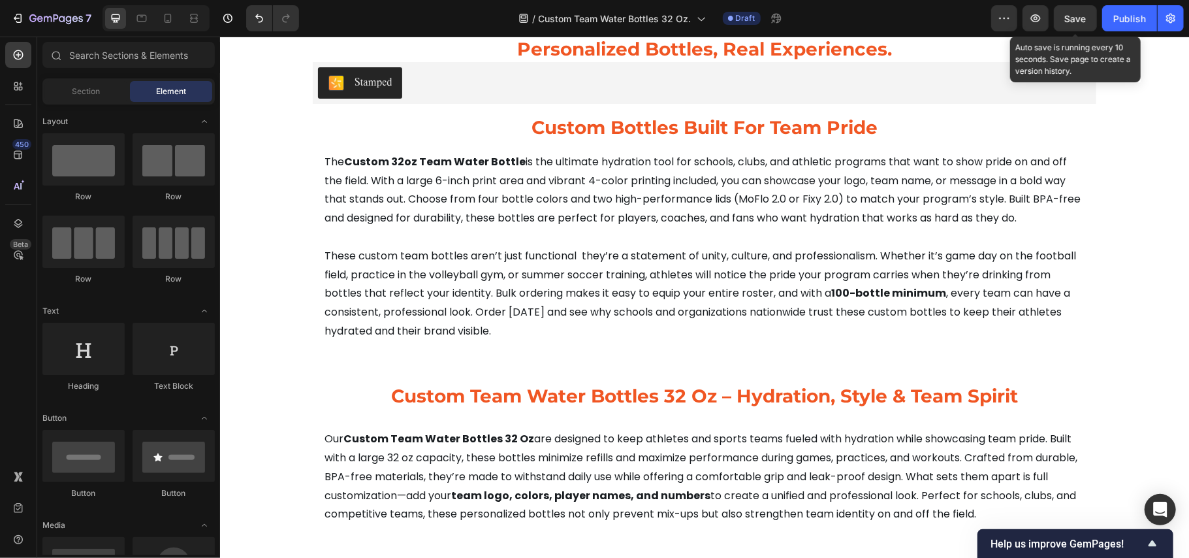
click at [1068, 24] on div "Save" at bounding box center [1076, 19] width 22 height 14
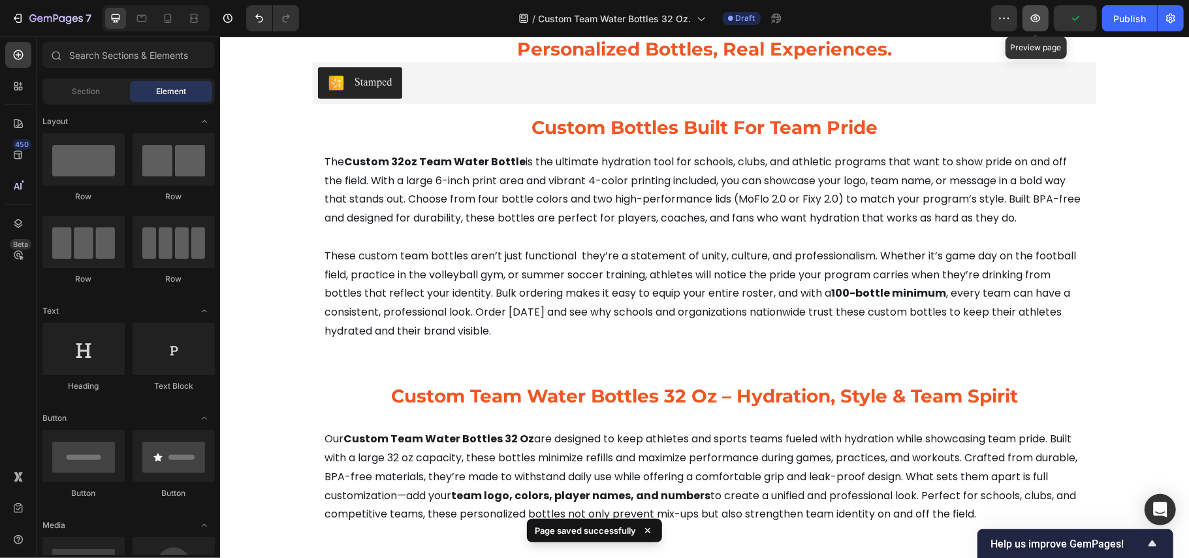
click at [1037, 22] on icon "button" at bounding box center [1036, 18] width 10 height 8
